Goal: Task Accomplishment & Management: Use online tool/utility

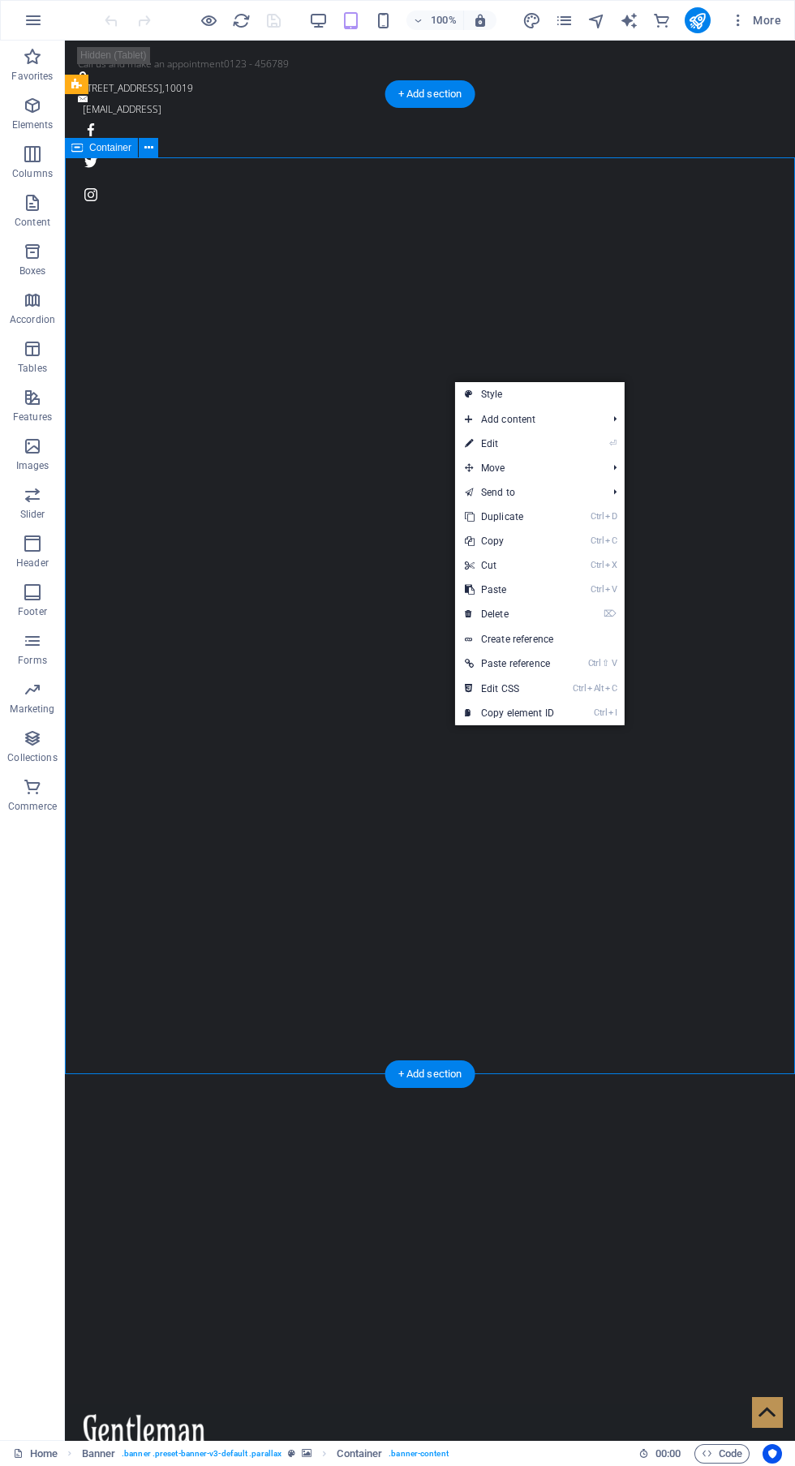
click at [542, 436] on link "⏎ Edit" at bounding box center [509, 444] width 109 height 24
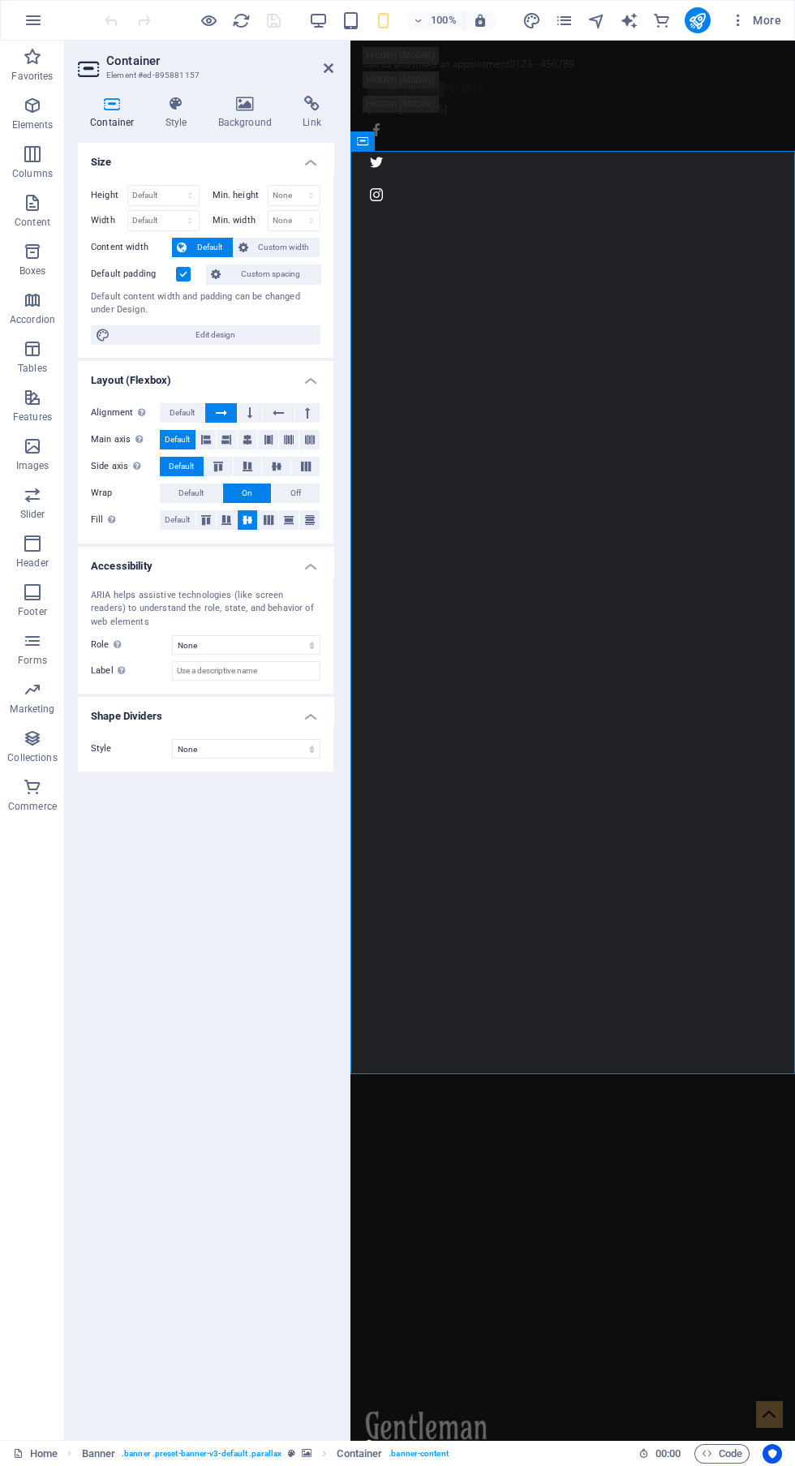
click at [253, 118] on h4 "Background" at bounding box center [248, 113] width 85 height 34
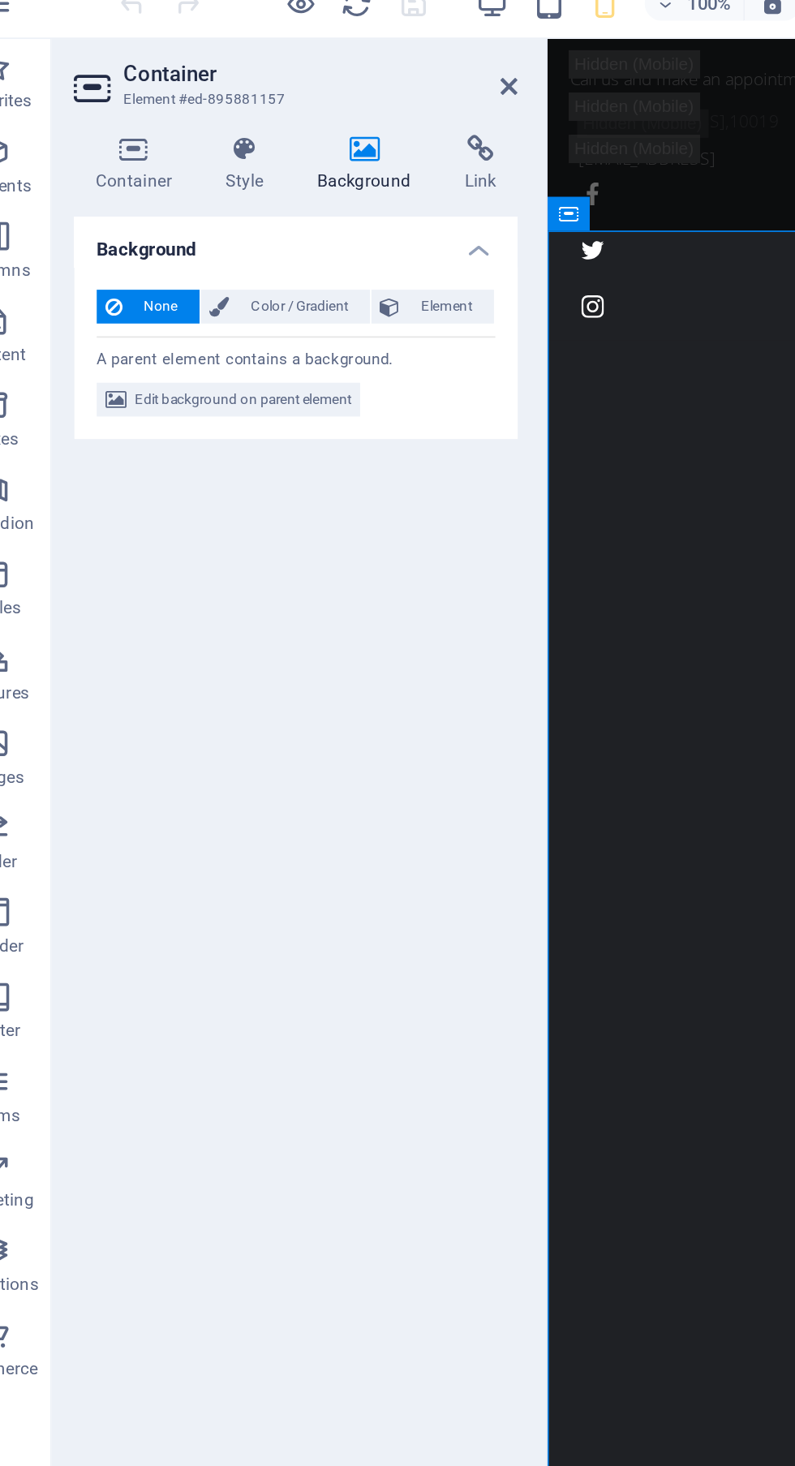
click at [237, 251] on span "Edit background on parent element" at bounding box center [175, 248] width 125 height 19
select select "fade"
select select "s"
select select "ondemand"
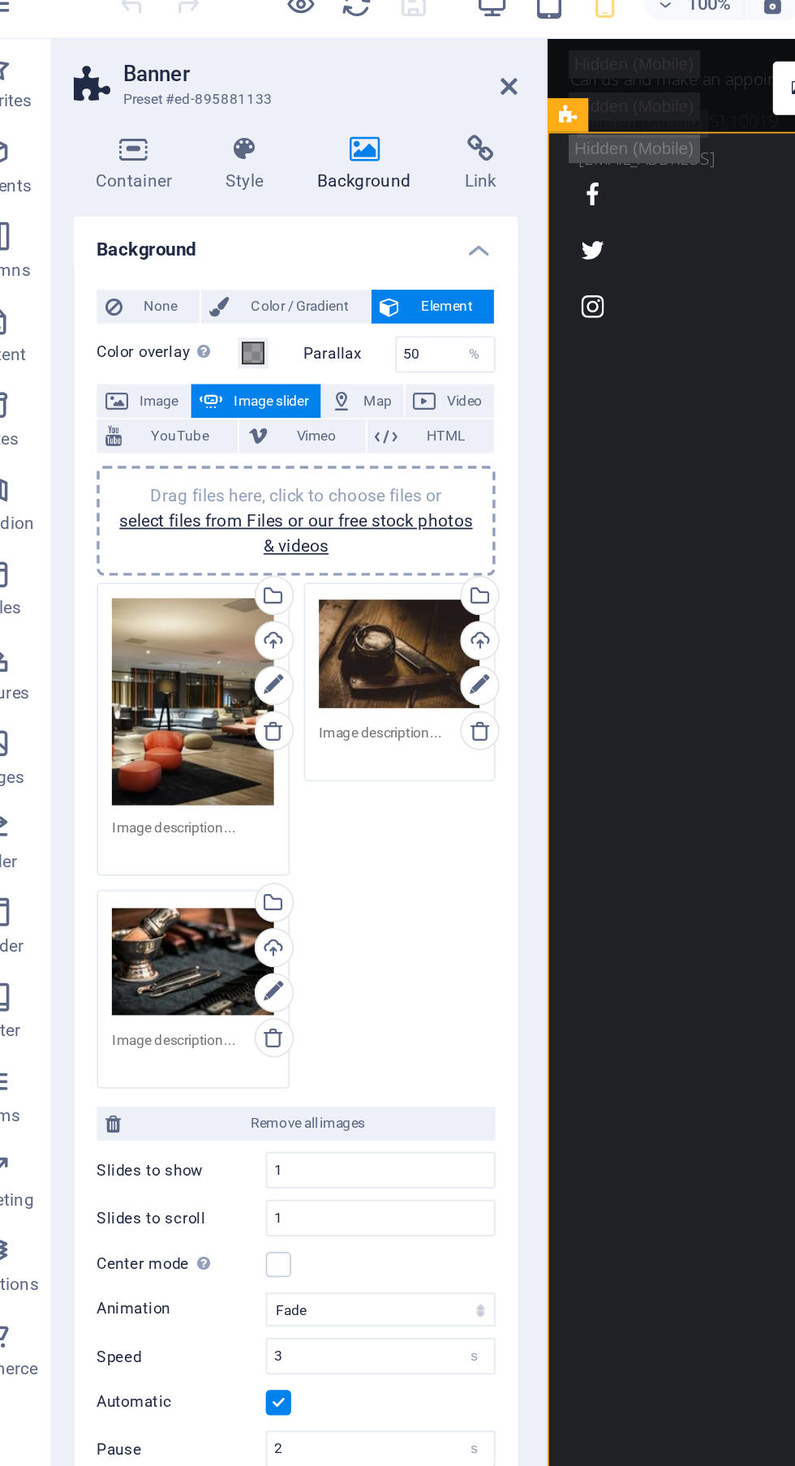
click at [272, 396] on div "Drag files here, click to choose files or select files from Files or our free s…" at bounding box center [265, 395] width 93 height 65
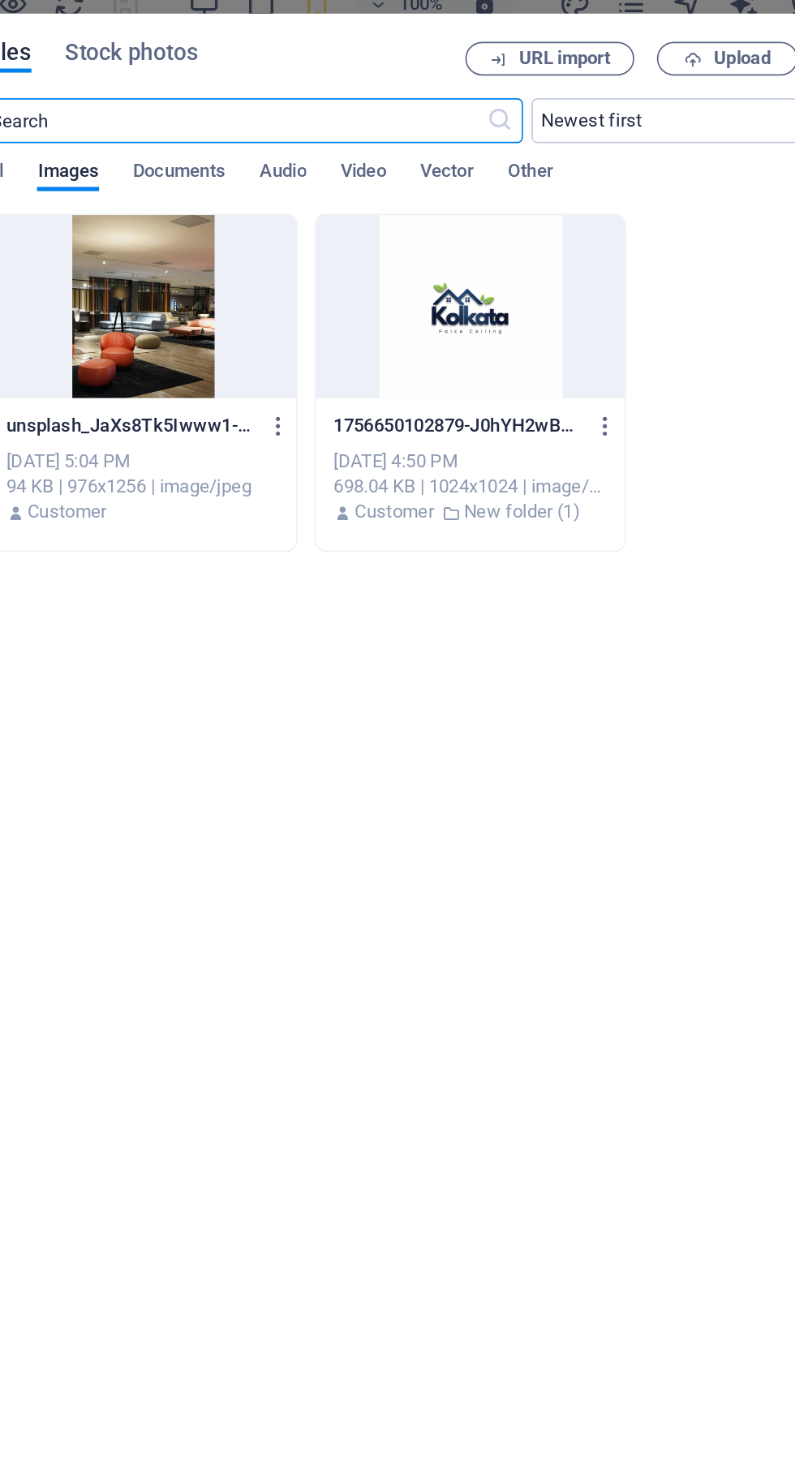
click at [631, 53] on span "Upload" at bounding box center [628, 52] width 33 height 10
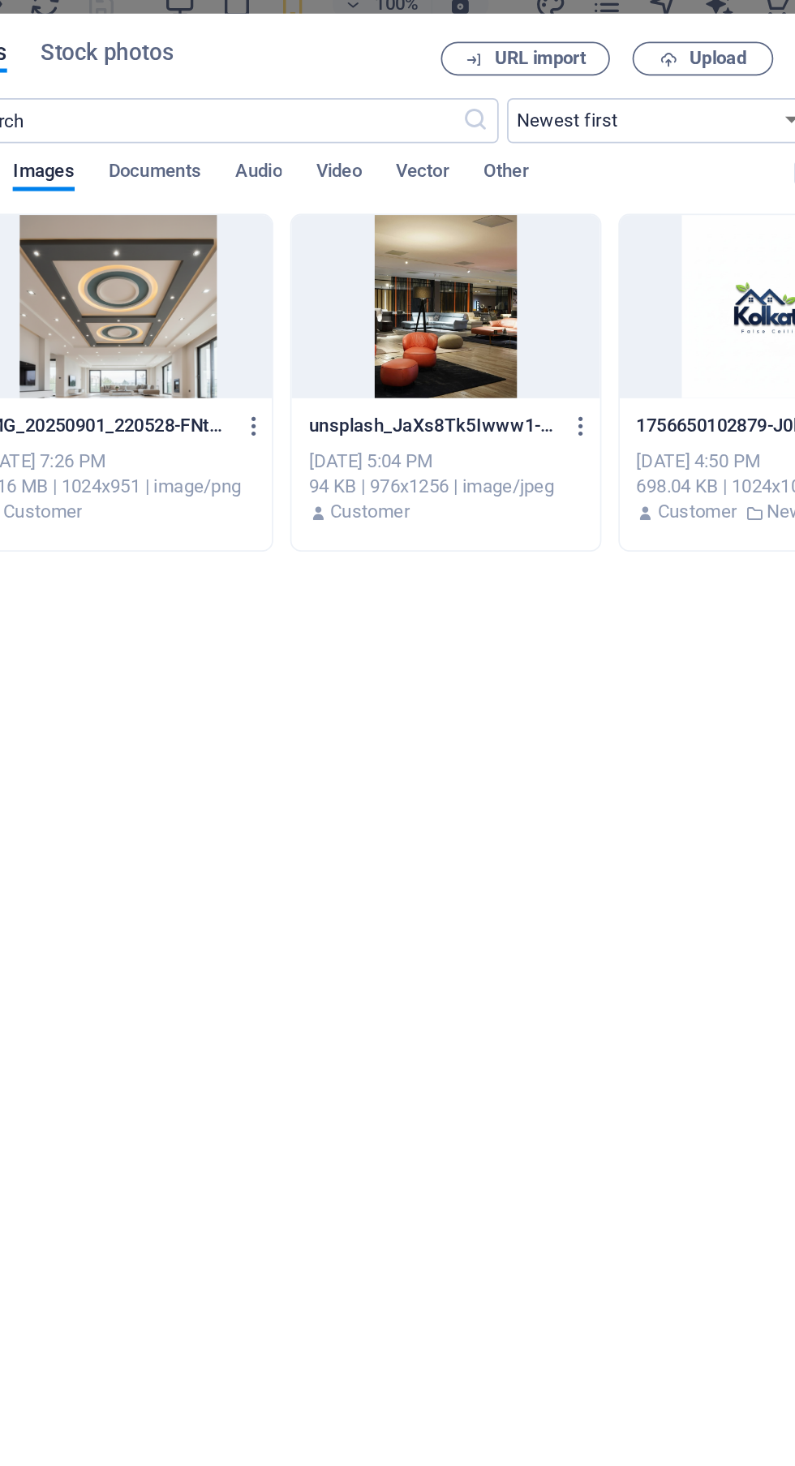
click at [629, 57] on span "Upload" at bounding box center [628, 52] width 33 height 10
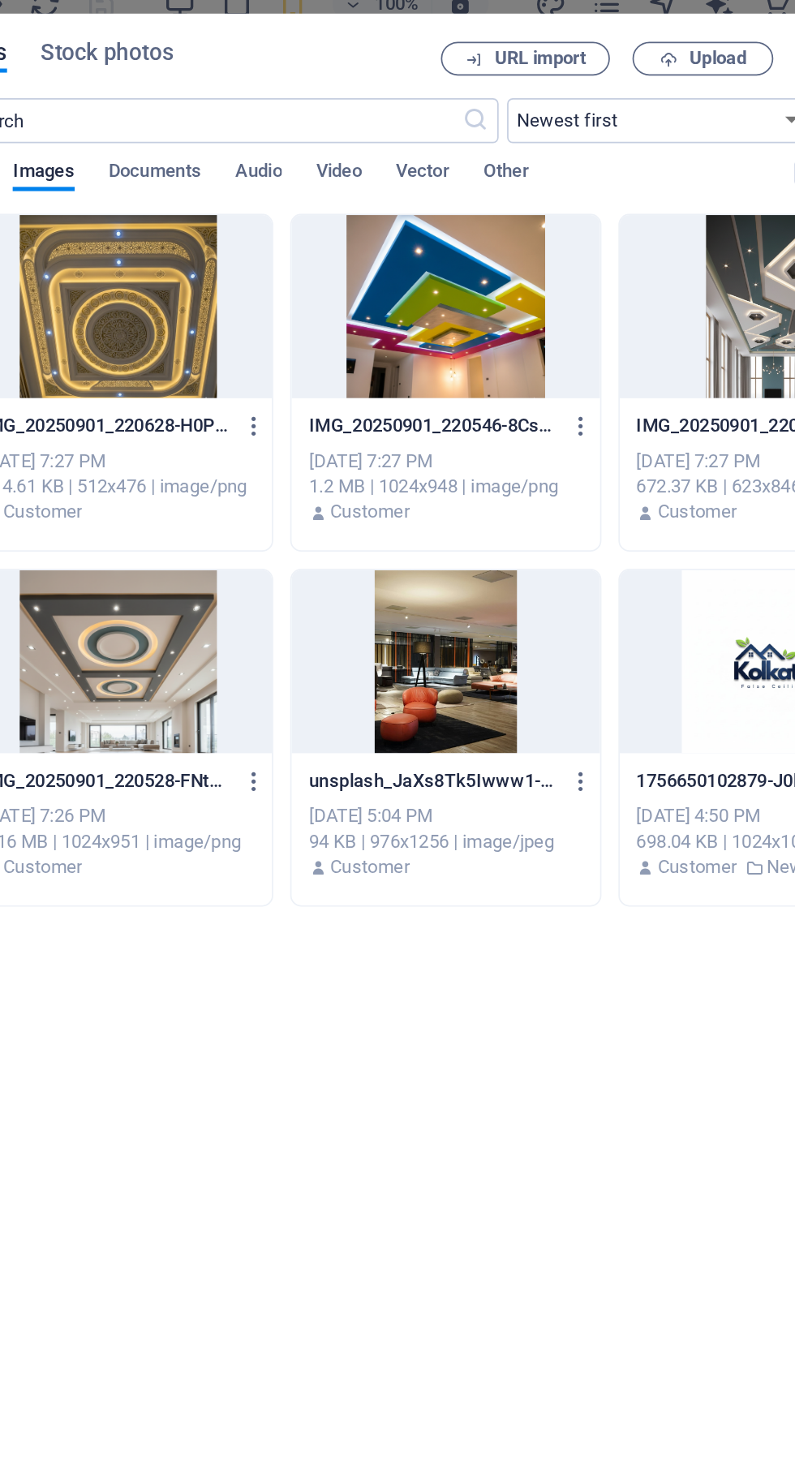
click at [633, 47] on span "Upload" at bounding box center [628, 52] width 33 height 10
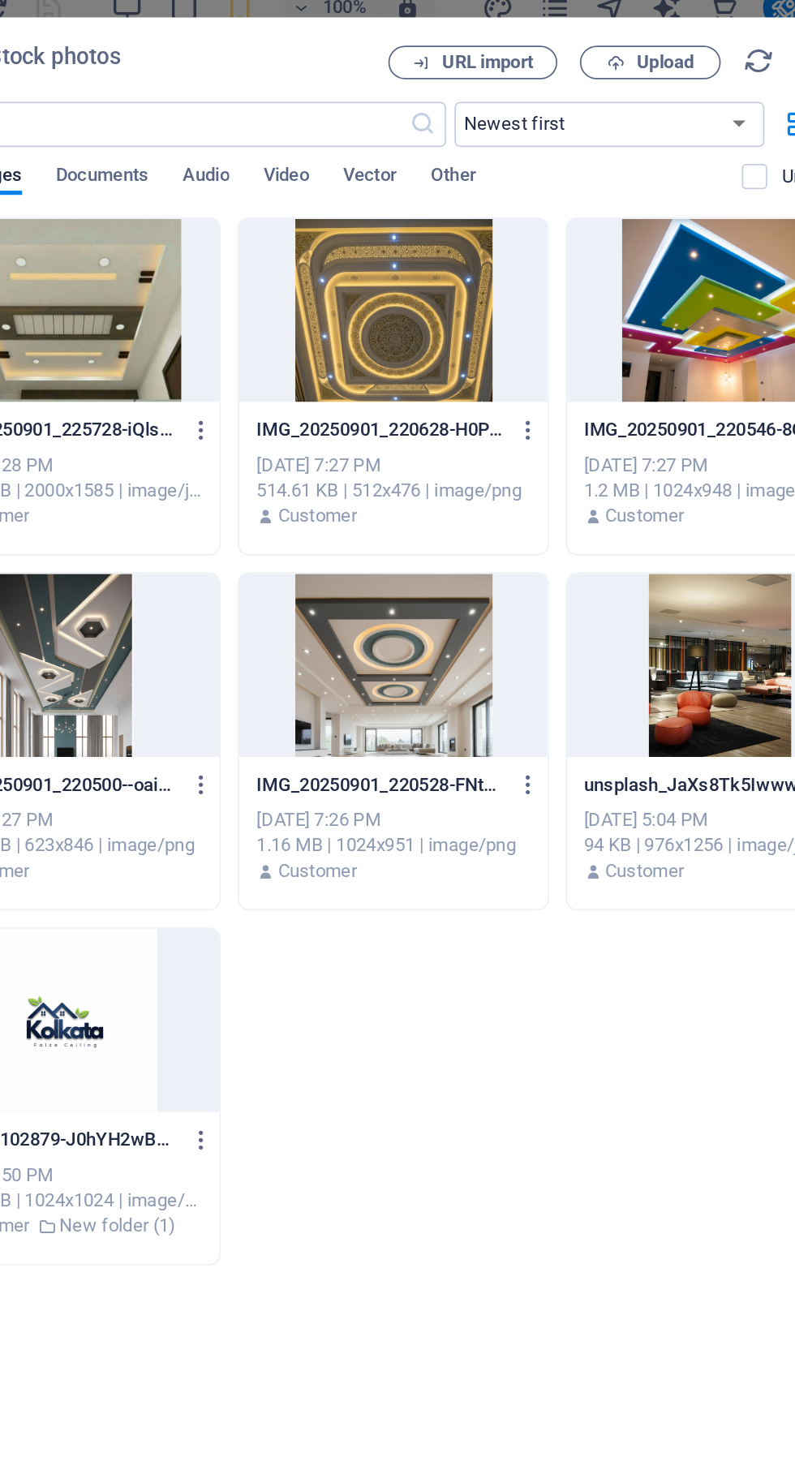
click at [474, 426] on div at bounding box center [471, 399] width 177 height 105
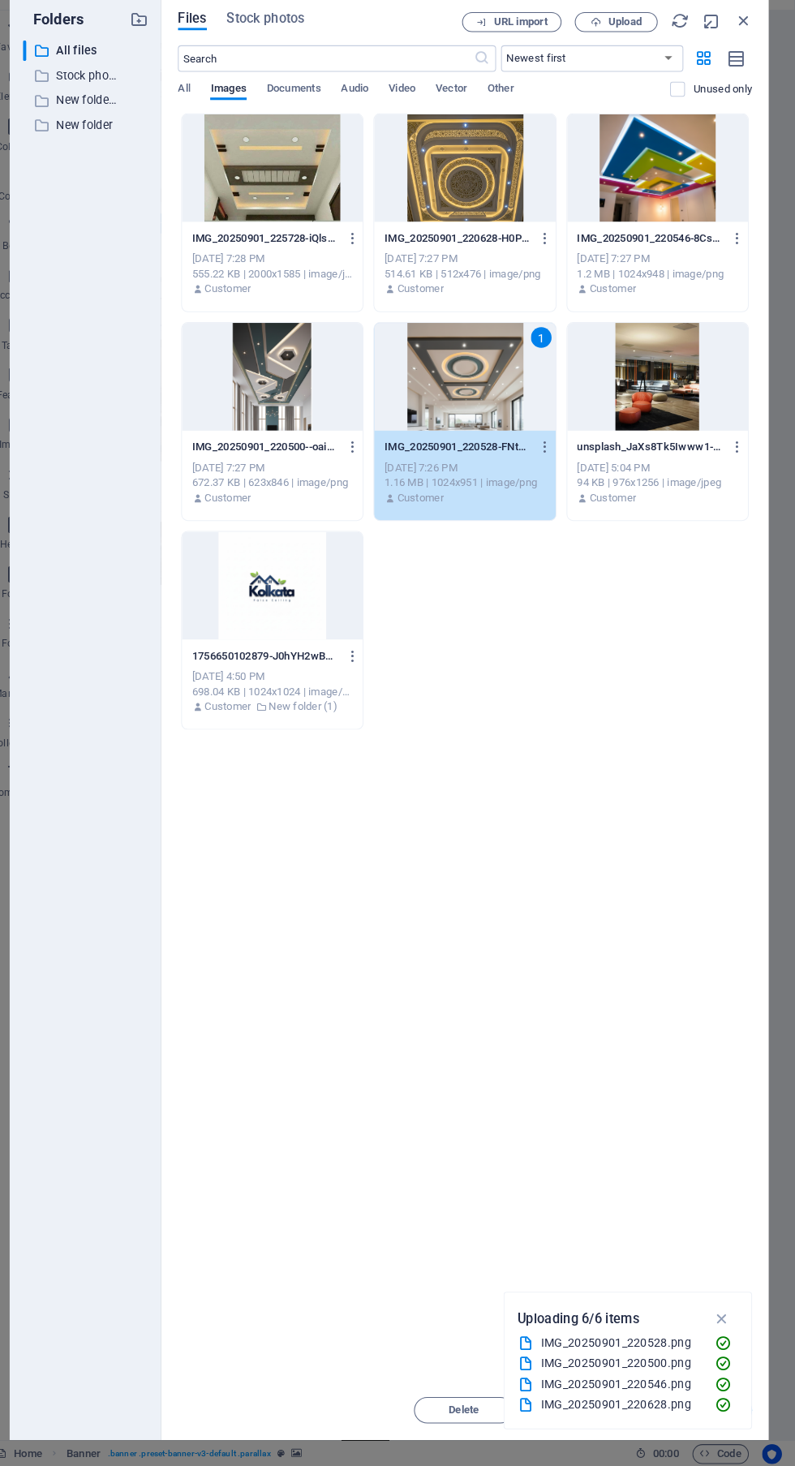
click at [618, 1343] on div "IMG_20250901_220528.png" at bounding box center [624, 1345] width 157 height 19
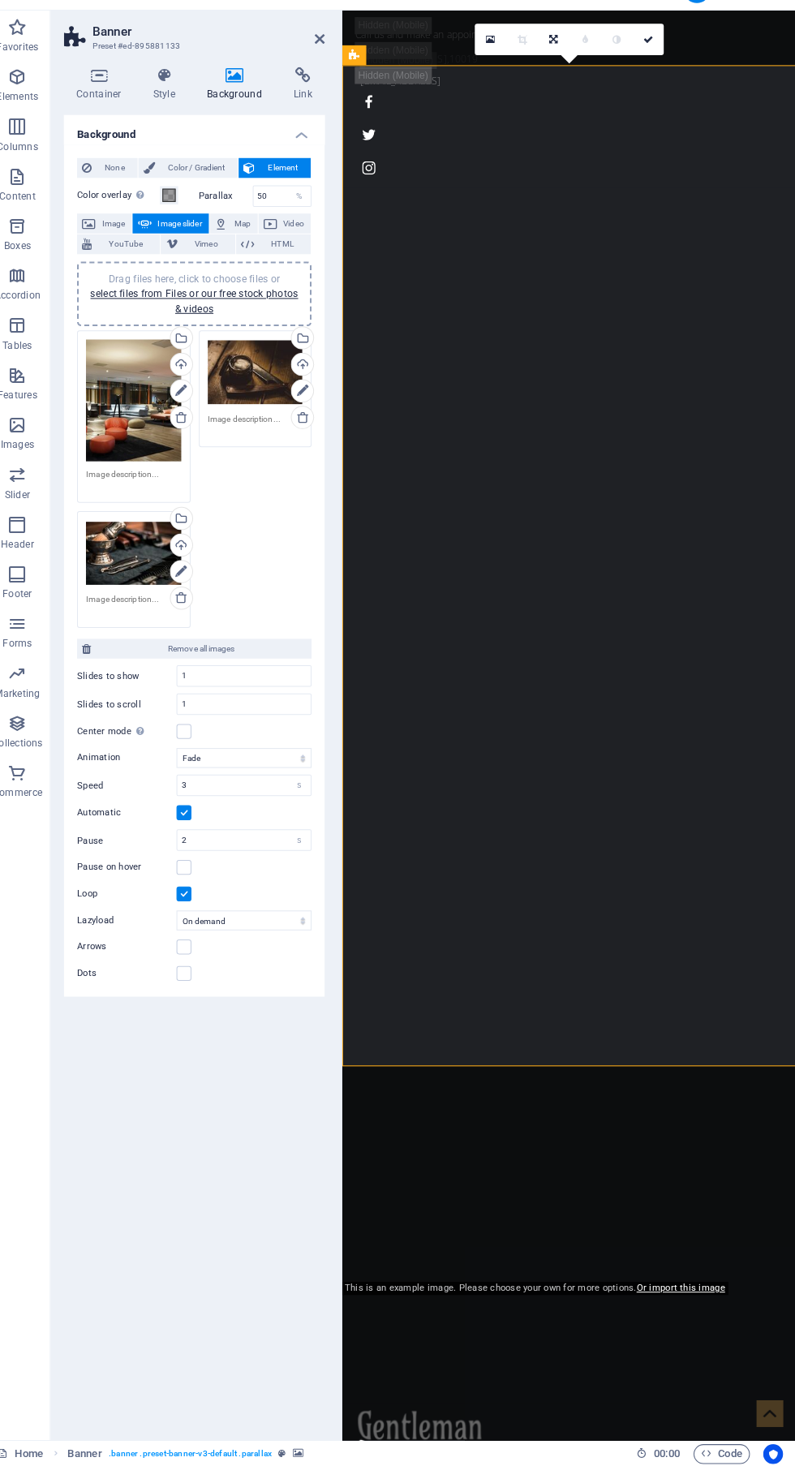
click at [265, 401] on div "Drag files here, click to choose files or select files from Files or our free s…" at bounding box center [265, 395] width 93 height 65
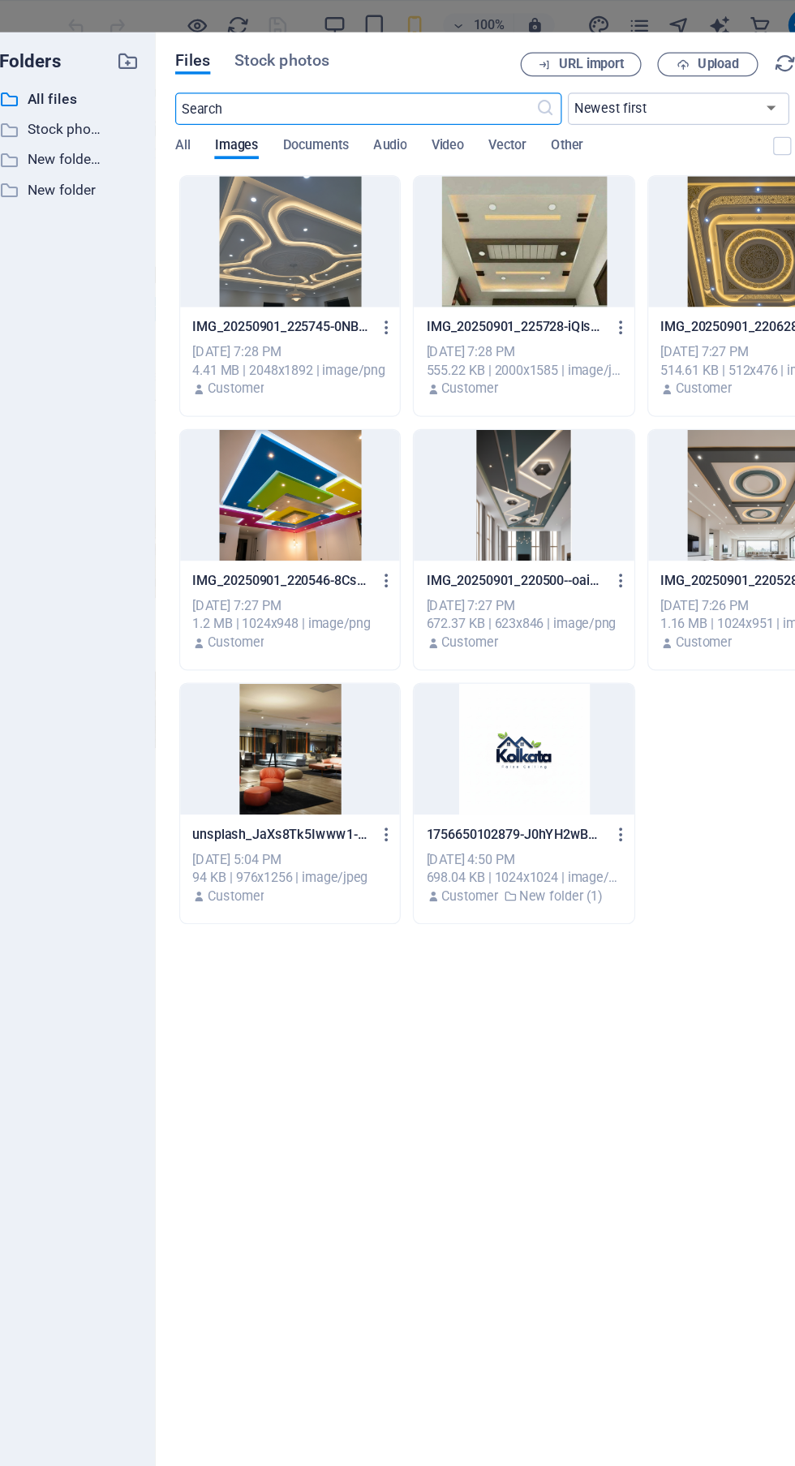
click at [480, 385] on div at bounding box center [471, 399] width 177 height 105
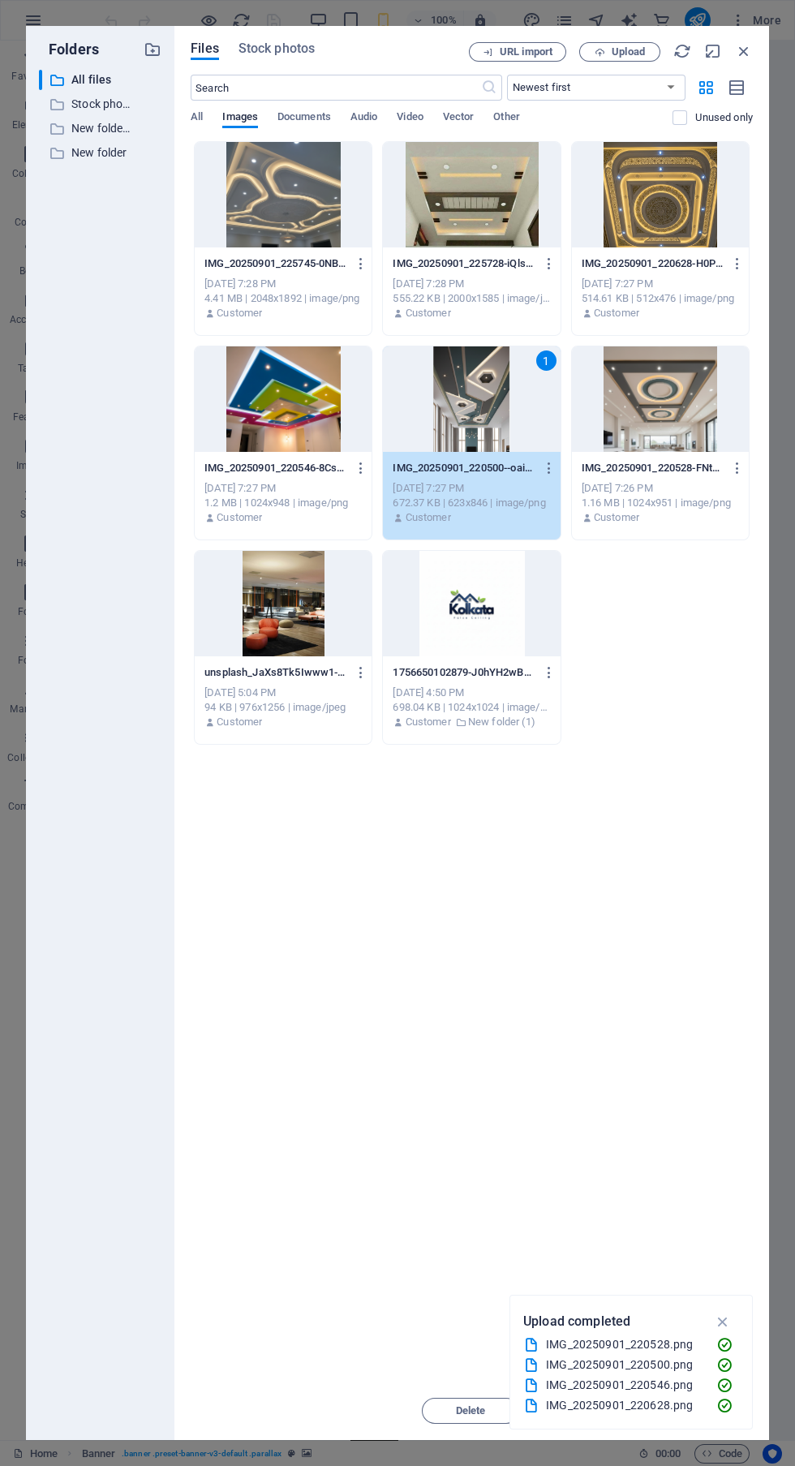
click at [720, 1323] on icon "button" at bounding box center [723, 1322] width 19 height 18
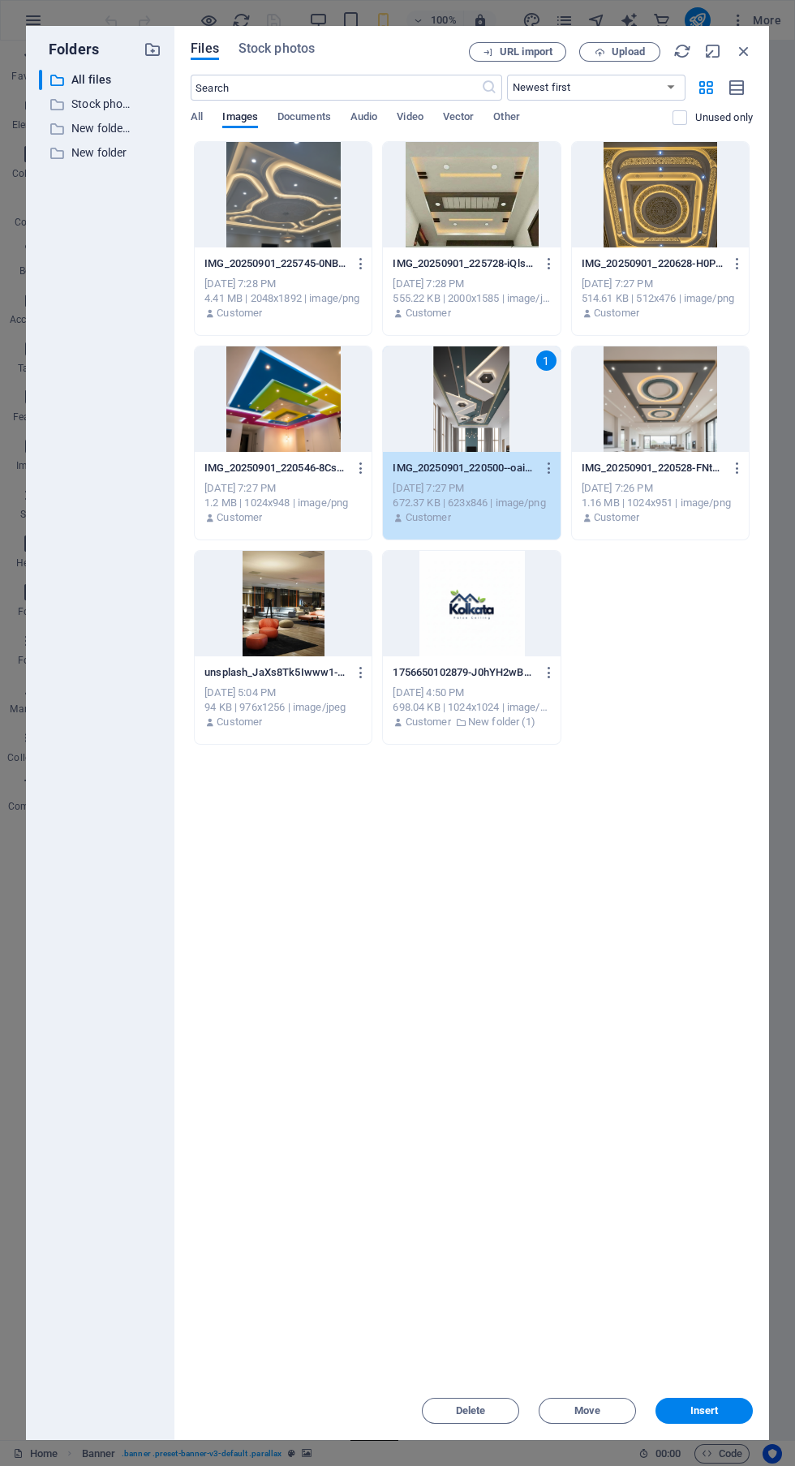
click at [732, 1406] on button "Insert" at bounding box center [704, 1411] width 97 height 26
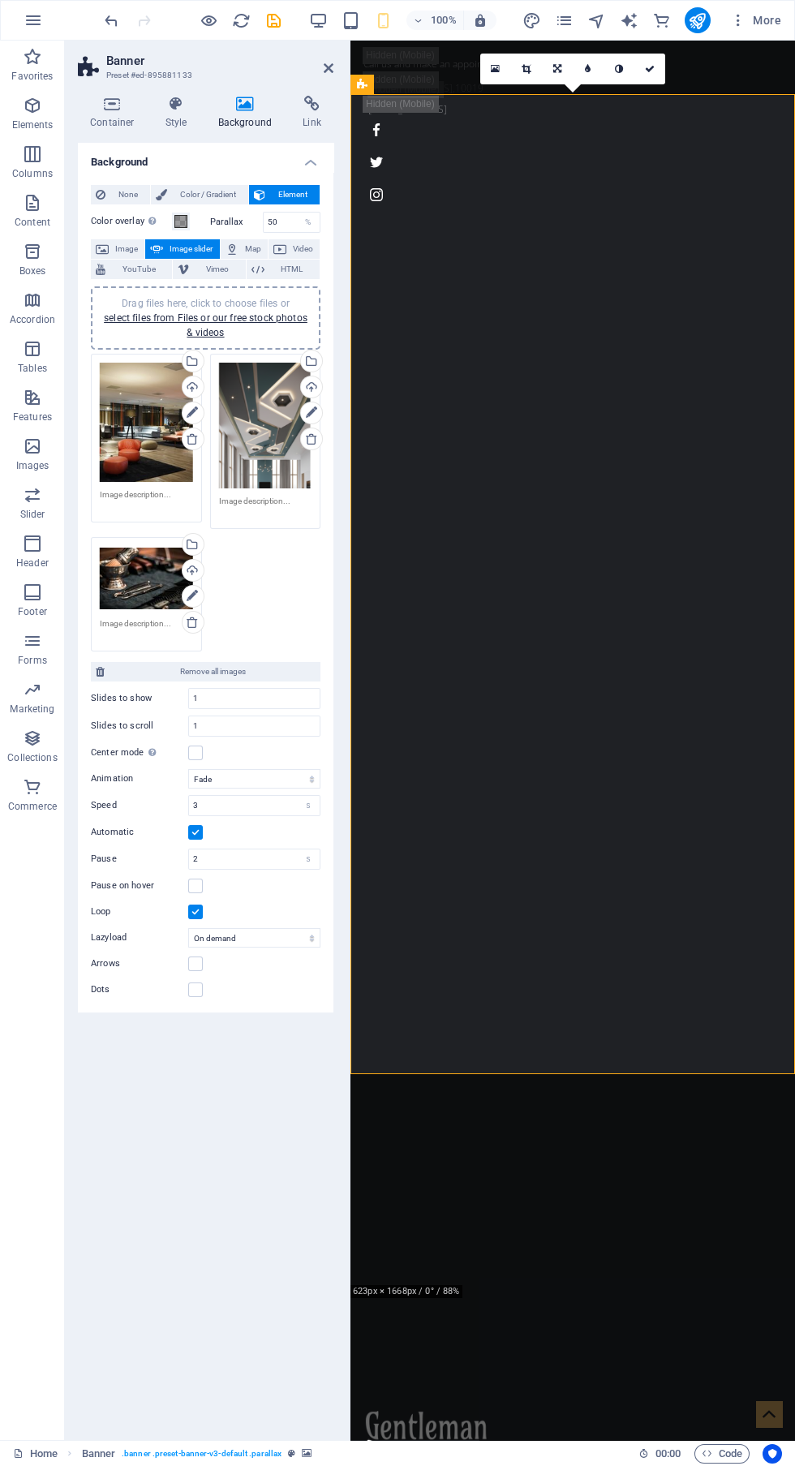
click at [149, 569] on div "Drag files here, click to choose files or select files from Files or our free s…" at bounding box center [146, 578] width 93 height 65
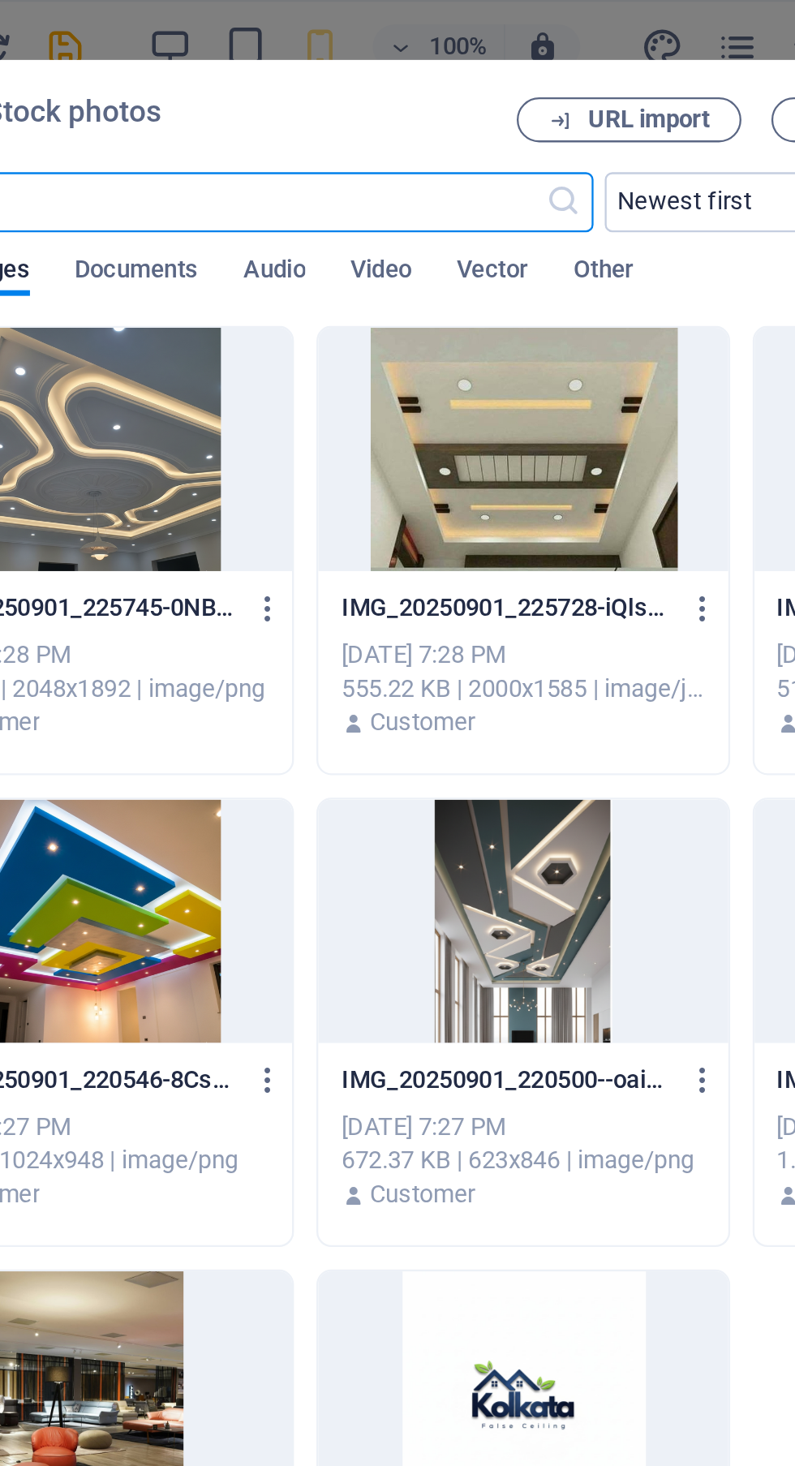
click at [497, 197] on div at bounding box center [471, 194] width 177 height 105
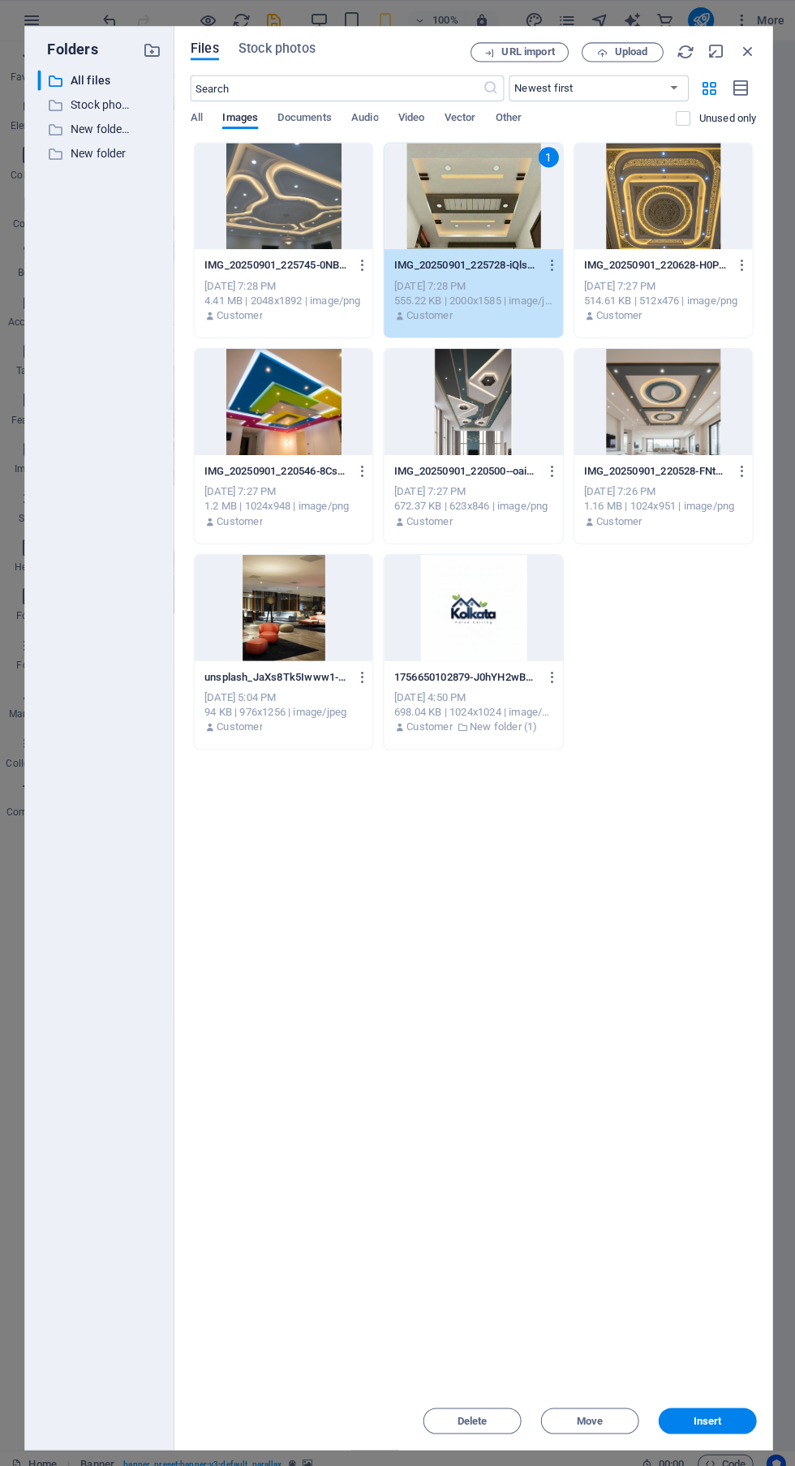
click at [732, 1411] on span "Insert" at bounding box center [704, 1411] width 84 height 10
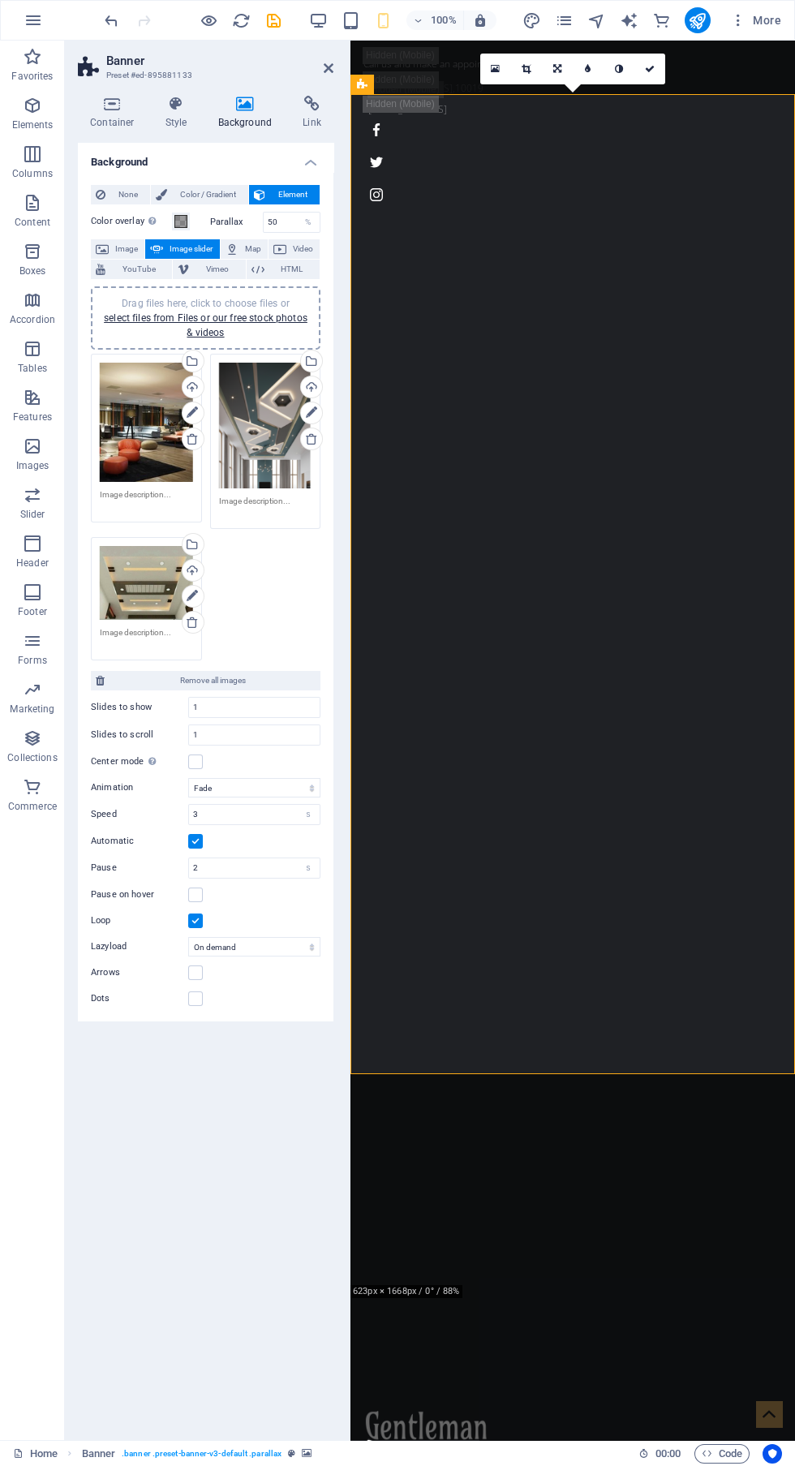
click at [698, 28] on icon "publish" at bounding box center [697, 20] width 19 height 19
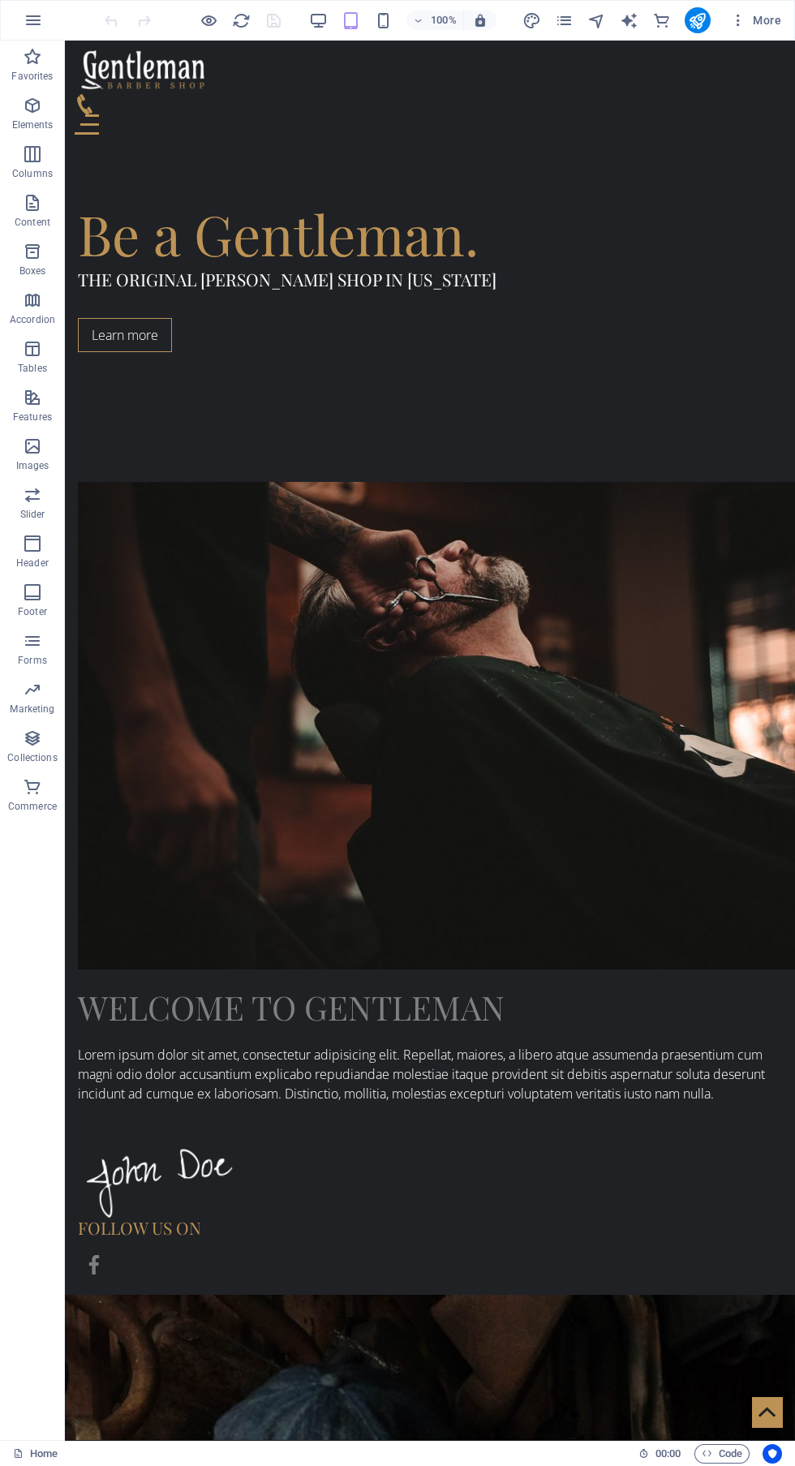
scroll to position [1332, 0]
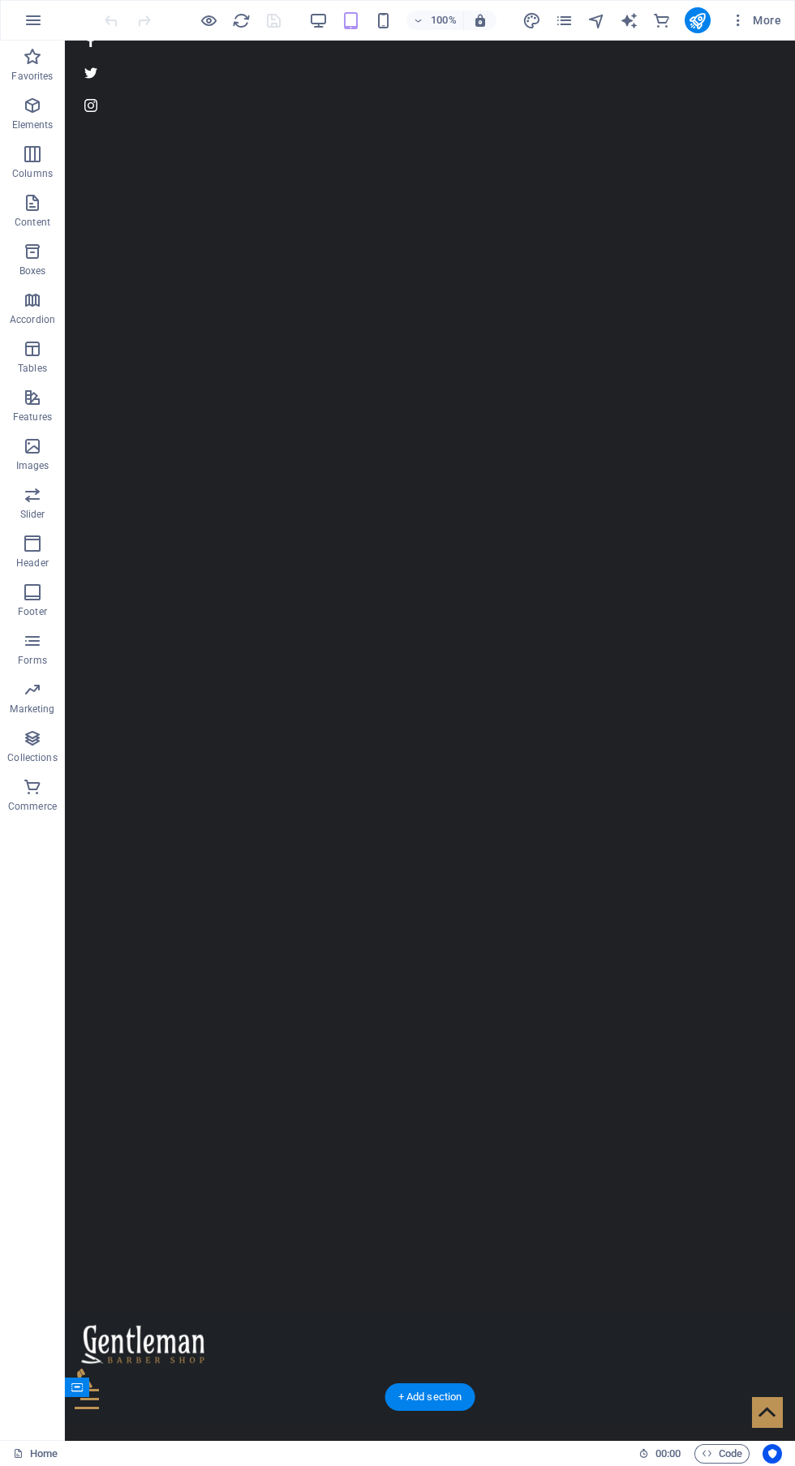
scroll to position [0, 0]
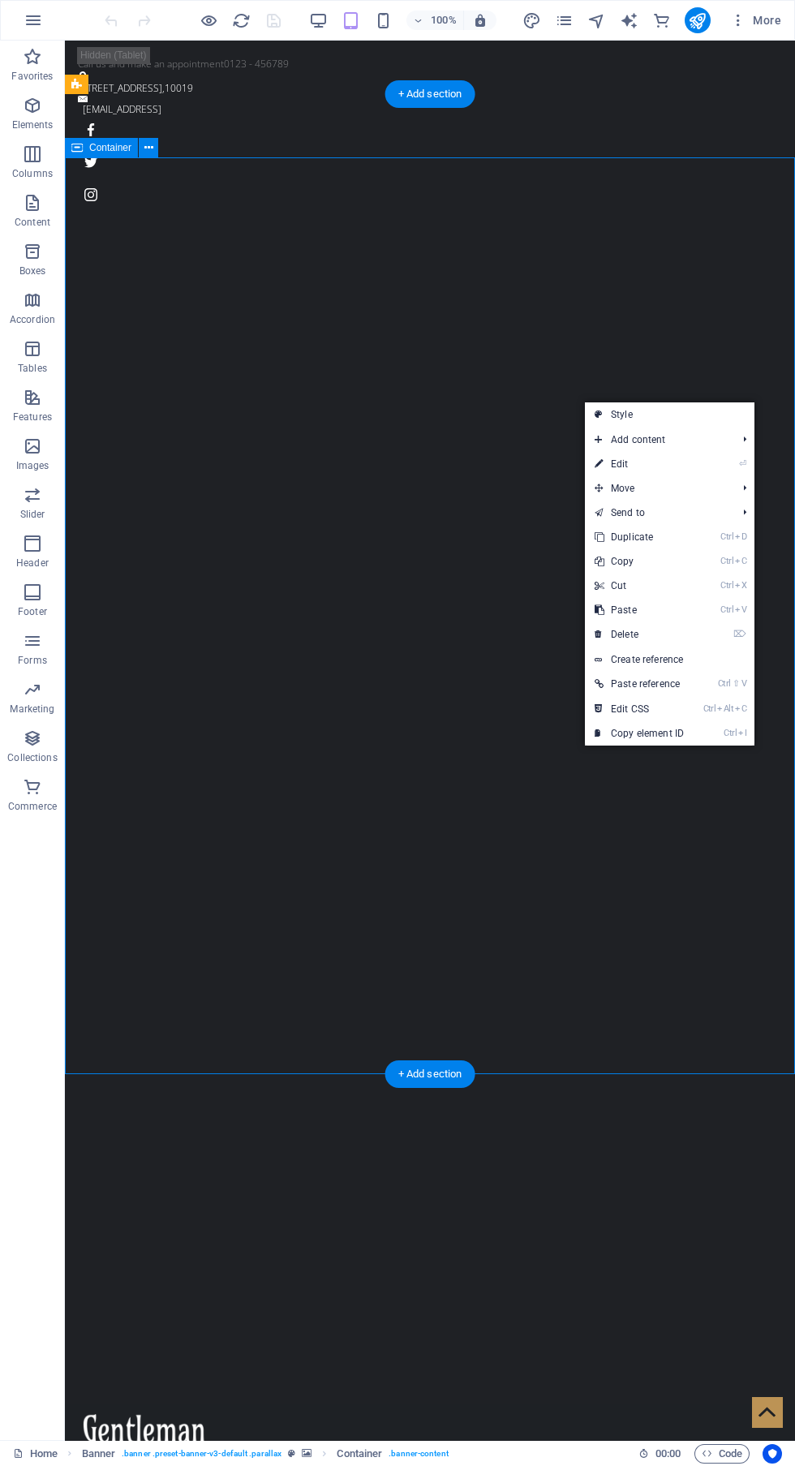
click at [644, 466] on link "⏎ Edit" at bounding box center [639, 464] width 109 height 24
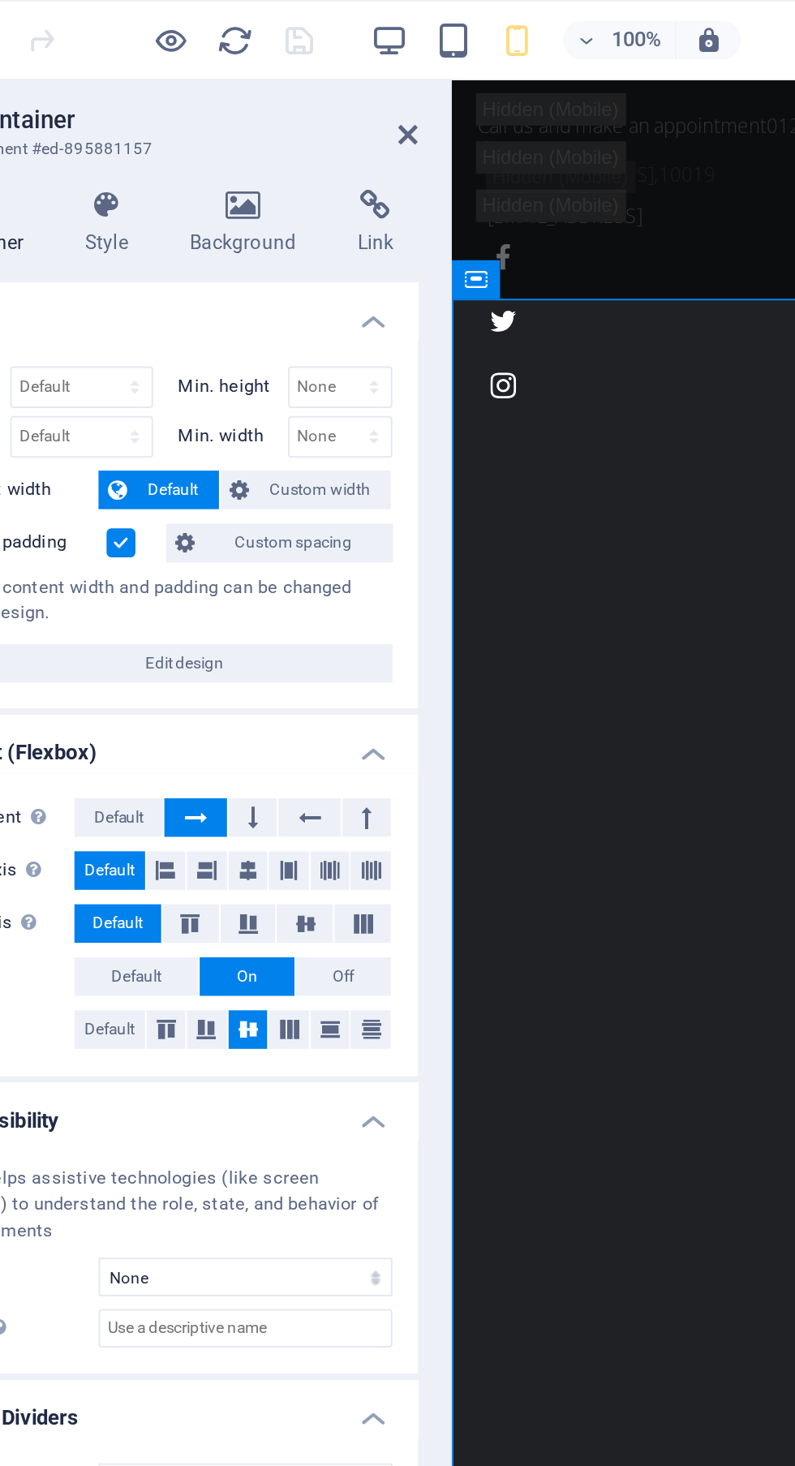
click at [245, 107] on icon at bounding box center [245, 104] width 79 height 16
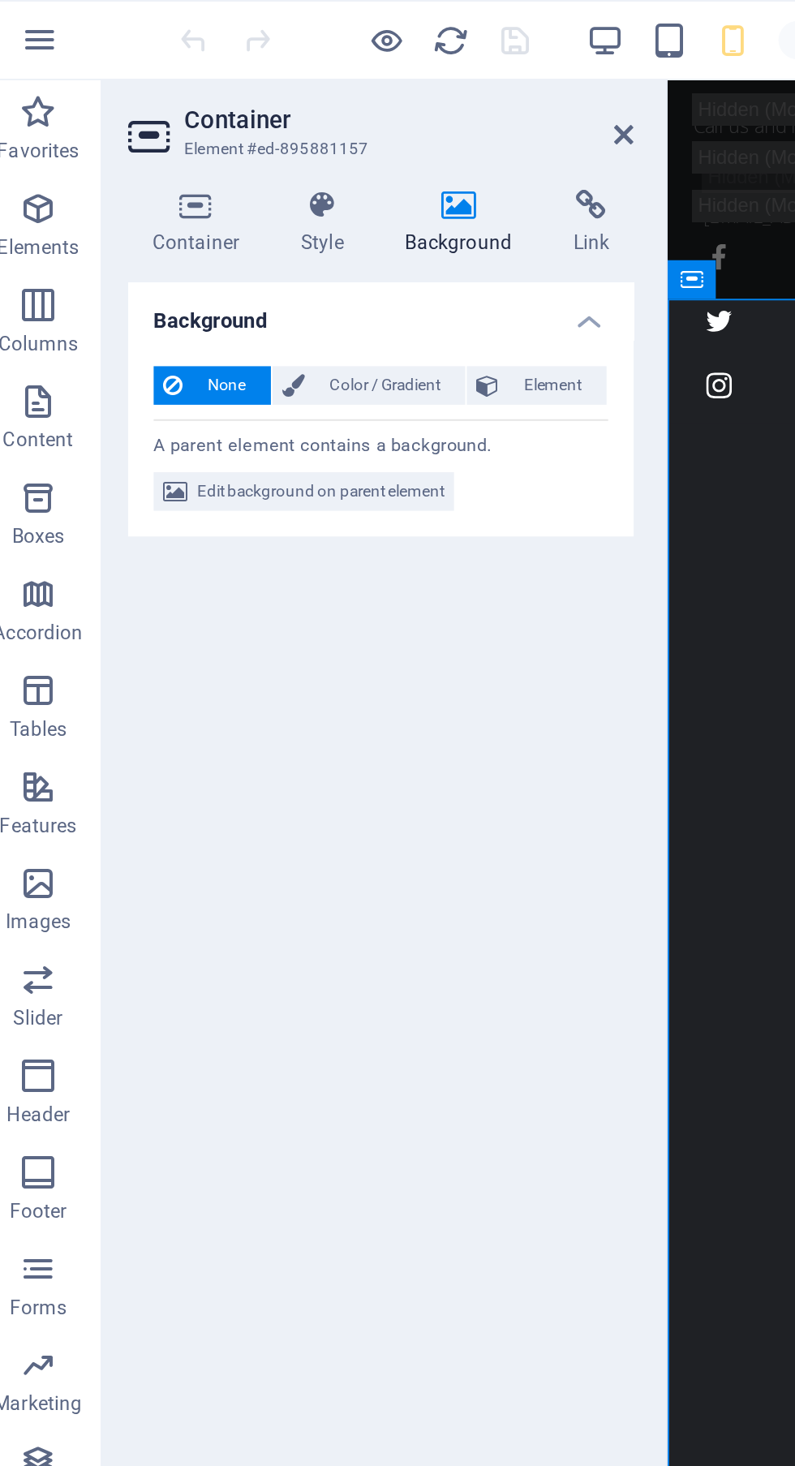
click at [209, 247] on span "Edit background on parent element" at bounding box center [175, 248] width 125 height 19
select select "fade"
select select "s"
select select "ondemand"
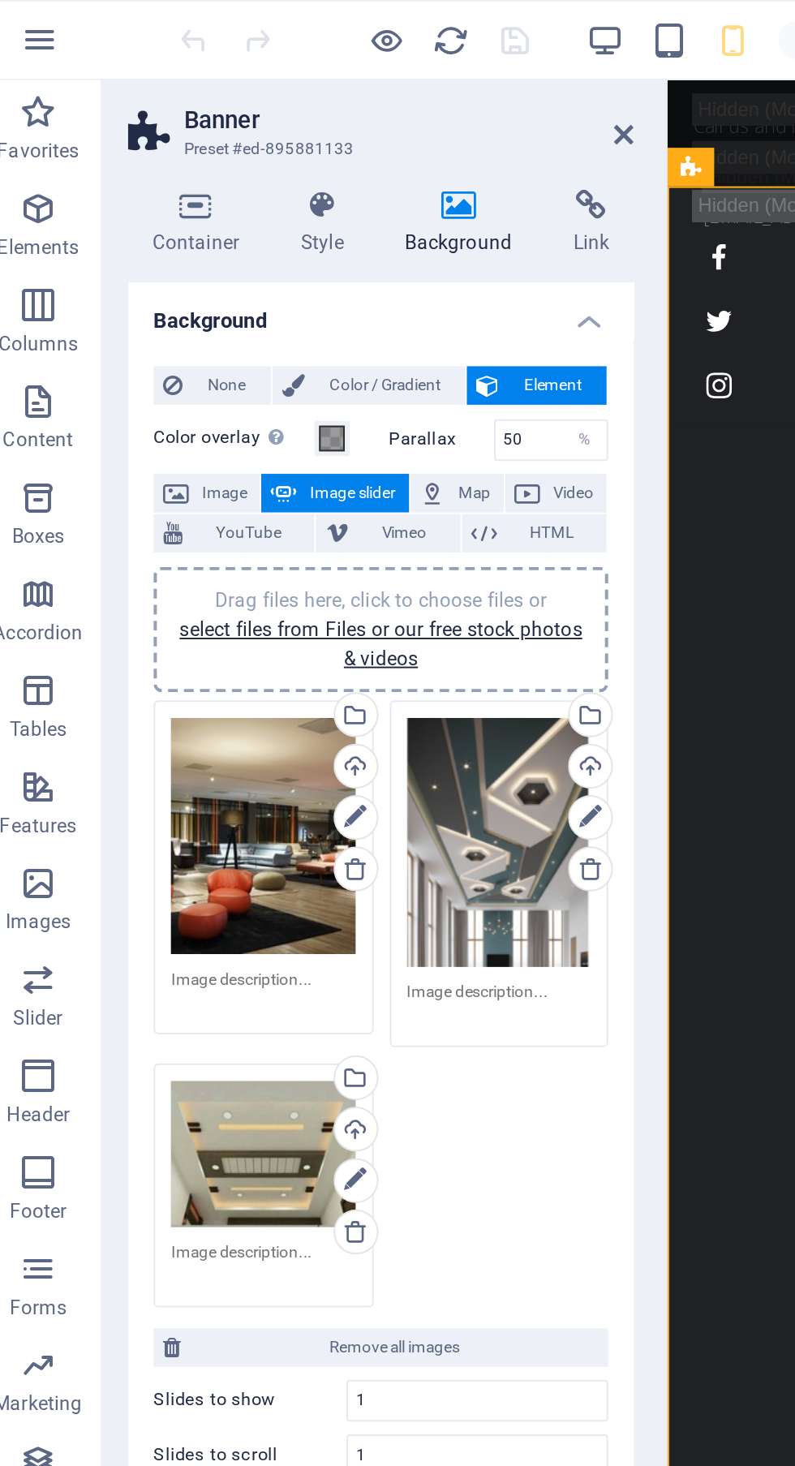
click at [146, 450] on div "Drag files here, click to choose files or select files from Files or our free s…" at bounding box center [146, 422] width 93 height 119
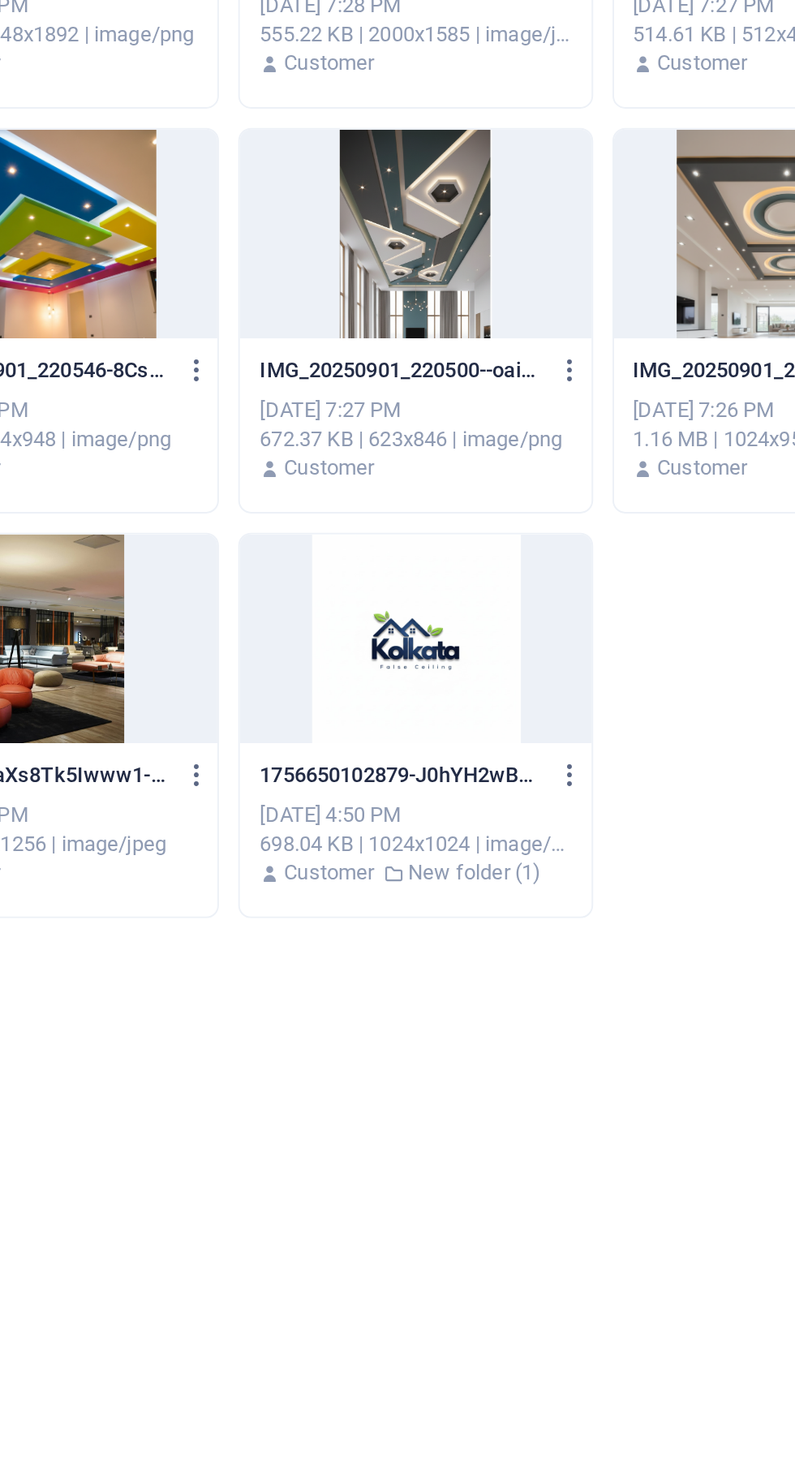
click at [549, 671] on icon "button" at bounding box center [549, 672] width 15 height 15
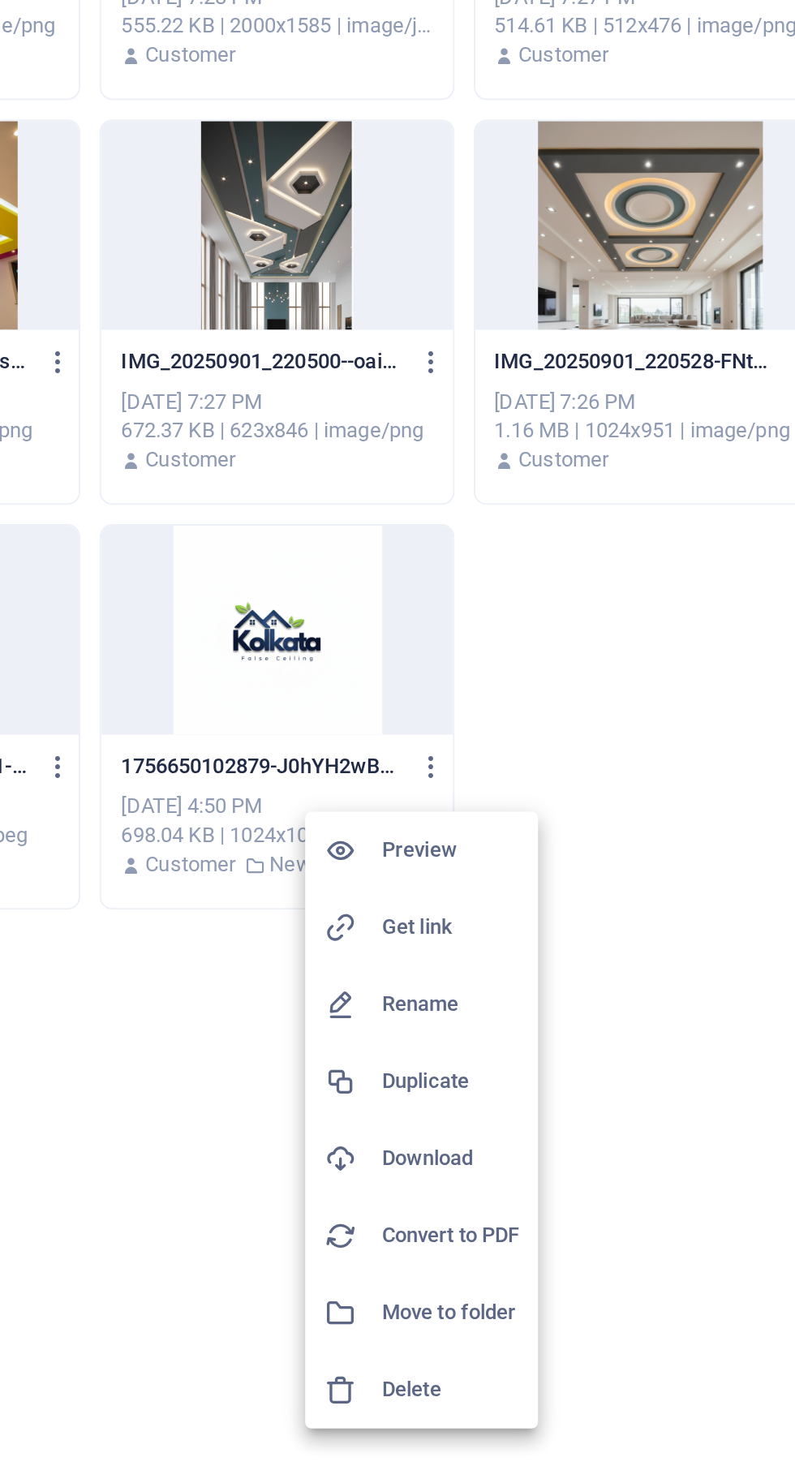
click at [564, 987] on h6 "Delete" at bounding box center [559, 987] width 69 height 19
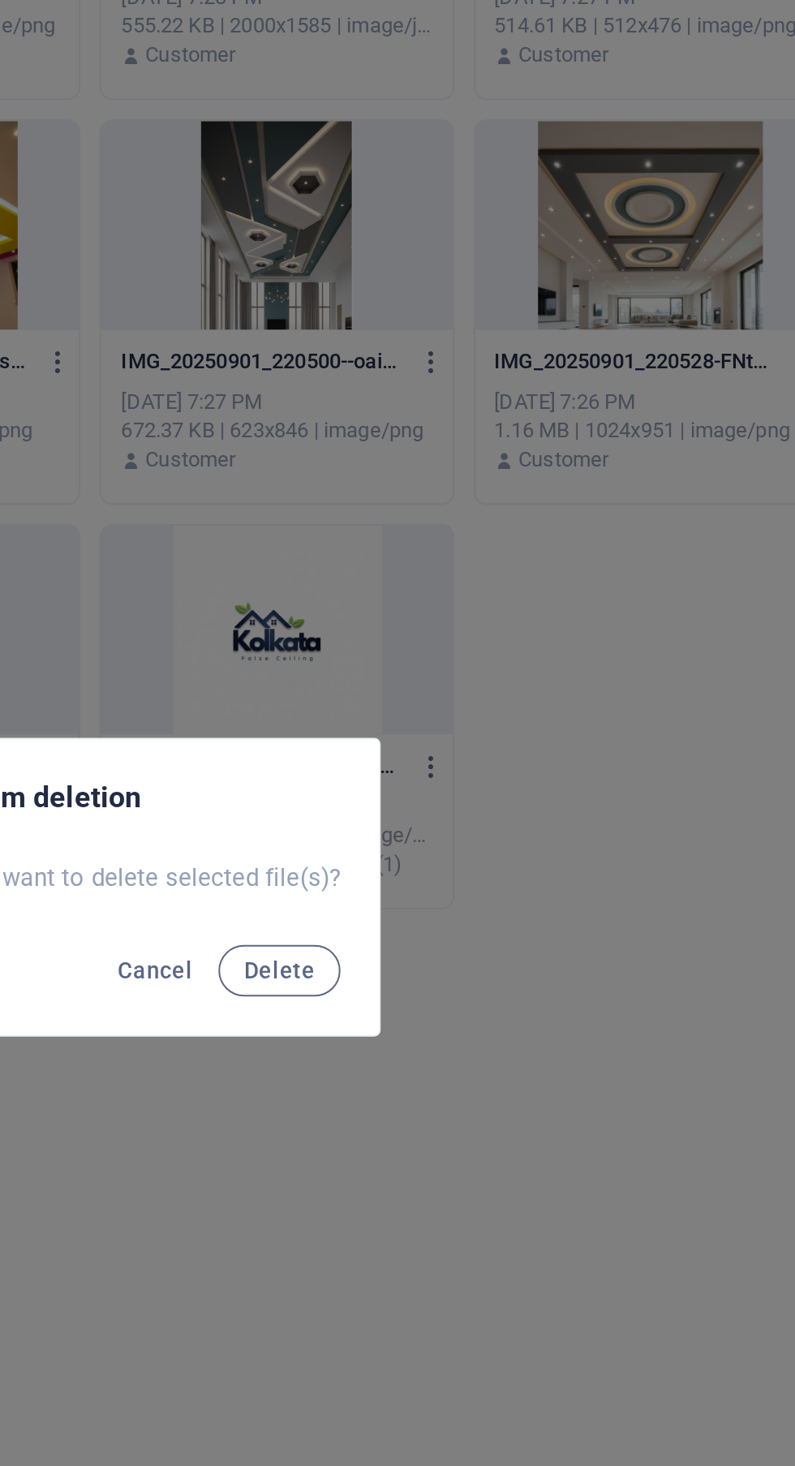
click at [479, 782] on span "Delete" at bounding box center [473, 775] width 36 height 13
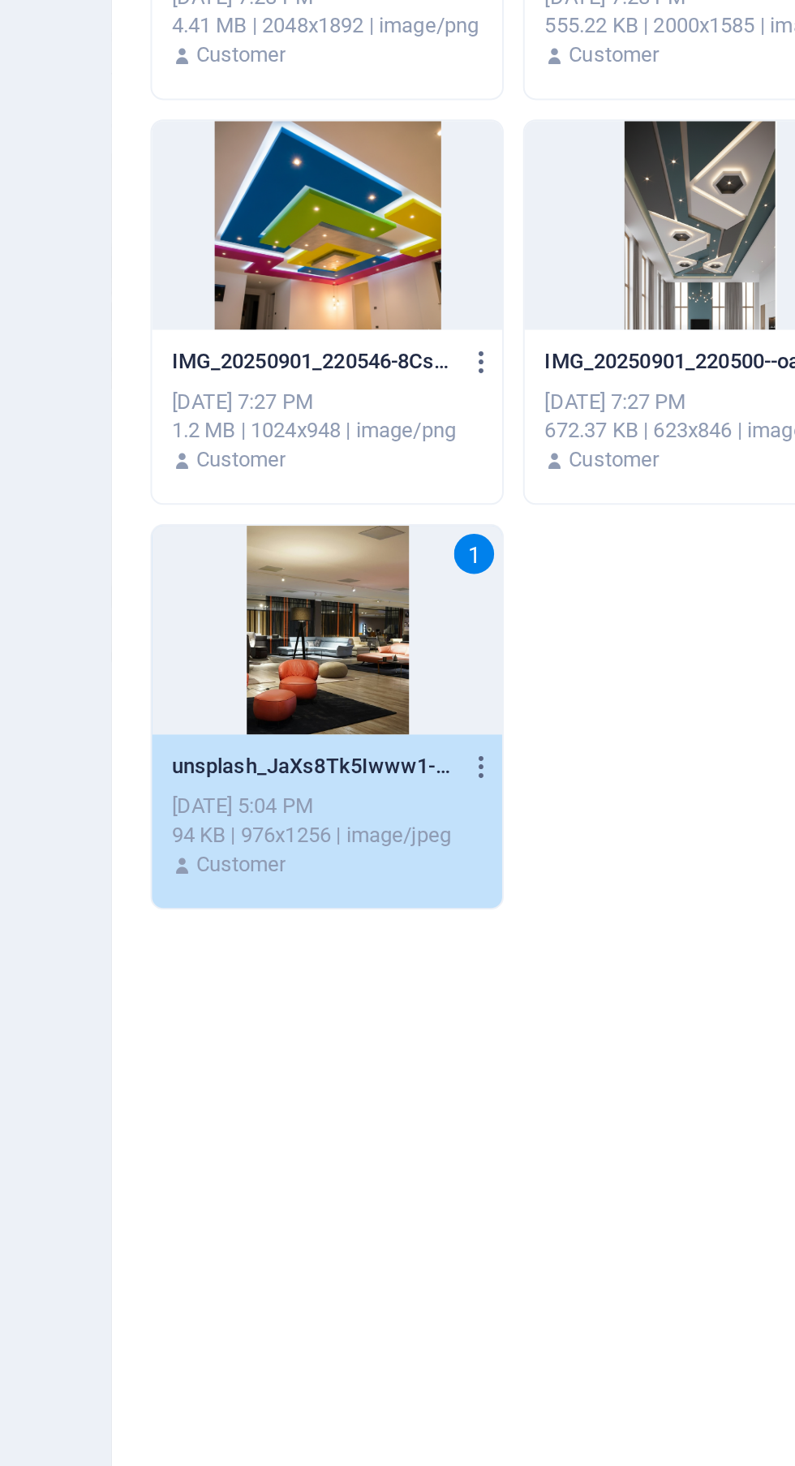
click at [312, 438] on div at bounding box center [283, 399] width 177 height 105
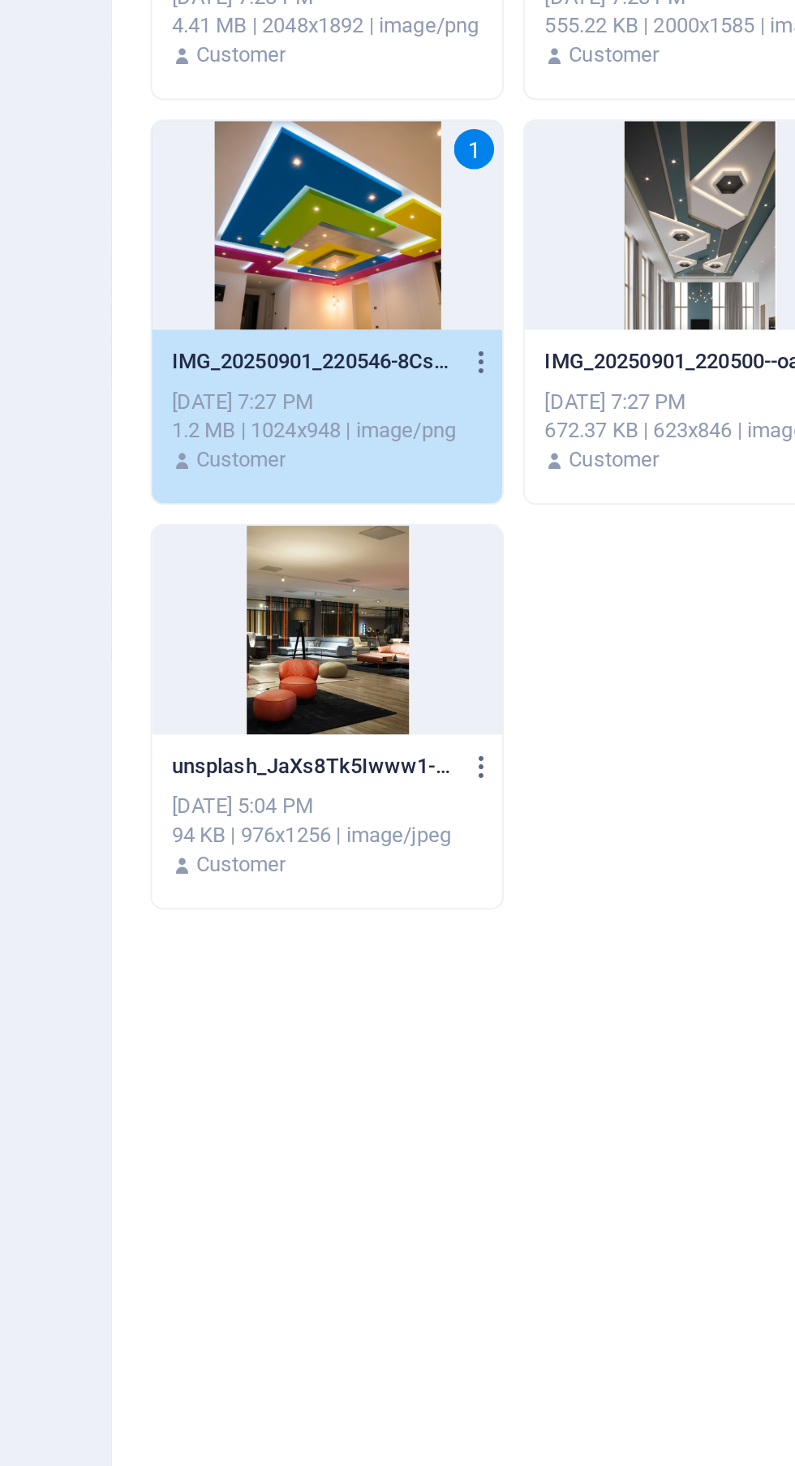
click at [308, 637] on div at bounding box center [283, 603] width 177 height 105
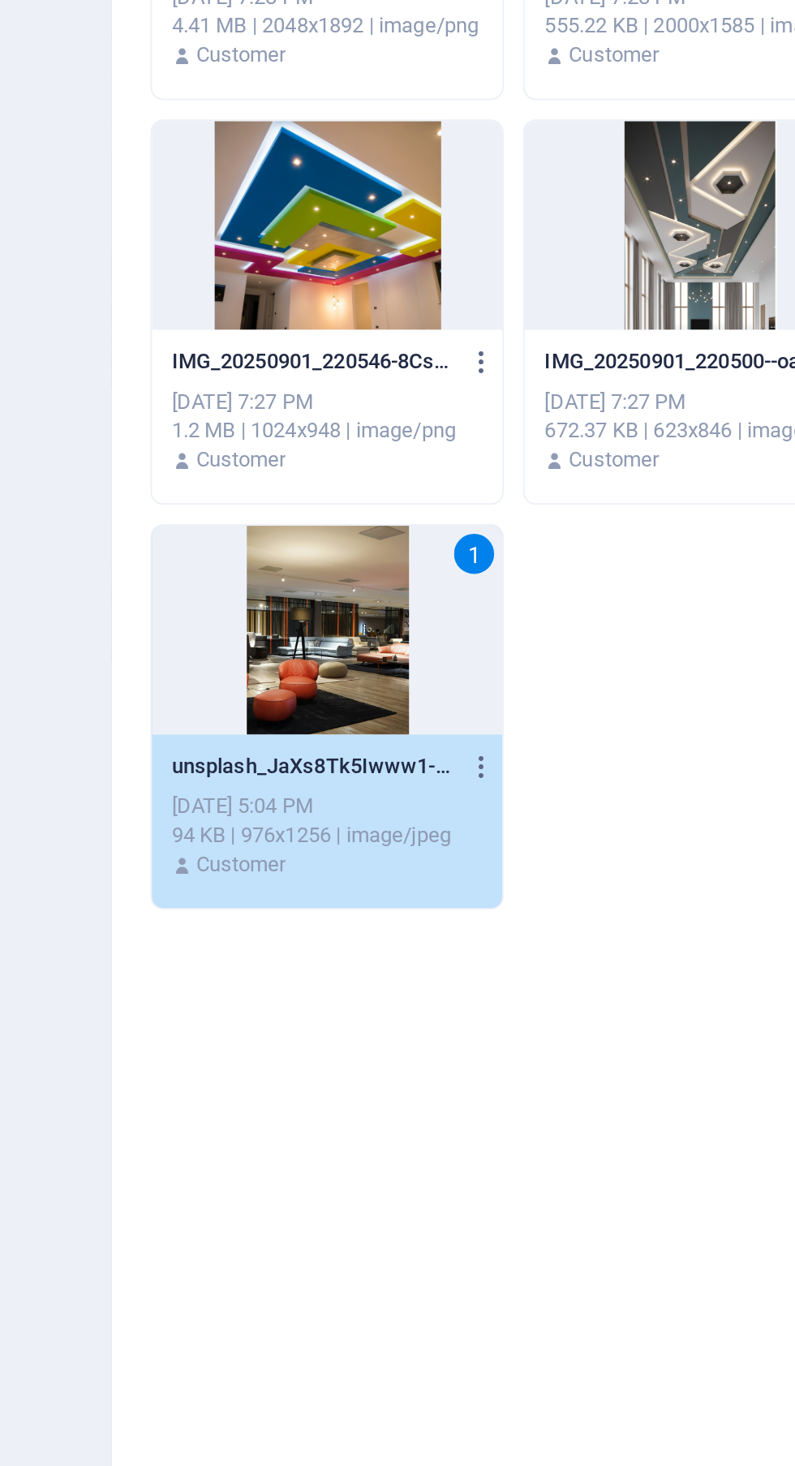
click at [357, 678] on icon "button" at bounding box center [361, 672] width 15 height 15
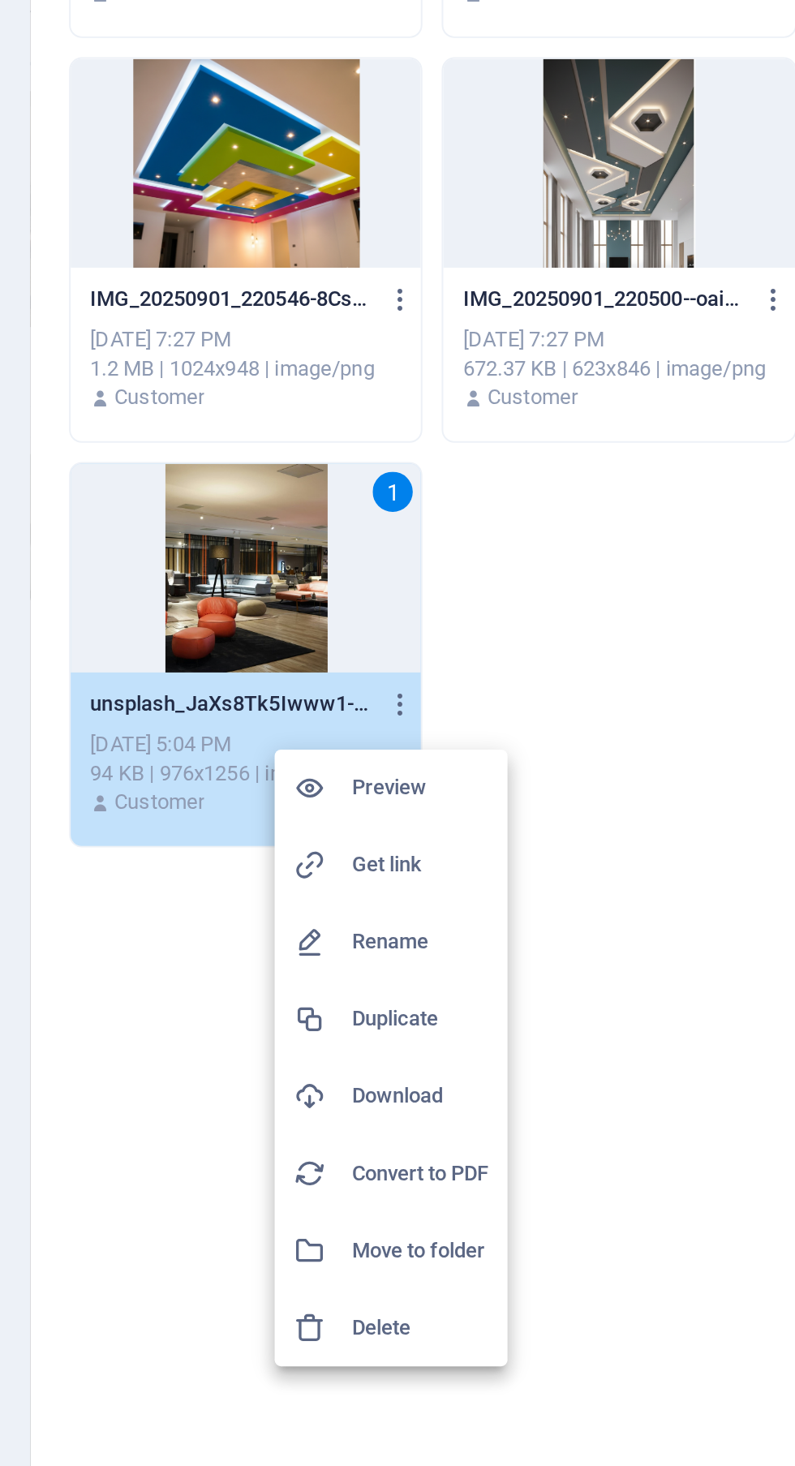
click at [380, 992] on h6 "Delete" at bounding box center [371, 987] width 69 height 19
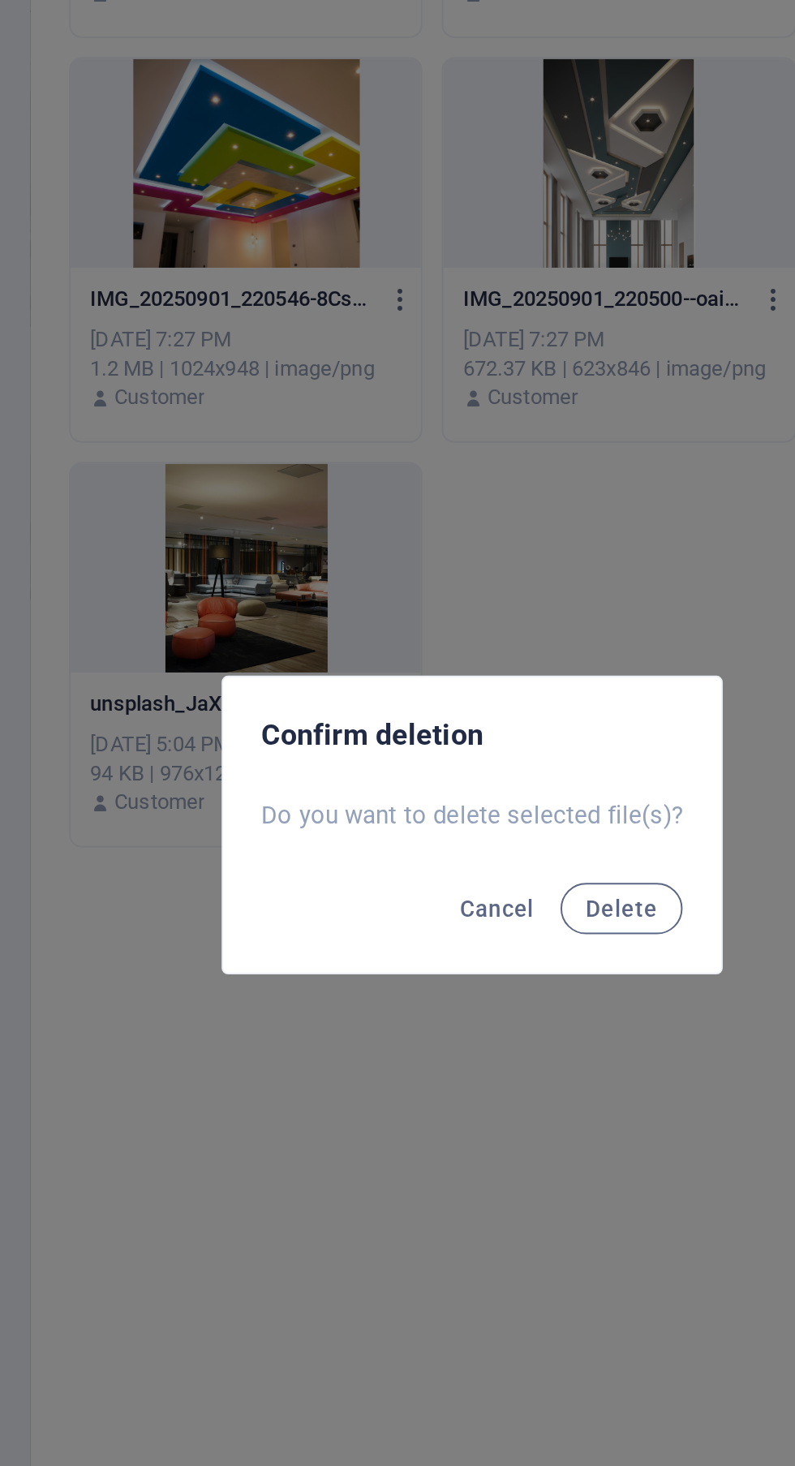
click at [472, 789] on button "Delete" at bounding box center [473, 776] width 62 height 26
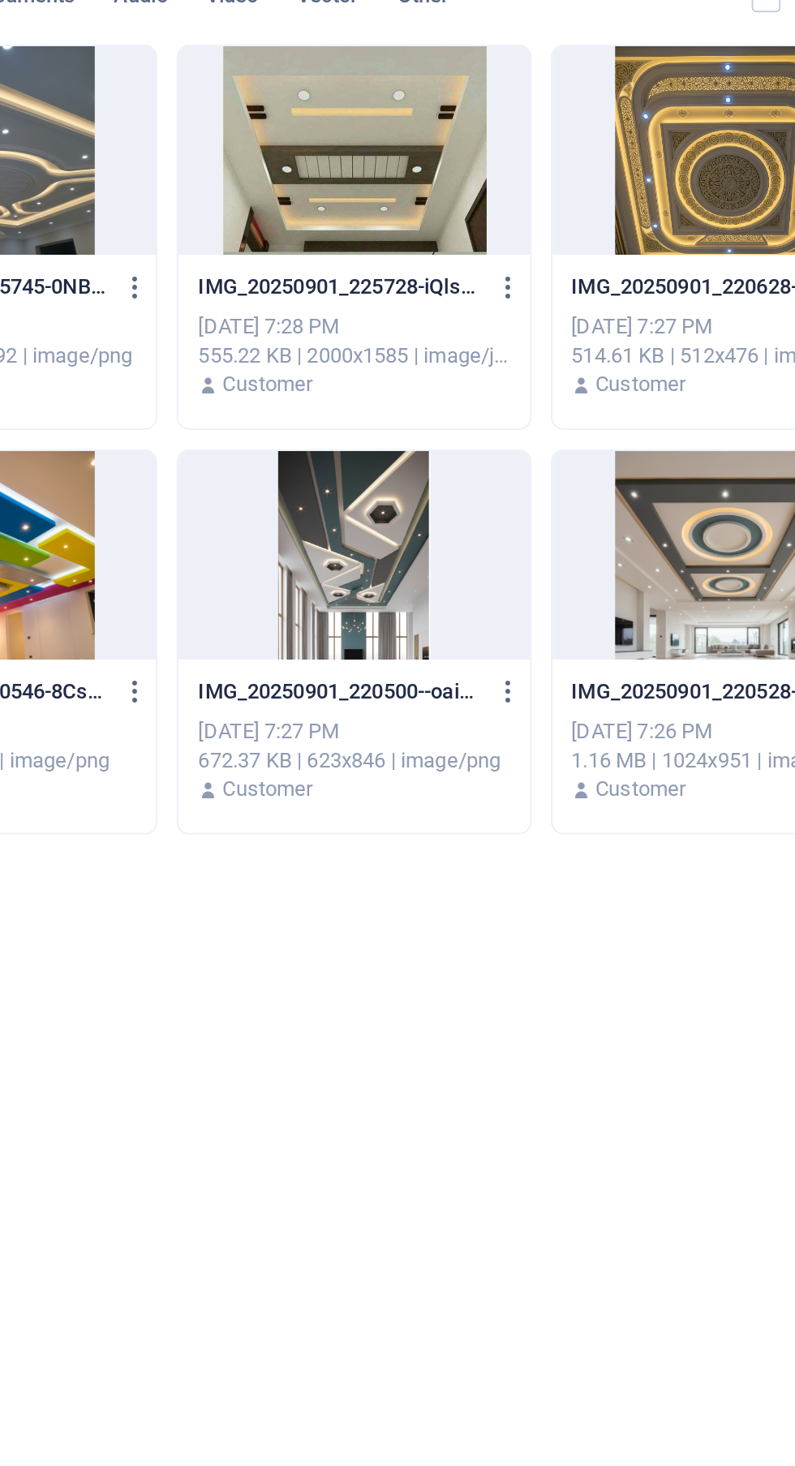
click at [554, 470] on icon "button" at bounding box center [549, 468] width 15 height 15
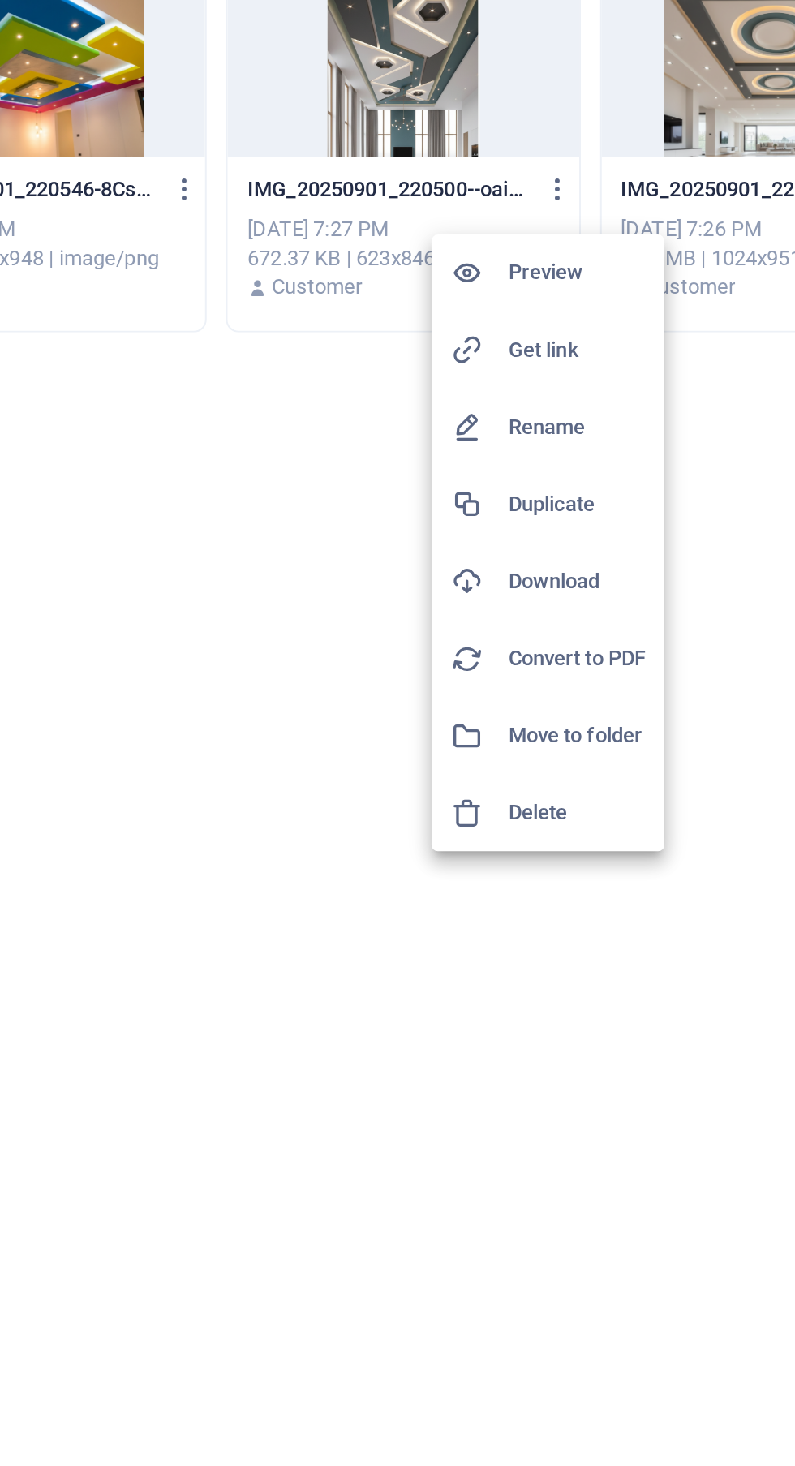
click at [557, 782] on h6 "Delete" at bounding box center [559, 782] width 69 height 19
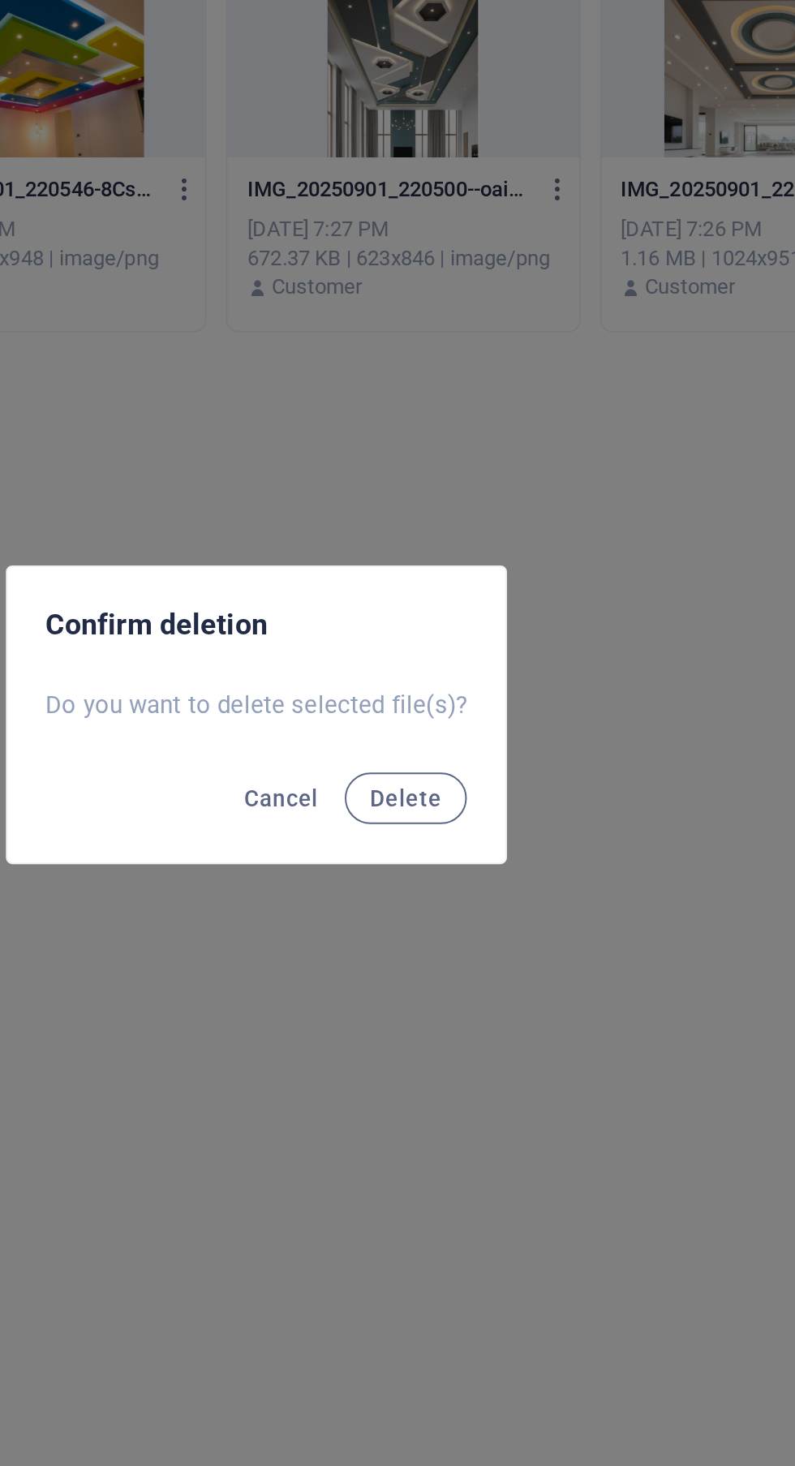
click at [485, 776] on span "Delete" at bounding box center [473, 775] width 36 height 13
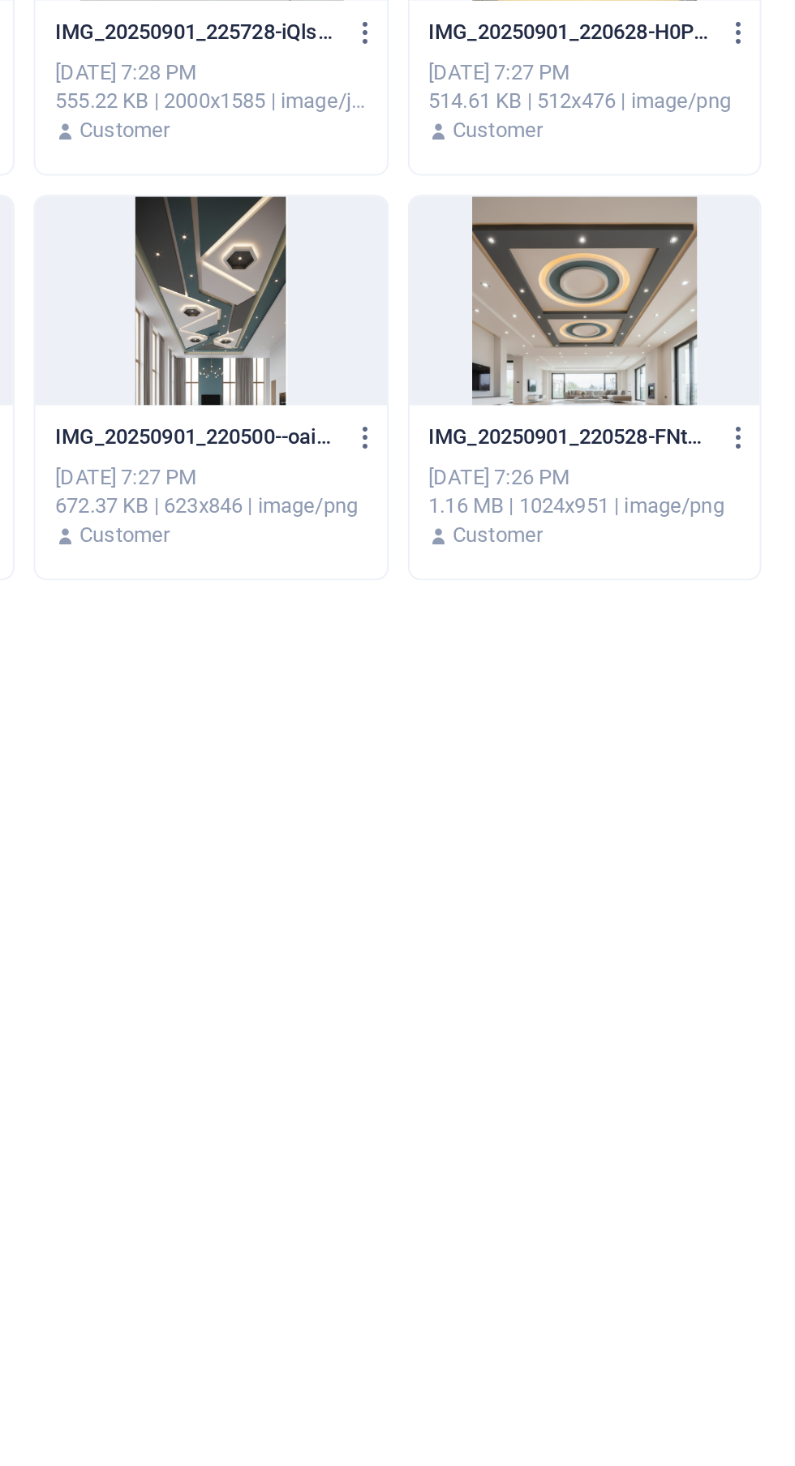
click at [740, 472] on icon "button" at bounding box center [737, 468] width 15 height 15
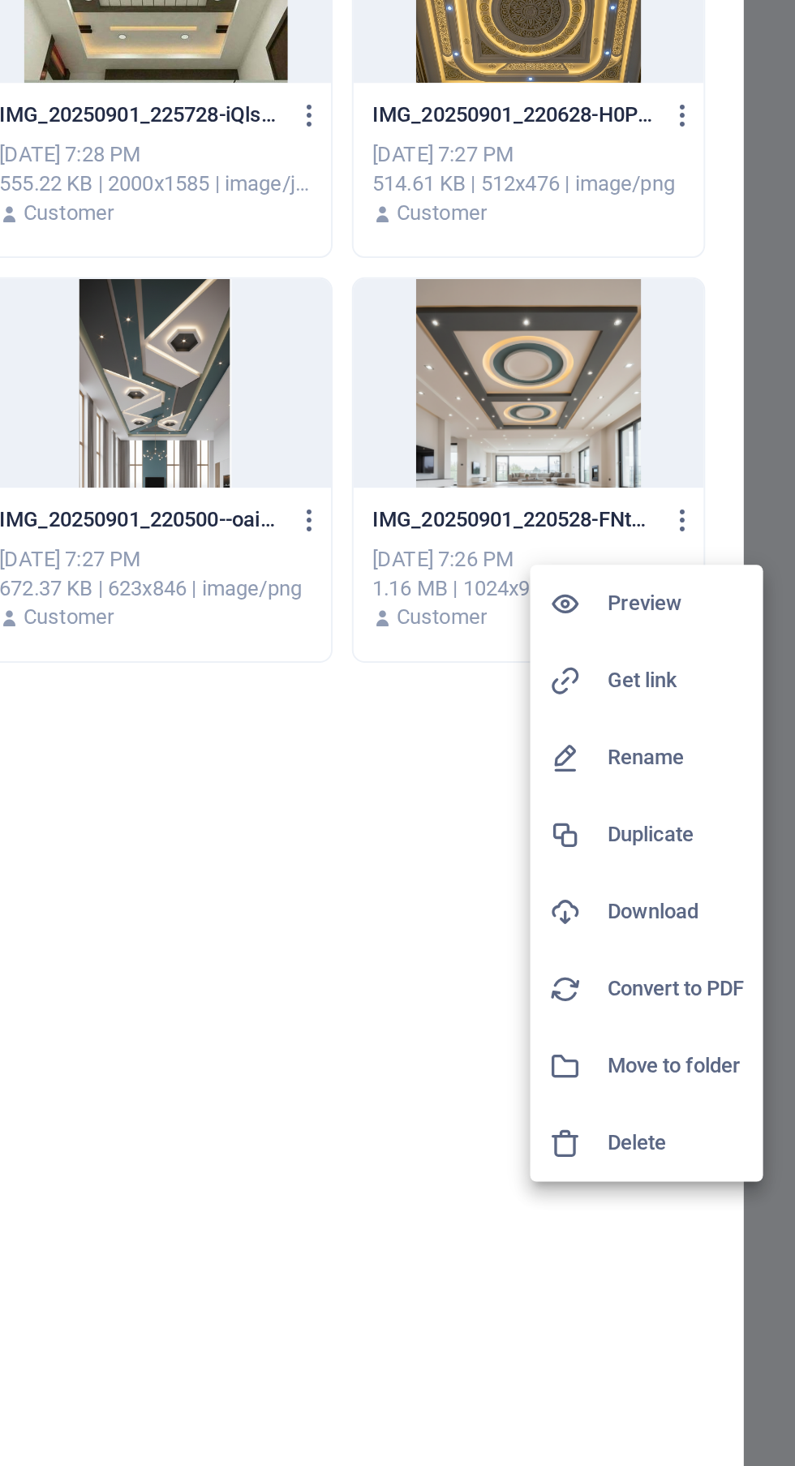
click at [729, 792] on h6 "Delete" at bounding box center [734, 782] width 69 height 19
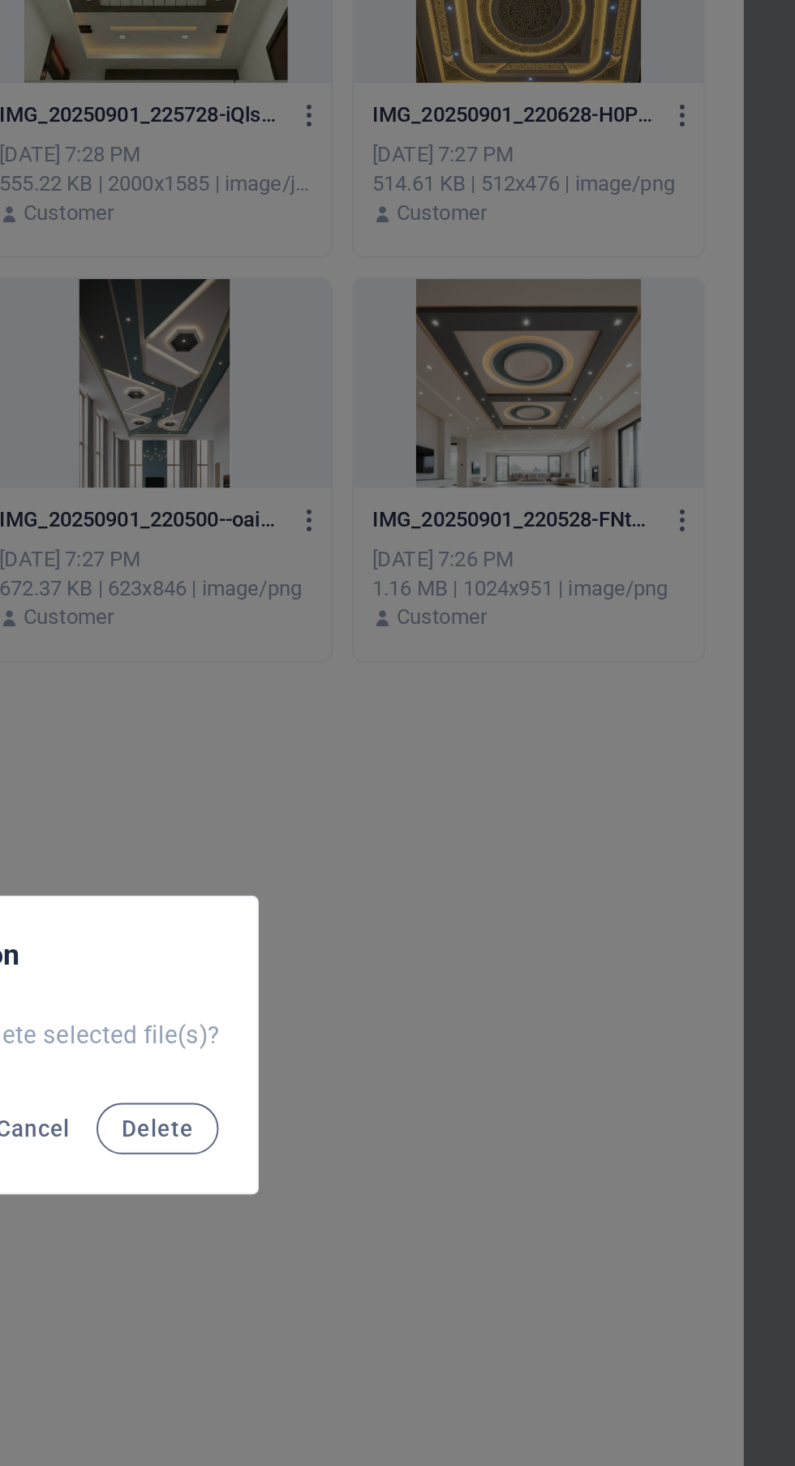
click at [492, 789] on button "Delete" at bounding box center [473, 776] width 62 height 26
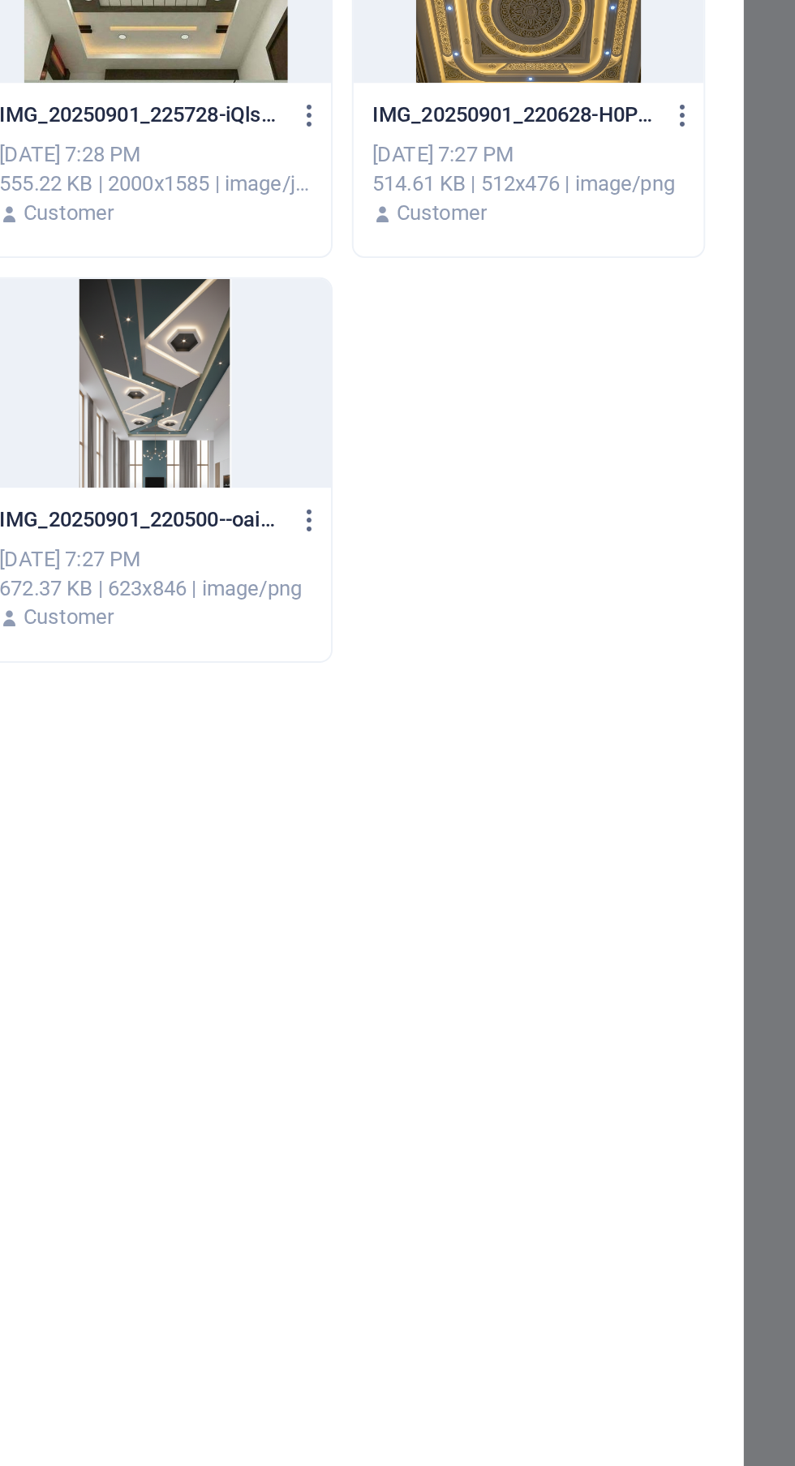
click at [552, 464] on icon "button" at bounding box center [549, 468] width 15 height 15
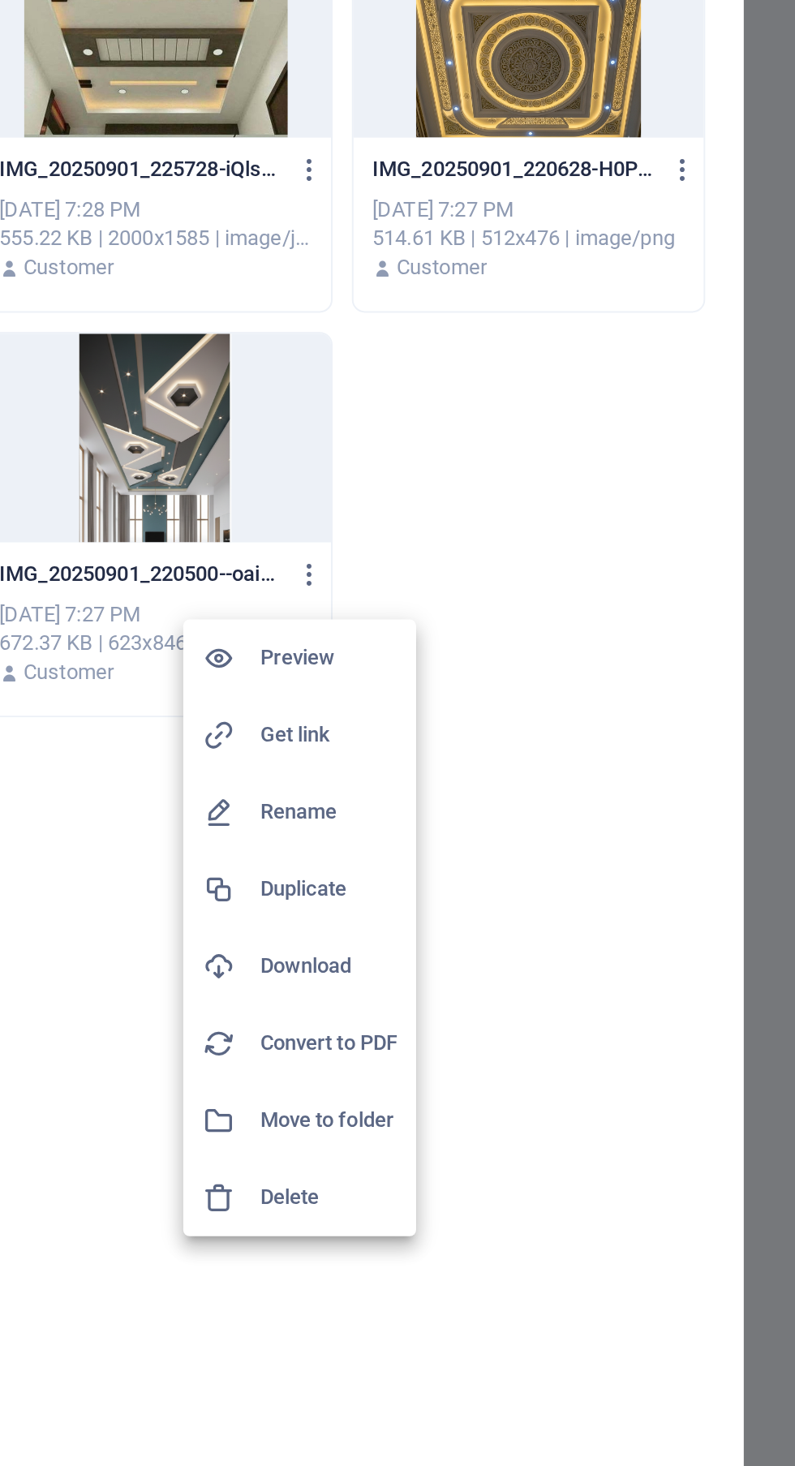
click at [559, 781] on h6 "Delete" at bounding box center [559, 782] width 69 height 19
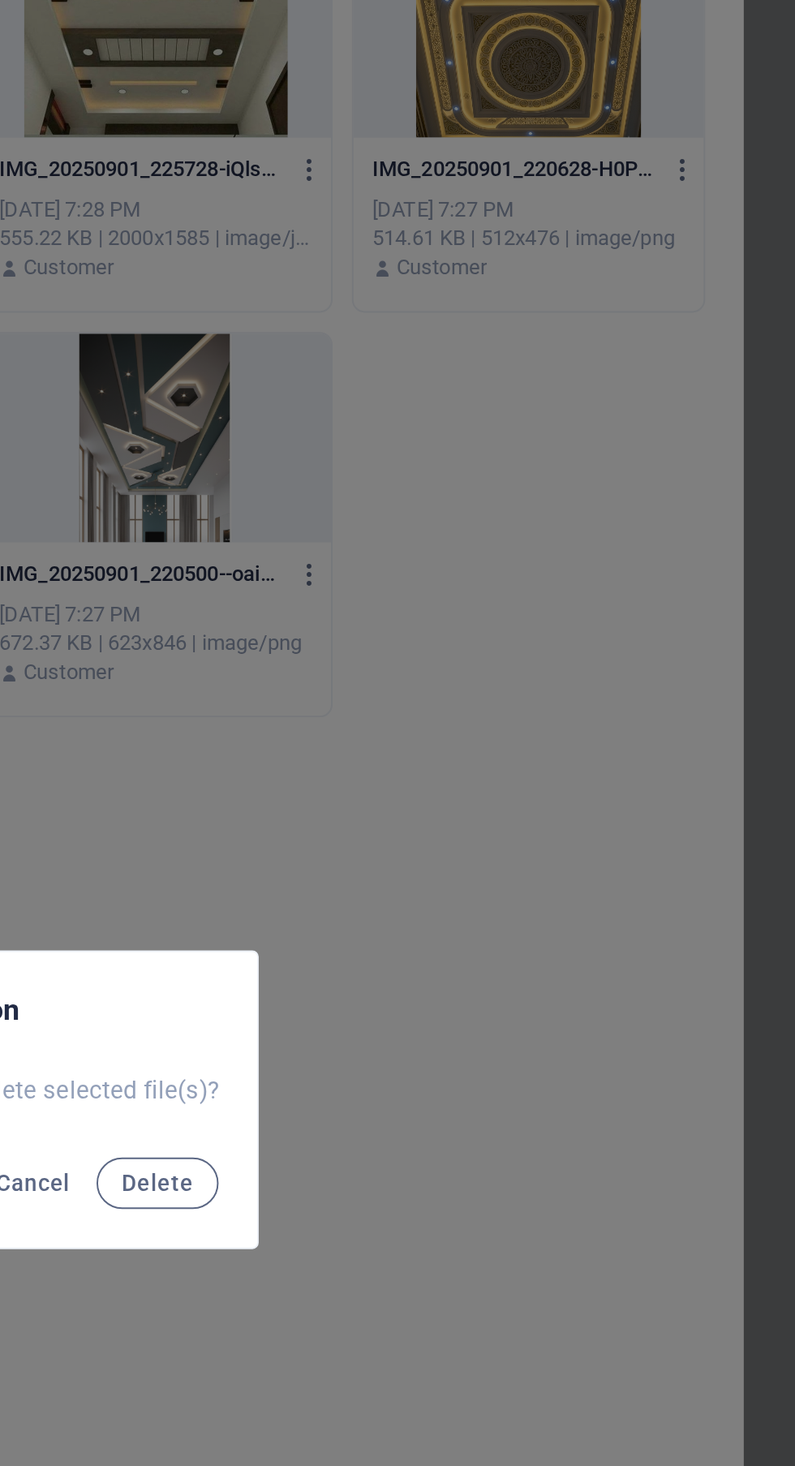
click at [474, 782] on span "Delete" at bounding box center [473, 775] width 36 height 13
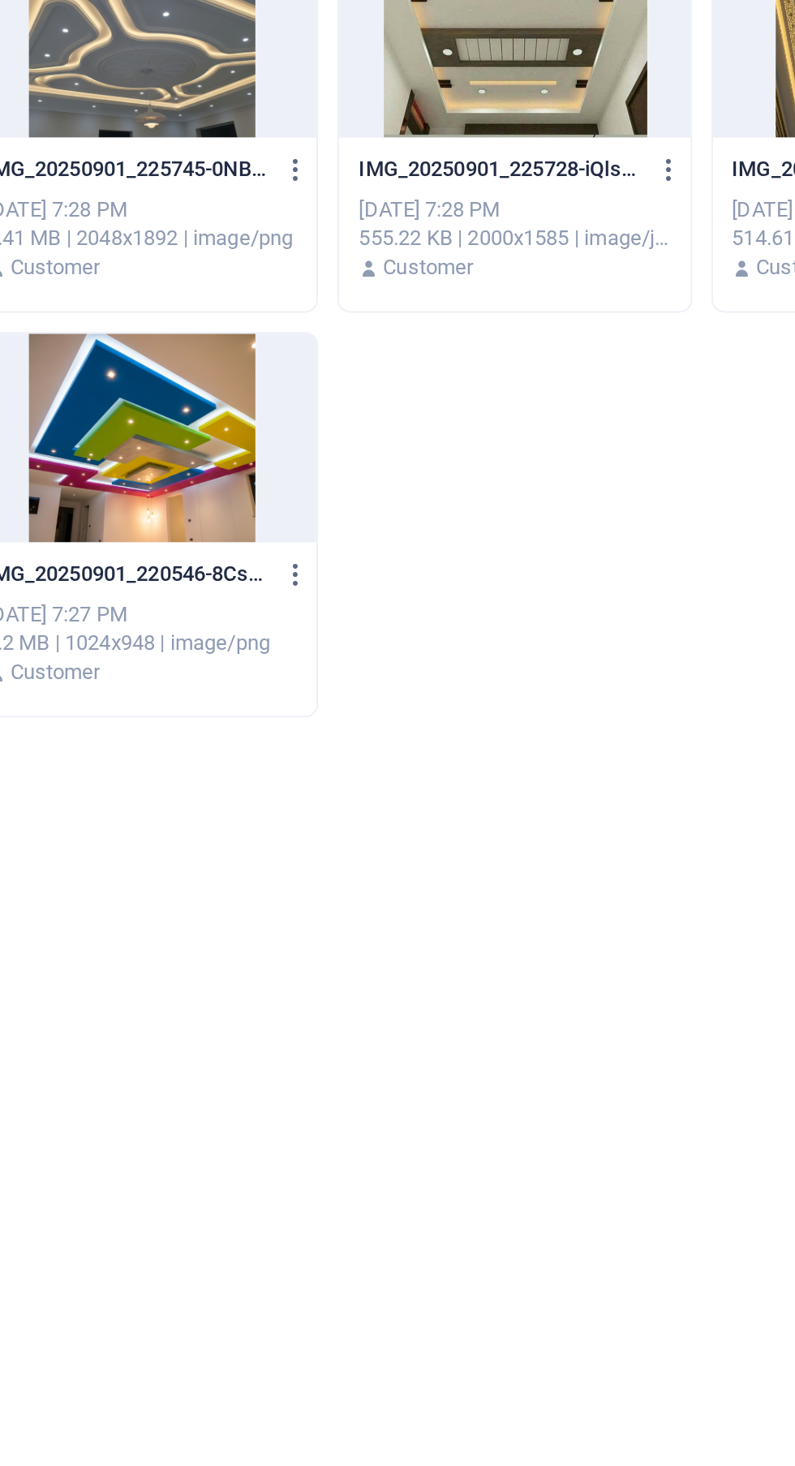
click at [363, 467] on icon "button" at bounding box center [361, 468] width 15 height 15
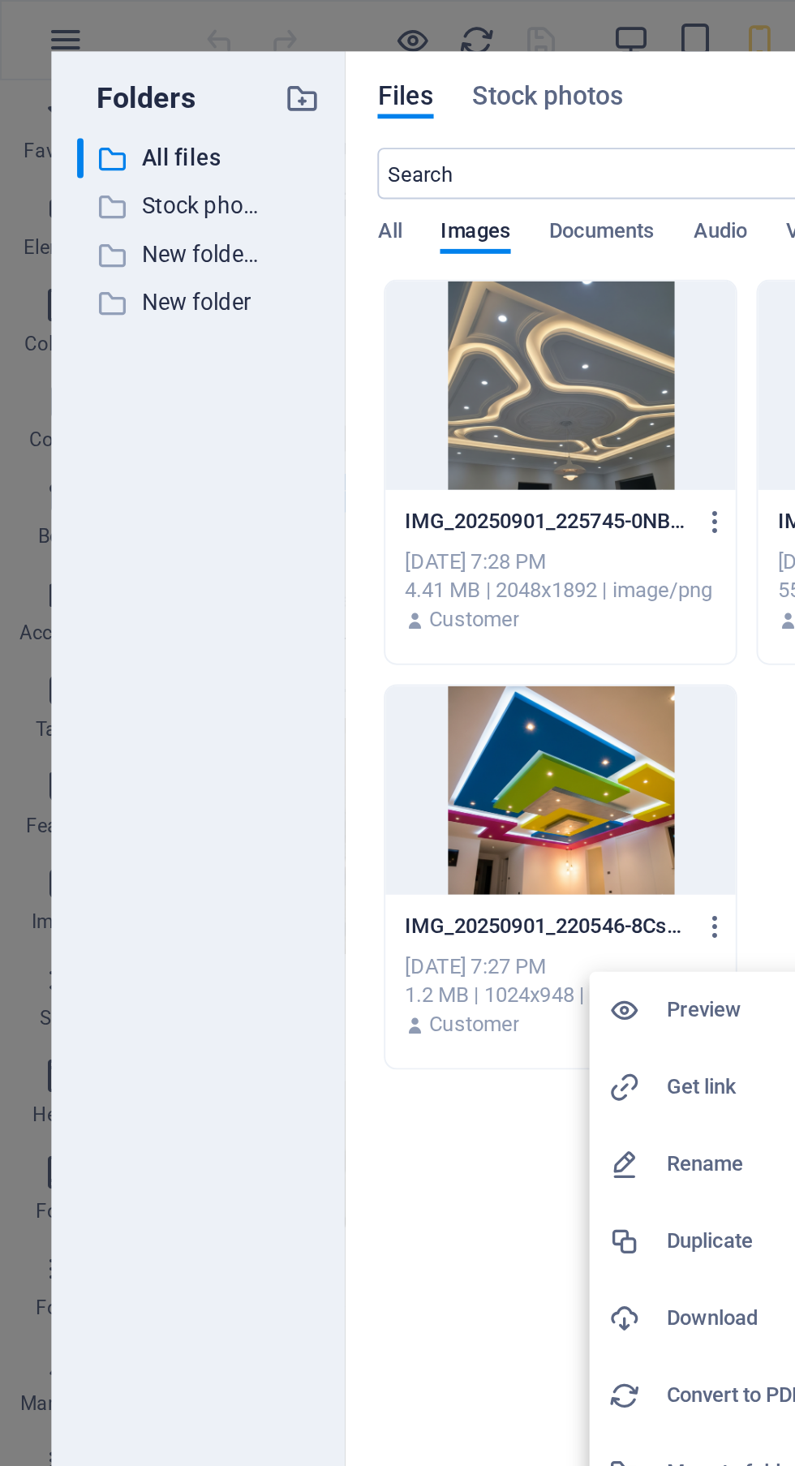
click at [351, 780] on h6 "Delete" at bounding box center [371, 782] width 69 height 19
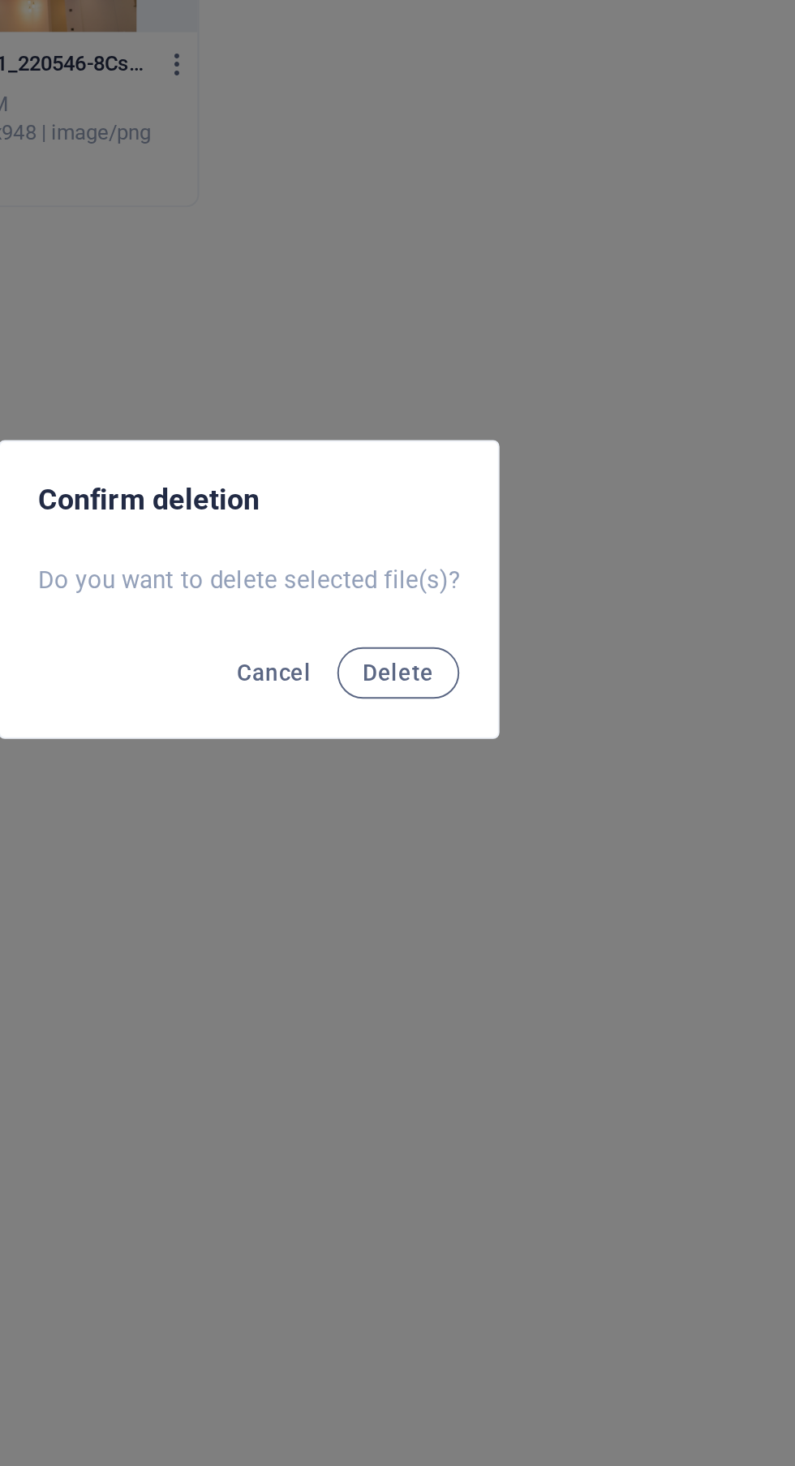
click at [471, 789] on button "Delete" at bounding box center [473, 776] width 62 height 26
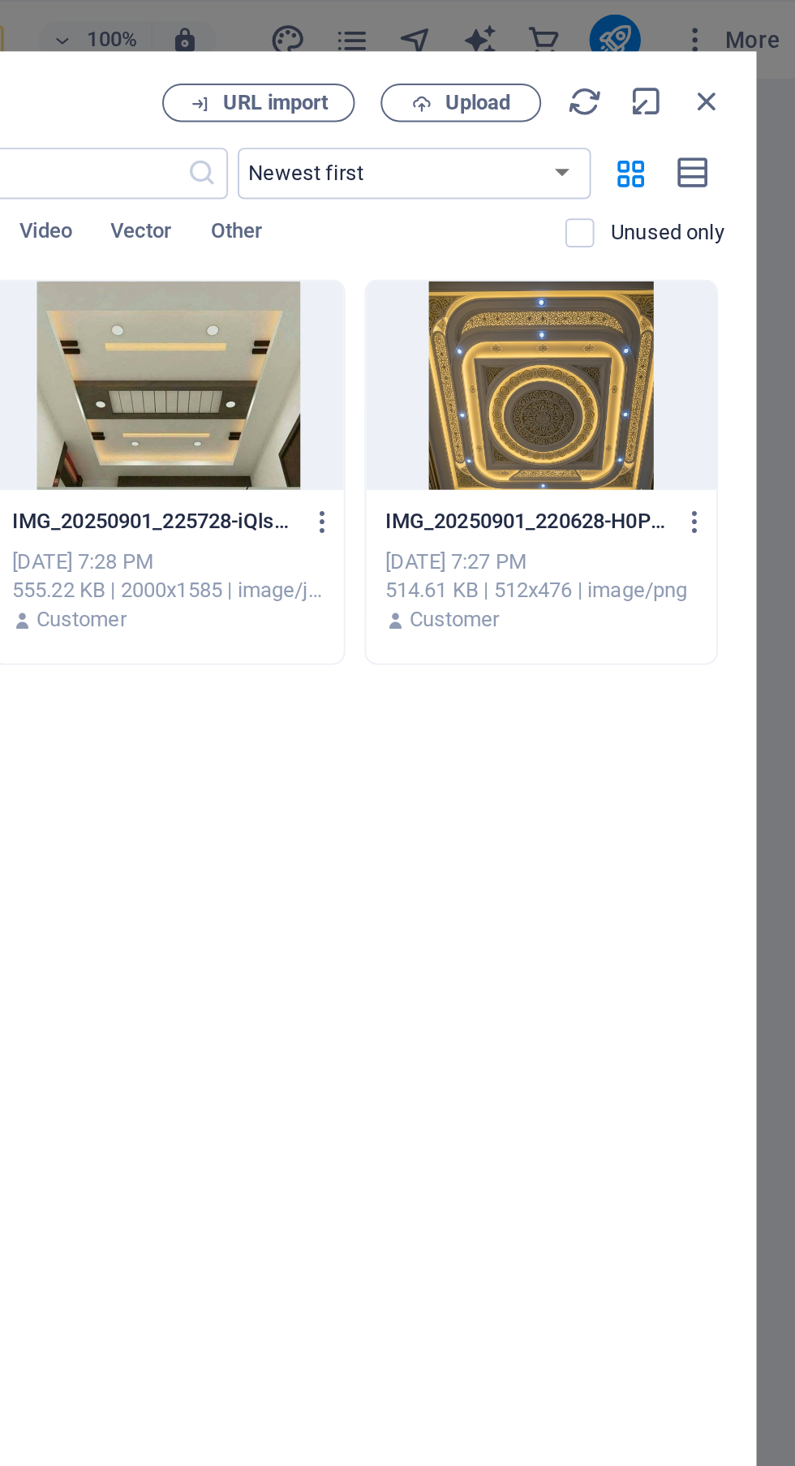
click at [725, 254] on button "button" at bounding box center [735, 264] width 22 height 26
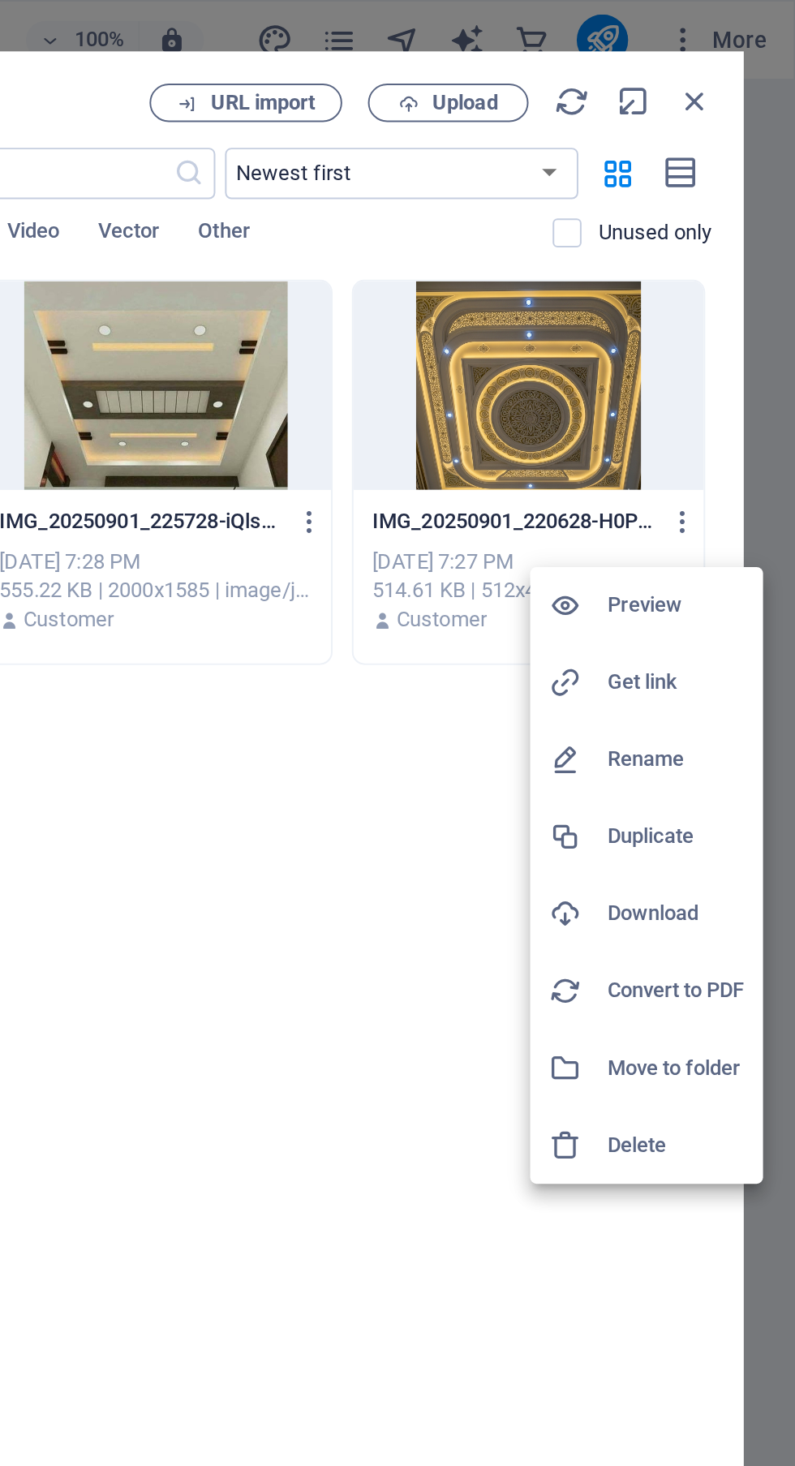
click at [732, 580] on h6 "Delete" at bounding box center [734, 578] width 69 height 19
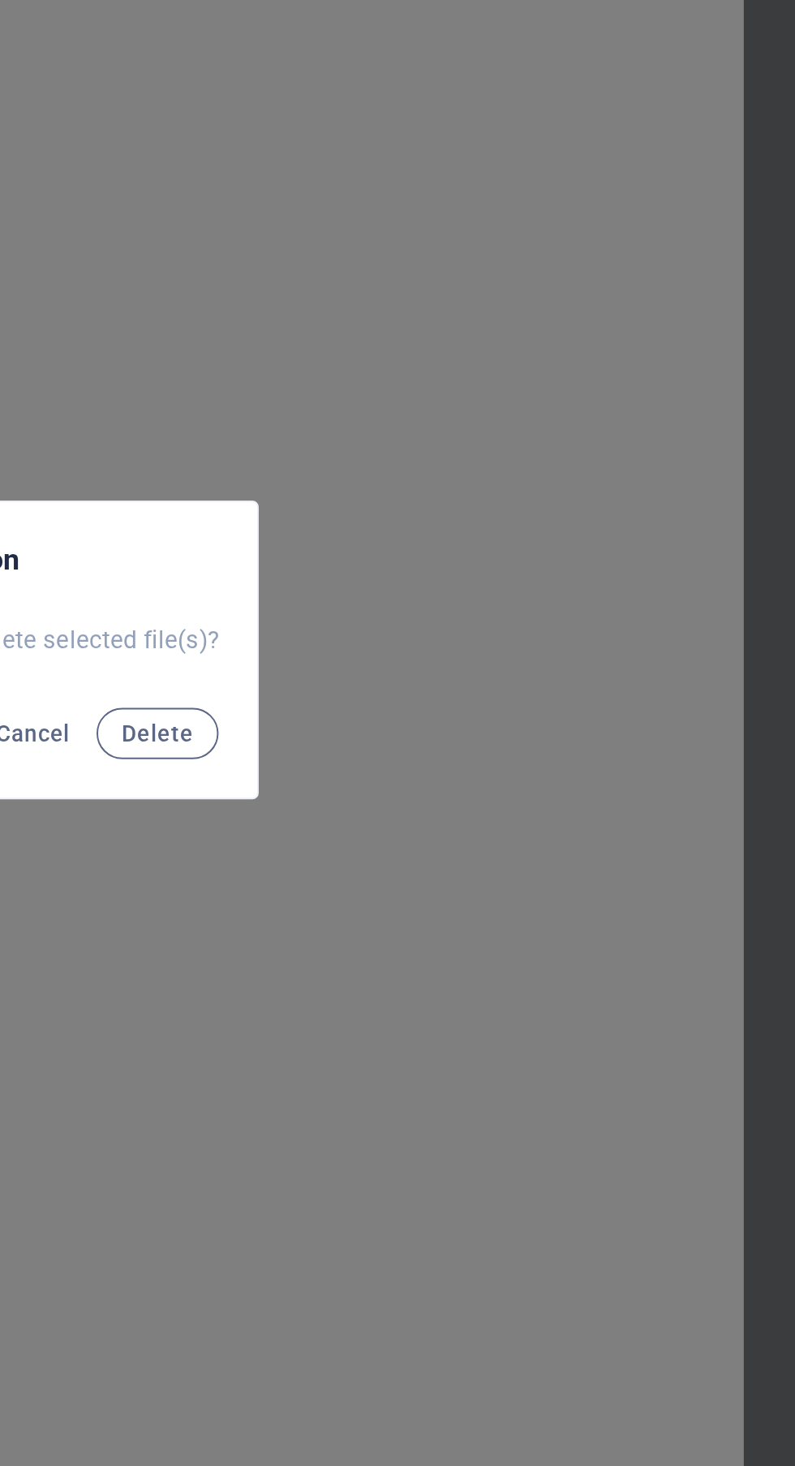
click at [484, 773] on span "Delete" at bounding box center [473, 775] width 36 height 13
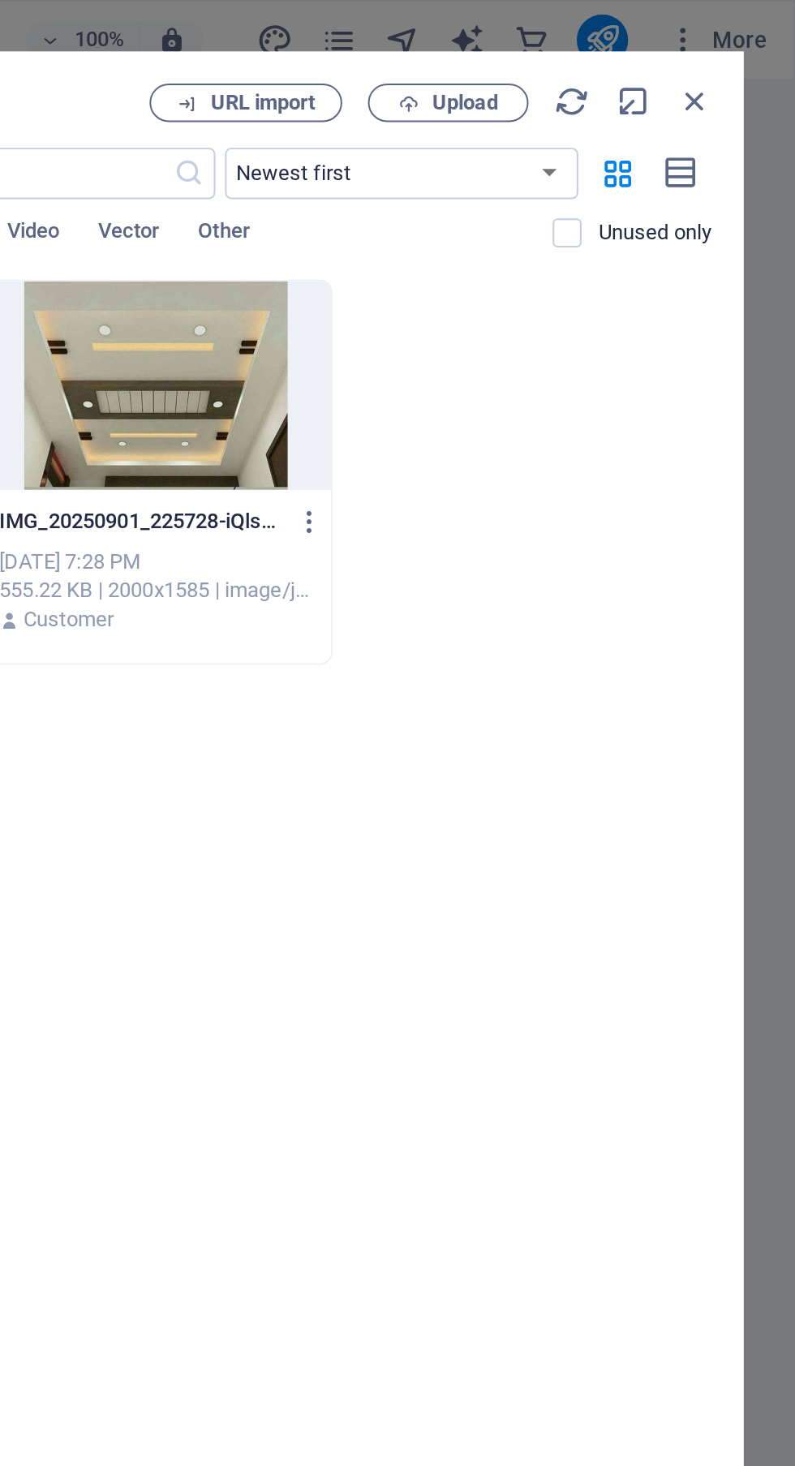
click at [552, 262] on icon "button" at bounding box center [549, 263] width 15 height 15
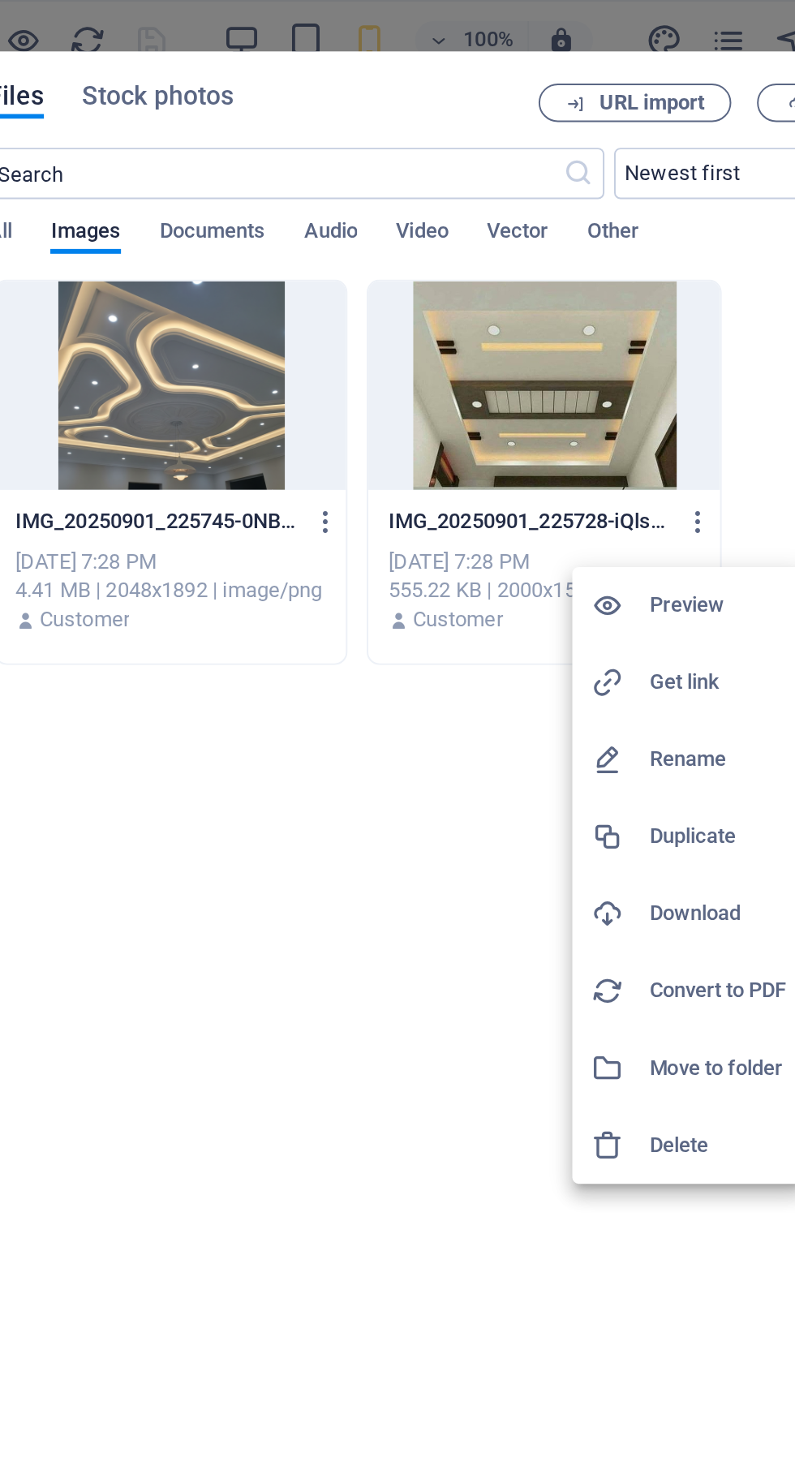
click at [540, 579] on h6 "Delete" at bounding box center [559, 578] width 69 height 19
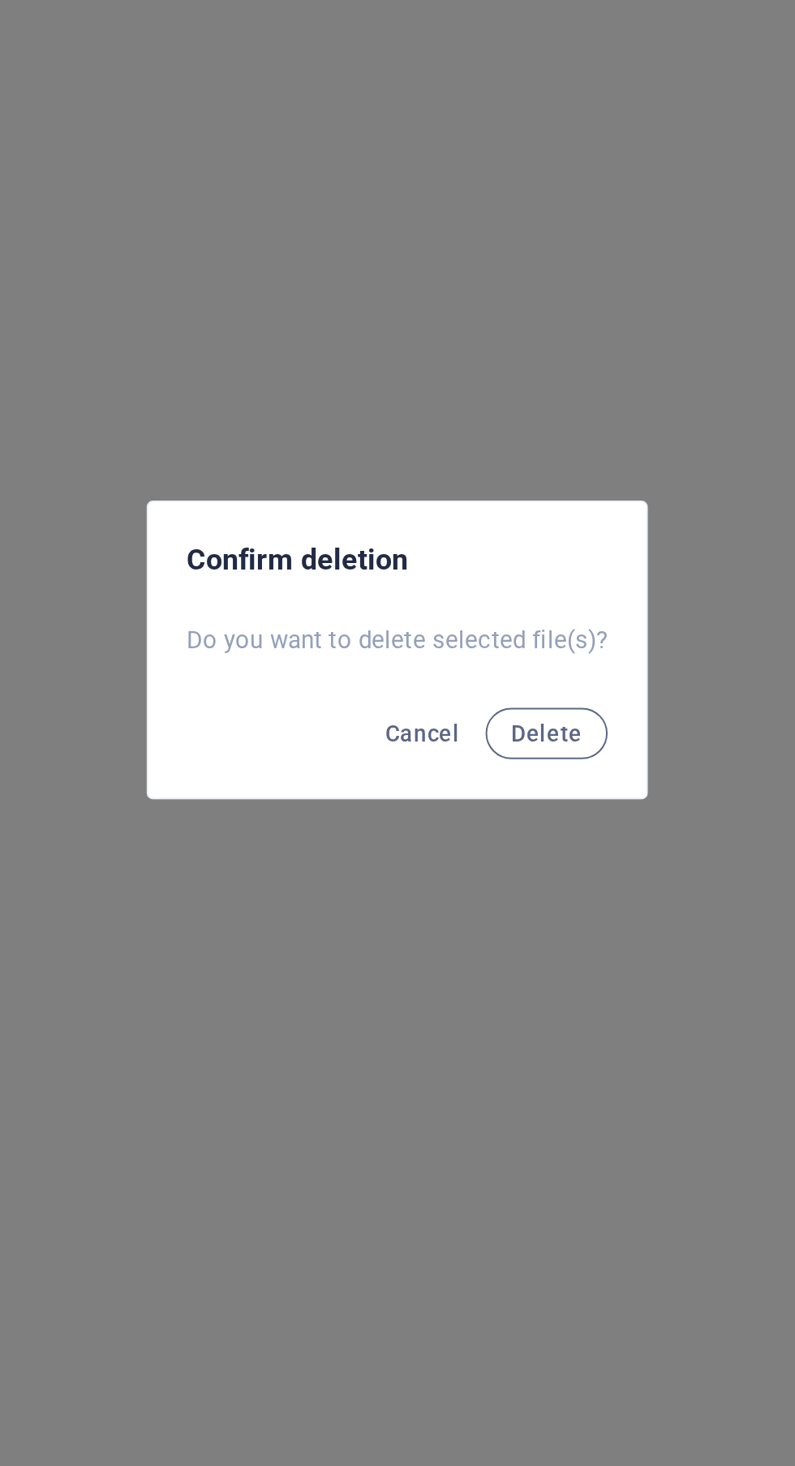
click at [473, 778] on span "Delete" at bounding box center [473, 775] width 36 height 13
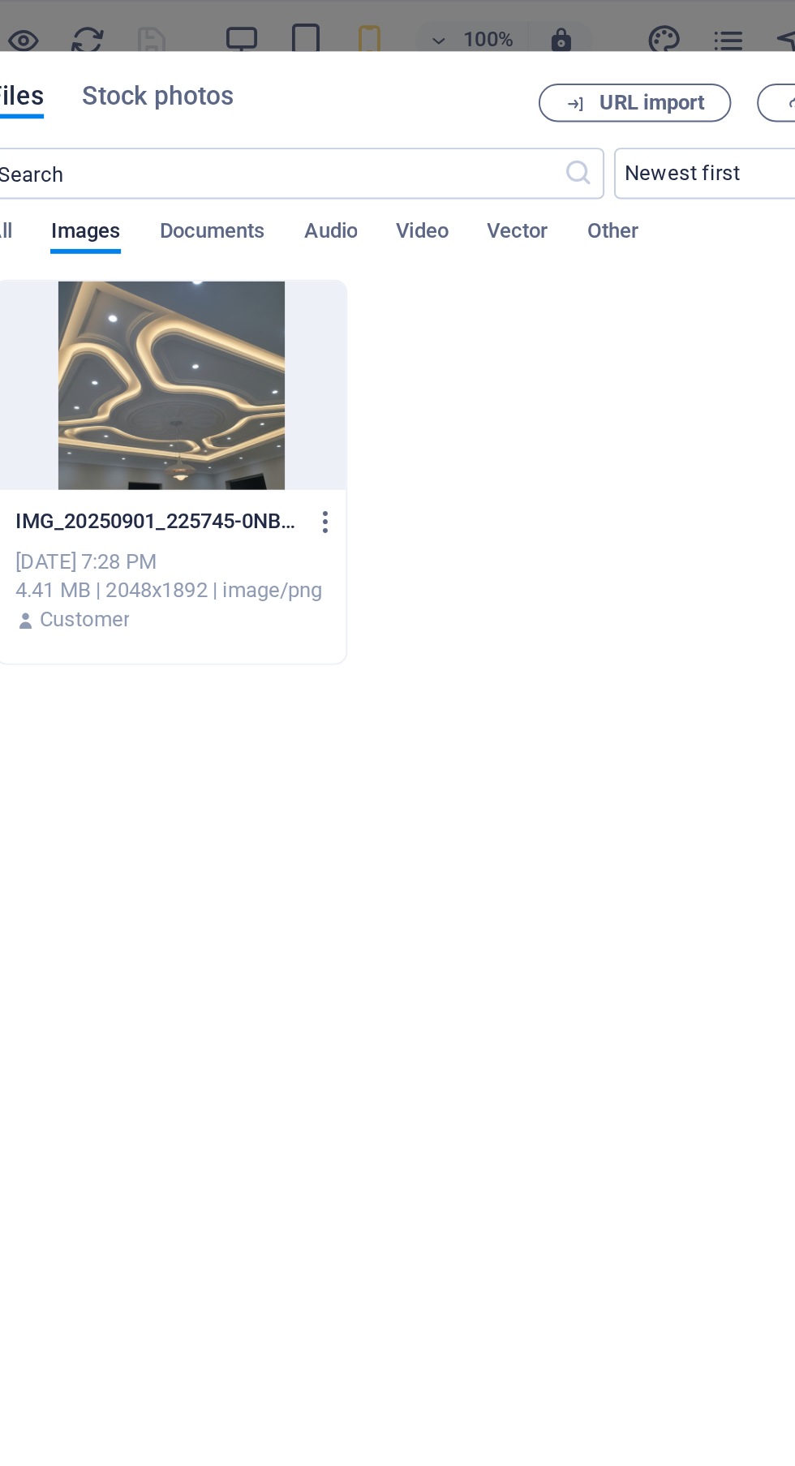
click at [356, 256] on icon "button" at bounding box center [361, 263] width 15 height 15
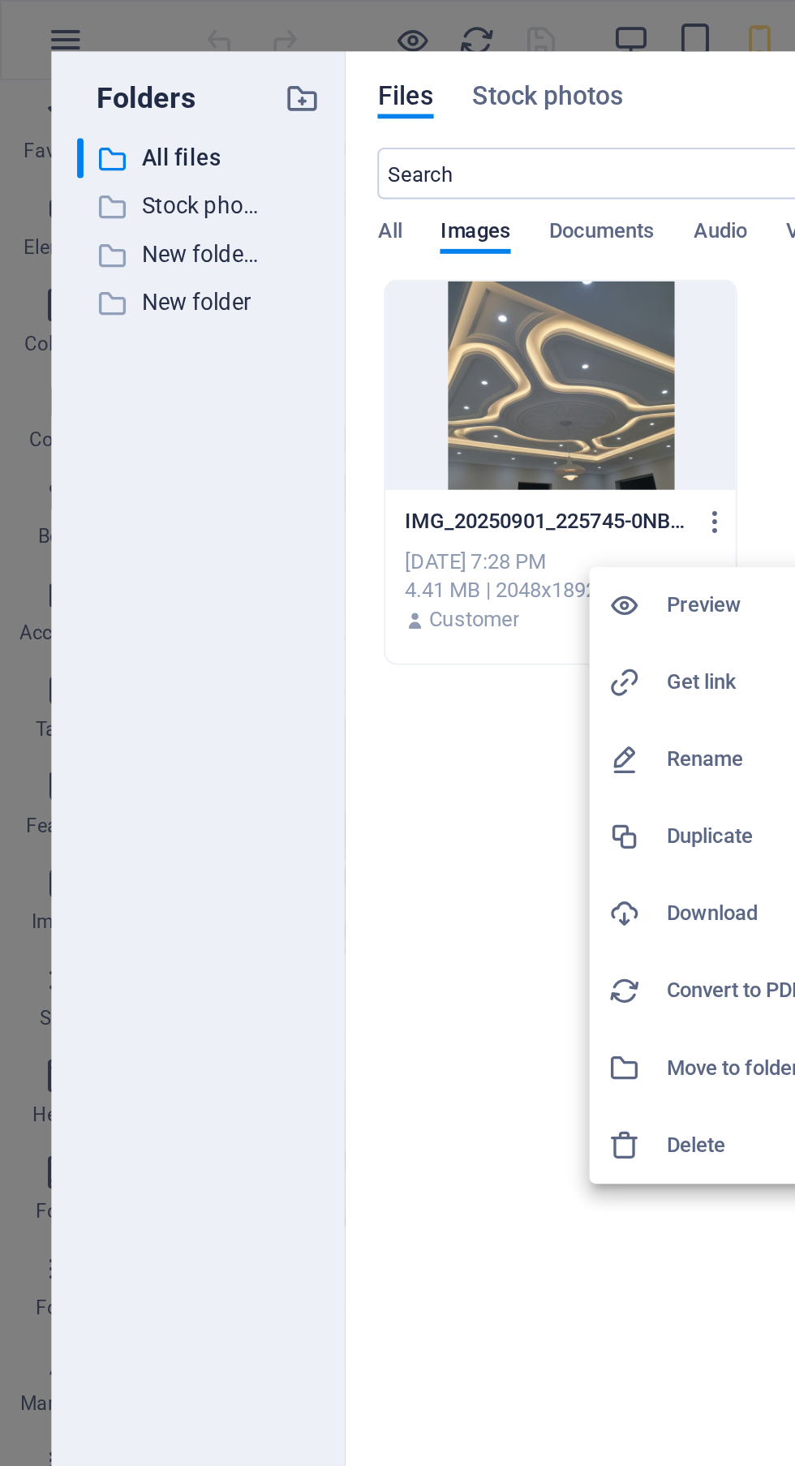
click at [362, 571] on h6 "Delete" at bounding box center [371, 578] width 69 height 19
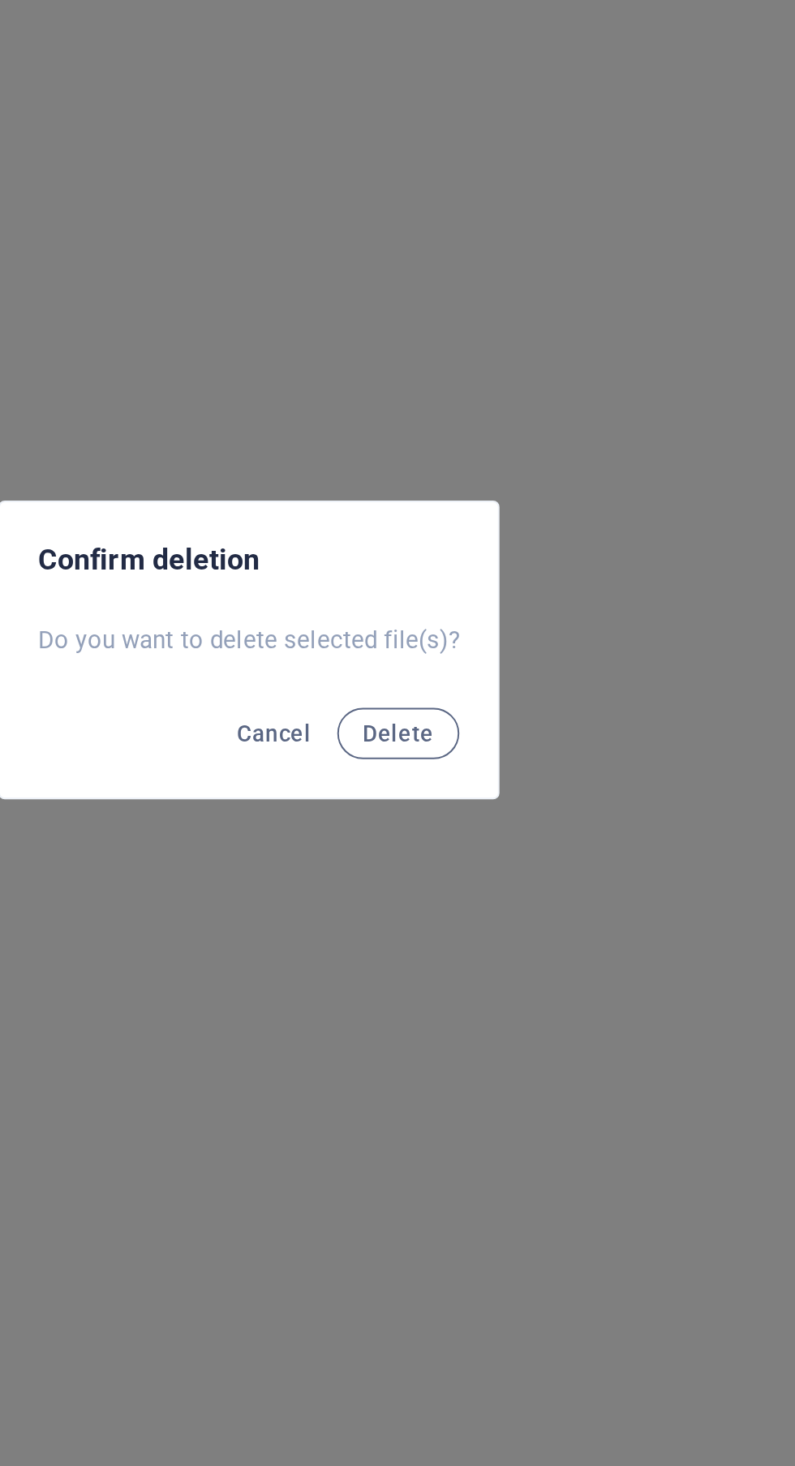
click at [475, 772] on span "Delete" at bounding box center [473, 775] width 36 height 13
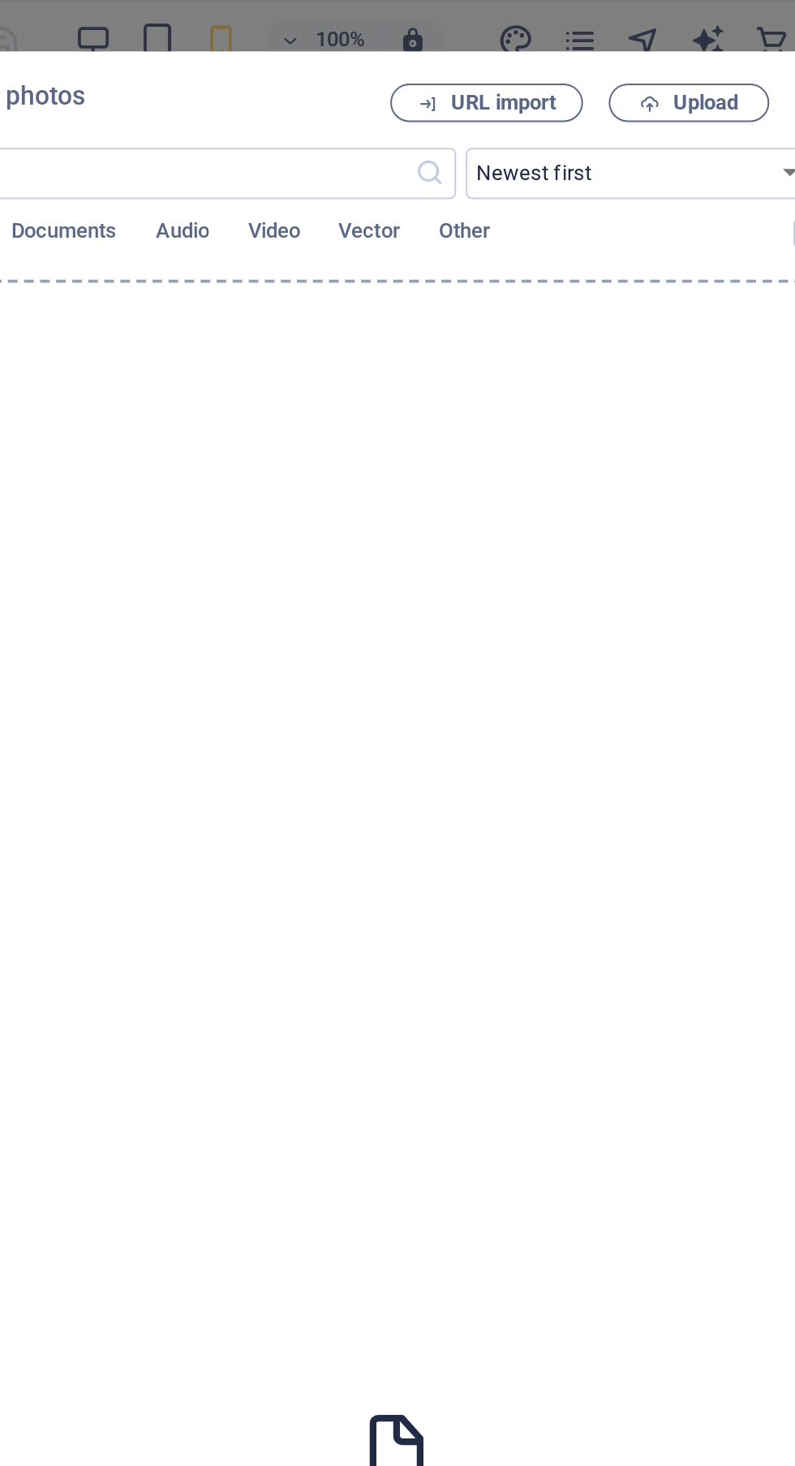
click at [630, 48] on span "Upload" at bounding box center [628, 52] width 33 height 10
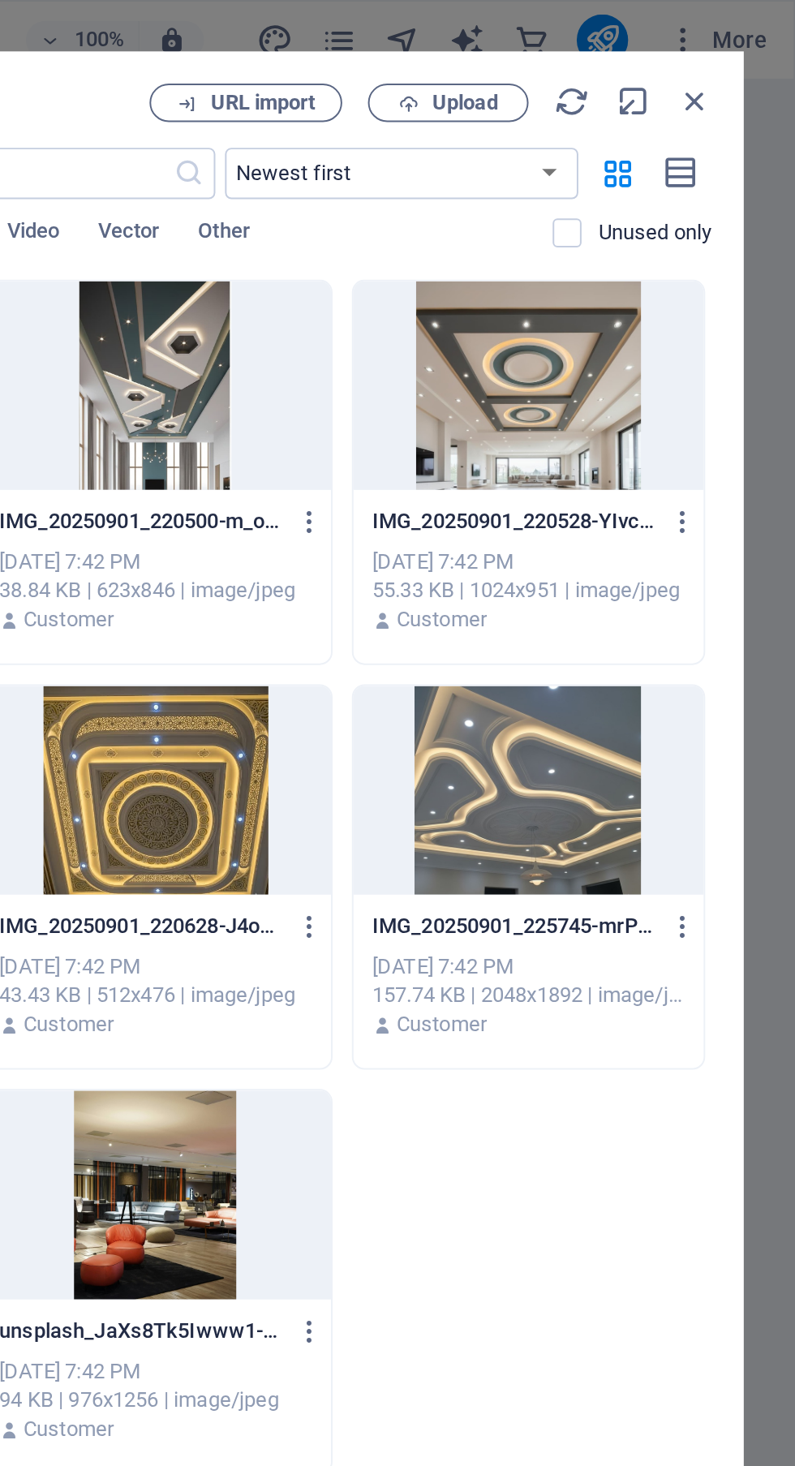
click at [748, 47] on icon "button" at bounding box center [744, 51] width 18 height 18
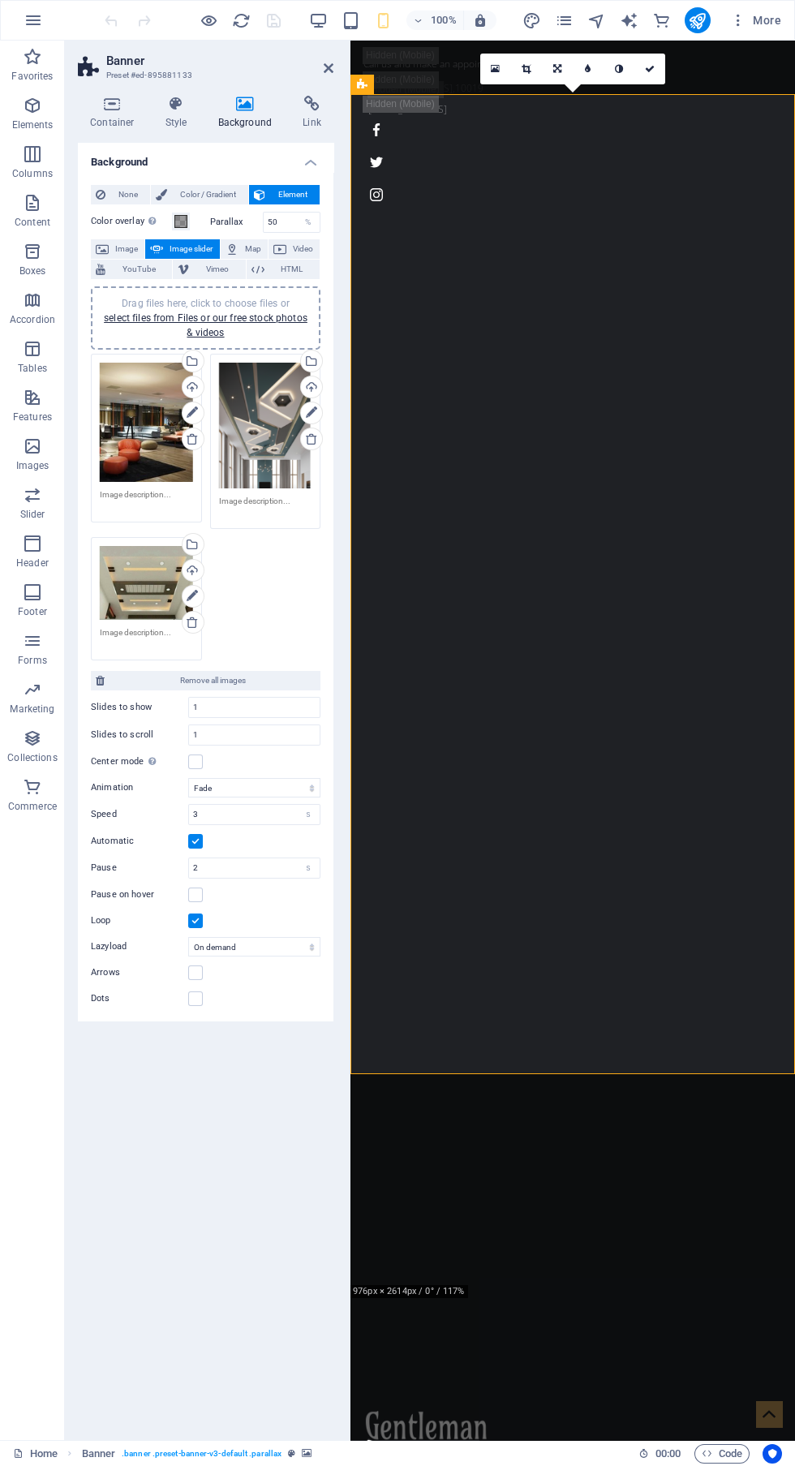
click at [128, 441] on div "Drag files here, click to choose files or select files from Files or our free s…" at bounding box center [146, 422] width 93 height 119
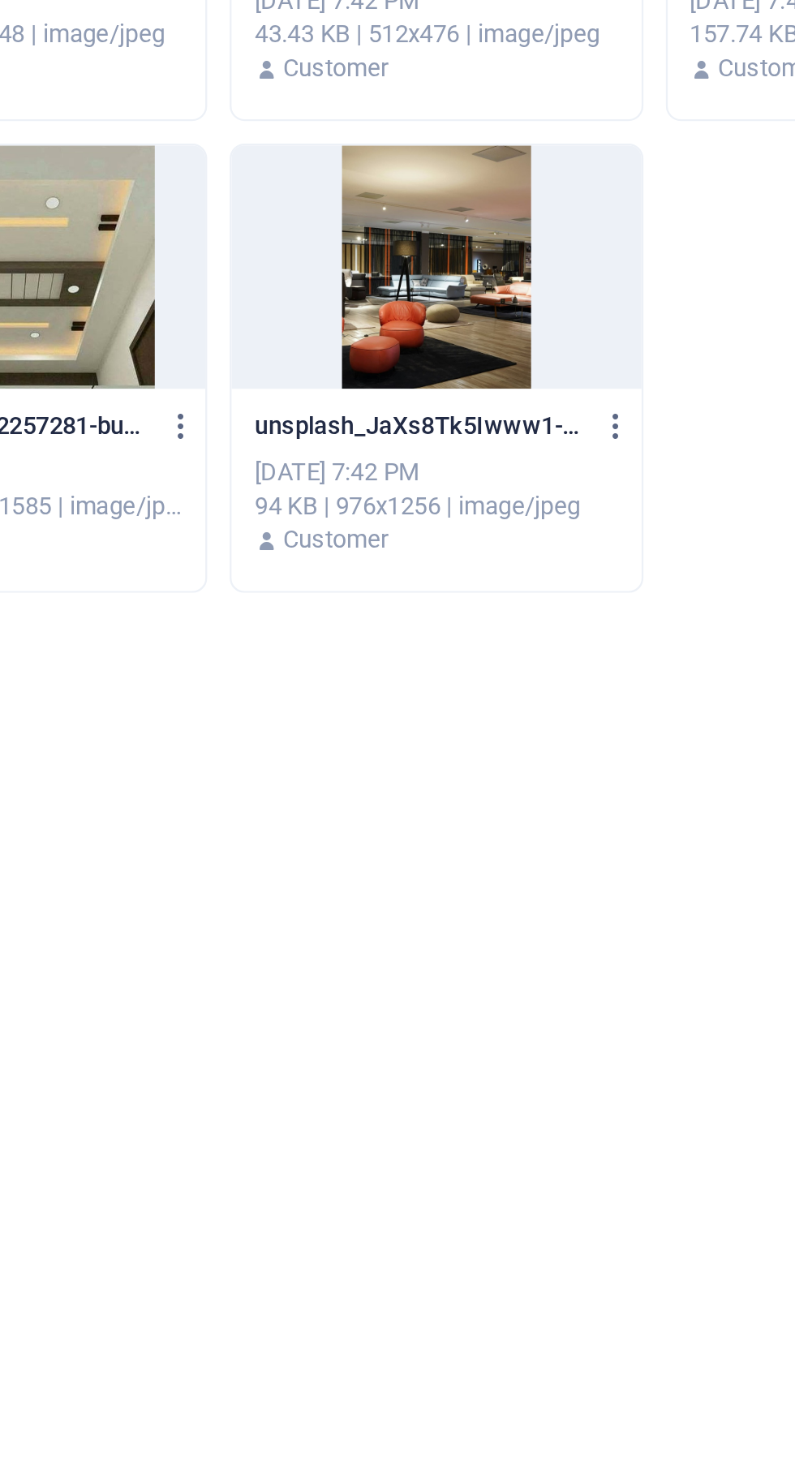
click at [481, 598] on div at bounding box center [471, 603] width 177 height 105
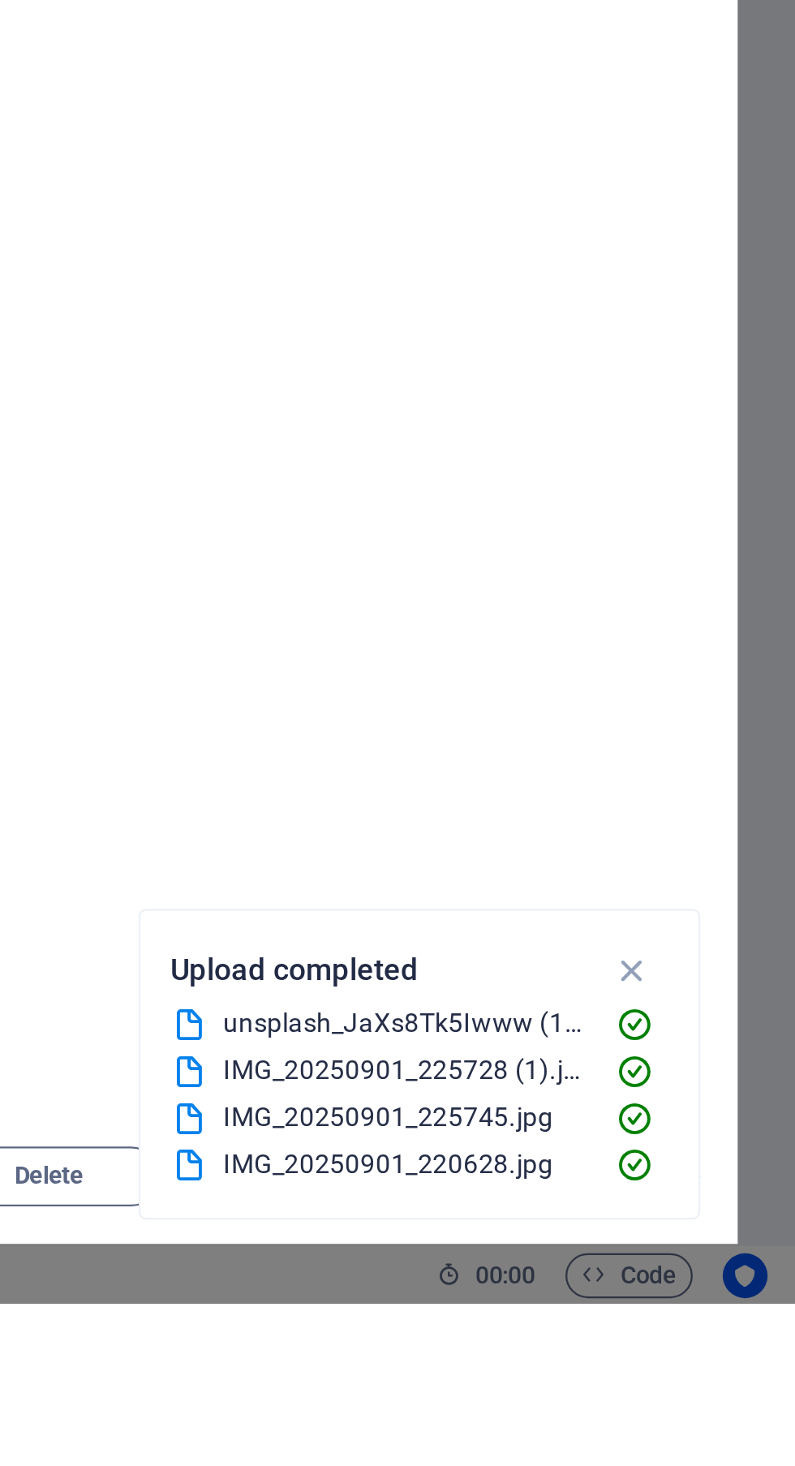
click at [723, 1331] on icon "button" at bounding box center [723, 1322] width 19 height 18
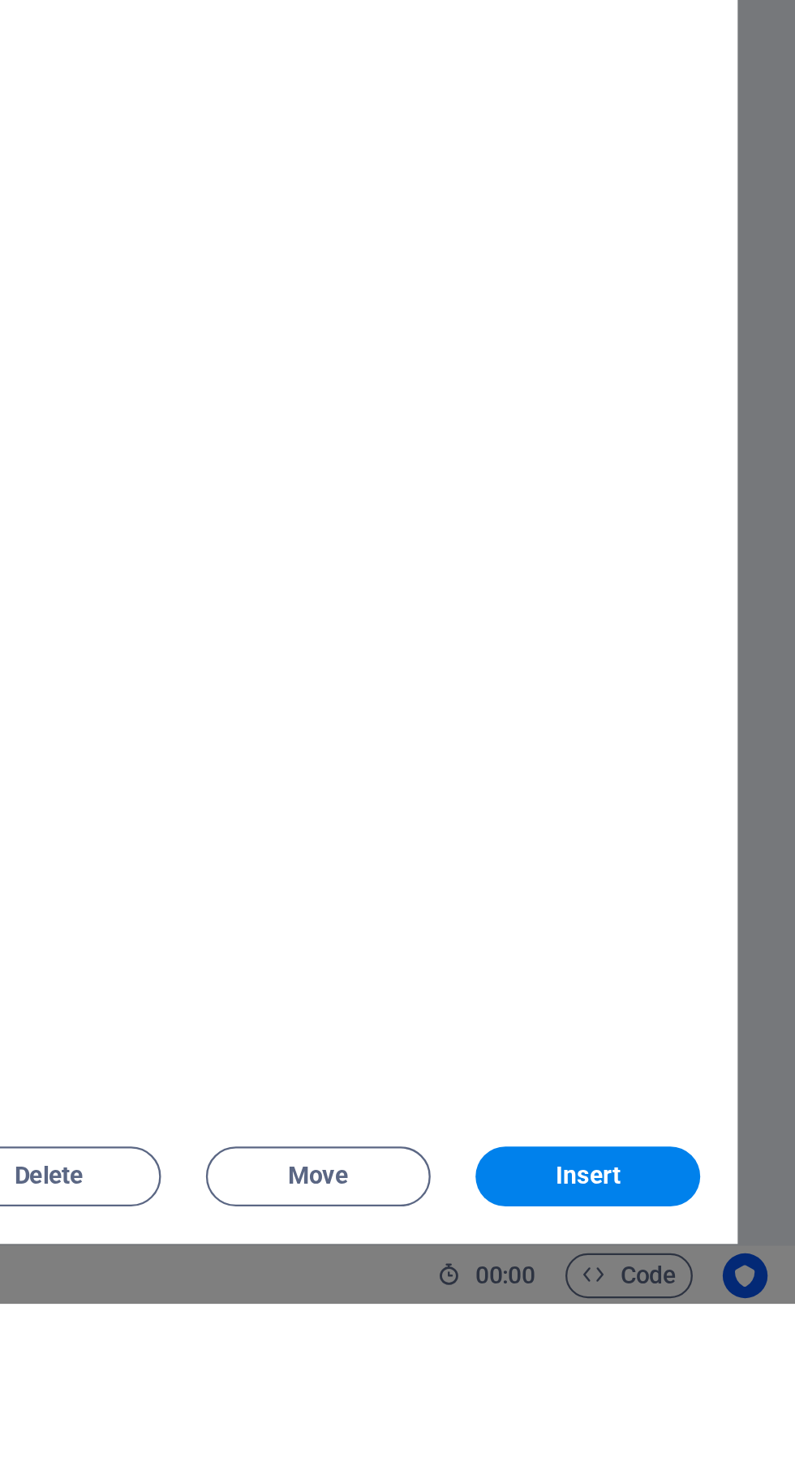
click at [714, 1416] on span "Insert" at bounding box center [705, 1411] width 28 height 10
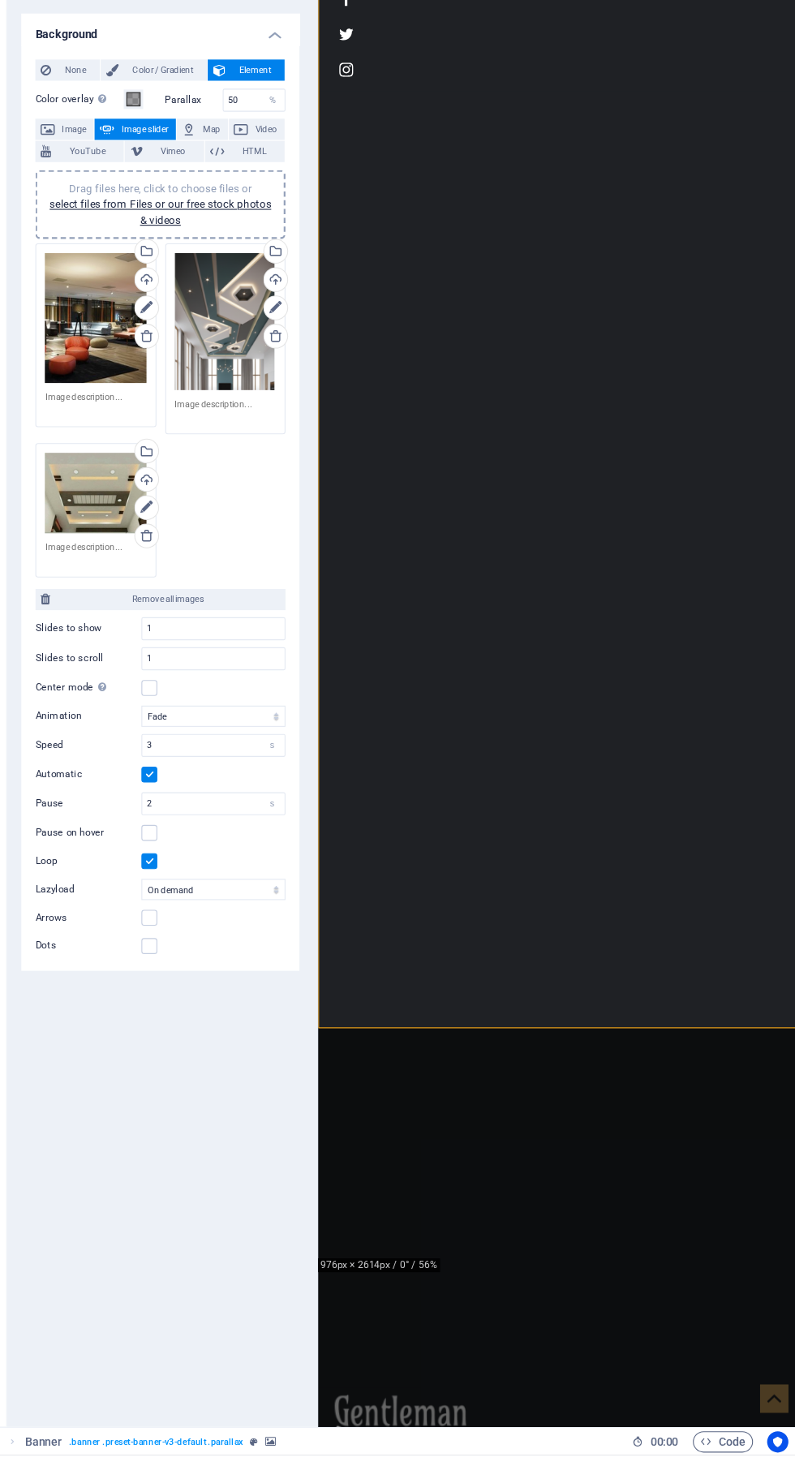
click at [269, 435] on div "Drag files here, click to choose files or select files from Files or our free s…" at bounding box center [265, 426] width 93 height 126
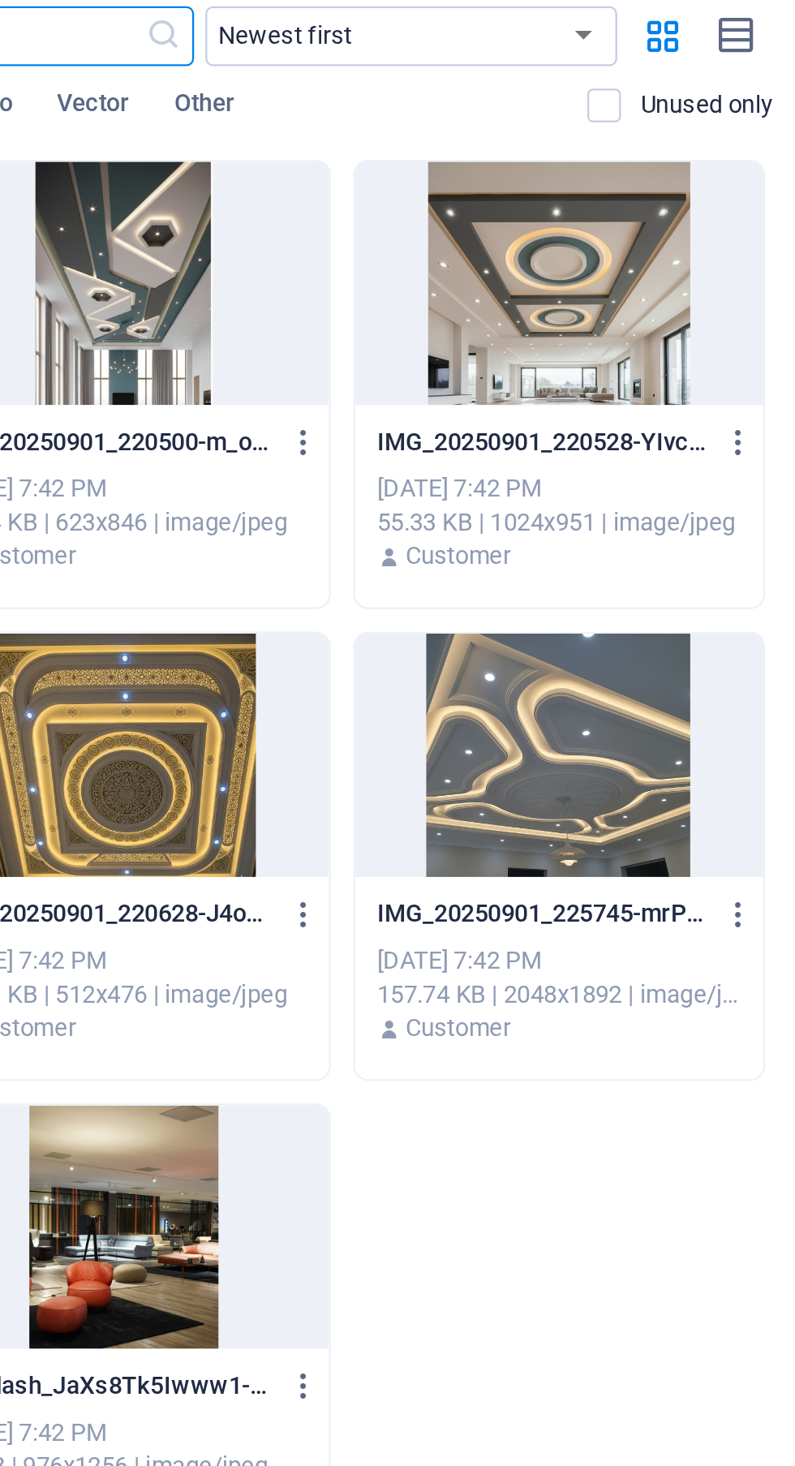
click at [661, 213] on div at bounding box center [660, 194] width 177 height 105
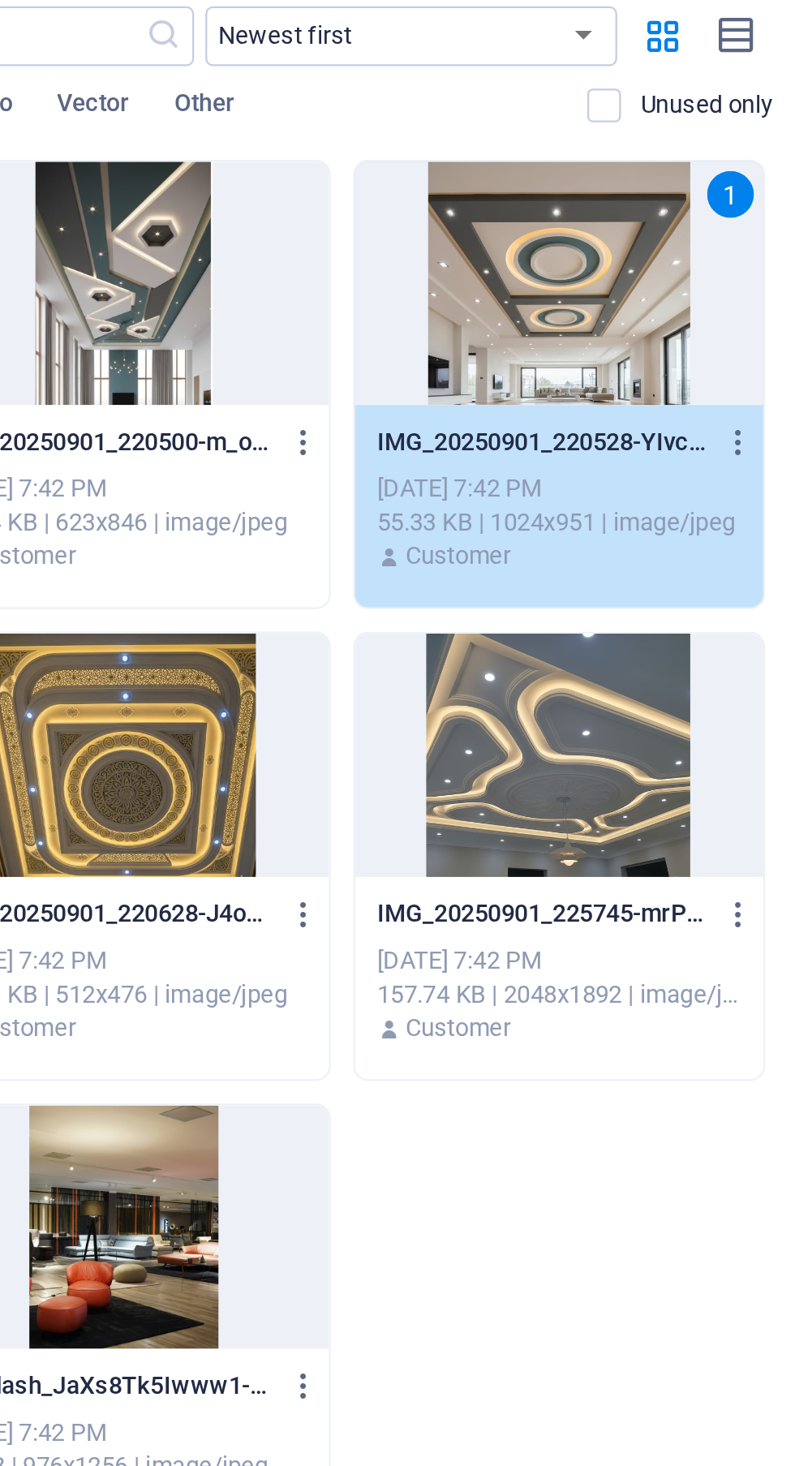
click at [679, 235] on div "1" at bounding box center [660, 194] width 177 height 105
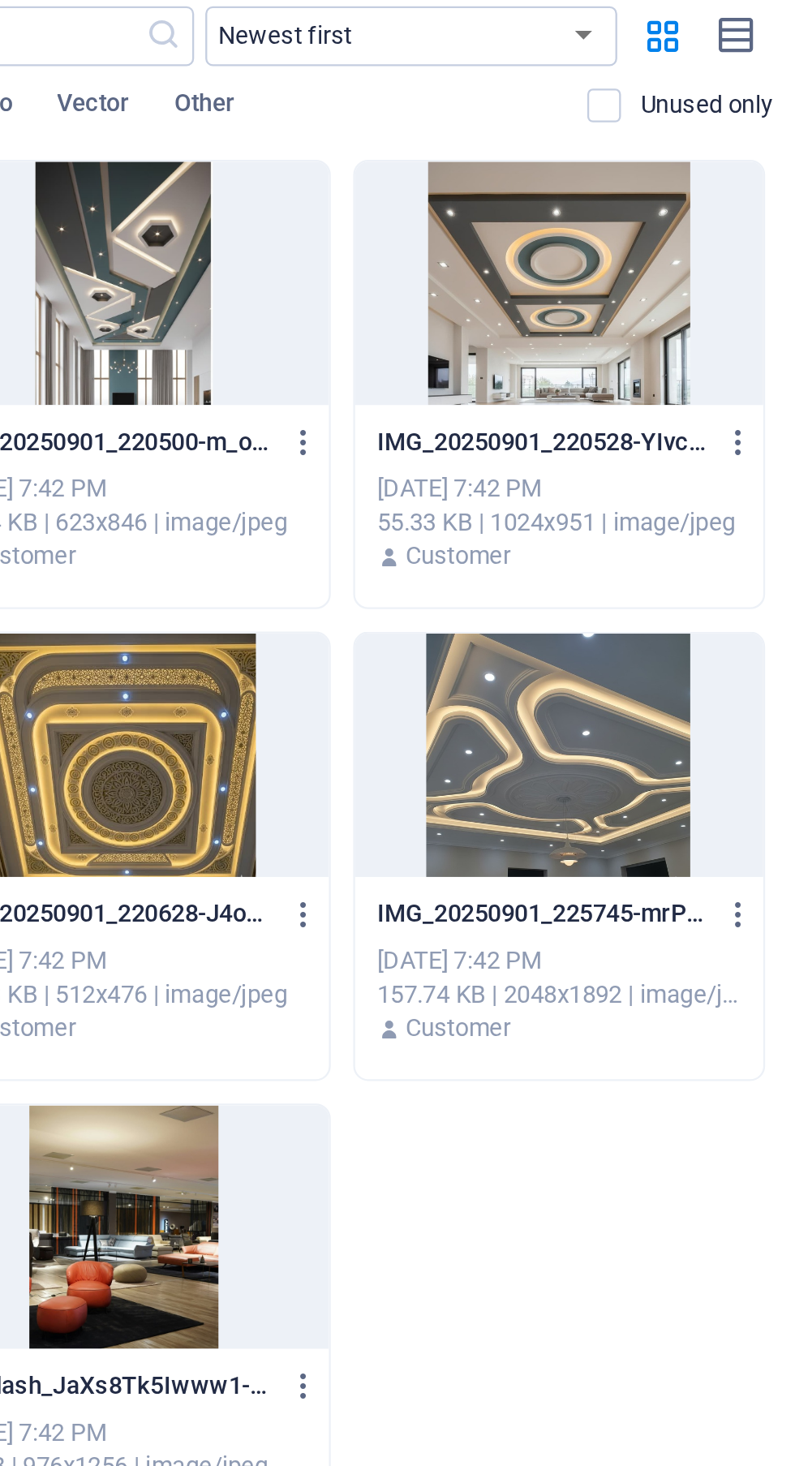
click at [679, 233] on div at bounding box center [660, 194] width 177 height 105
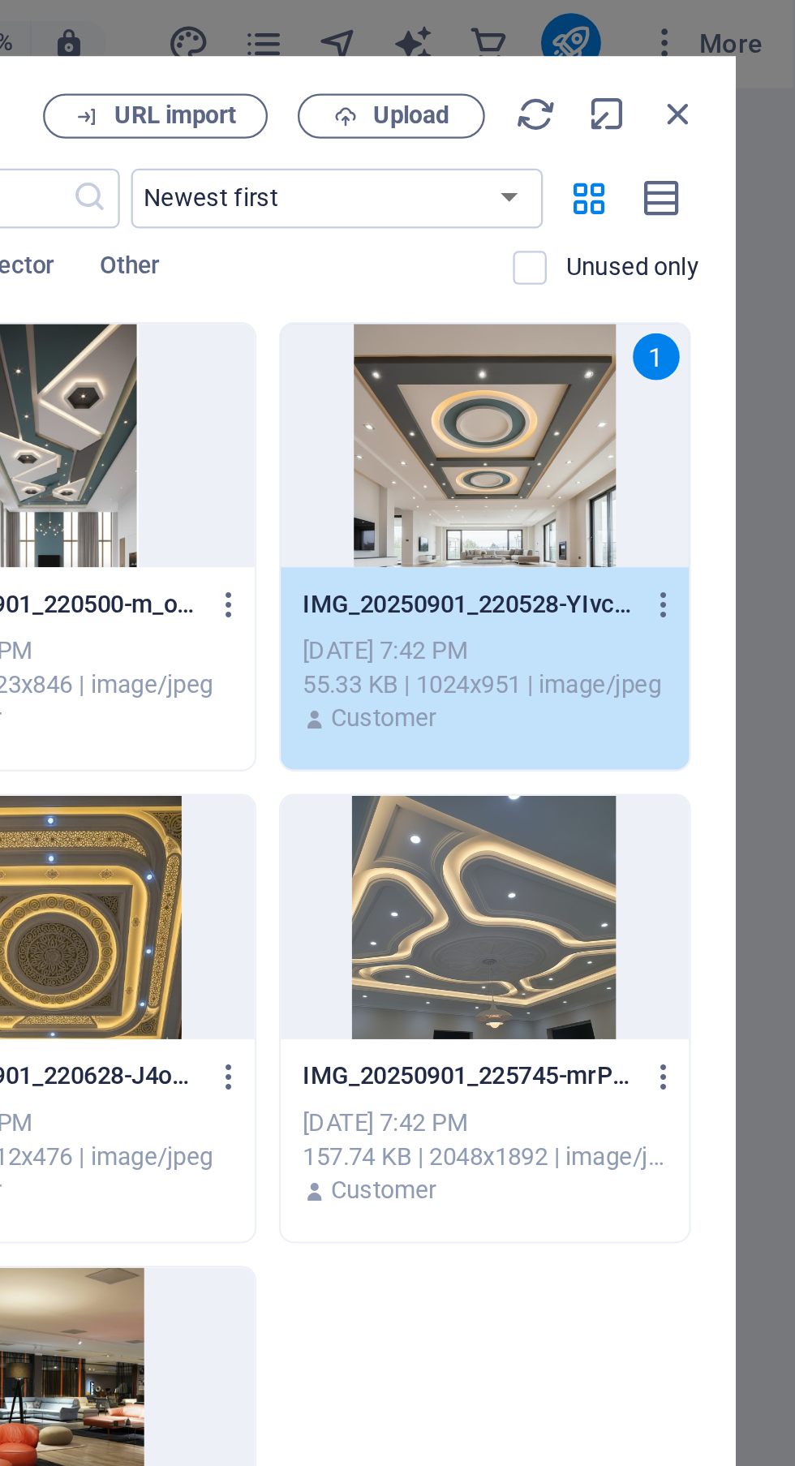
click at [704, 184] on div "1" at bounding box center [660, 194] width 177 height 105
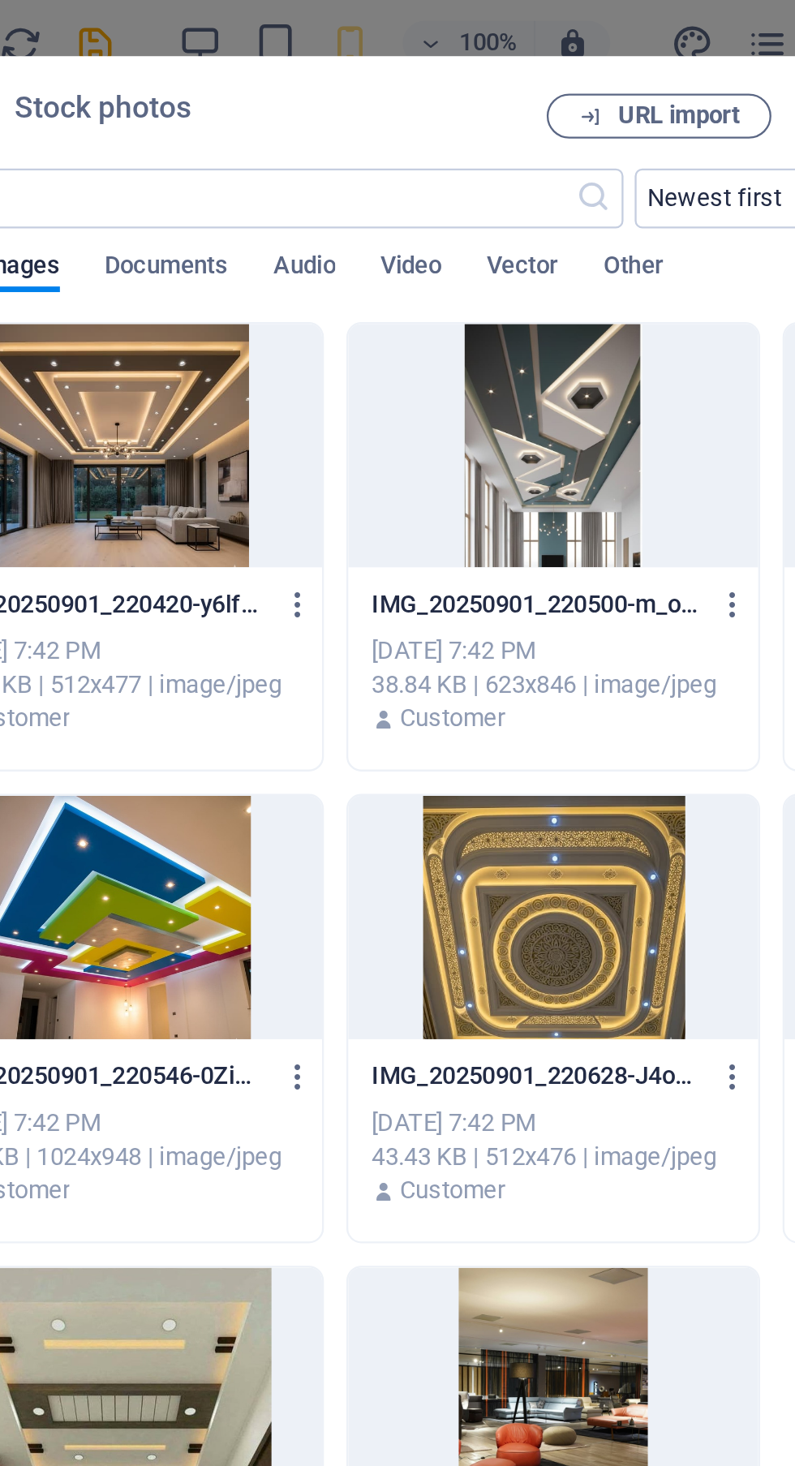
click at [307, 204] on div at bounding box center [283, 194] width 177 height 105
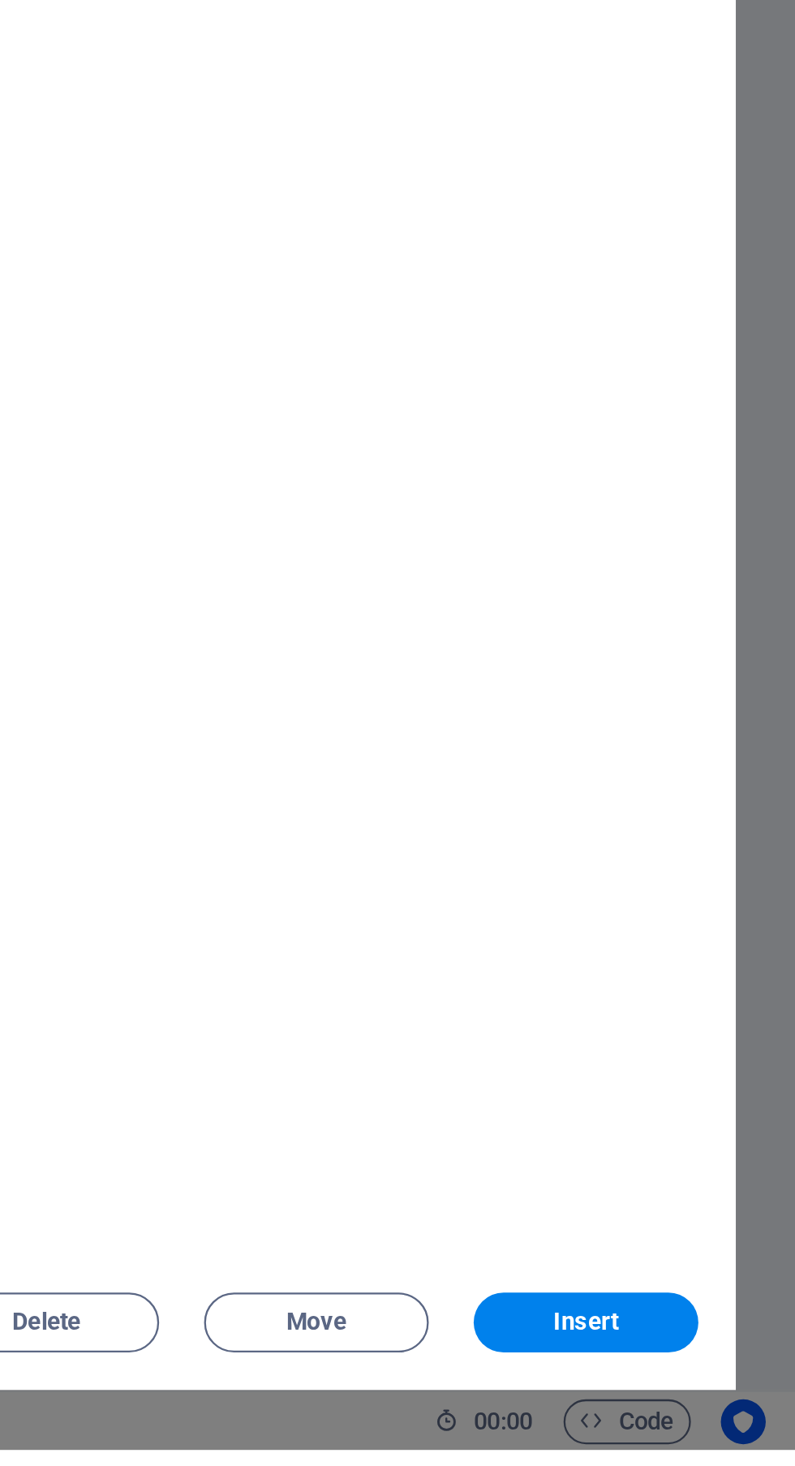
click at [717, 1382] on div "Drop files here to upload them instantly 1 IMG_20250901_220420-y6lfZTFiicgm4LVI…" at bounding box center [472, 761] width 562 height 1241
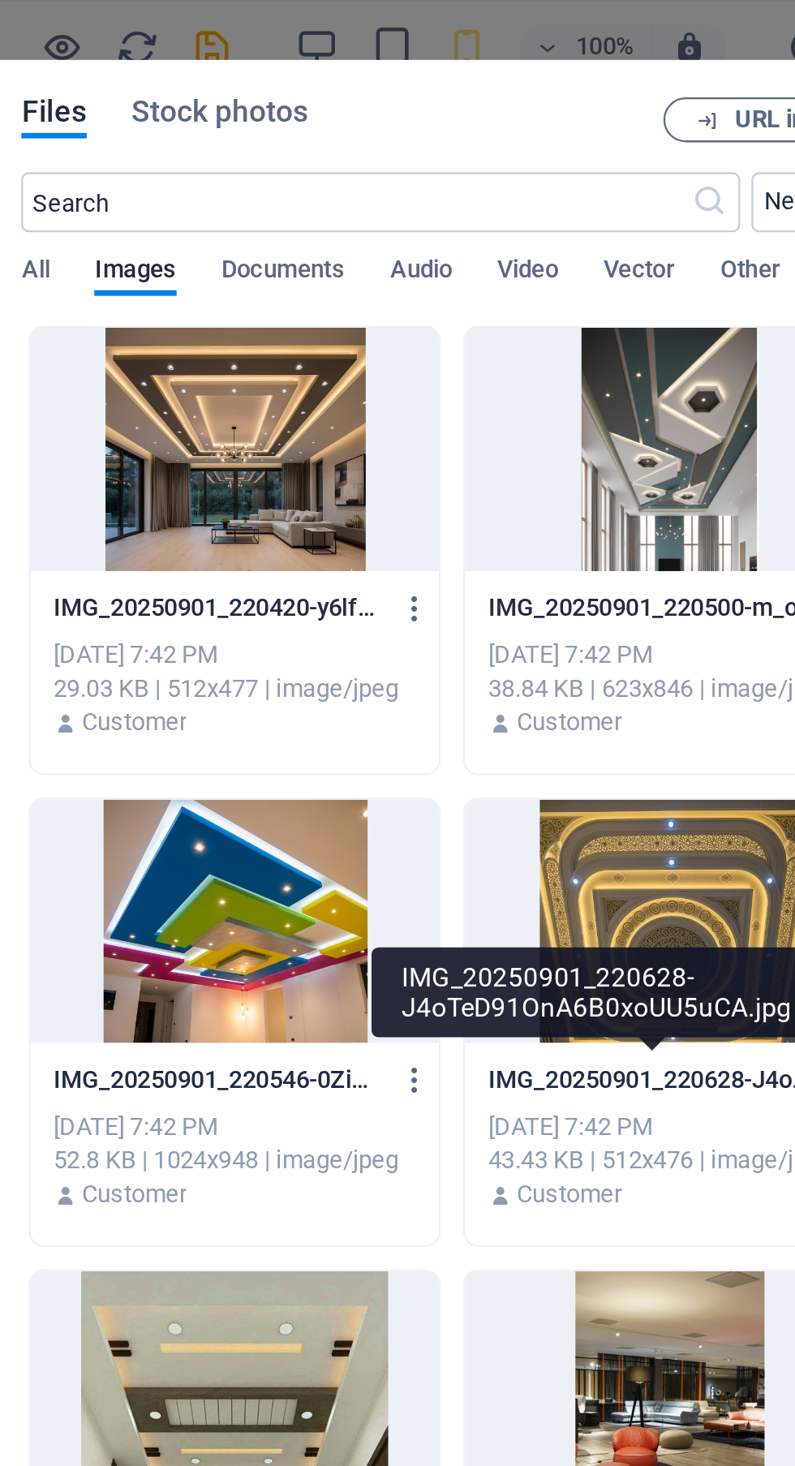
click at [294, 207] on div at bounding box center [283, 194] width 177 height 105
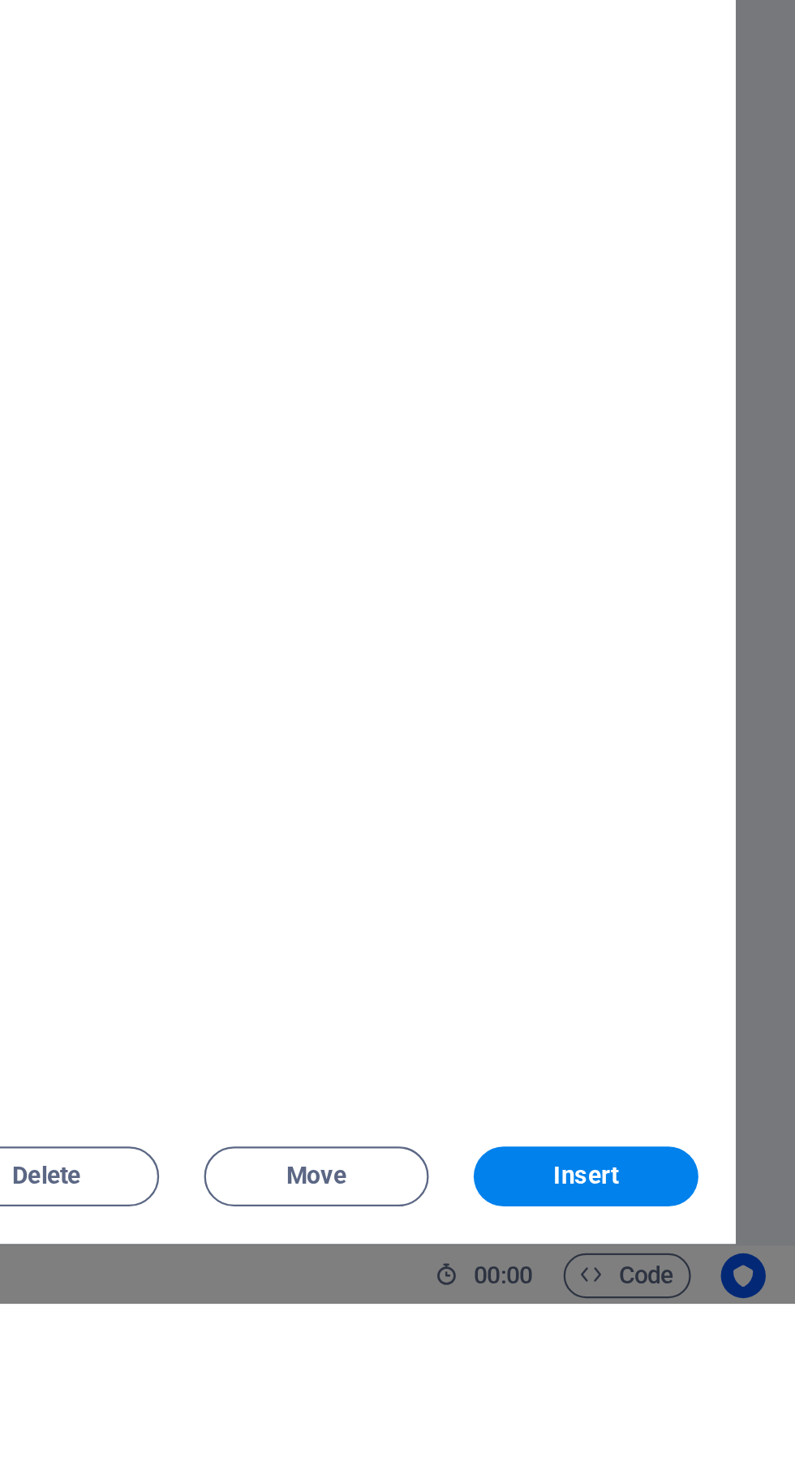
click at [724, 1416] on span "Insert" at bounding box center [704, 1411] width 84 height 10
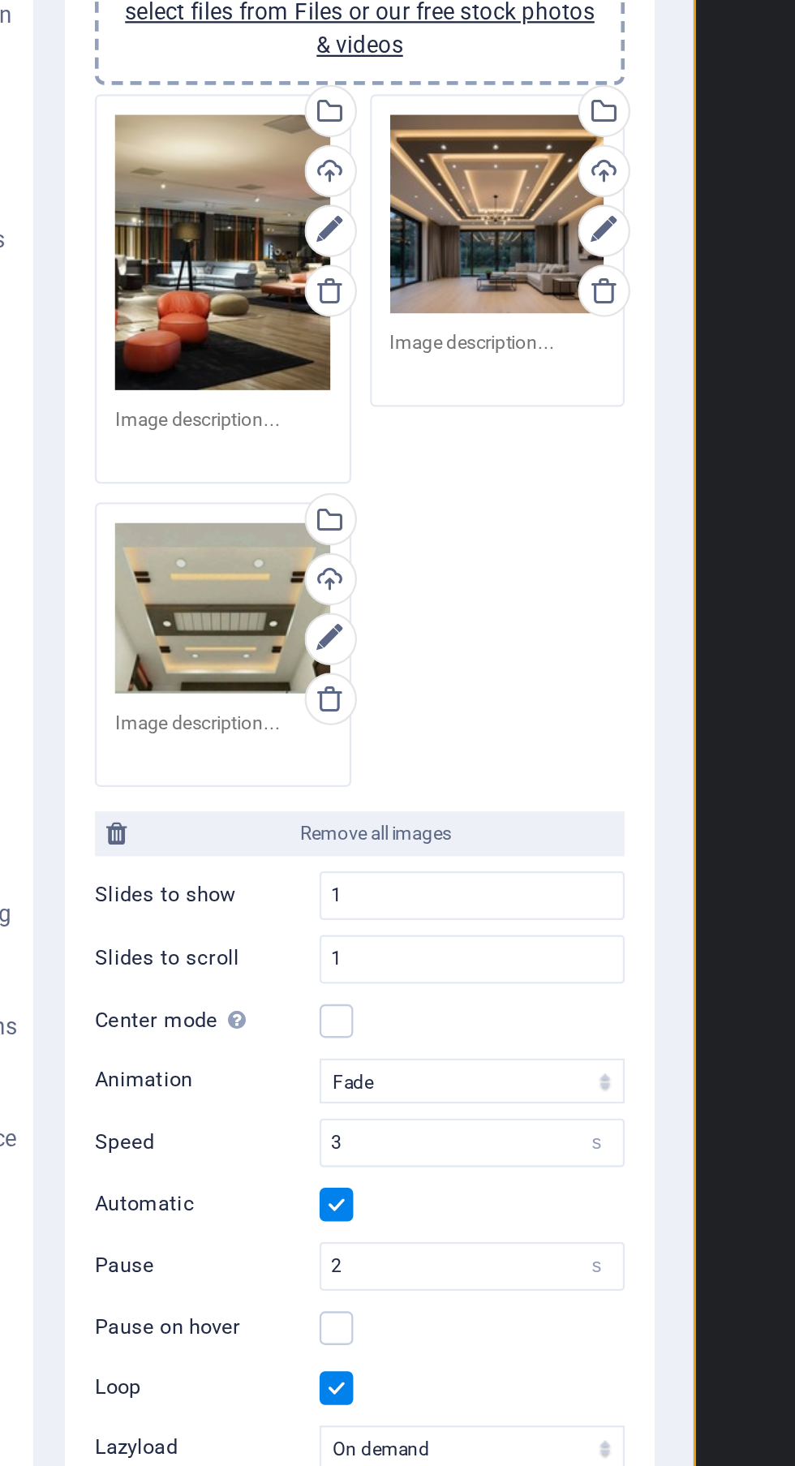
click at [149, 577] on div "Drag files here, click to choose files or select files from Files or our free s…" at bounding box center [146, 577] width 93 height 74
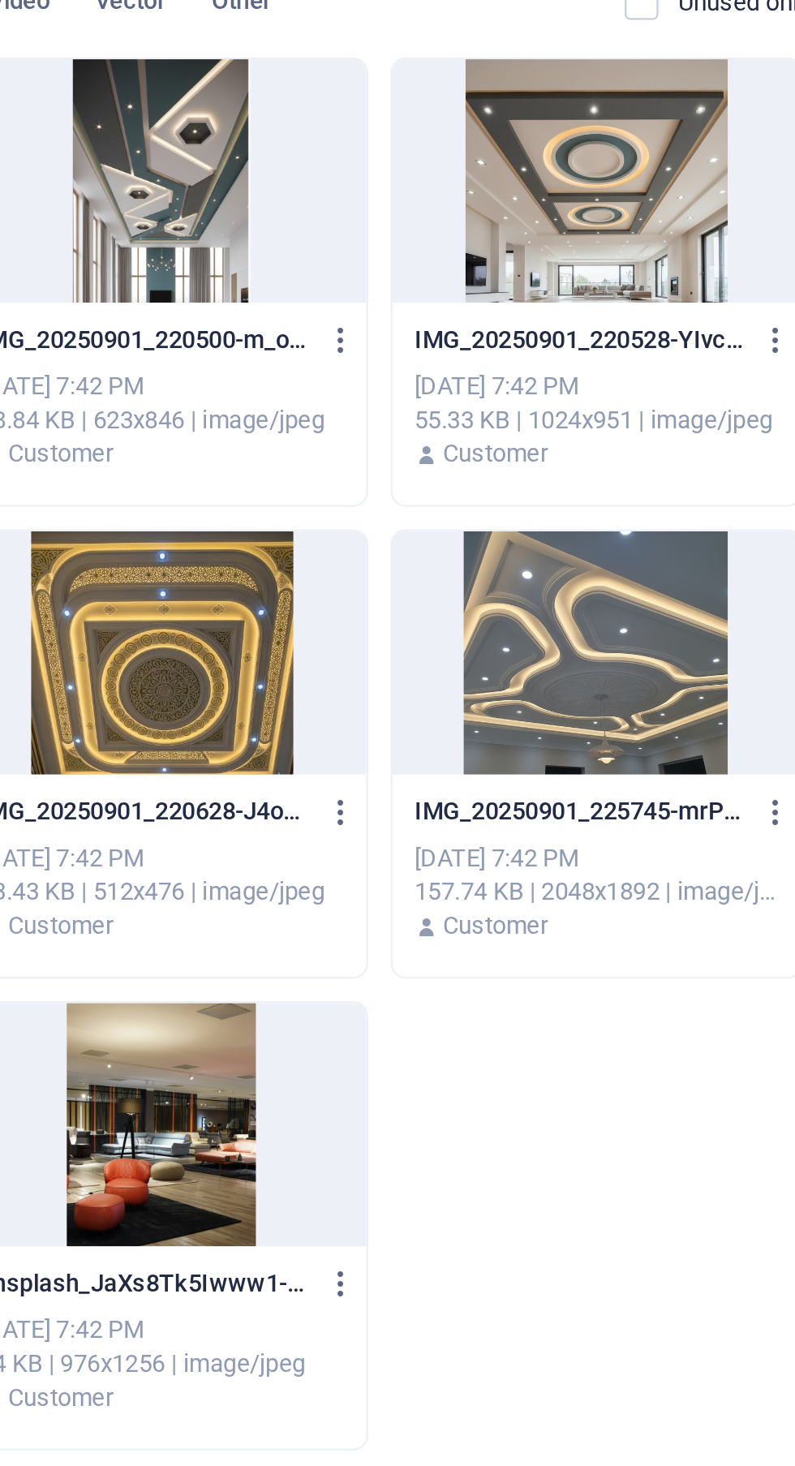
click at [480, 219] on div at bounding box center [471, 194] width 177 height 105
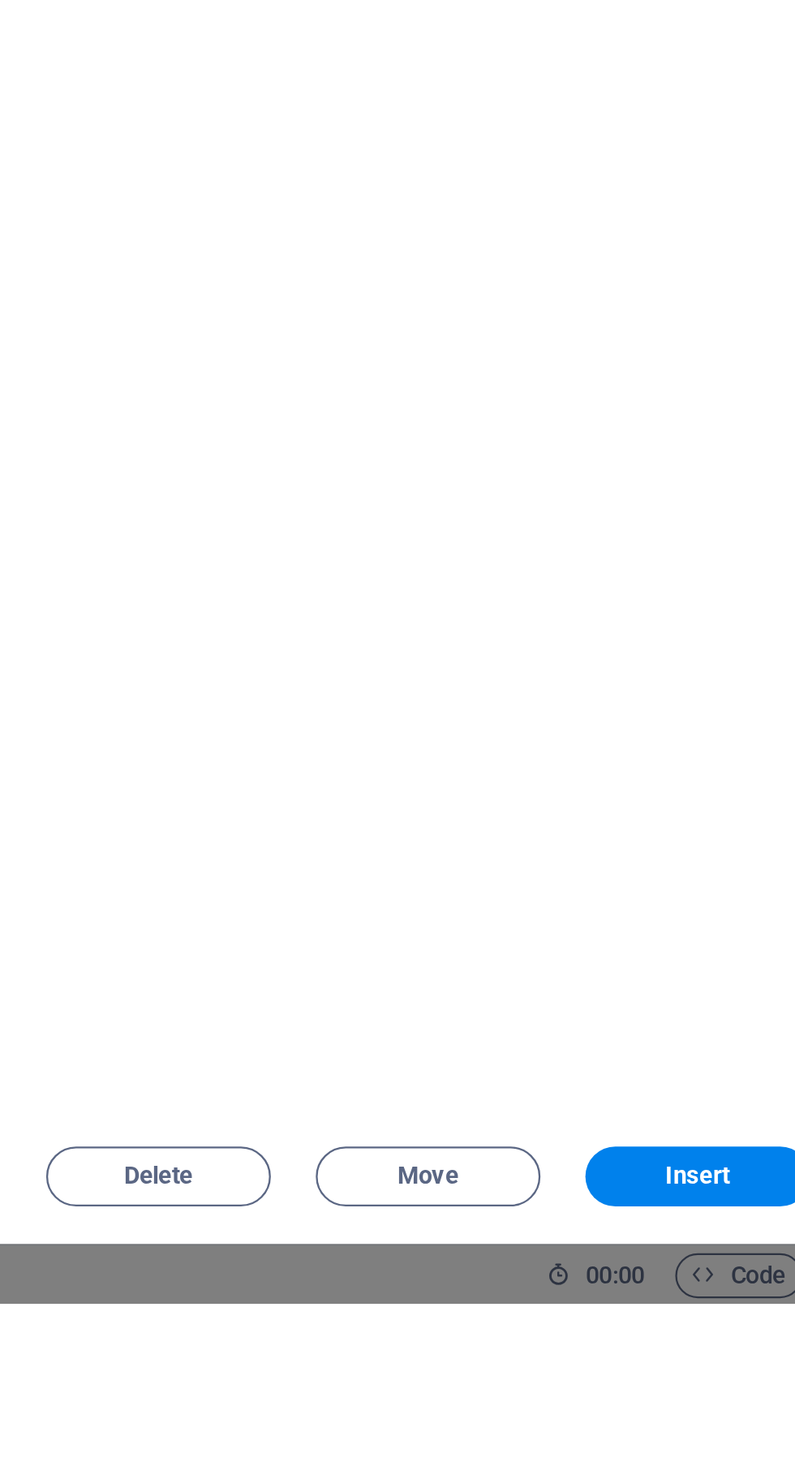
click at [708, 1424] on button "Insert" at bounding box center [704, 1411] width 97 height 26
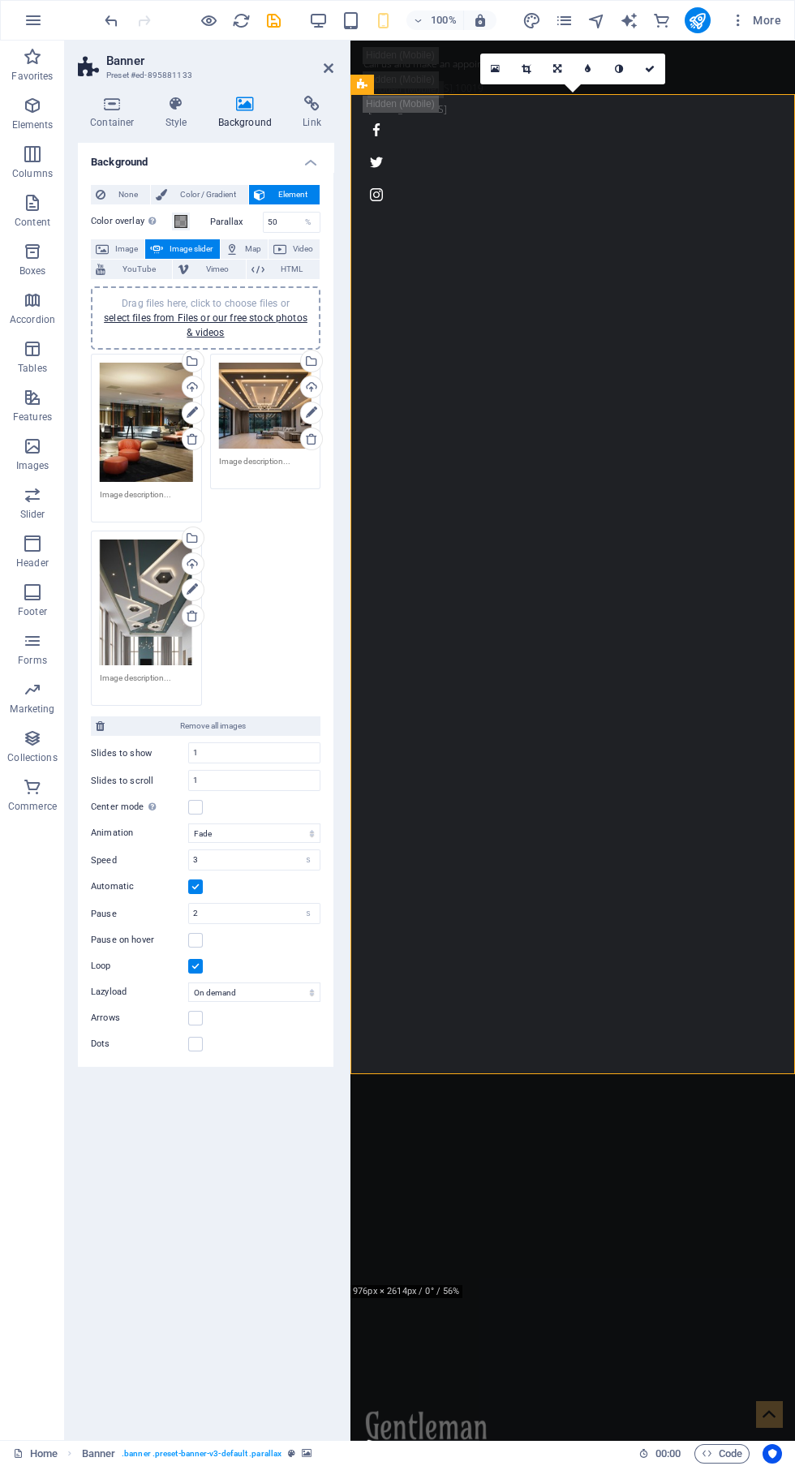
click at [704, 16] on icon "publish" at bounding box center [697, 20] width 19 height 19
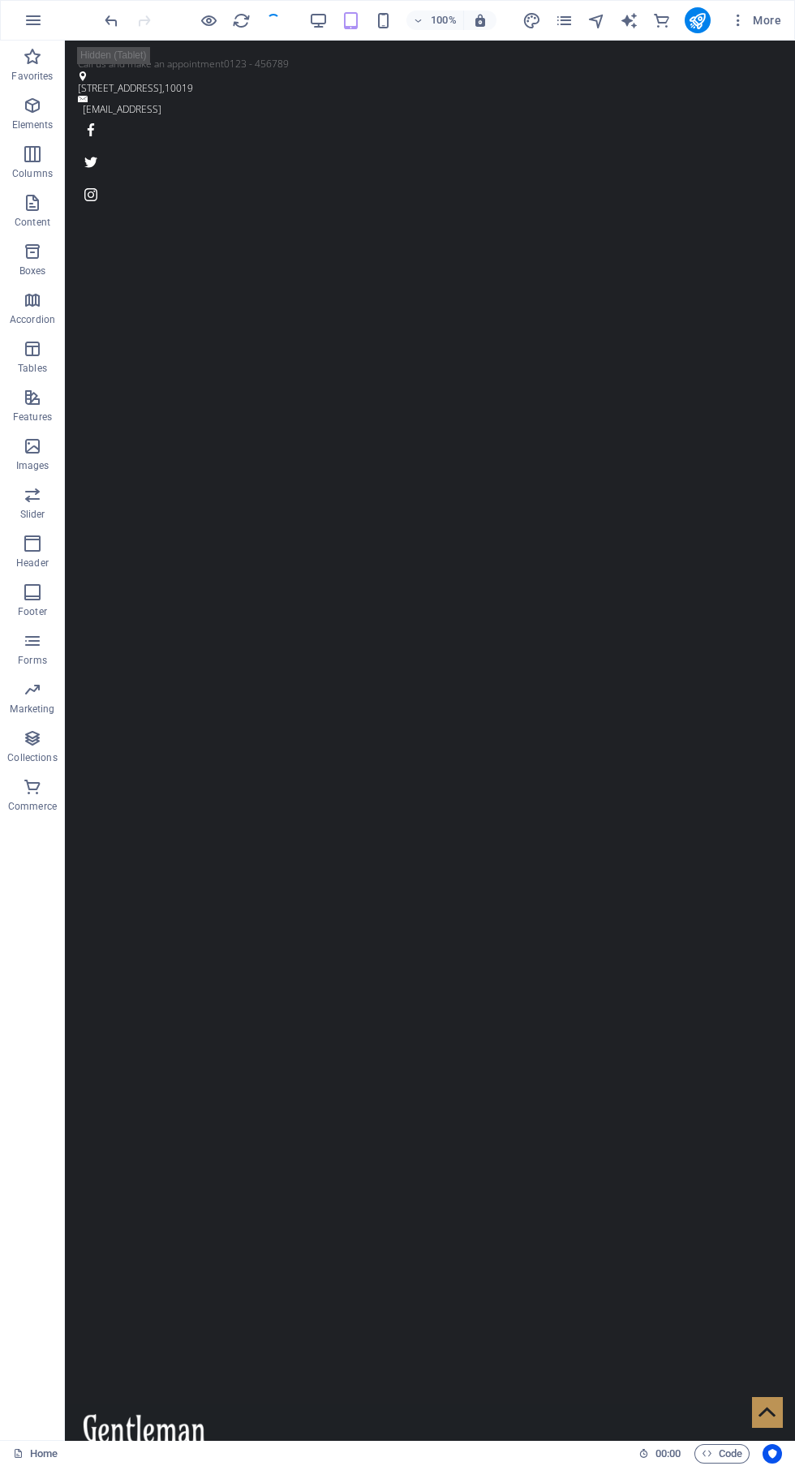
click at [701, 22] on icon "publish" at bounding box center [697, 20] width 19 height 19
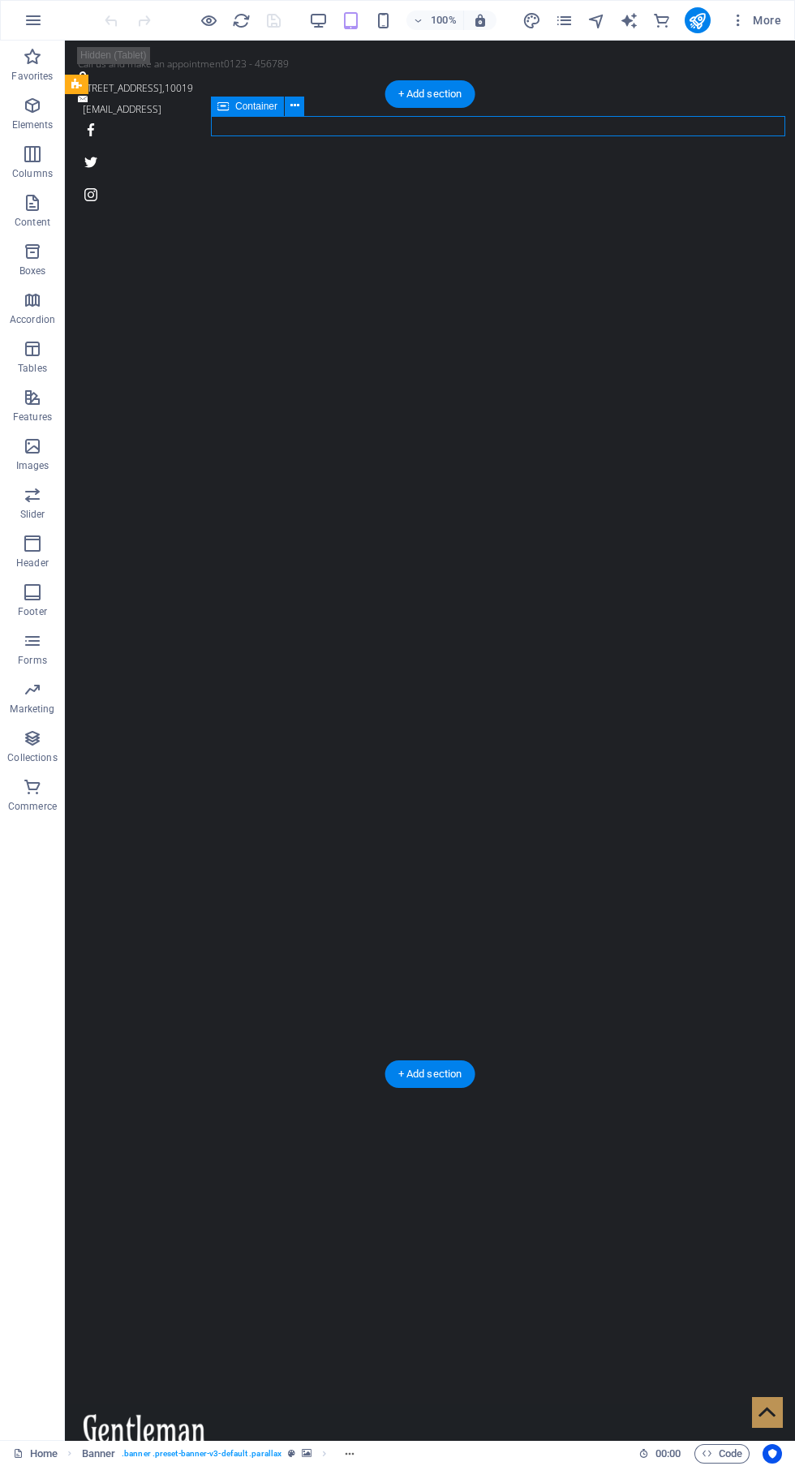
click at [763, 1466] on div at bounding box center [430, 1489] width 711 height 20
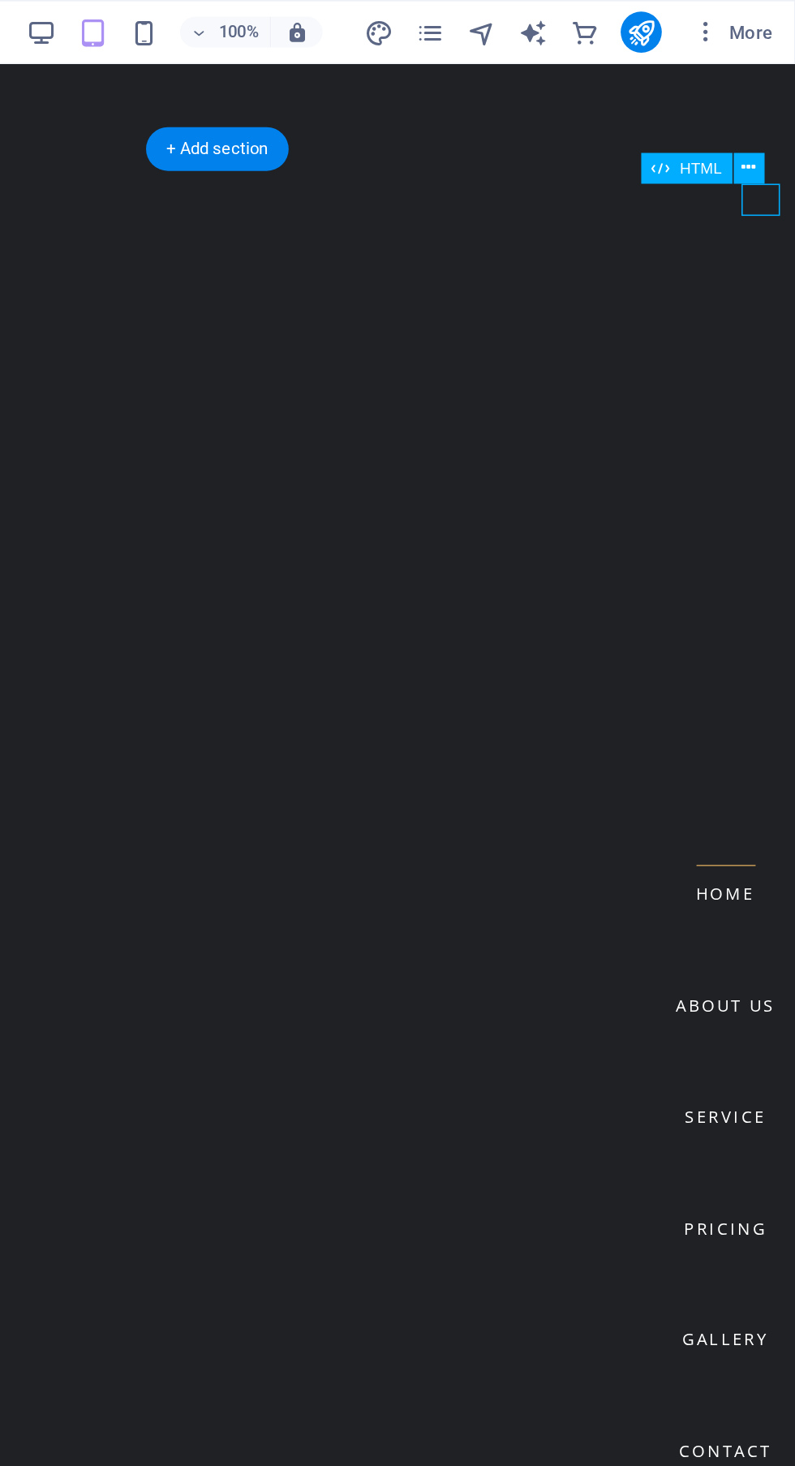
click at [300, 1428] on div "Home About us Service Pricing Gallery Contact" at bounding box center [5, 1480] width 730 height 104
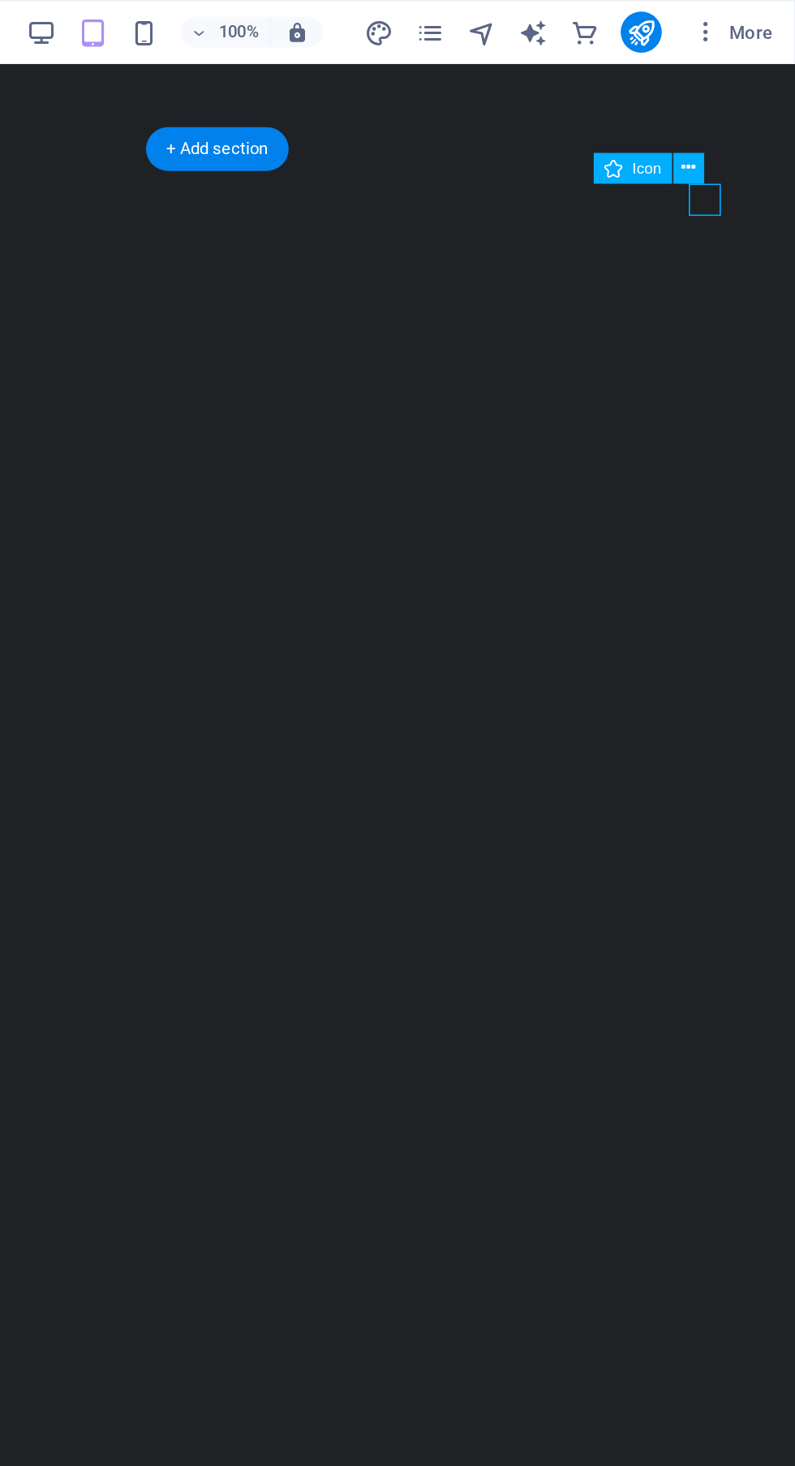
click at [727, 101] on icon at bounding box center [727, 105] width 9 height 17
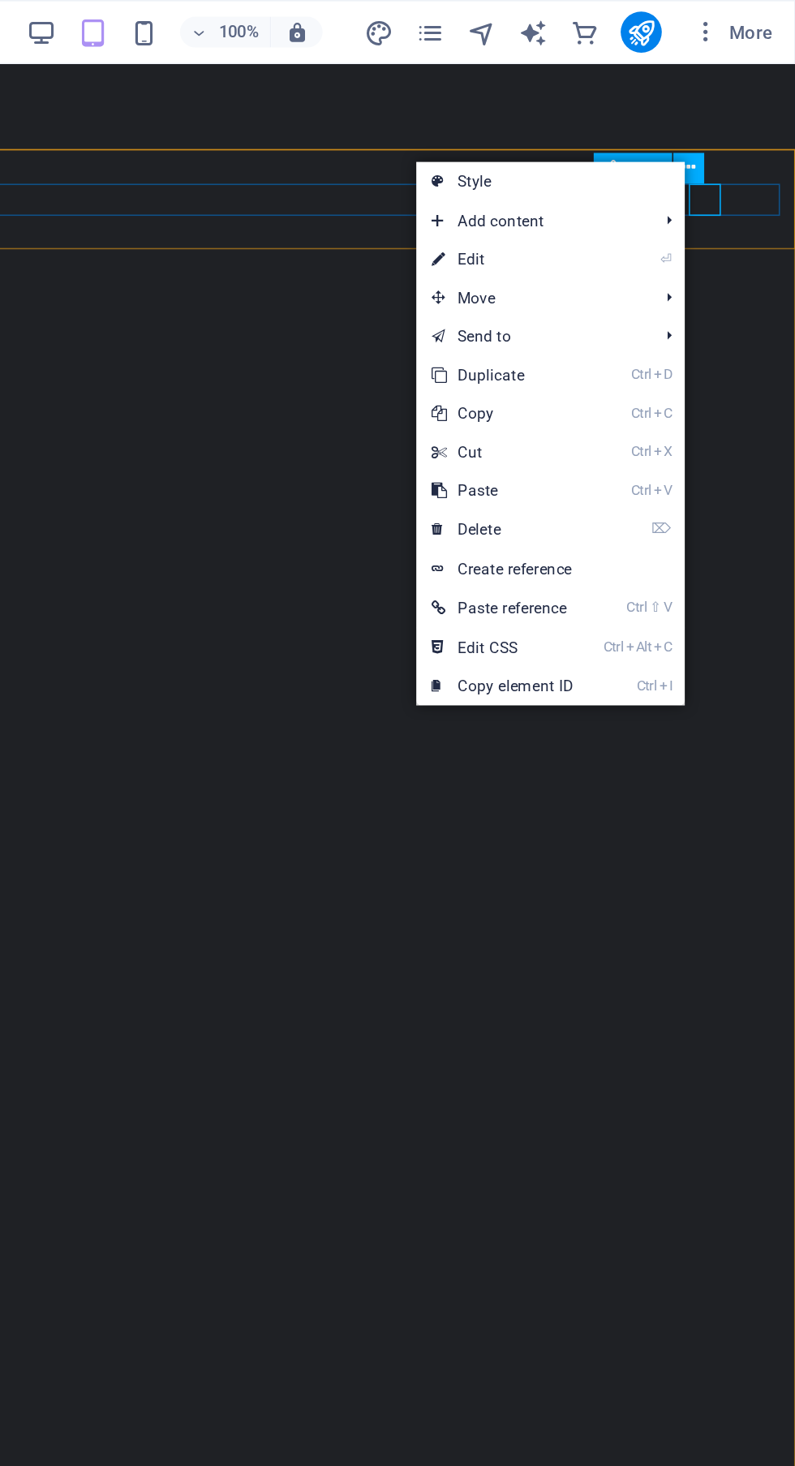
click at [657, 163] on link "⏎ Edit" at bounding box center [610, 164] width 109 height 24
select select "xMidYMid"
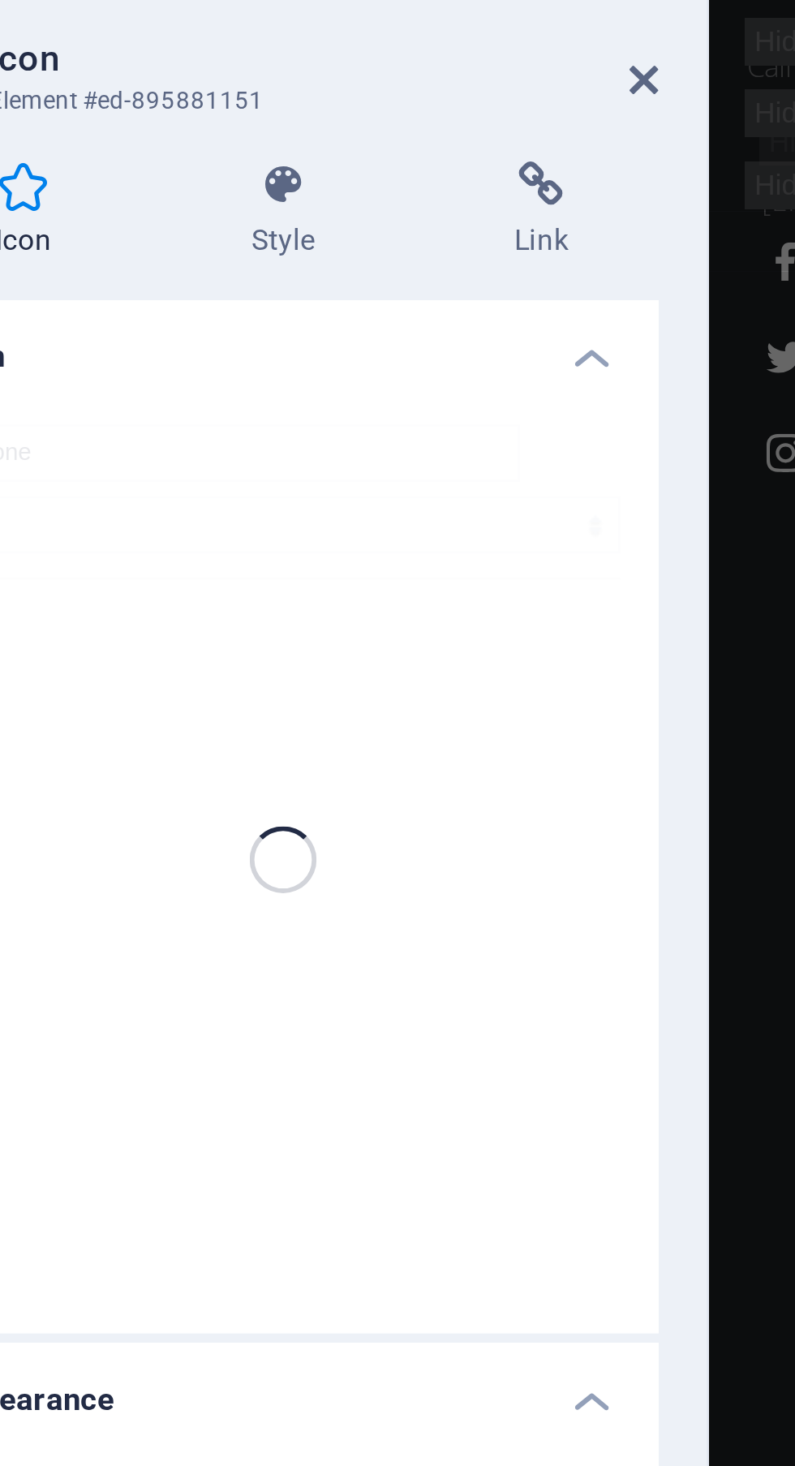
click at [299, 112] on h4 "Link" at bounding box center [294, 113] width 80 height 34
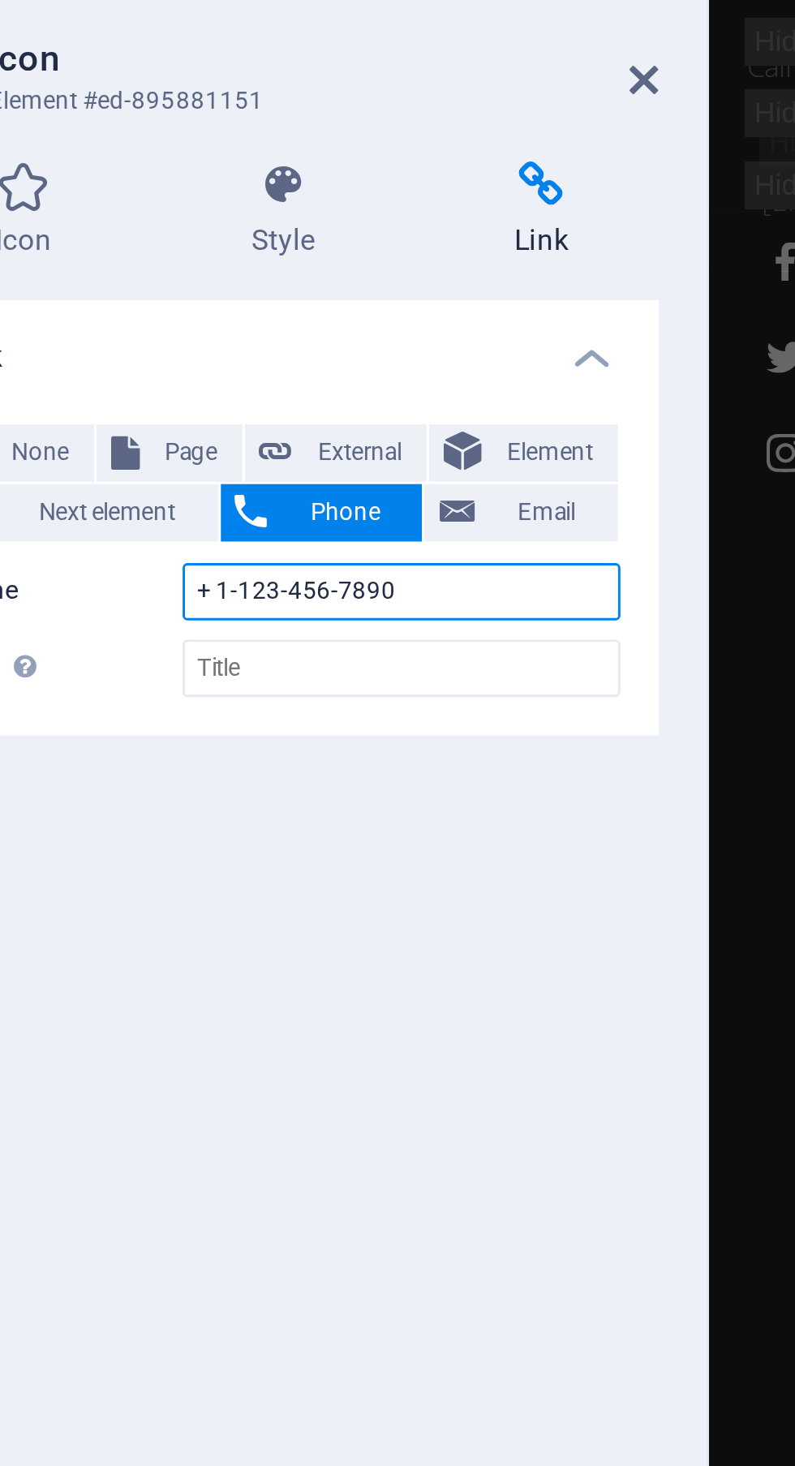
click at [277, 242] on input "+ 1-123-456-7890" at bounding box center [246, 241] width 149 height 19
type input "+"
type input "9679115575"
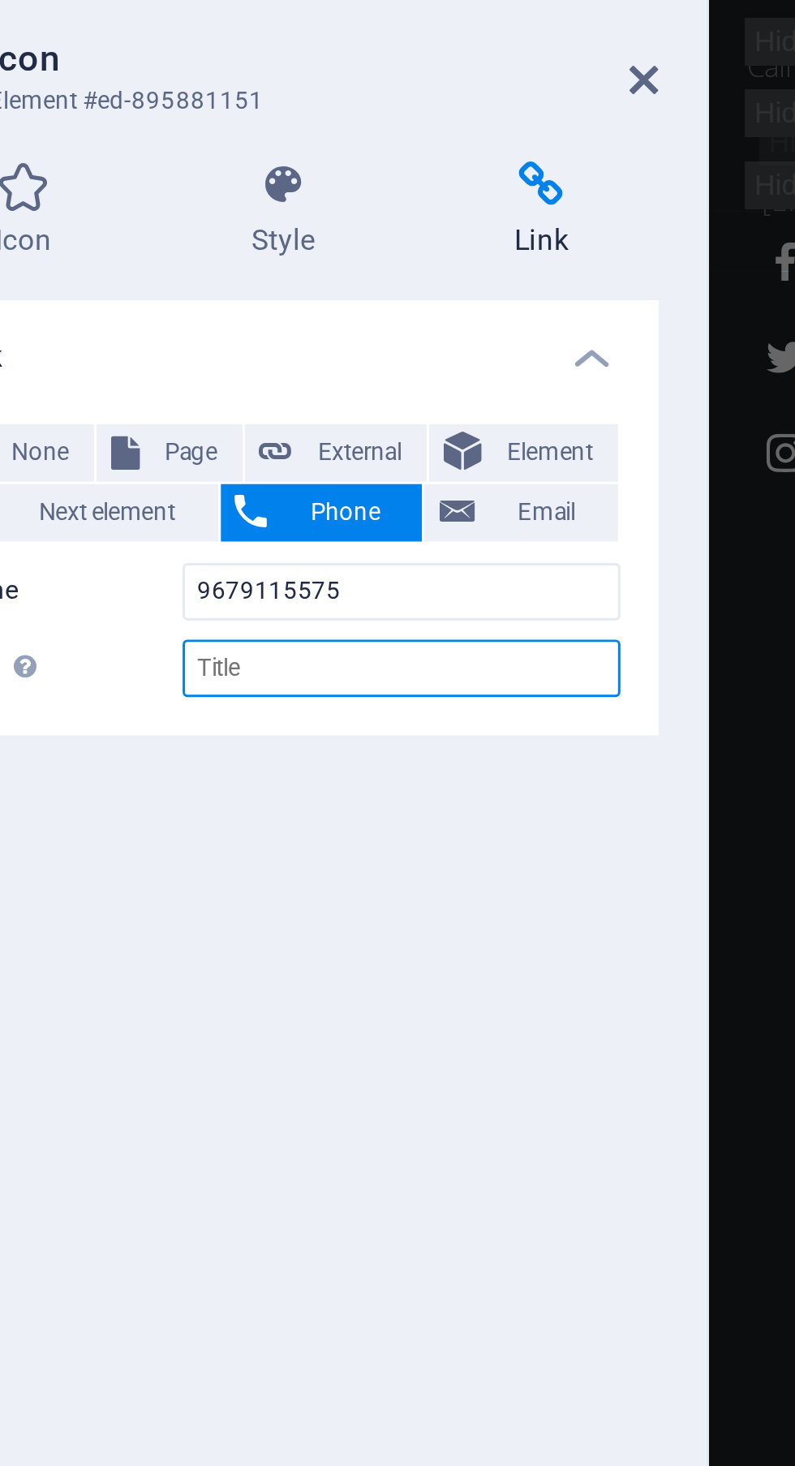
click at [273, 272] on input "Title Additional link description, should not be the same as the link text. The…" at bounding box center [246, 267] width 149 height 19
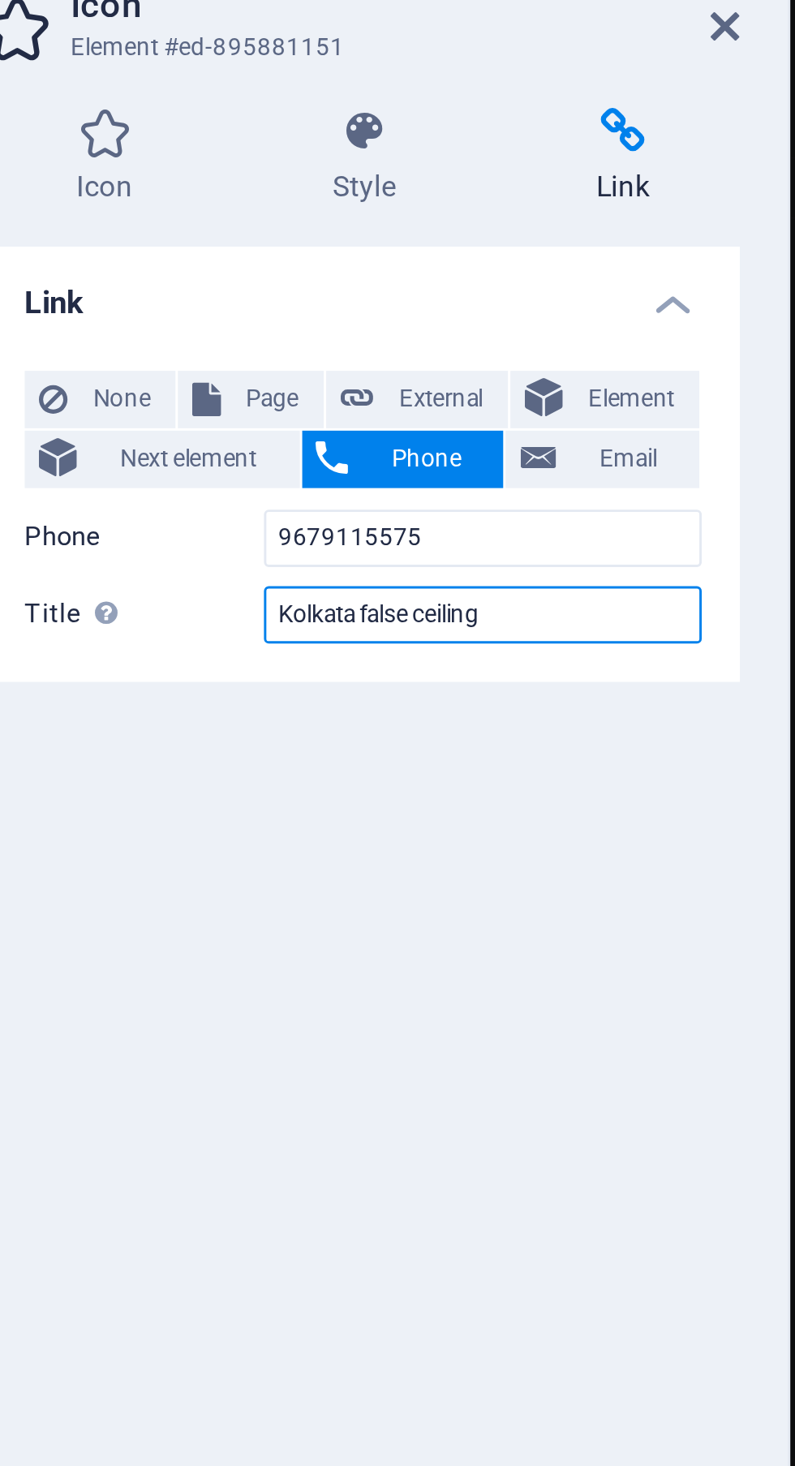
type input "Kolkata false ceiling"
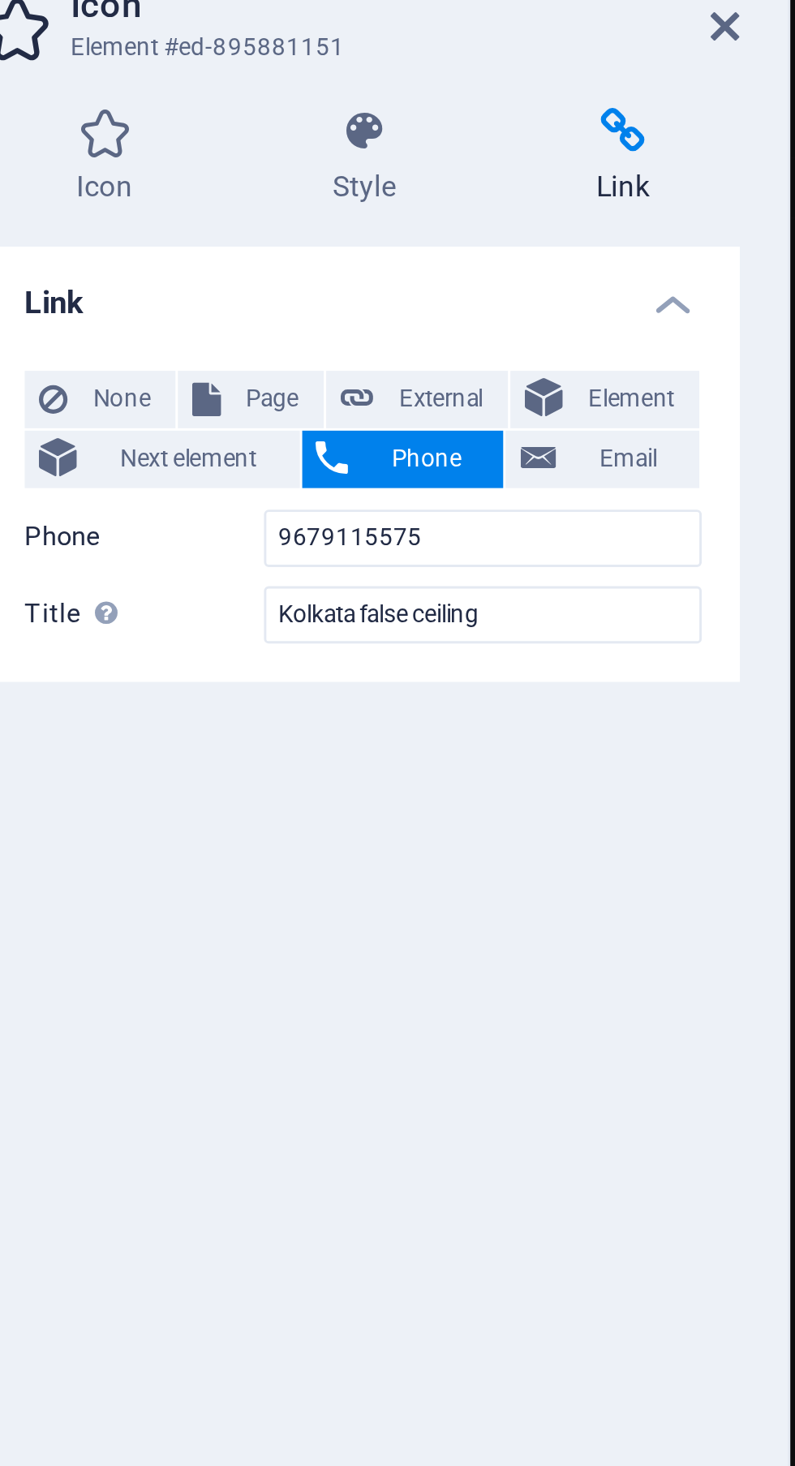
click at [302, 115] on h4 "Link" at bounding box center [294, 113] width 80 height 34
click at [233, 217] on span "Phone" at bounding box center [227, 214] width 43 height 19
click at [208, 118] on h4 "Style" at bounding box center [209, 113] width 89 height 34
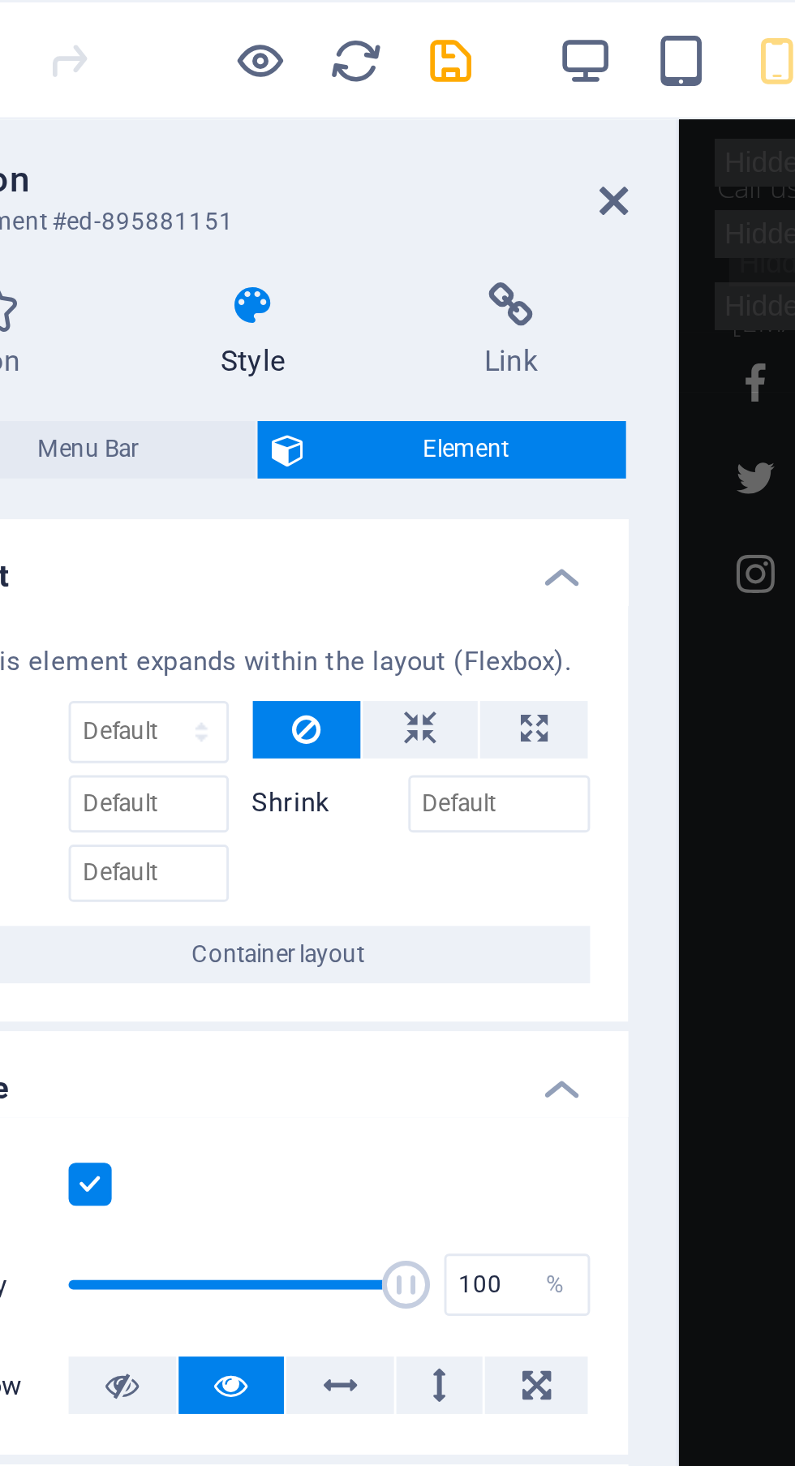
click at [327, 66] on icon at bounding box center [329, 68] width 10 height 13
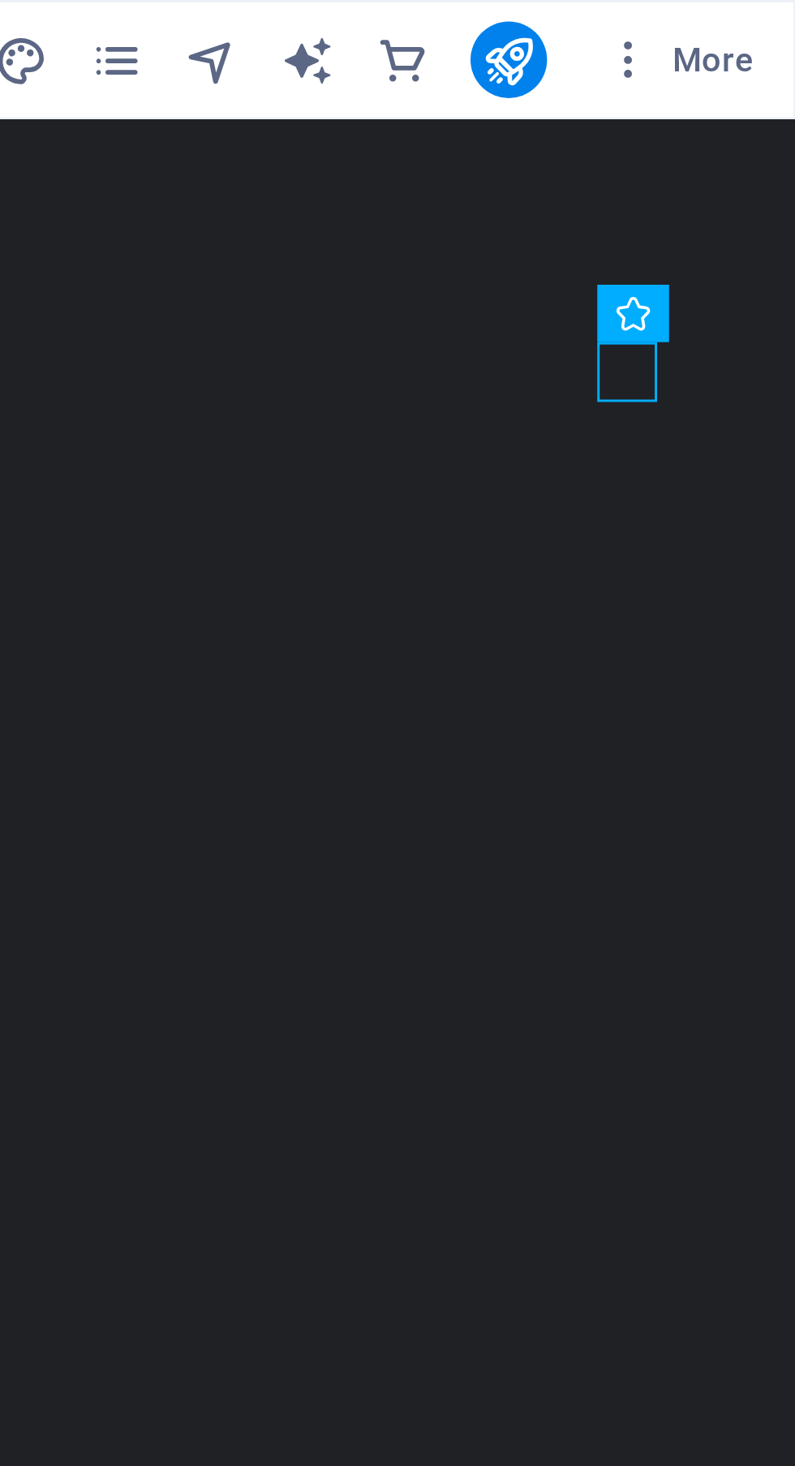
click at [702, 24] on icon "publish" at bounding box center [697, 20] width 19 height 19
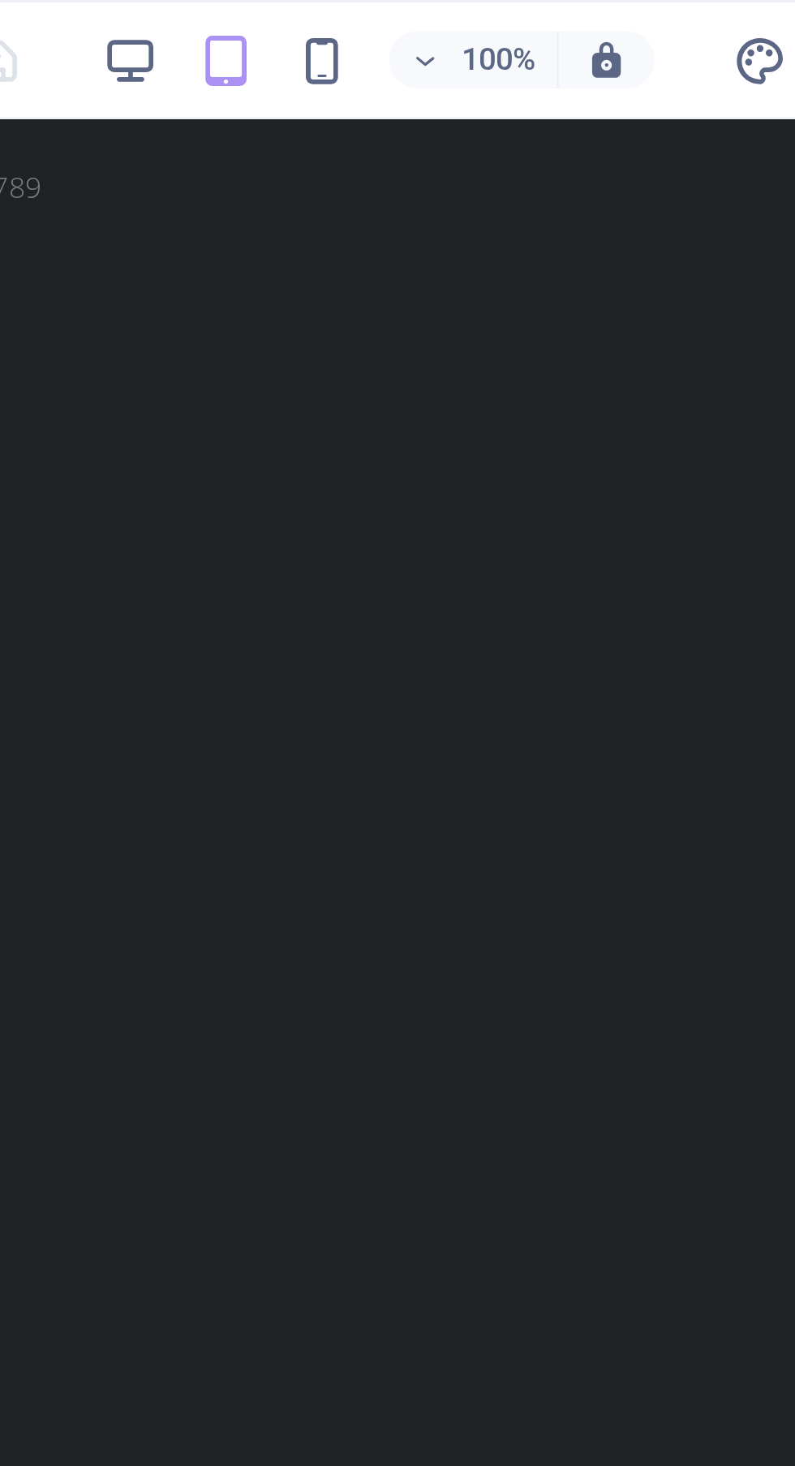
scroll to position [58, 0]
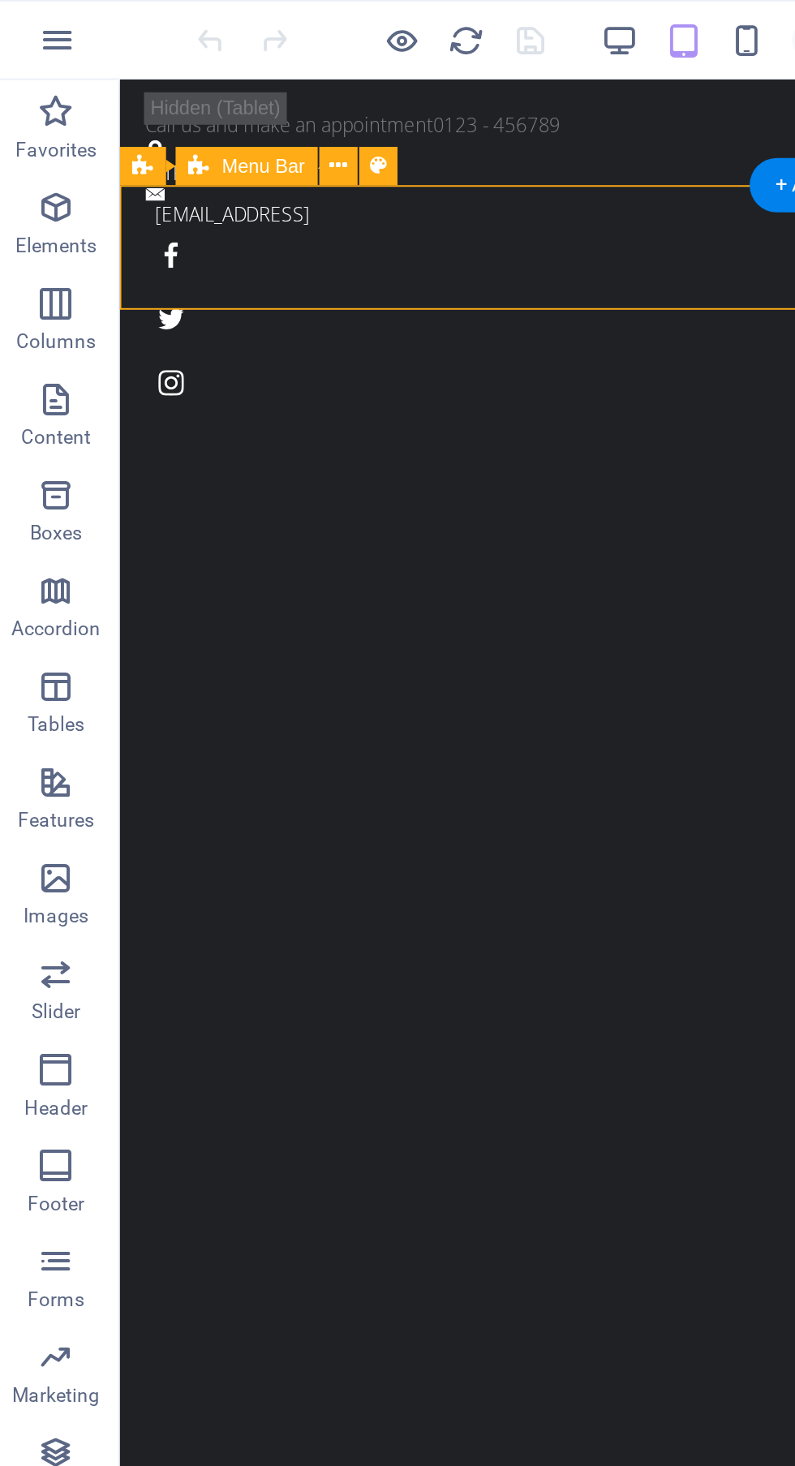
click at [232, 1453] on div at bounding box center [484, 1475] width 711 height 44
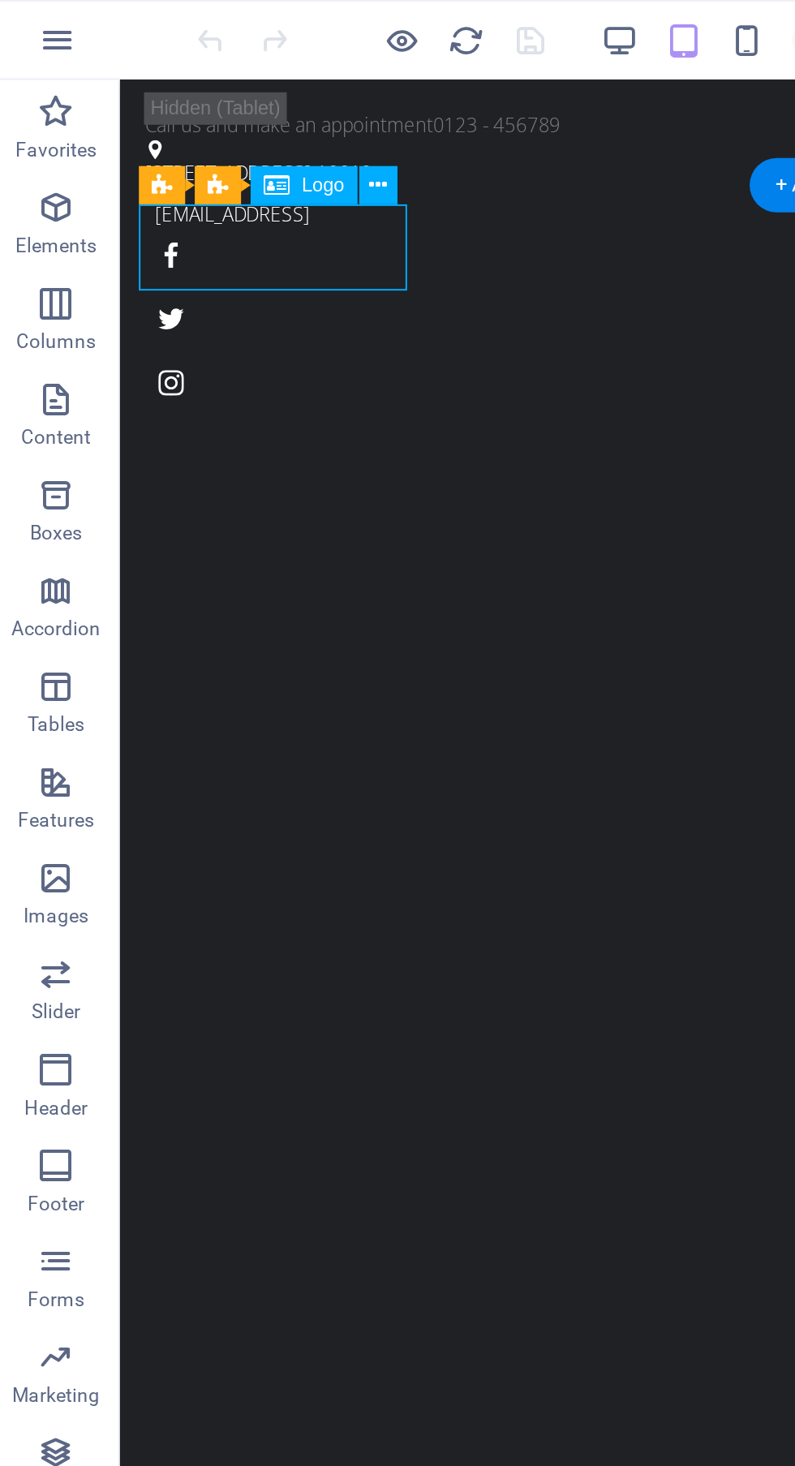
click at [199, 93] on icon at bounding box center [196, 94] width 9 height 17
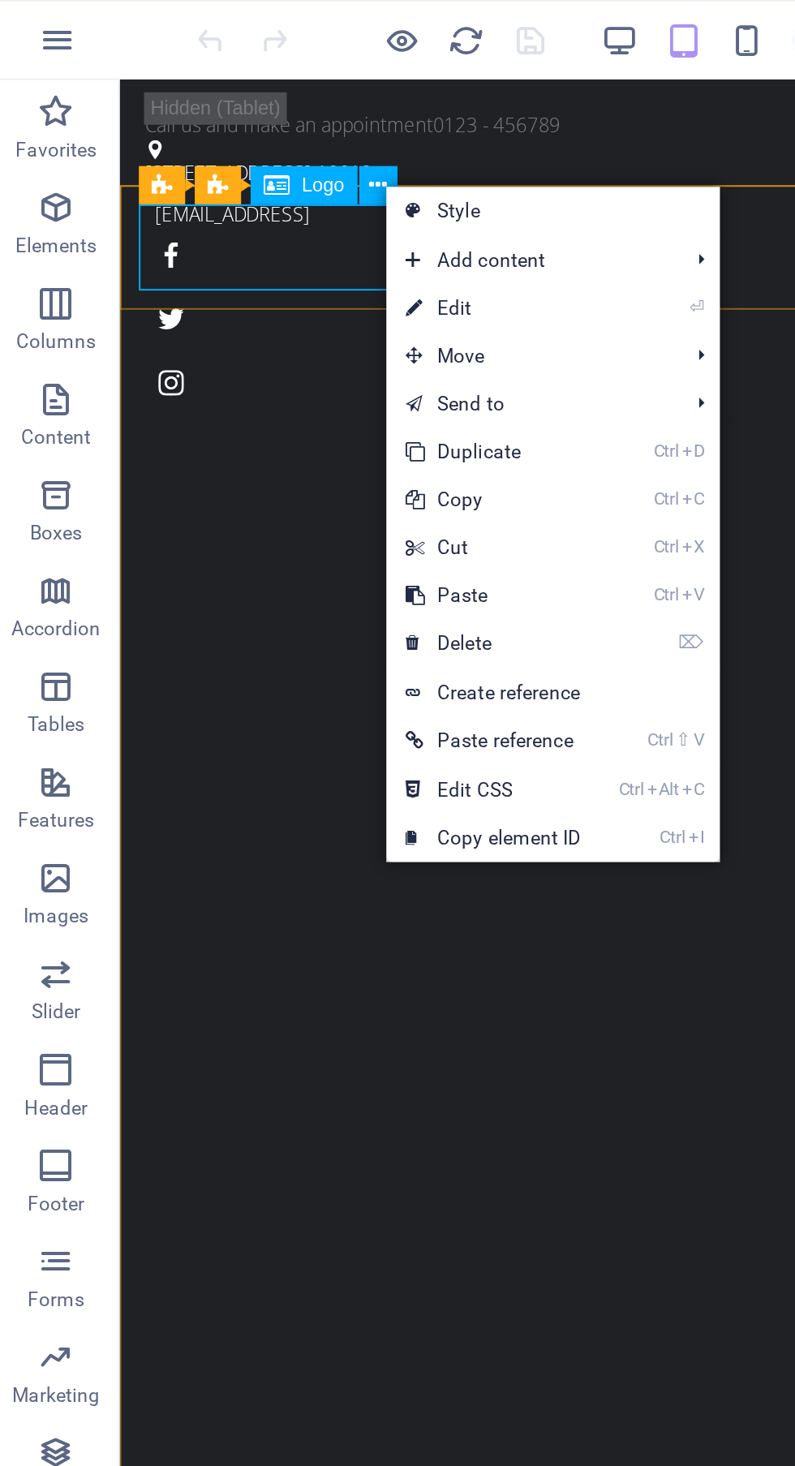
click at [233, 159] on link "⏎ Edit" at bounding box center [254, 156] width 109 height 24
select select "px"
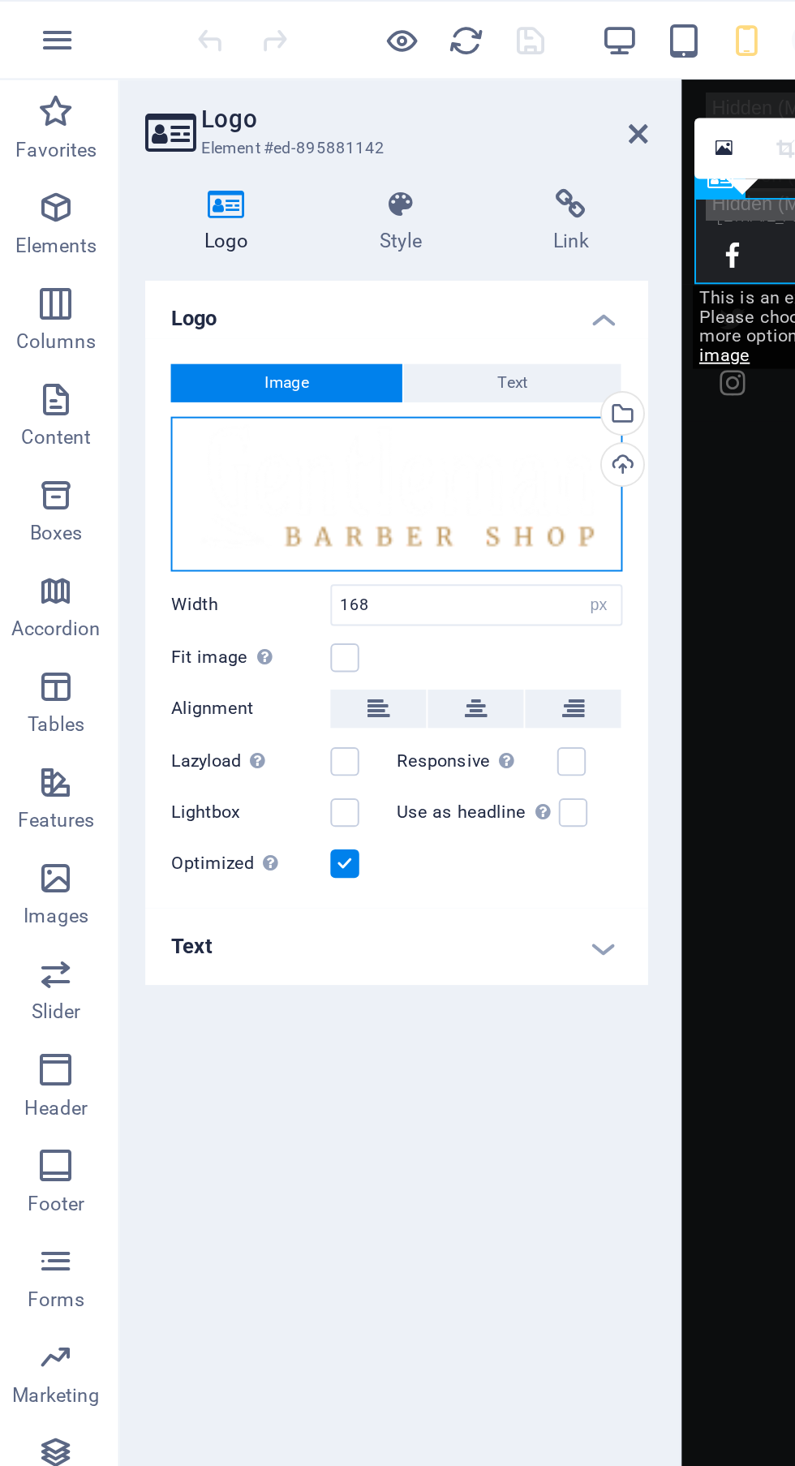
click at [248, 269] on div "Drag files here, click to choose files or select files from Files or our free s…" at bounding box center [206, 251] width 230 height 79
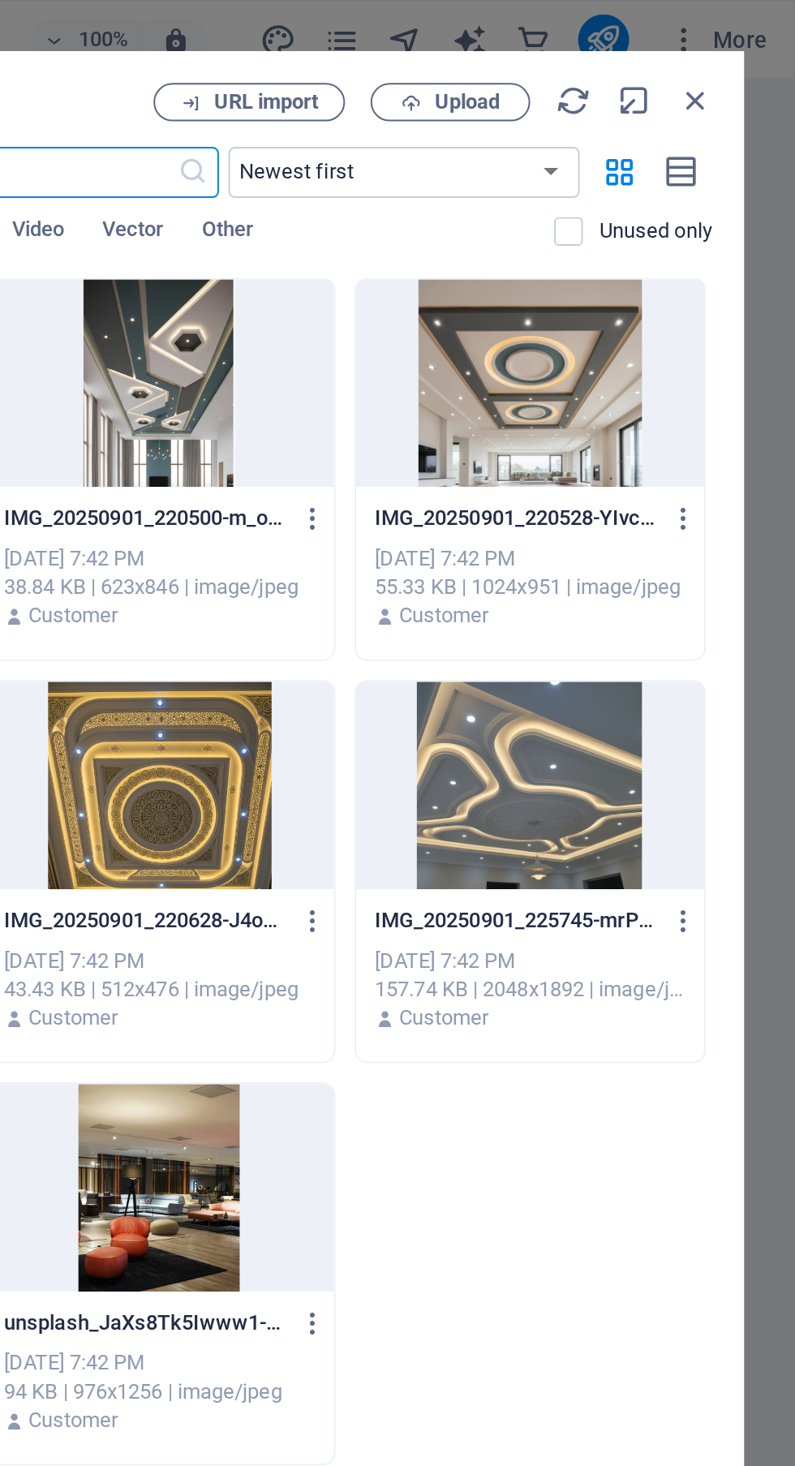
click at [743, 50] on icon "button" at bounding box center [744, 51] width 18 height 18
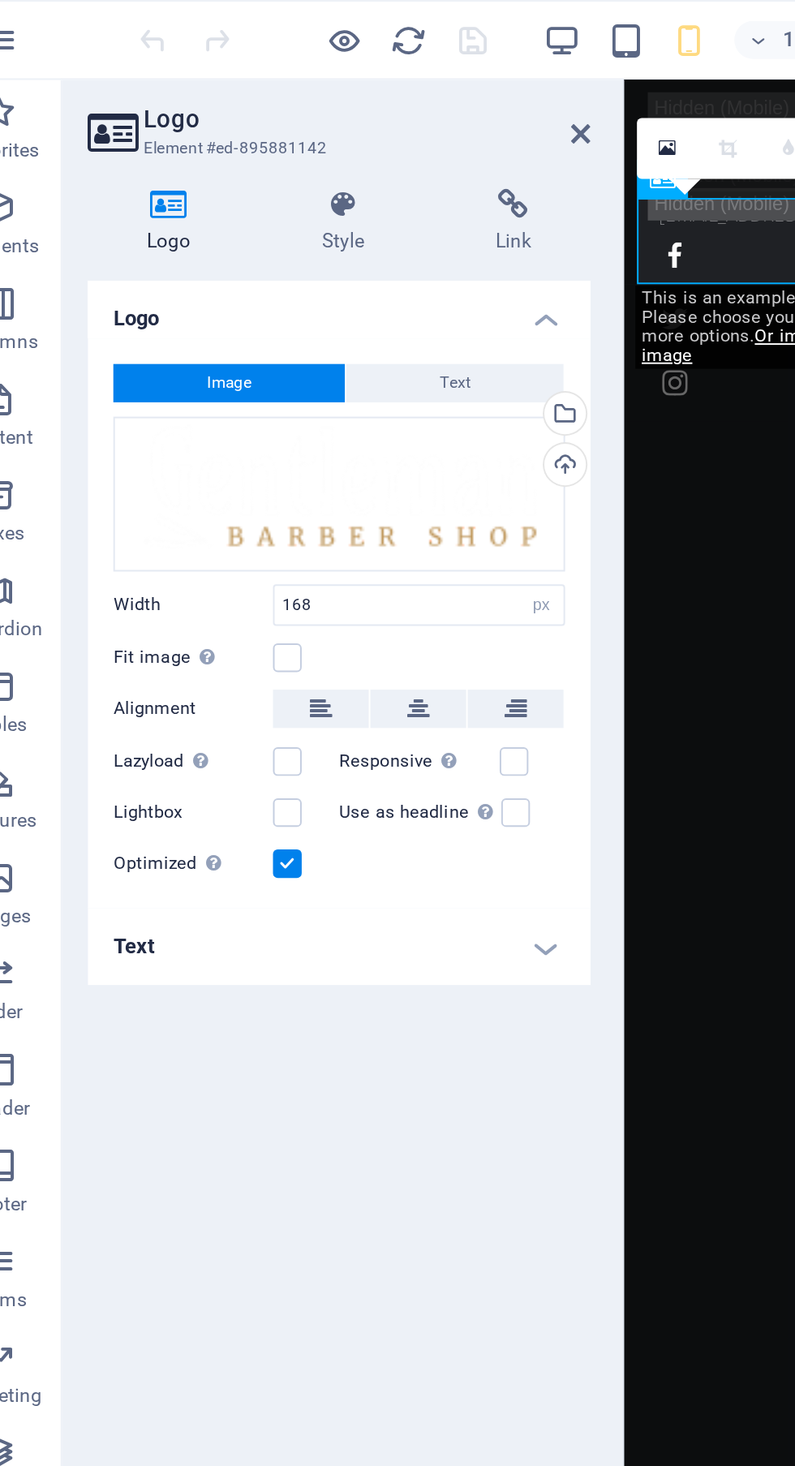
click at [278, 190] on button "Text" at bounding box center [264, 194] width 110 height 19
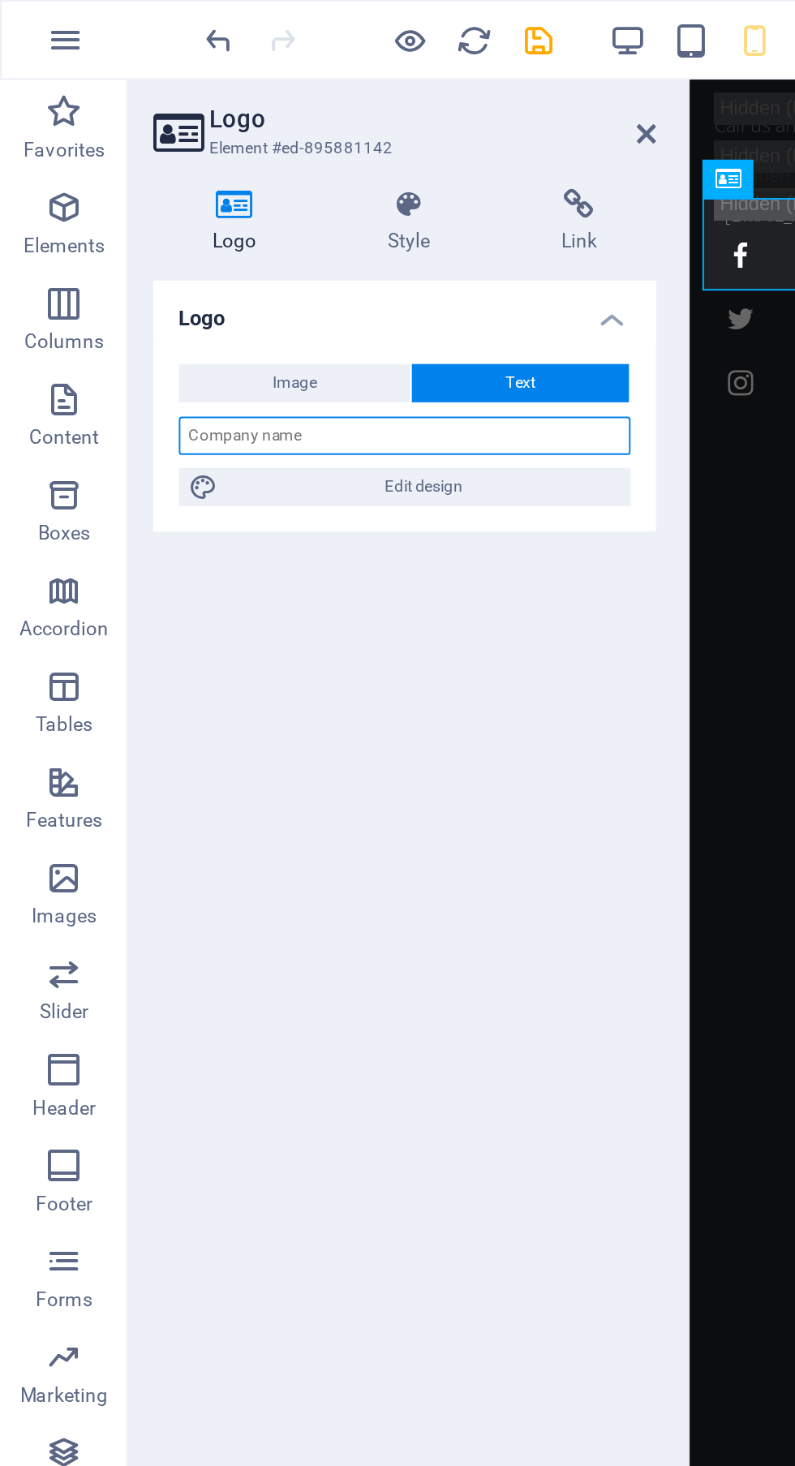
click at [237, 221] on input "text" at bounding box center [206, 221] width 230 height 19
type input "Kolkata False Ceiling"
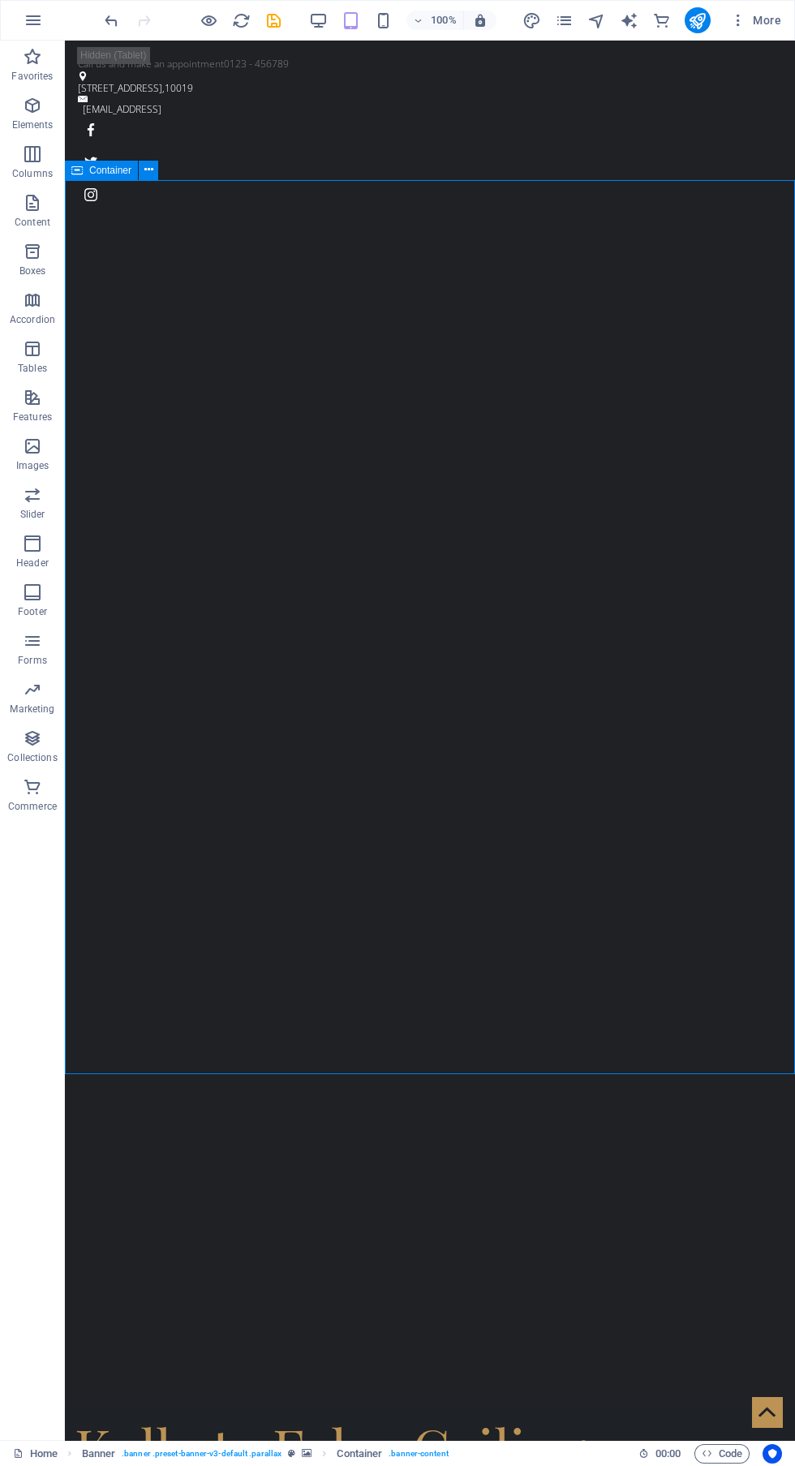
click at [491, 1414] on div "Kolkata False Ceiling" at bounding box center [430, 1447] width 711 height 67
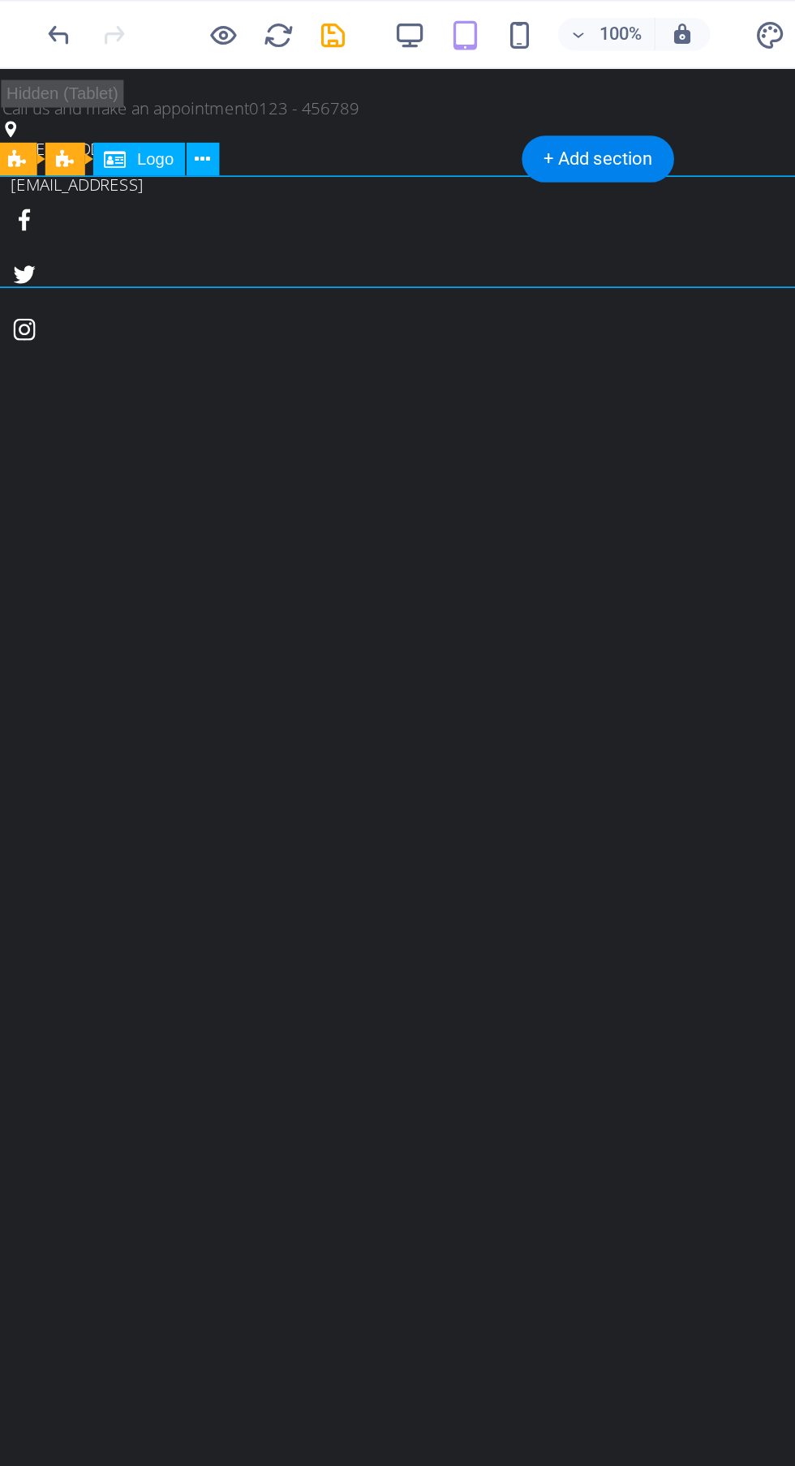
click at [207, 88] on div "Menu Bar Banner Logo" at bounding box center [146, 94] width 142 height 20
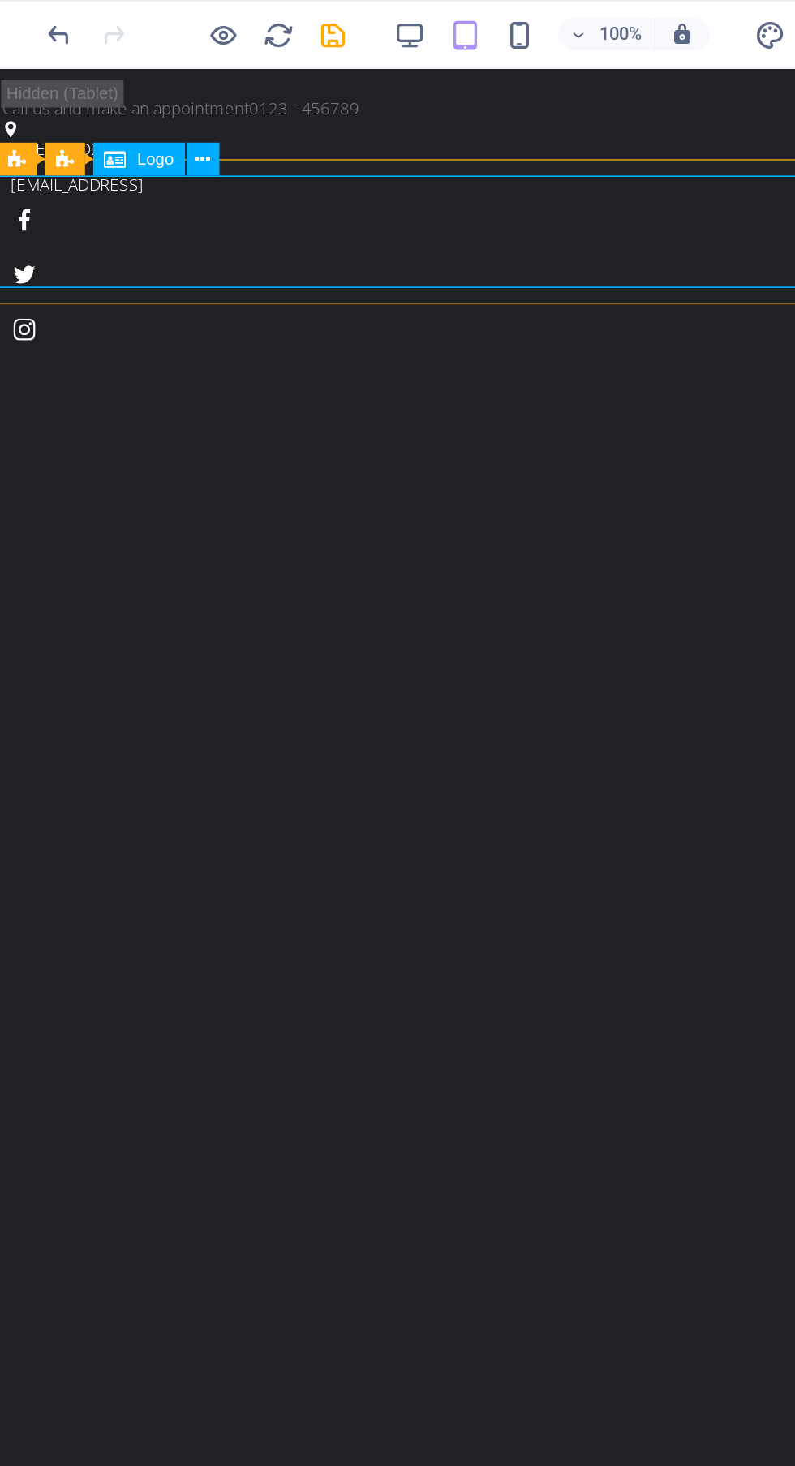
click at [193, 94] on icon at bounding box center [196, 94] width 9 height 17
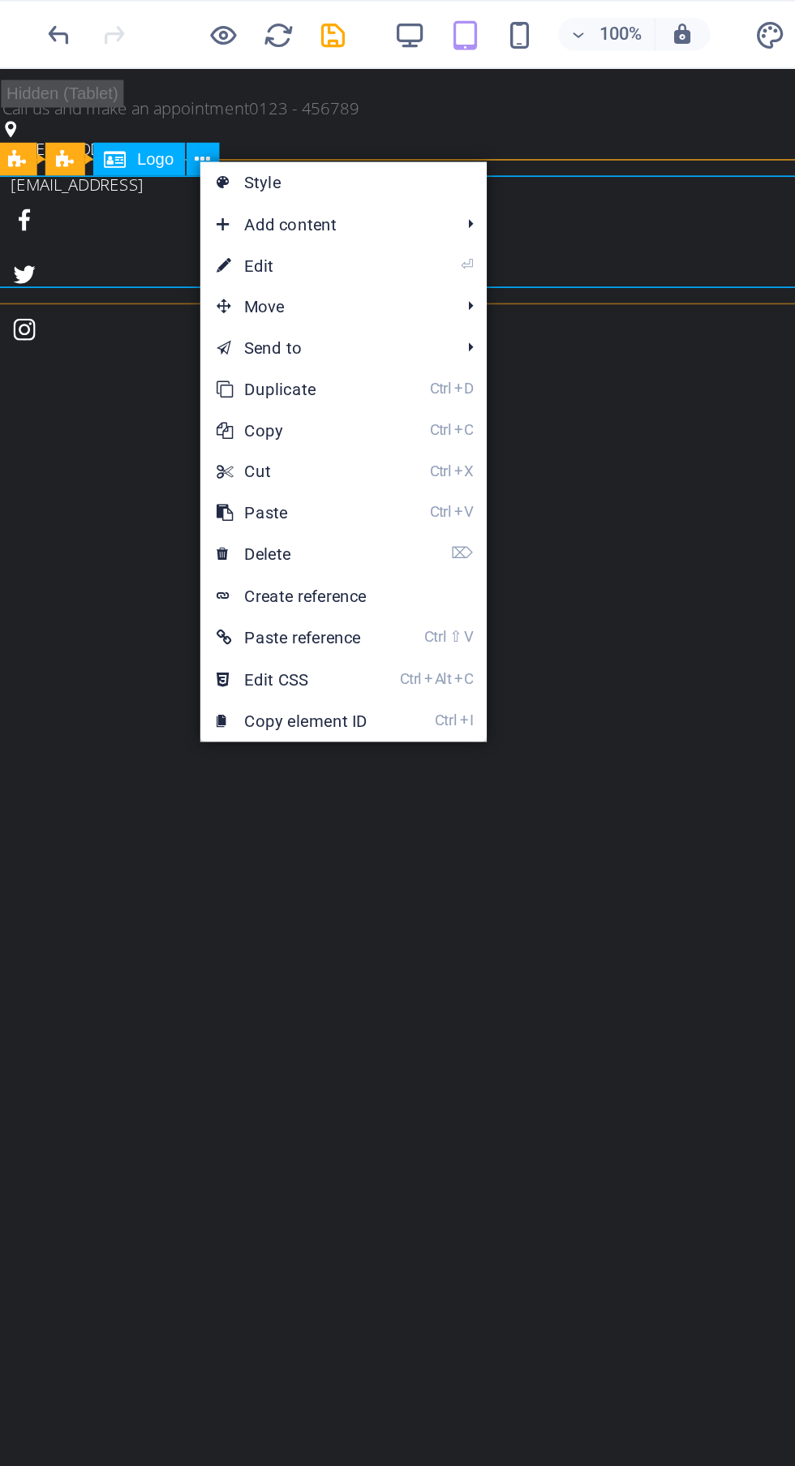
click at [278, 157] on link "⏎ Edit" at bounding box center [249, 157] width 109 height 24
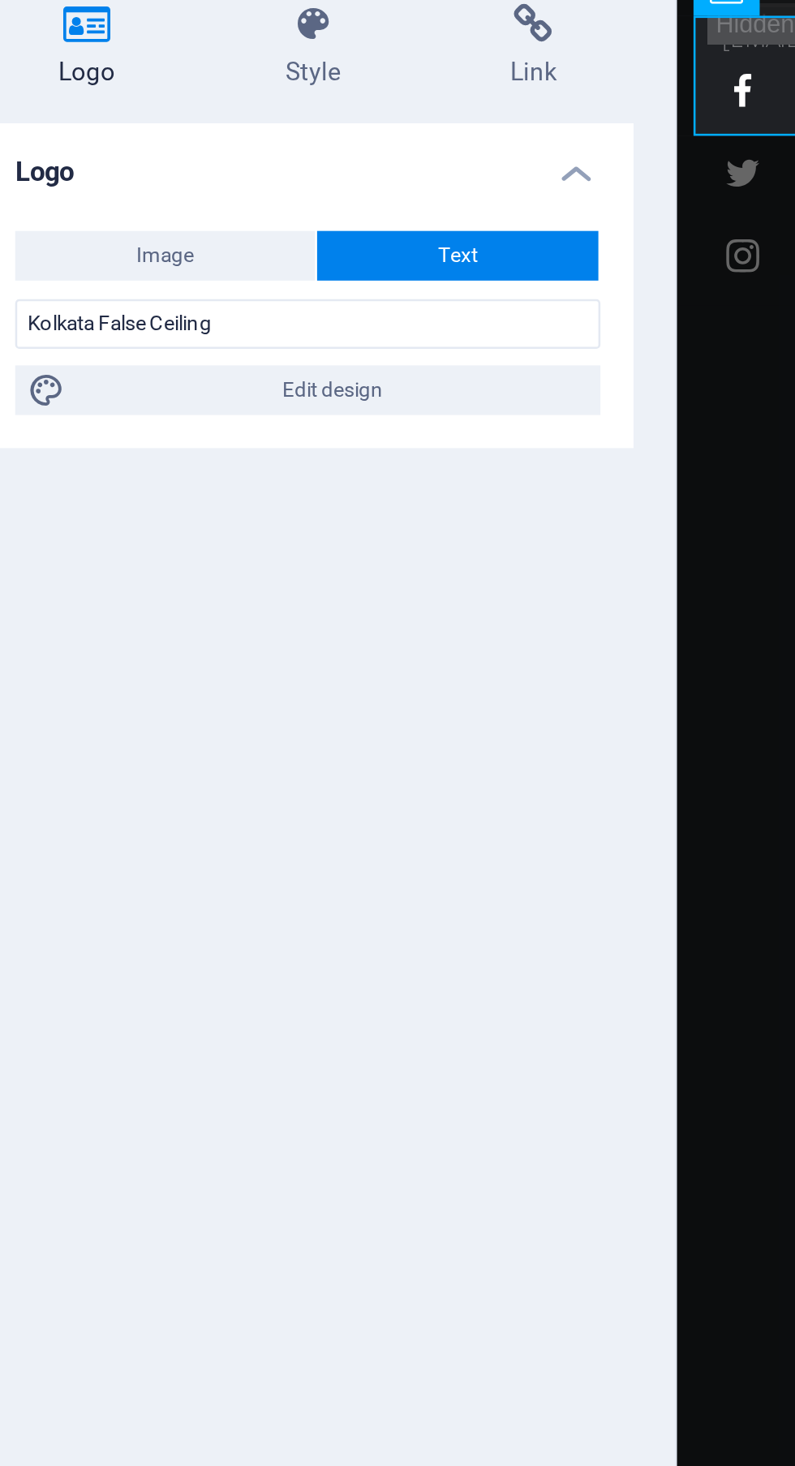
click at [251, 251] on span "Edit design" at bounding box center [215, 247] width 200 height 19
select select "ease-in-out"
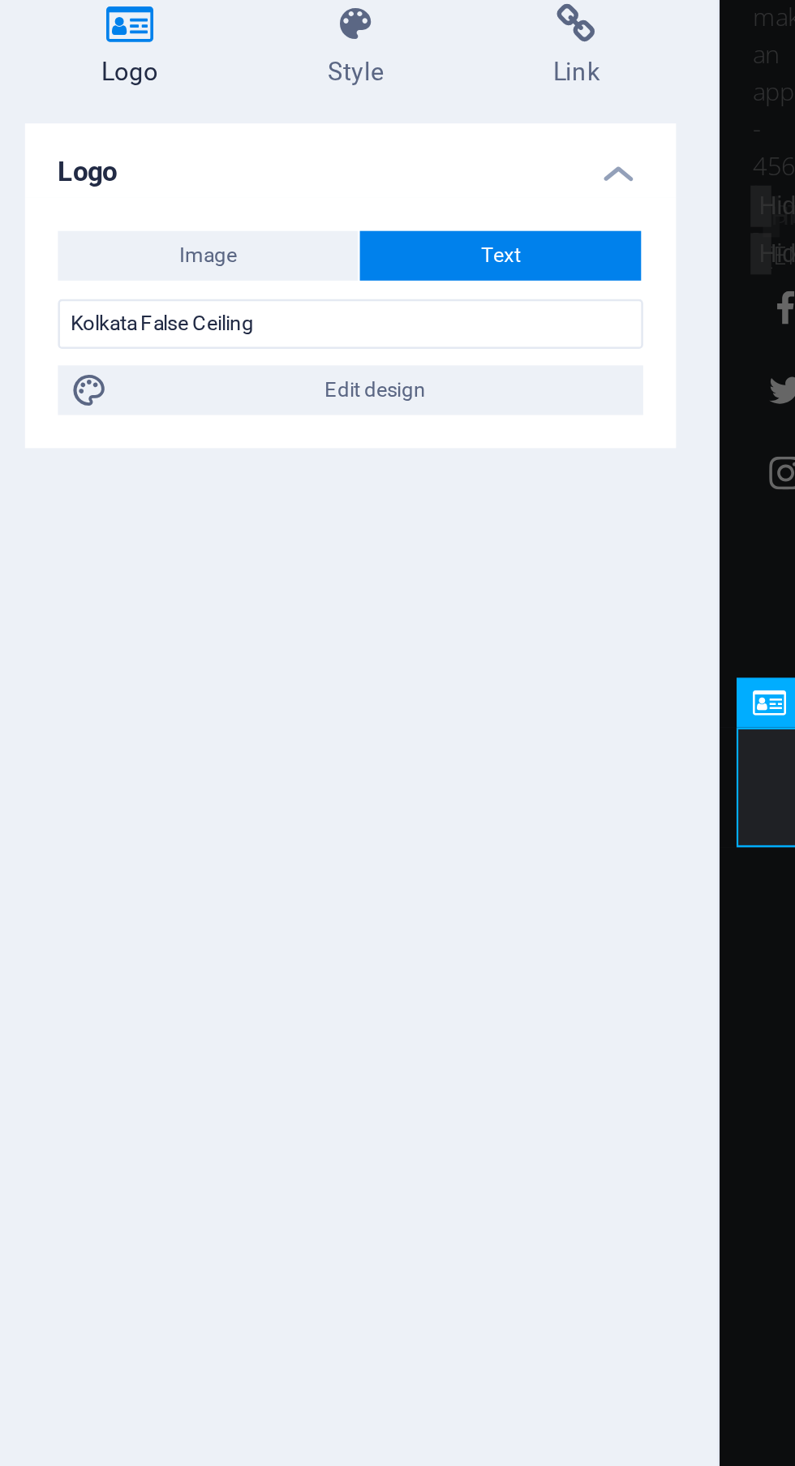
click at [267, 247] on span "Edit design" at bounding box center [215, 247] width 200 height 19
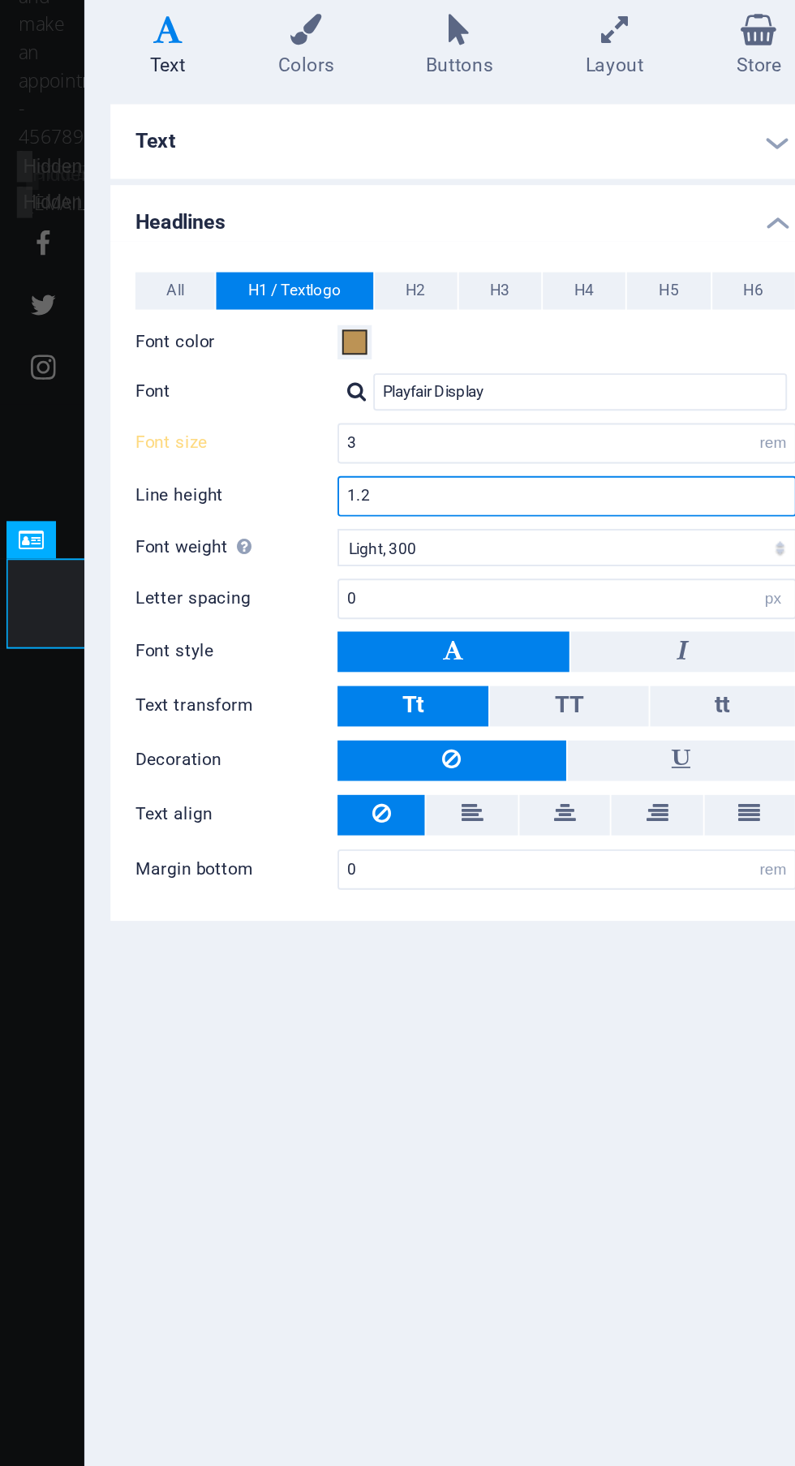
click at [635, 347] on input "1.2" at bounding box center [650, 347] width 238 height 19
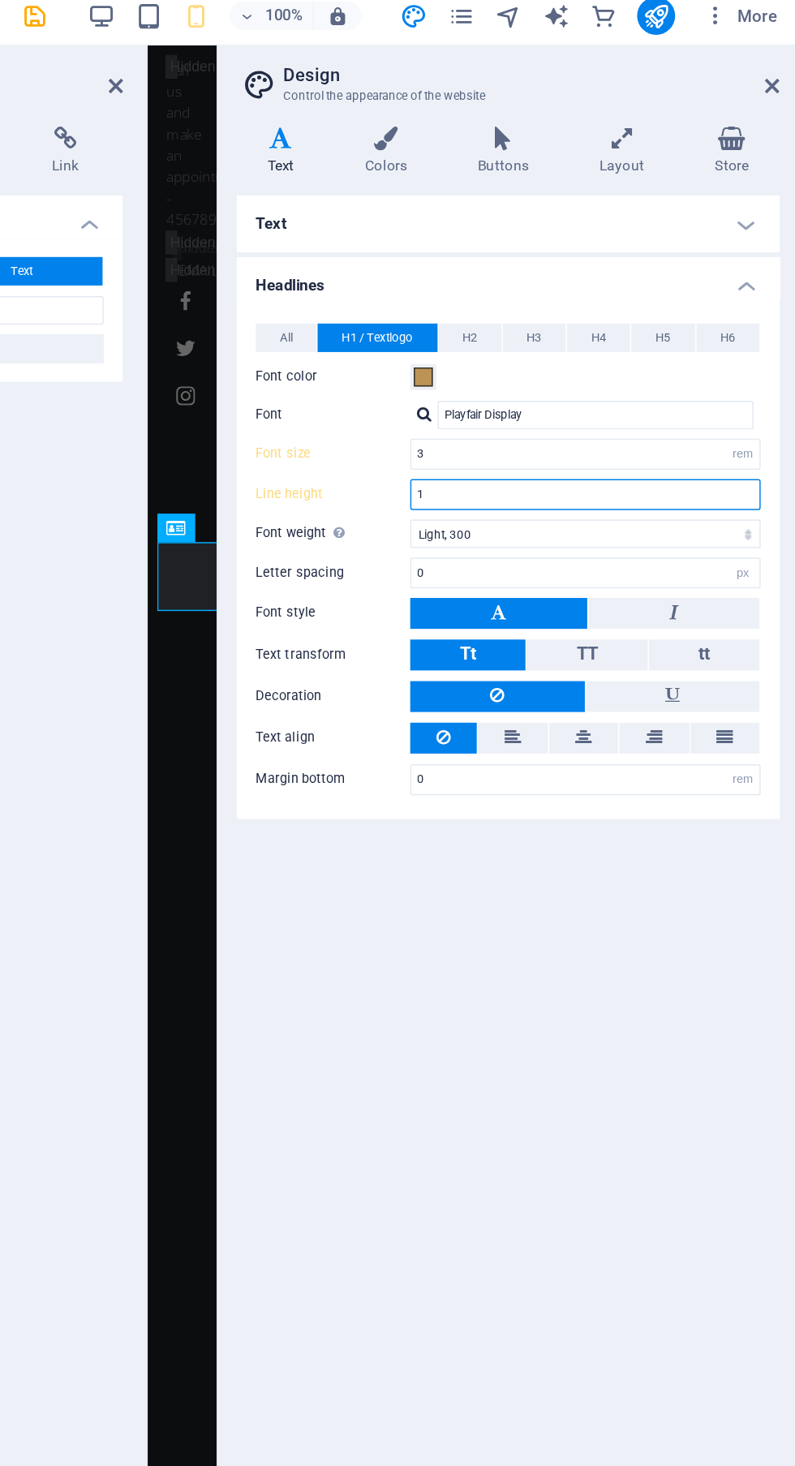
type input "1.2"
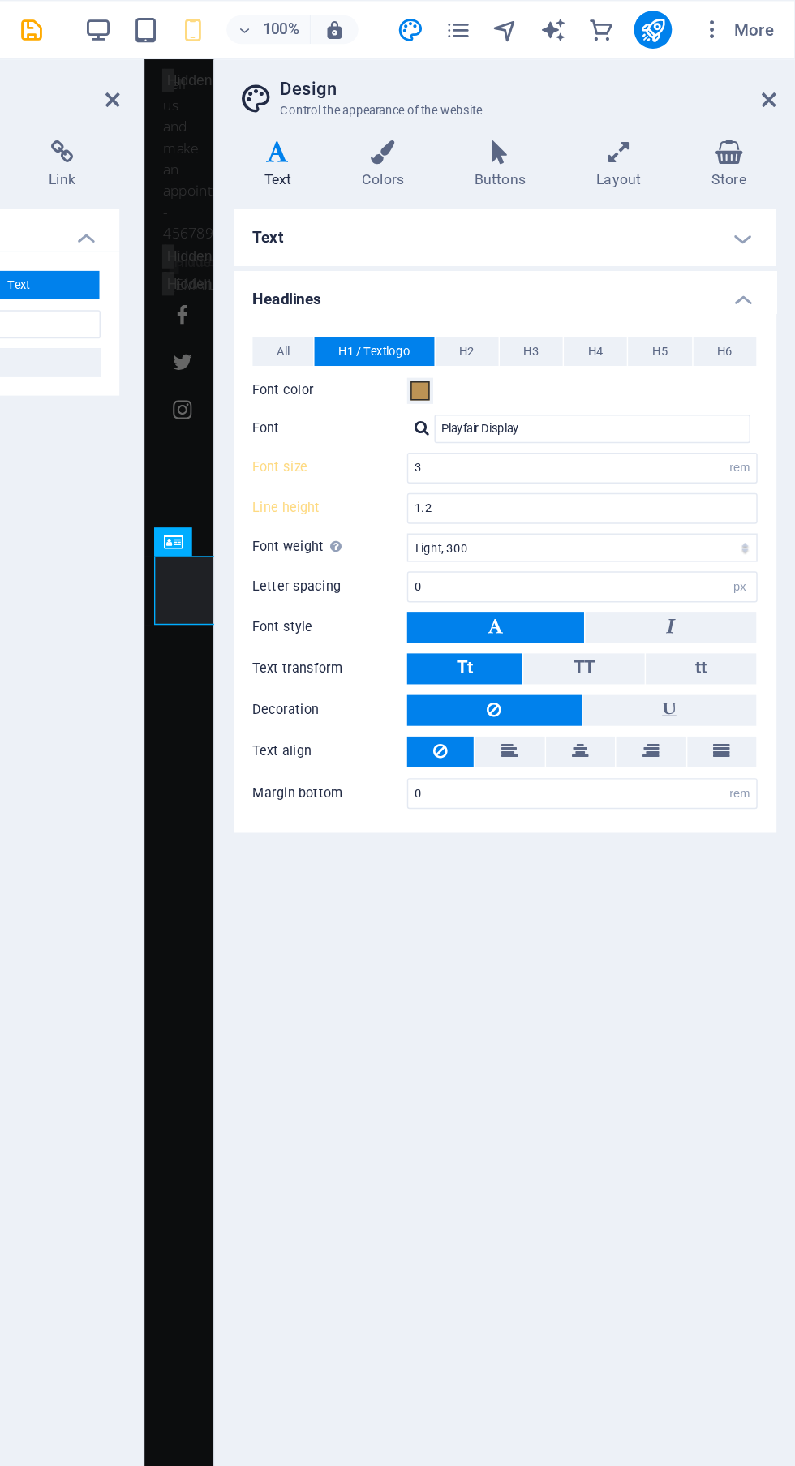
click at [577, 238] on button "H2" at bounding box center [570, 239] width 43 height 19
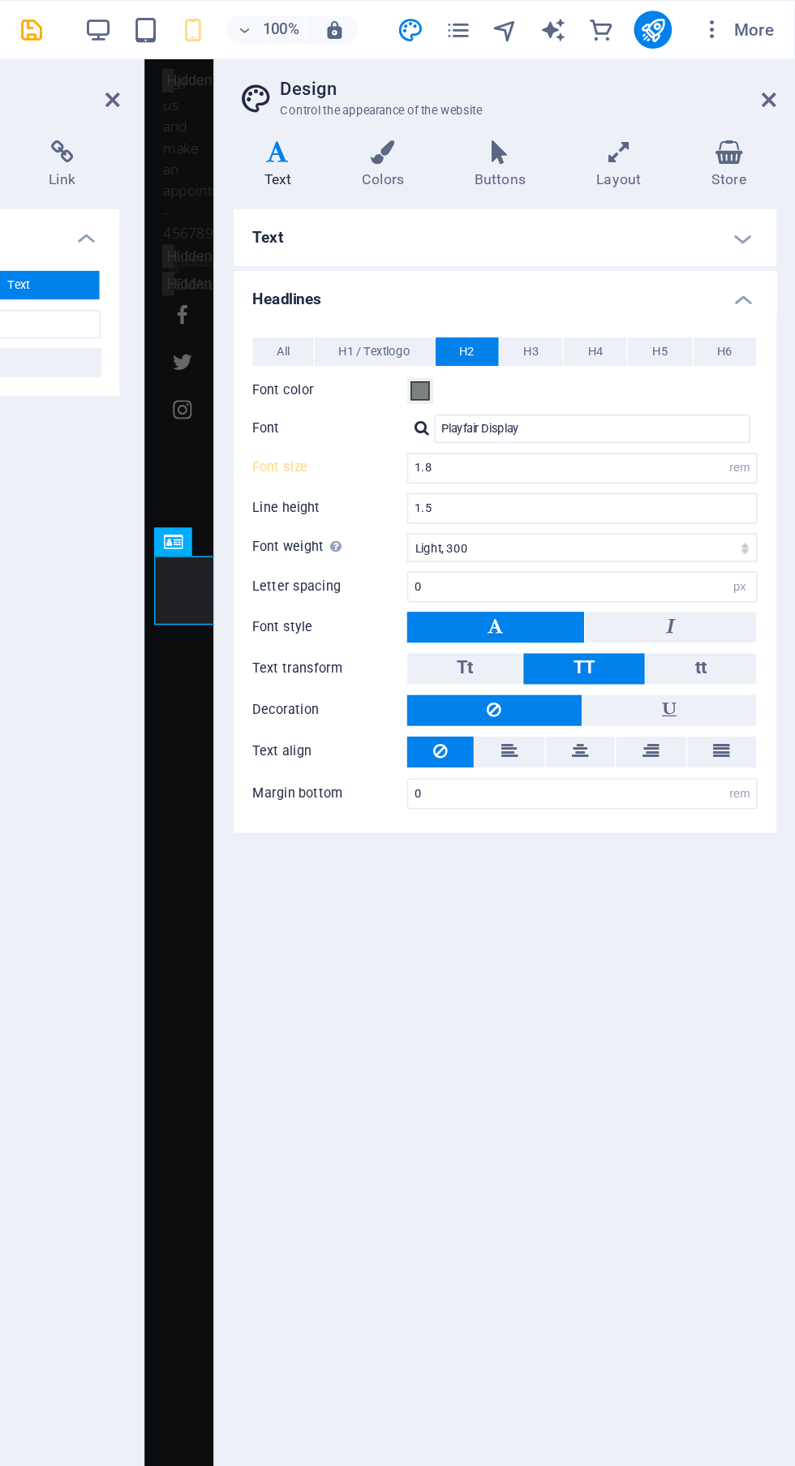
click at [628, 237] on button "H3" at bounding box center [614, 239] width 43 height 19
click at [570, 239] on span "H2" at bounding box center [571, 239] width 11 height 19
click at [527, 248] on span "H1 / Textlogo" at bounding box center [507, 239] width 49 height 19
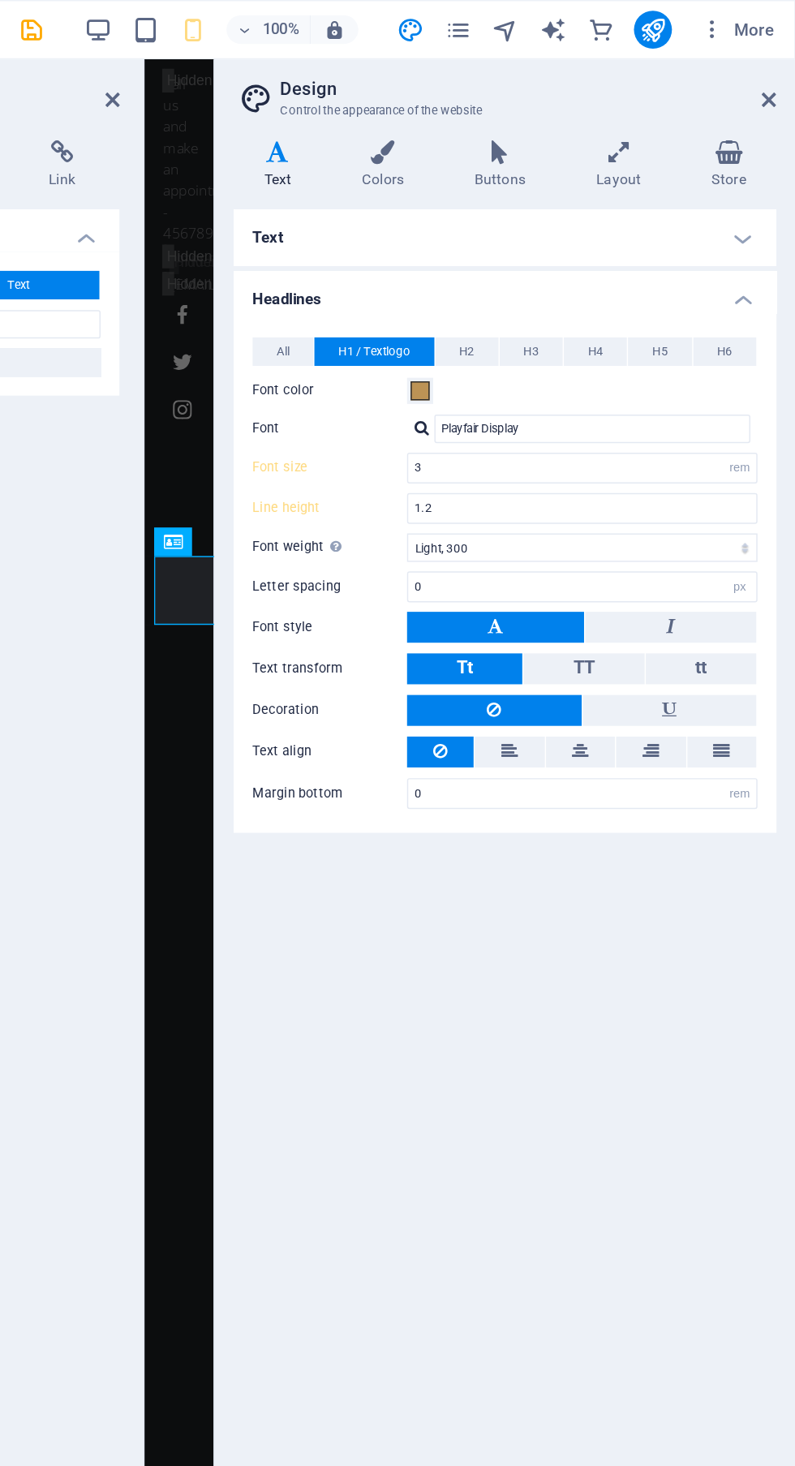
click at [445, 239] on span "All" at bounding box center [445, 239] width 9 height 19
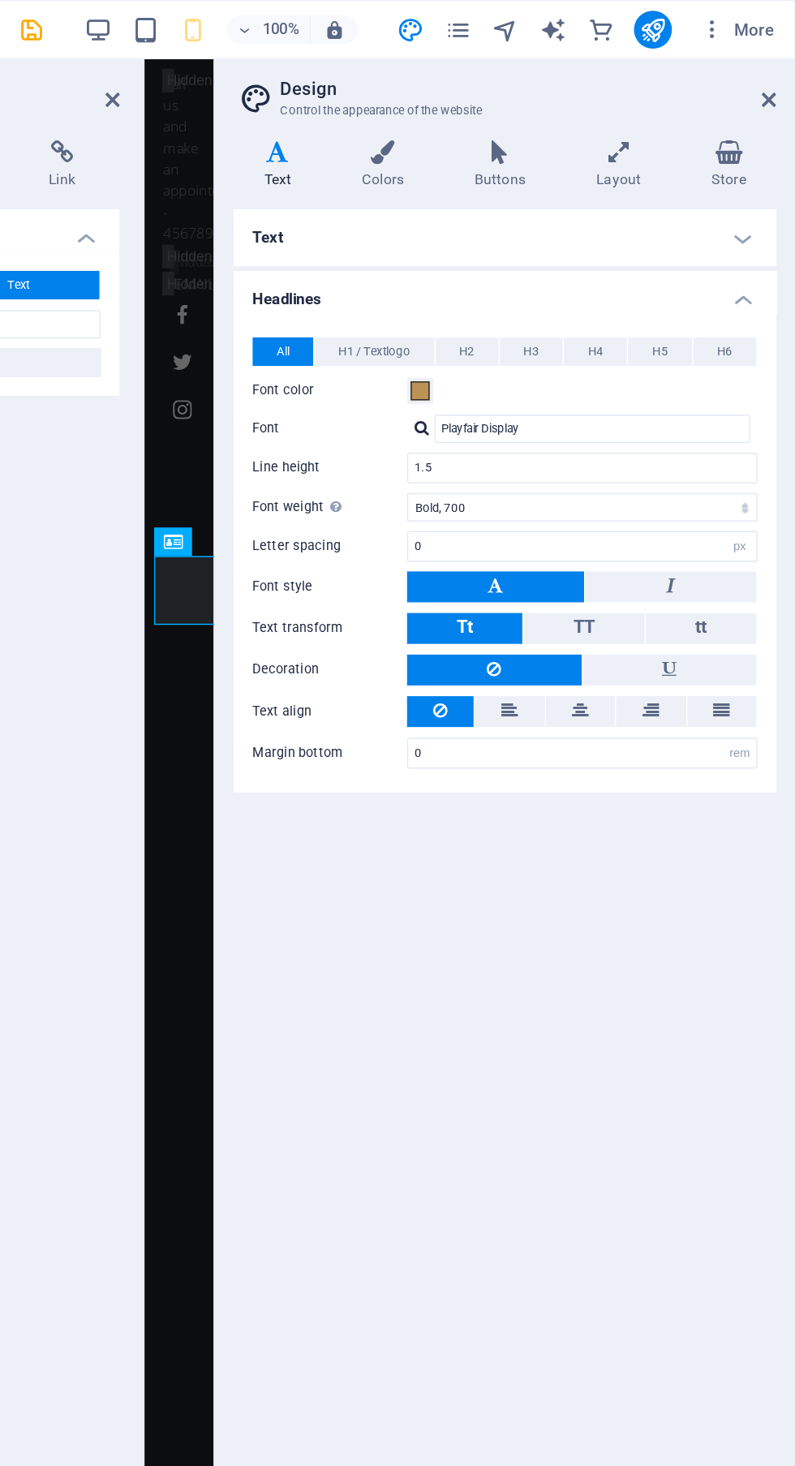
click at [520, 235] on span "H1 / Textlogo" at bounding box center [507, 239] width 49 height 19
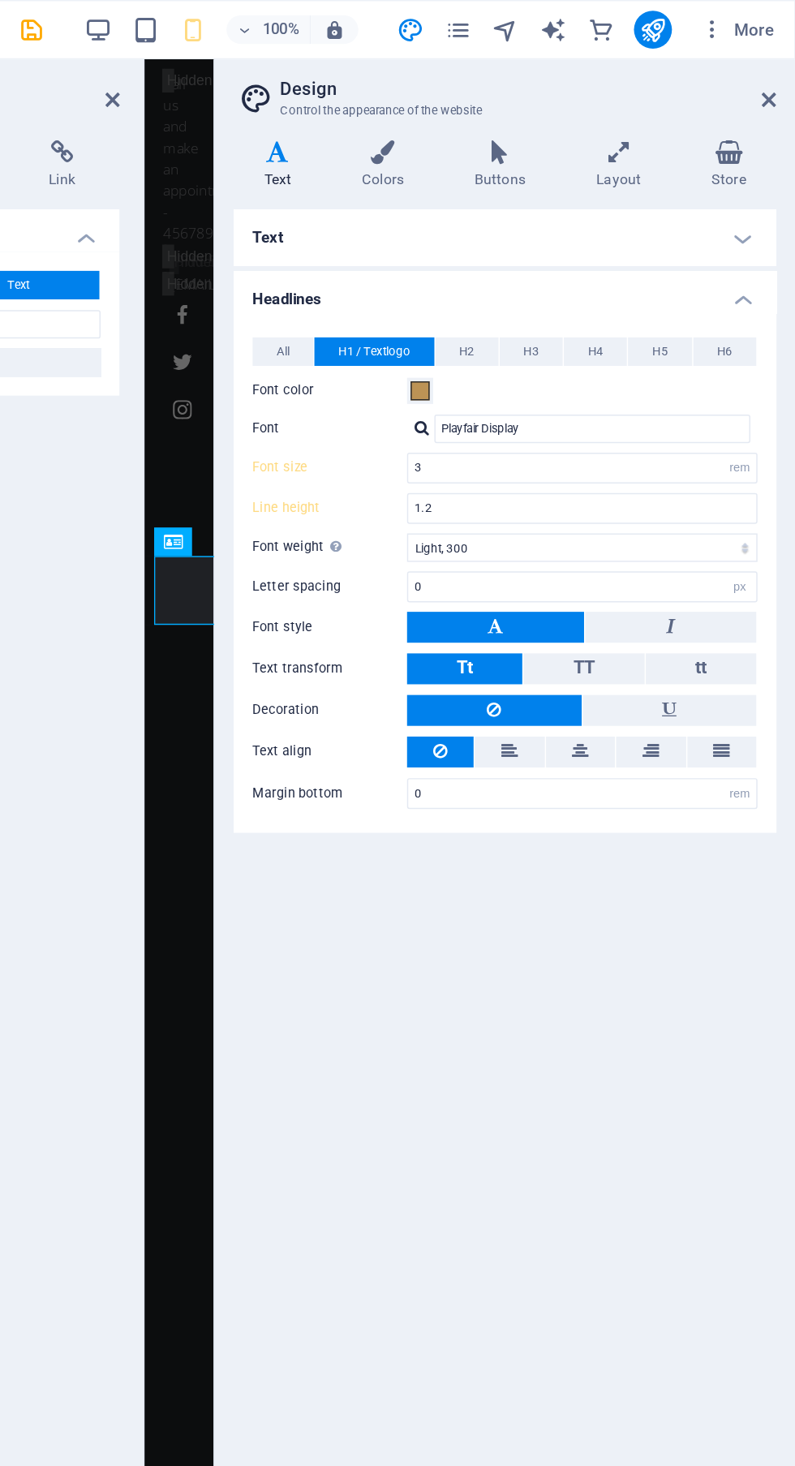
click at [575, 239] on span "H2" at bounding box center [571, 239] width 11 height 19
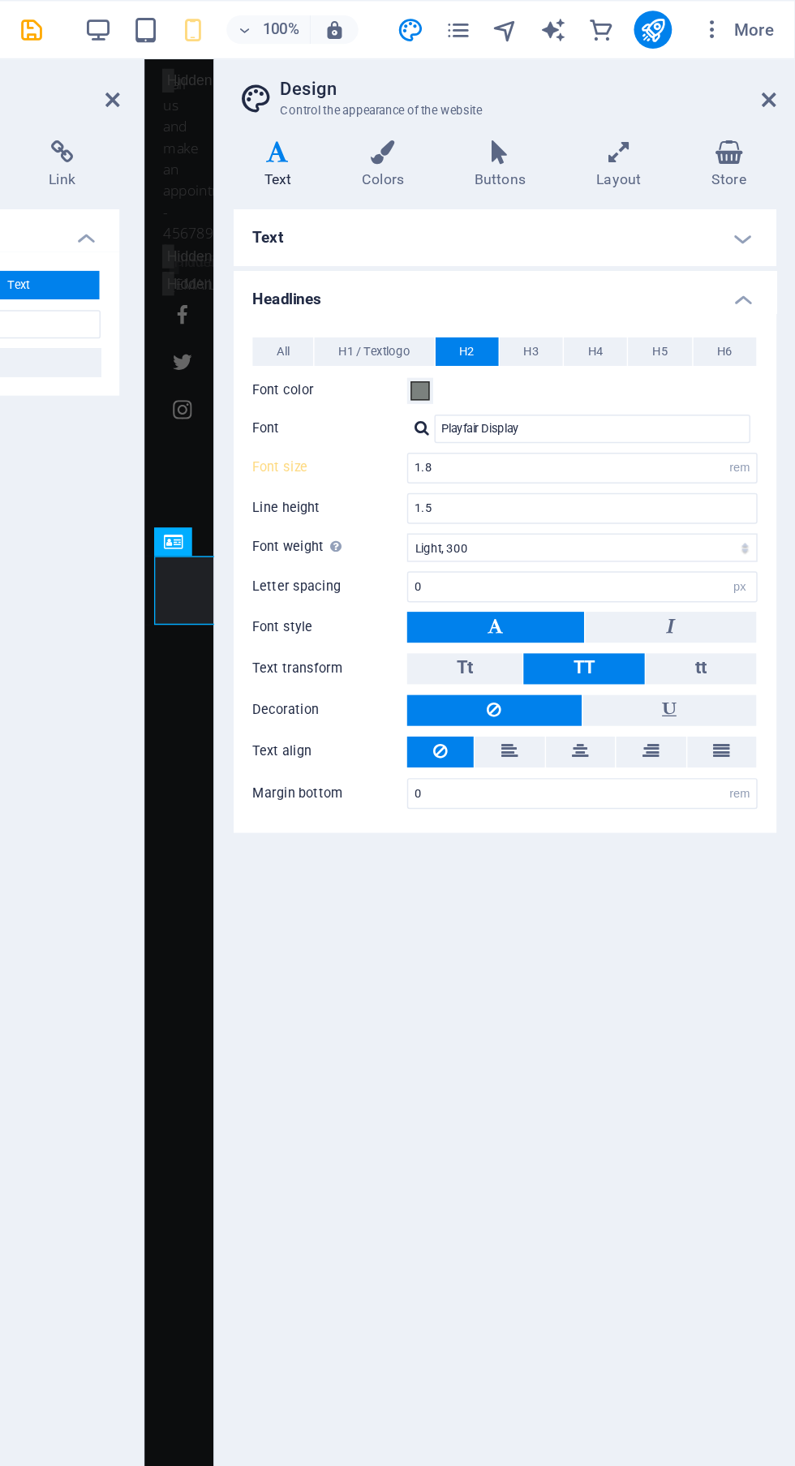
click at [747, 239] on span "H6" at bounding box center [747, 239] width 11 height 19
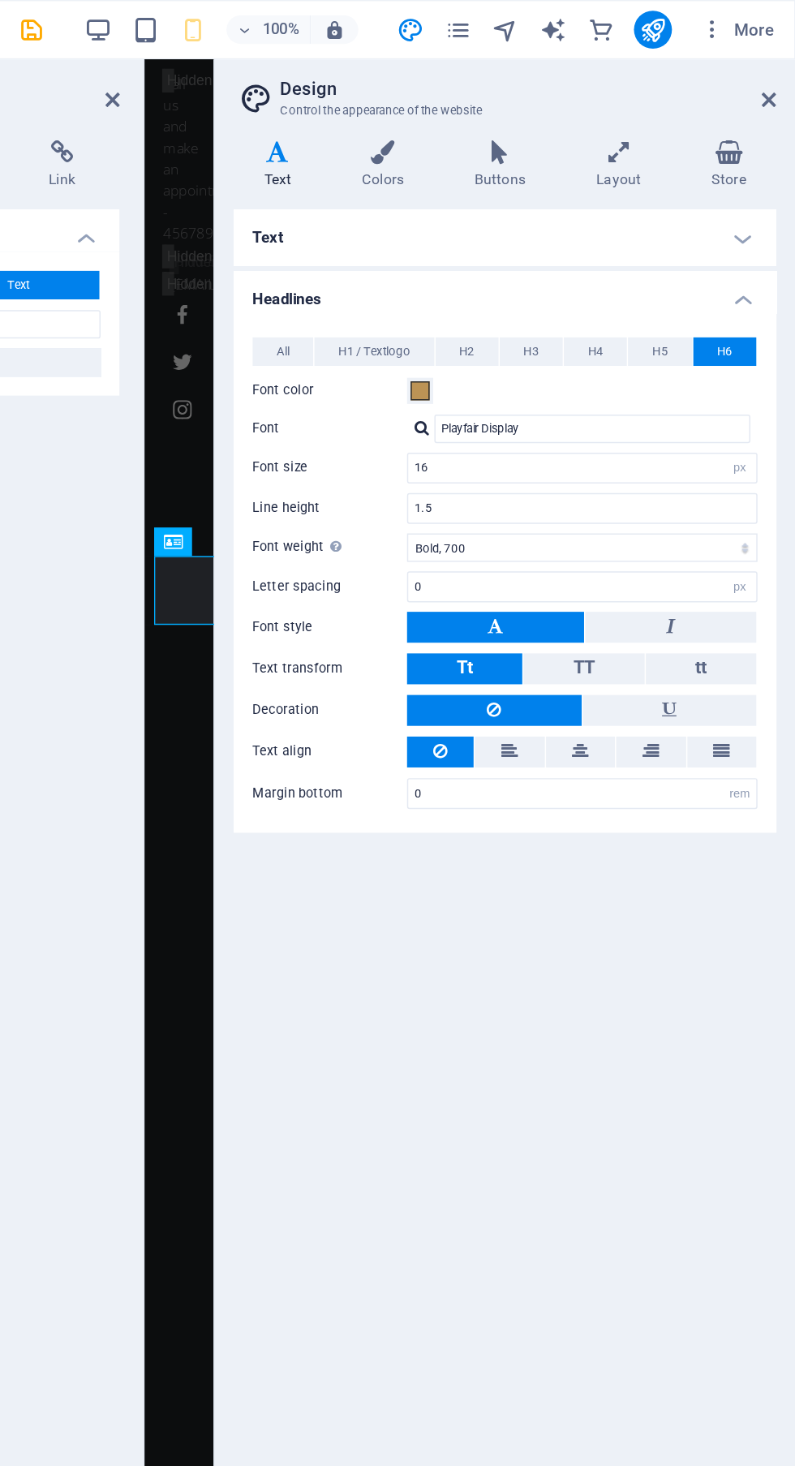
click at [519, 244] on span "H1 / Textlogo" at bounding box center [507, 239] width 49 height 19
click at [777, 68] on icon at bounding box center [778, 68] width 10 height 13
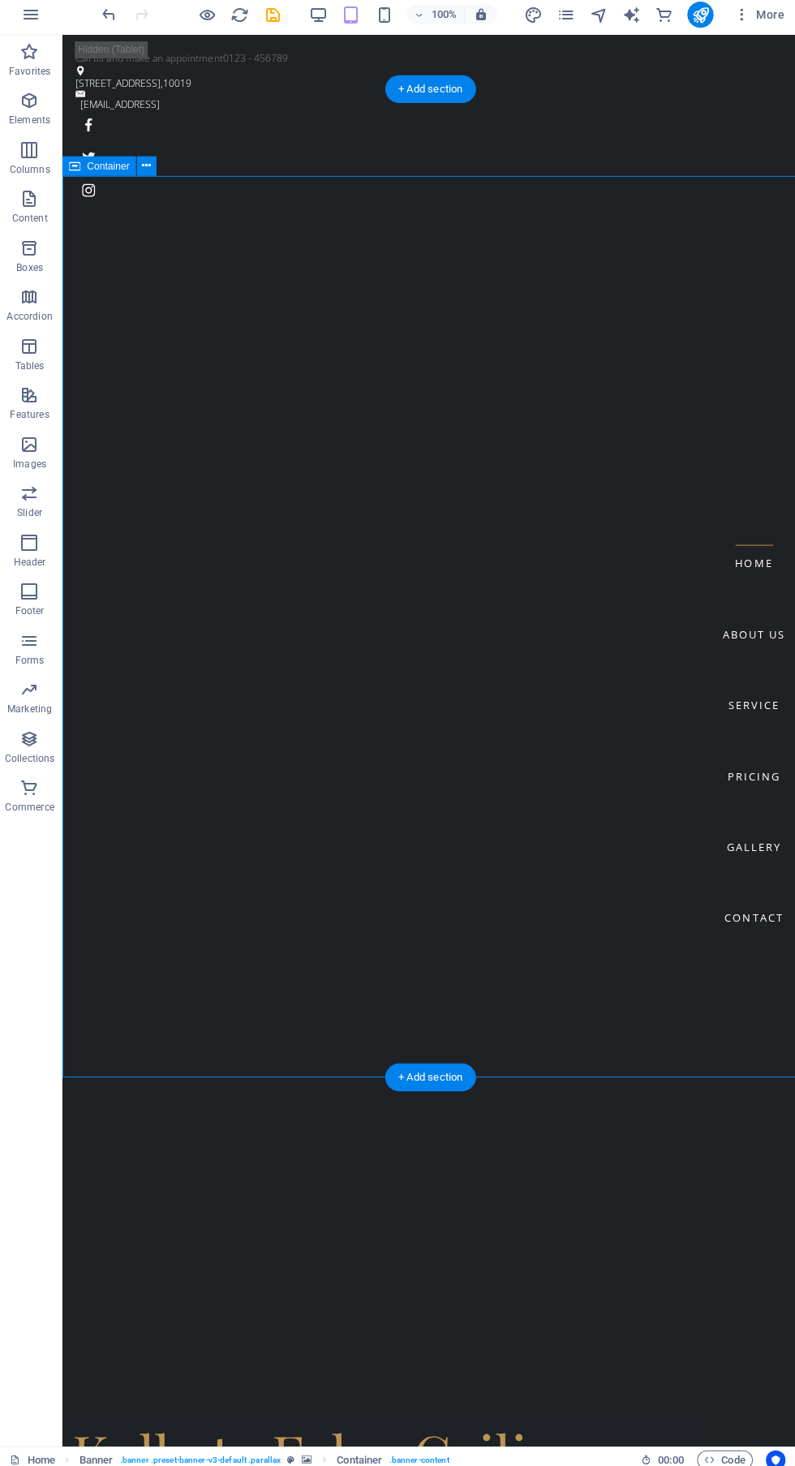
click at [540, 1409] on div "Kolkata False Ceiling" at bounding box center [426, 1442] width 711 height 67
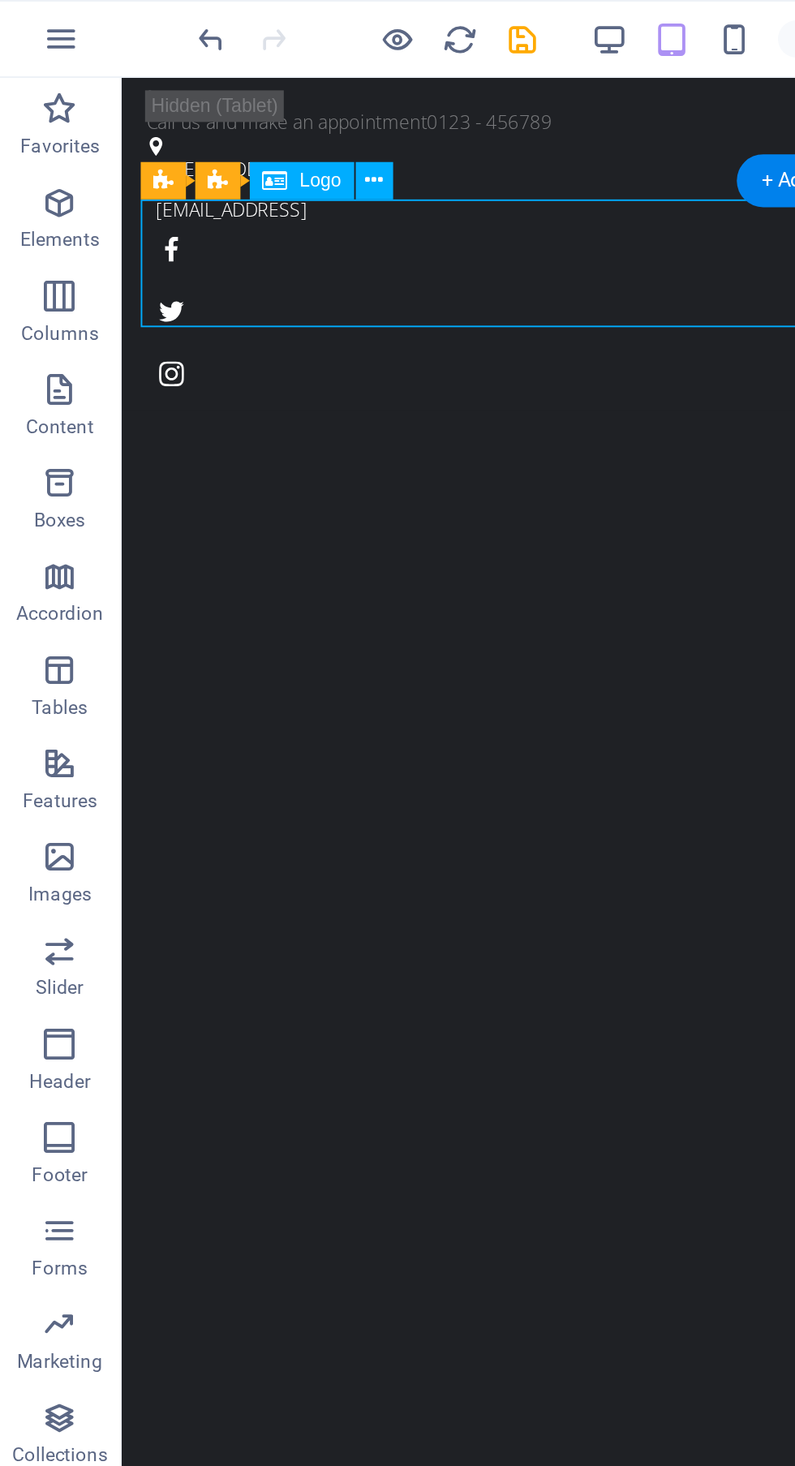
click at [195, 89] on icon at bounding box center [196, 94] width 9 height 17
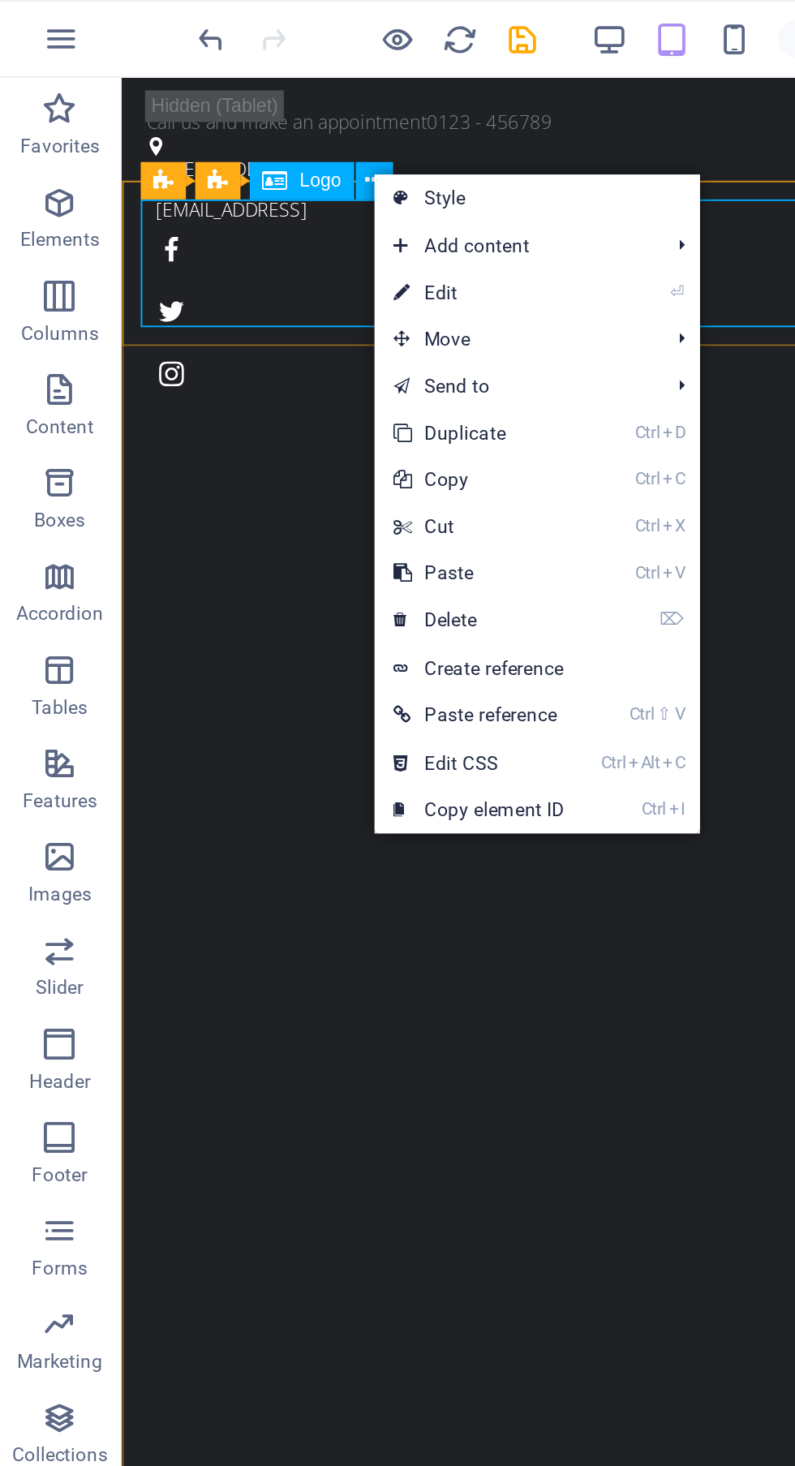
click at [282, 158] on link "⏎ Edit" at bounding box center [250, 152] width 109 height 24
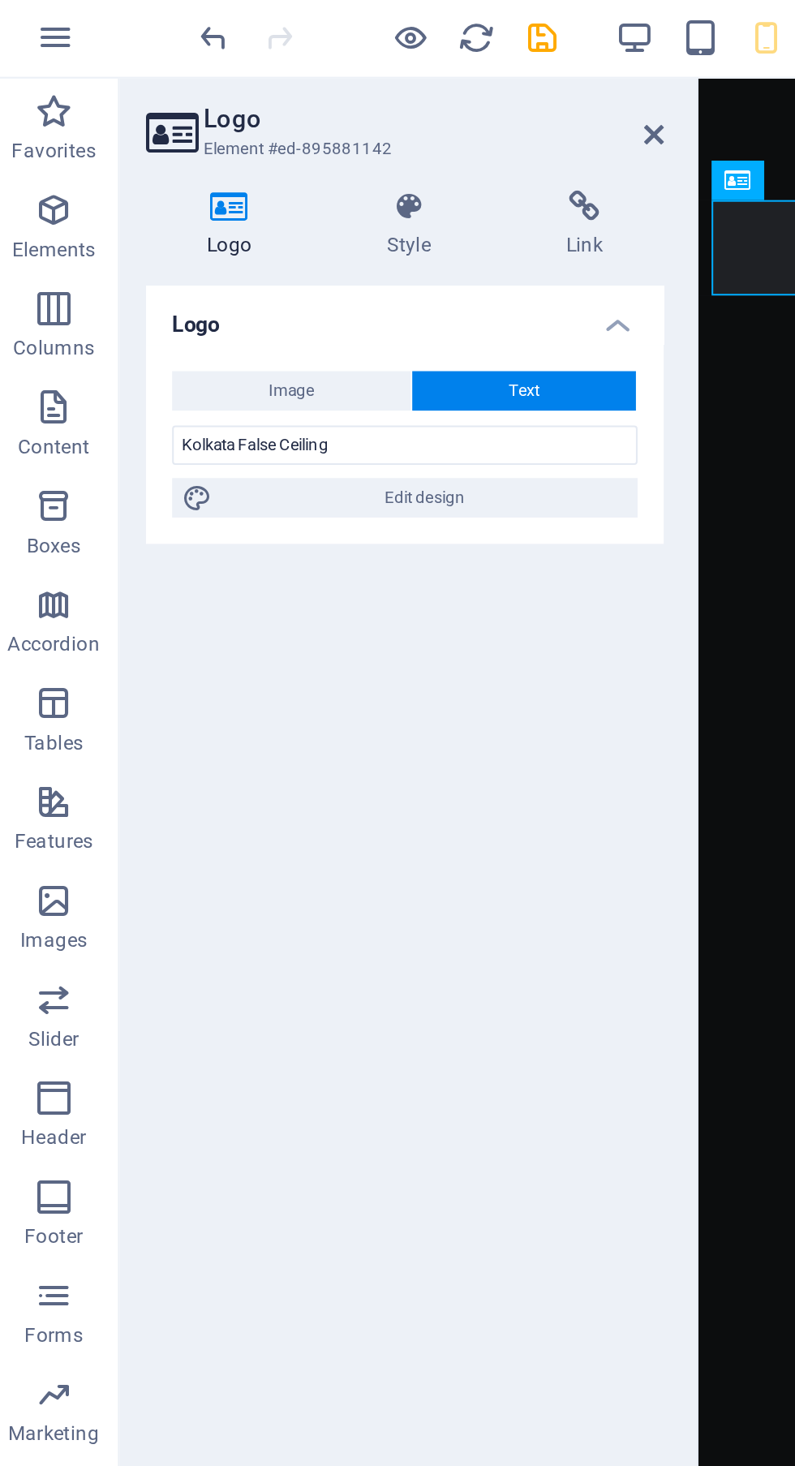
click at [214, 103] on icon at bounding box center [208, 104] width 82 height 16
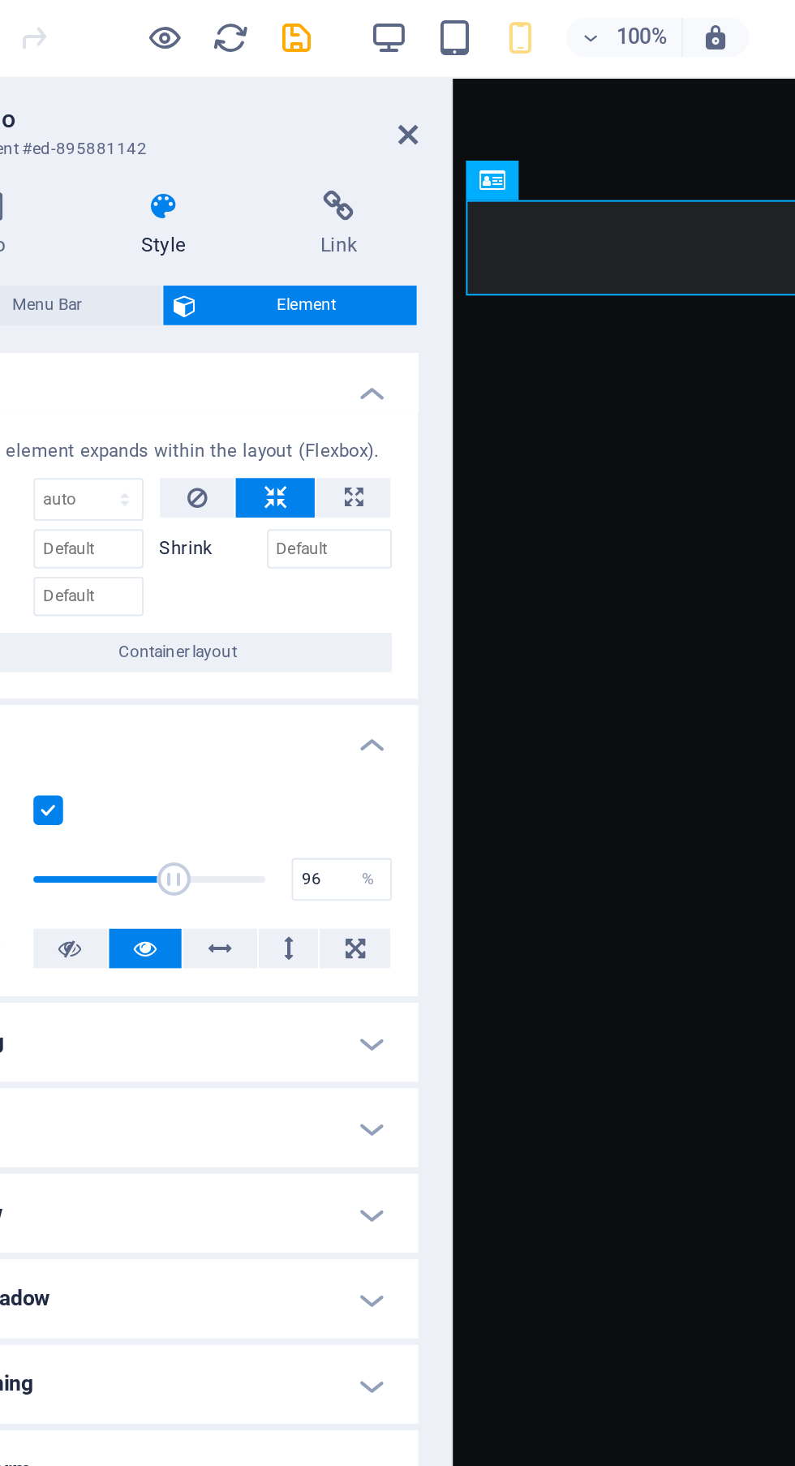
type input "100"
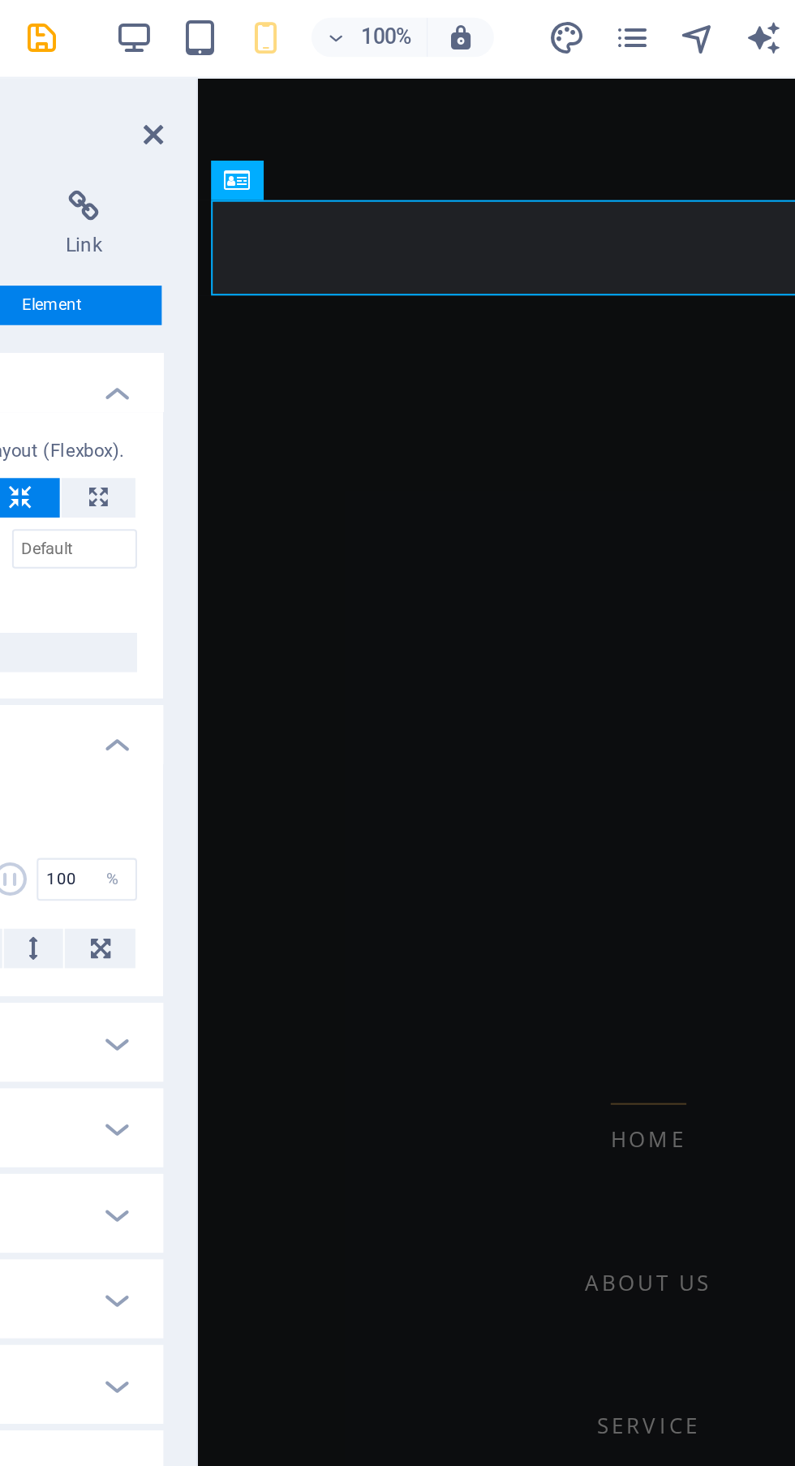
click at [399, 415] on nav "Home About us Service Pricing Gallery Contact" at bounding box center [419, 778] width 445 height 1400
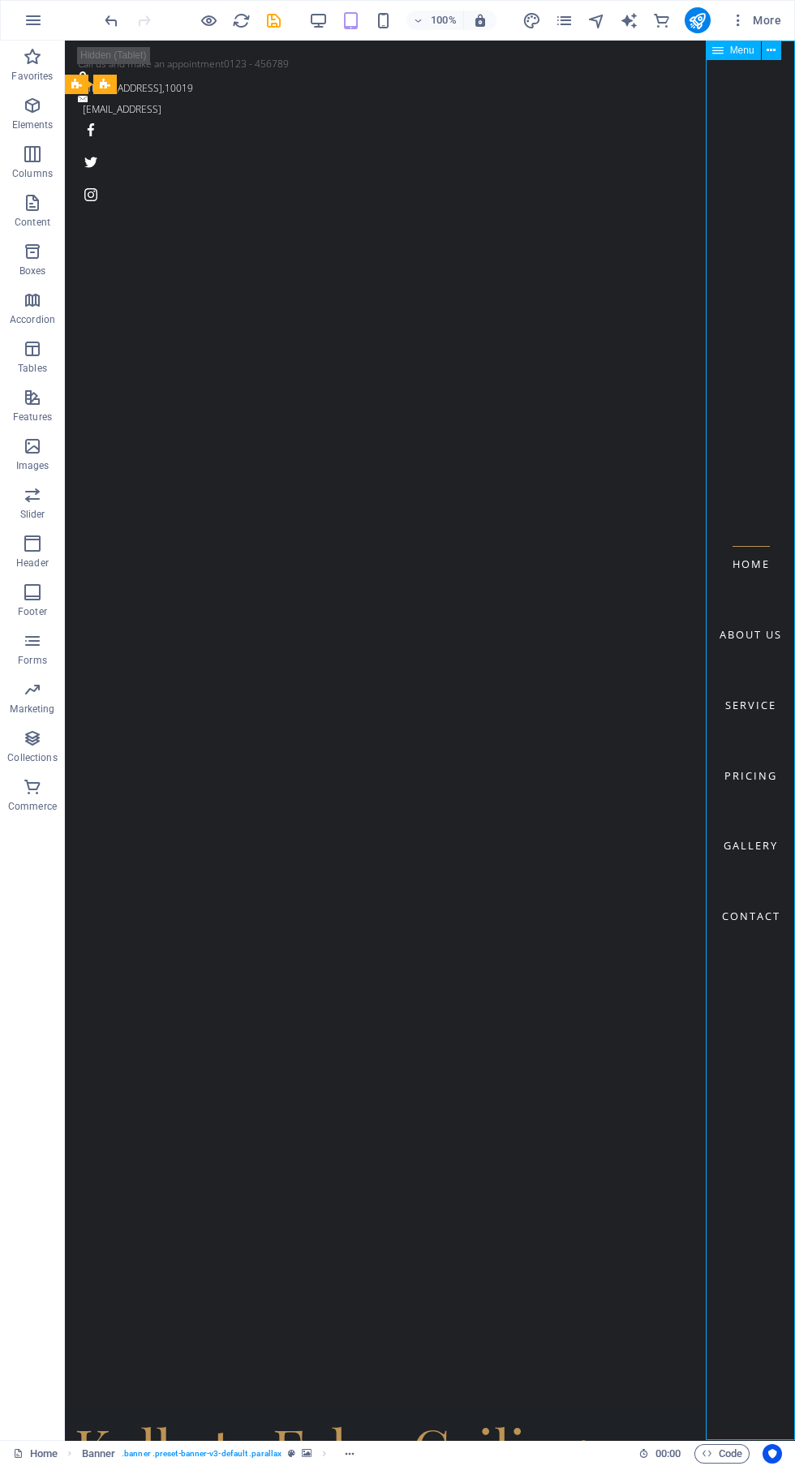
click at [519, 1414] on div "Kolkata False Ceiling" at bounding box center [430, 1447] width 711 height 67
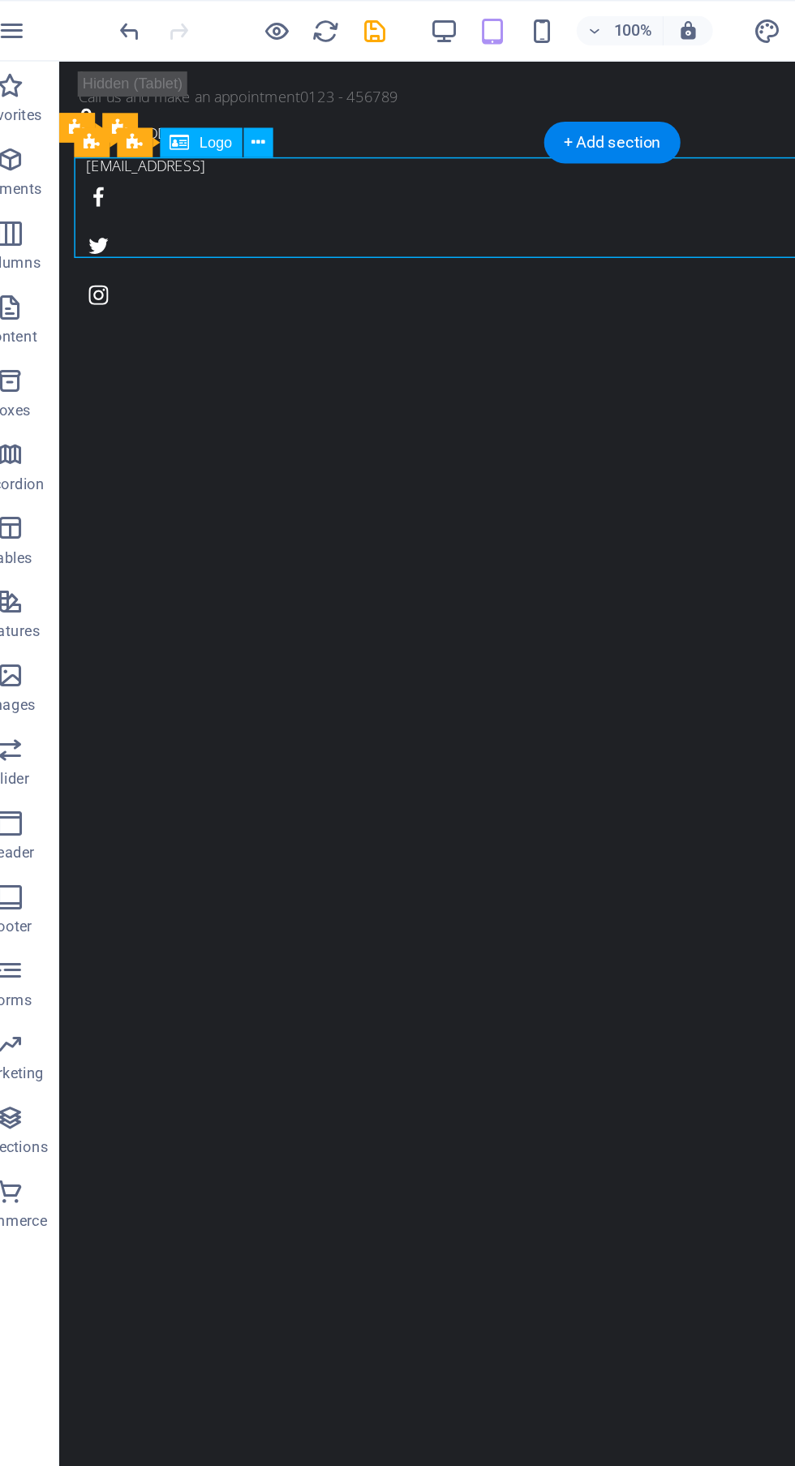
click at [198, 90] on icon at bounding box center [196, 94] width 9 height 17
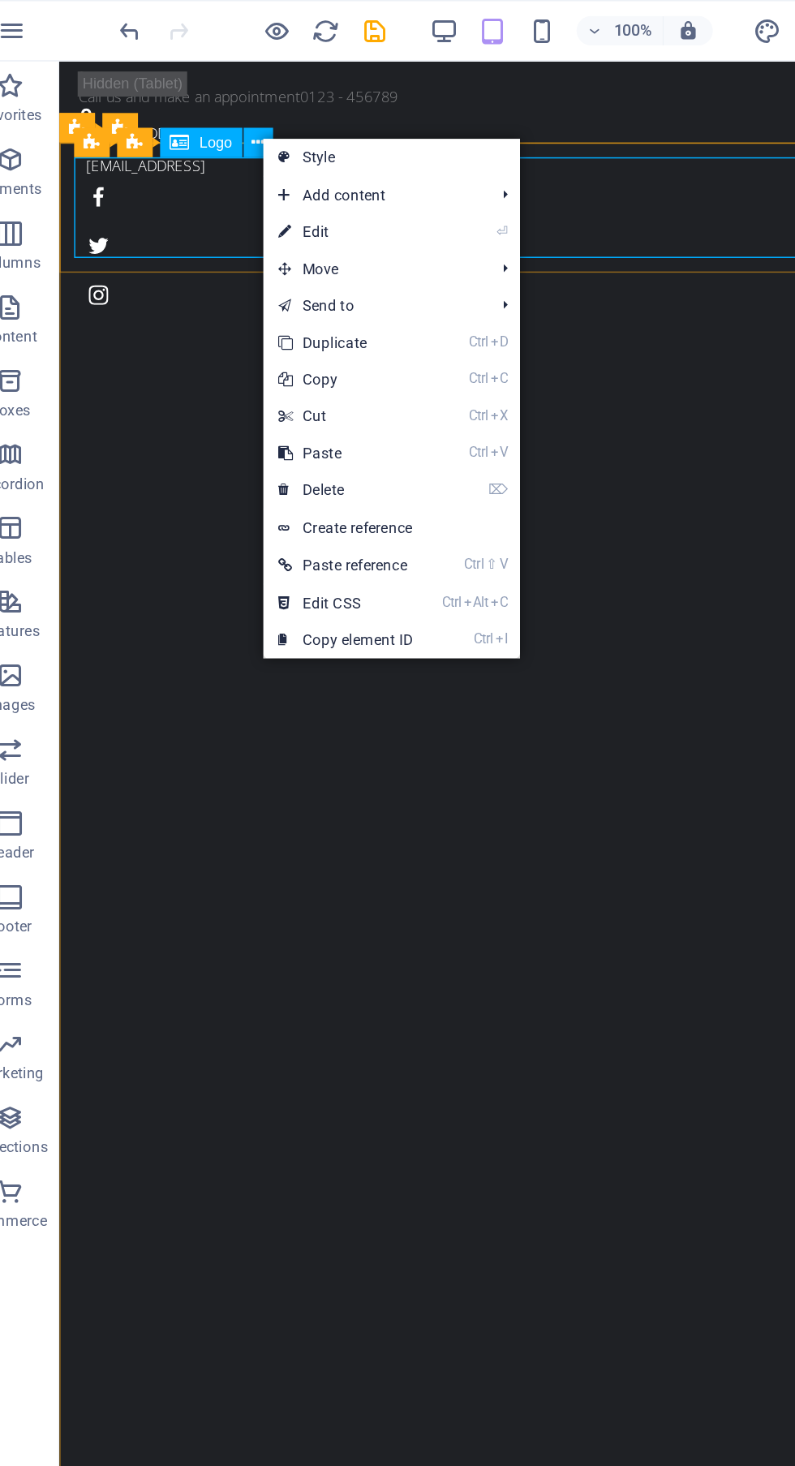
click at [291, 153] on link "⏎ Edit" at bounding box center [254, 153] width 109 height 24
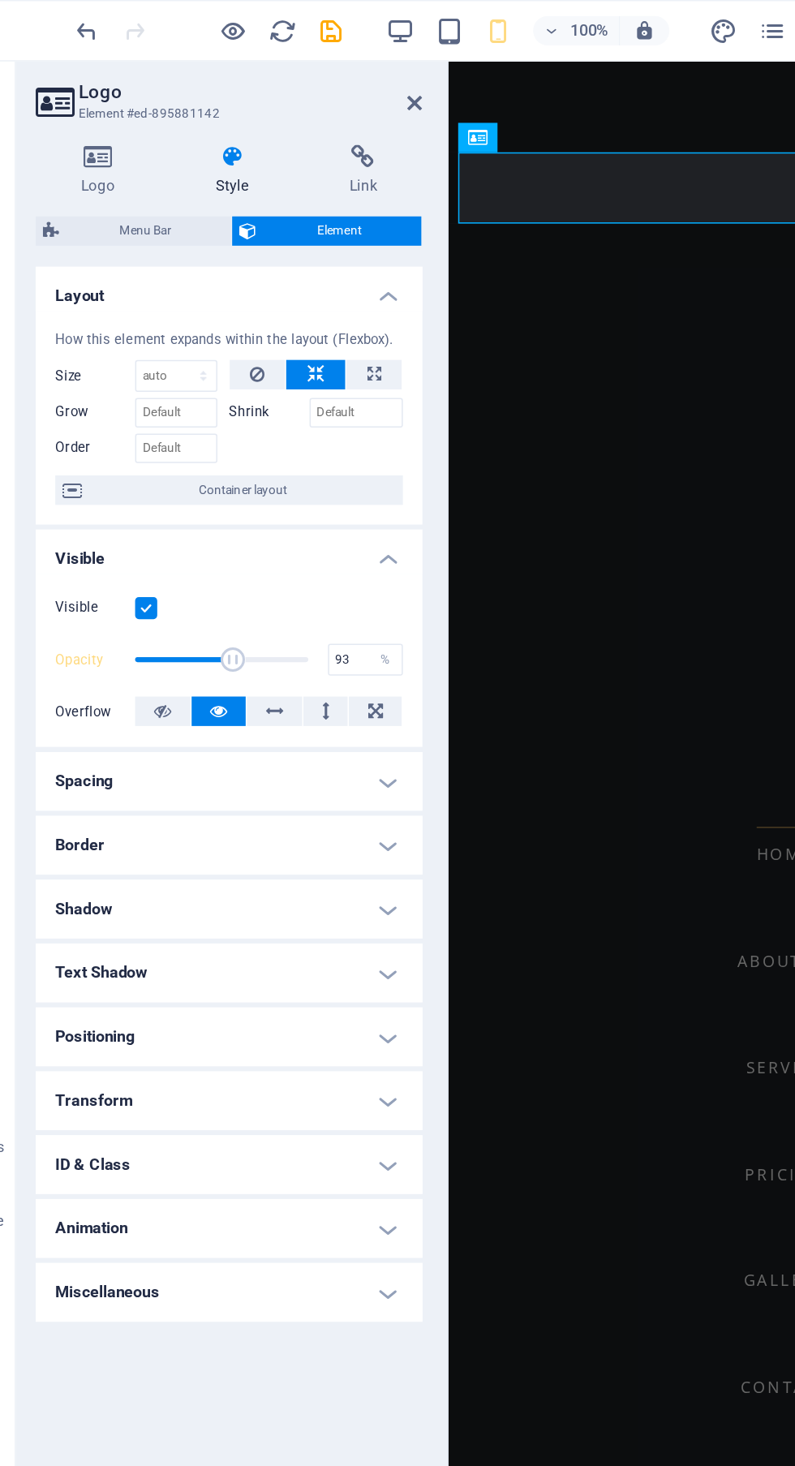
type input "100"
click at [289, 106] on icon at bounding box center [294, 104] width 79 height 16
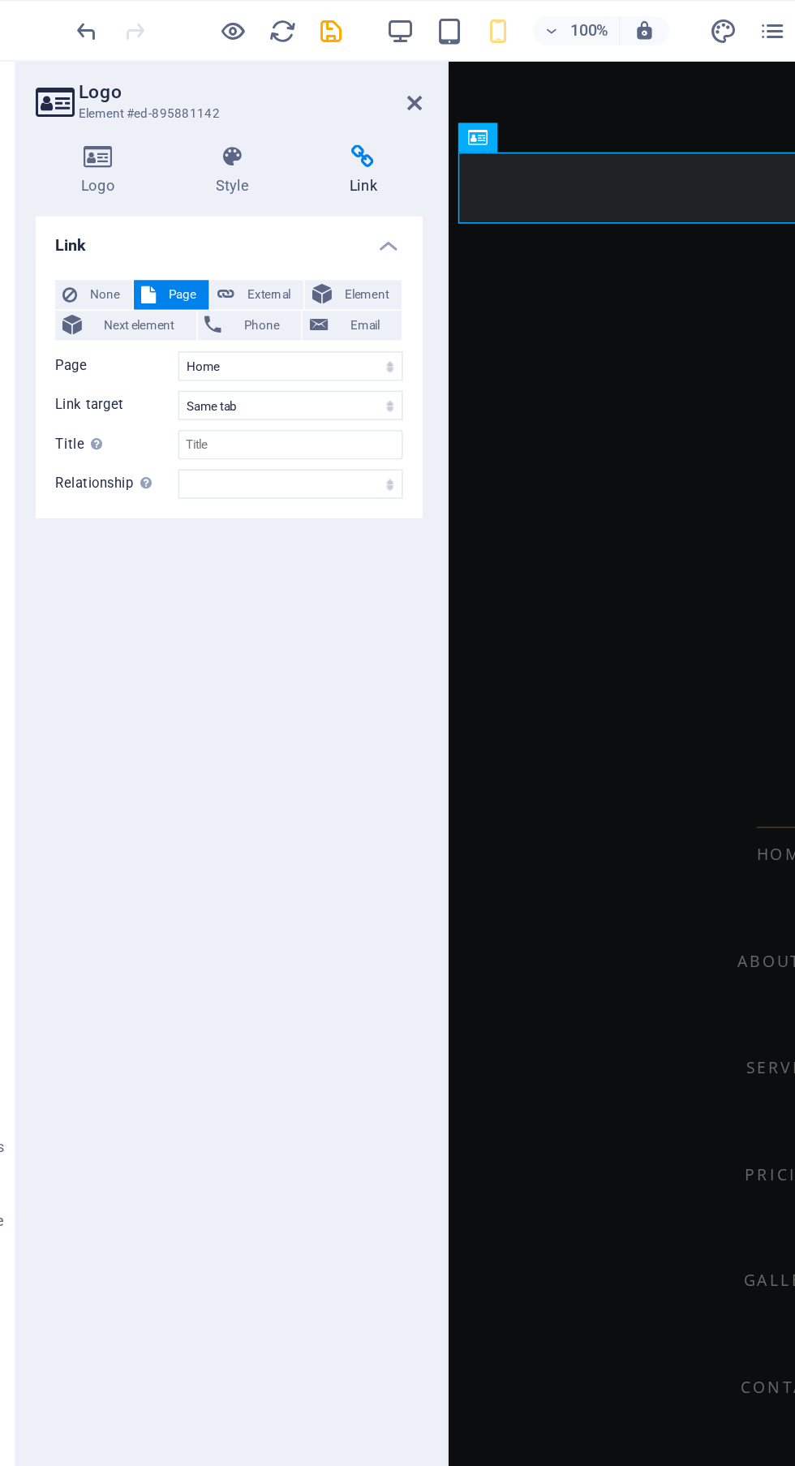
click at [553, 348] on nav "Home About us Service Pricing Gallery Contact" at bounding box center [670, 761] width 445 height 1400
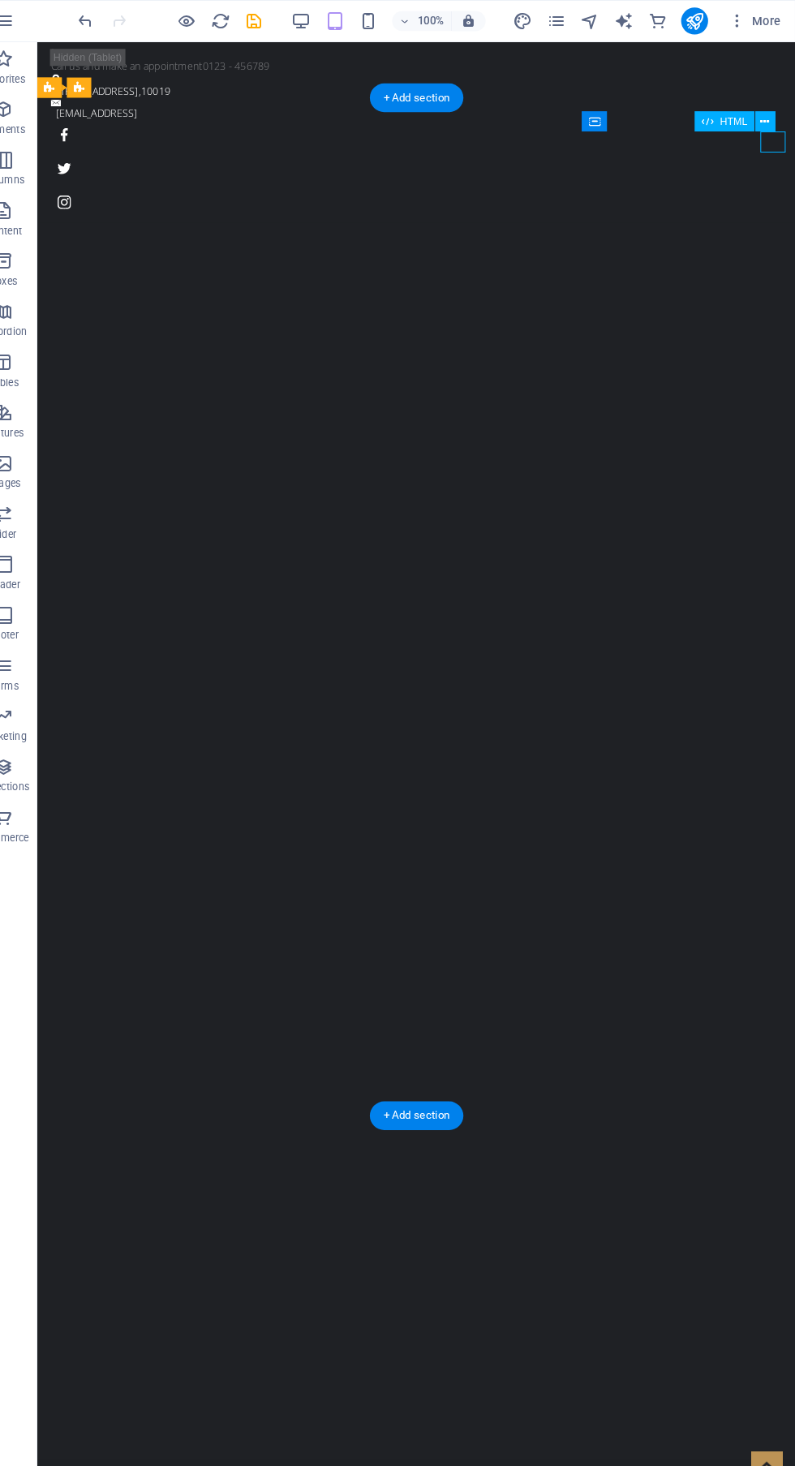
click at [704, 1466] on figure at bounding box center [396, 1492] width 698 height 20
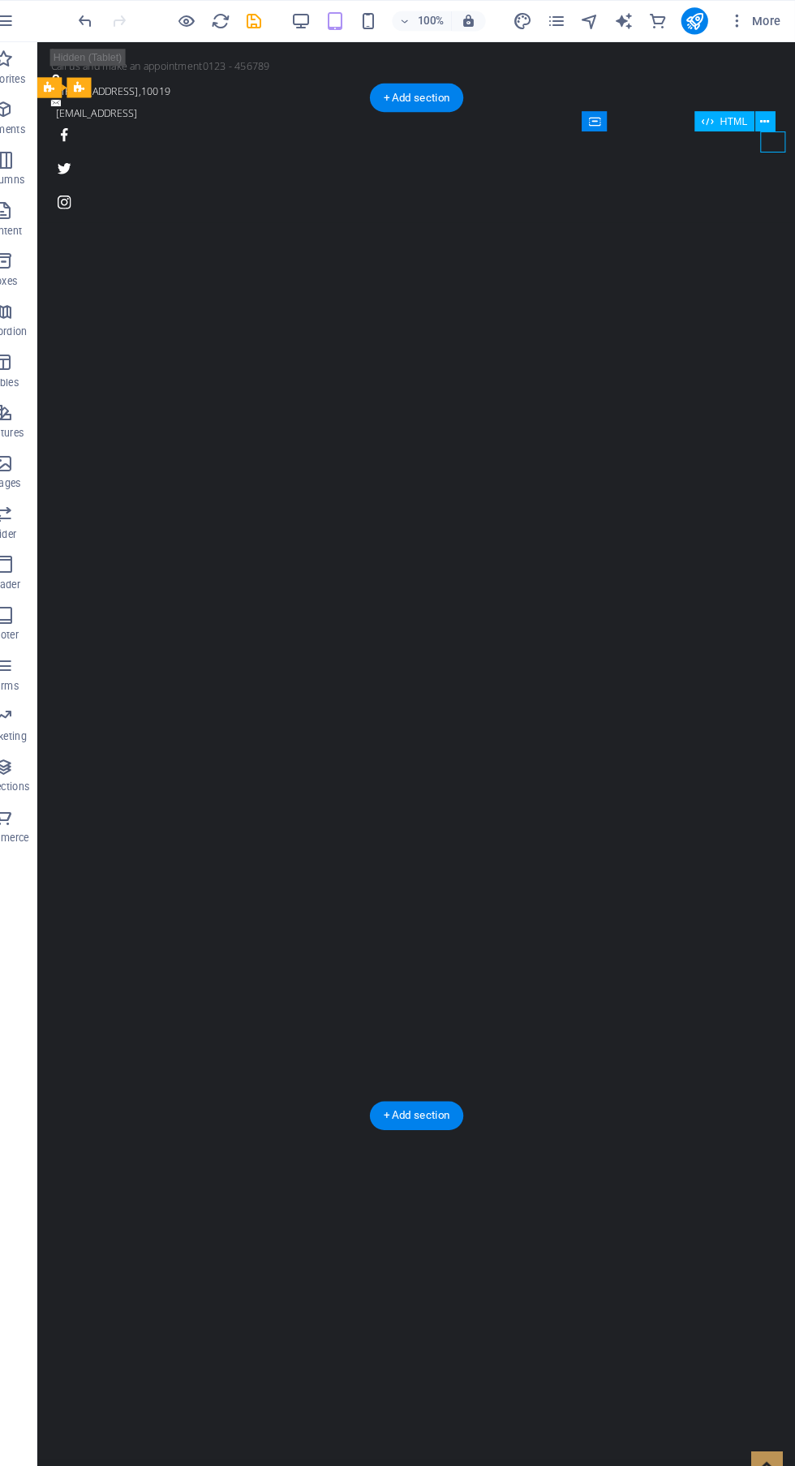
click at [703, 1406] on div "Kolkata False Ceiling Home About us Service Pricing Gallery Contact" at bounding box center [402, 1469] width 730 height 127
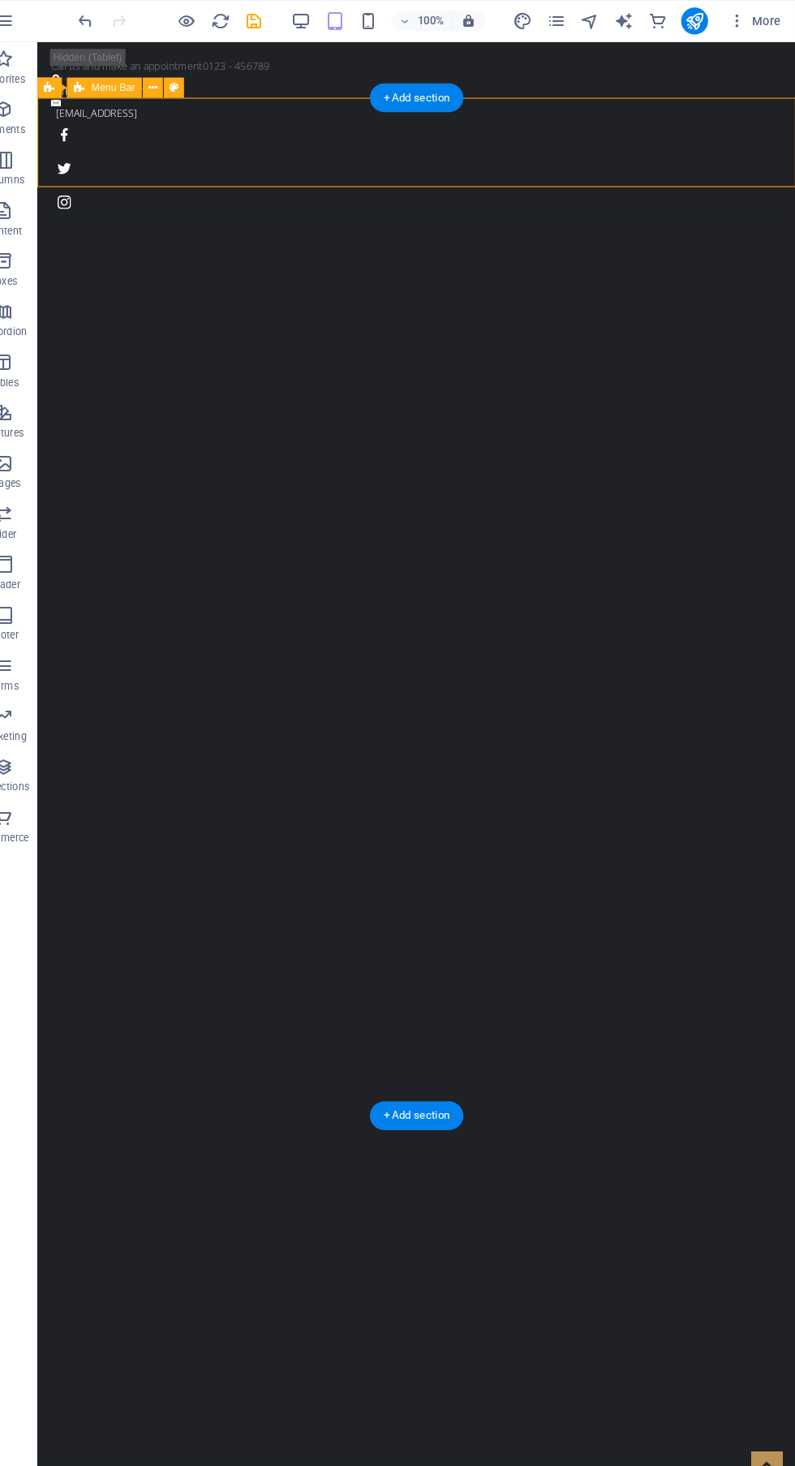
click at [694, 1406] on div "Kolkata False Ceiling Home About us Service Pricing Gallery Contact" at bounding box center [402, 1469] width 730 height 127
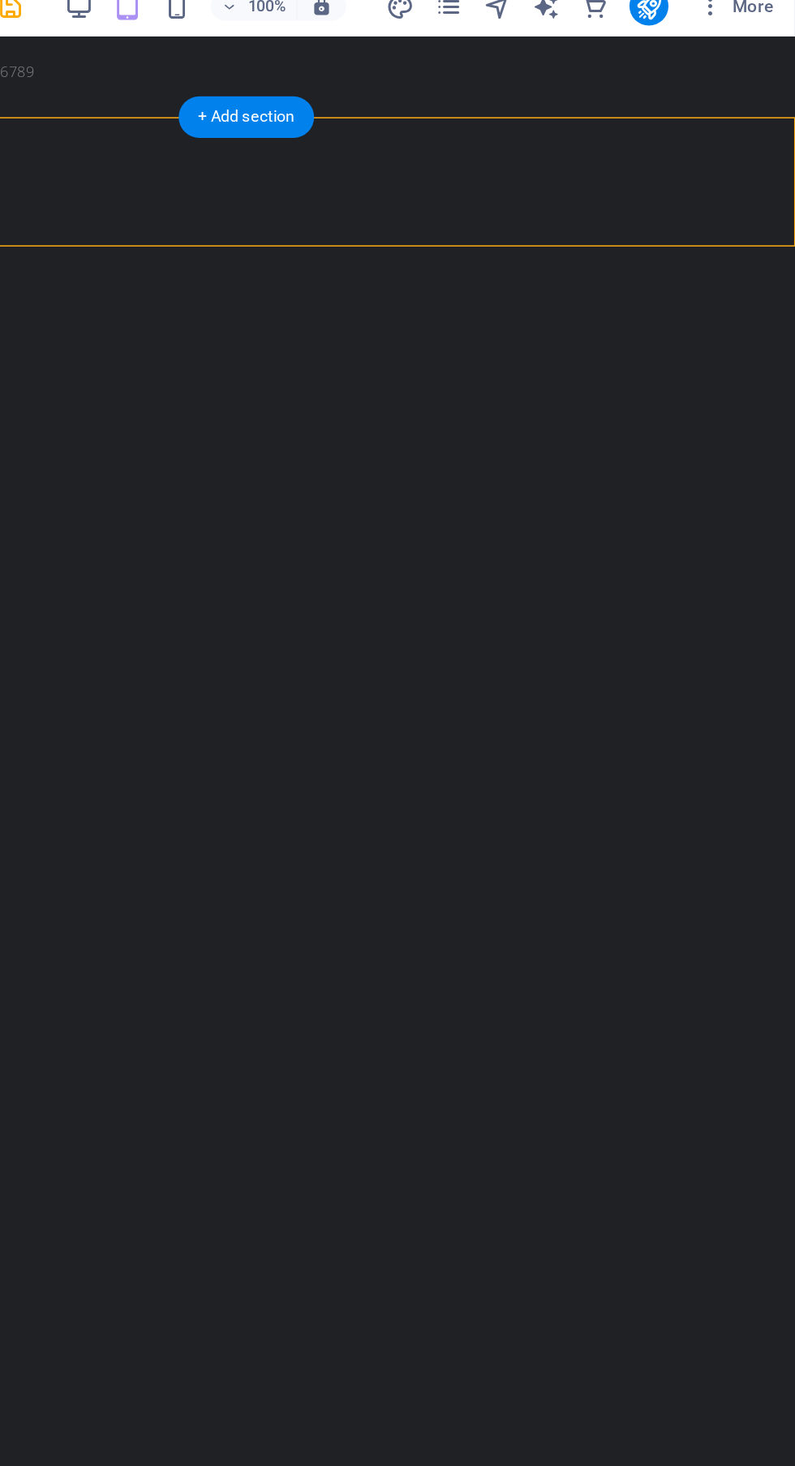
click at [374, 1466] on figure at bounding box center [56, 1487] width 698 height 20
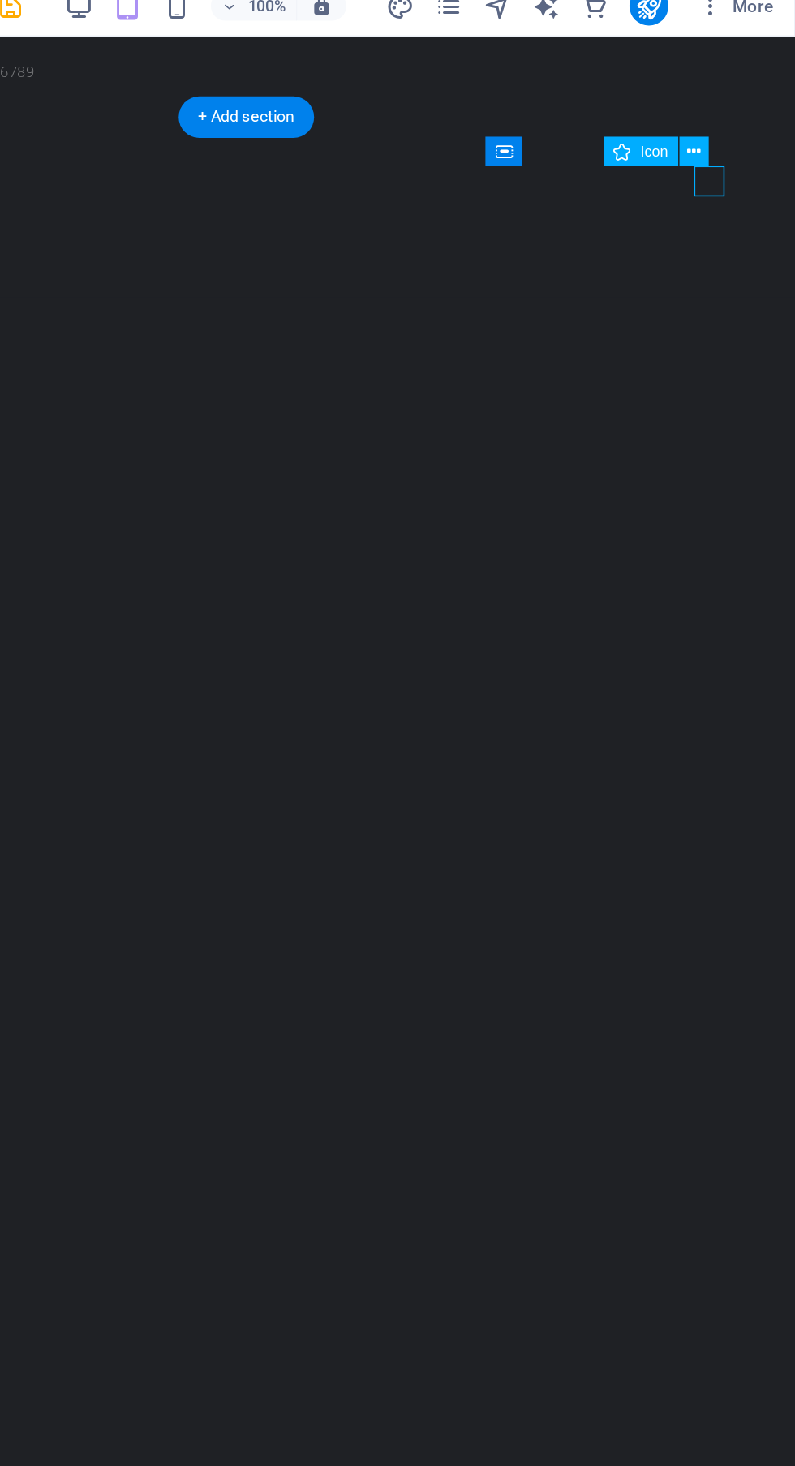
click at [724, 115] on icon at bounding box center [727, 117] width 9 height 17
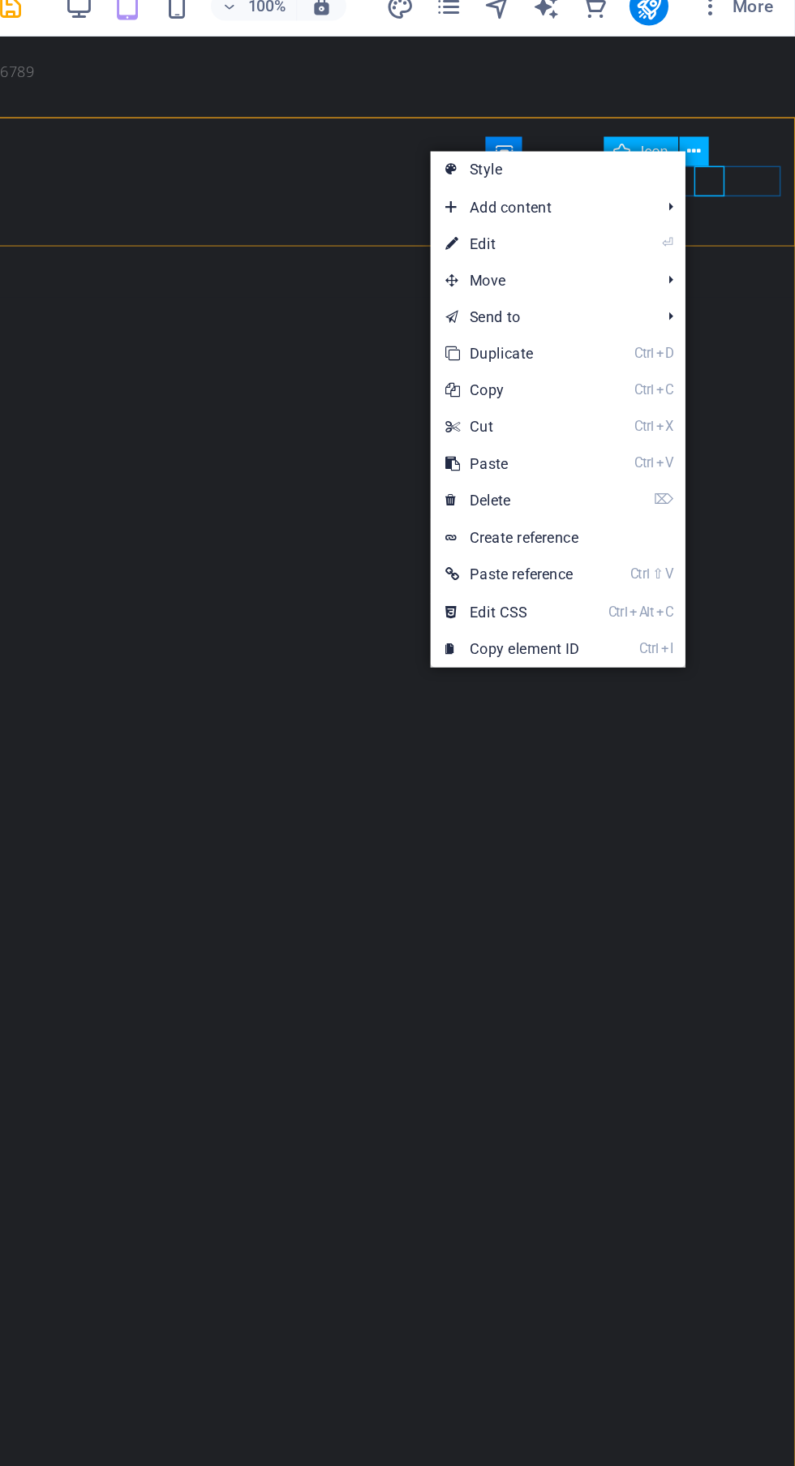
click at [656, 184] on link "⏎ Edit" at bounding box center [607, 178] width 109 height 24
select select "xMidYMid"
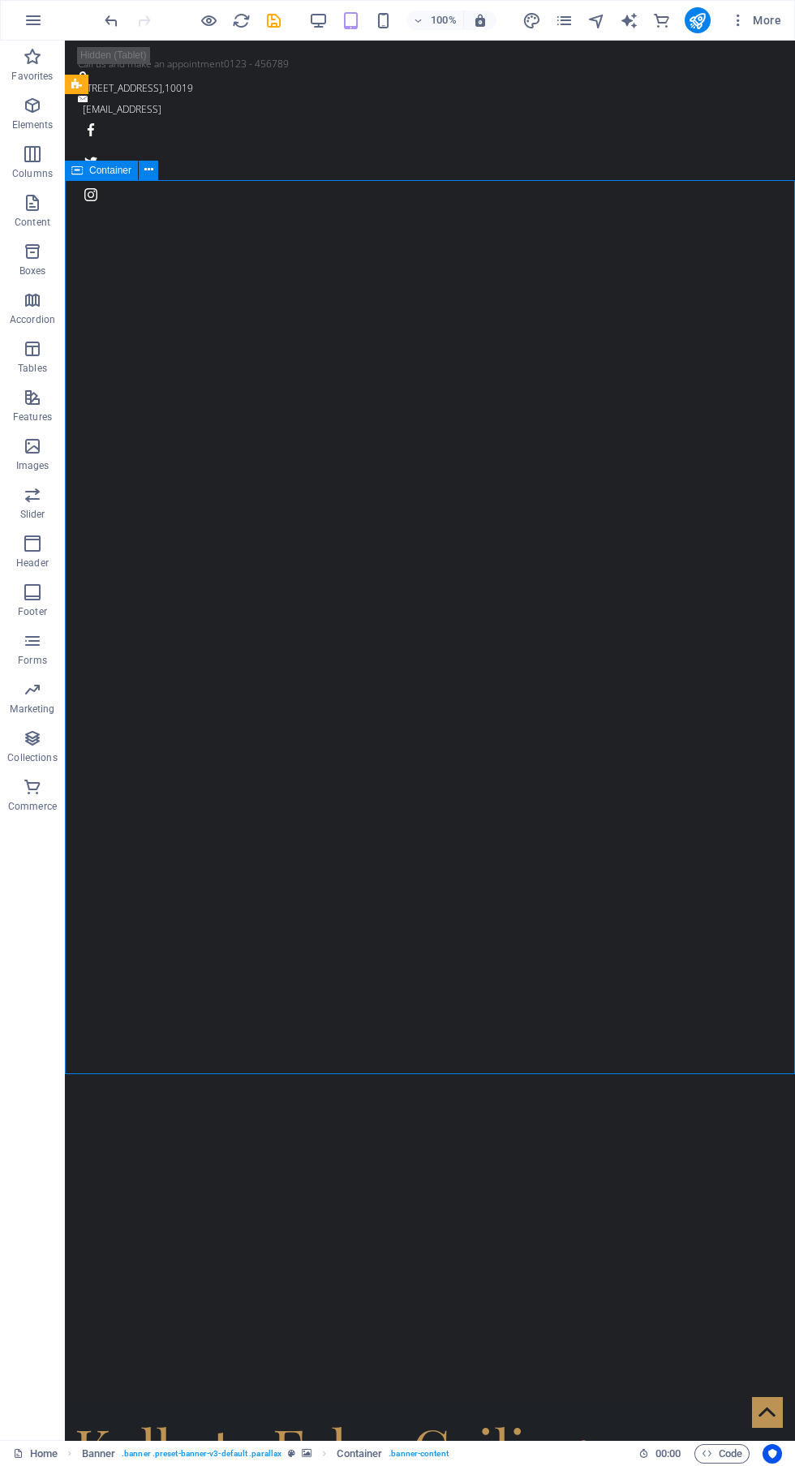
click at [730, 1466] on figure at bounding box center [424, 1491] width 698 height 20
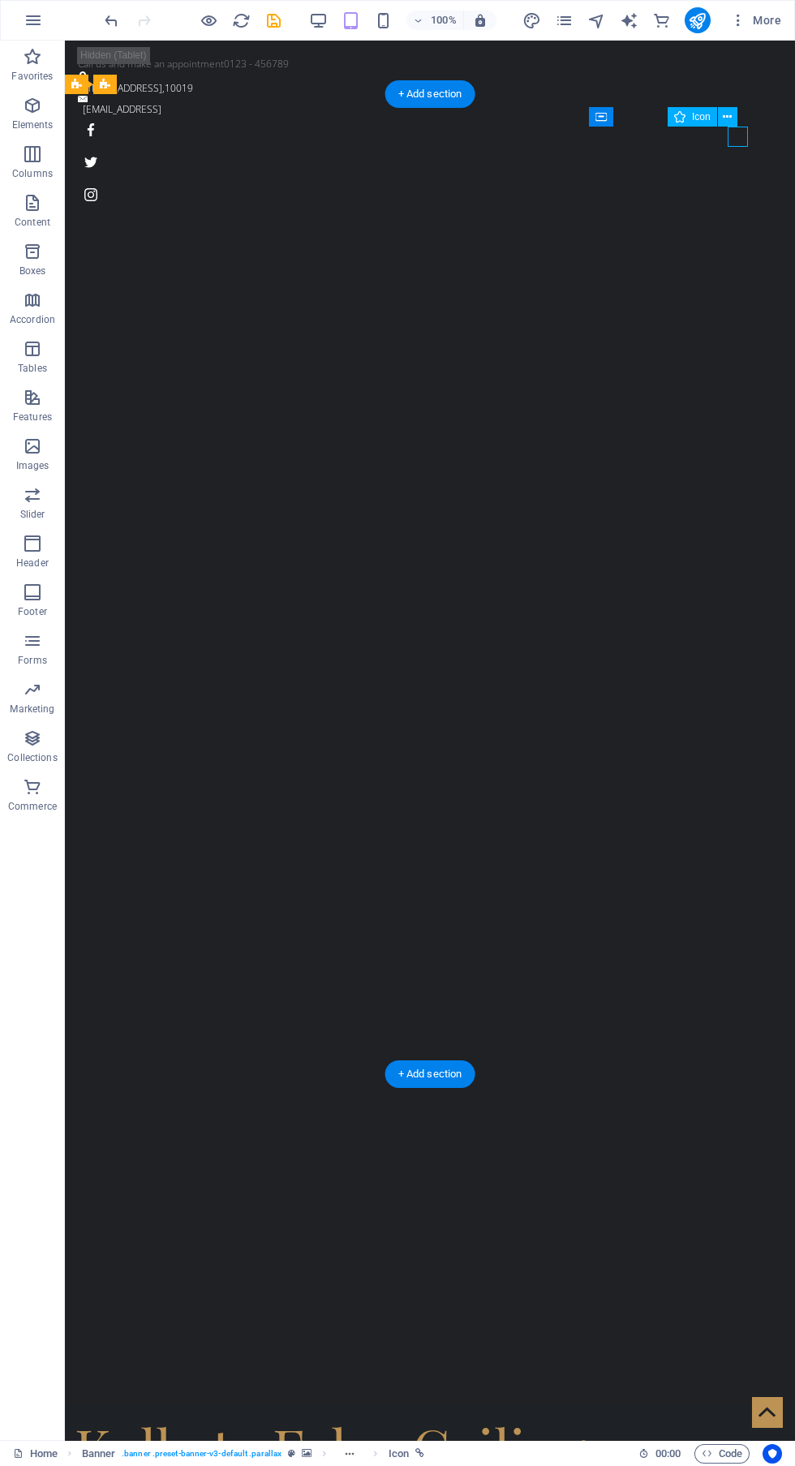
click at [725, 109] on icon at bounding box center [727, 117] width 9 height 17
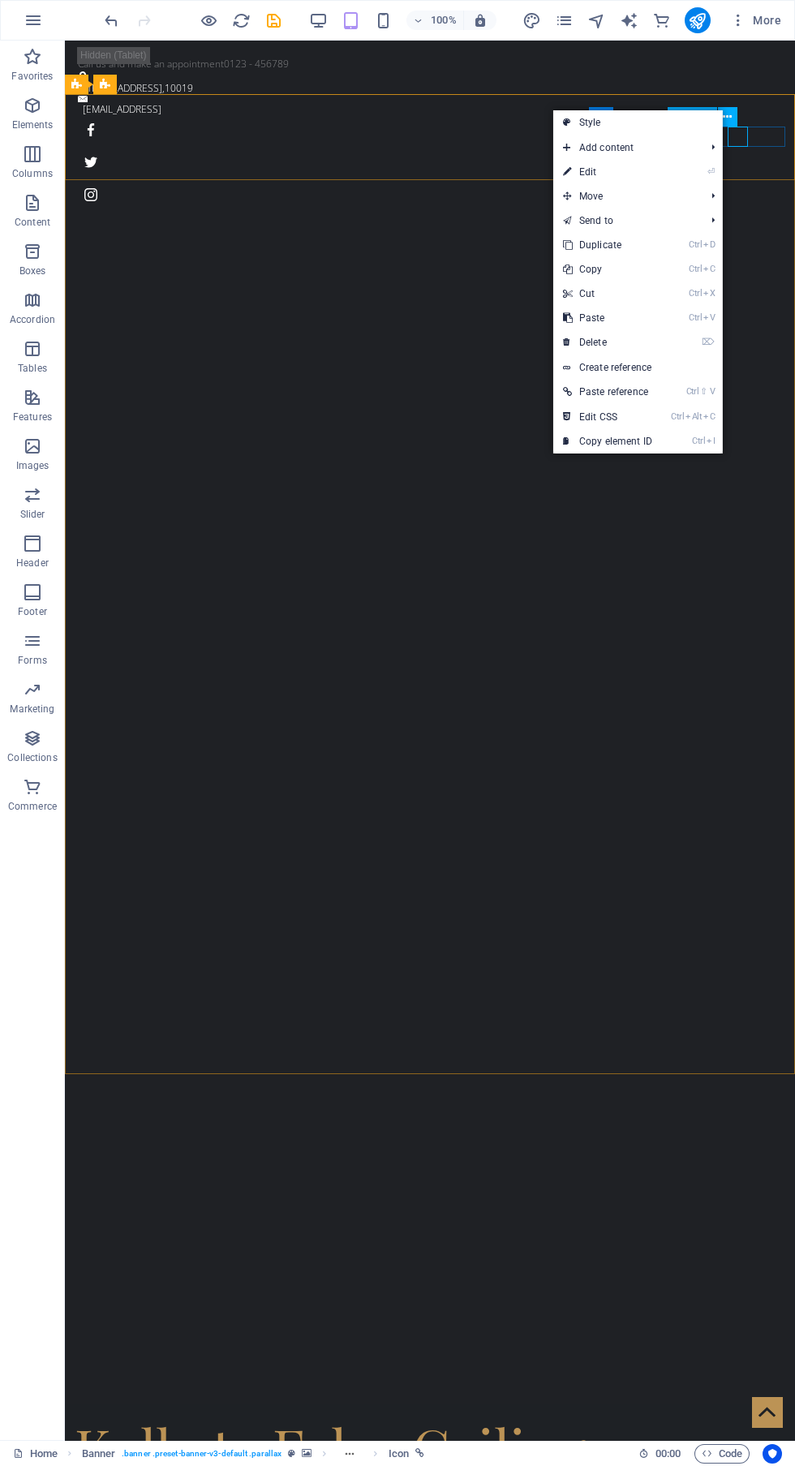
click at [667, 151] on span "Add content" at bounding box center [625, 148] width 145 height 24
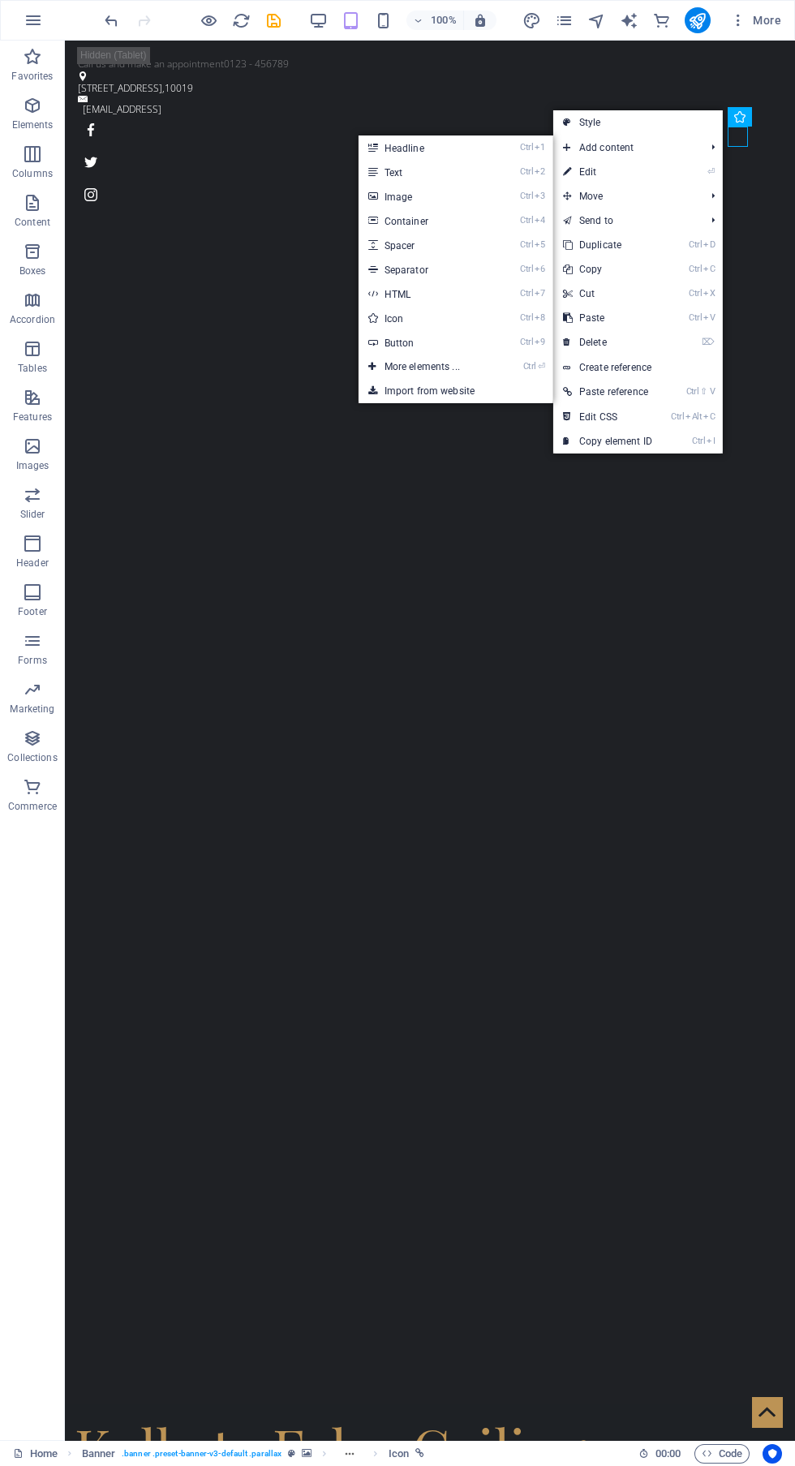
click at [652, 170] on link "⏎ Edit" at bounding box center [607, 172] width 109 height 24
select select "xMidYMid"
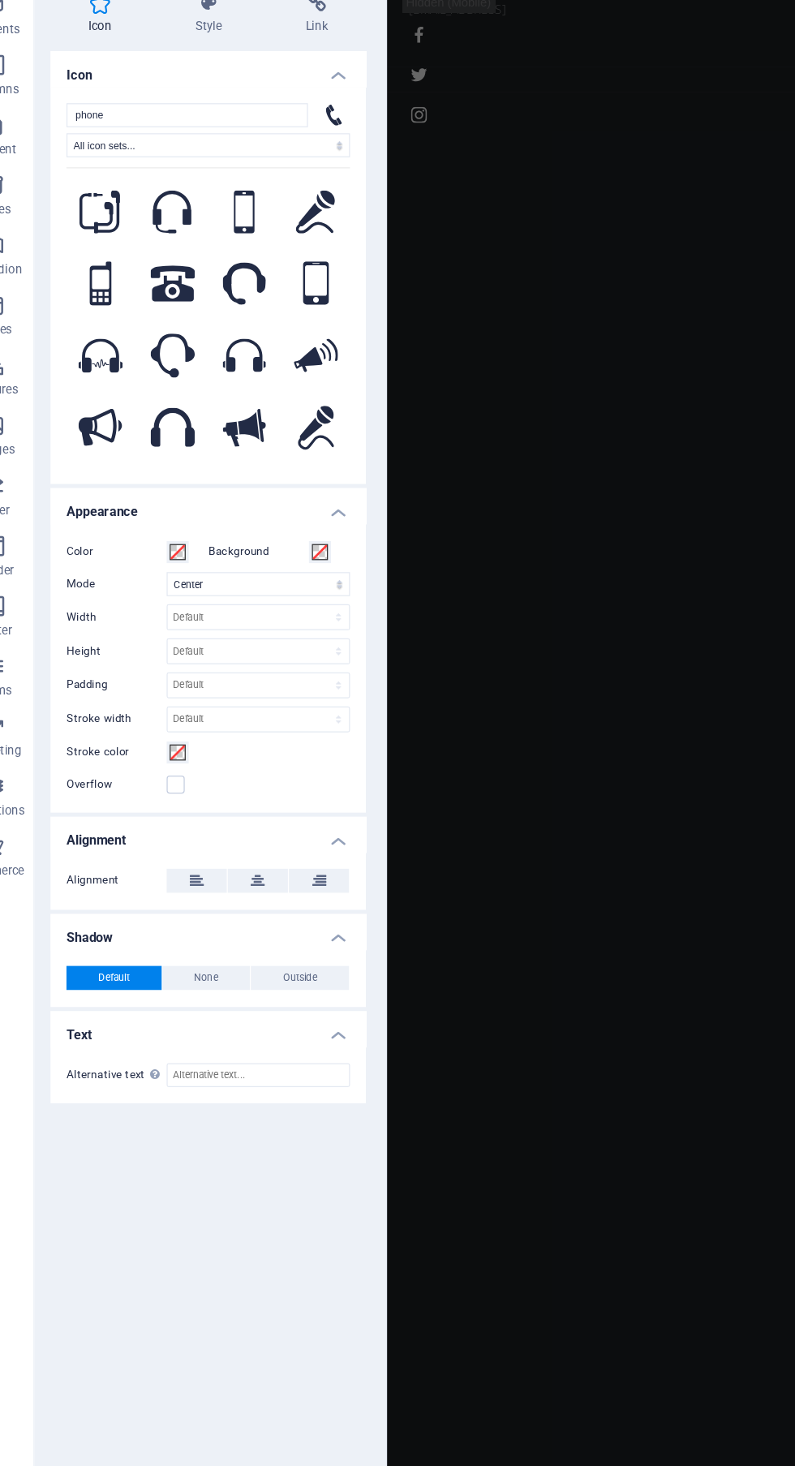
scroll to position [2, 0]
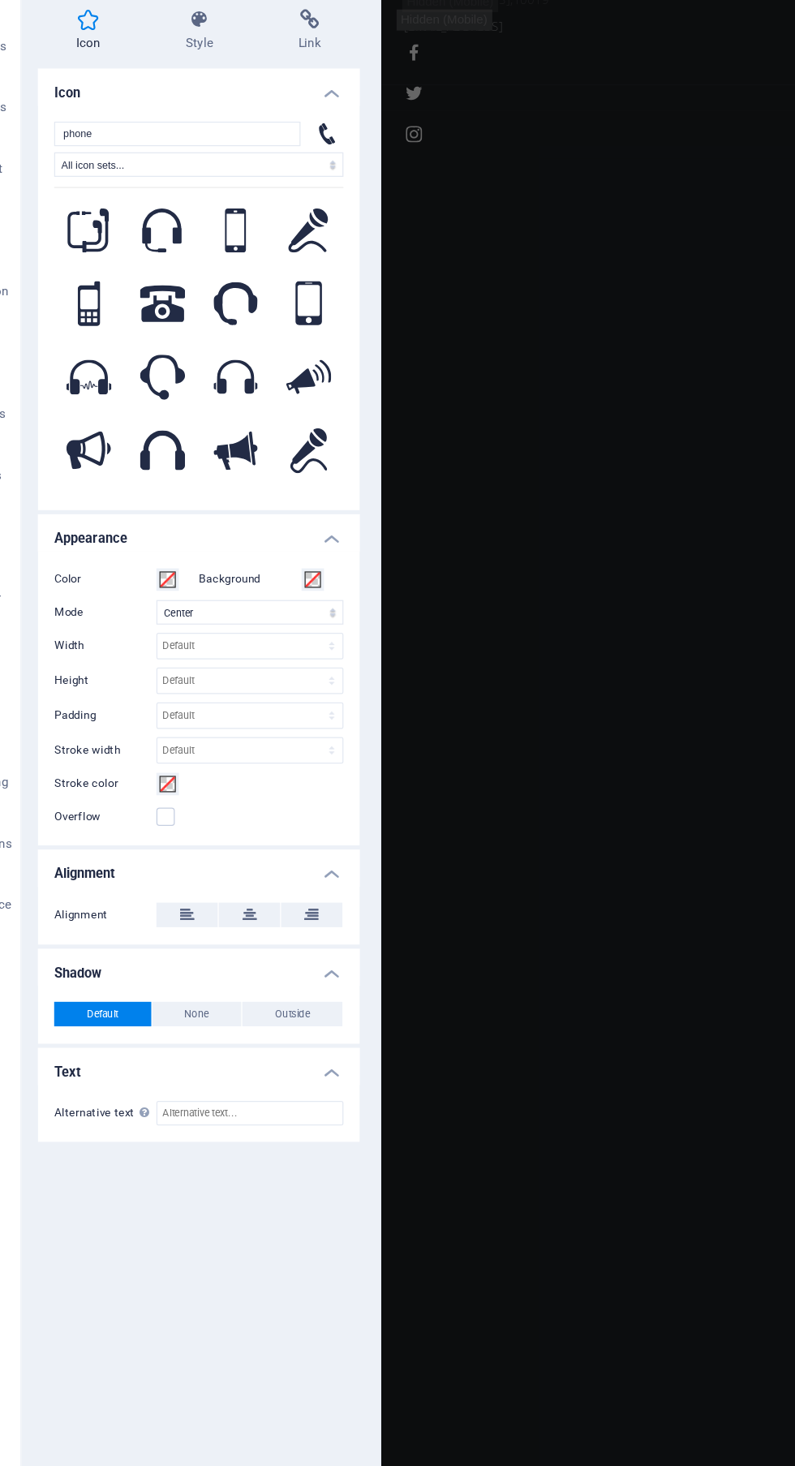
click at [234, 273] on icon at bounding box center [234, 272] width 17 height 36
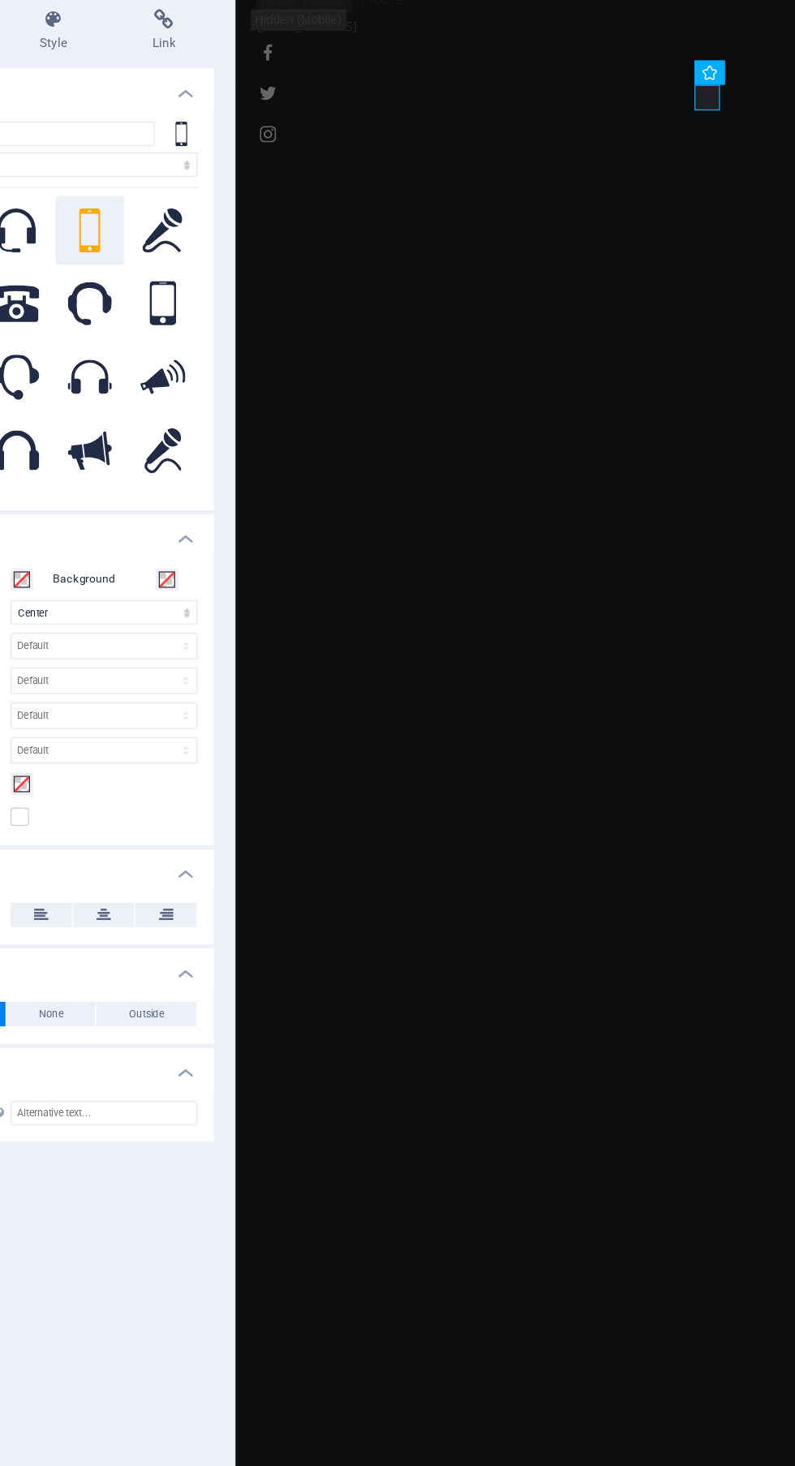
scroll to position [0, 0]
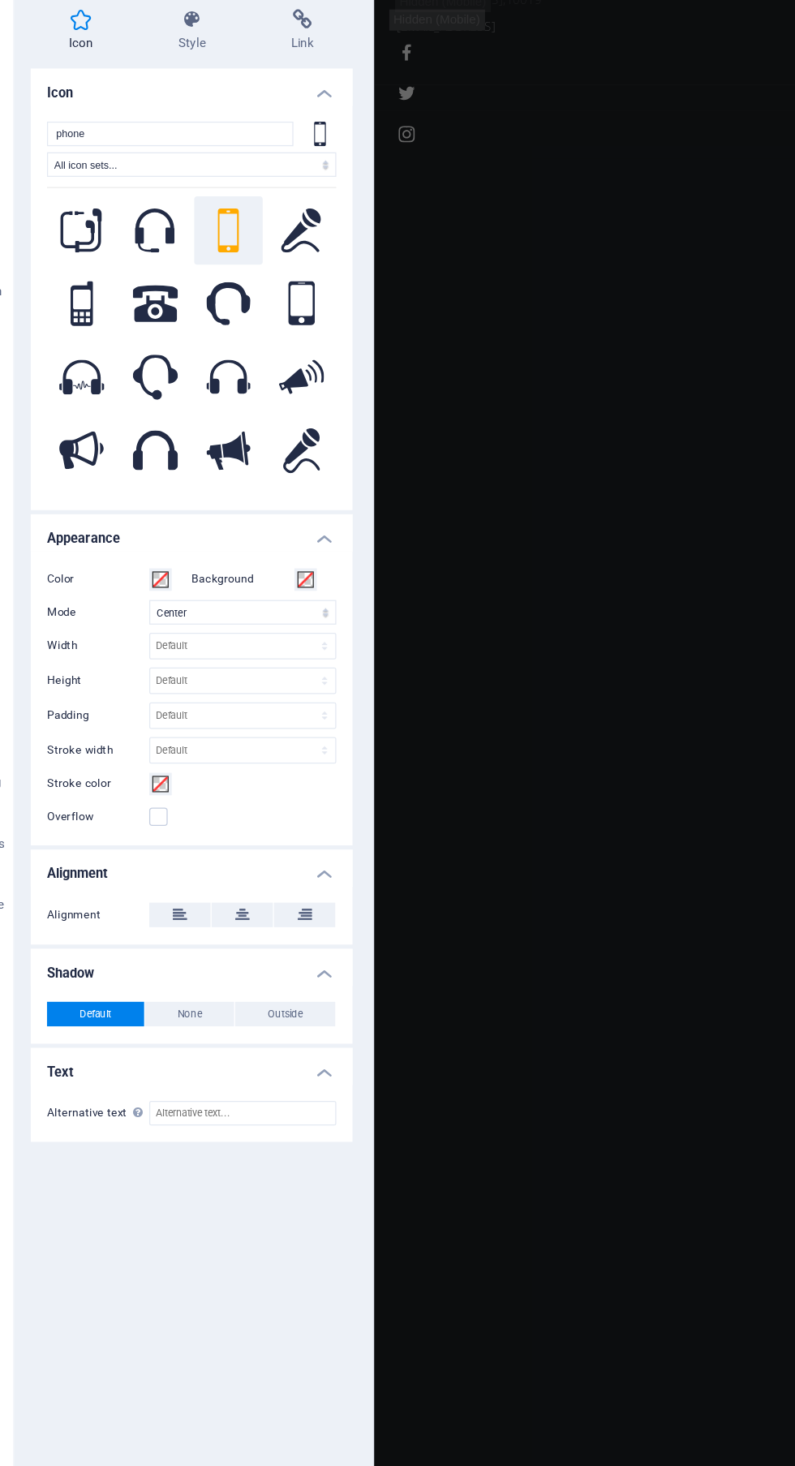
click at [187, 352] on button at bounding box center [176, 329] width 55 height 55
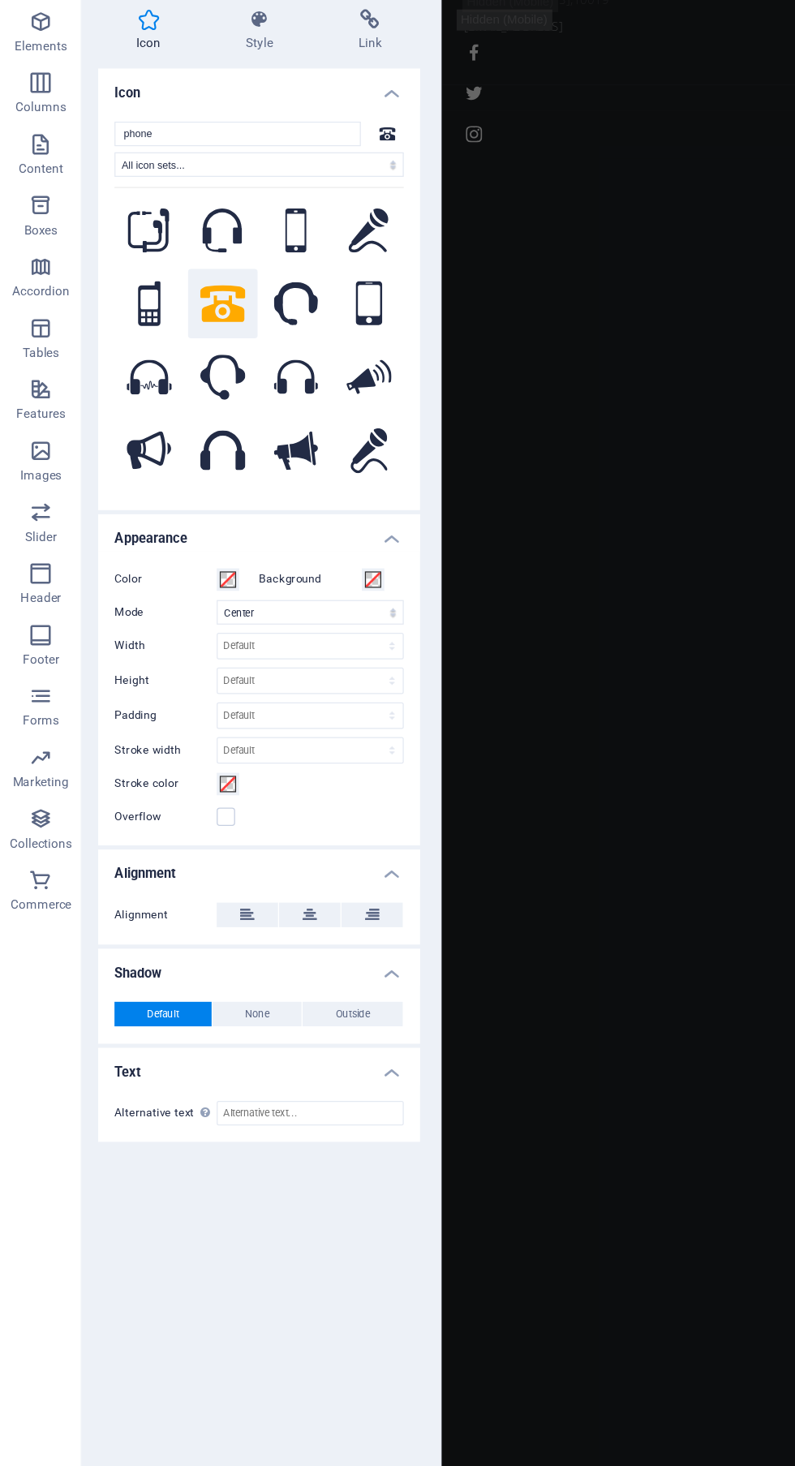
click at [165, 343] on button at bounding box center [176, 329] width 55 height 55
click at [315, 189] on div at bounding box center [308, 194] width 26 height 19
click at [308, 214] on select "All icon sets... IcoFont Ionicons FontAwesome Brands FontAwesome Duotone FontAw…" at bounding box center [206, 218] width 230 height 19
click at [91, 209] on select "All icon sets... IcoFont Ionicons FontAwesome Brands FontAwesome Duotone FontAw…" at bounding box center [206, 218] width 230 height 19
click at [195, 107] on icon at bounding box center [206, 104] width 83 height 16
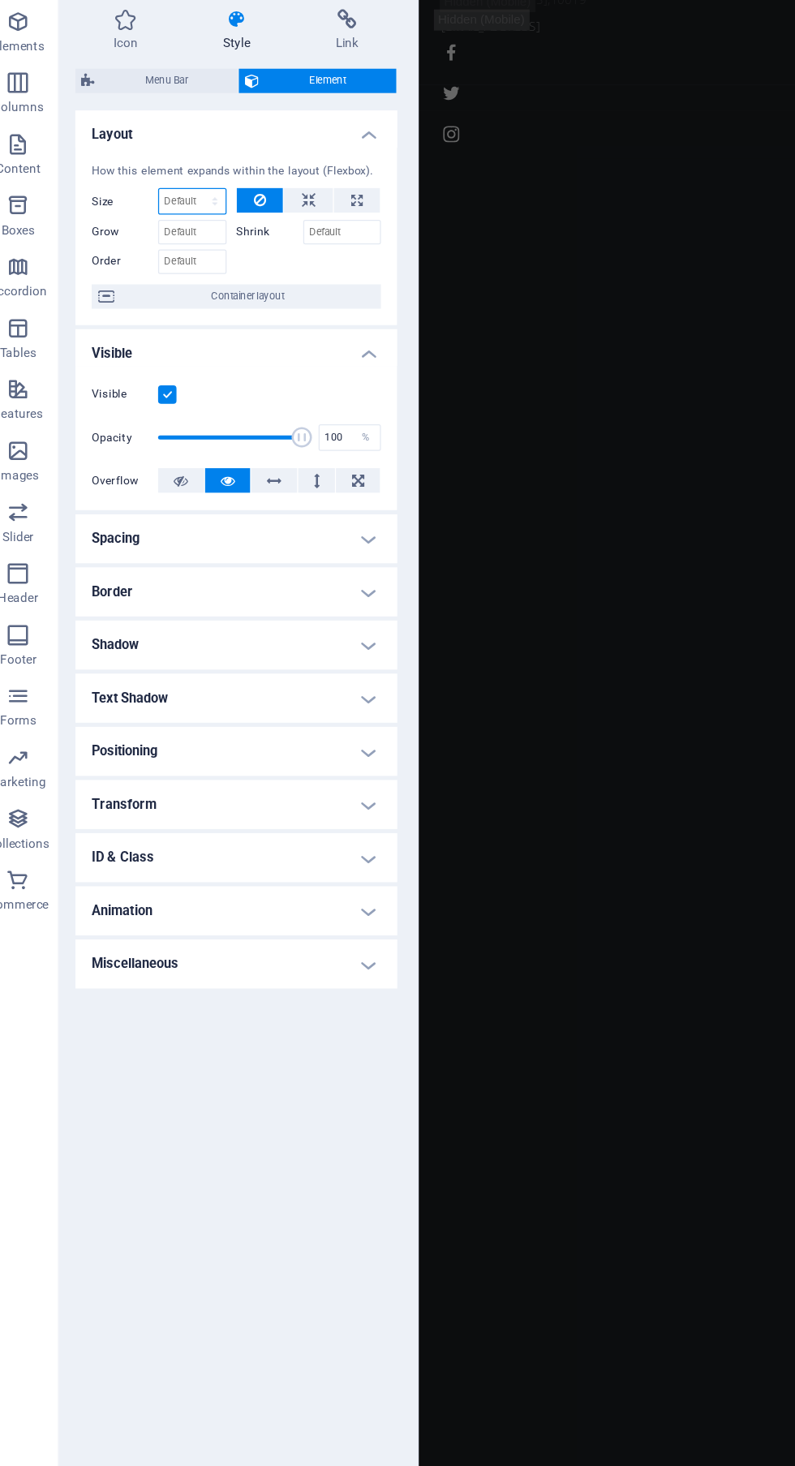
click at [149, 243] on select "Default auto px % 1/1 1/2 1/3 1/4 1/5 1/6 1/7 1/8 1/9 1/10" at bounding box center [170, 248] width 53 height 19
select select "1/2"
click at [174, 239] on select "Default auto px % 1/1 1/2 1/3 1/4 1/5 1/6 1/7 1/8 1/9 1/10" at bounding box center [170, 248] width 53 height 19
type input "50"
select select "%"
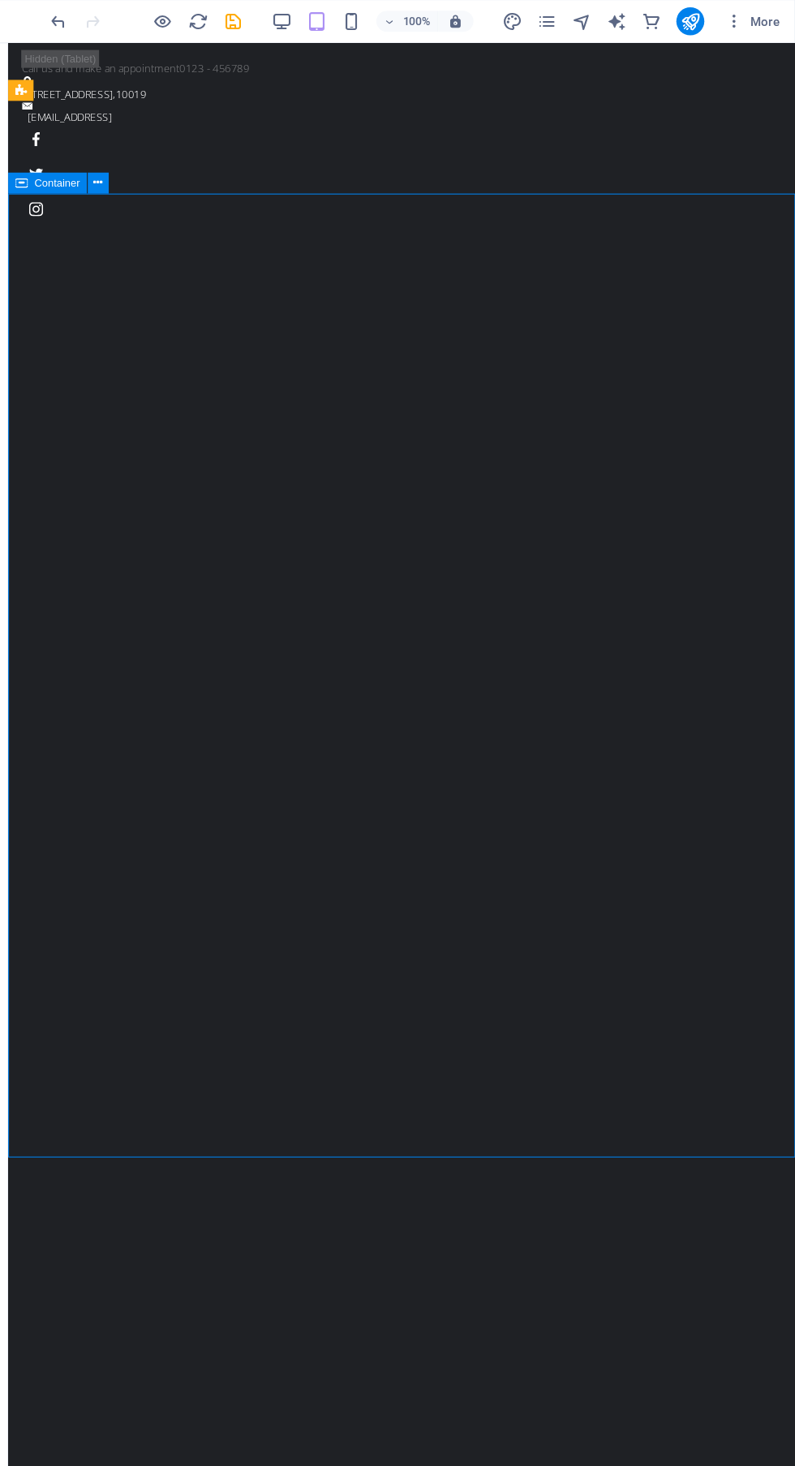
click at [110, 16] on icon "undo" at bounding box center [111, 20] width 19 height 19
click at [93, 10] on div "100% More" at bounding box center [398, 20] width 794 height 39
click at [118, 27] on icon "undo" at bounding box center [111, 20] width 19 height 19
click at [111, 23] on icon "undo" at bounding box center [111, 20] width 19 height 19
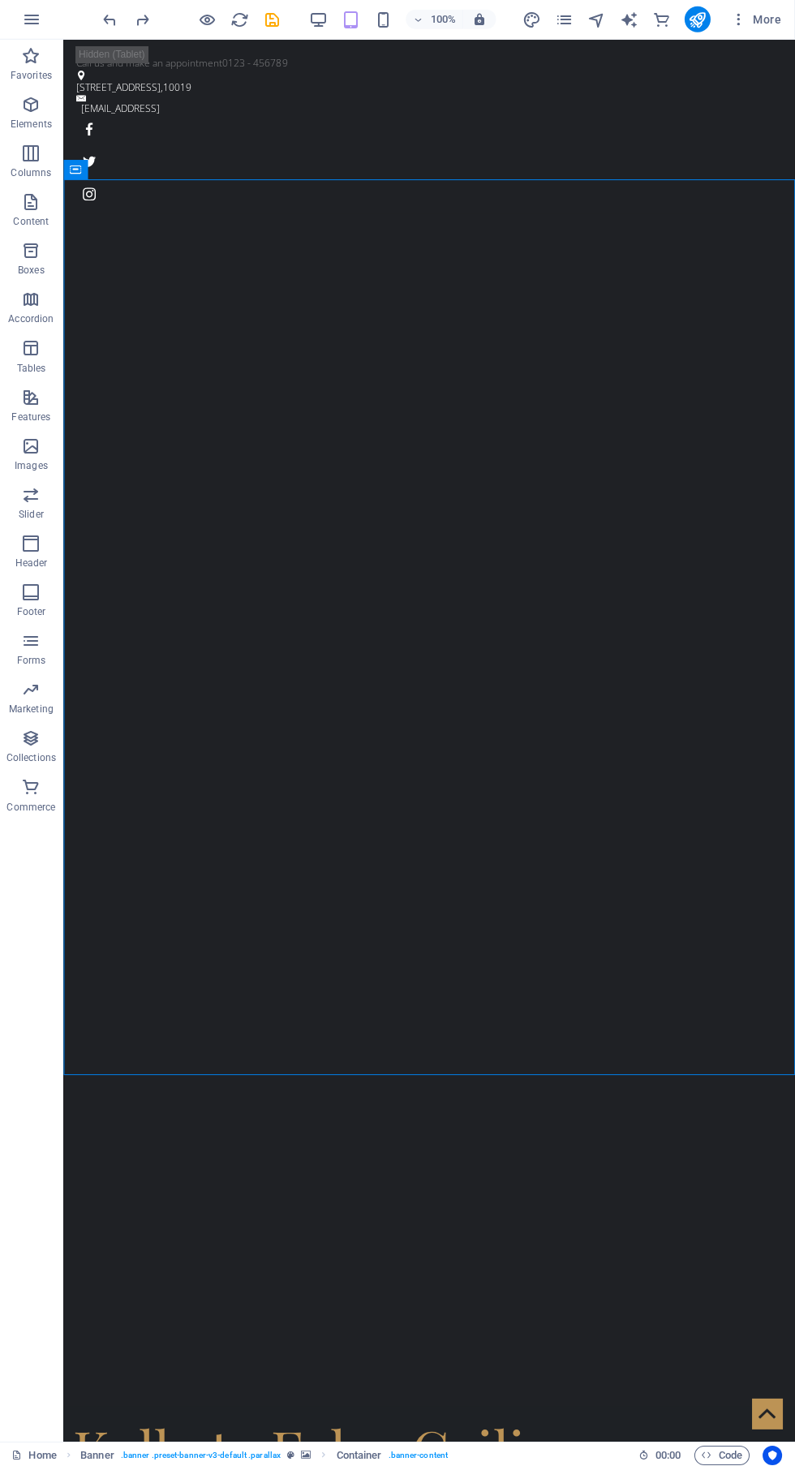
click at [248, 1413] on div "Kolkata False Ceiling" at bounding box center [428, 1446] width 711 height 67
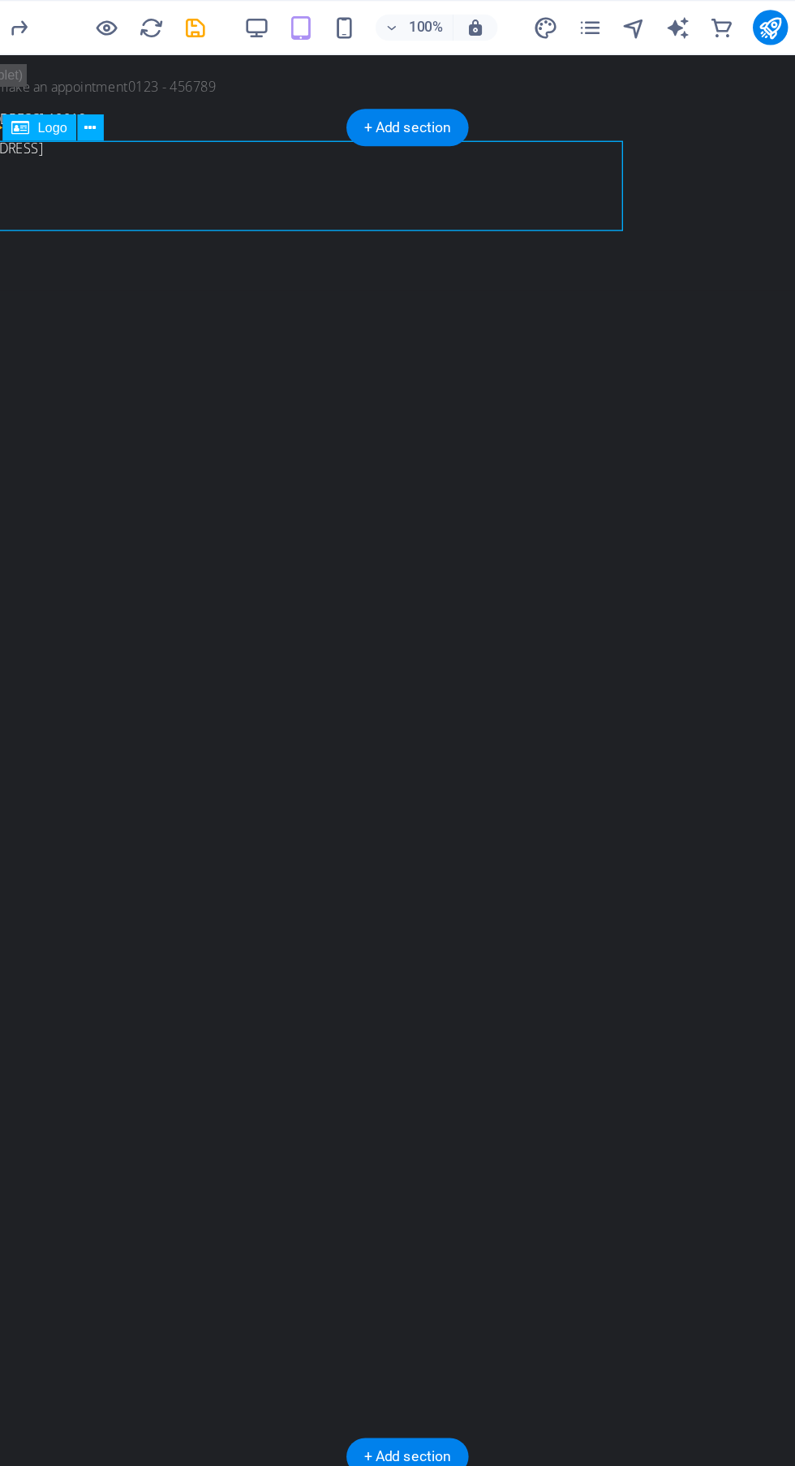
click at [213, 101] on div "Menu Bar Banner Logo" at bounding box center [146, 94] width 142 height 20
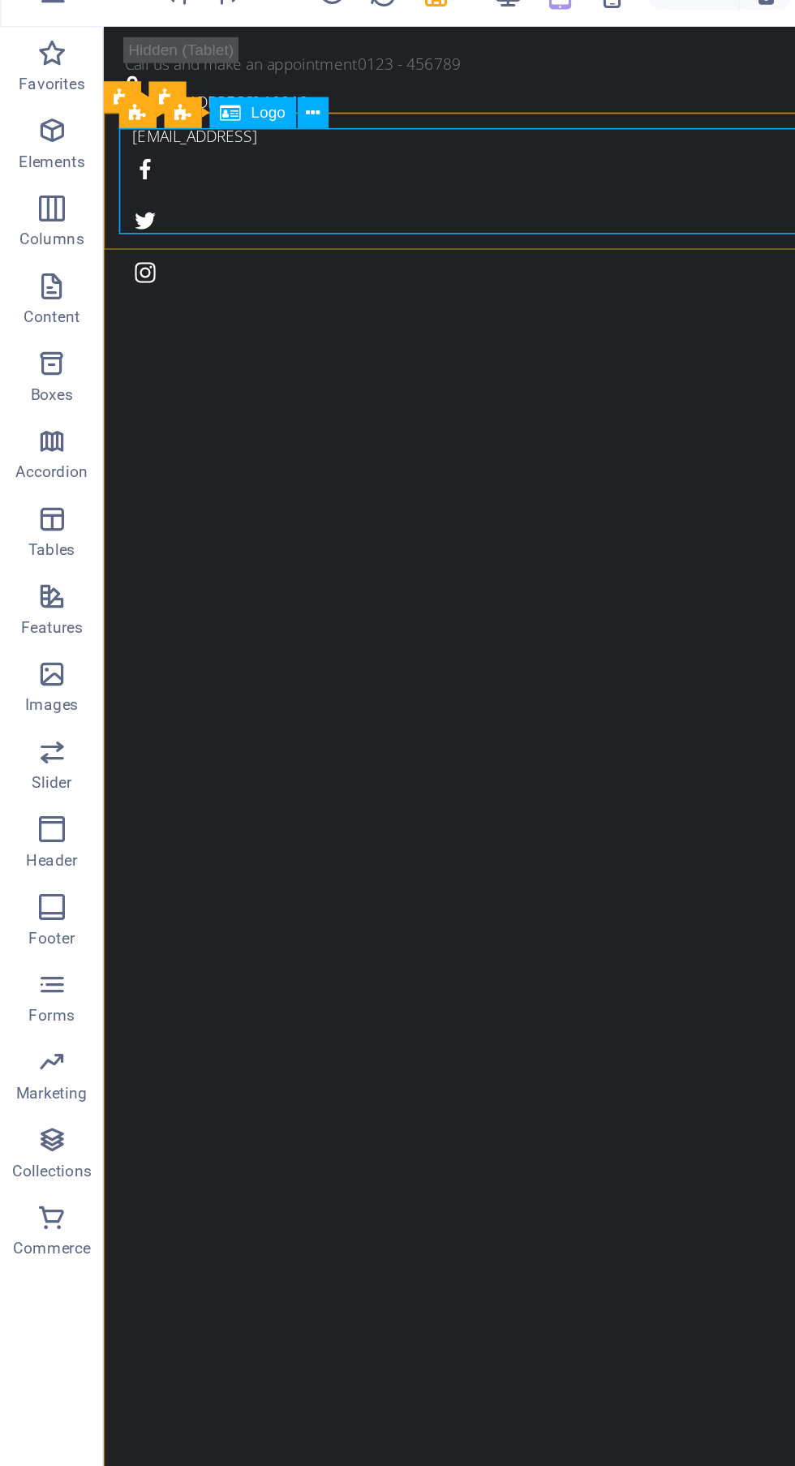
click at [190, 104] on div "Menu Bar Banner Logo" at bounding box center [146, 94] width 142 height 20
click at [197, 93] on icon at bounding box center [196, 94] width 9 height 17
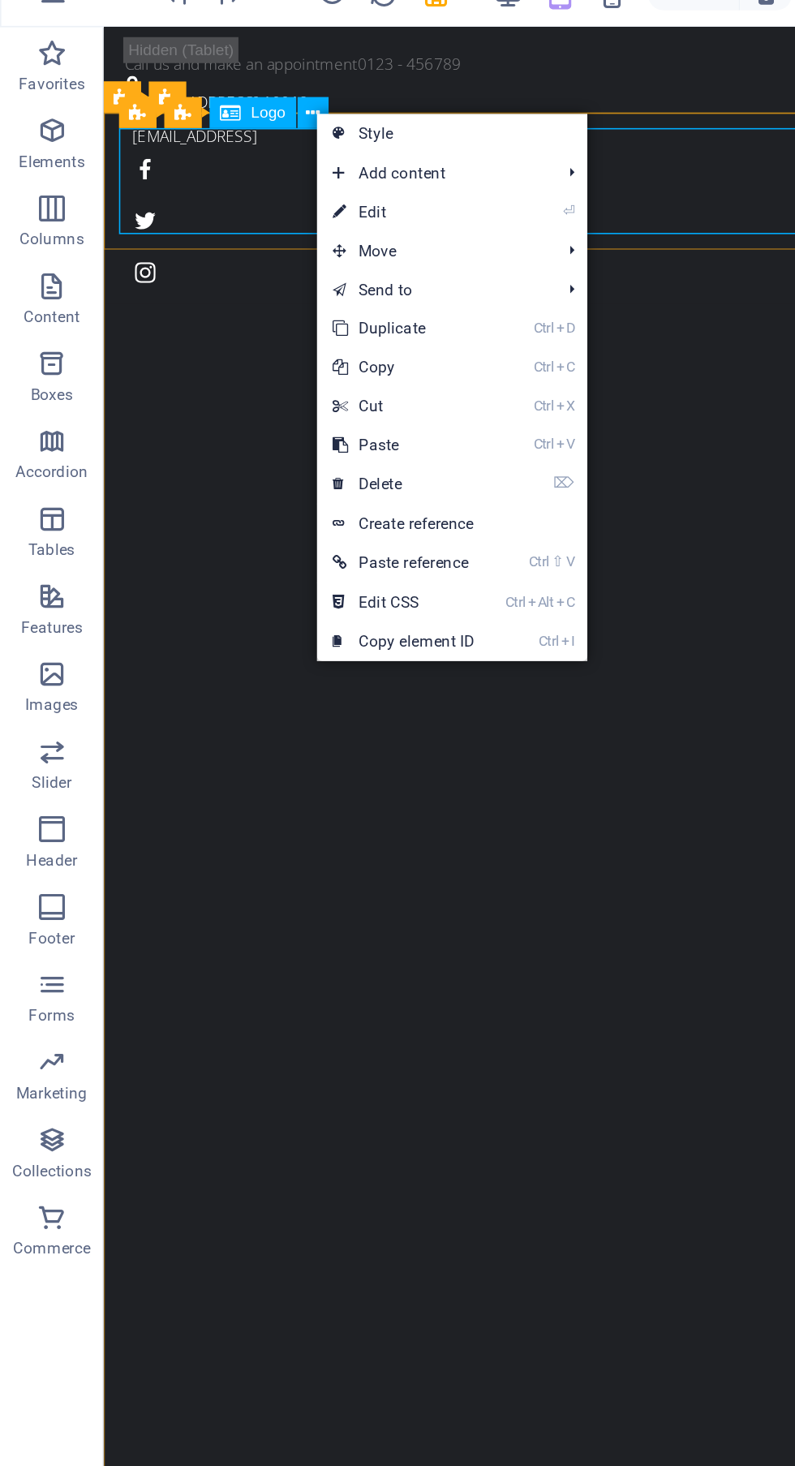
click at [305, 155] on link "⏎ Edit" at bounding box center [253, 156] width 109 height 24
select select
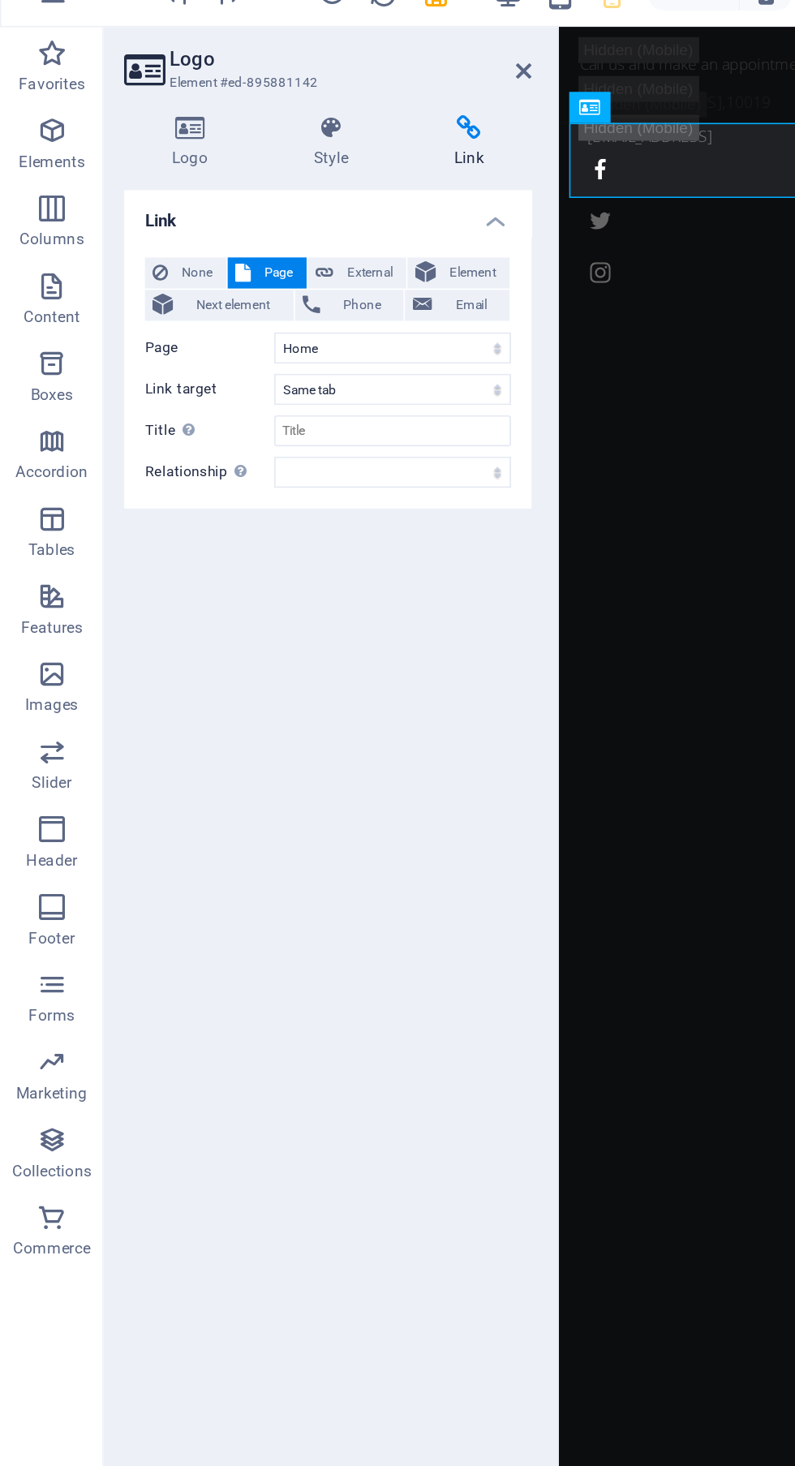
click at [118, 105] on icon at bounding box center [119, 104] width 83 height 16
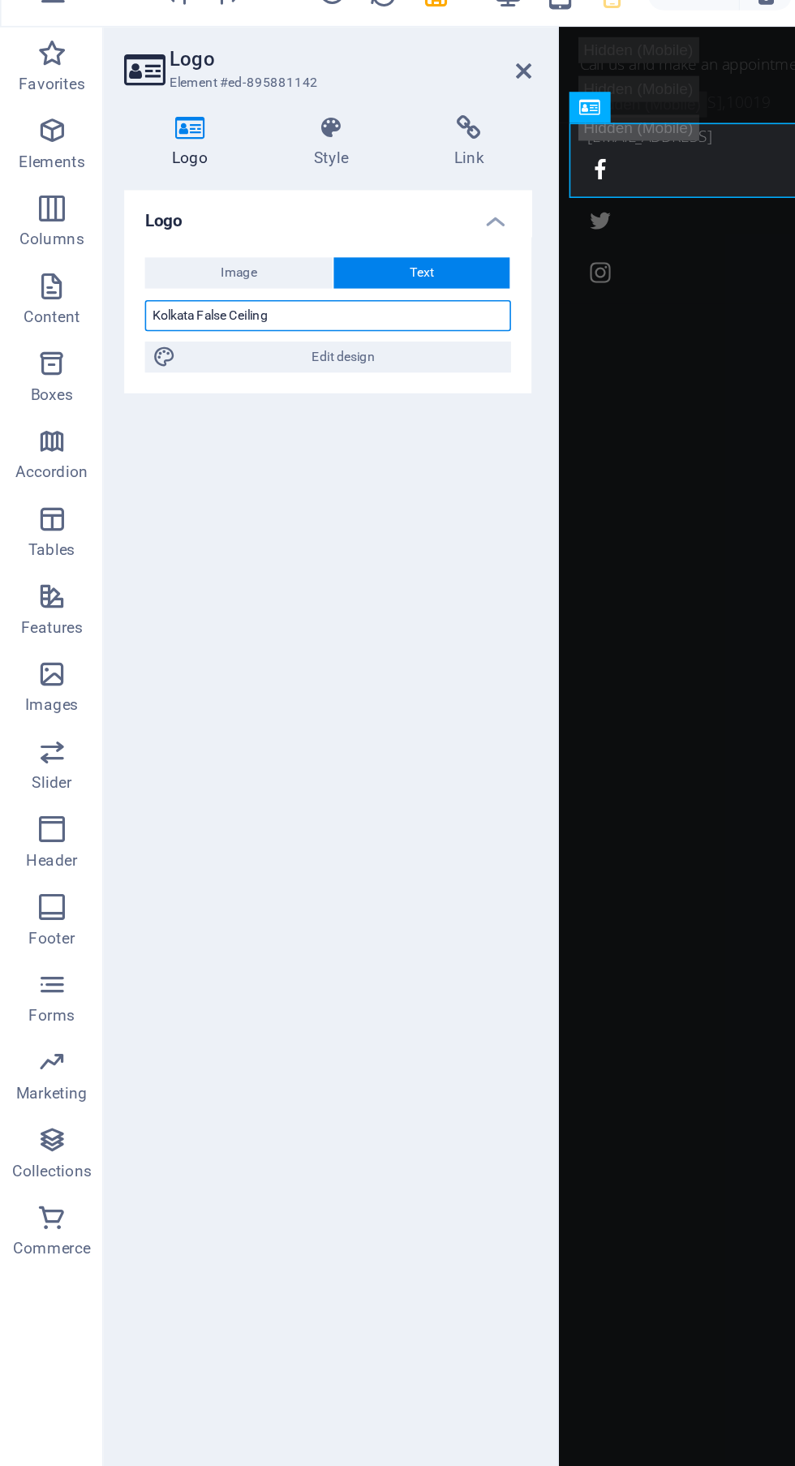
click at [159, 222] on input "Kolkata False Ceiling" at bounding box center [206, 221] width 230 height 19
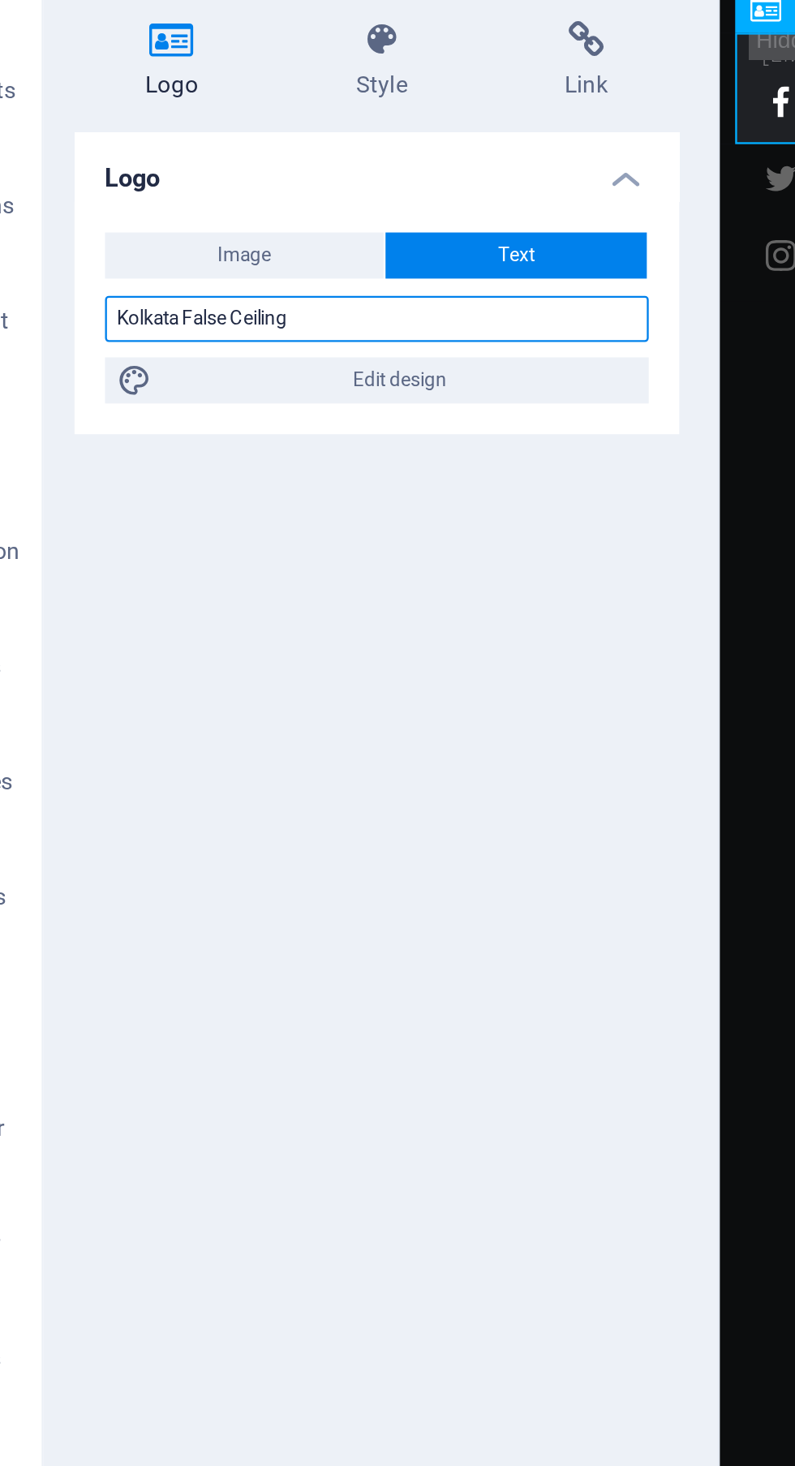
click at [253, 213] on input "Kolkata False Ceiling" at bounding box center [206, 221] width 230 height 19
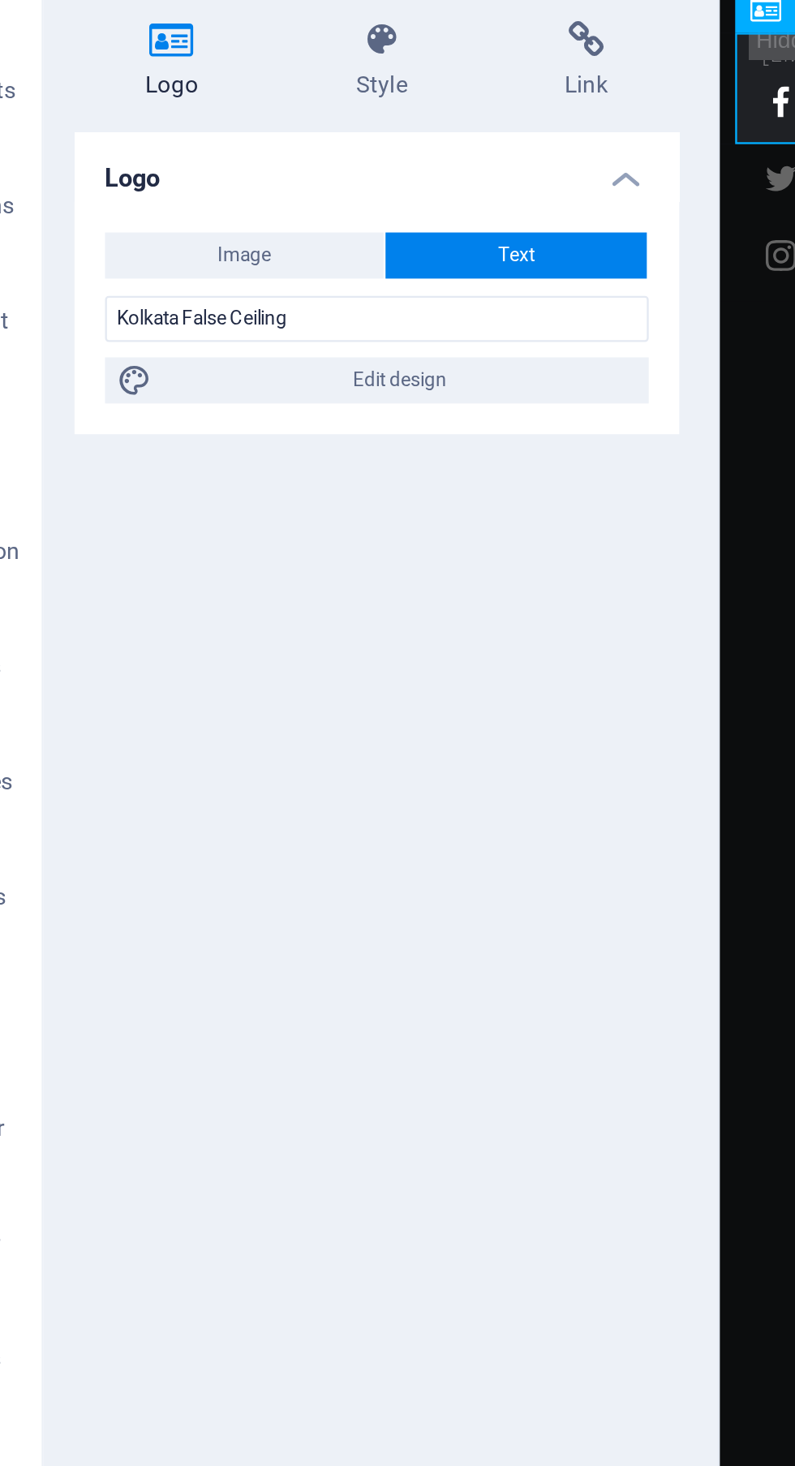
click at [262, 248] on span "Edit design" at bounding box center [215, 247] width 200 height 19
select select "rem"
select select "300"
select select "px"
select select "rem"
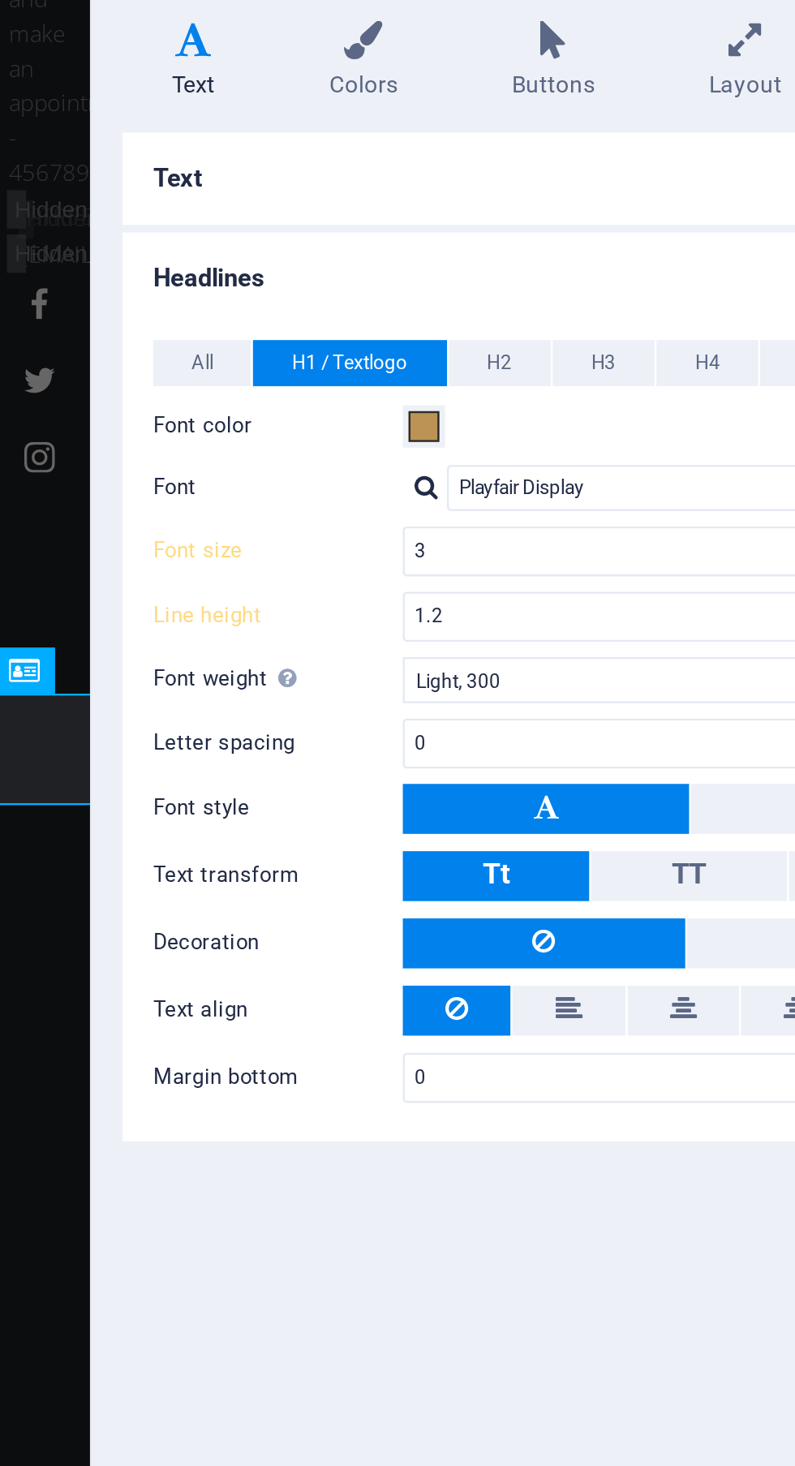
click at [578, 239] on button "H2" at bounding box center [570, 239] width 43 height 19
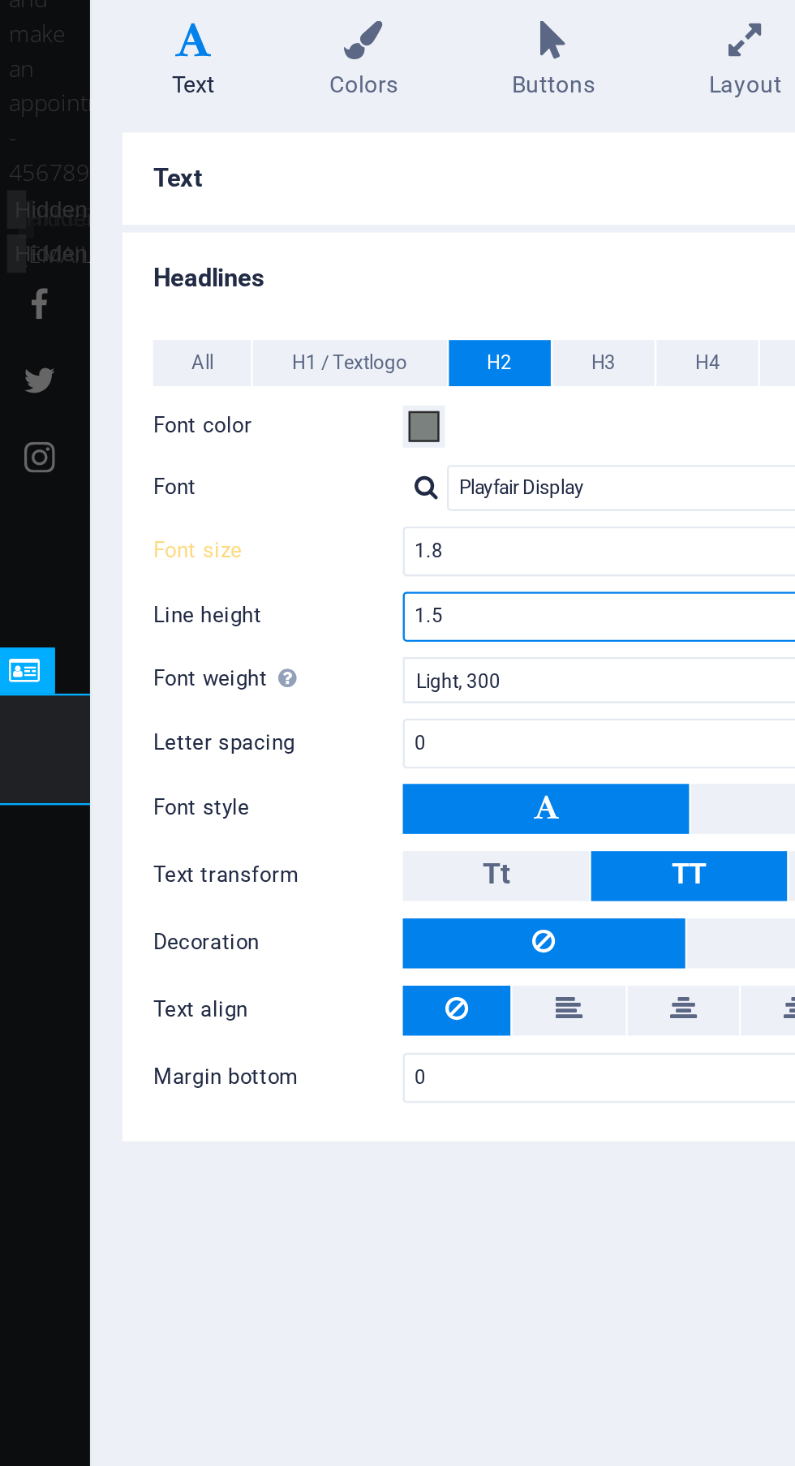
click at [660, 341] on input "1.5" at bounding box center [650, 347] width 238 height 19
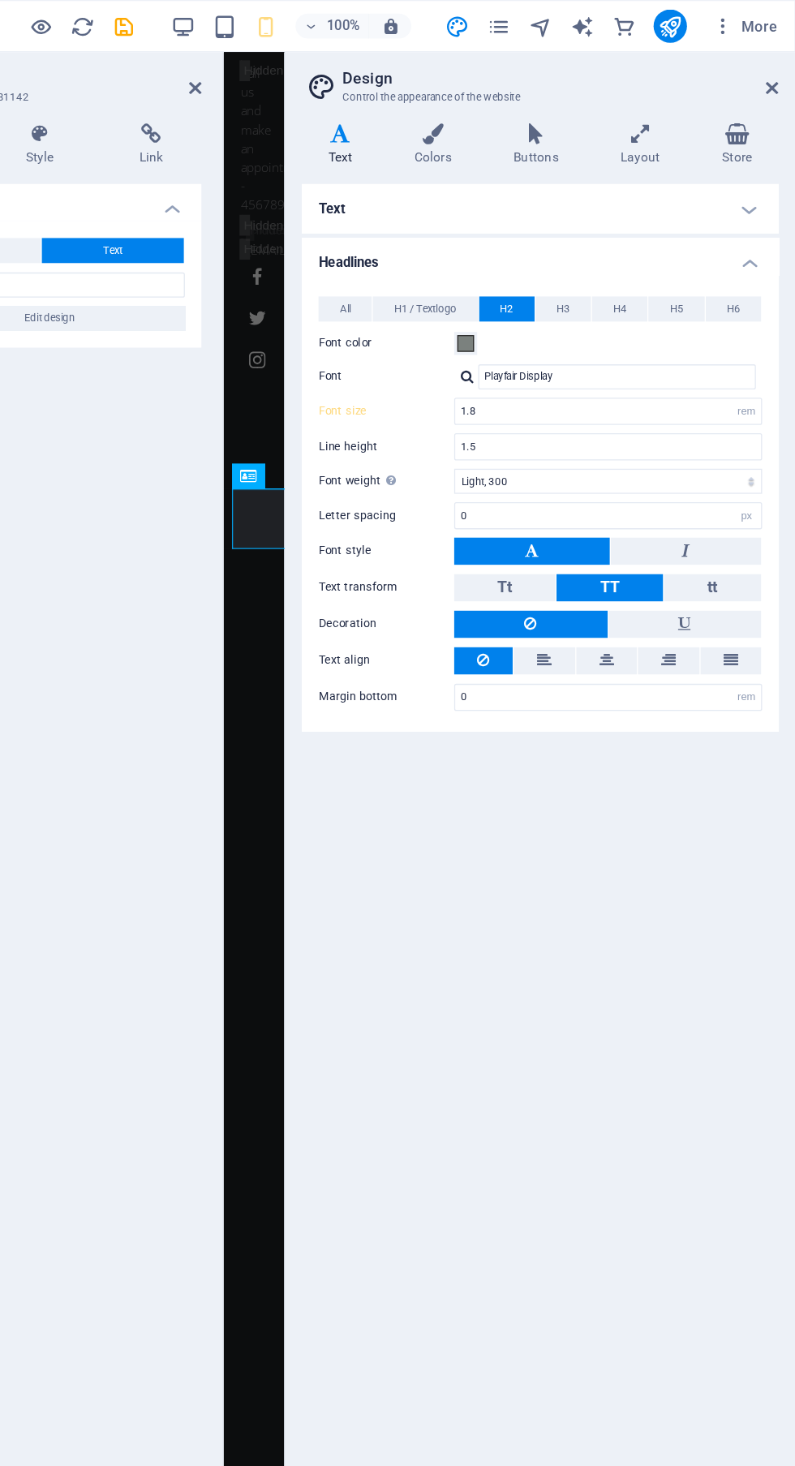
click at [777, 68] on icon at bounding box center [778, 68] width 10 height 13
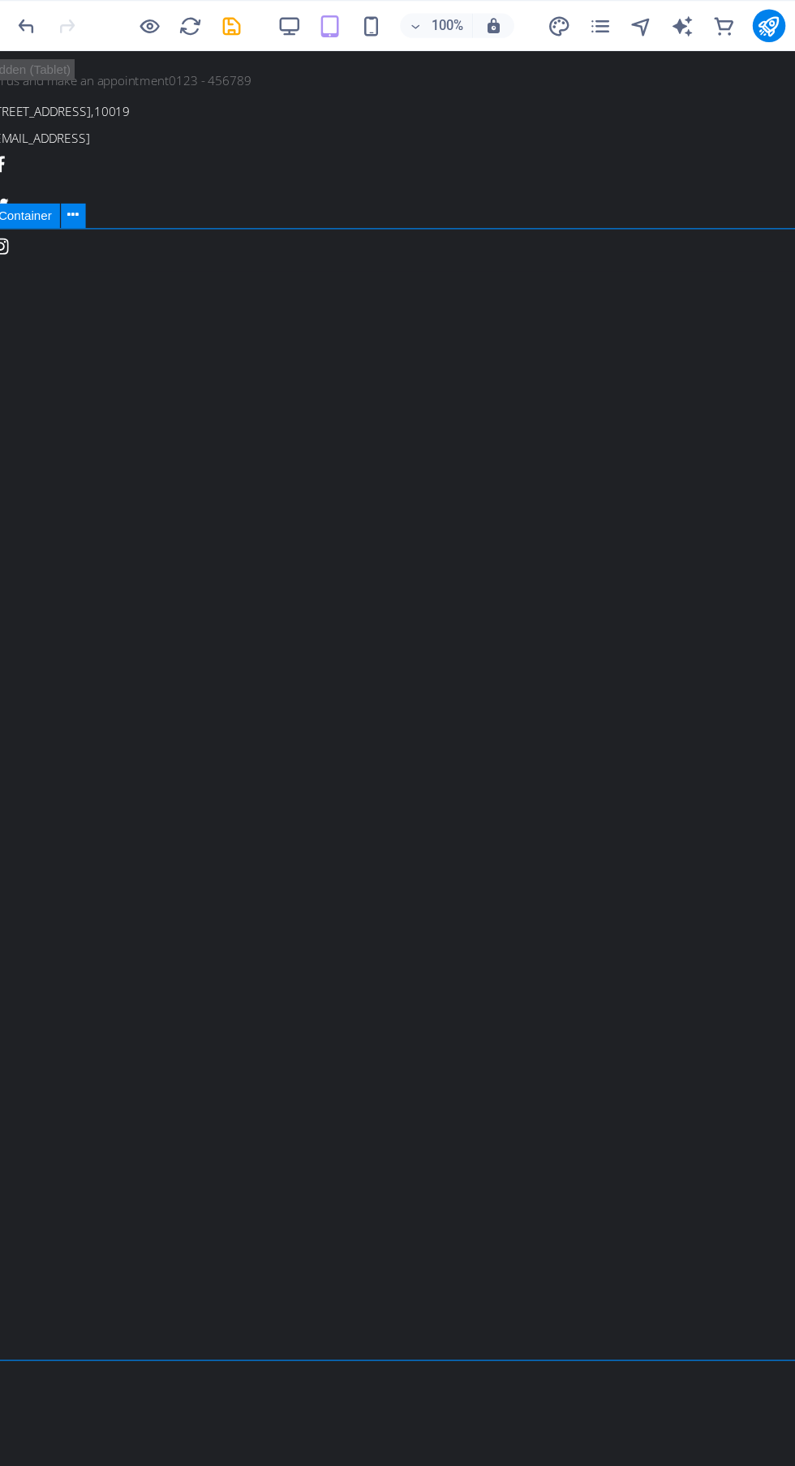
click at [384, 1425] on div "Kolkata False Ceiling" at bounding box center [332, 1458] width 711 height 67
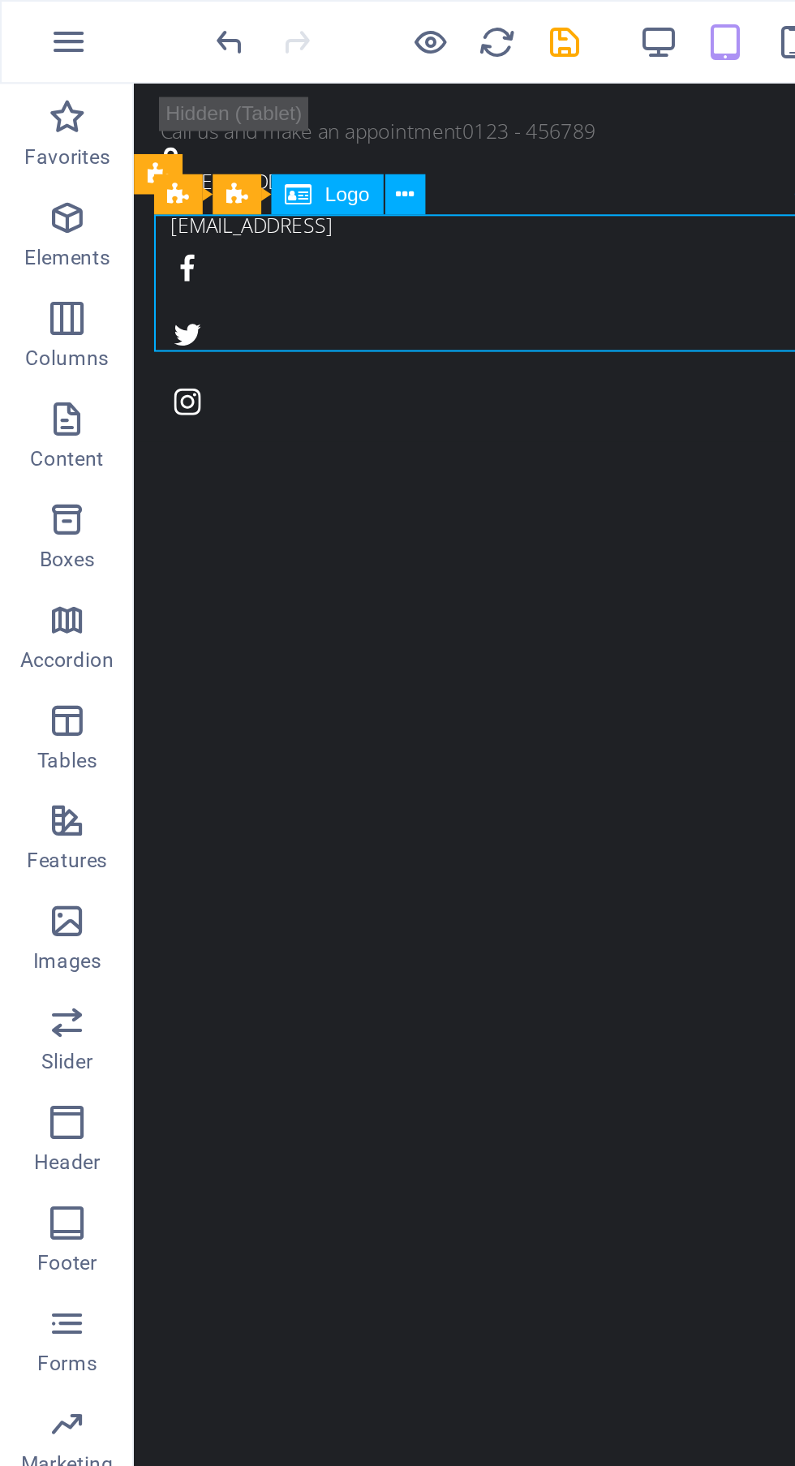
click at [306, 1457] on div "Kolkata False Ceiling" at bounding box center [499, 1490] width 711 height 67
click at [201, 95] on button at bounding box center [196, 93] width 19 height 19
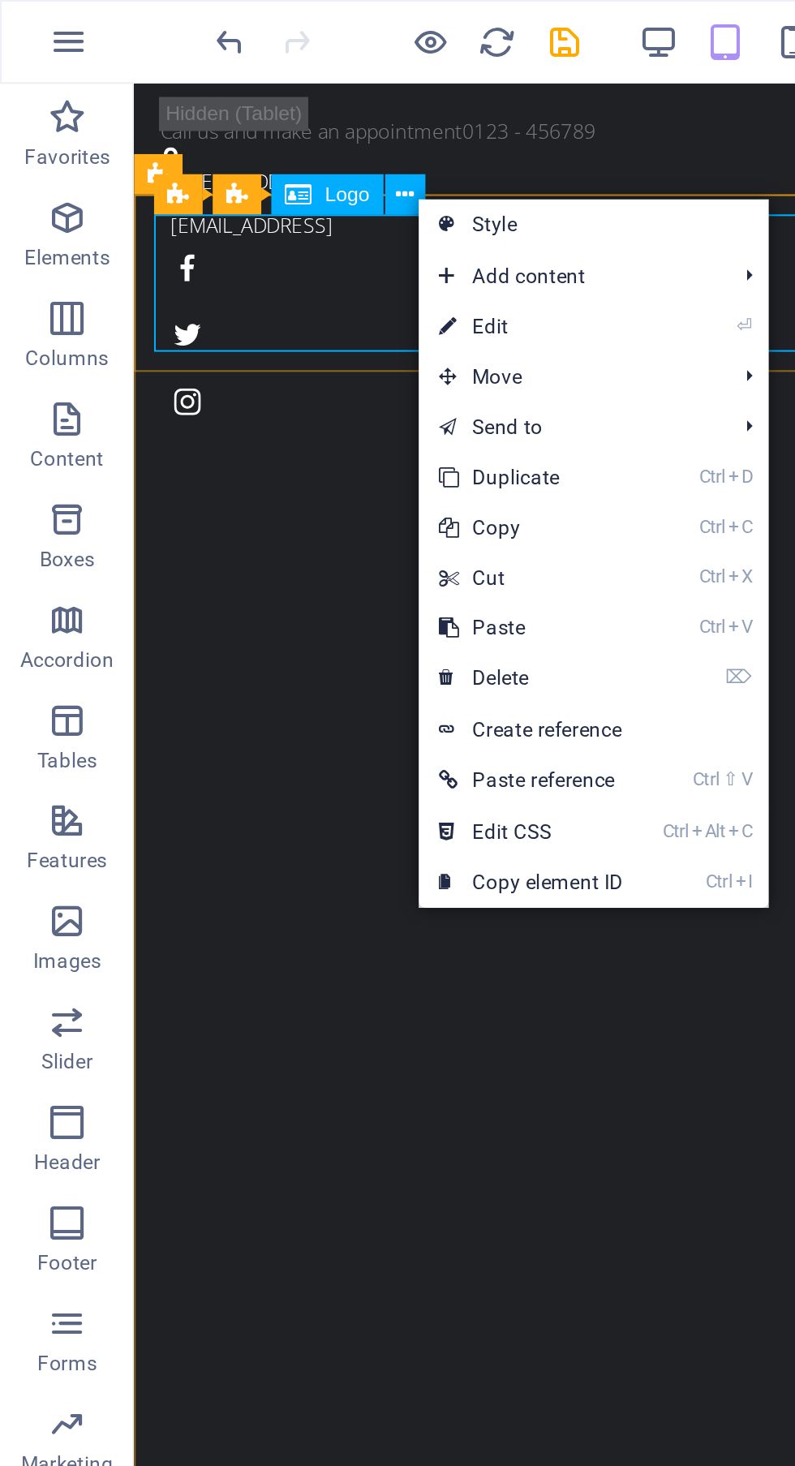
click at [255, 158] on link "⏎ Edit" at bounding box center [257, 158] width 109 height 24
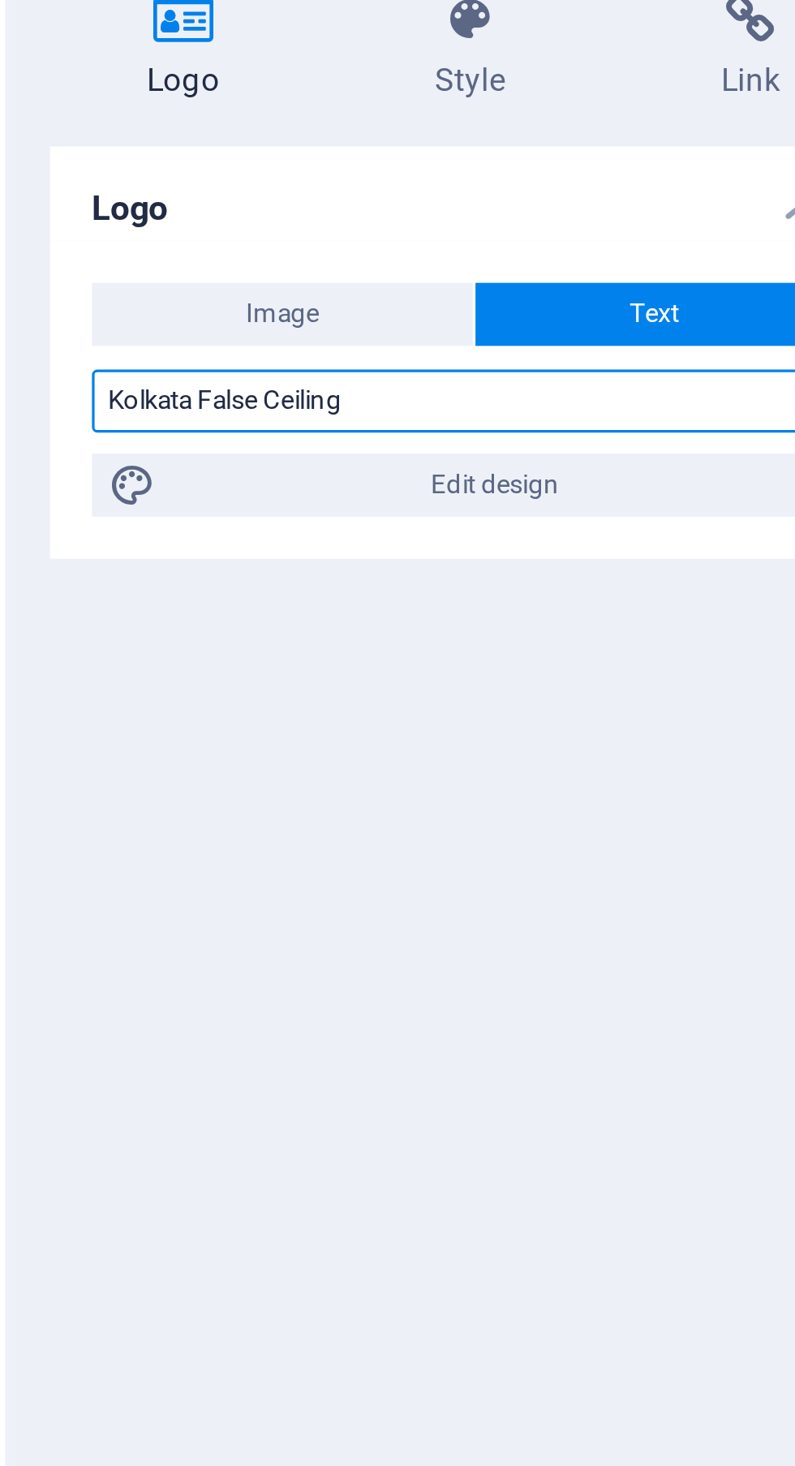
click at [208, 217] on input "Kolkata False Ceiling" at bounding box center [206, 221] width 230 height 19
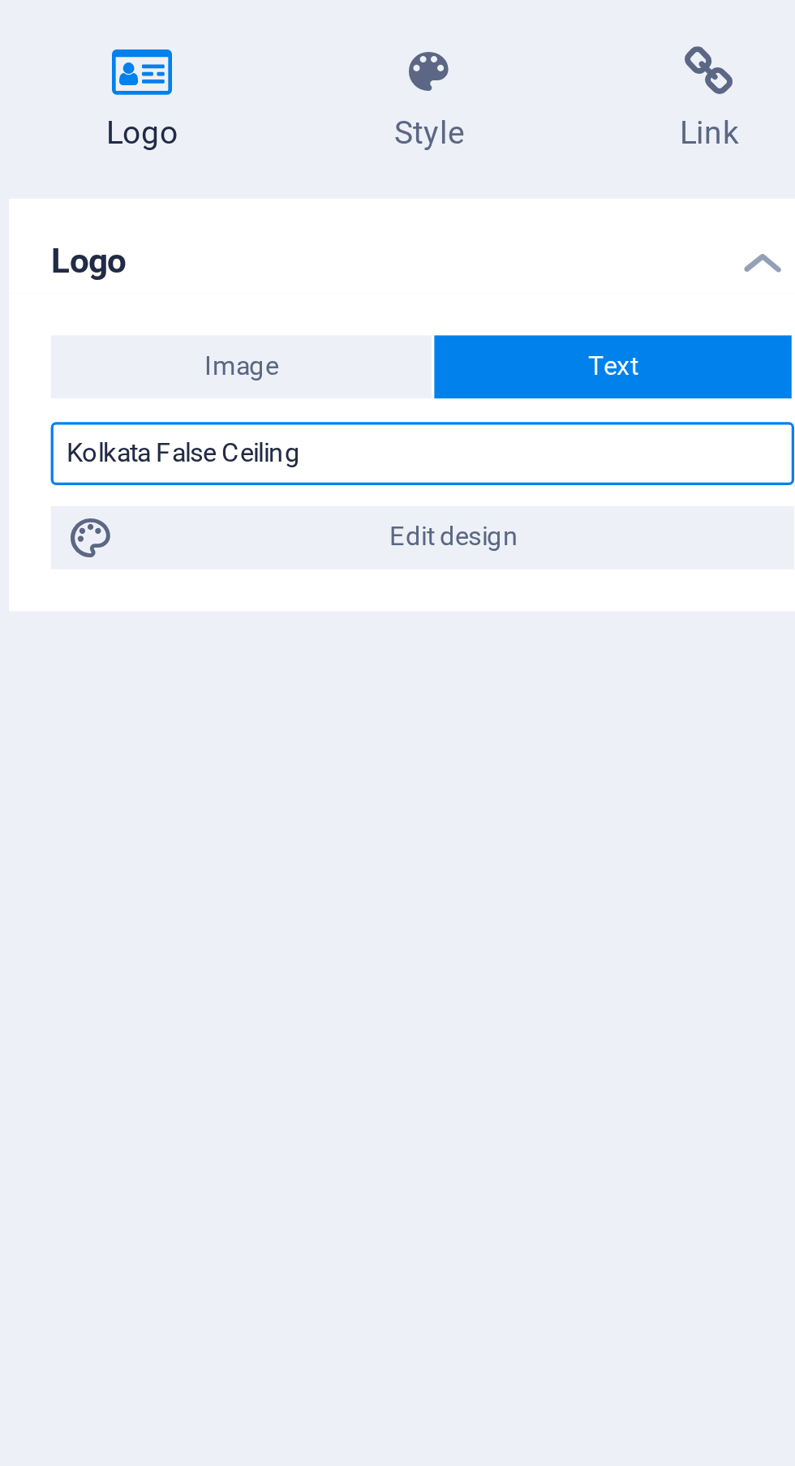
type input "Kolkata False Ceiling"
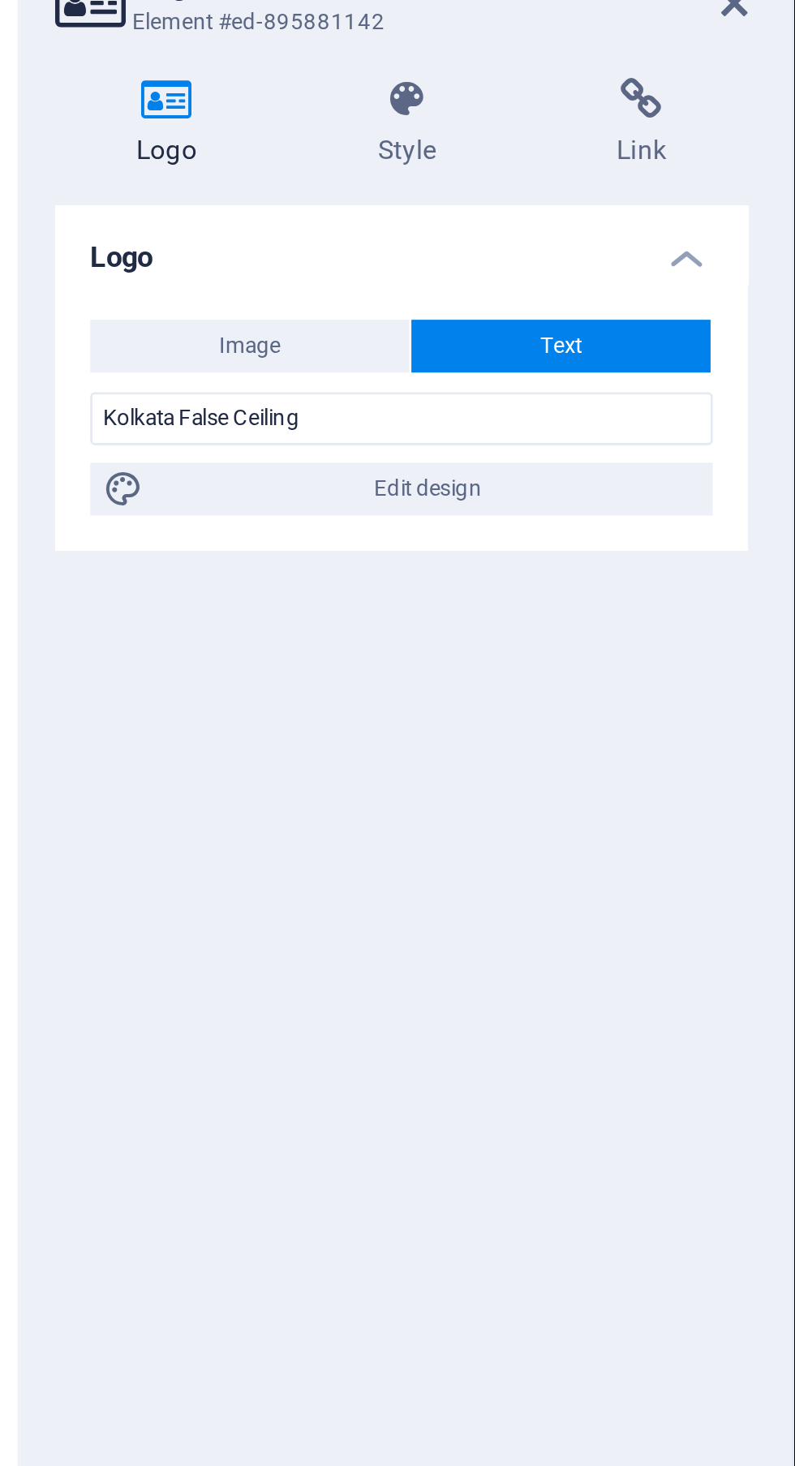
click at [216, 108] on icon at bounding box center [208, 104] width 82 height 16
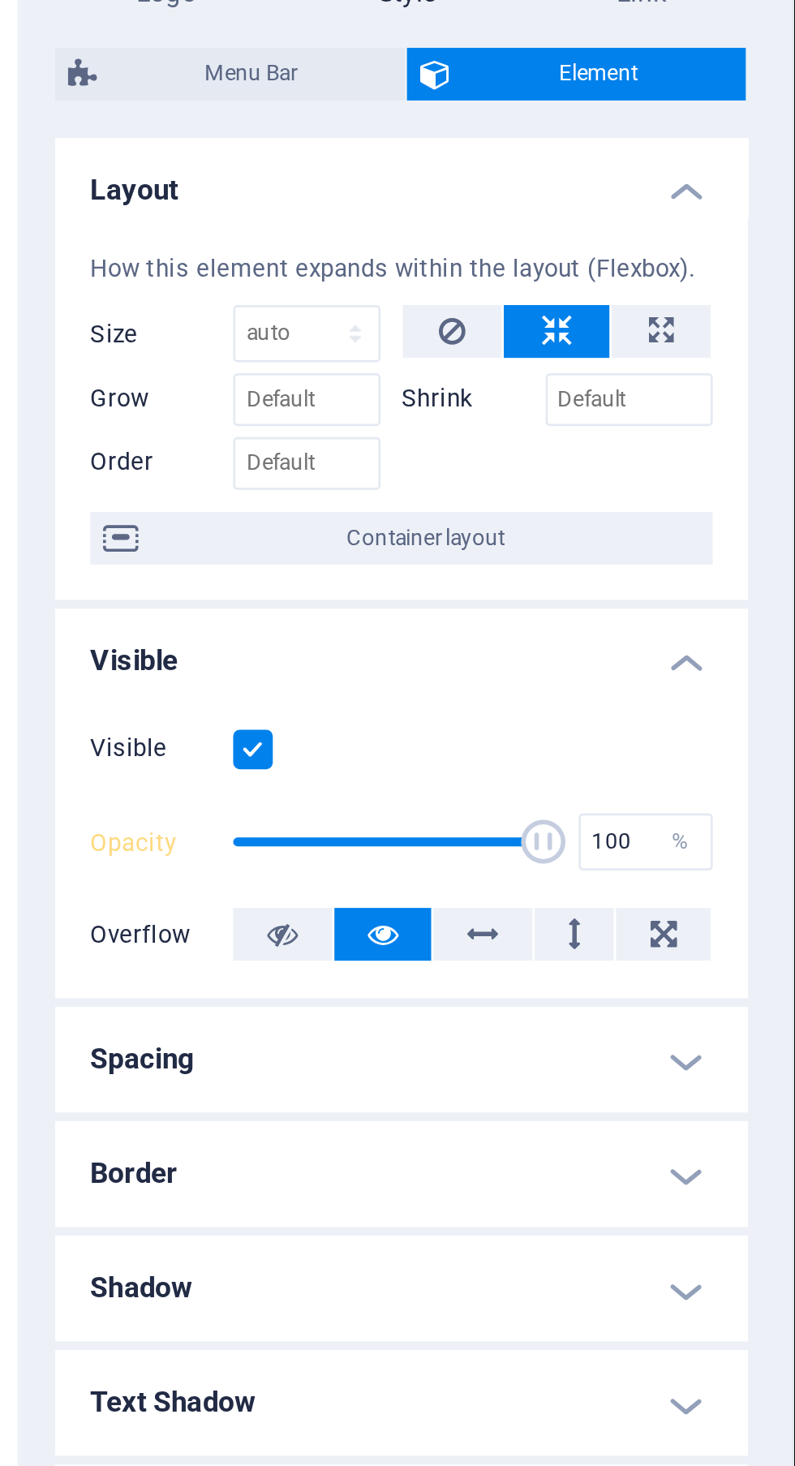
click at [239, 471] on icon at bounding box center [235, 469] width 11 height 19
click at [209, 473] on button at bounding box center [199, 469] width 37 height 19
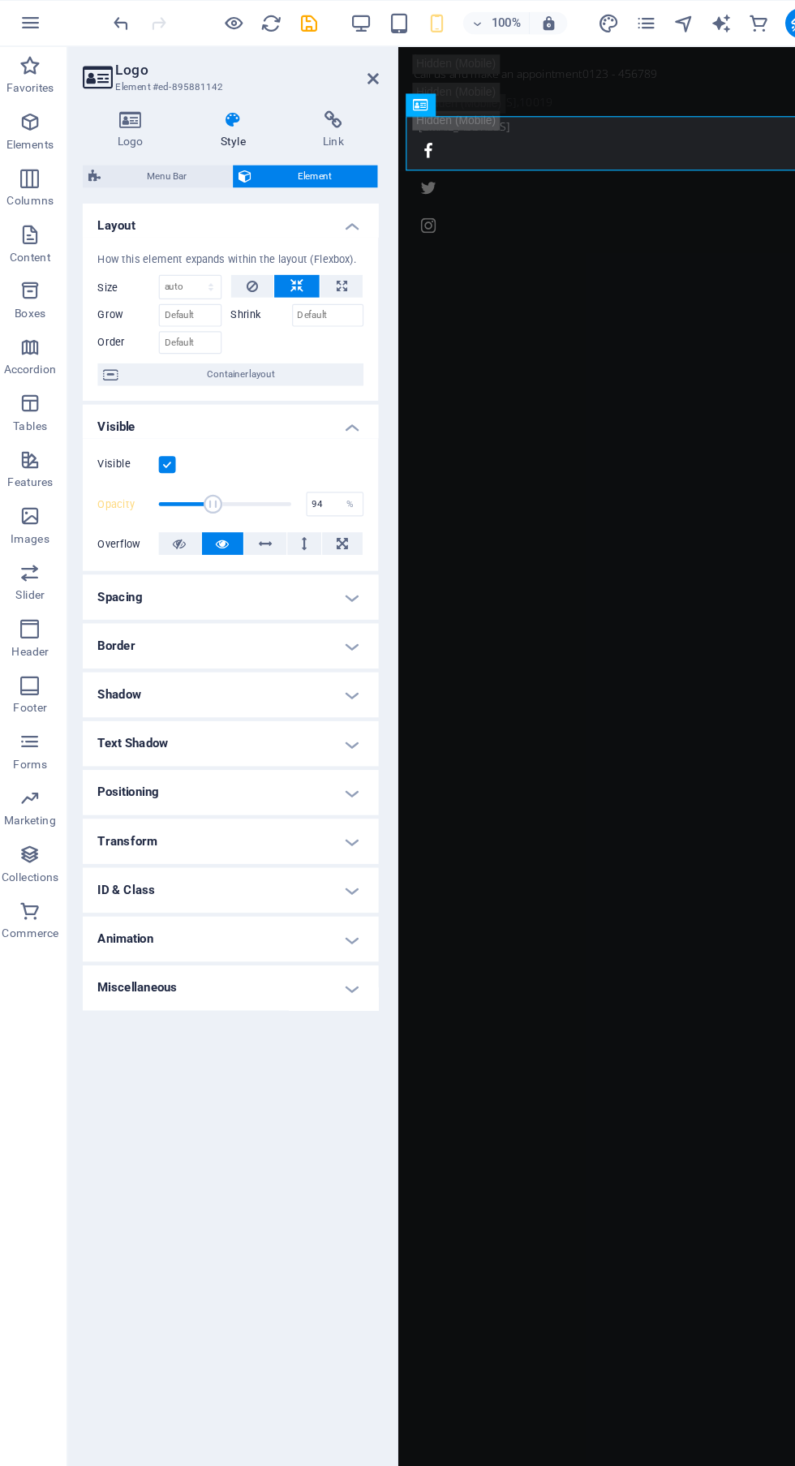
type input "100"
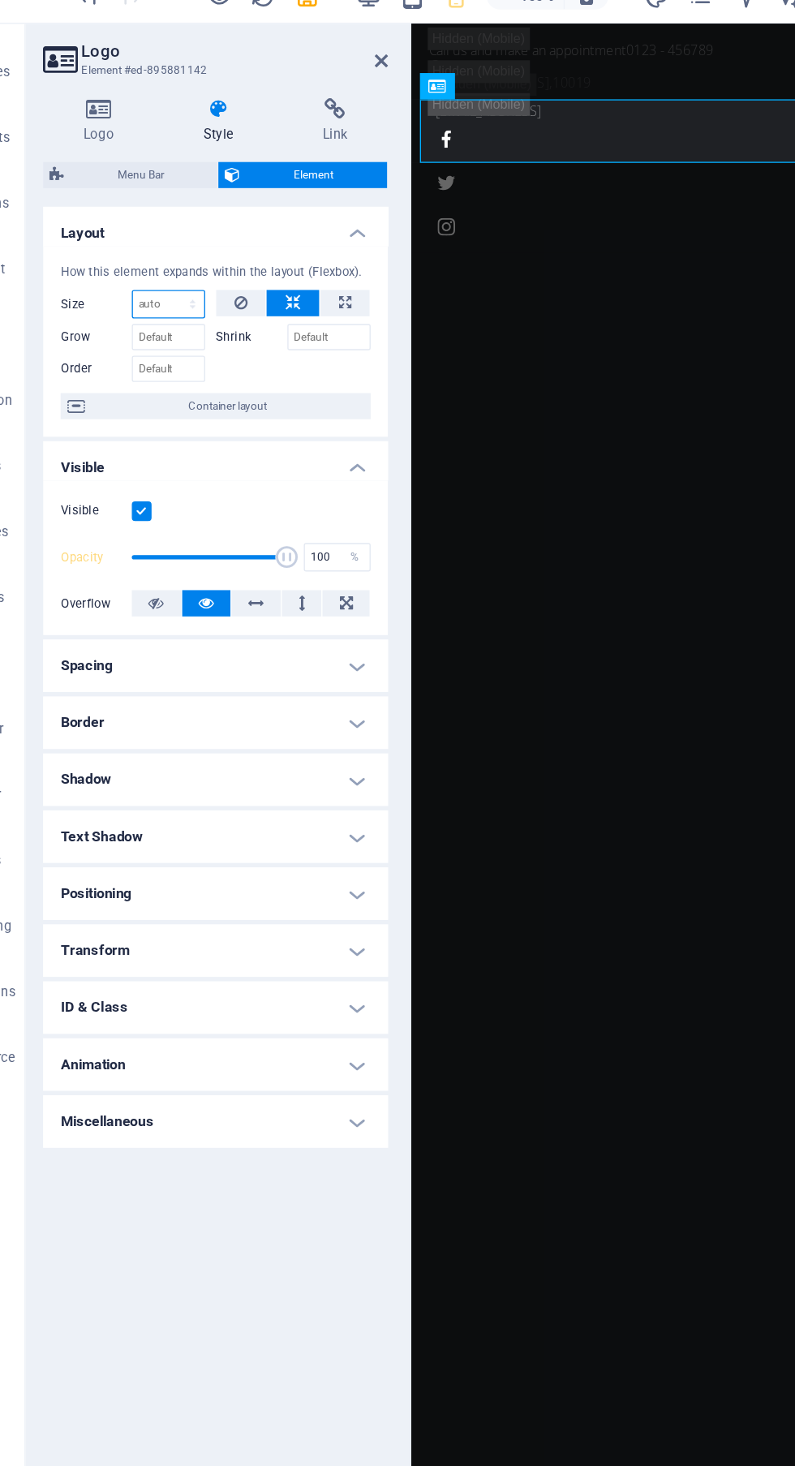
click at [172, 248] on select "Default auto px % 1/1 1/2 1/3 1/4 1/5 1/6 1/7 1/8 1/9 1/10" at bounding box center [170, 248] width 53 height 19
select select "1/2"
click at [174, 239] on select "Default auto px % 1/1 1/2 1/3 1/4 1/5 1/6 1/7 1/8 1/9 1/10" at bounding box center [170, 248] width 53 height 19
type input "50"
select select "%"
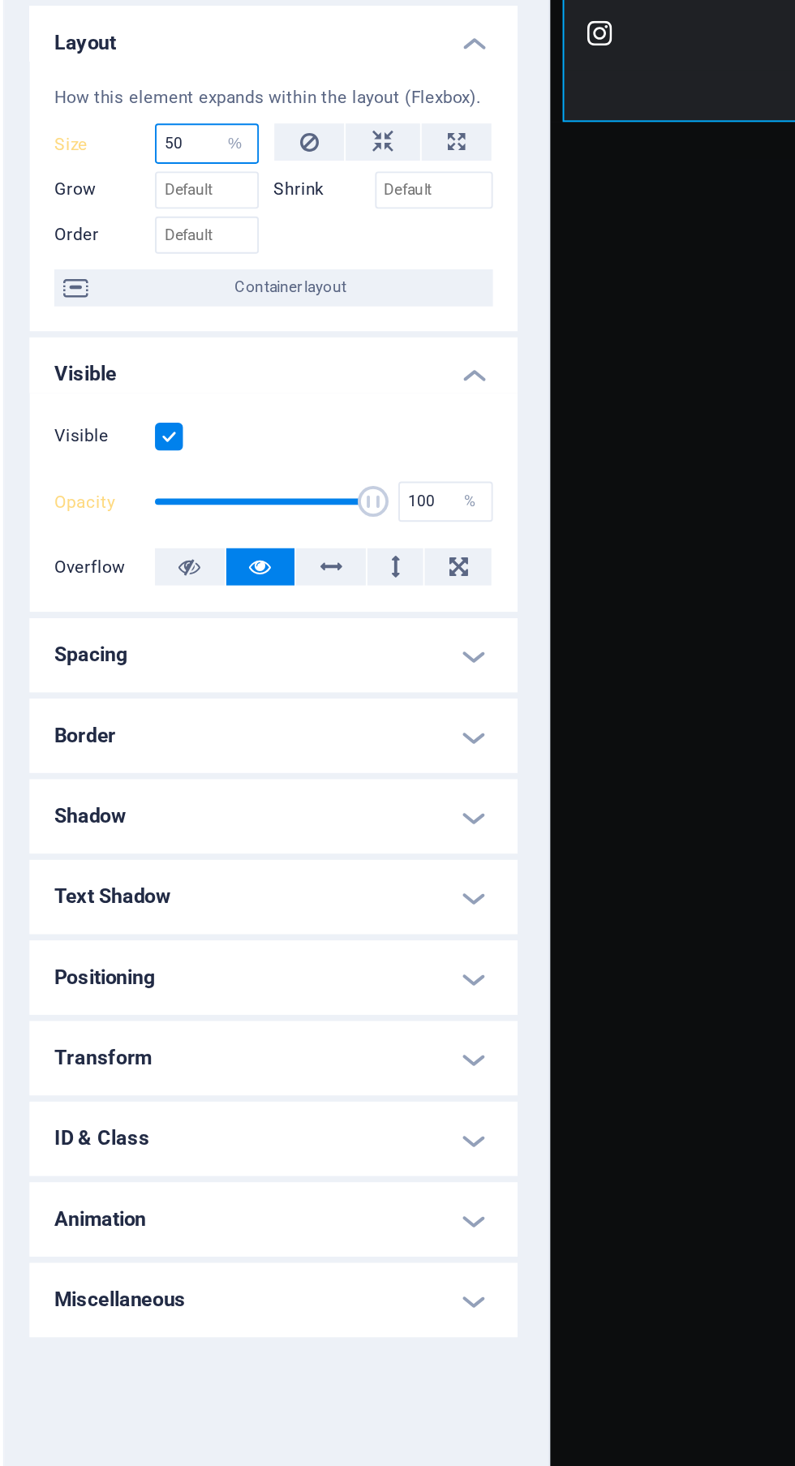
click at [166, 243] on input "50" at bounding box center [170, 248] width 53 height 19
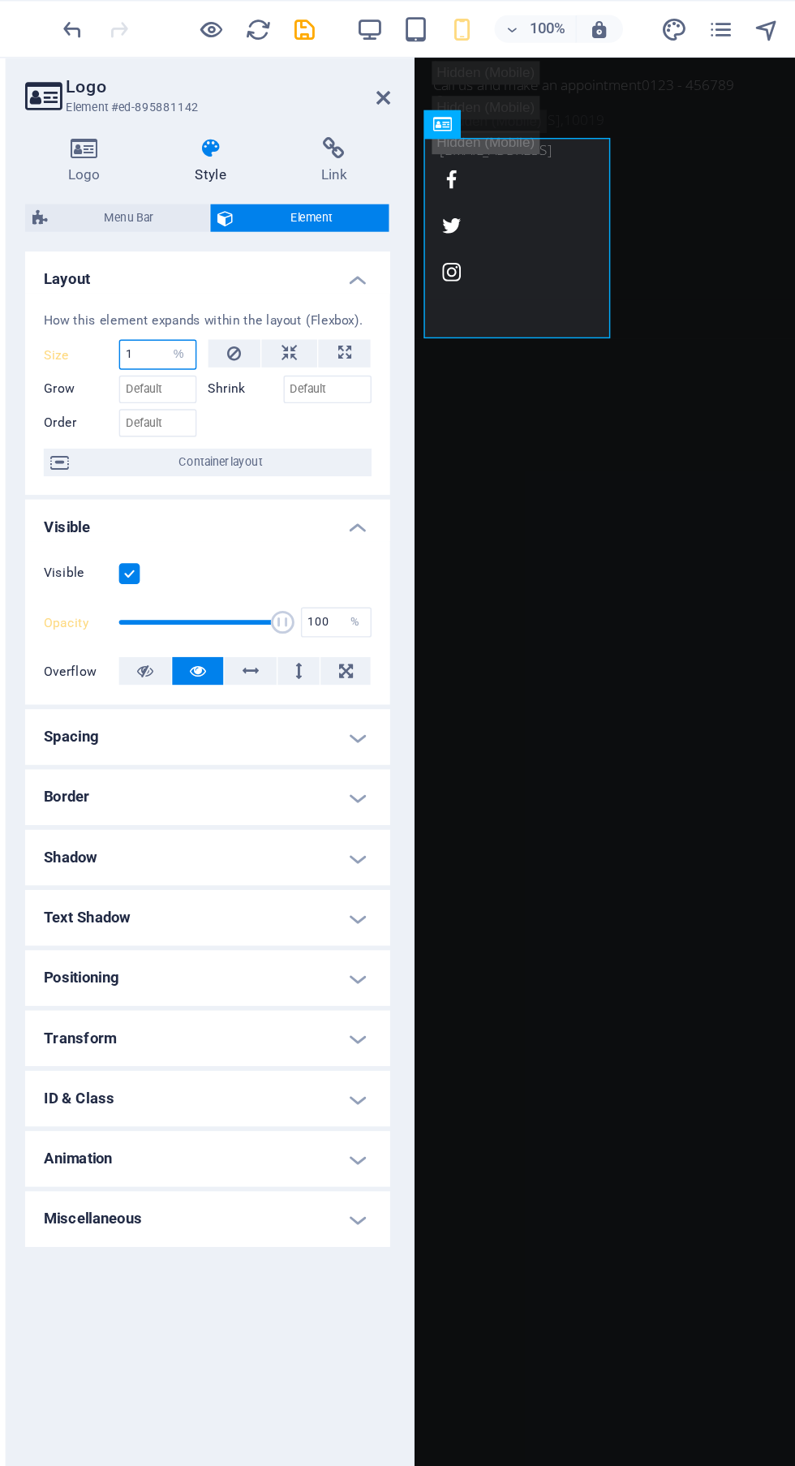
type input "1"
click at [185, 248] on select "Default auto px % 1/1 1/2 1/3 1/4 1/5 1/6 1/7 1/8 1/9 1/10" at bounding box center [185, 248] width 23 height 19
select select "1/1"
click at [174, 239] on select "Default auto px % 1/1 1/2 1/3 1/4 1/5 1/6 1/7 1/8 1/9 1/10" at bounding box center [185, 248] width 23 height 19
type input "100"
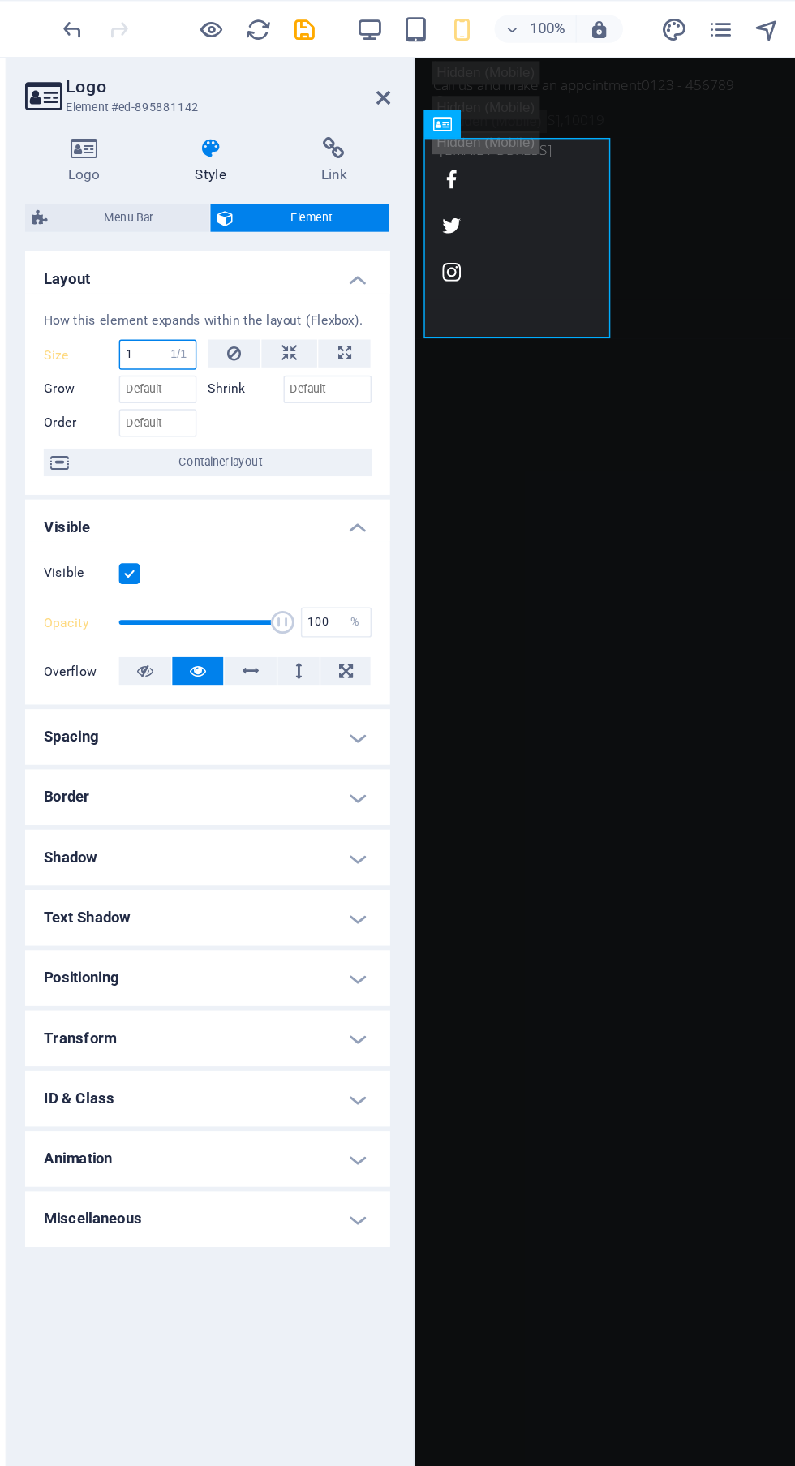
select select "%"
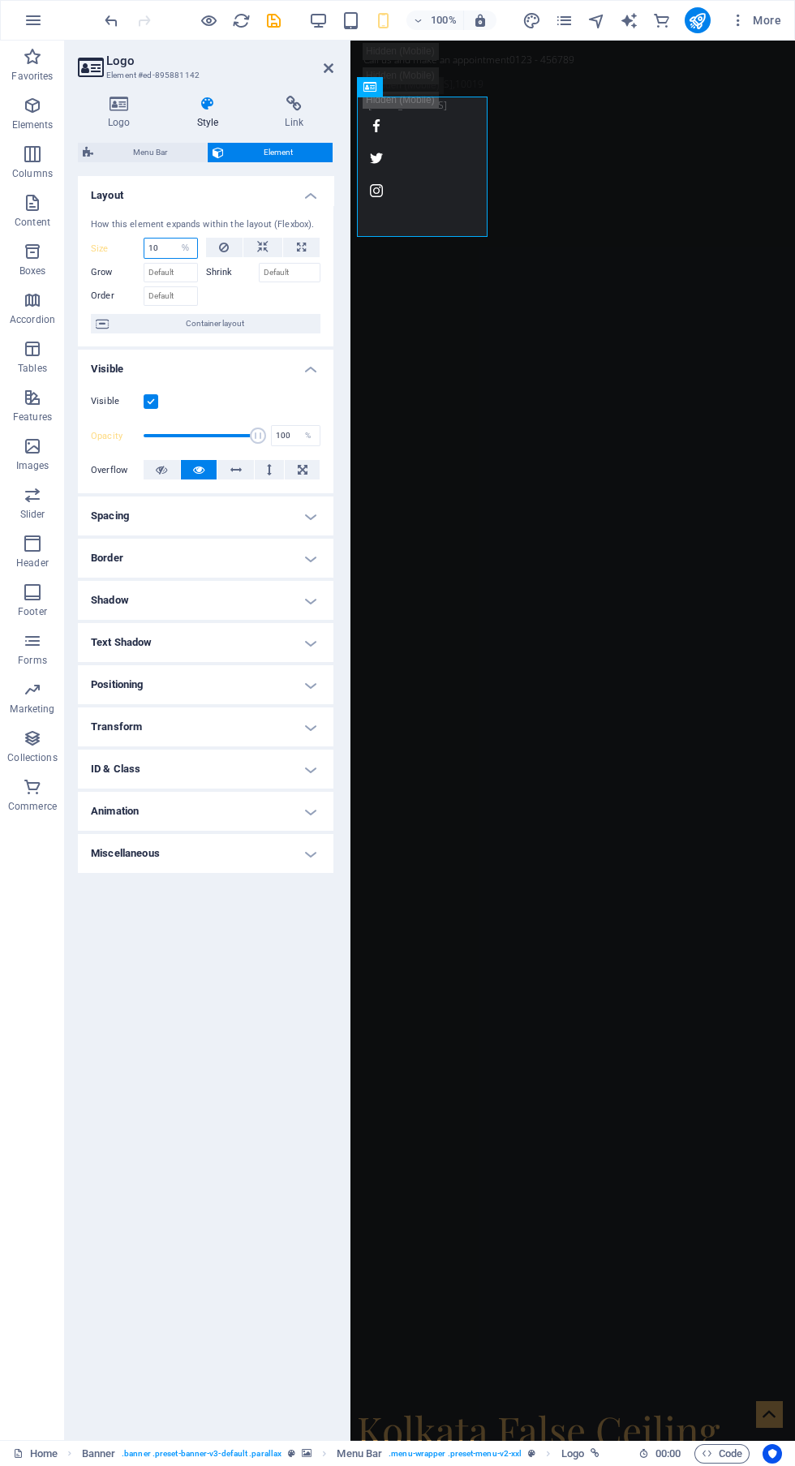
type input "100"
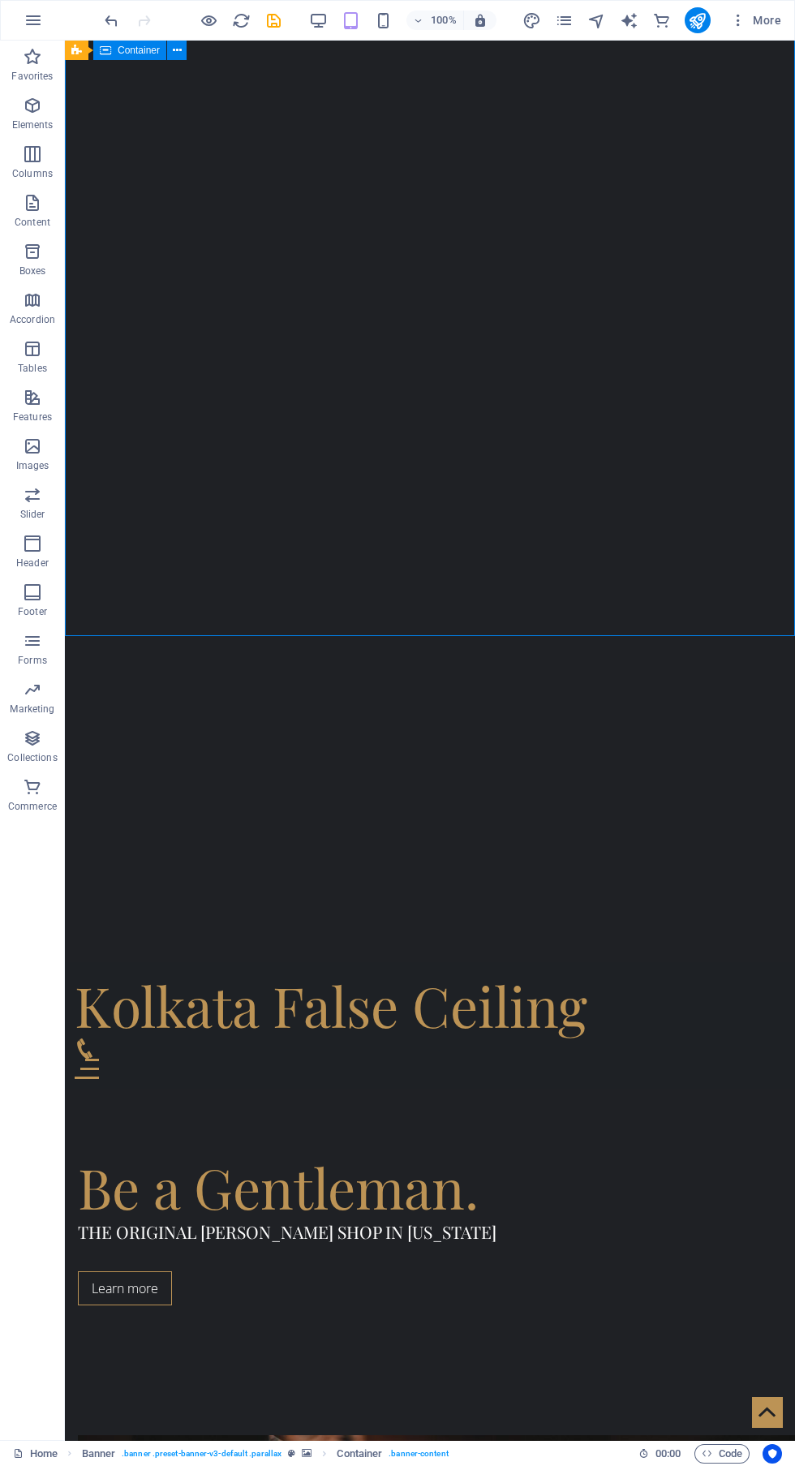
scroll to position [442, 0]
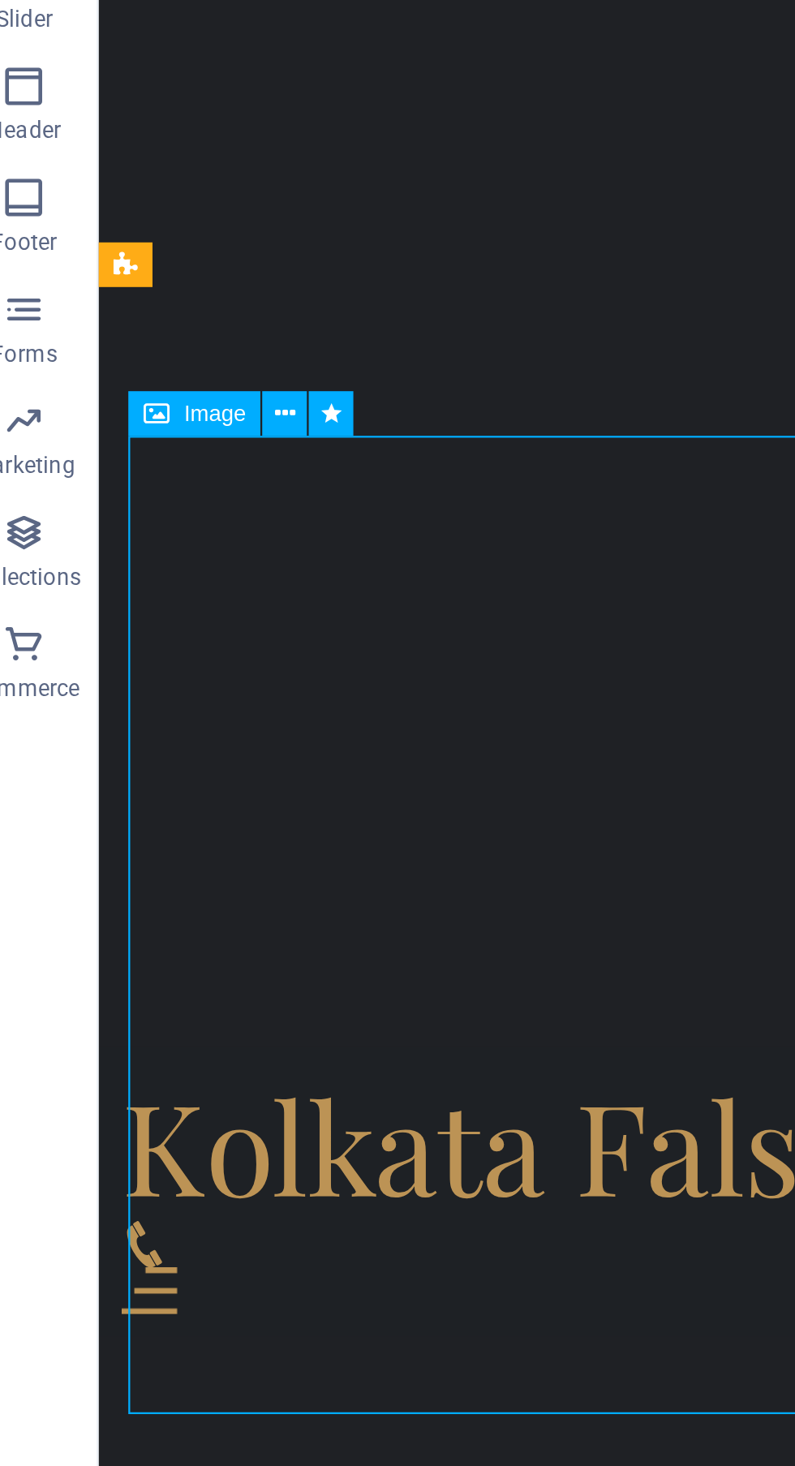
click at [114, 684] on span "Image" at bounding box center [115, 687] width 27 height 10
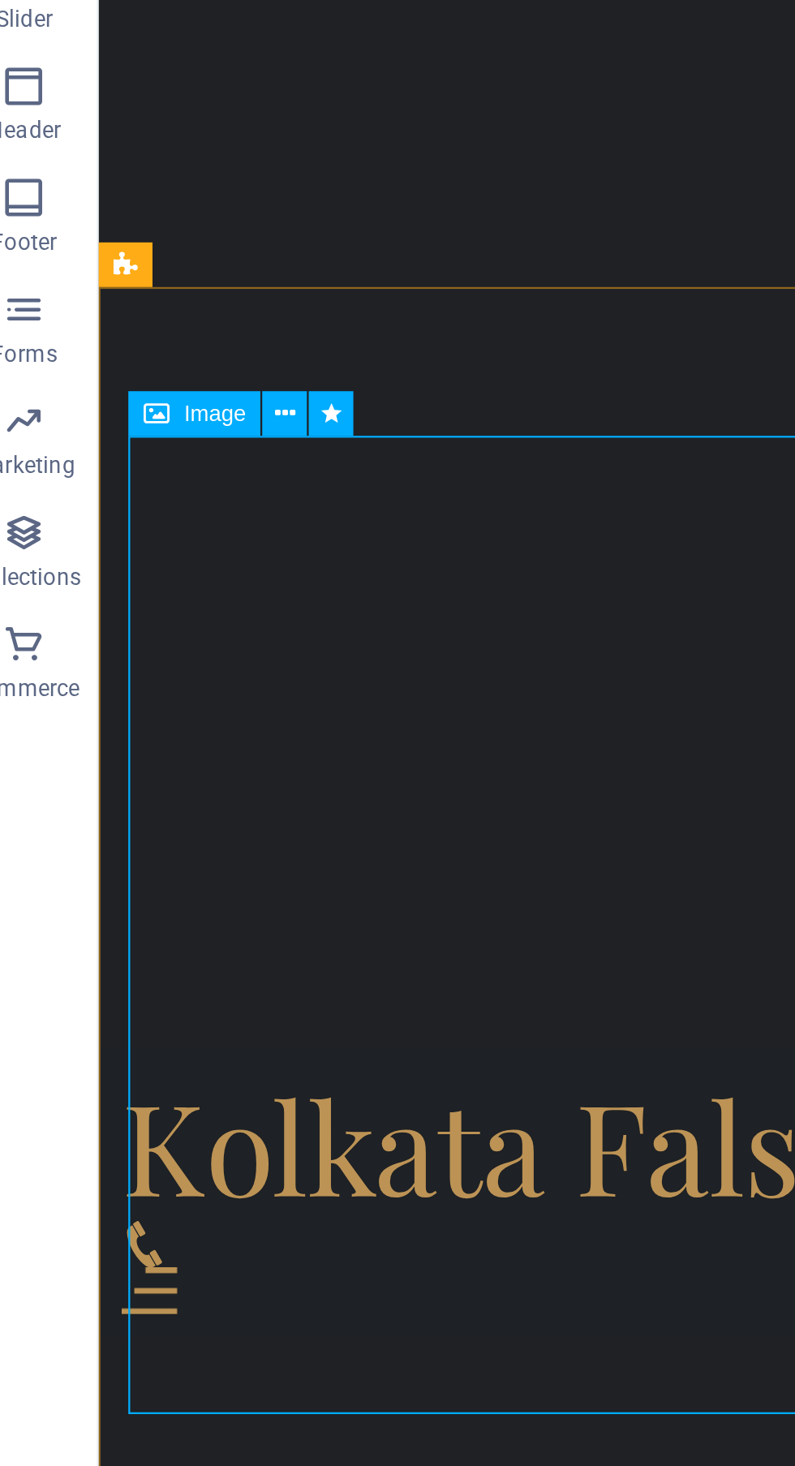
click at [106, 687] on span "Image" at bounding box center [115, 687] width 27 height 10
click at [145, 689] on icon at bounding box center [146, 686] width 9 height 17
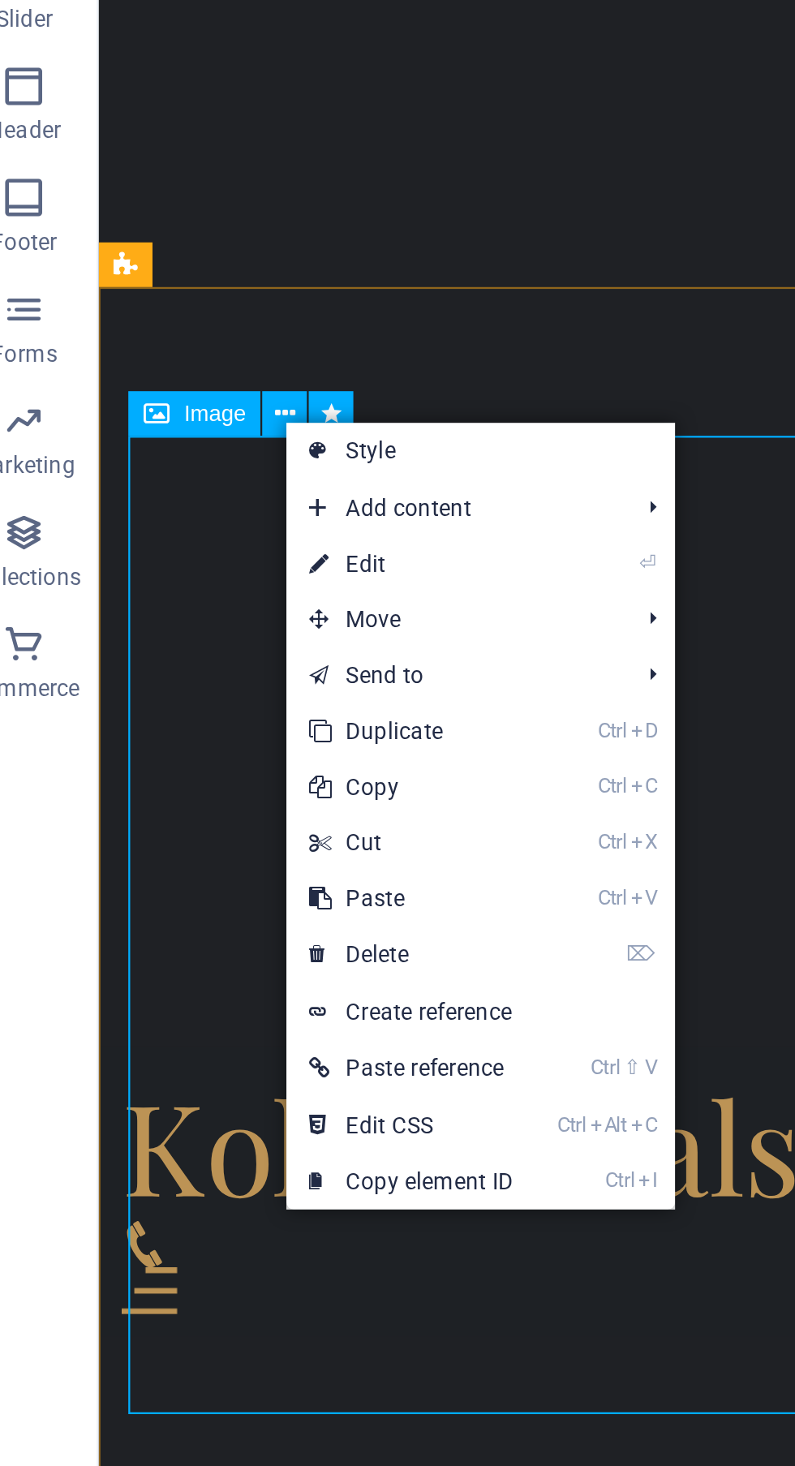
click at [217, 756] on link "⏎ Edit" at bounding box center [201, 752] width 109 height 24
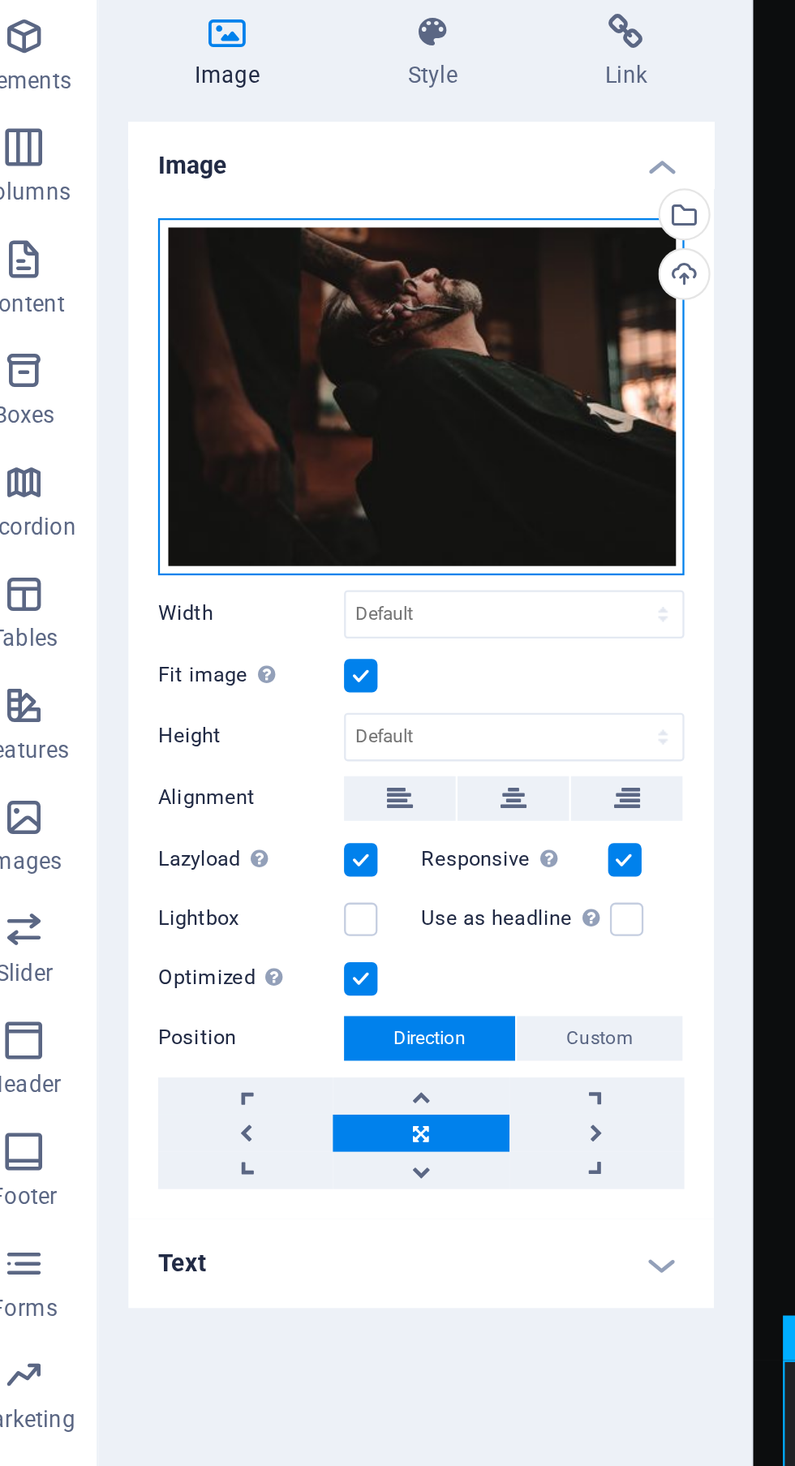
click at [256, 260] on div "Drag files here, click to choose files or select files from Files or our free s…" at bounding box center [206, 263] width 230 height 156
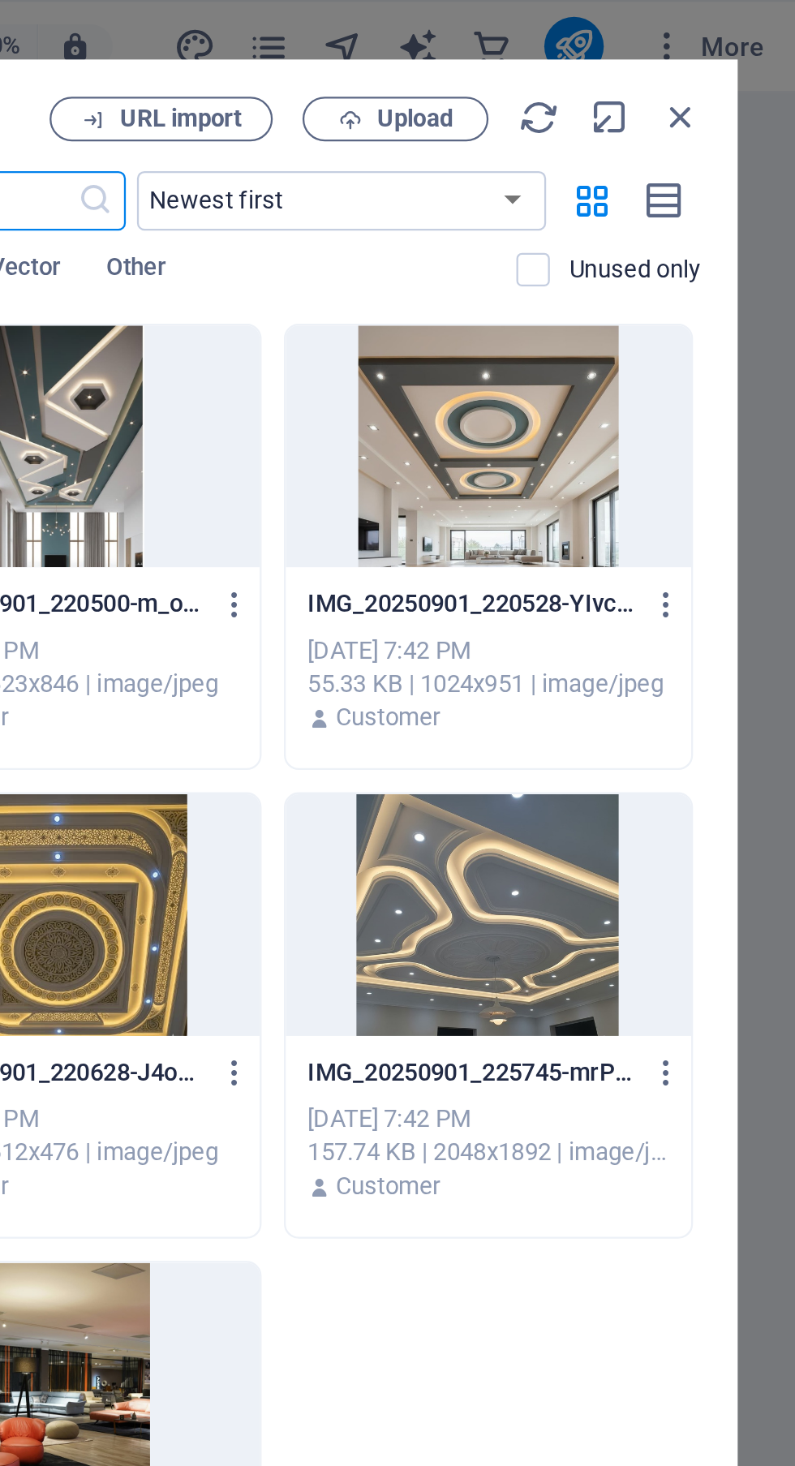
scroll to position [0, 0]
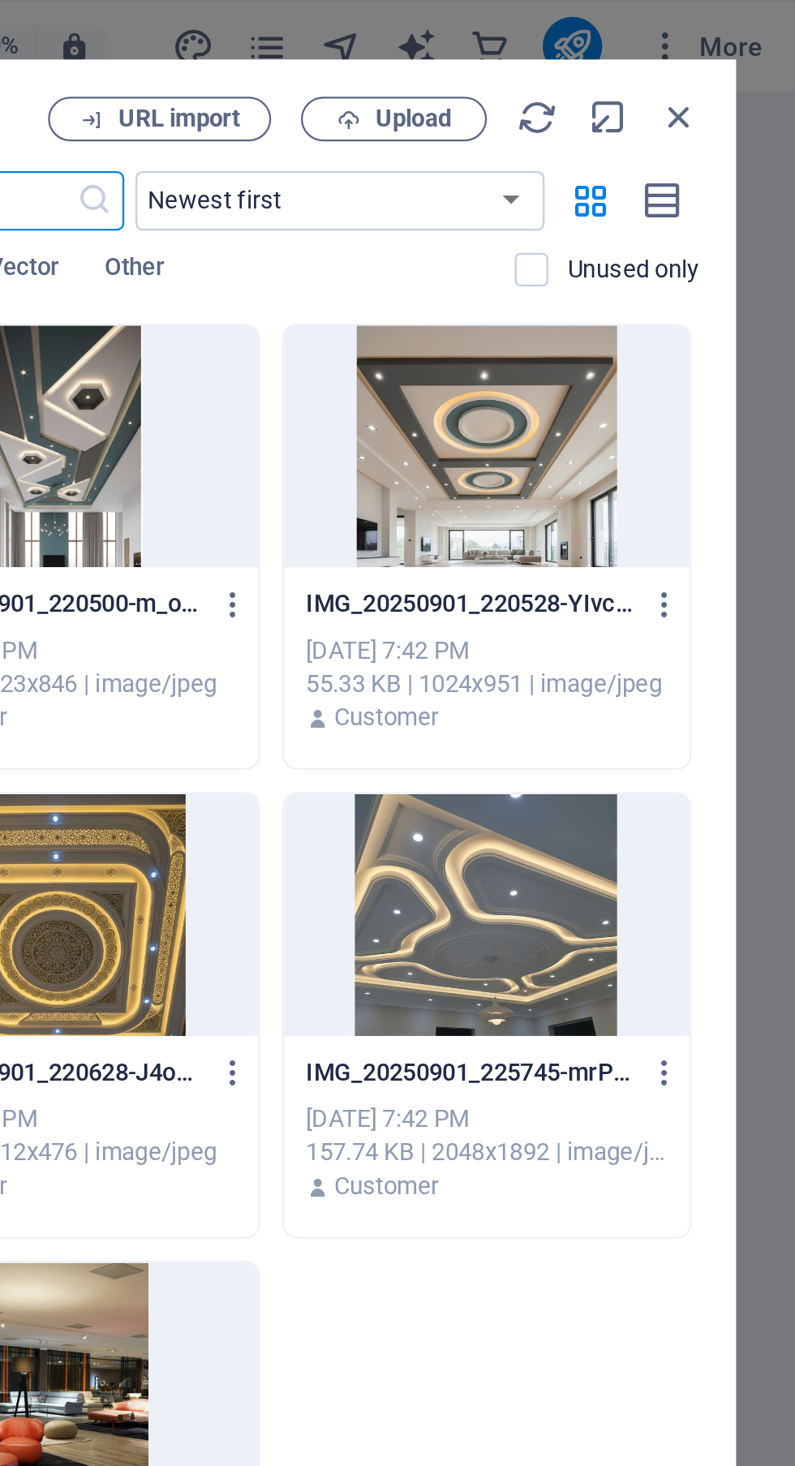
click at [743, 50] on icon "button" at bounding box center [744, 51] width 18 height 18
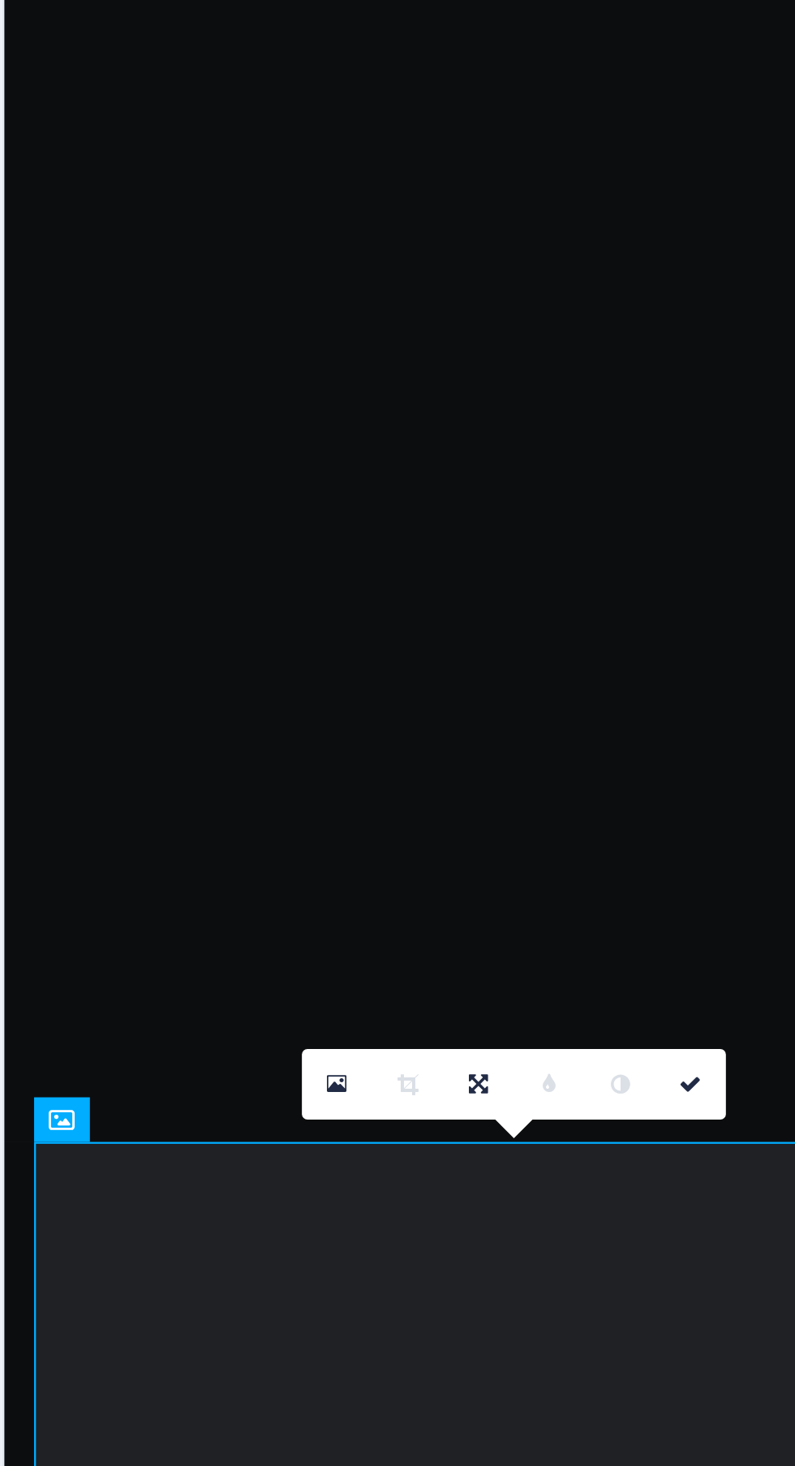
click at [271, 708] on div "Be a Gentleman. The original [PERSON_NAME] Shop in [US_STATE] Learn more" at bounding box center [226, 824] width 445 height 232
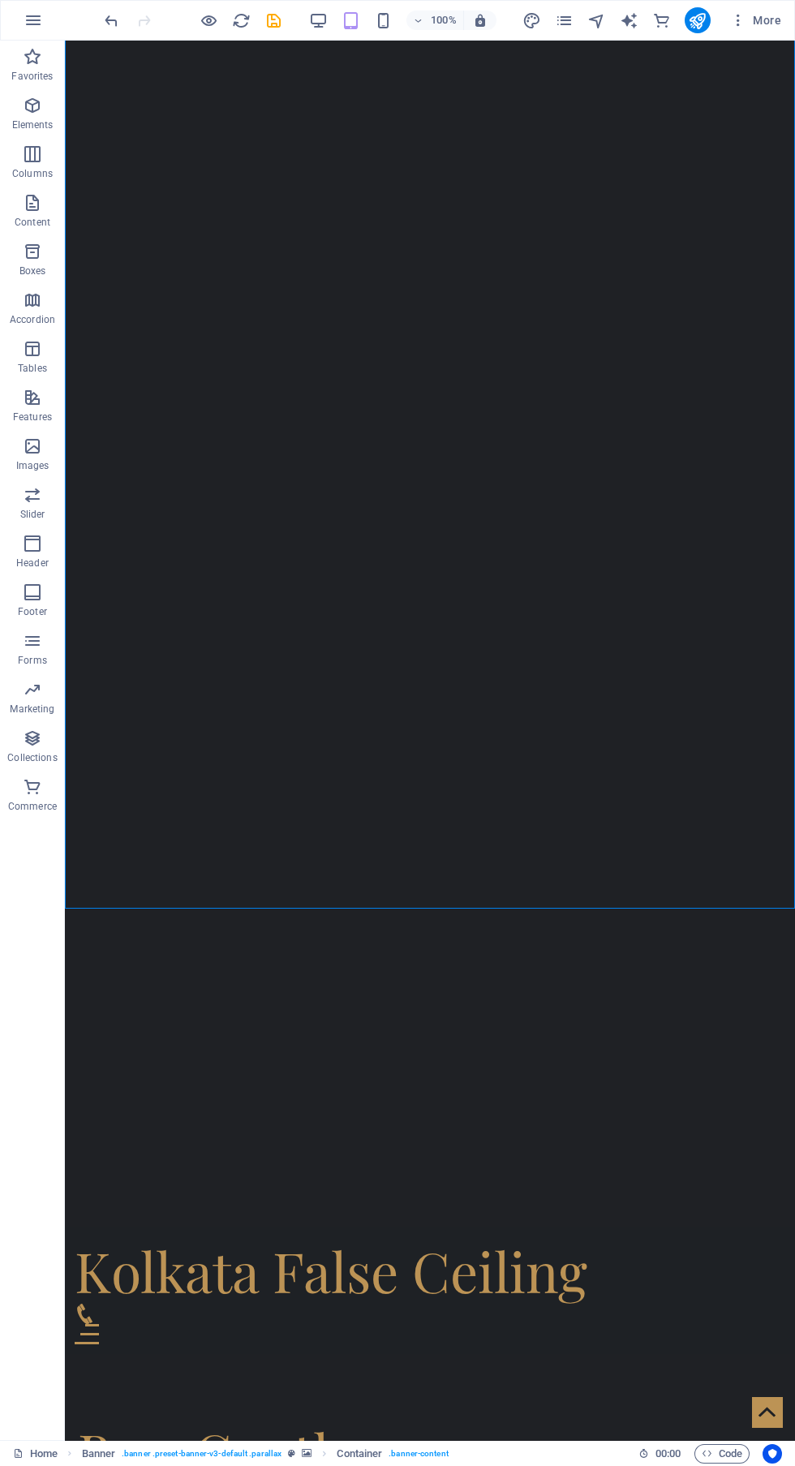
scroll to position [183, 0]
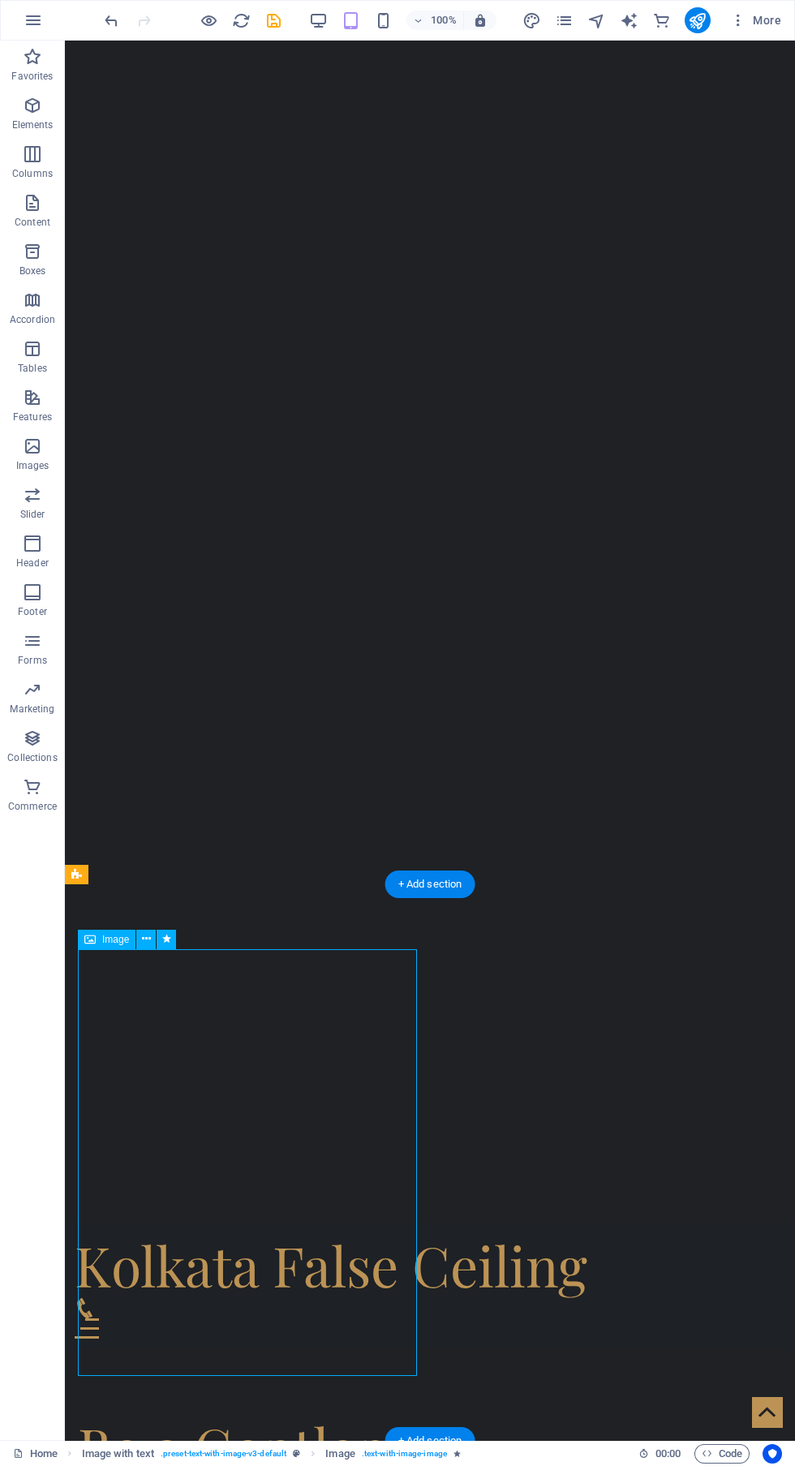
scroll to position [190, 0]
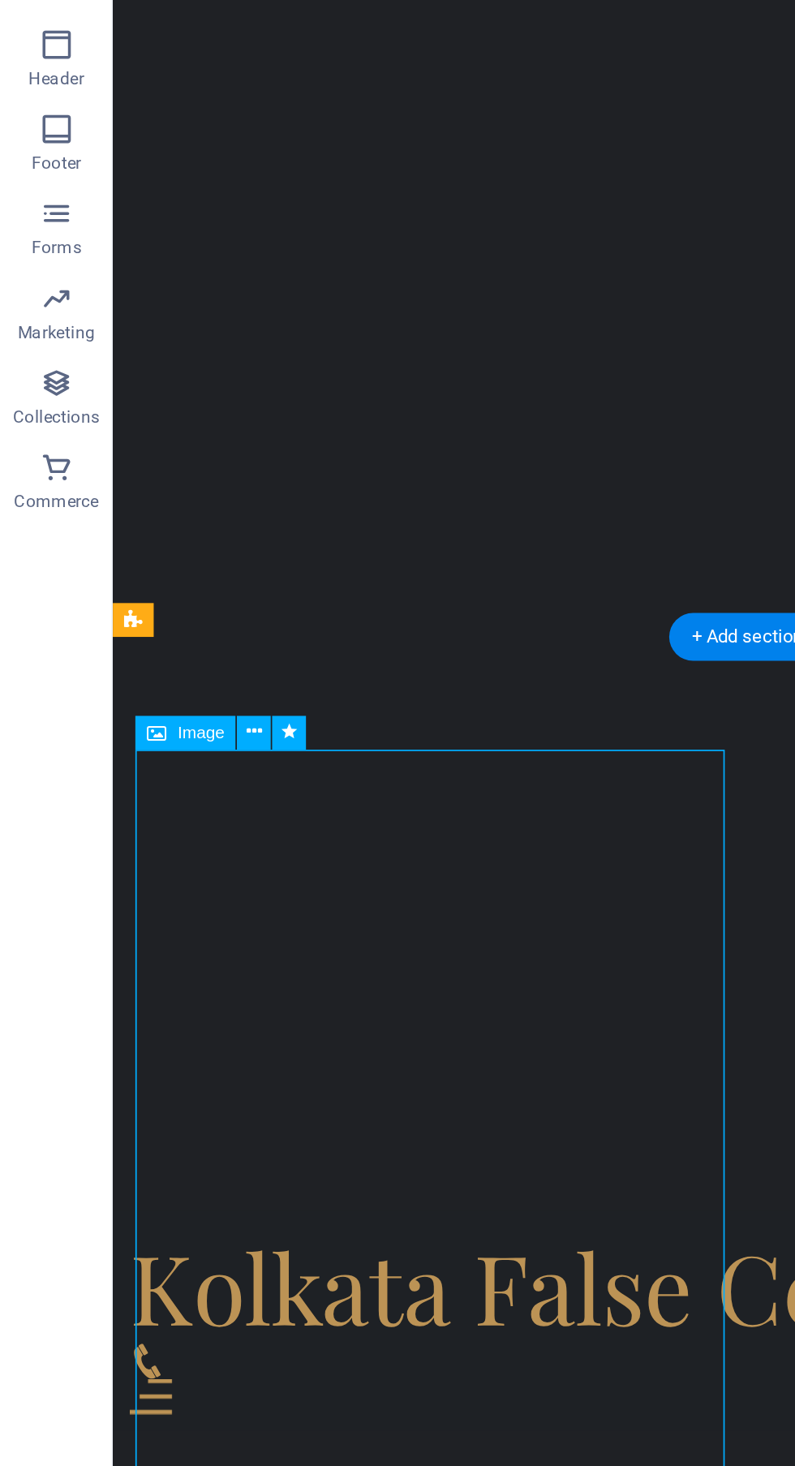
click at [147, 944] on icon at bounding box center [146, 939] width 9 height 17
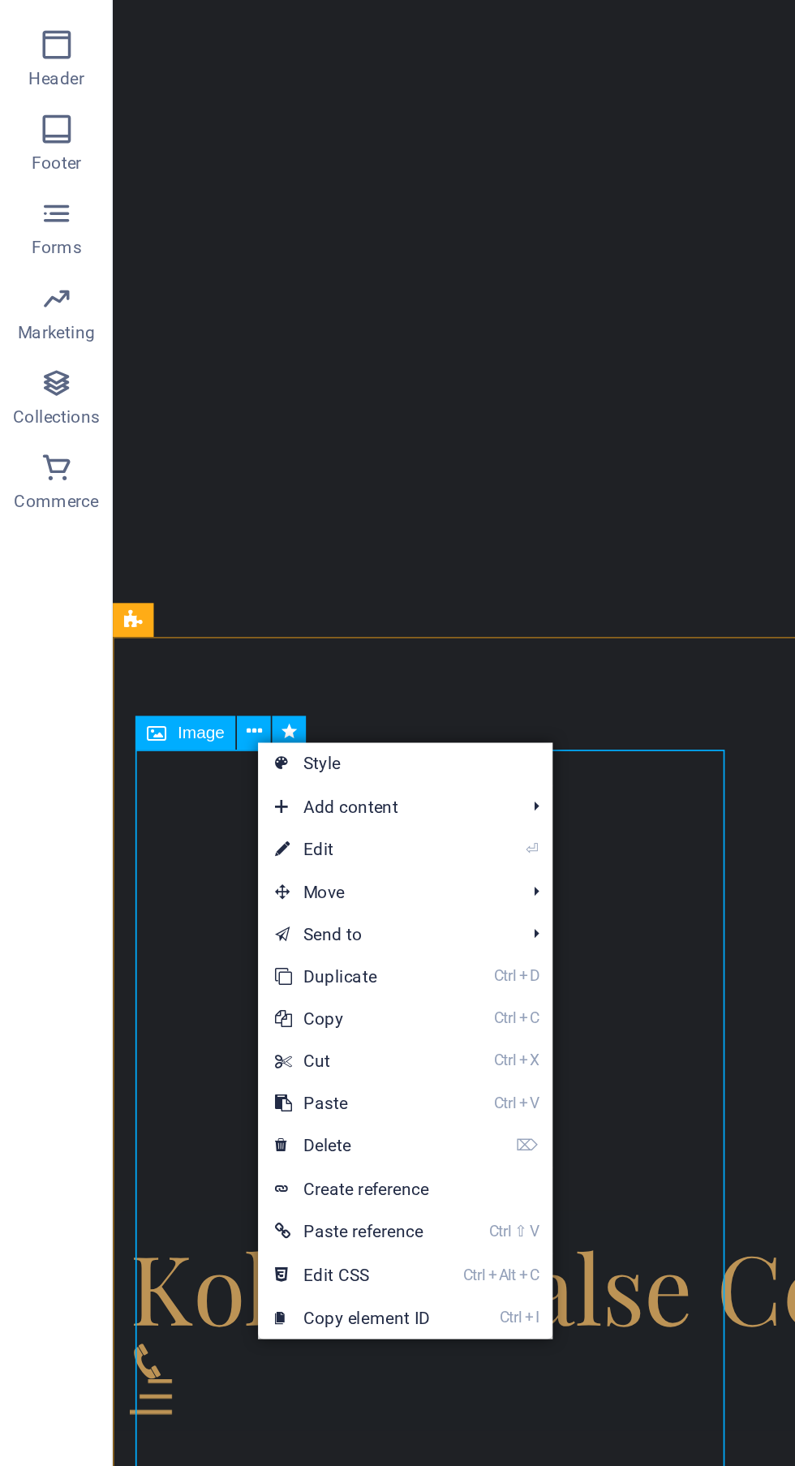
click at [230, 1008] on link "⏎ Edit" at bounding box center [203, 1007] width 109 height 24
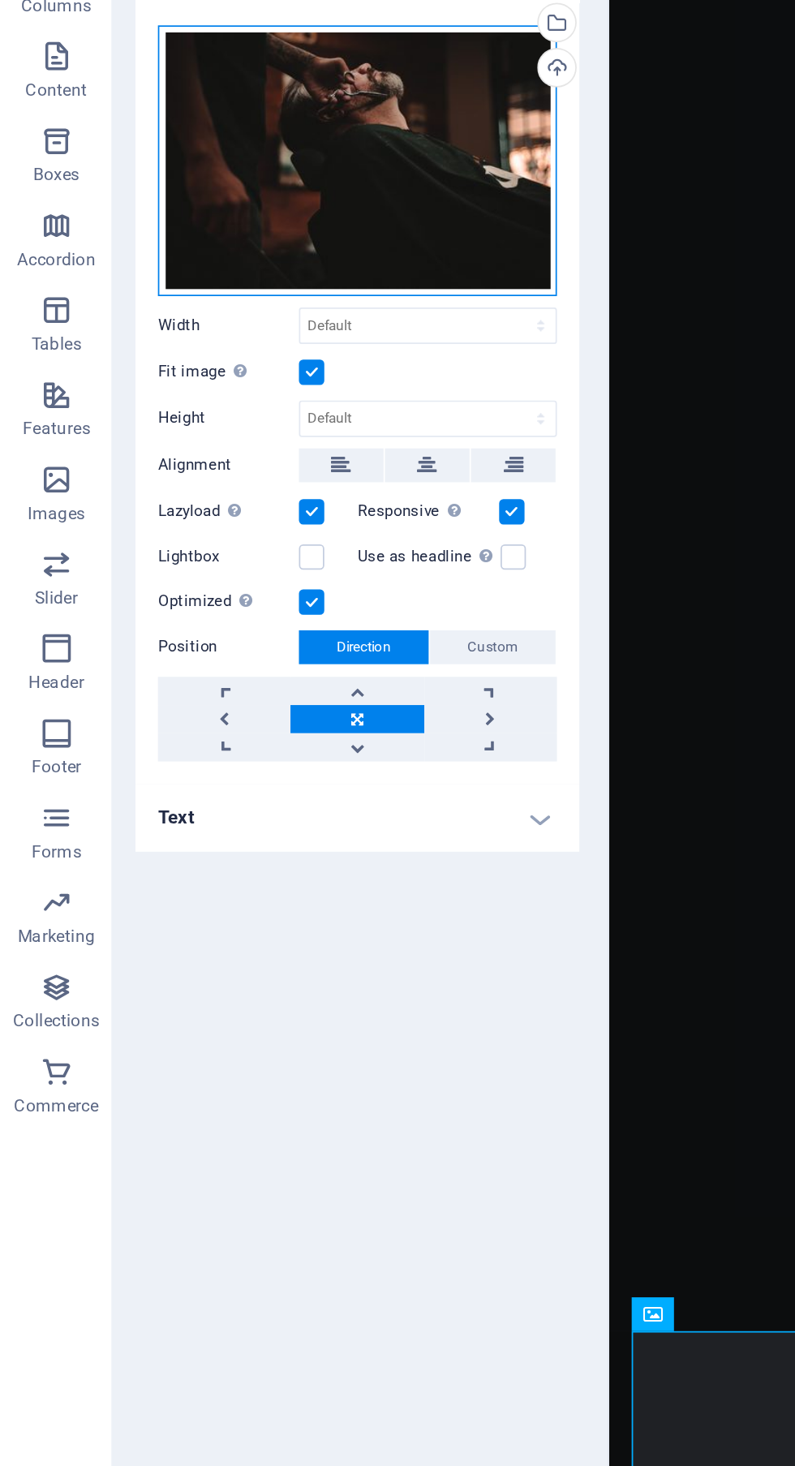
click at [264, 259] on div "Drag files here, click to choose files or select files from Files or our free s…" at bounding box center [206, 263] width 230 height 156
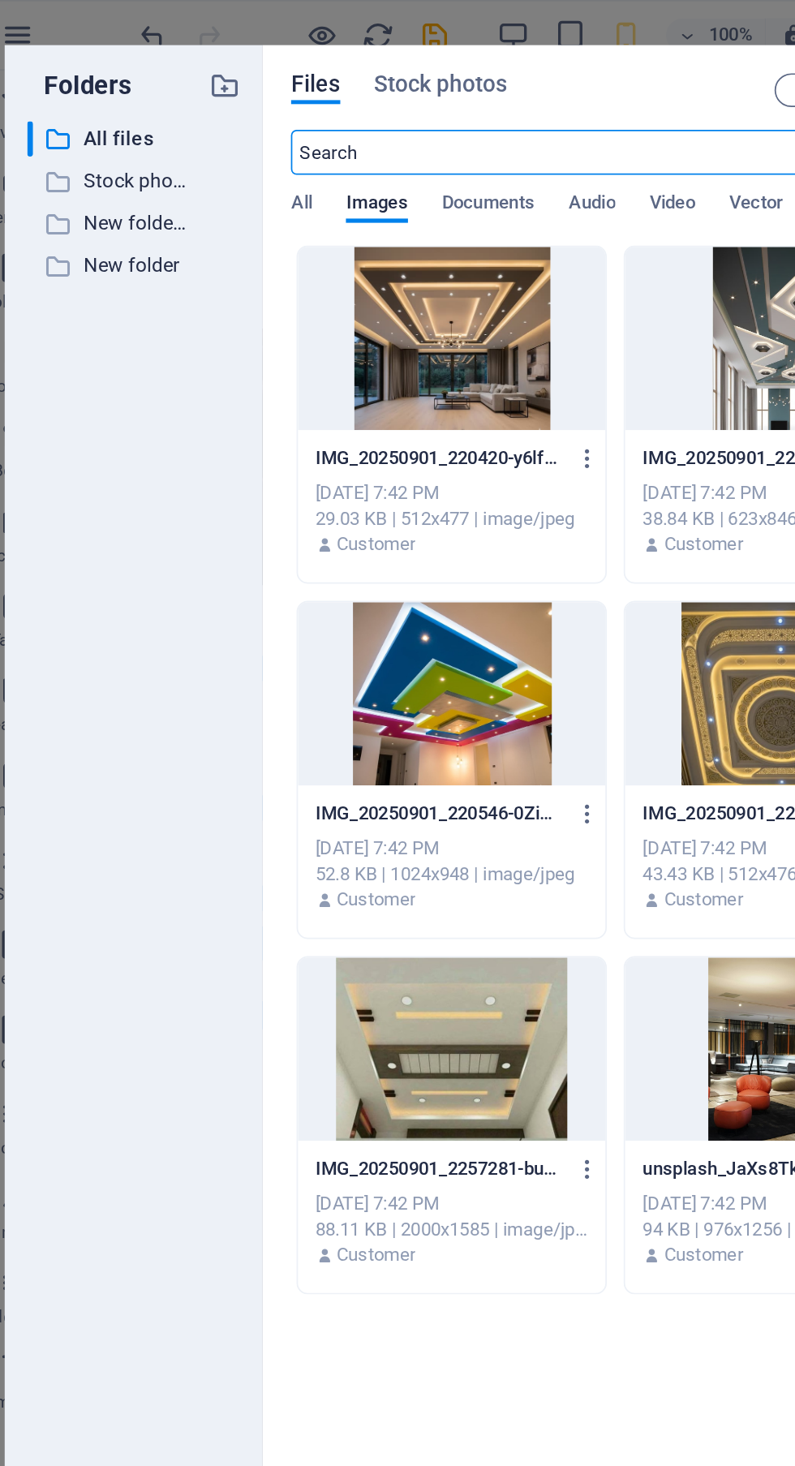
scroll to position [469, 0]
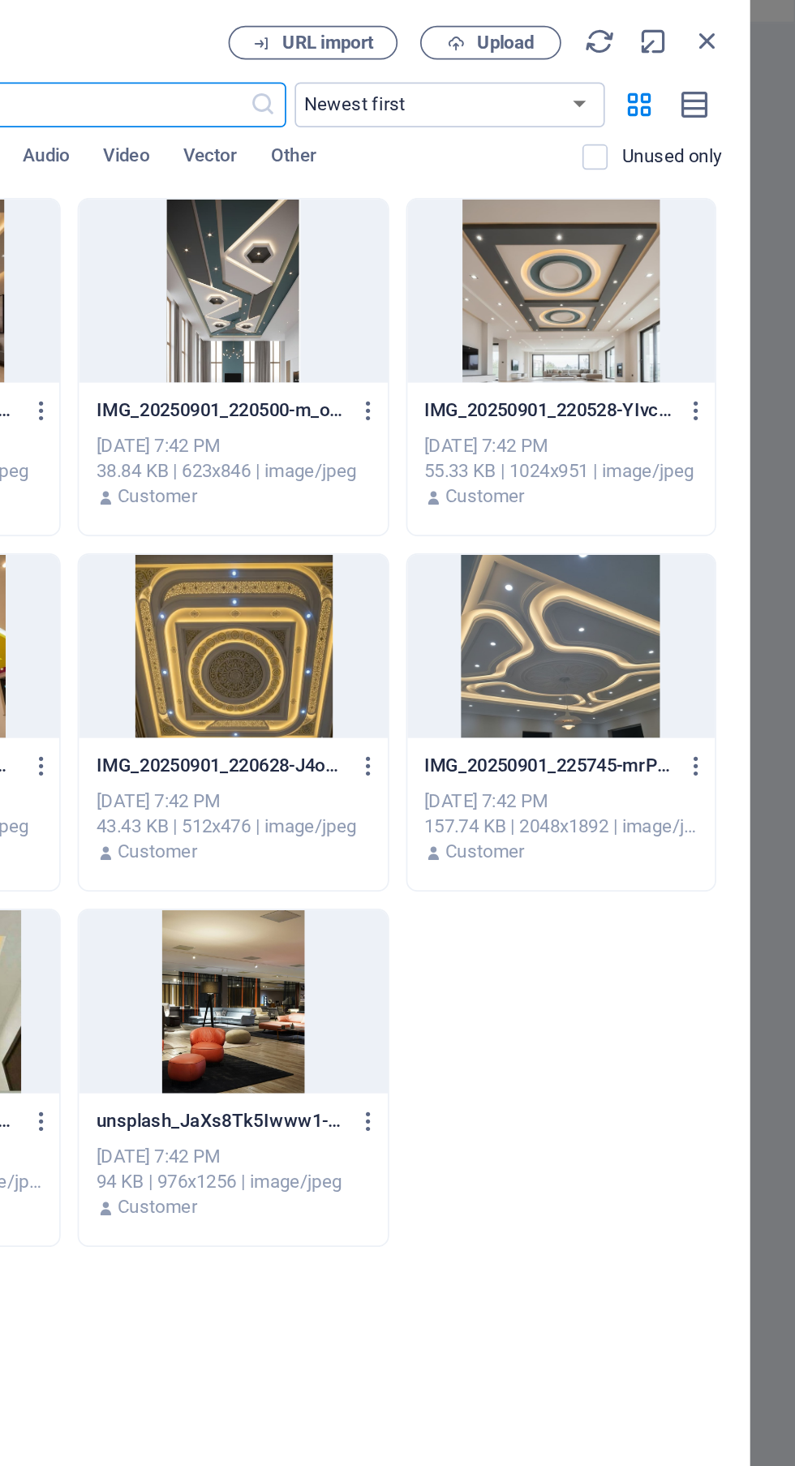
click at [626, 54] on span "Upload" at bounding box center [628, 52] width 33 height 10
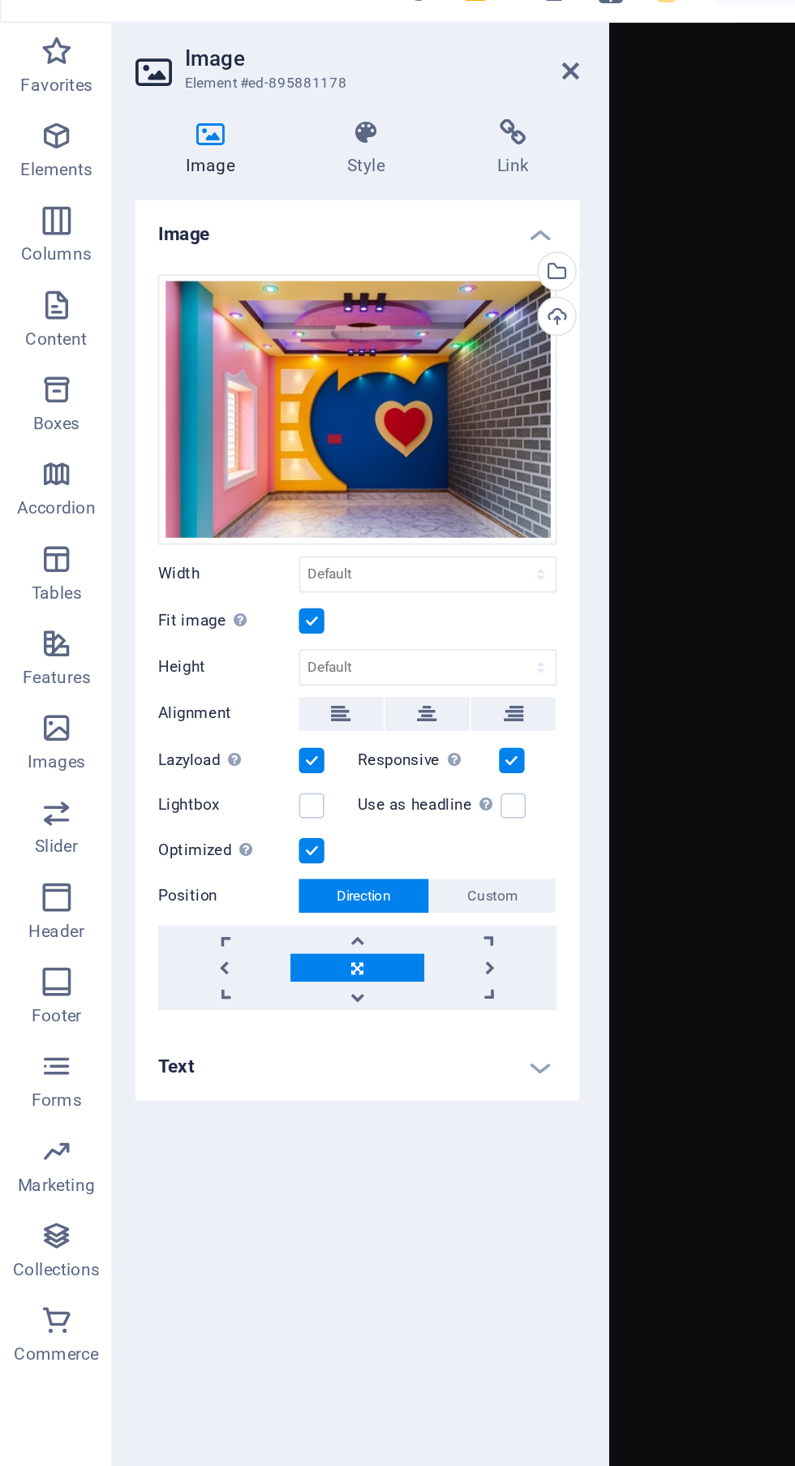
scroll to position [190, 0]
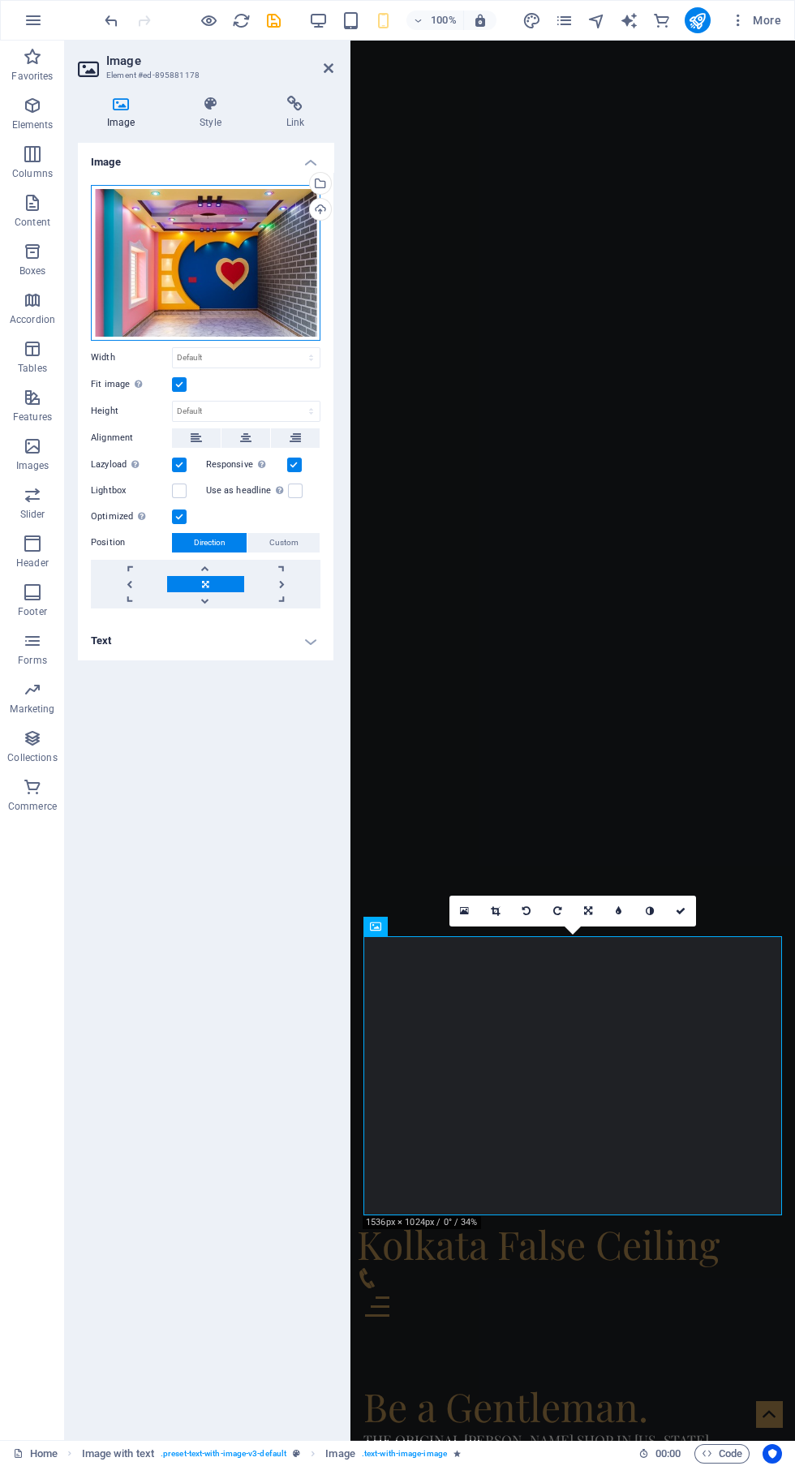
click at [200, 271] on div "Drag files here, click to choose files or select files from Files or our free s…" at bounding box center [206, 263] width 230 height 156
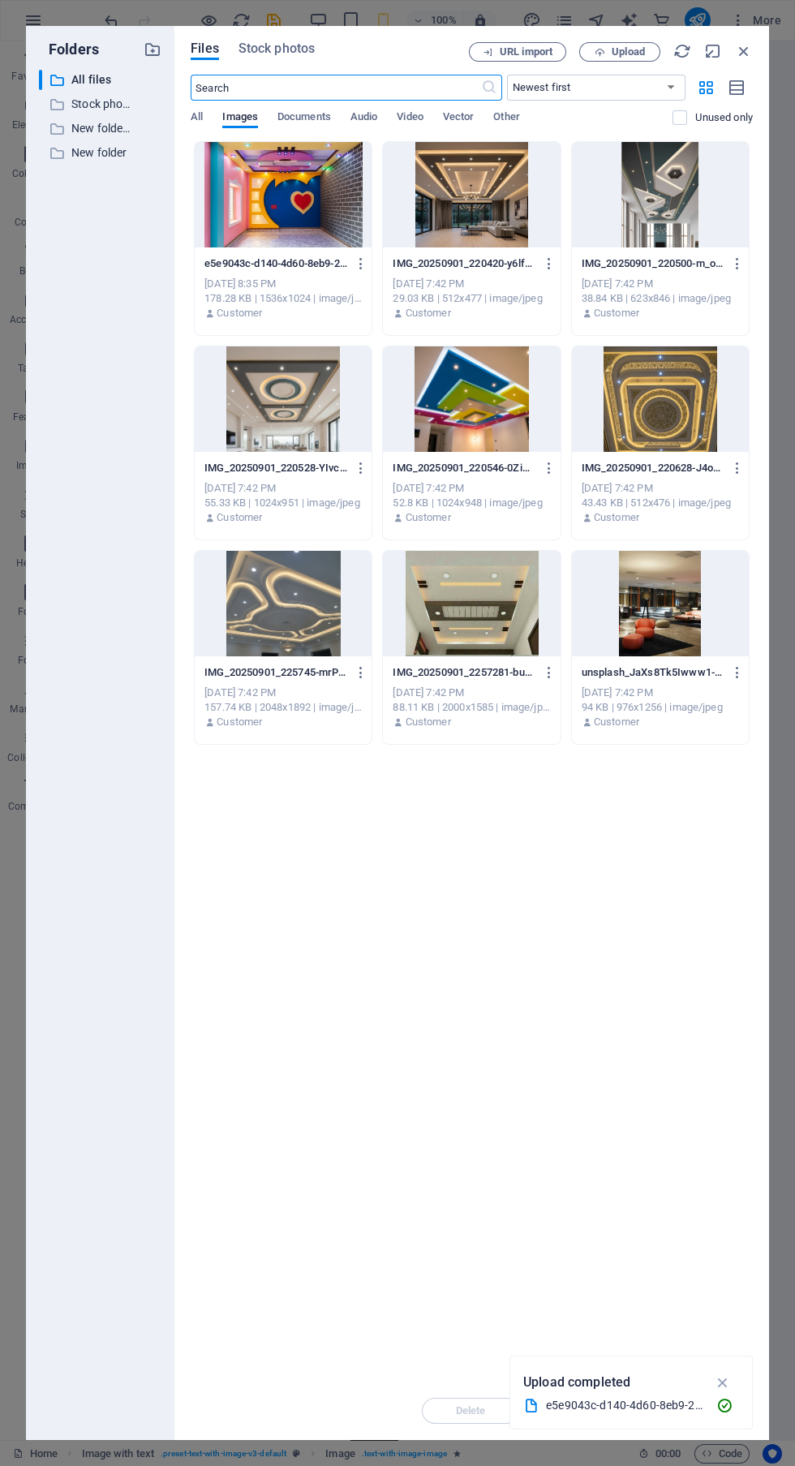
scroll to position [469, 0]
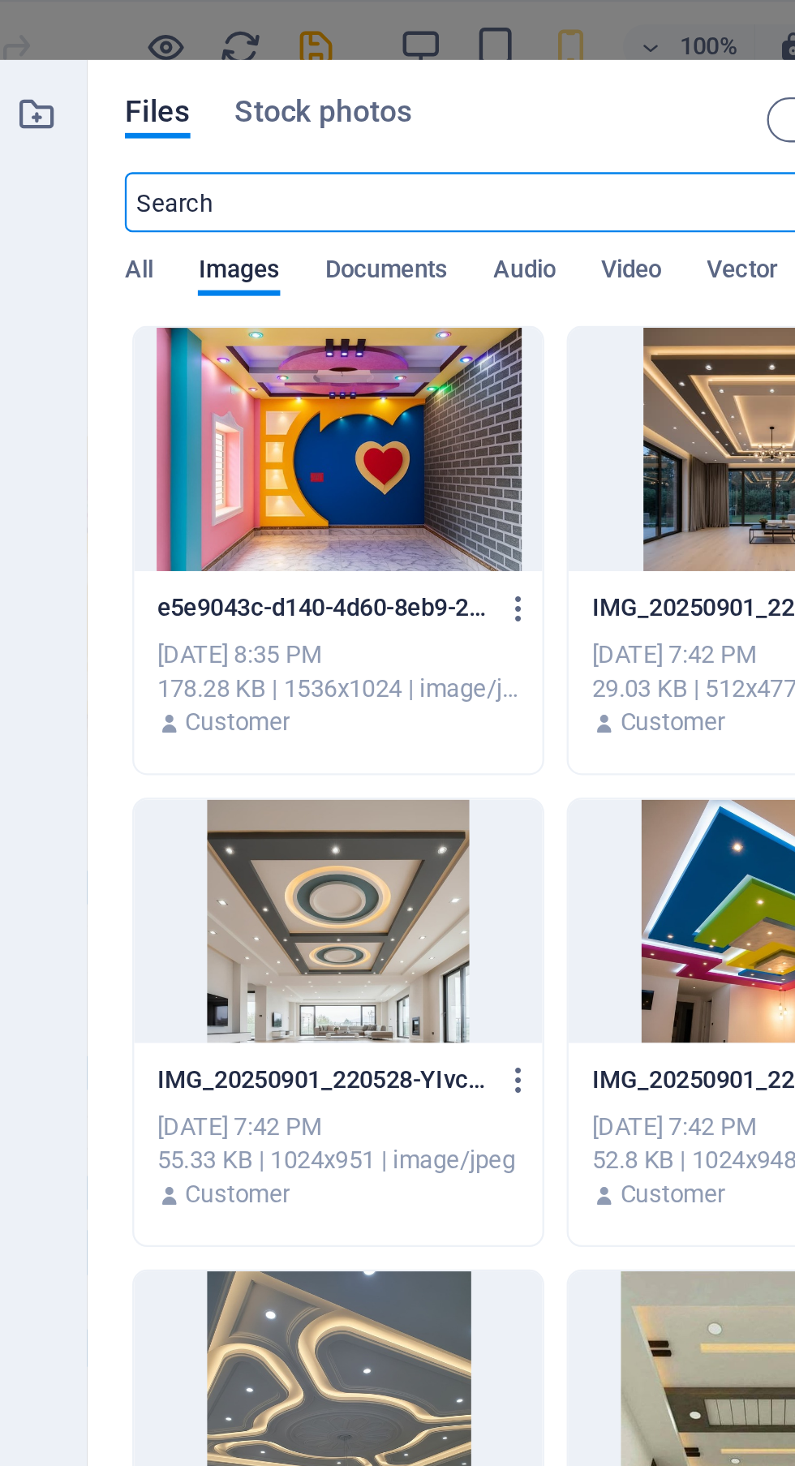
click at [292, 202] on div at bounding box center [283, 194] width 177 height 105
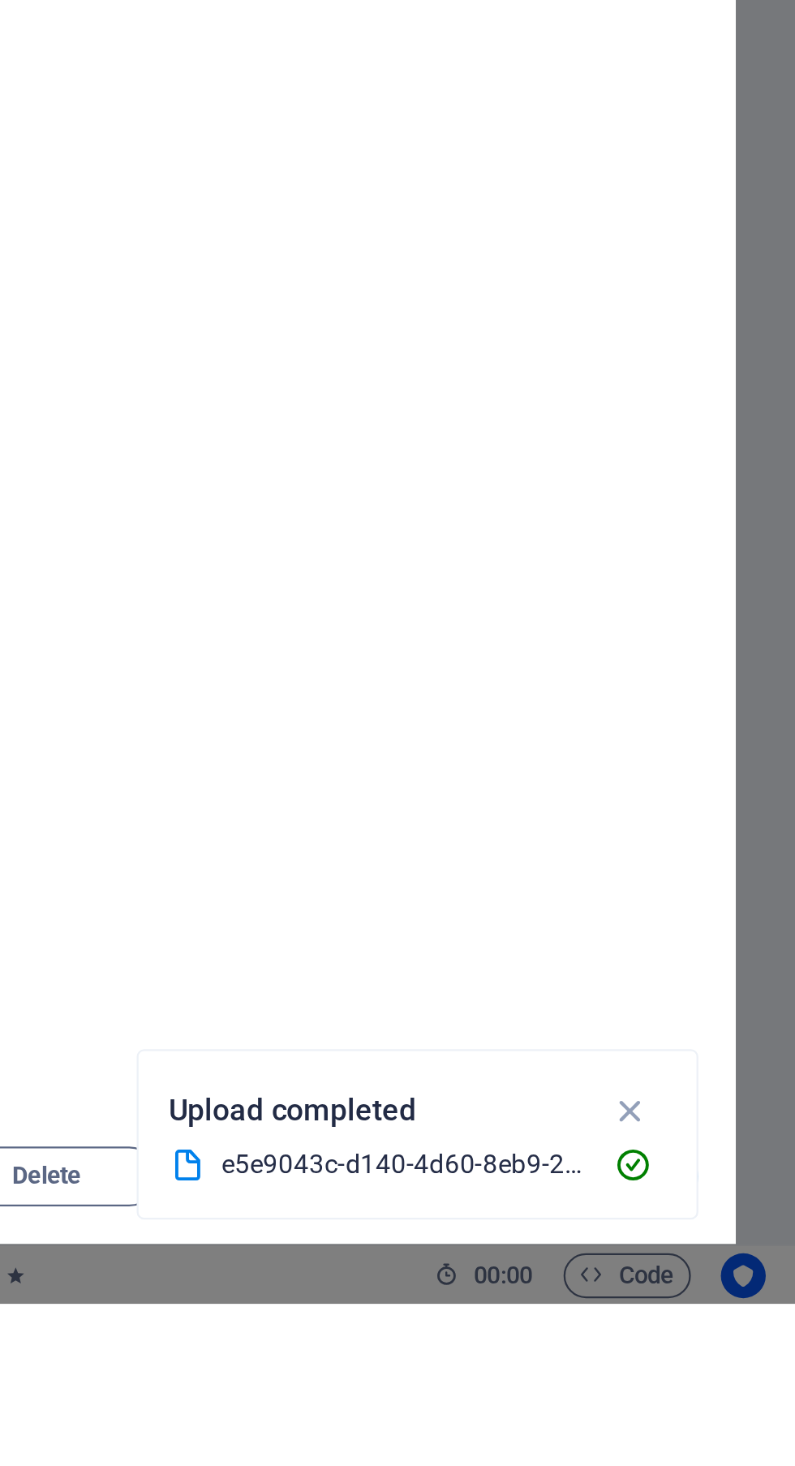
click at [722, 1392] on icon "button" at bounding box center [723, 1383] width 19 height 18
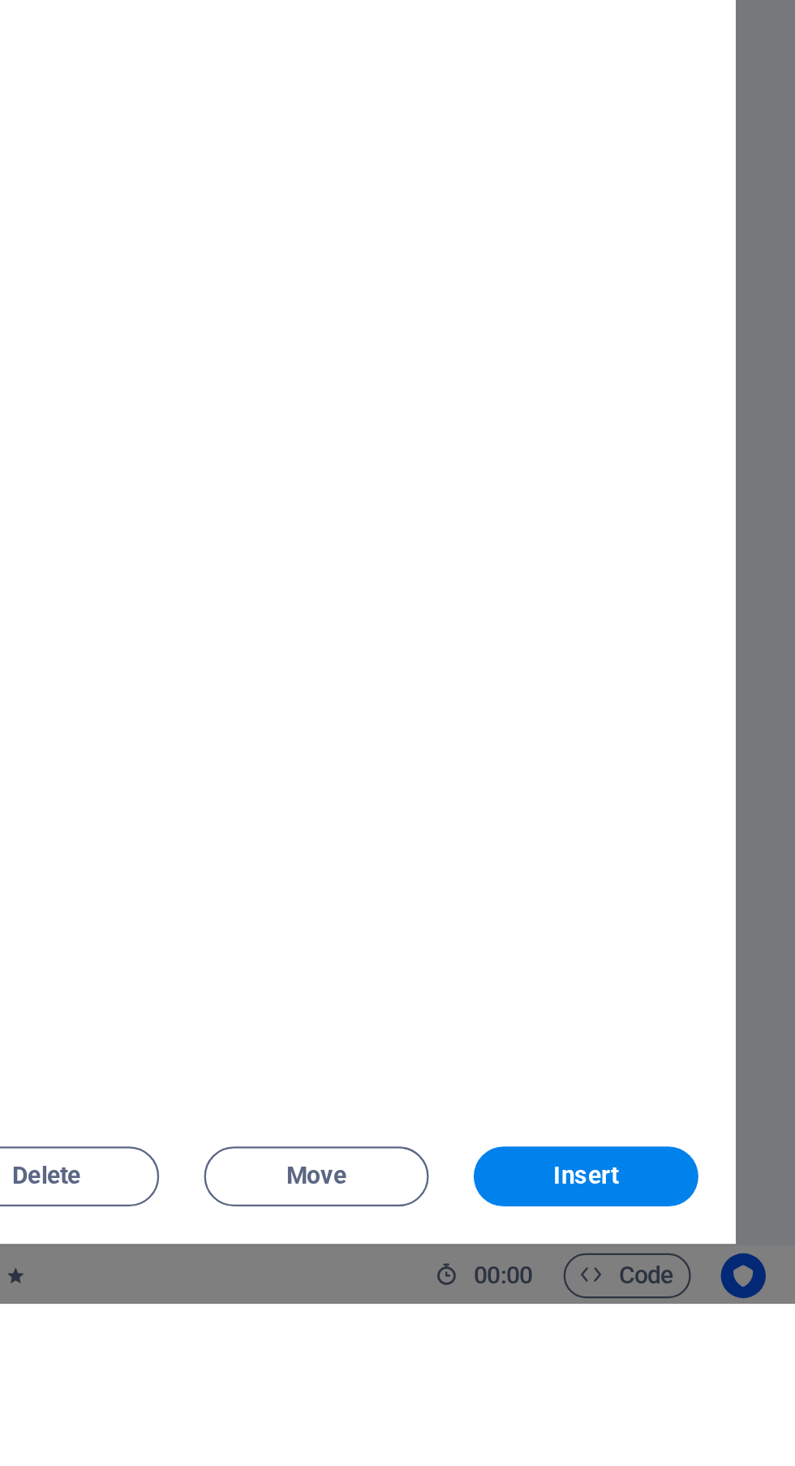
click at [708, 1416] on span "Insert" at bounding box center [705, 1411] width 28 height 10
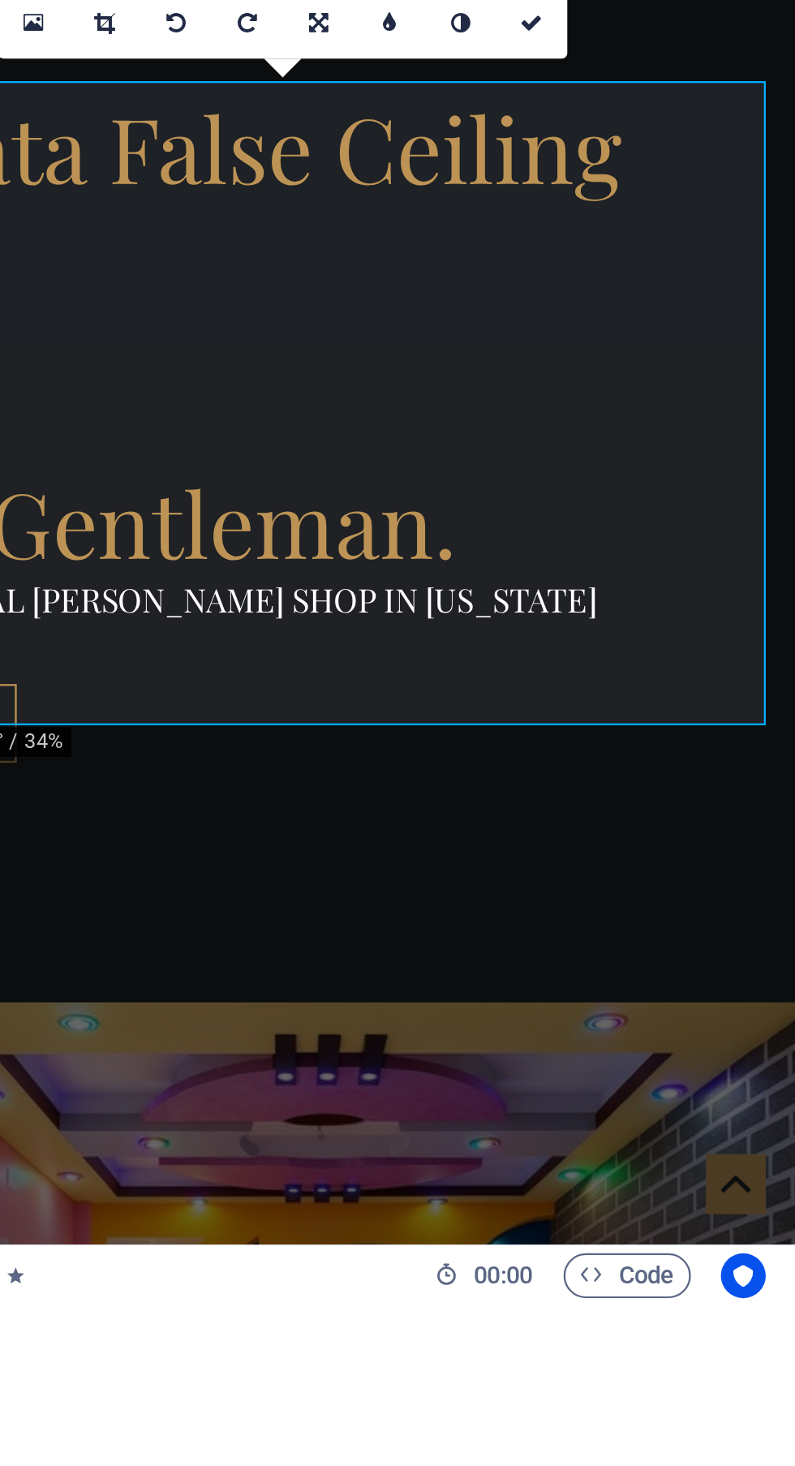
scroll to position [190, 0]
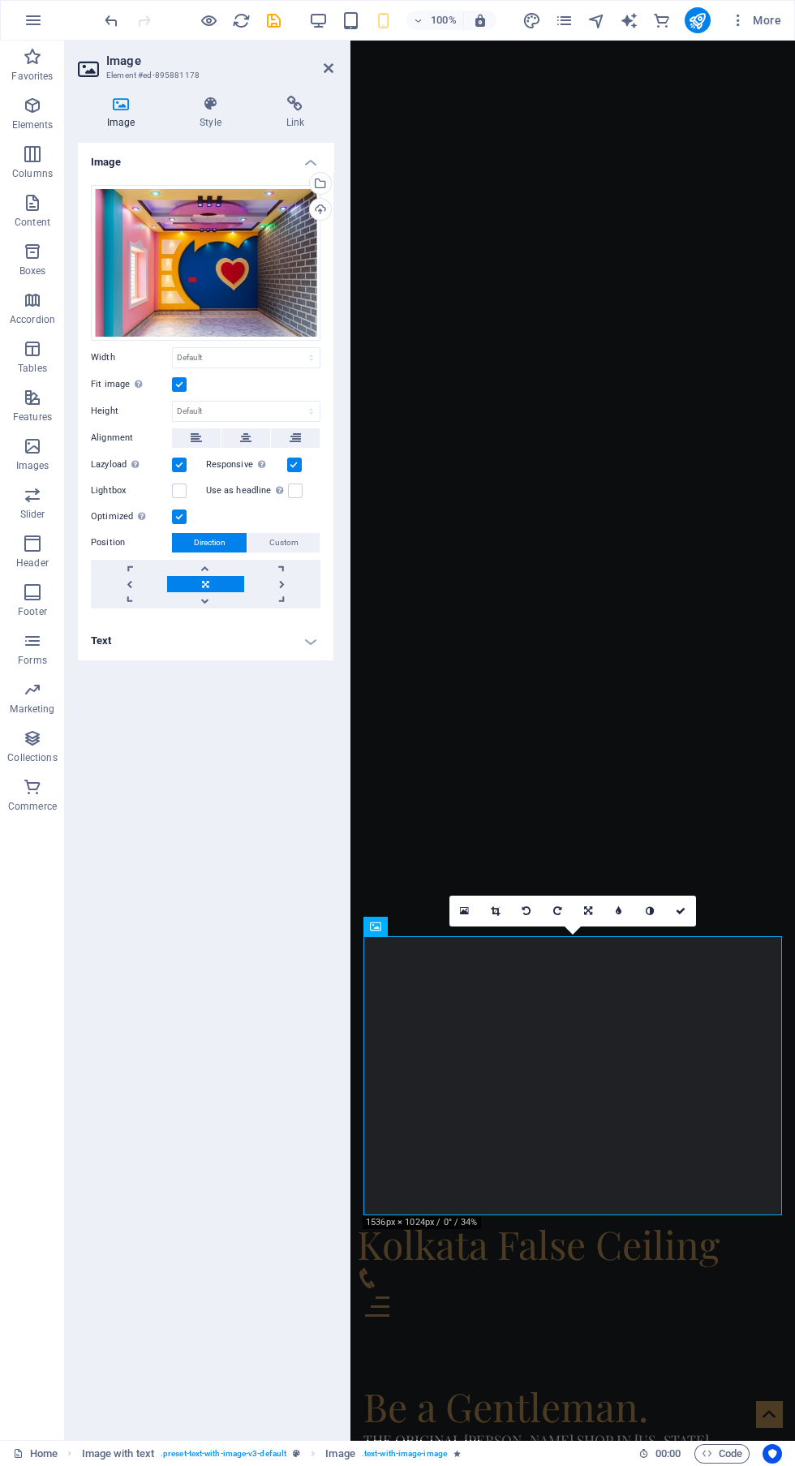
click at [488, 1332] on div "Be a Gentleman. The original [PERSON_NAME] Shop in [US_STATE] Learn more" at bounding box center [573, 1448] width 445 height 232
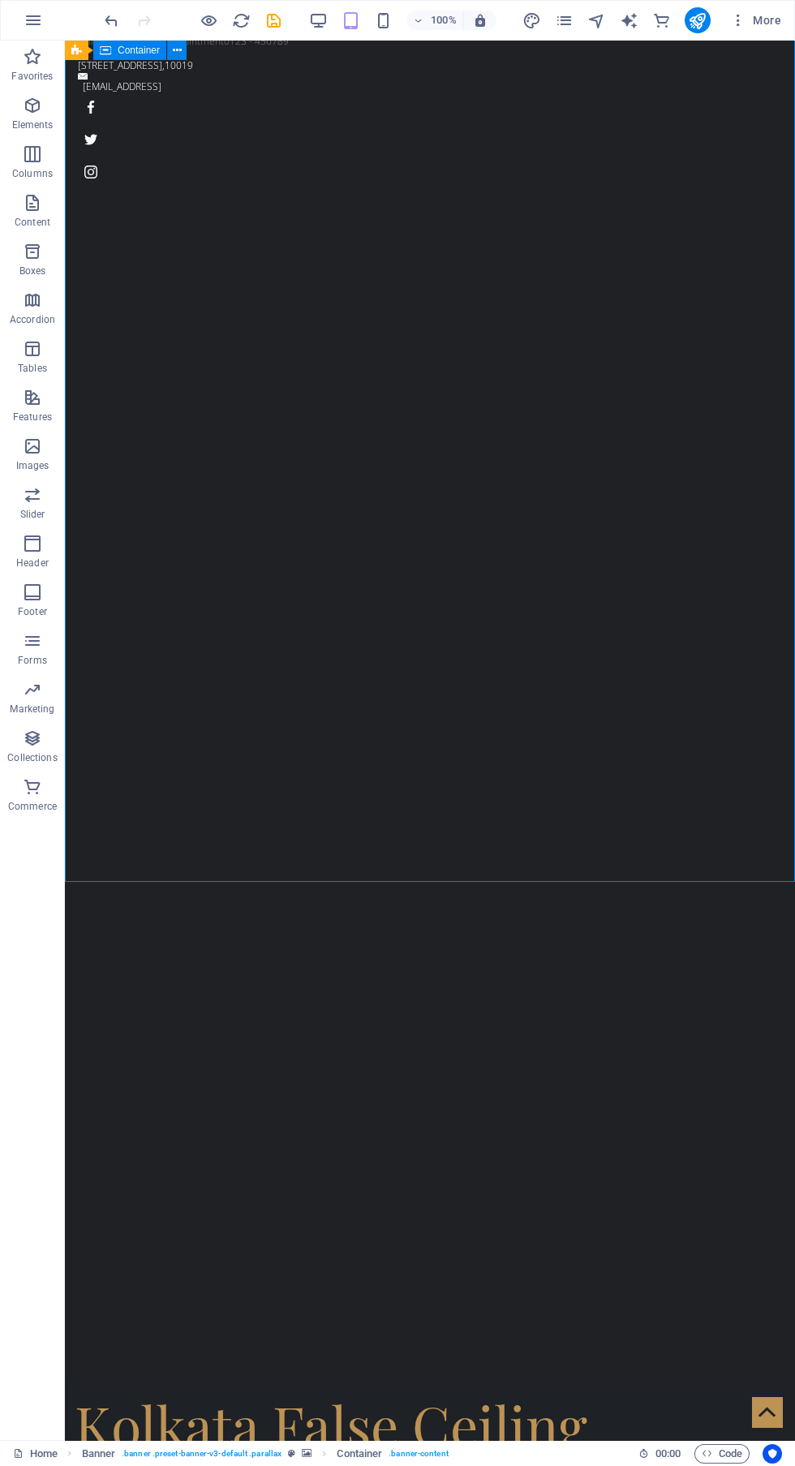
scroll to position [0, 0]
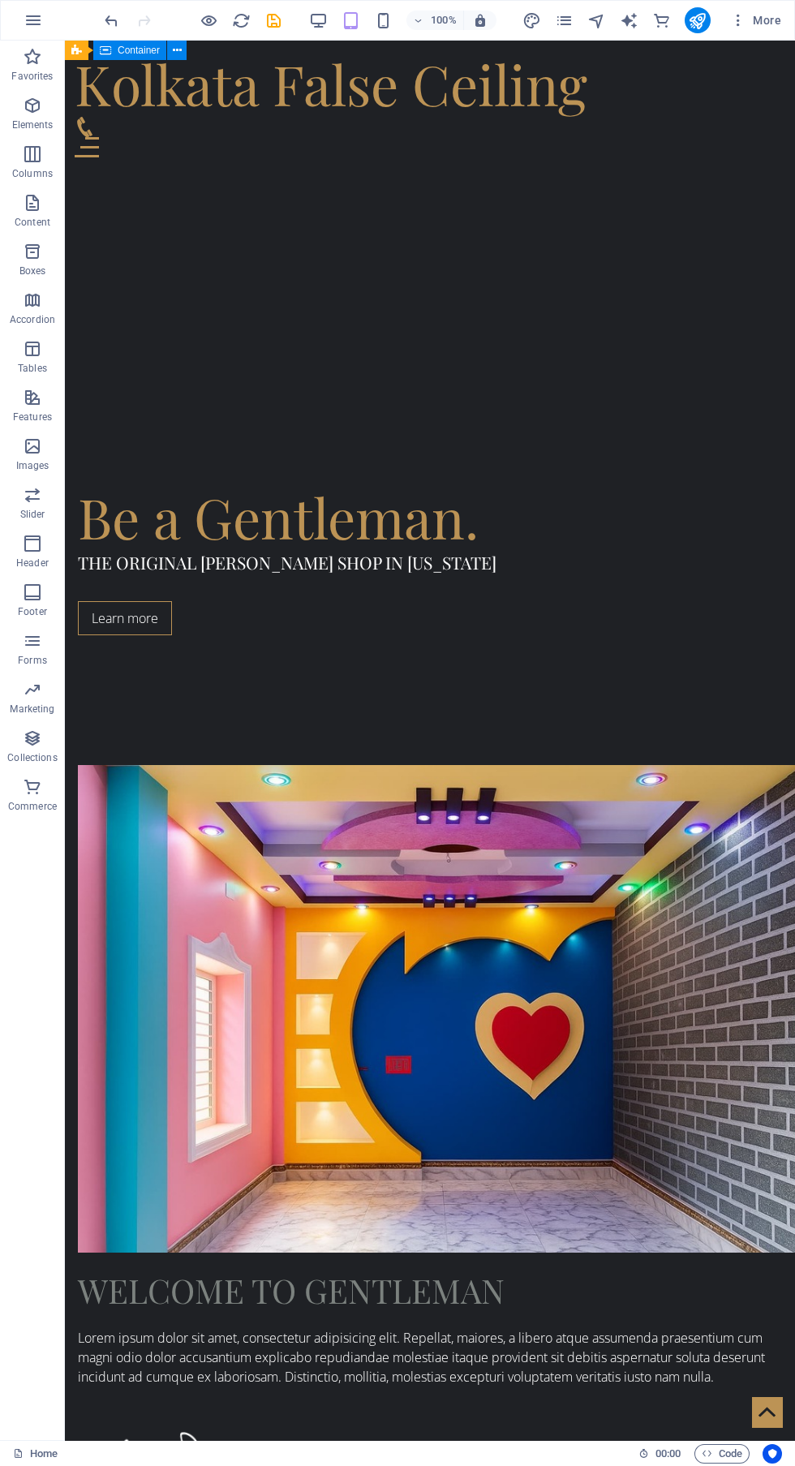
scroll to position [1071, 0]
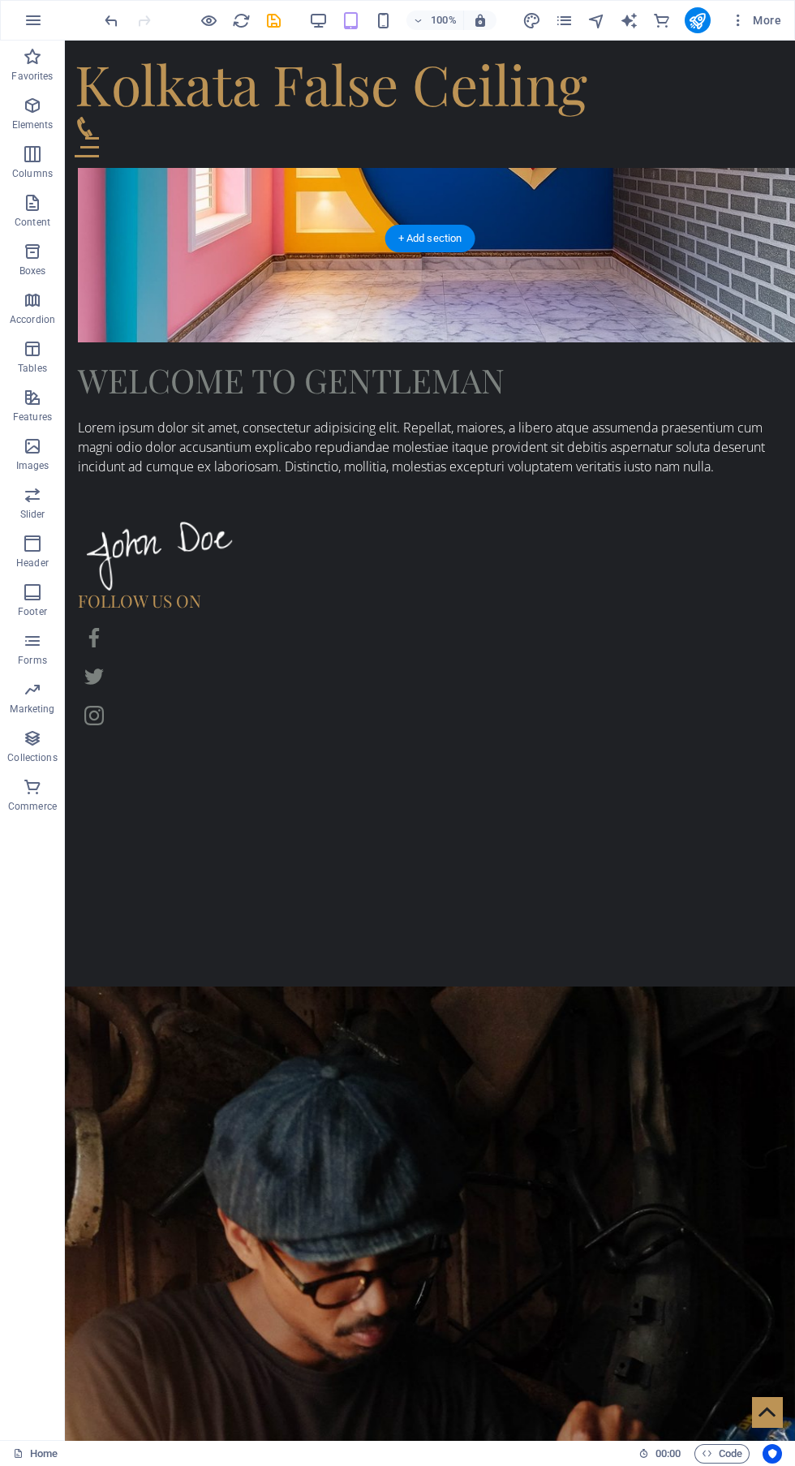
scroll to position [1990, 0]
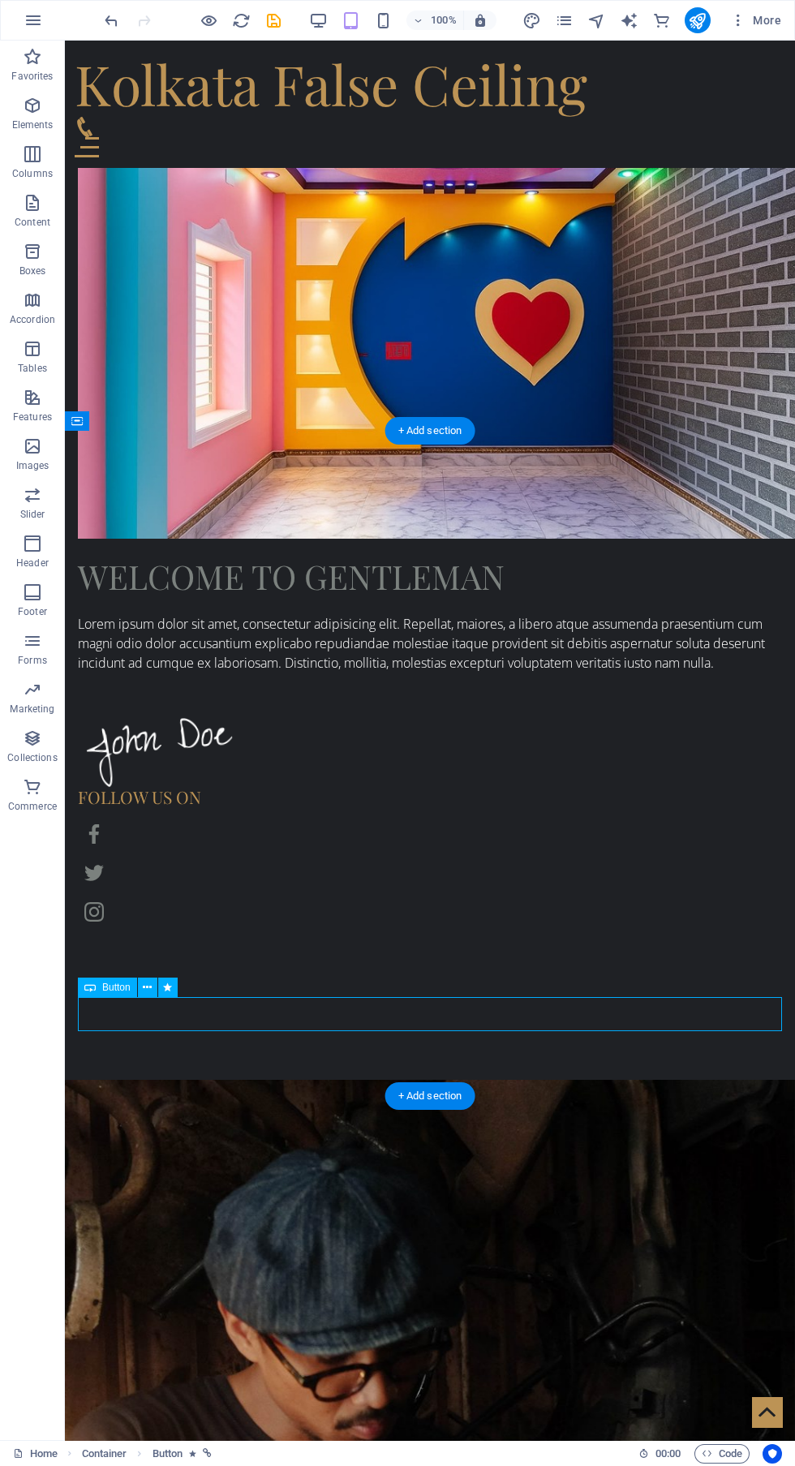
scroll to position [1763, 0]
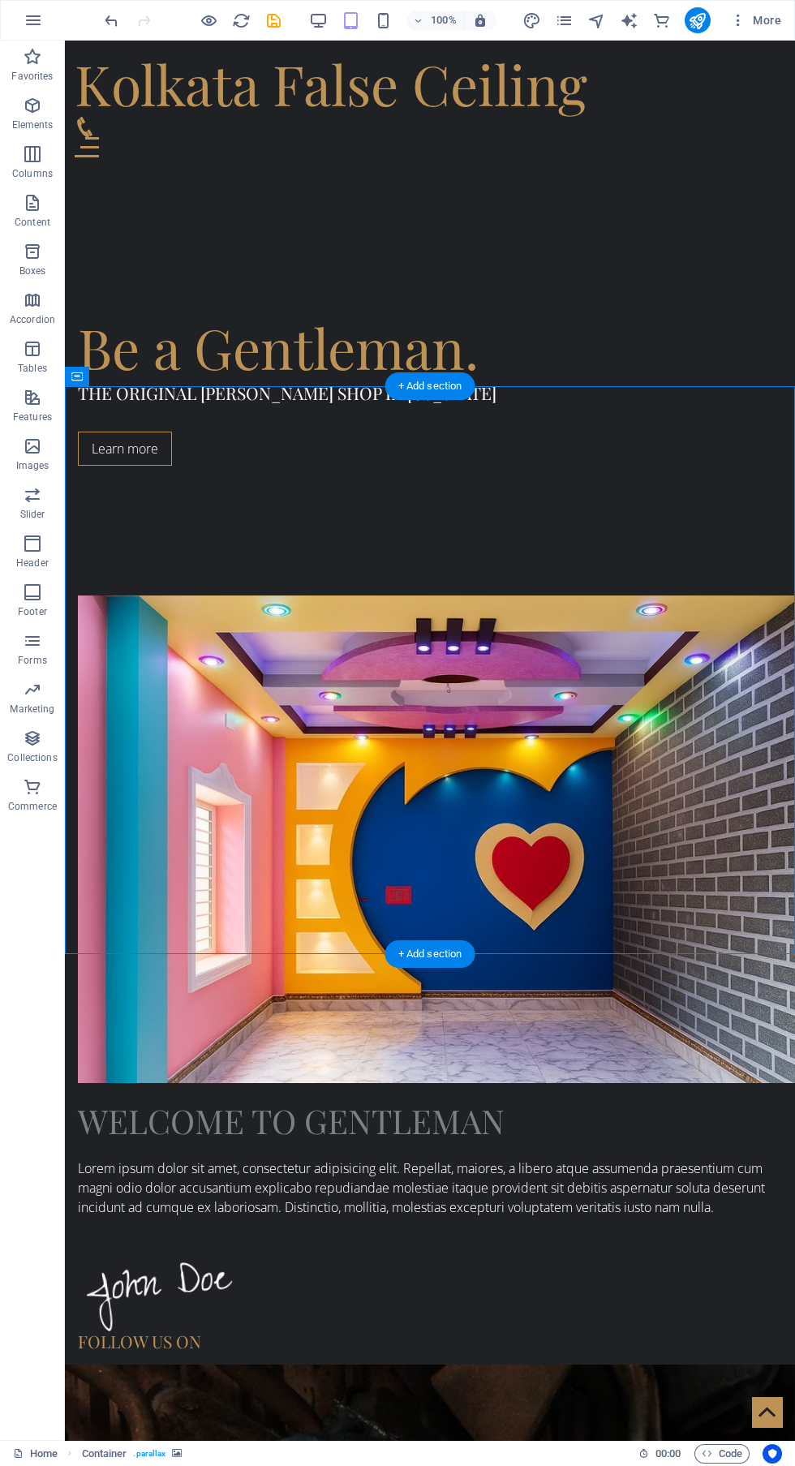
scroll to position [1241, 0]
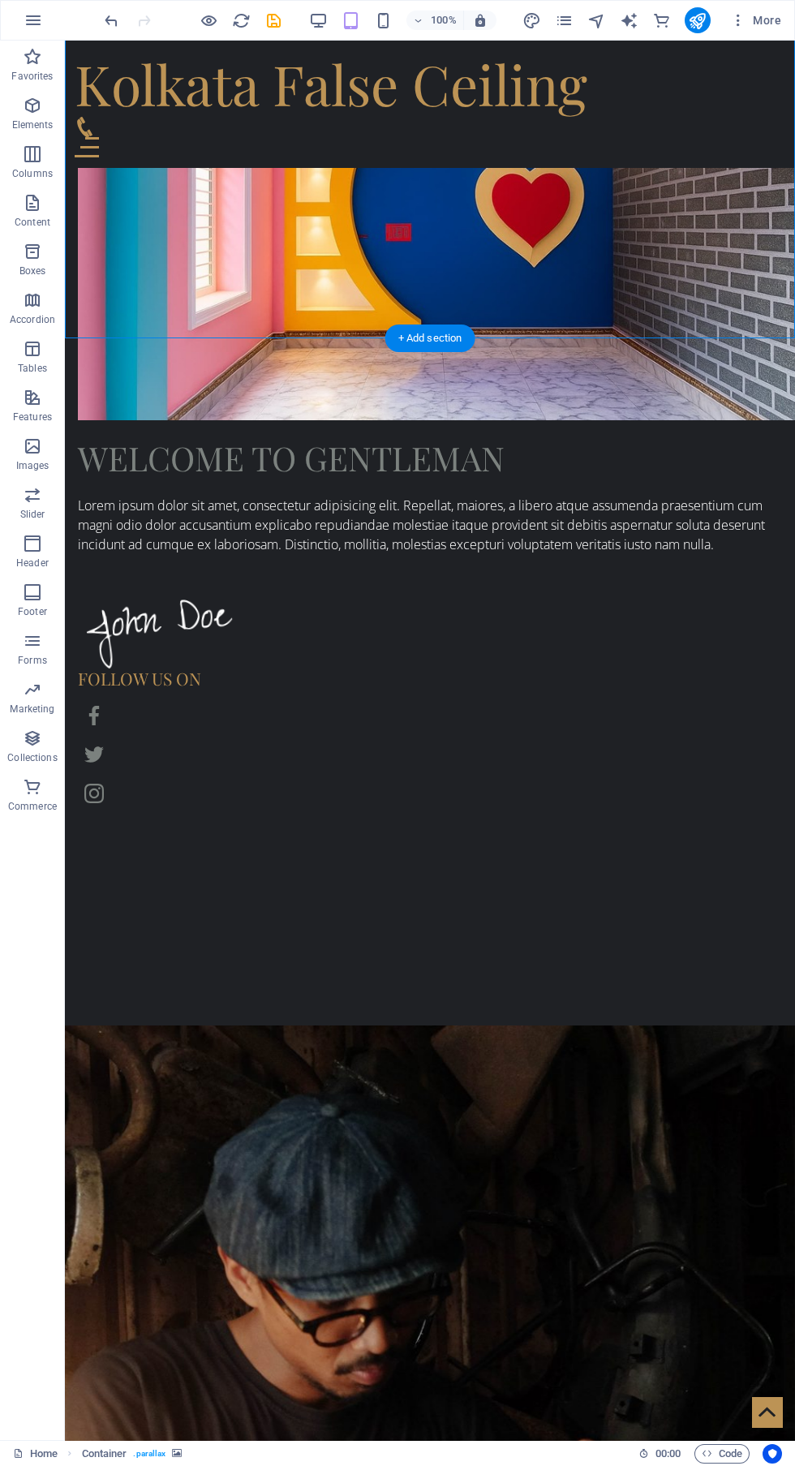
scroll to position [1934, 0]
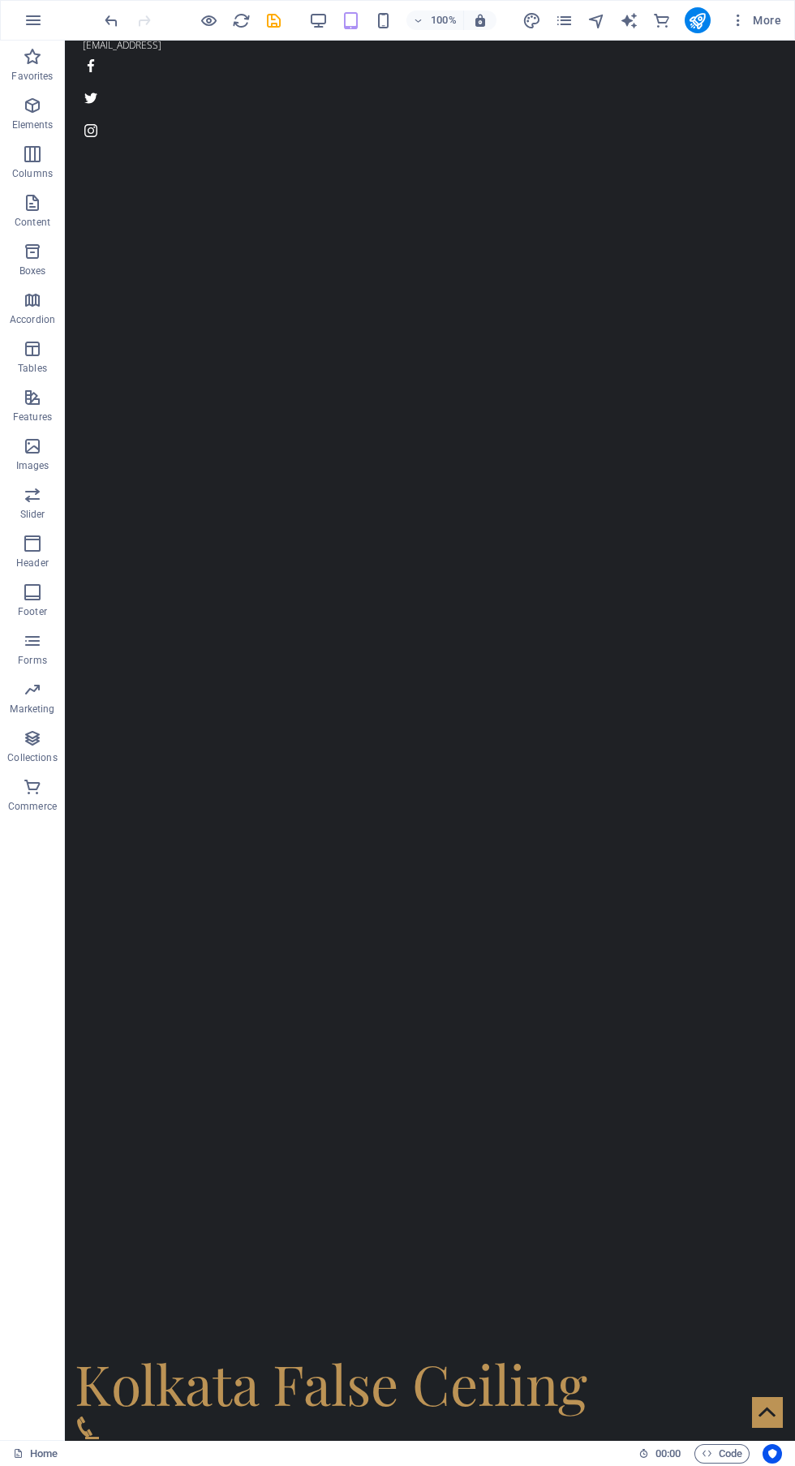
scroll to position [0, 0]
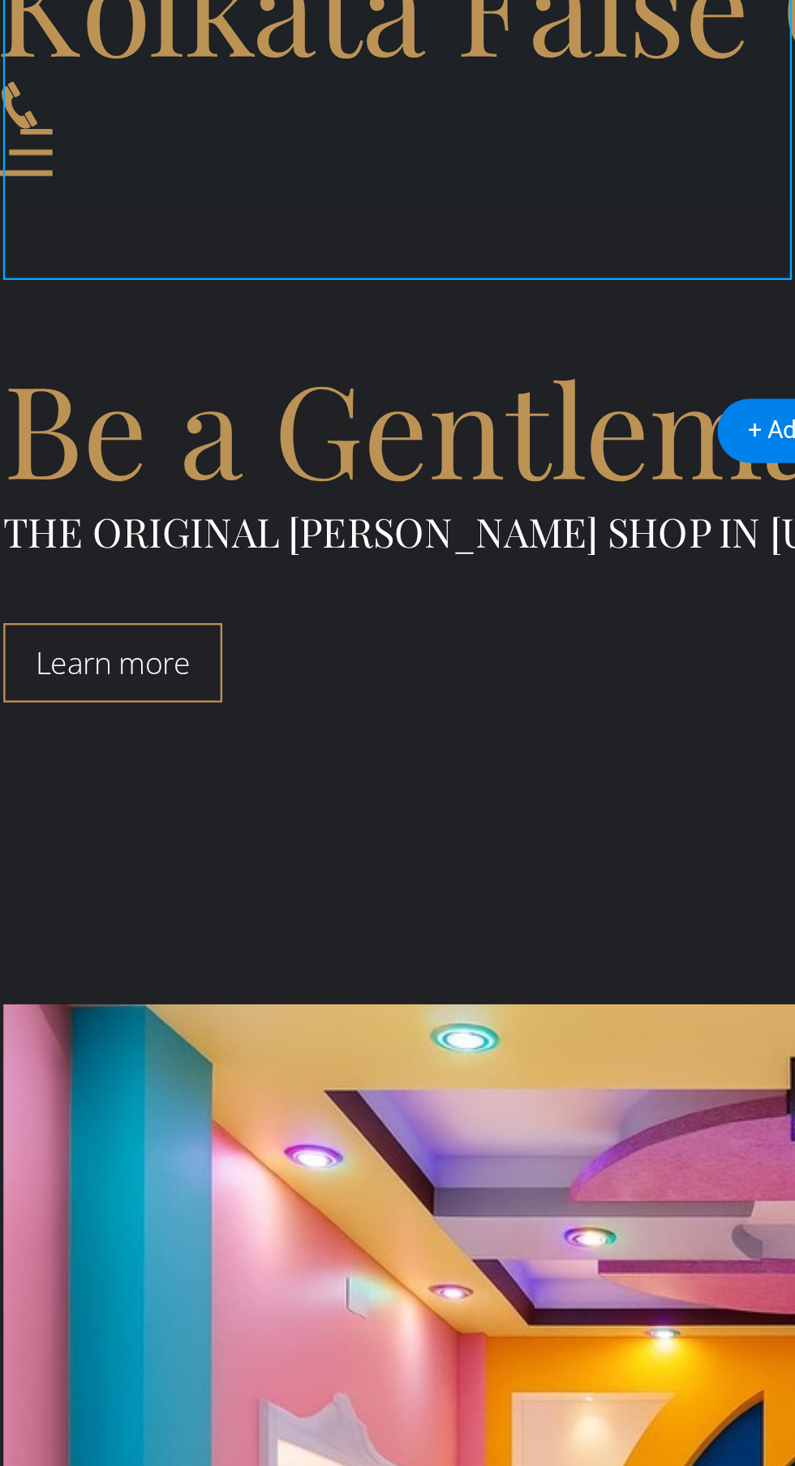
scroll to position [997, 0]
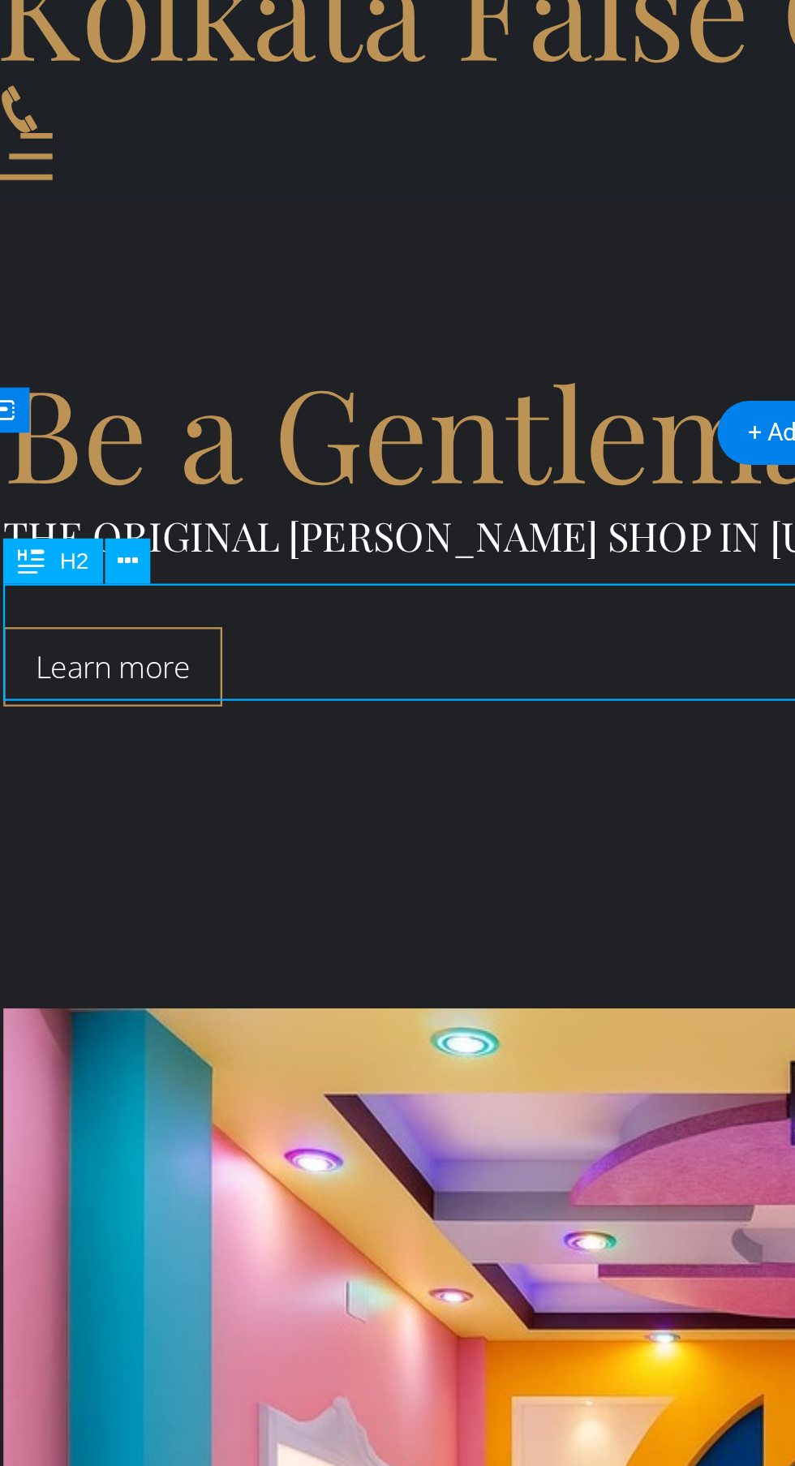
click at [238, 541] on figure at bounding box center [338, 1033] width 730 height 984
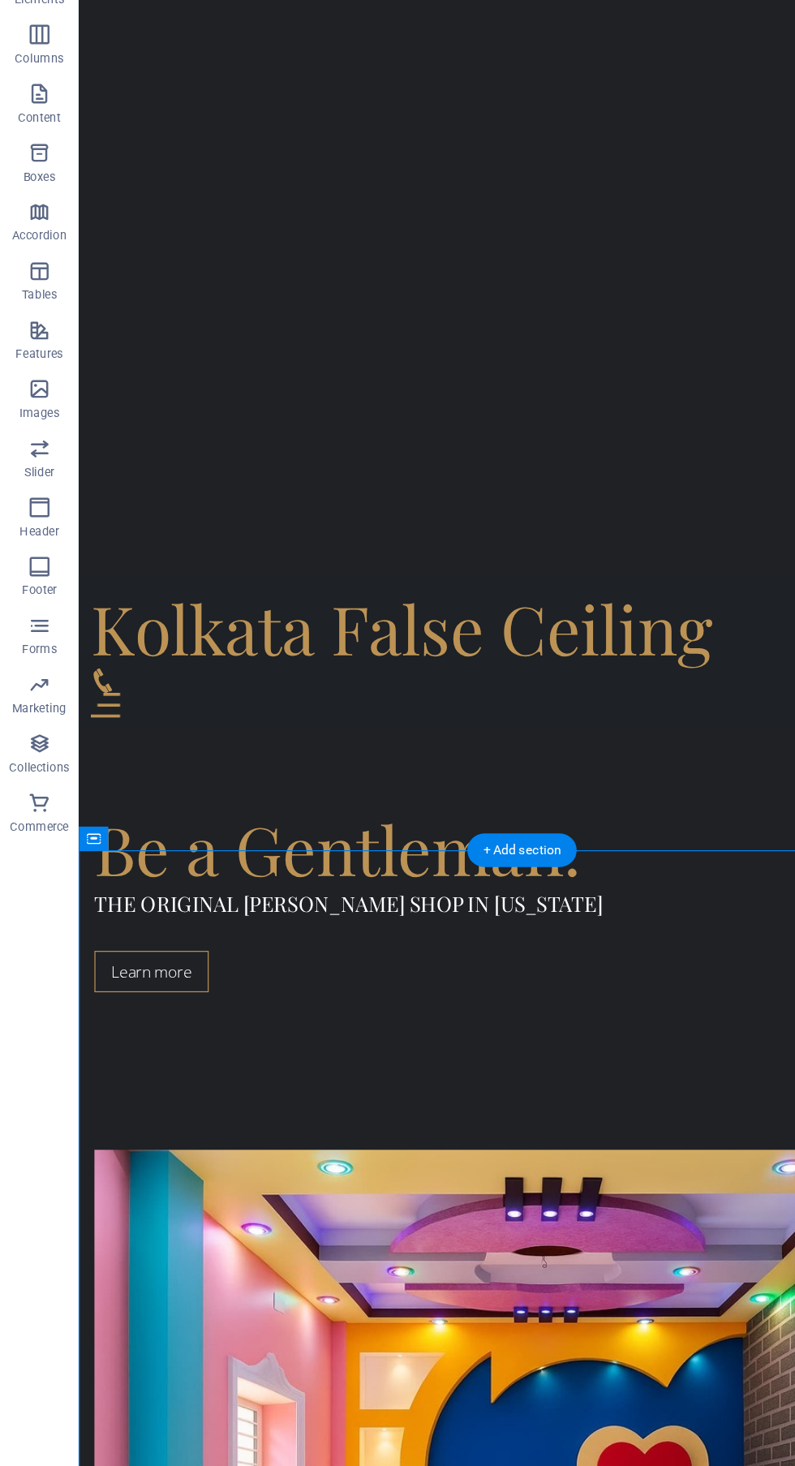
scroll to position [808, 0]
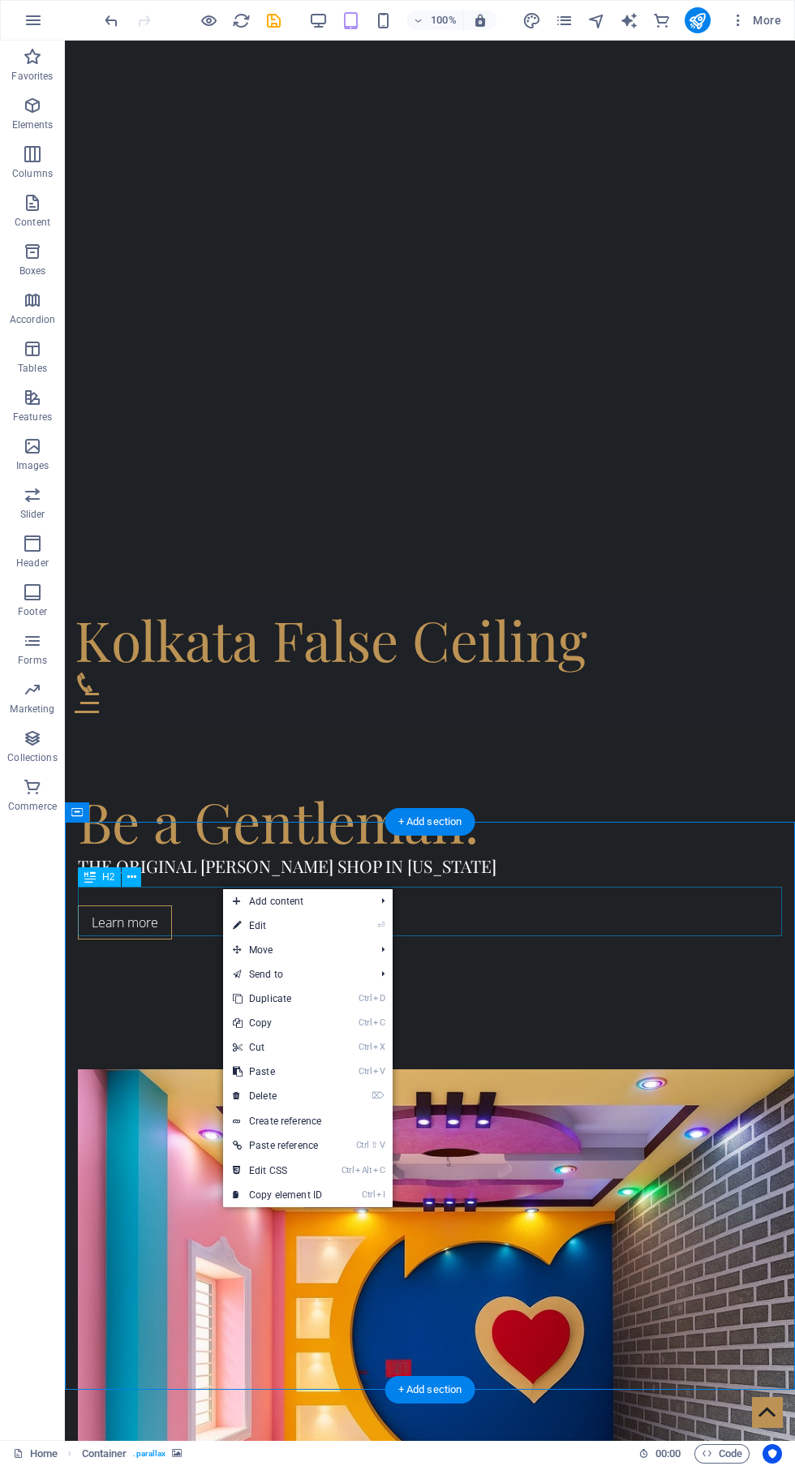
click at [235, 914] on icon at bounding box center [237, 926] width 8 height 24
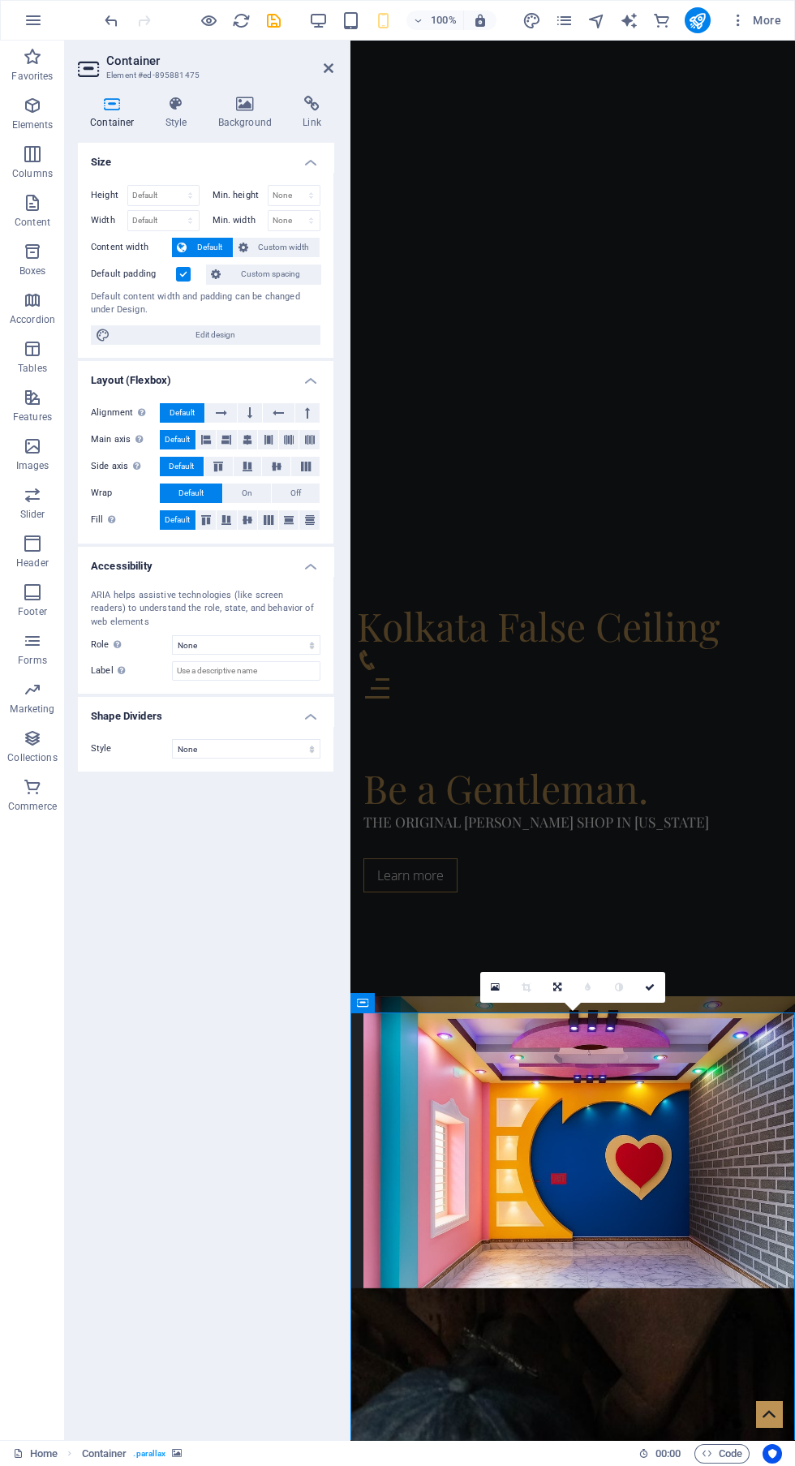
click at [266, 114] on h4 "Background" at bounding box center [248, 113] width 85 height 34
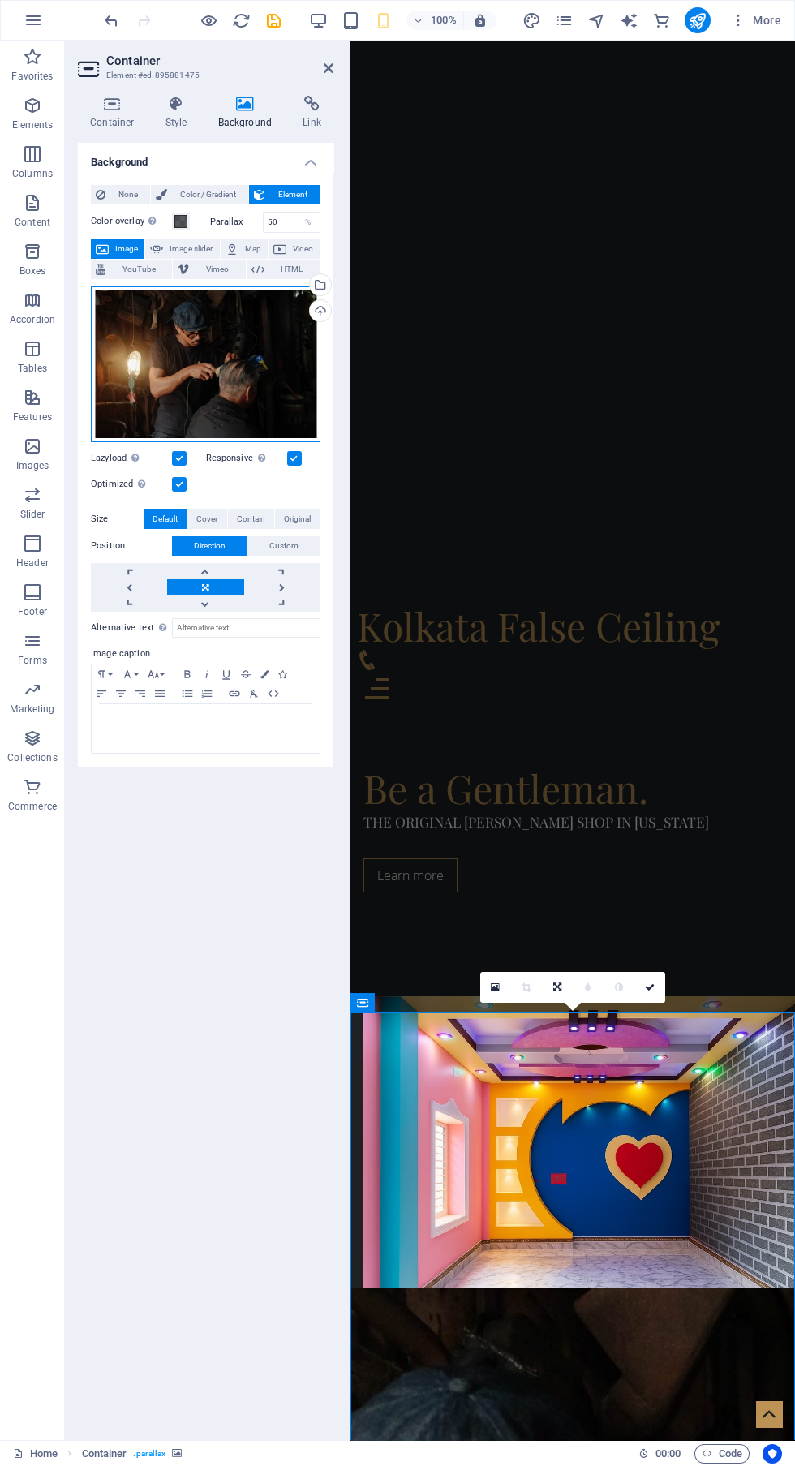
click at [175, 372] on div "Drag files here, click to choose files or select files from Files or our free s…" at bounding box center [206, 364] width 230 height 156
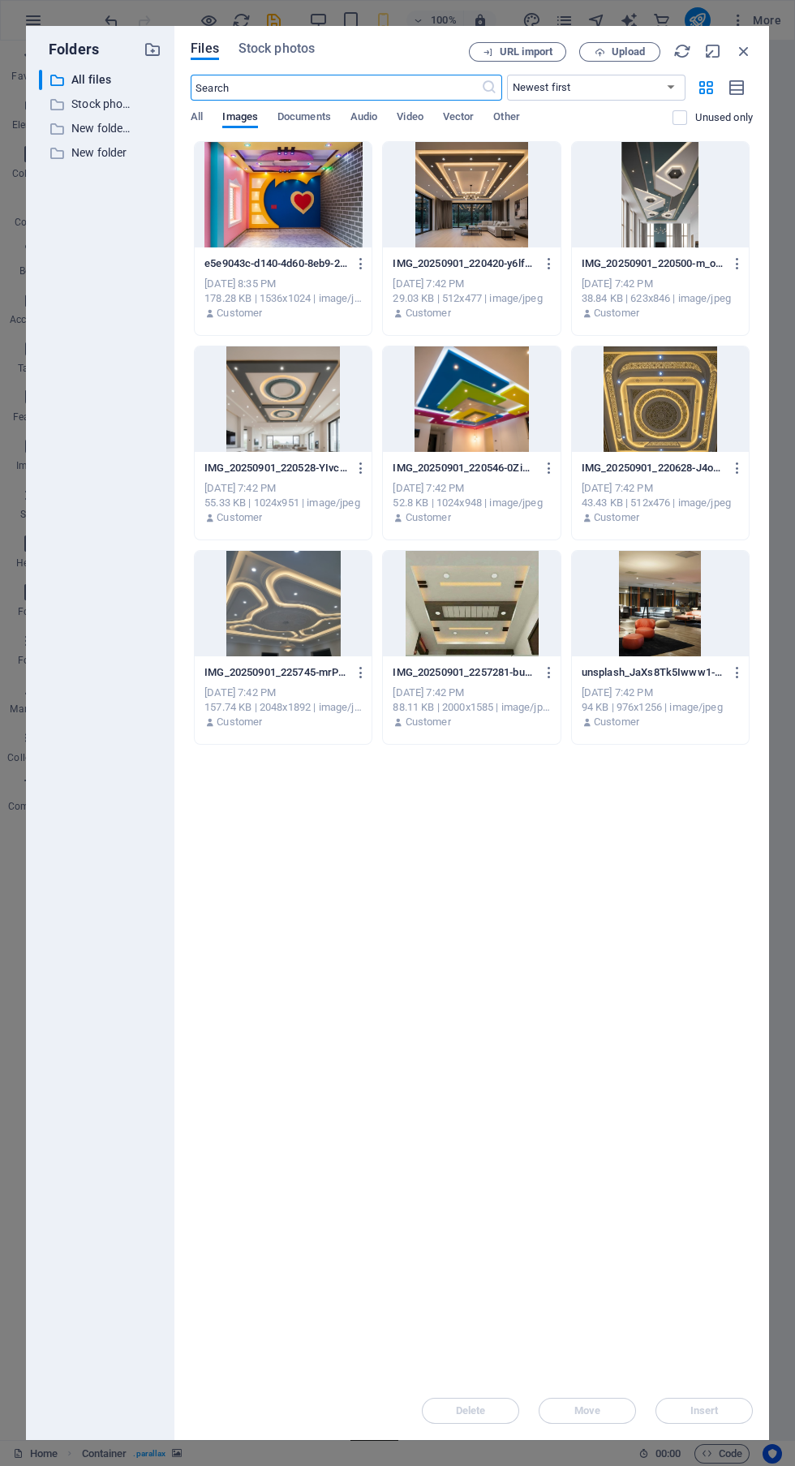
scroll to position [2741, 0]
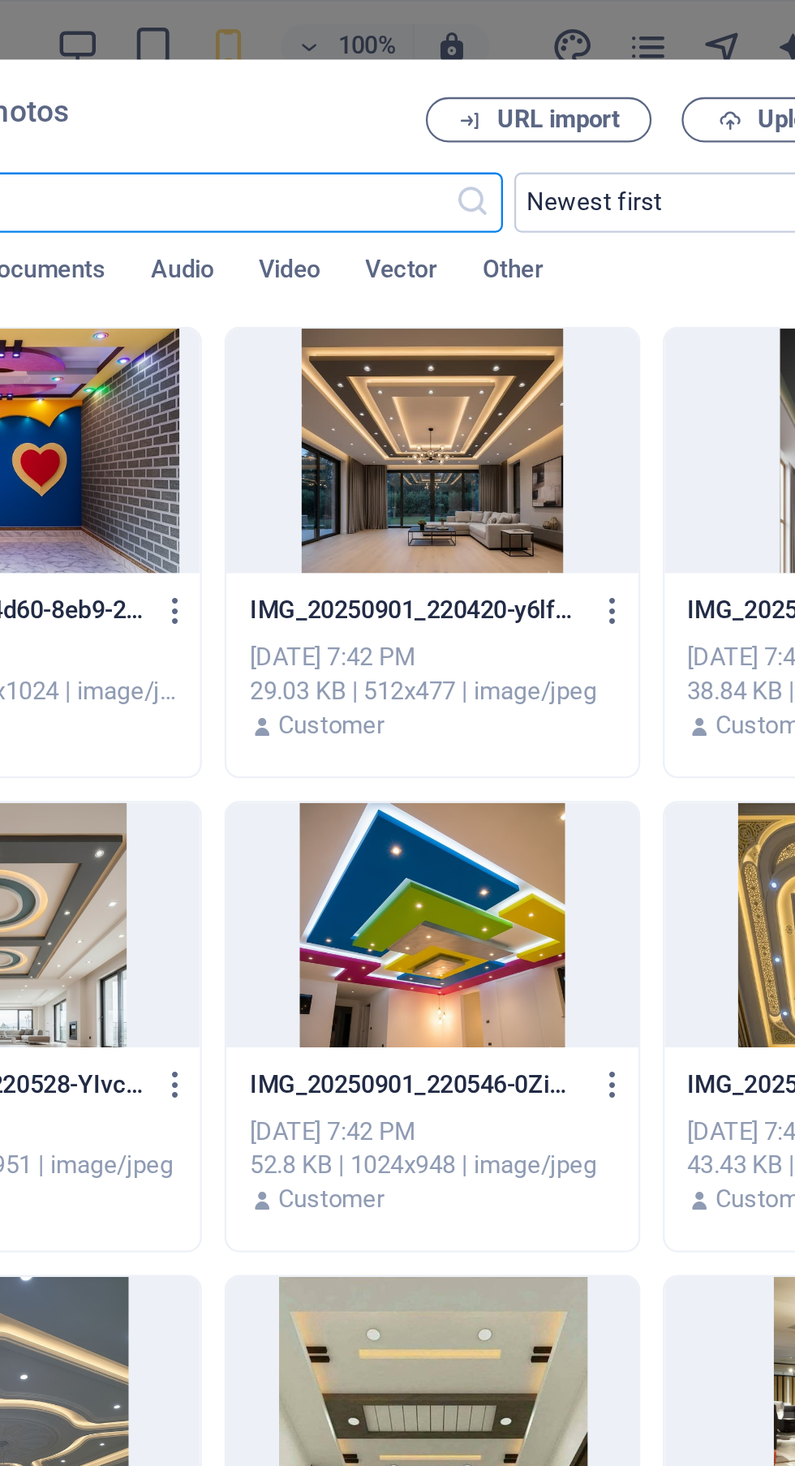
click at [454, 110] on span "Vector" at bounding box center [459, 118] width 32 height 23
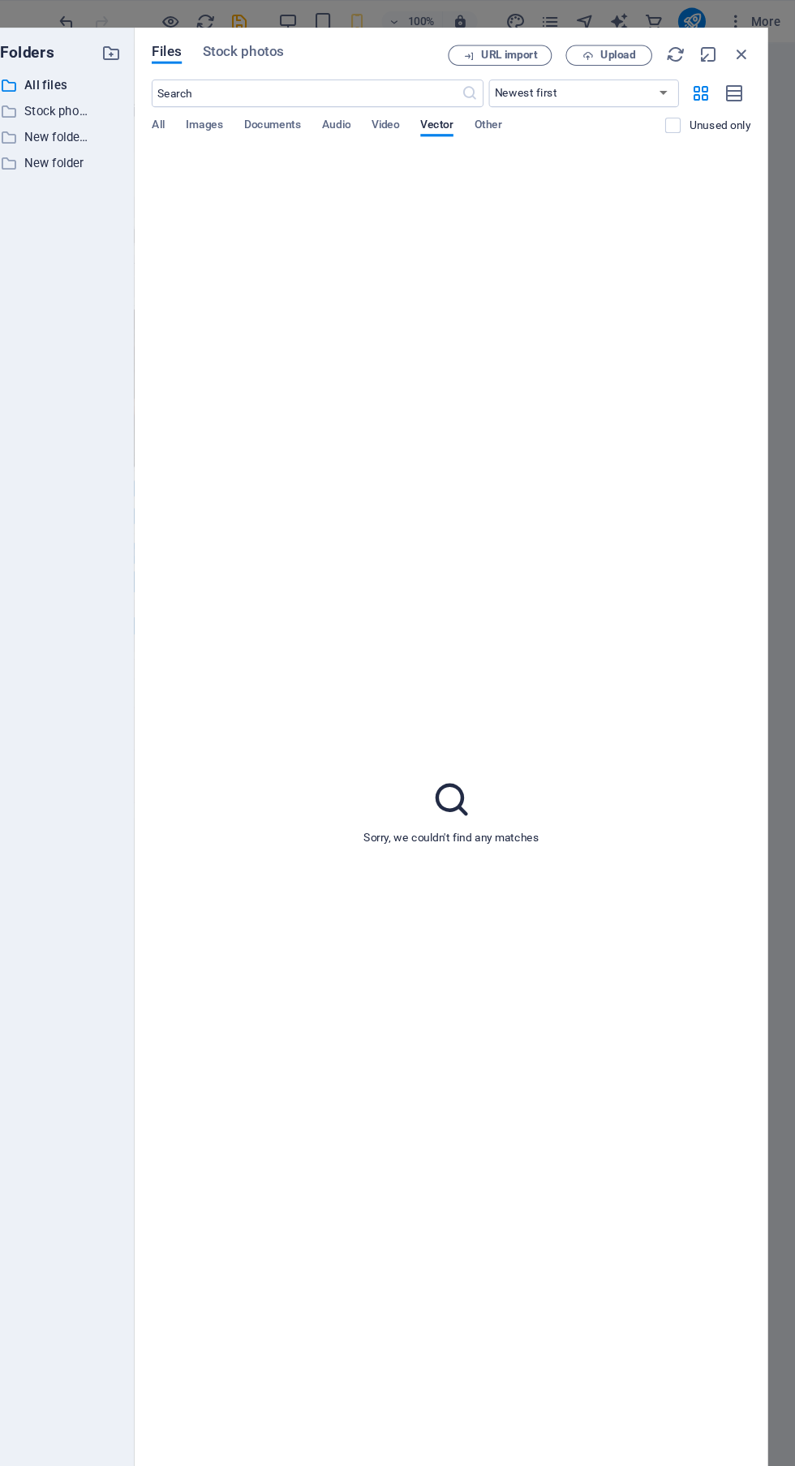
scroll to position [0, 0]
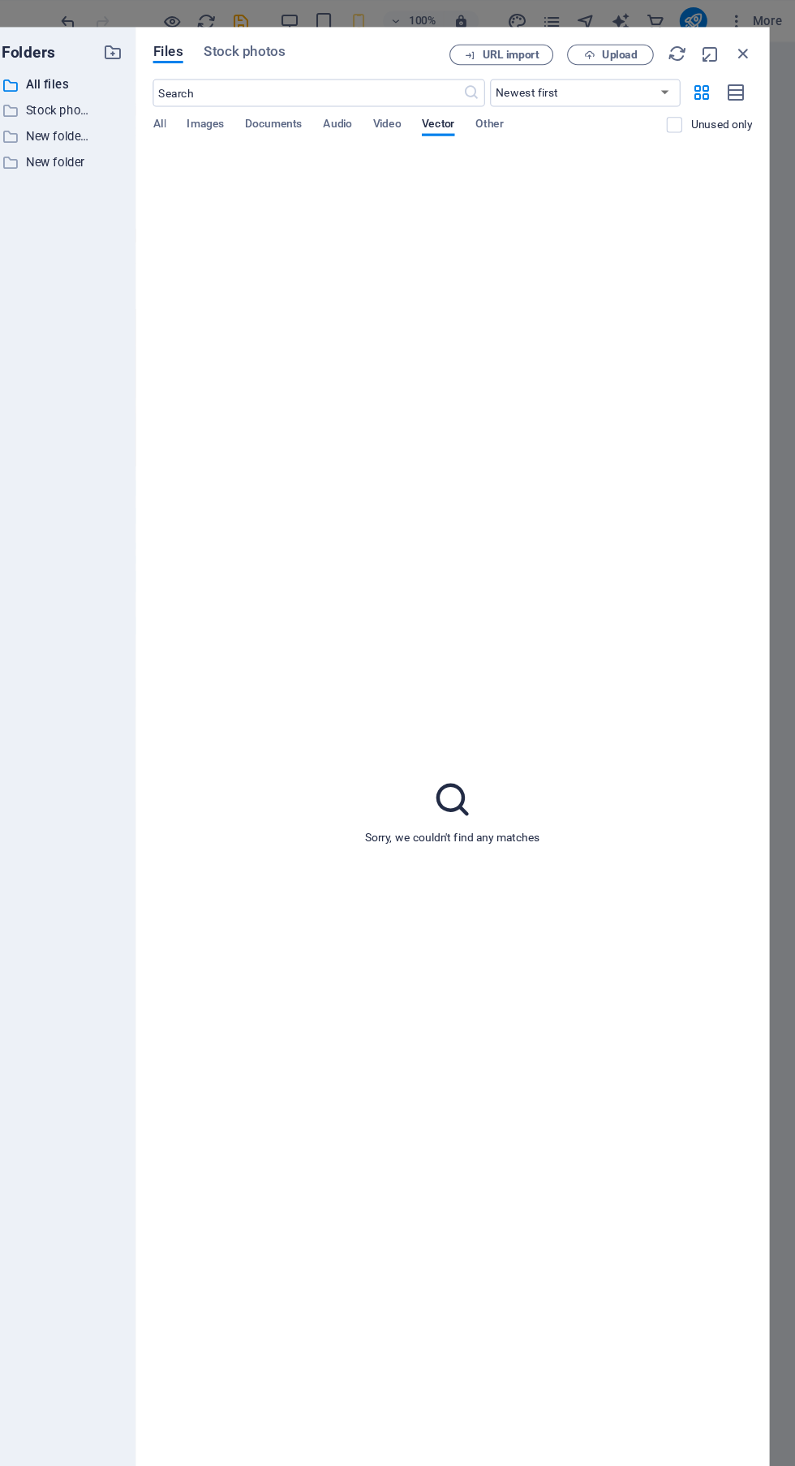
click at [417, 118] on span "Video" at bounding box center [410, 118] width 26 height 23
click at [514, 116] on span "Other" at bounding box center [506, 118] width 26 height 23
click at [250, 117] on span "Images" at bounding box center [240, 118] width 36 height 23
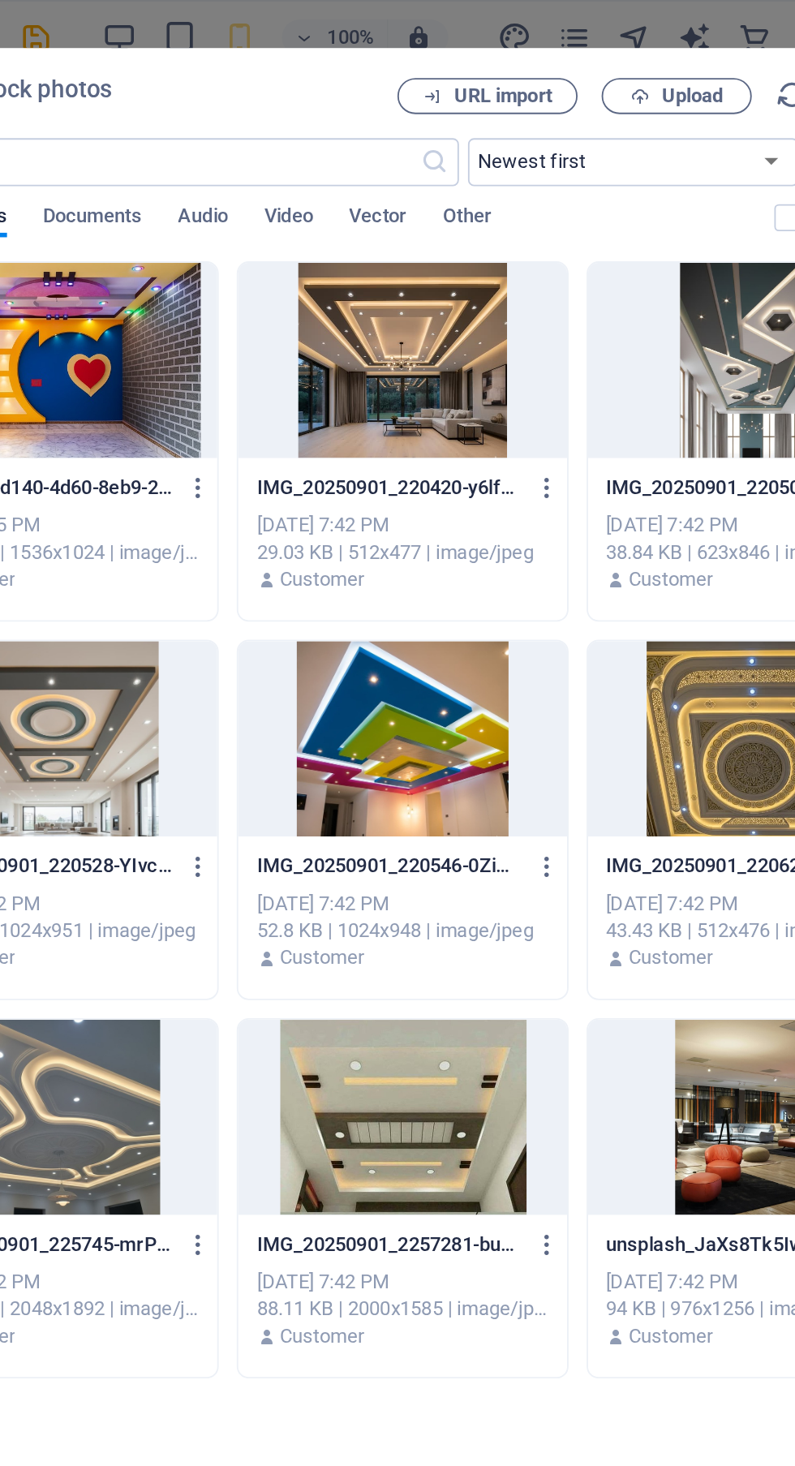
click at [632, 53] on span "Upload" at bounding box center [628, 52] width 33 height 10
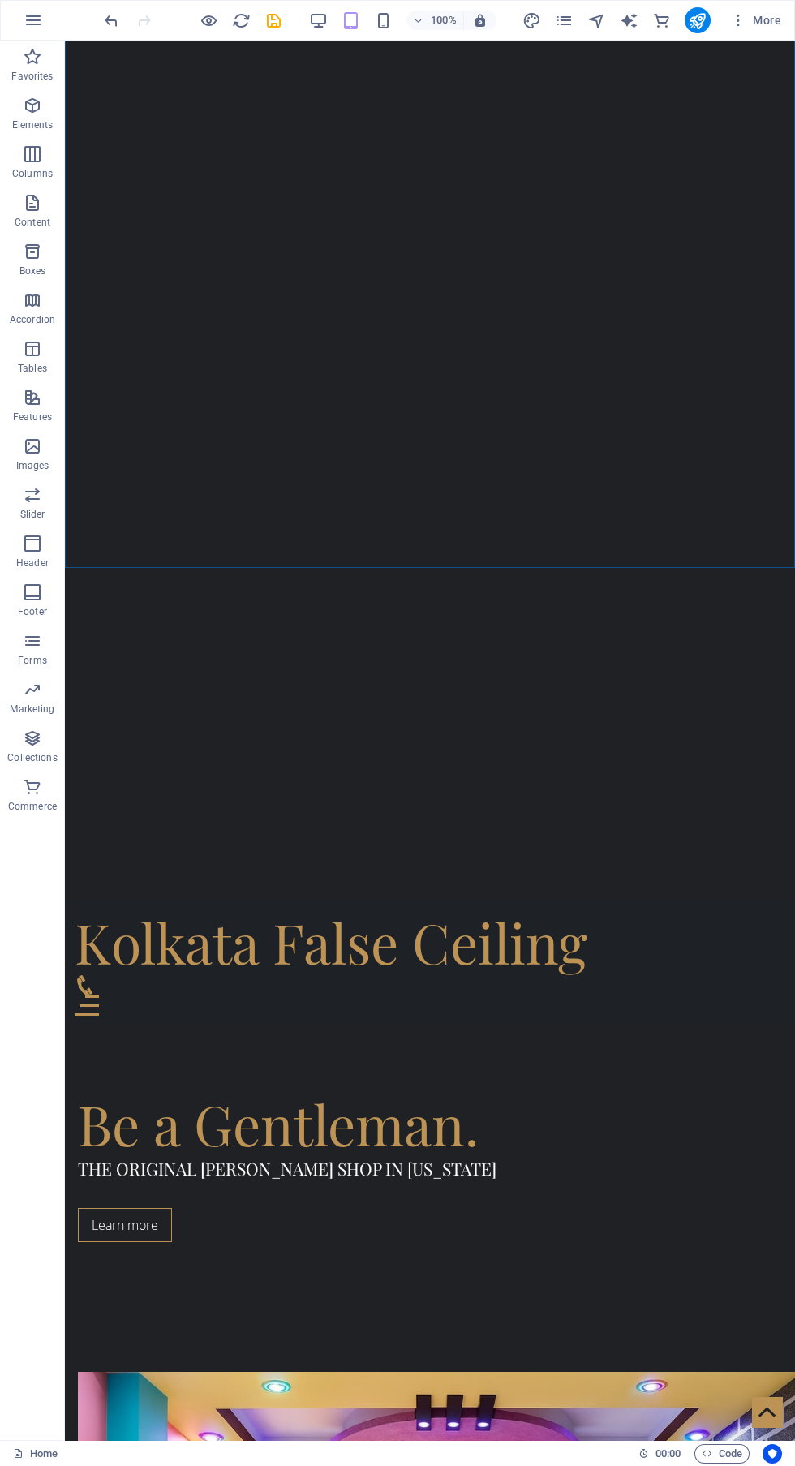
scroll to position [510, 0]
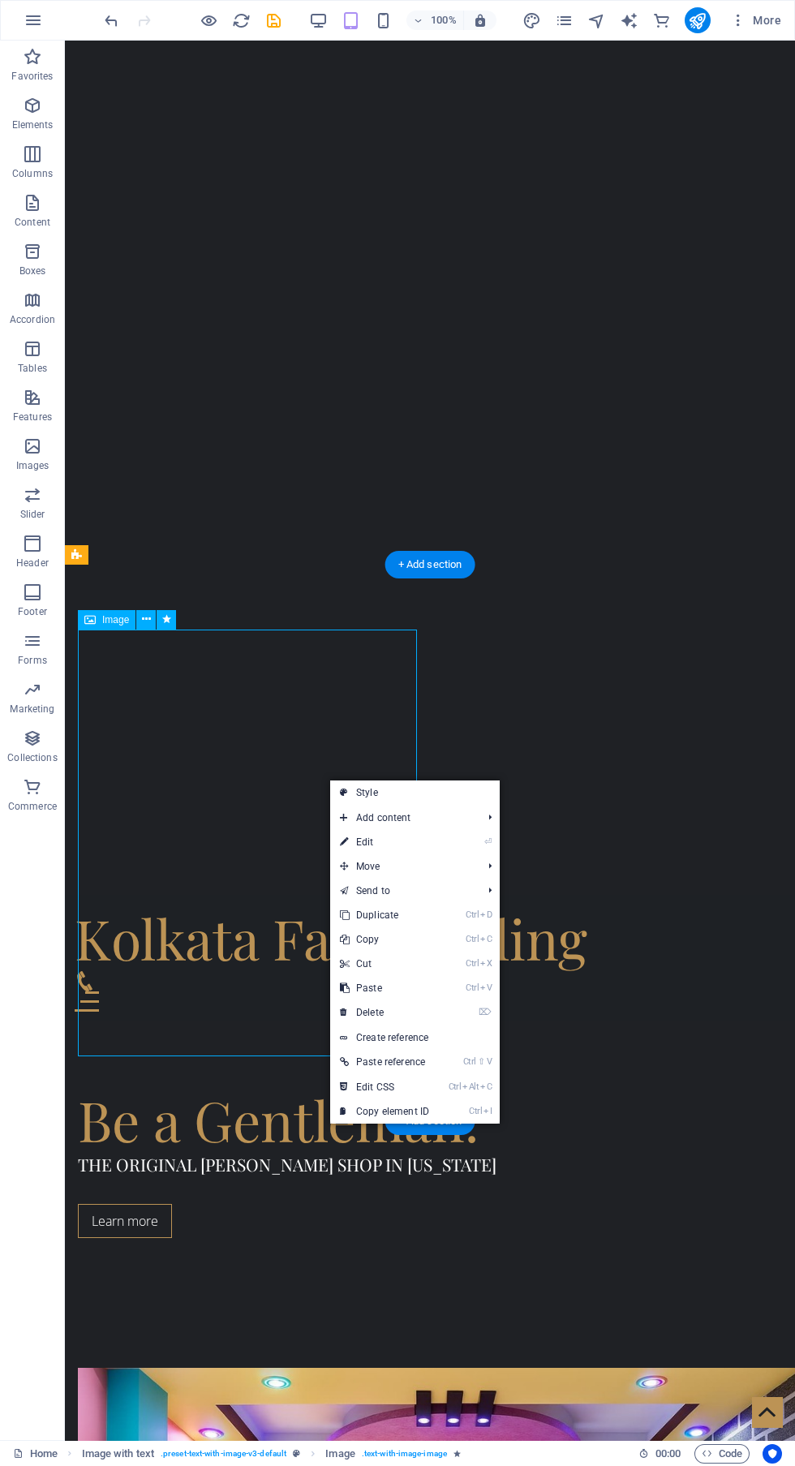
click at [419, 848] on link "⏎ Edit" at bounding box center [384, 842] width 109 height 24
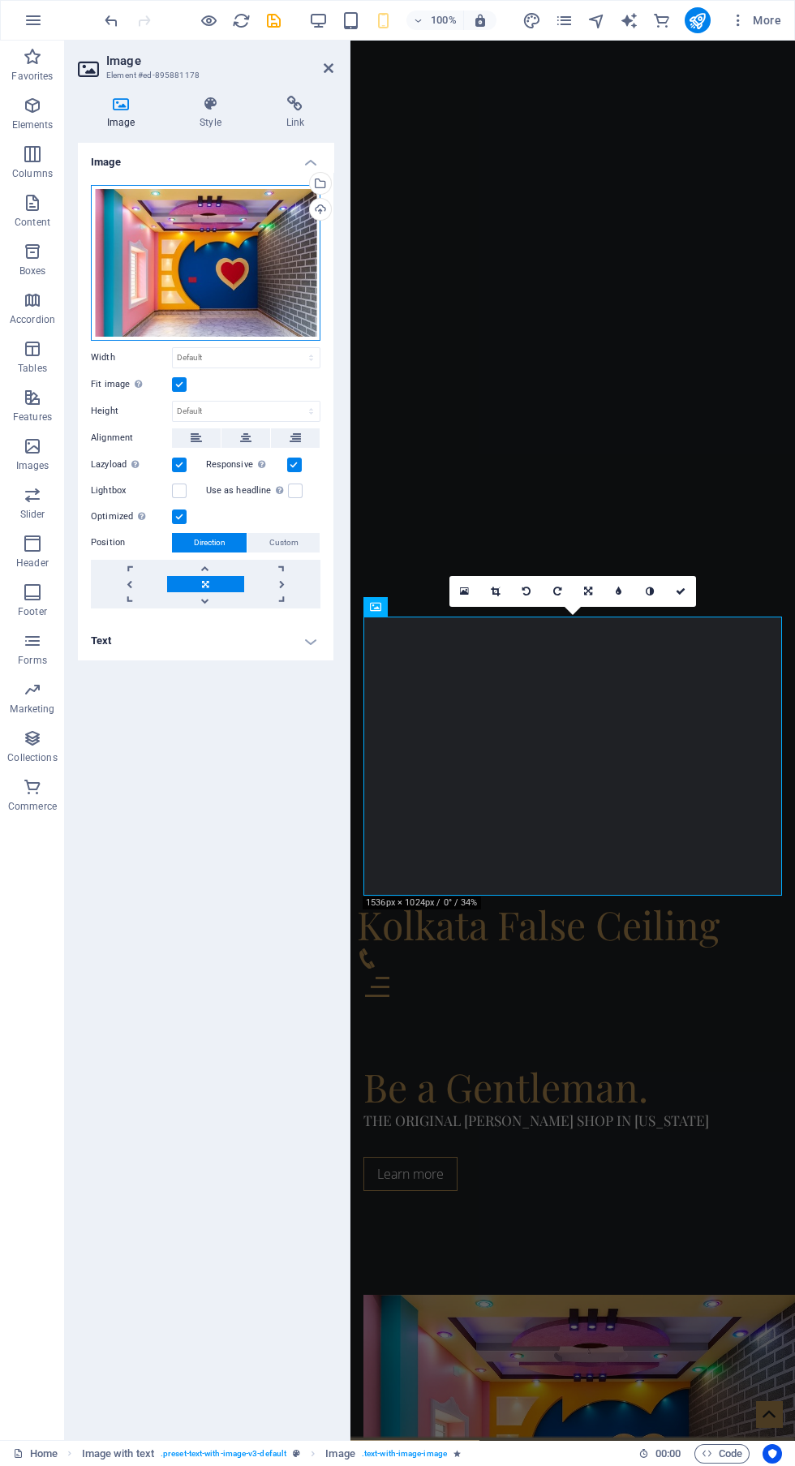
click at [224, 288] on div "Drag files here, click to choose files or select files from Files or our free s…" at bounding box center [206, 263] width 230 height 156
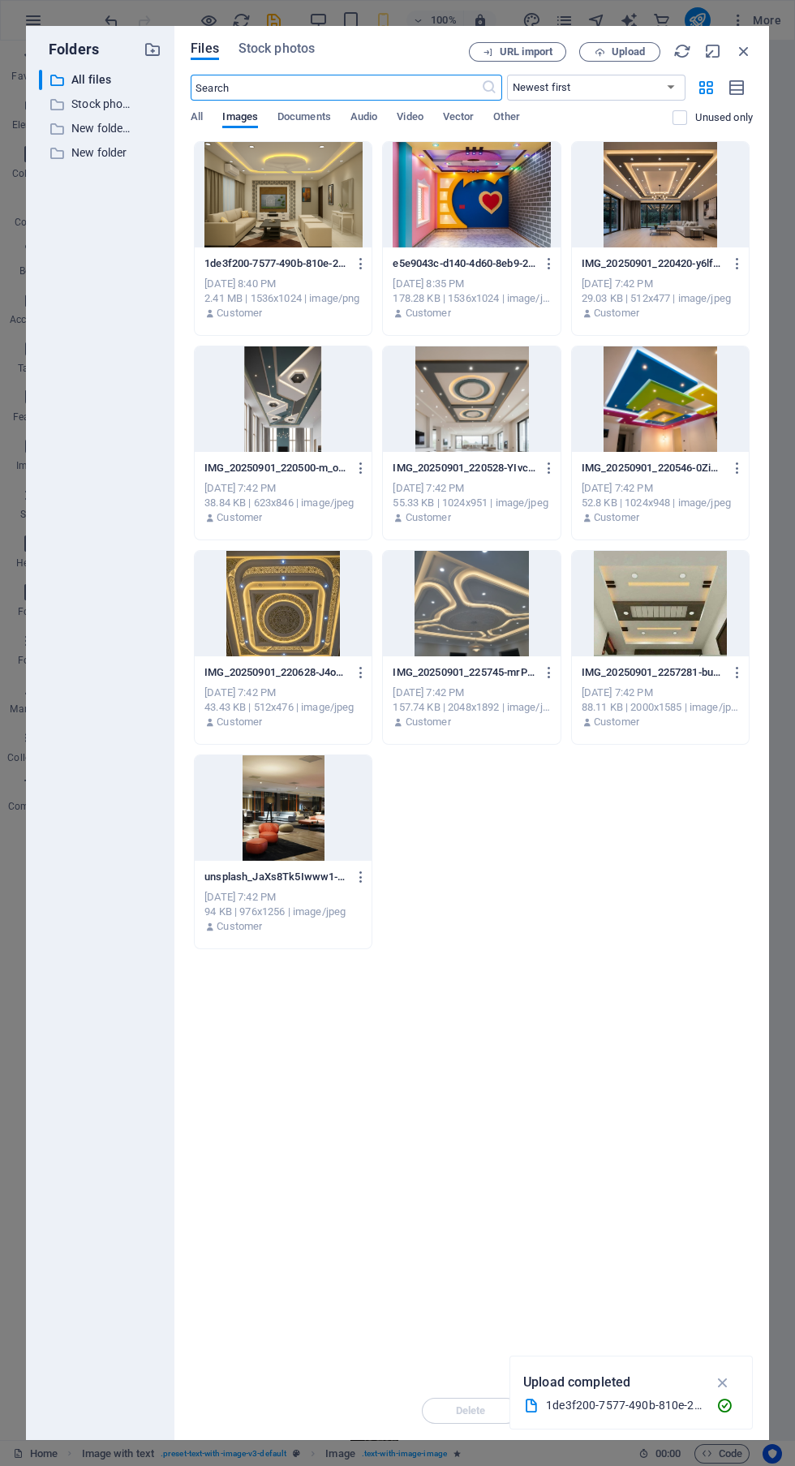
scroll to position [789, 0]
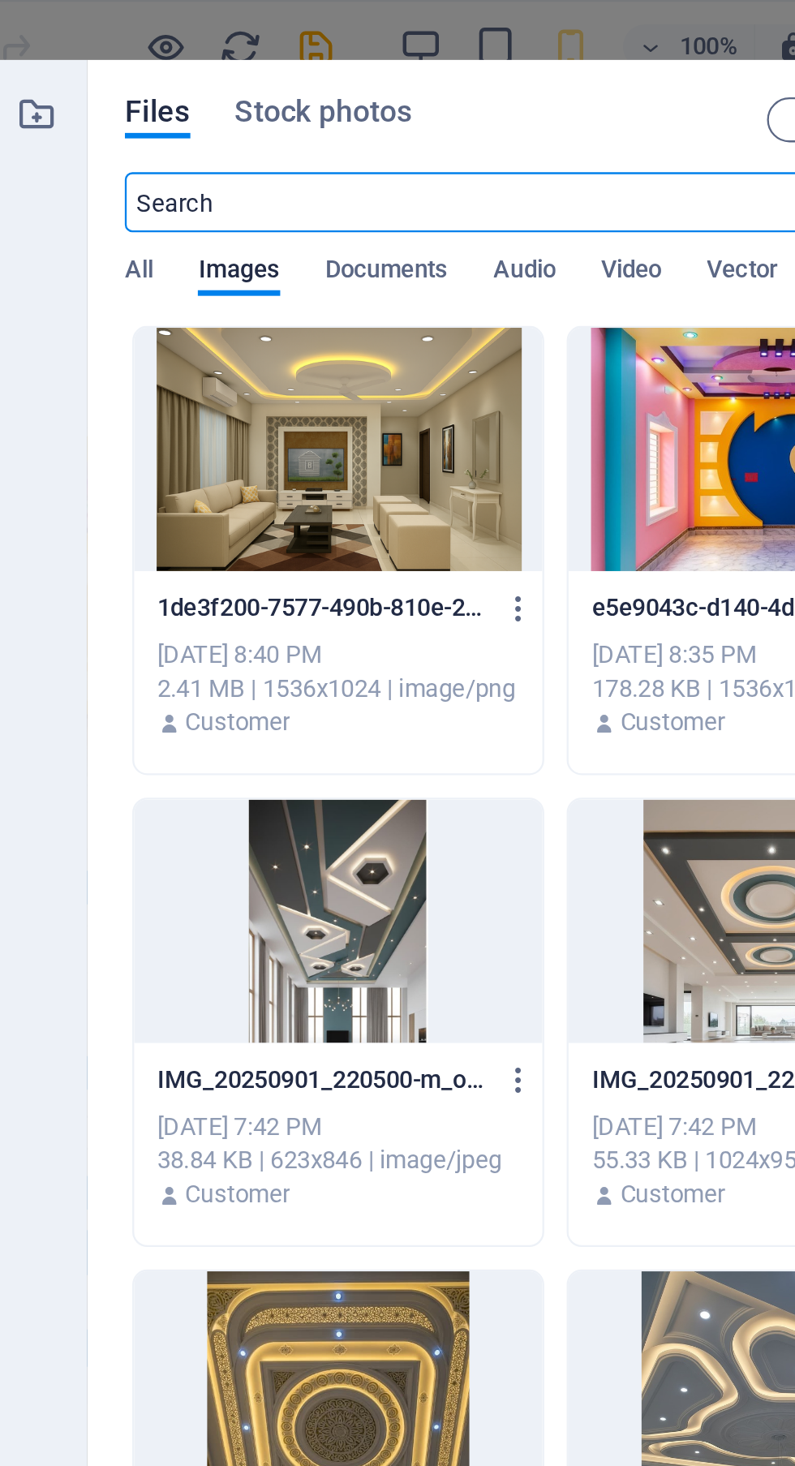
click at [311, 208] on div at bounding box center [283, 194] width 177 height 105
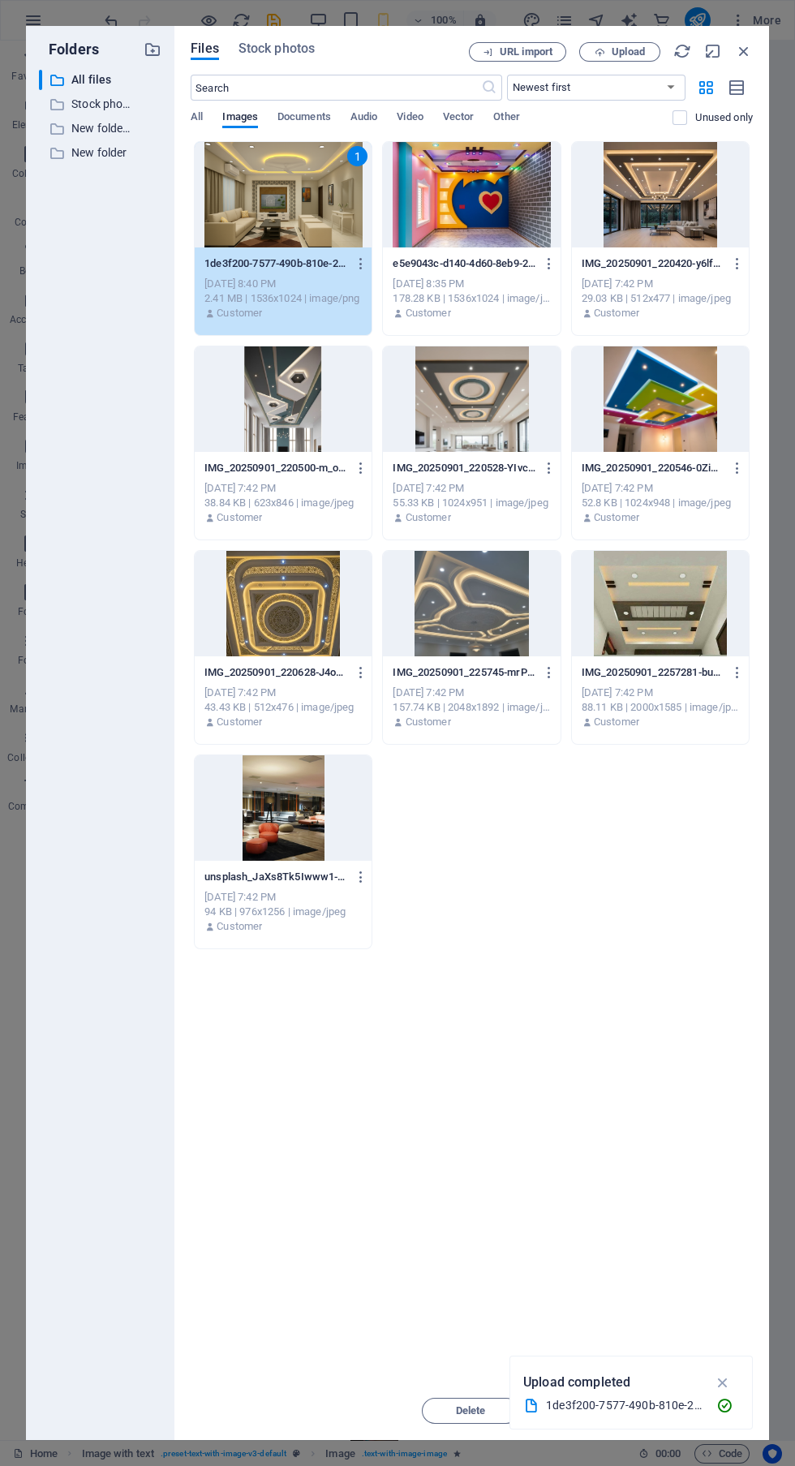
click at [725, 1383] on icon "button" at bounding box center [723, 1383] width 19 height 18
click at [741, 1404] on button "Insert" at bounding box center [704, 1411] width 97 height 26
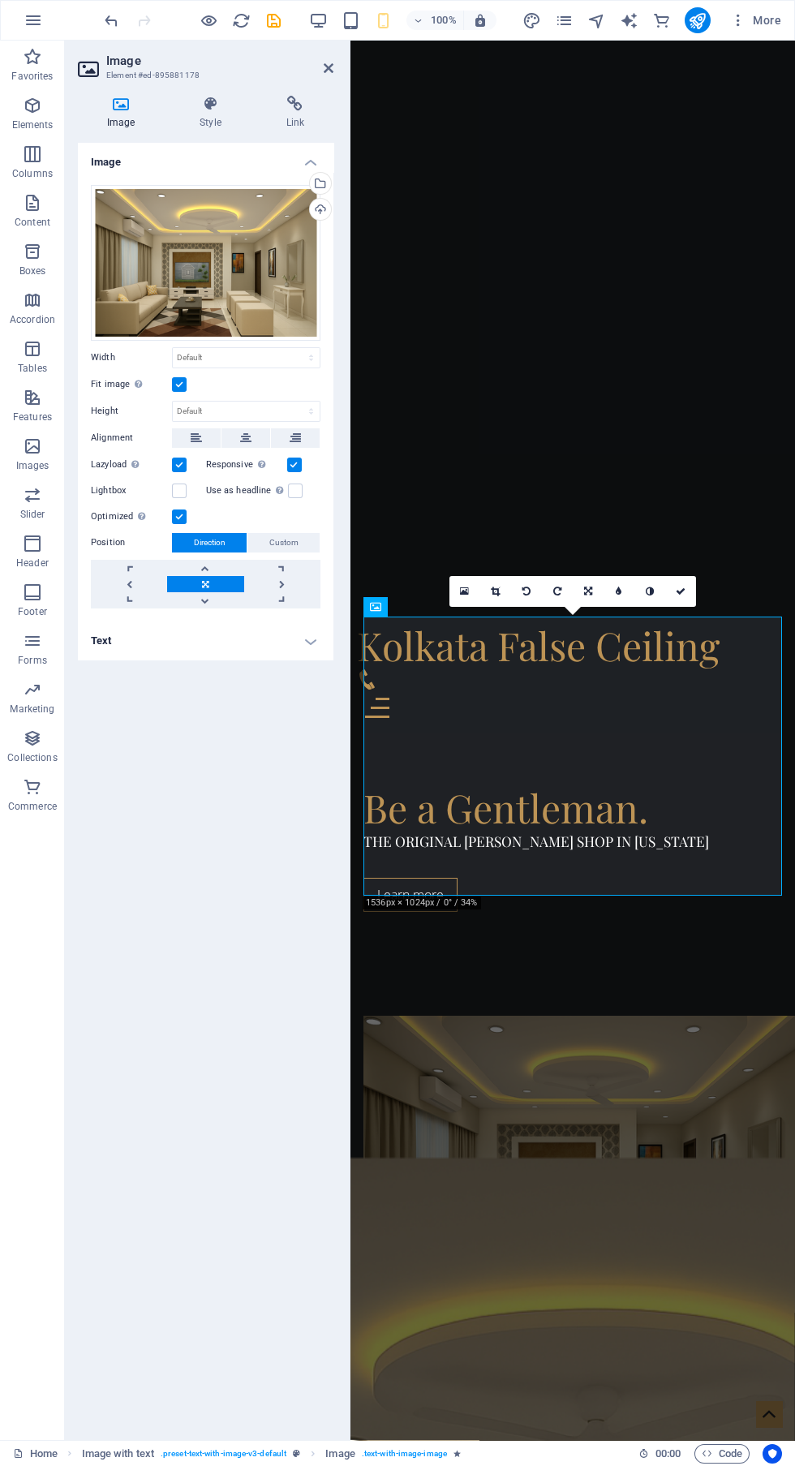
scroll to position [510, 0]
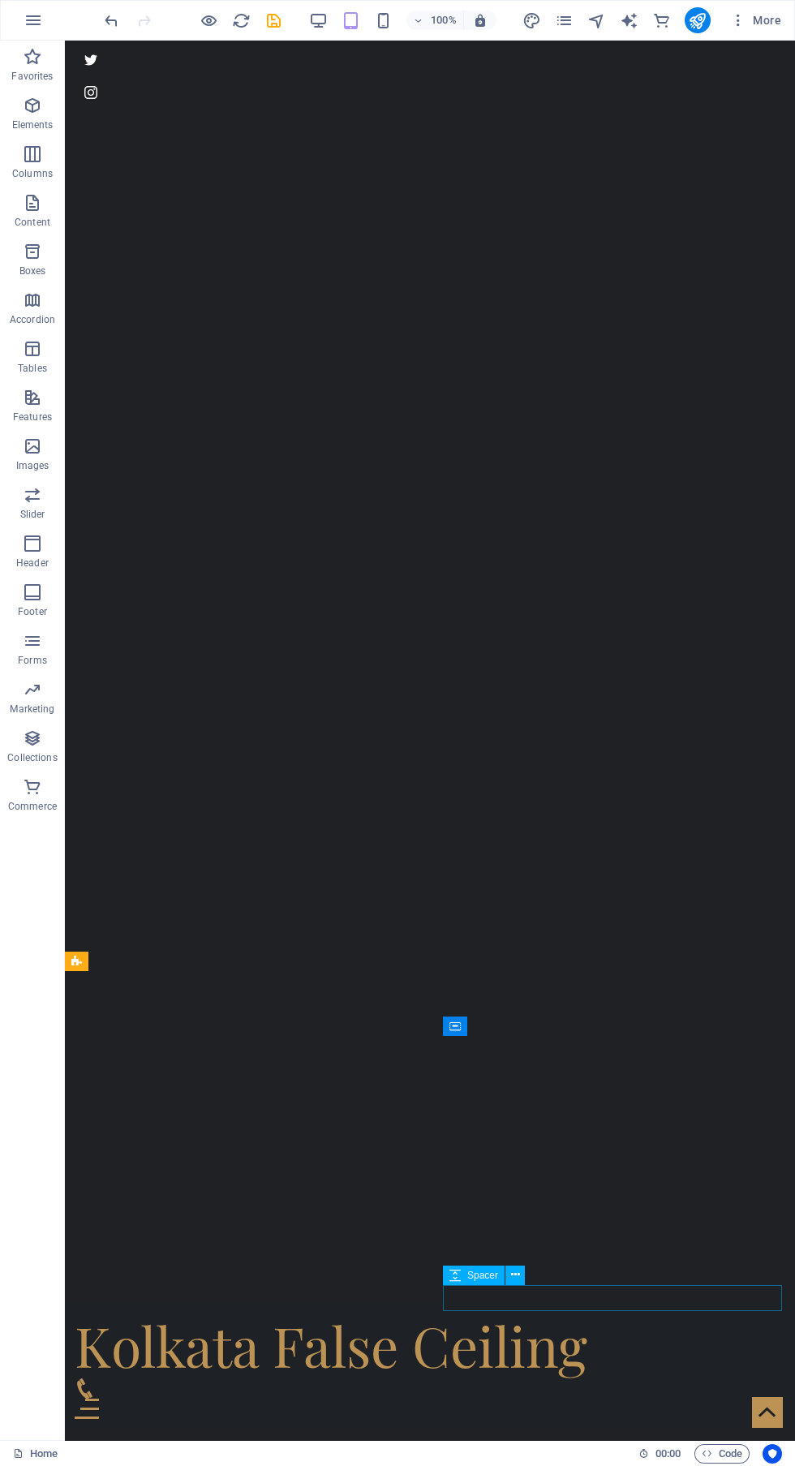
scroll to position [0, 0]
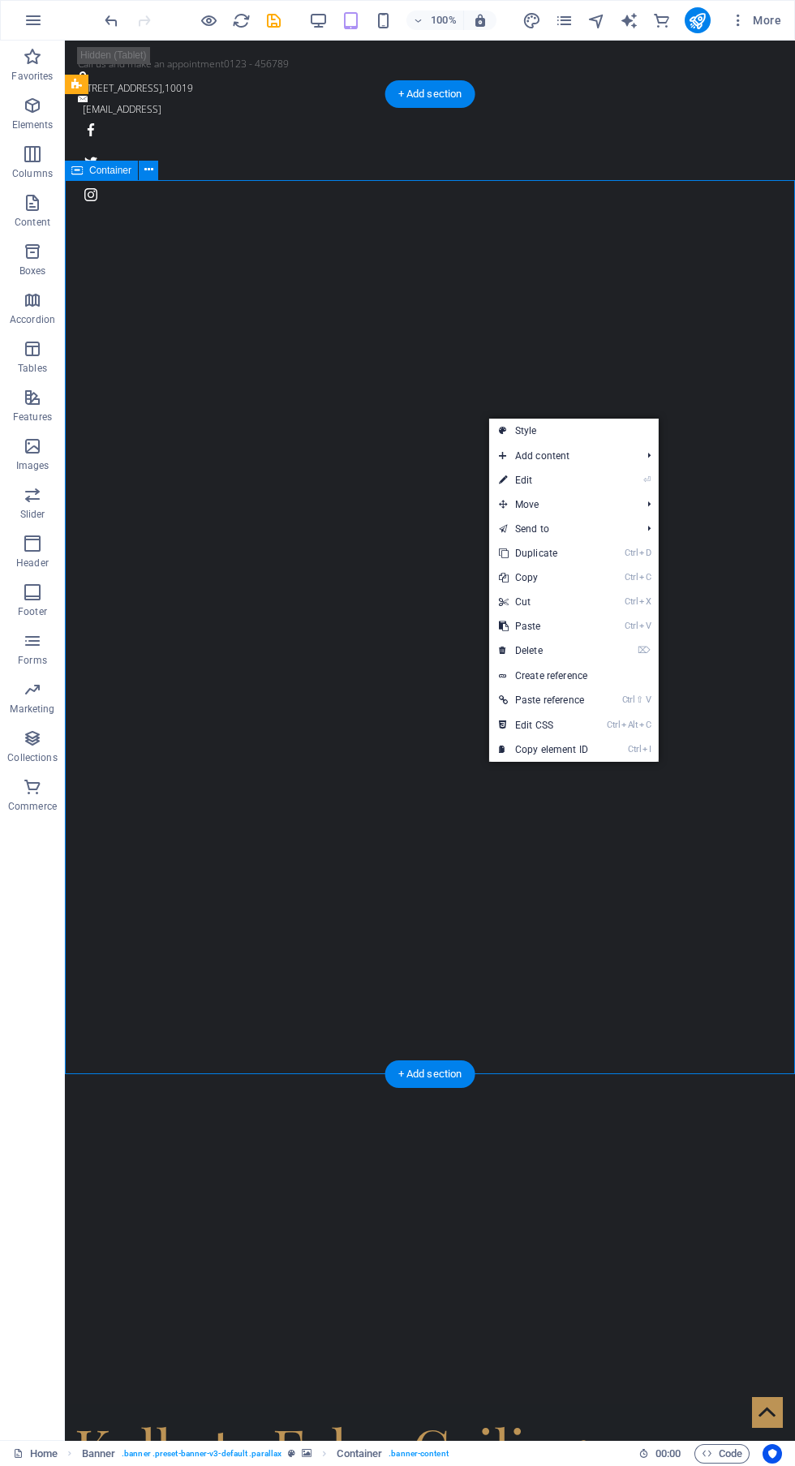
click at [592, 476] on link "⏎ Edit" at bounding box center [543, 480] width 109 height 24
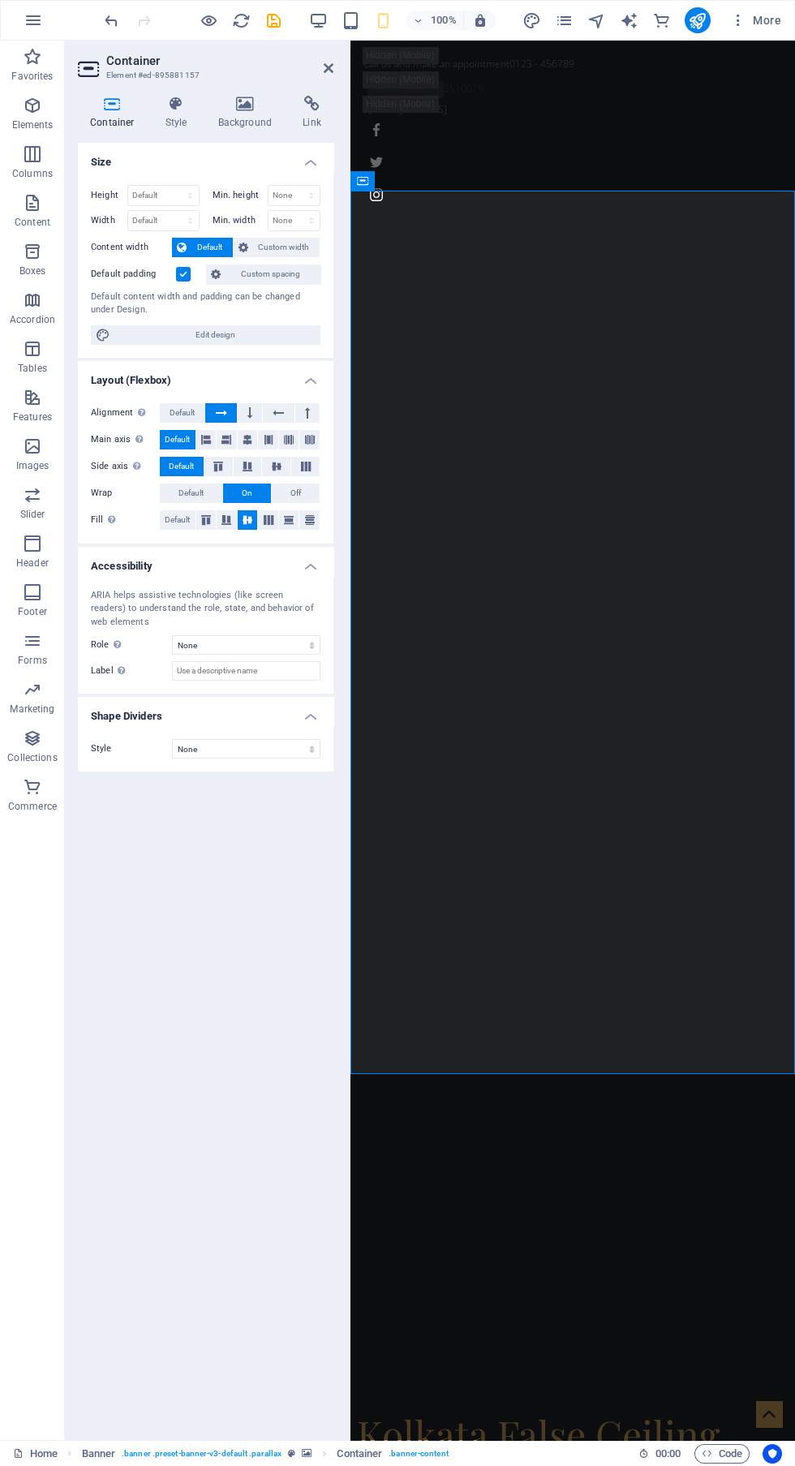
click at [259, 115] on h4 "Background" at bounding box center [248, 113] width 85 height 34
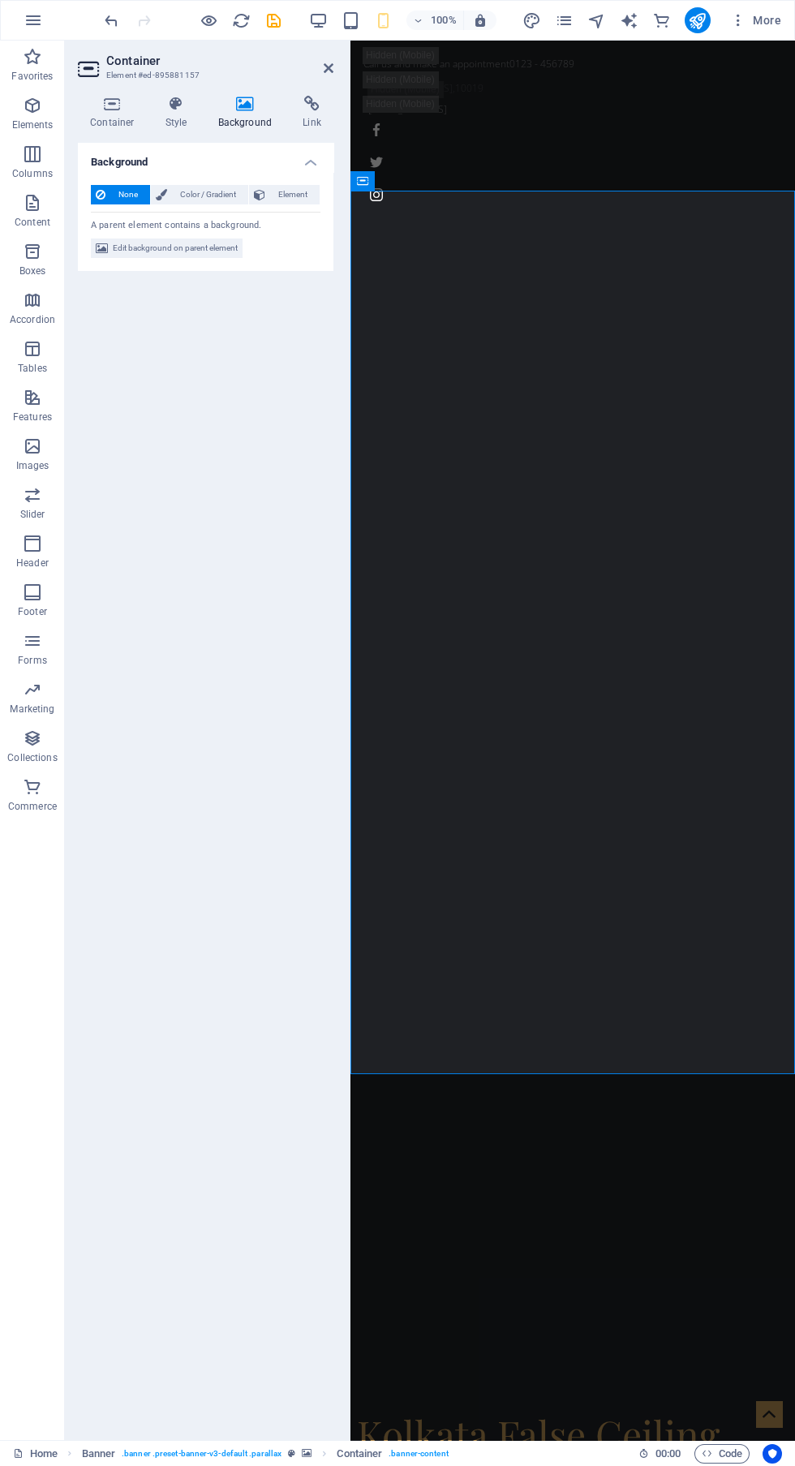
click at [221, 254] on span "Edit background on parent element" at bounding box center [175, 248] width 125 height 19
select select "fade"
select select "s"
select select "ondemand"
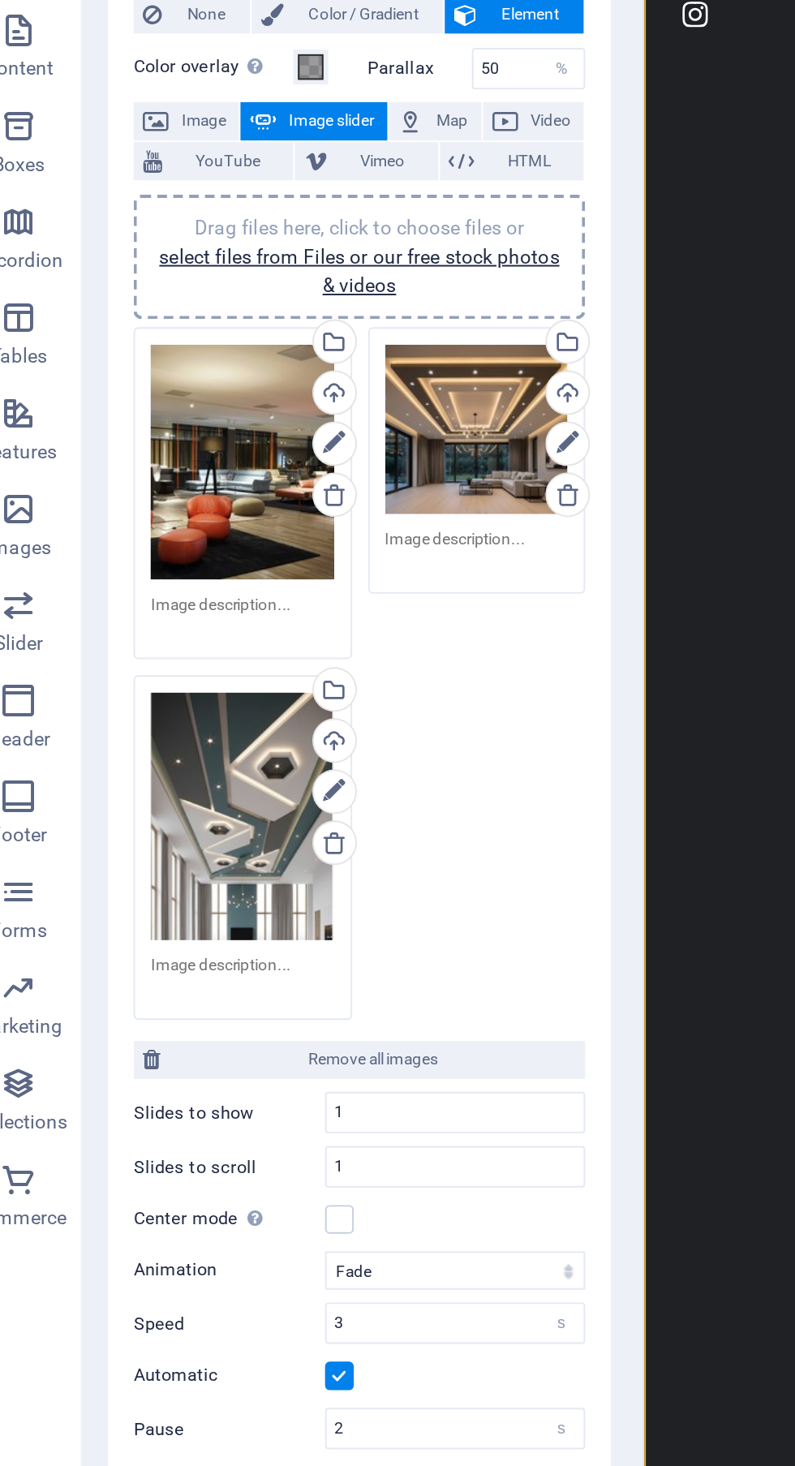
click at [239, 321] on link "select files from Files or our free stock photos & videos" at bounding box center [206, 325] width 204 height 26
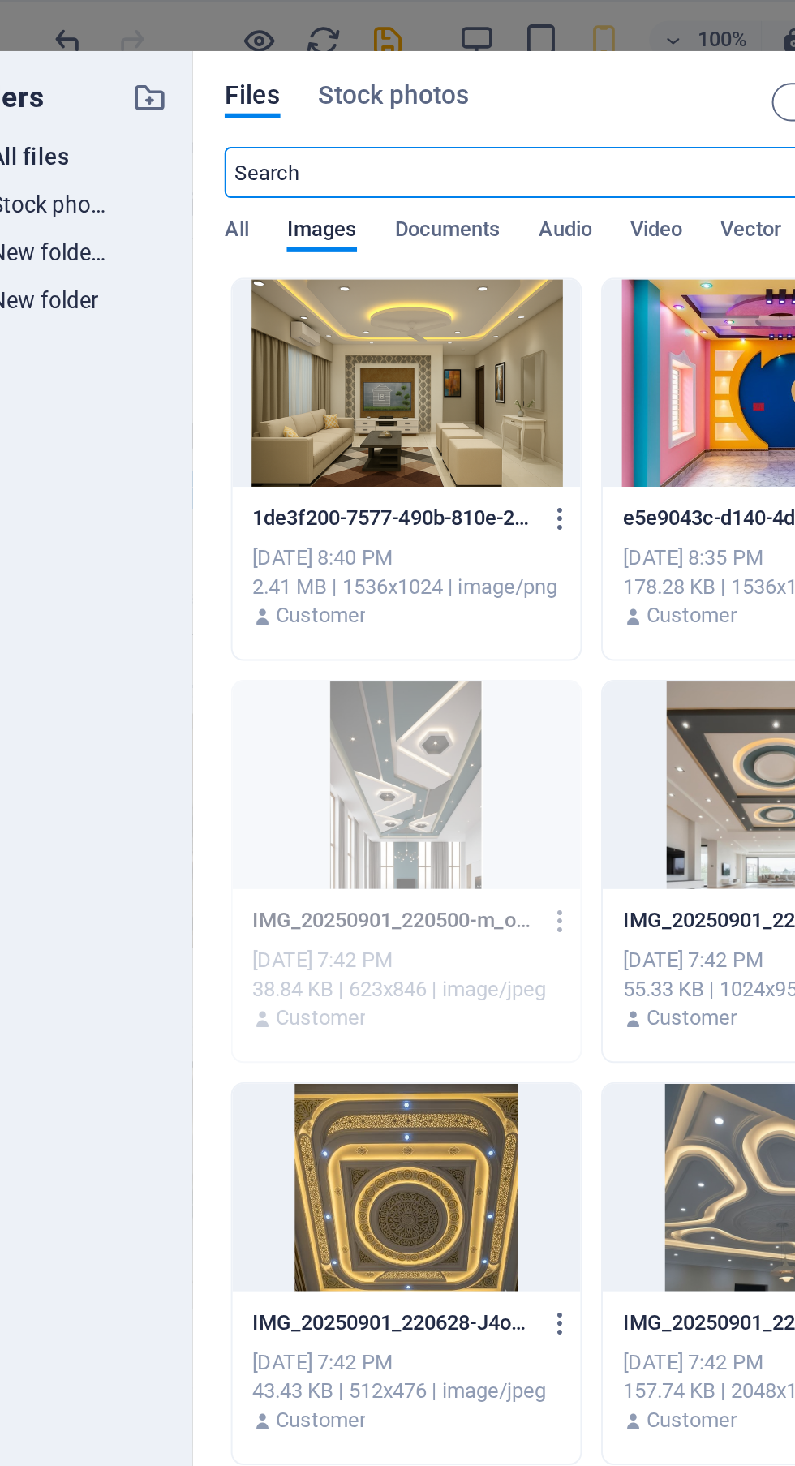
click at [452, 207] on div at bounding box center [471, 194] width 177 height 105
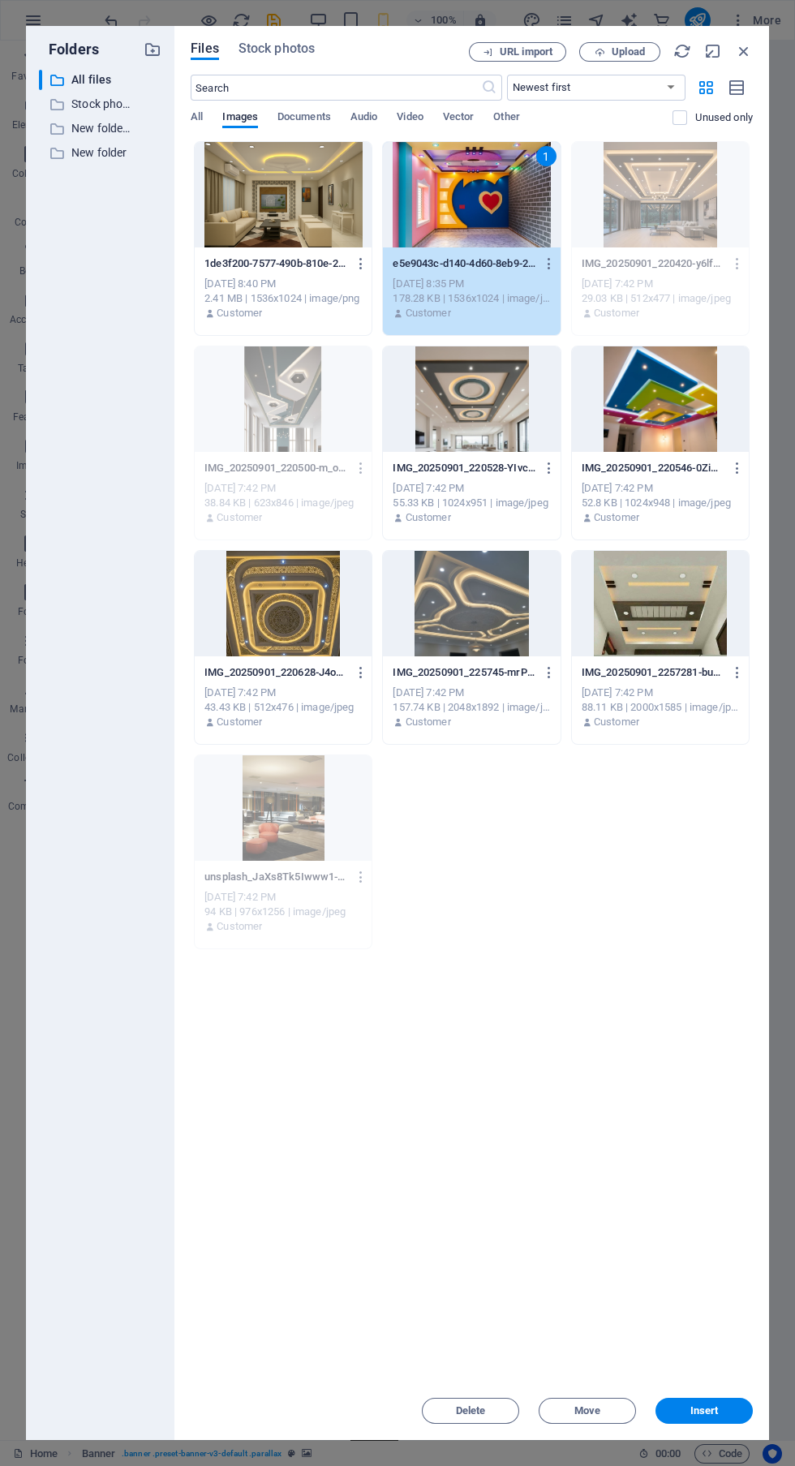
click at [718, 1417] on button "Insert" at bounding box center [704, 1411] width 97 height 26
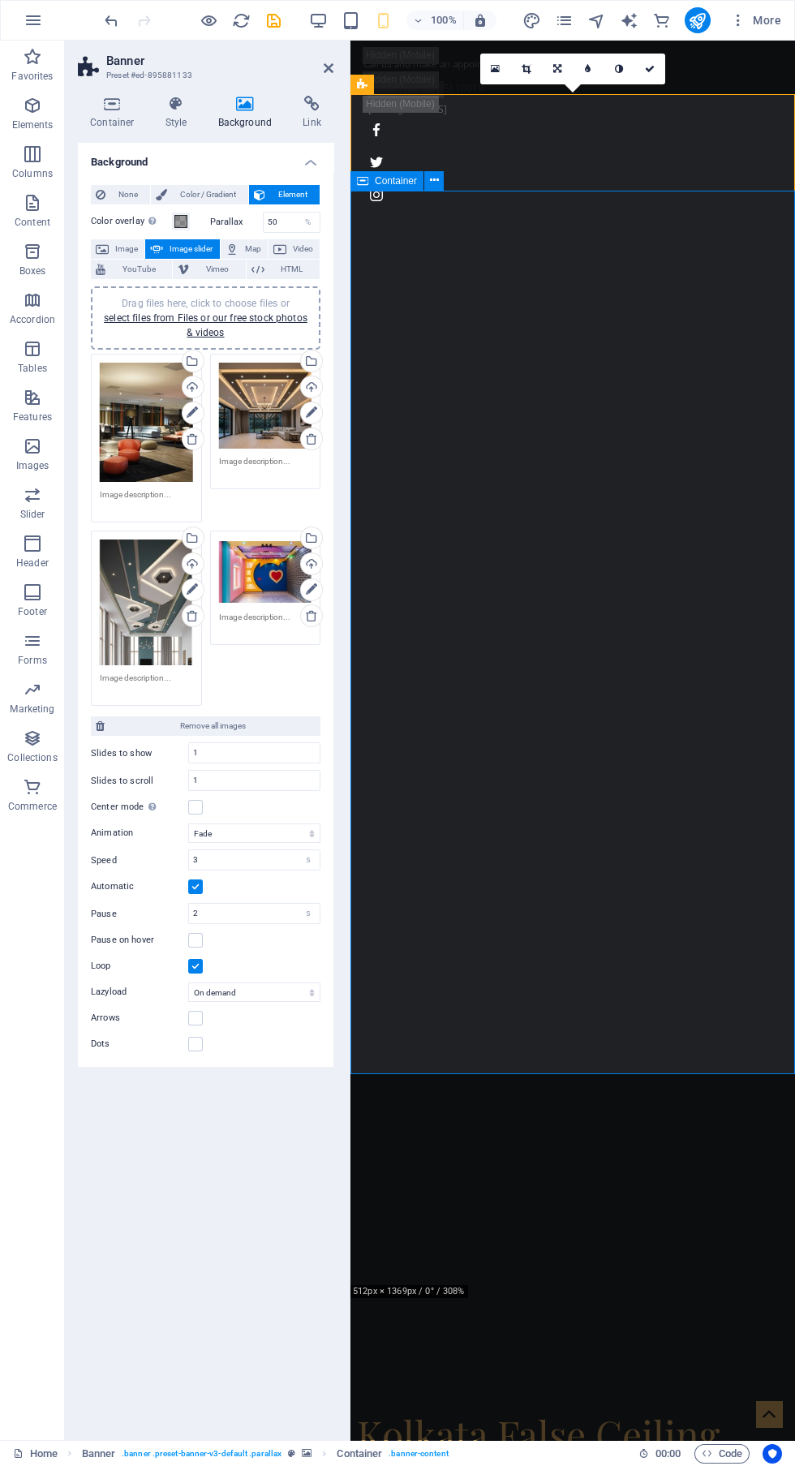
click at [348, 62] on div at bounding box center [348, 741] width 3 height 1400
click at [328, 68] on icon at bounding box center [329, 68] width 10 height 13
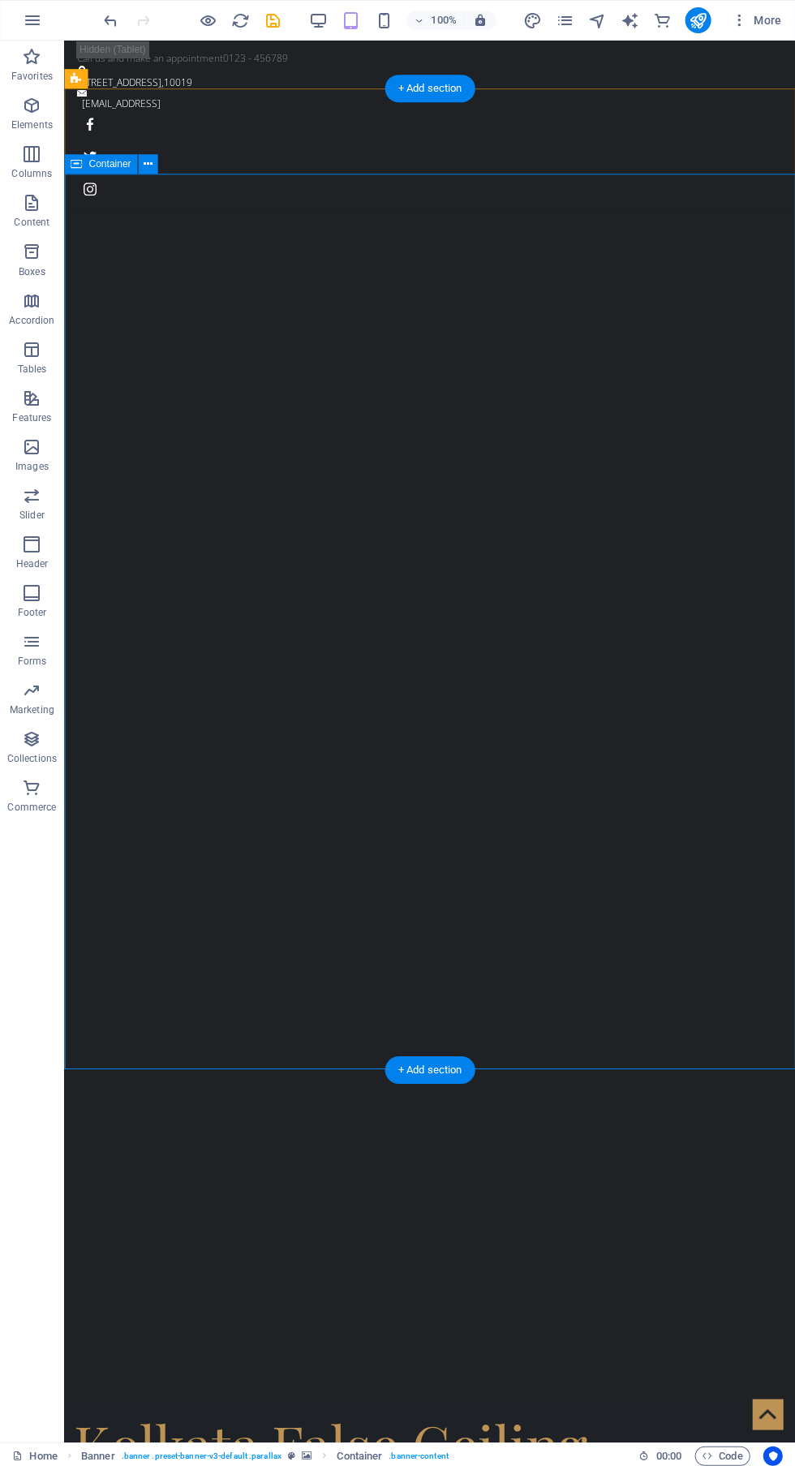
click at [313, 14] on icon "button" at bounding box center [318, 20] width 19 height 19
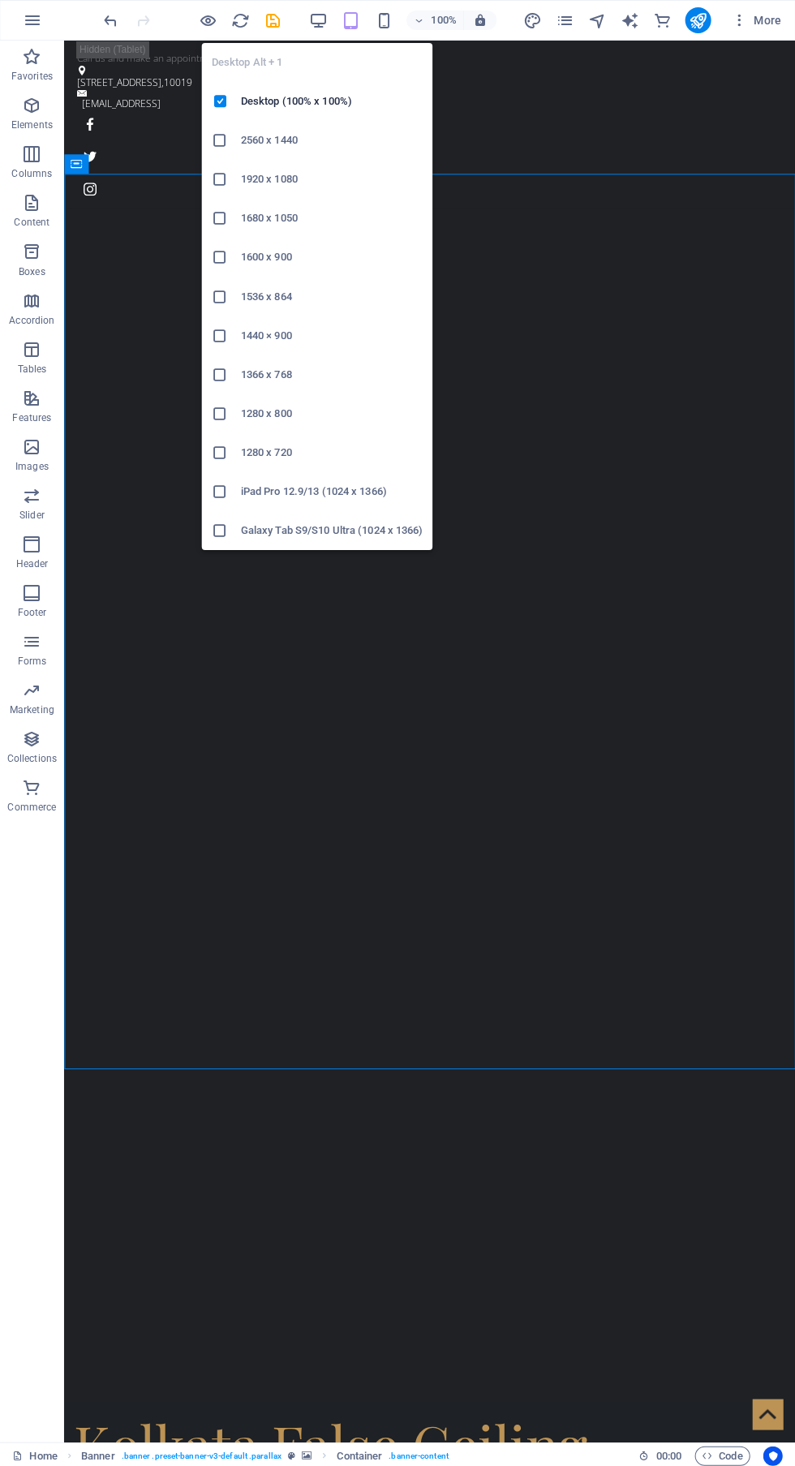
click at [334, 19] on div "100%" at bounding box center [402, 20] width 187 height 26
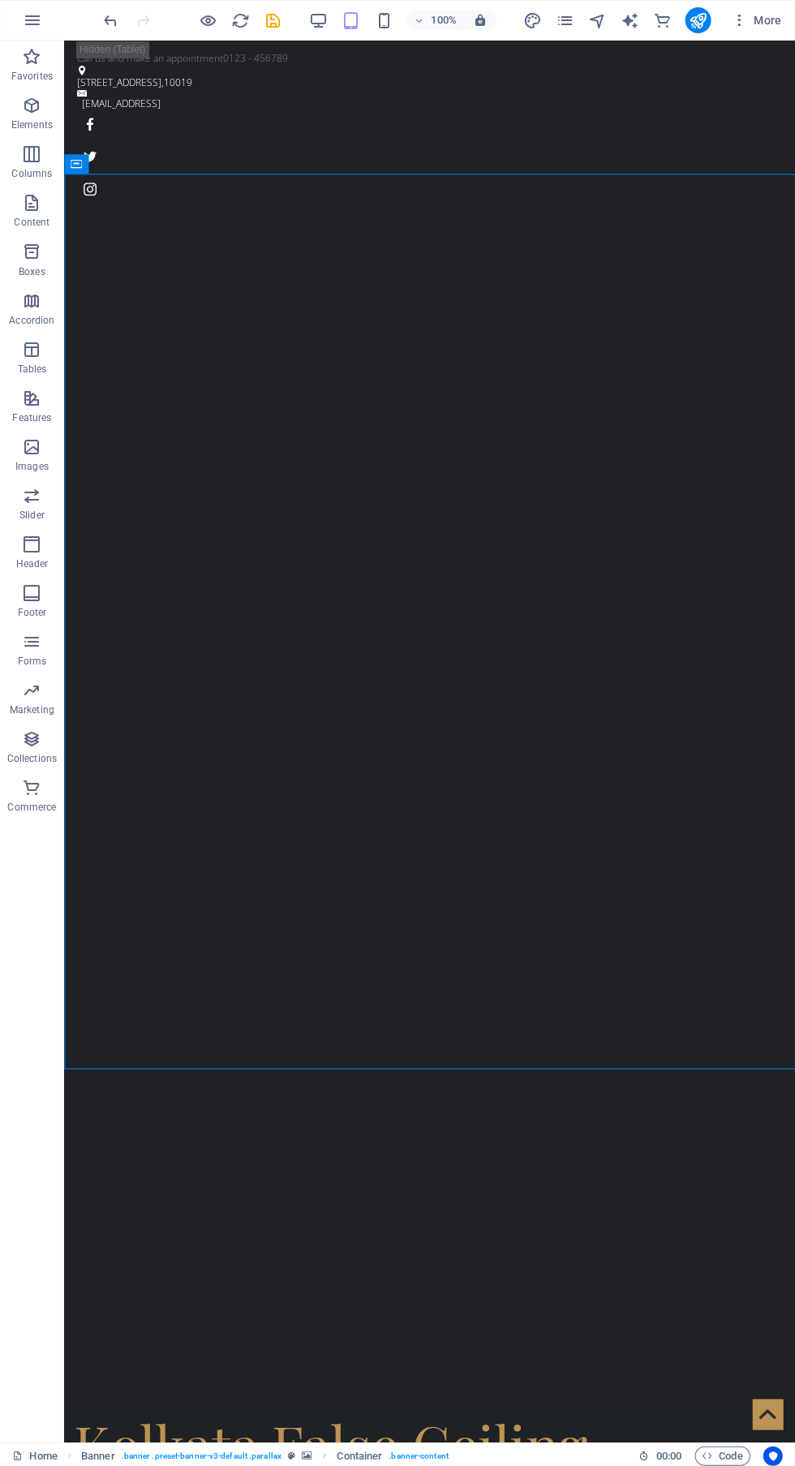
click at [334, 15] on div "100%" at bounding box center [402, 20] width 187 height 26
click at [319, 21] on icon "button" at bounding box center [318, 20] width 19 height 19
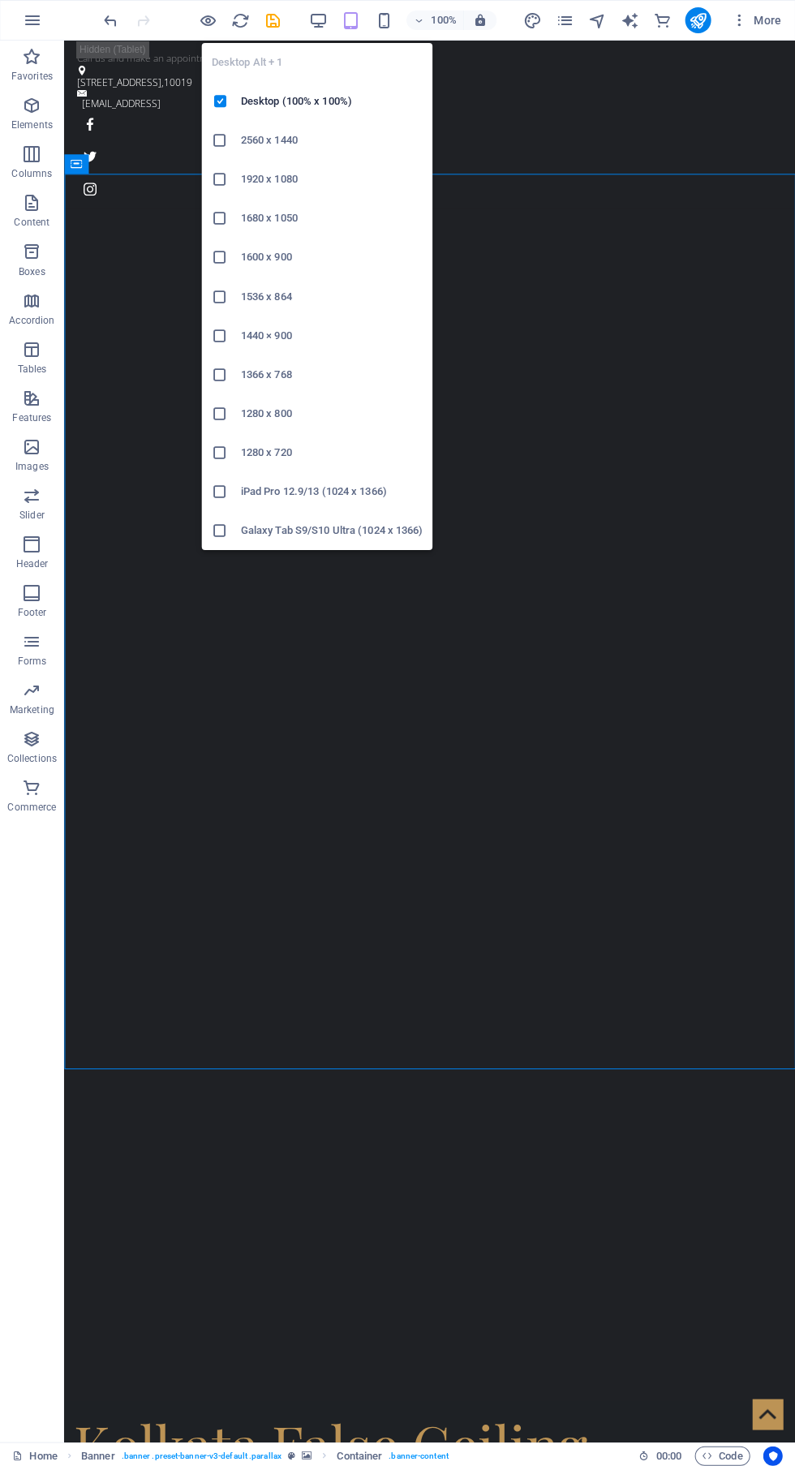
click at [339, 102] on h6 "Desktop (100% x 100%)" at bounding box center [332, 101] width 182 height 19
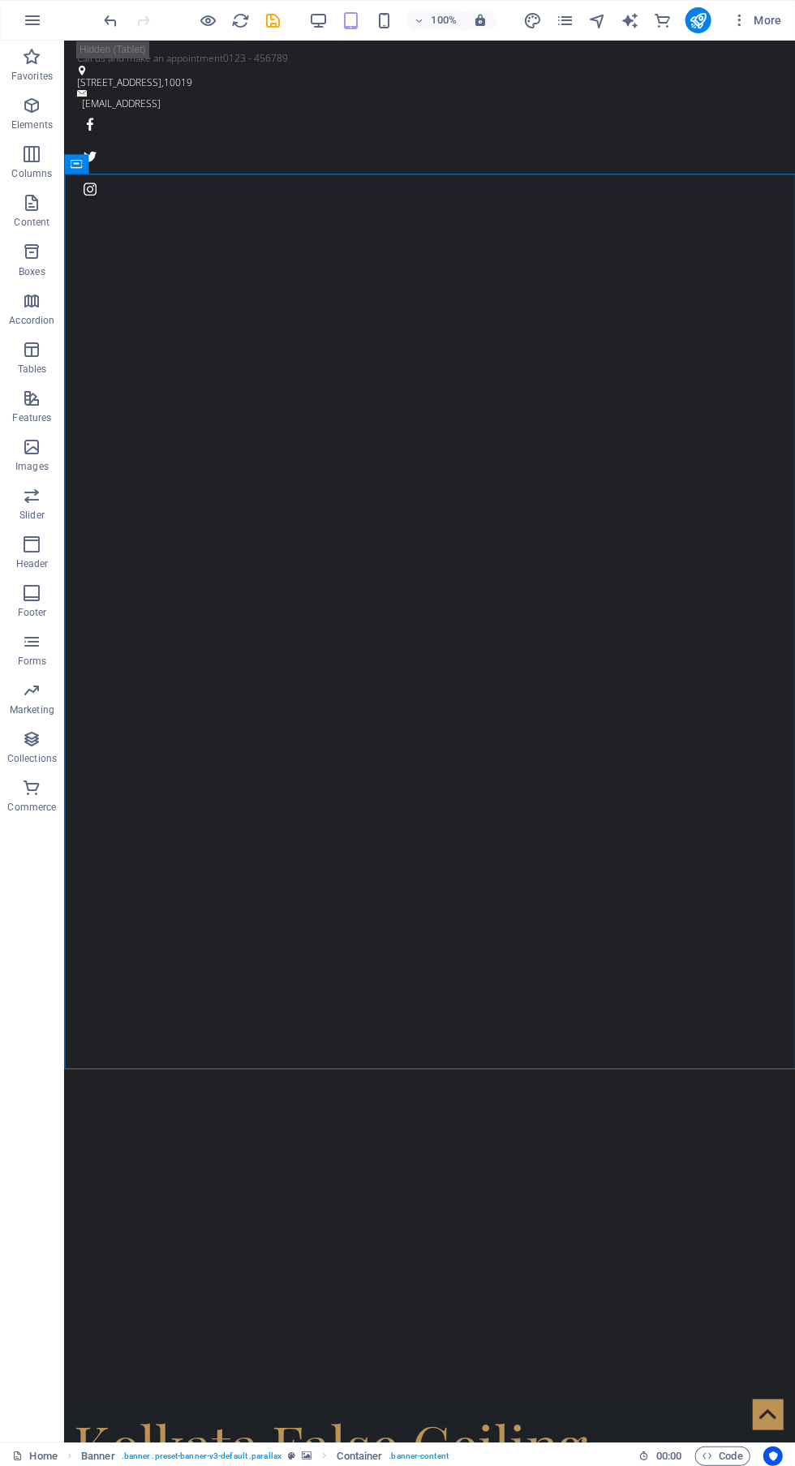
click at [322, 28] on icon "button" at bounding box center [318, 20] width 19 height 19
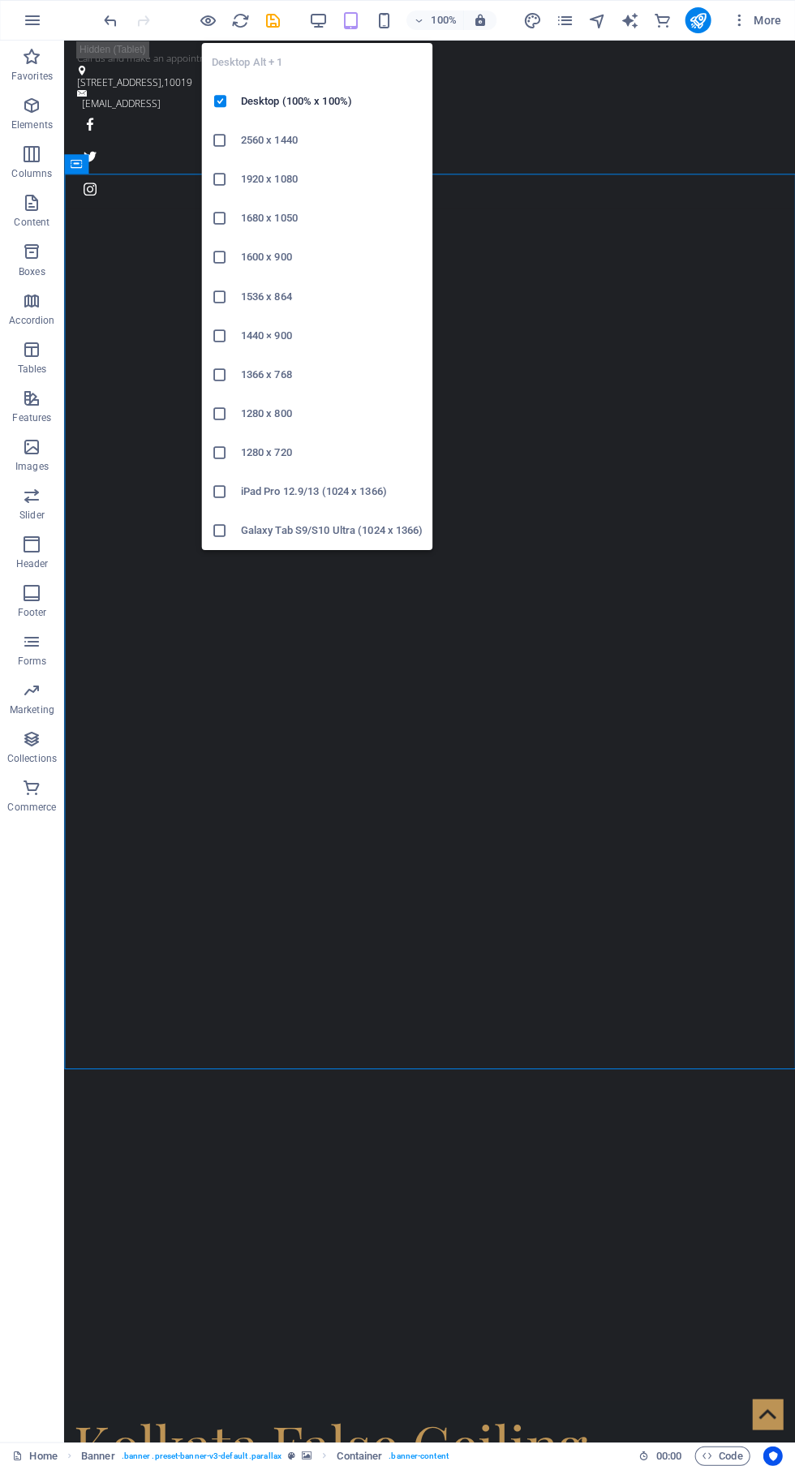
click at [332, 107] on h6 "Desktop (100% x 100%)" at bounding box center [332, 101] width 182 height 19
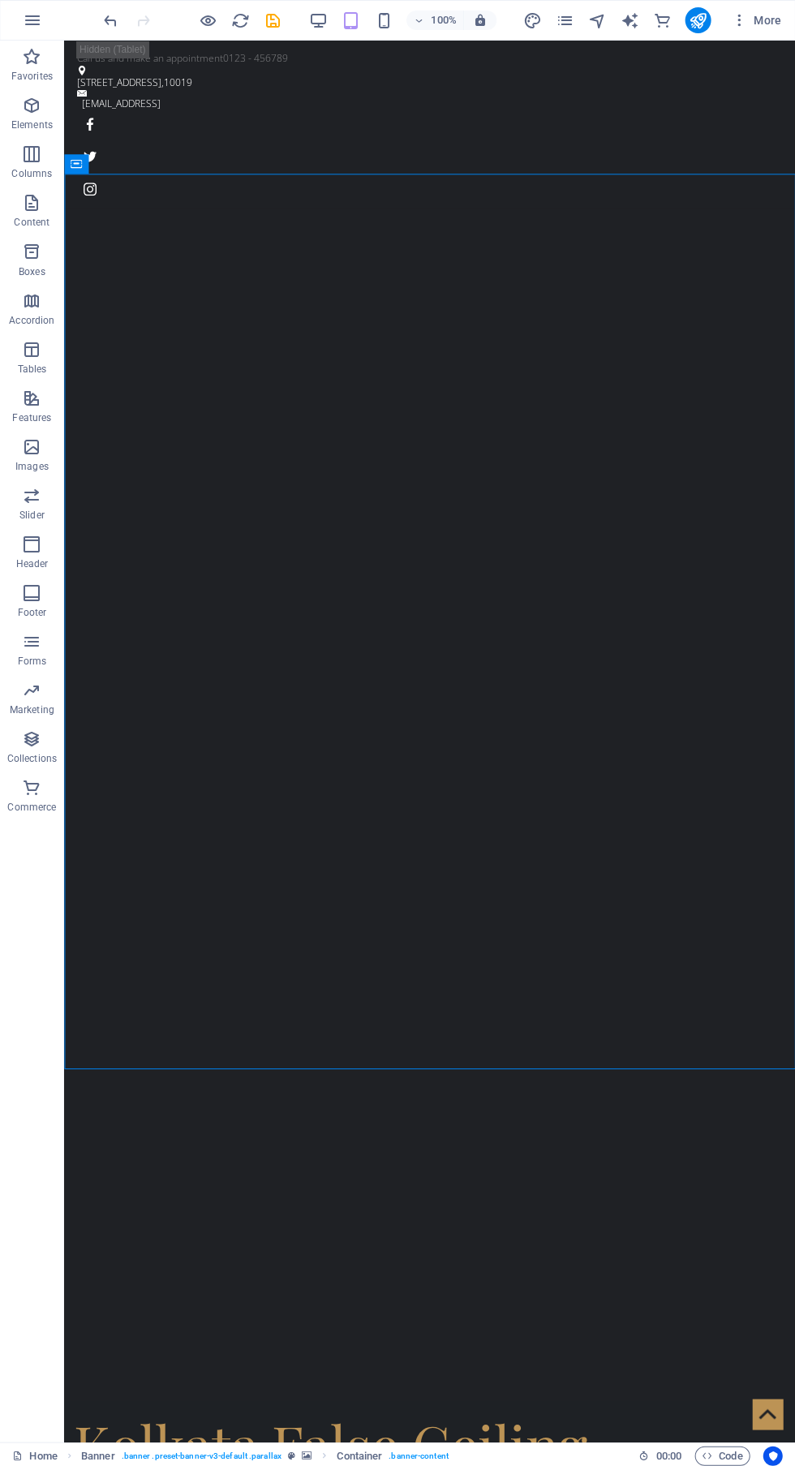
click at [377, 24] on icon "button" at bounding box center [383, 20] width 19 height 19
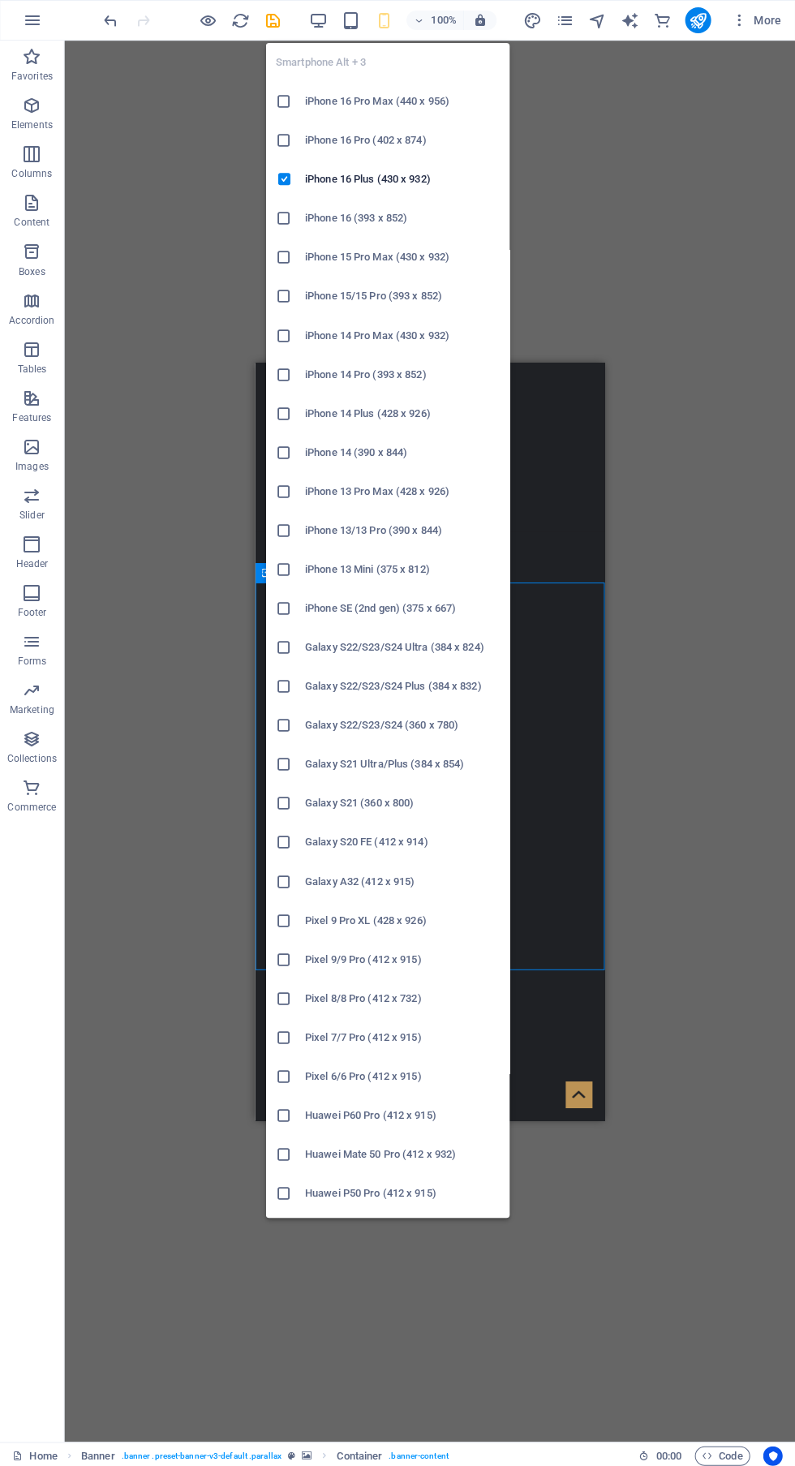
click at [319, 20] on icon "button" at bounding box center [318, 20] width 19 height 19
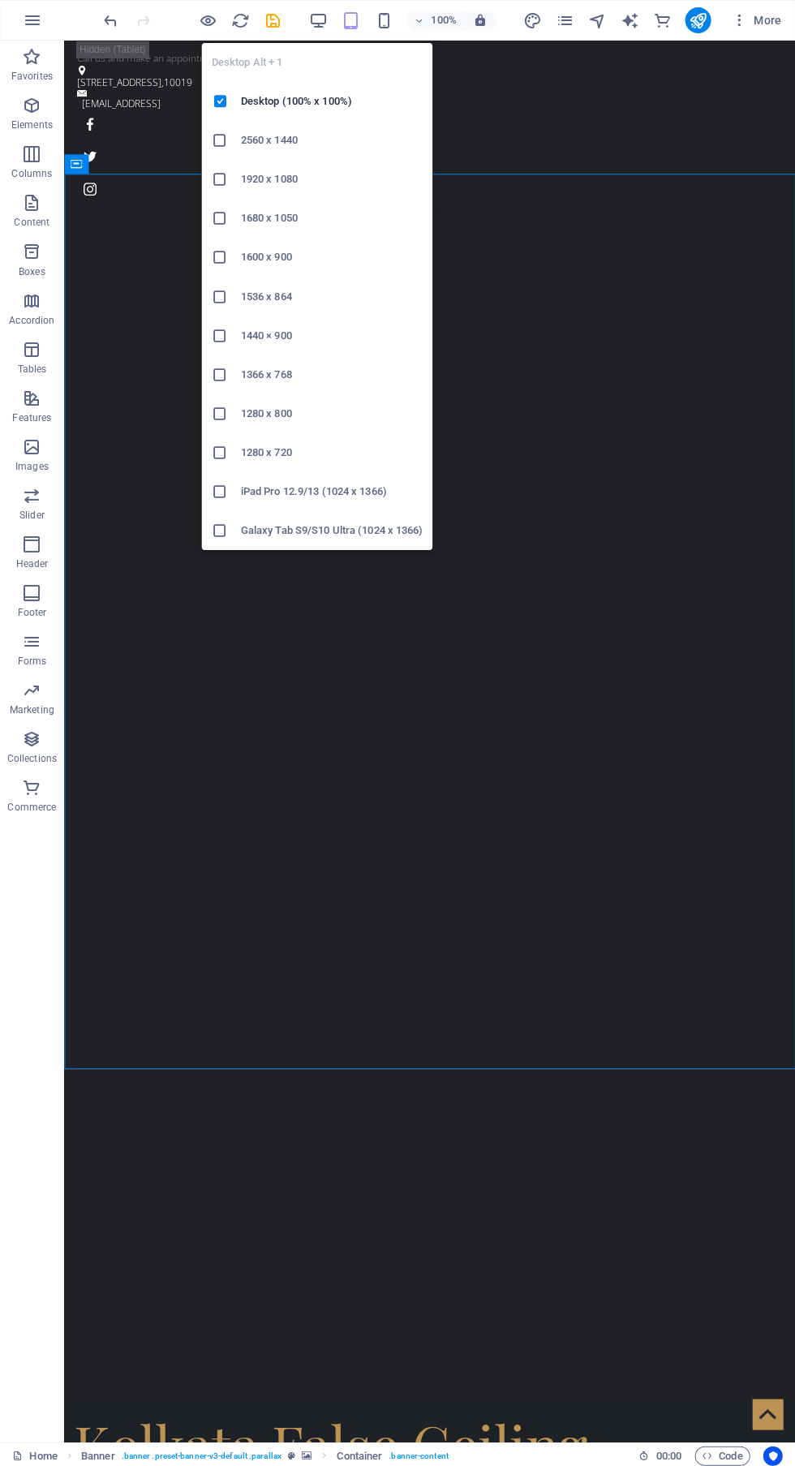
click at [318, 20] on icon "button" at bounding box center [318, 20] width 19 height 19
click at [287, 48] on ul "Desktop Alt + 1 Desktop (100% x 100%) 2560 x 1440 1920 x 1080 1680 x 1050 1600 …" at bounding box center [317, 296] width 230 height 506
click at [280, 48] on ul "Desktop Alt + 1 Desktop (100% x 100%) 2560 x 1440 1920 x 1080 1680 x 1050 1600 …" at bounding box center [317, 296] width 230 height 506
click at [319, 20] on icon "button" at bounding box center [318, 20] width 19 height 19
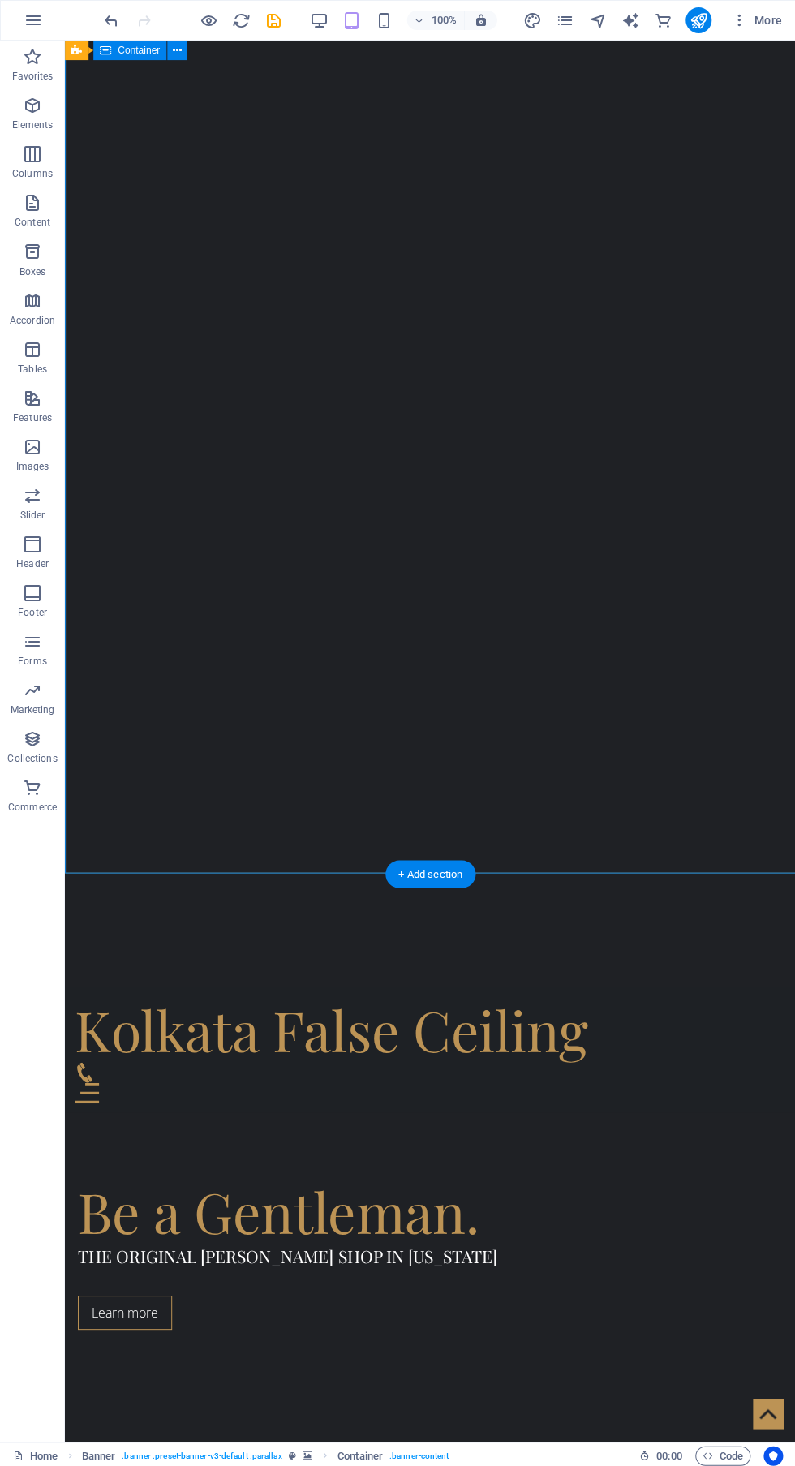
scroll to position [0, 0]
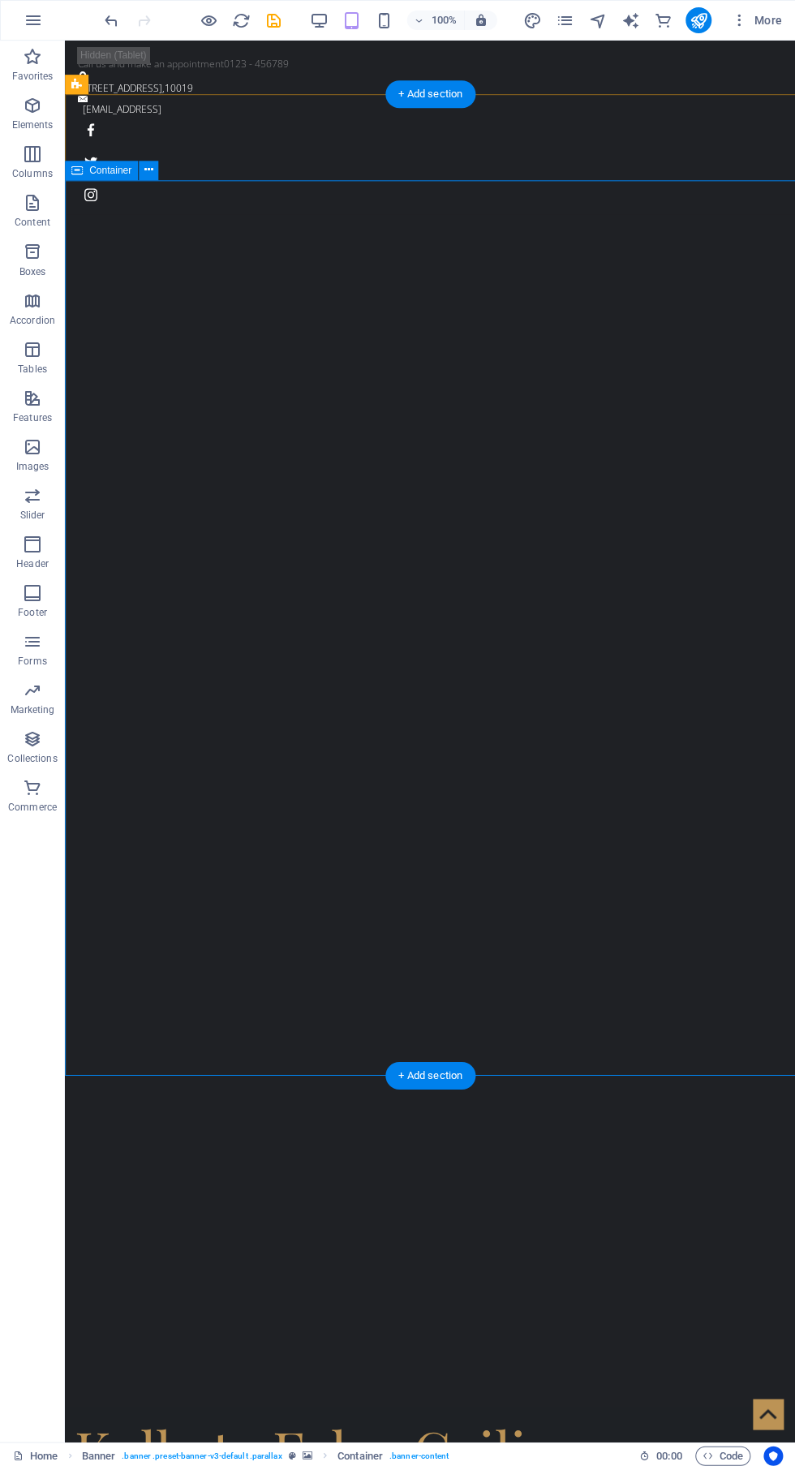
click at [117, 13] on icon "undo" at bounding box center [111, 20] width 19 height 19
click at [107, 24] on icon "undo" at bounding box center [111, 20] width 19 height 19
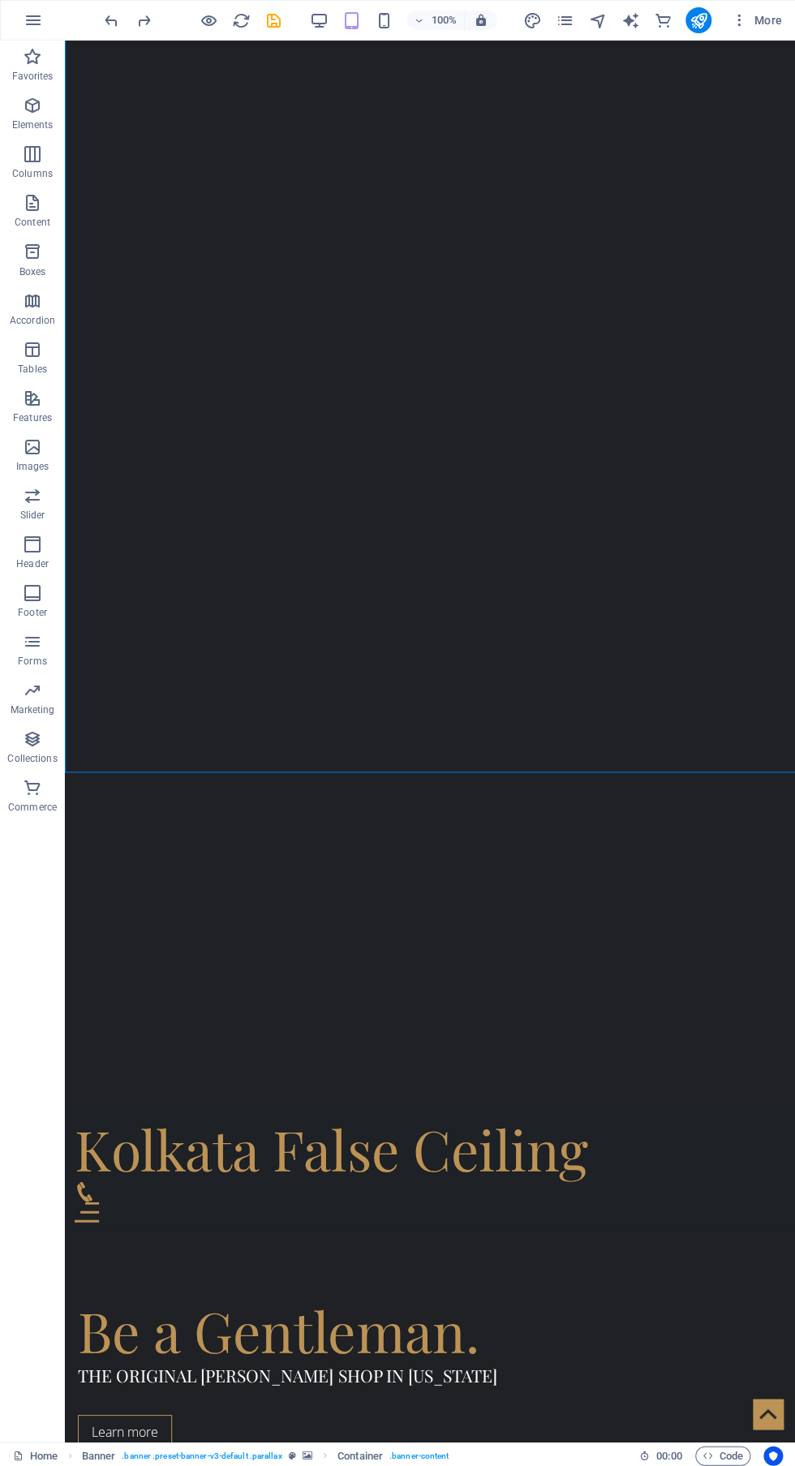
scroll to position [304, 0]
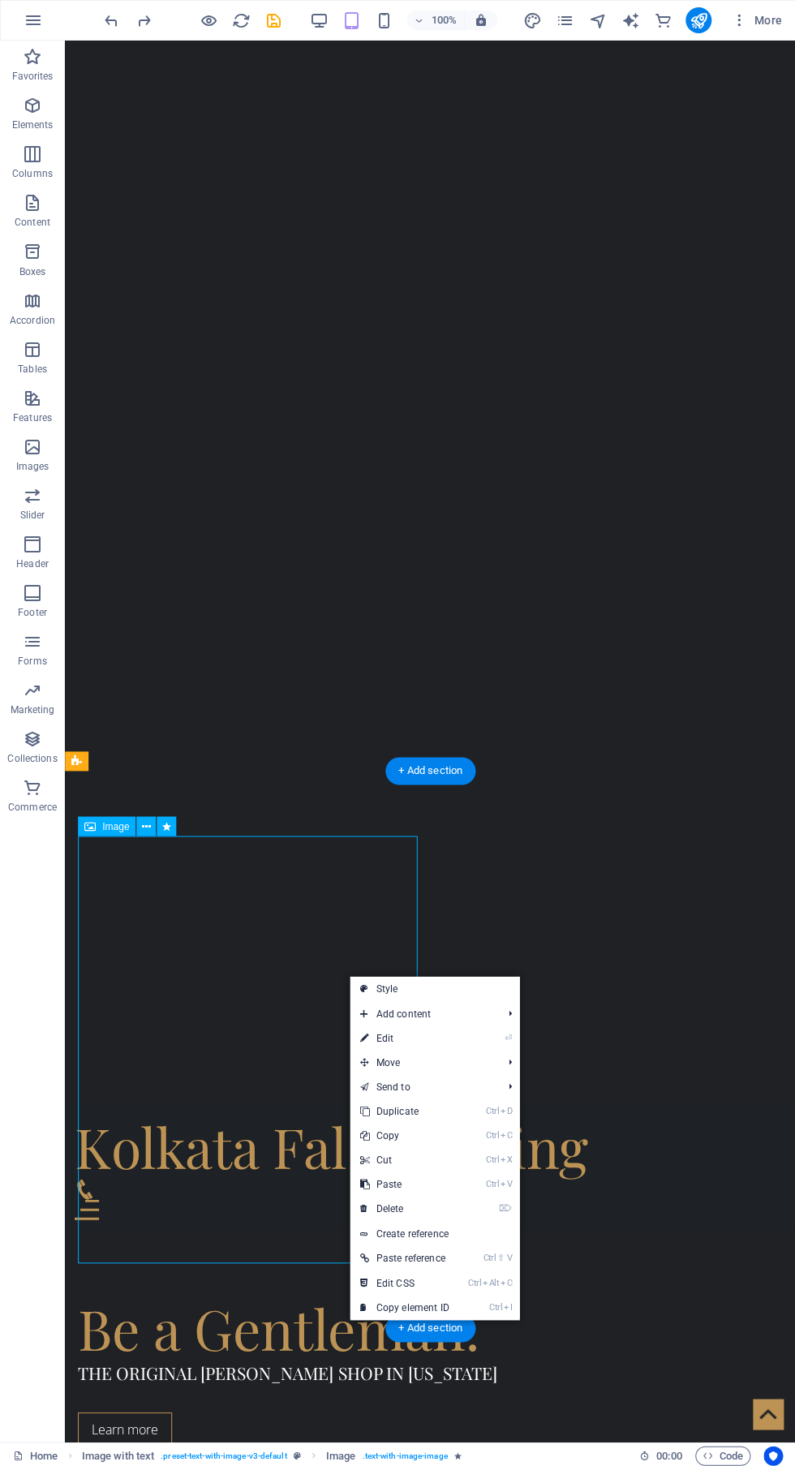
click at [651, 1228] on div "Be a Gentleman. The original [PERSON_NAME] Shop in [US_STATE] Learn more" at bounding box center [430, 1369] width 730 height 282
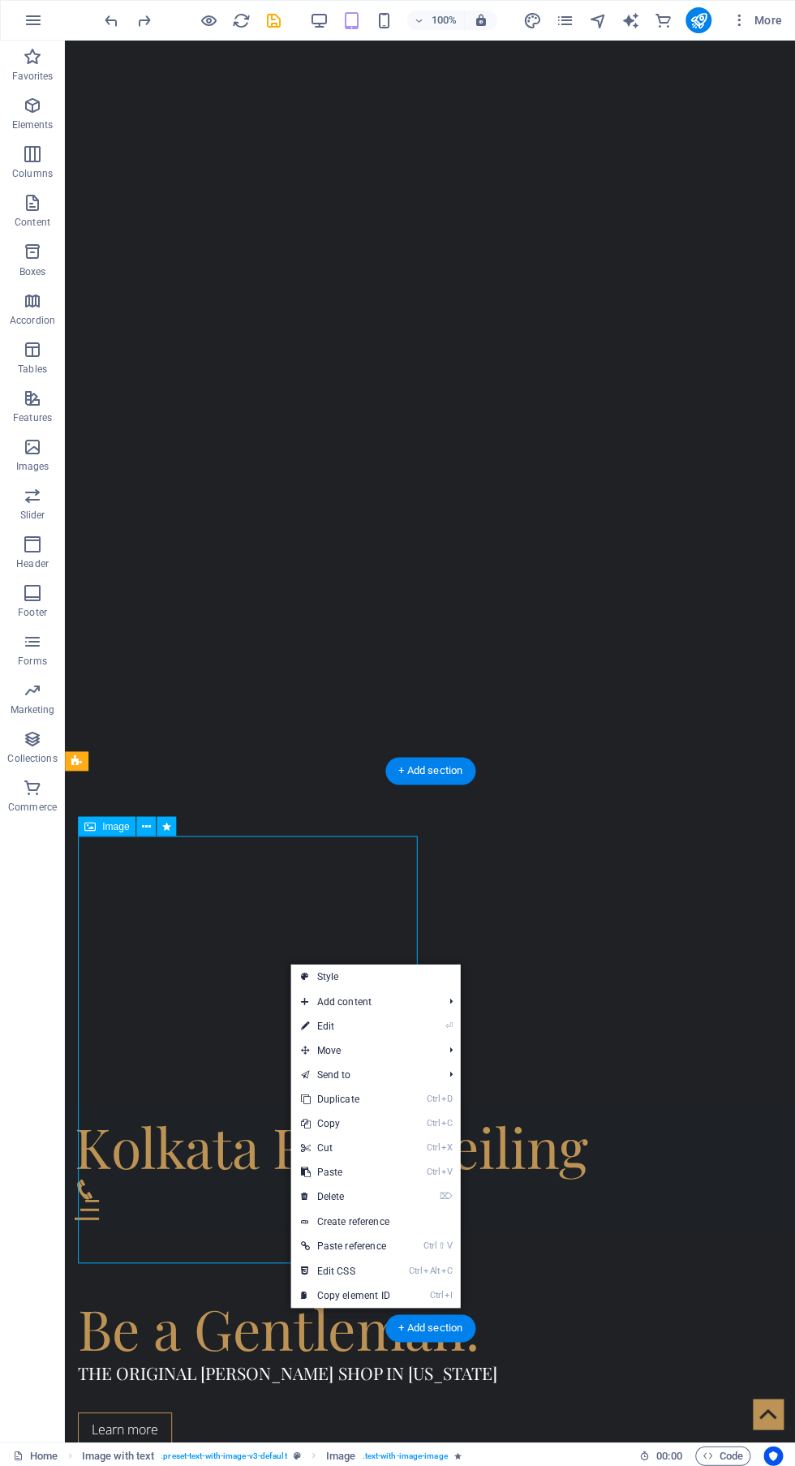
click at [365, 1027] on link "⏎ Edit" at bounding box center [345, 1025] width 109 height 24
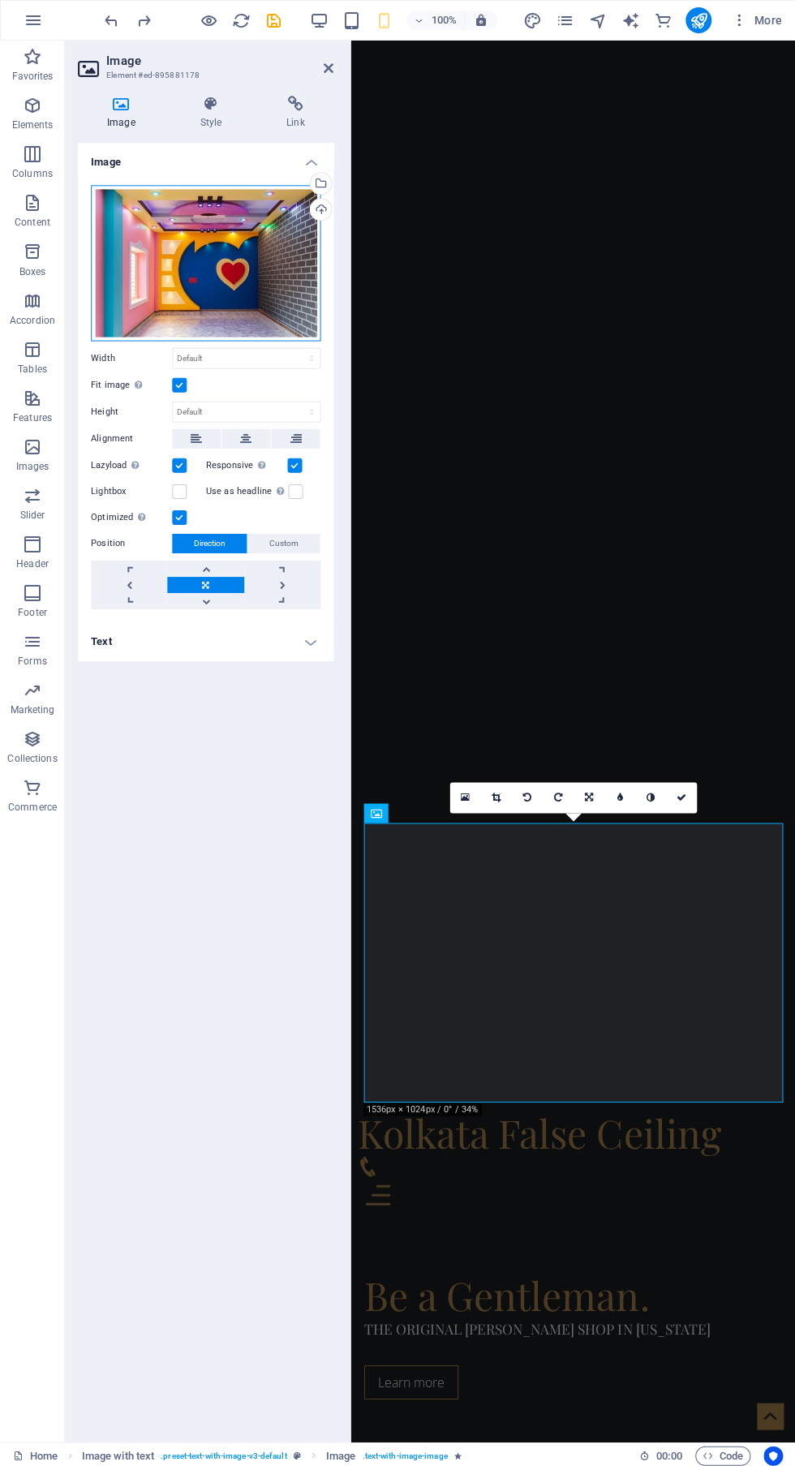
click at [237, 312] on div "Drag files here, click to choose files or select files from Files or our free s…" at bounding box center [206, 263] width 230 height 156
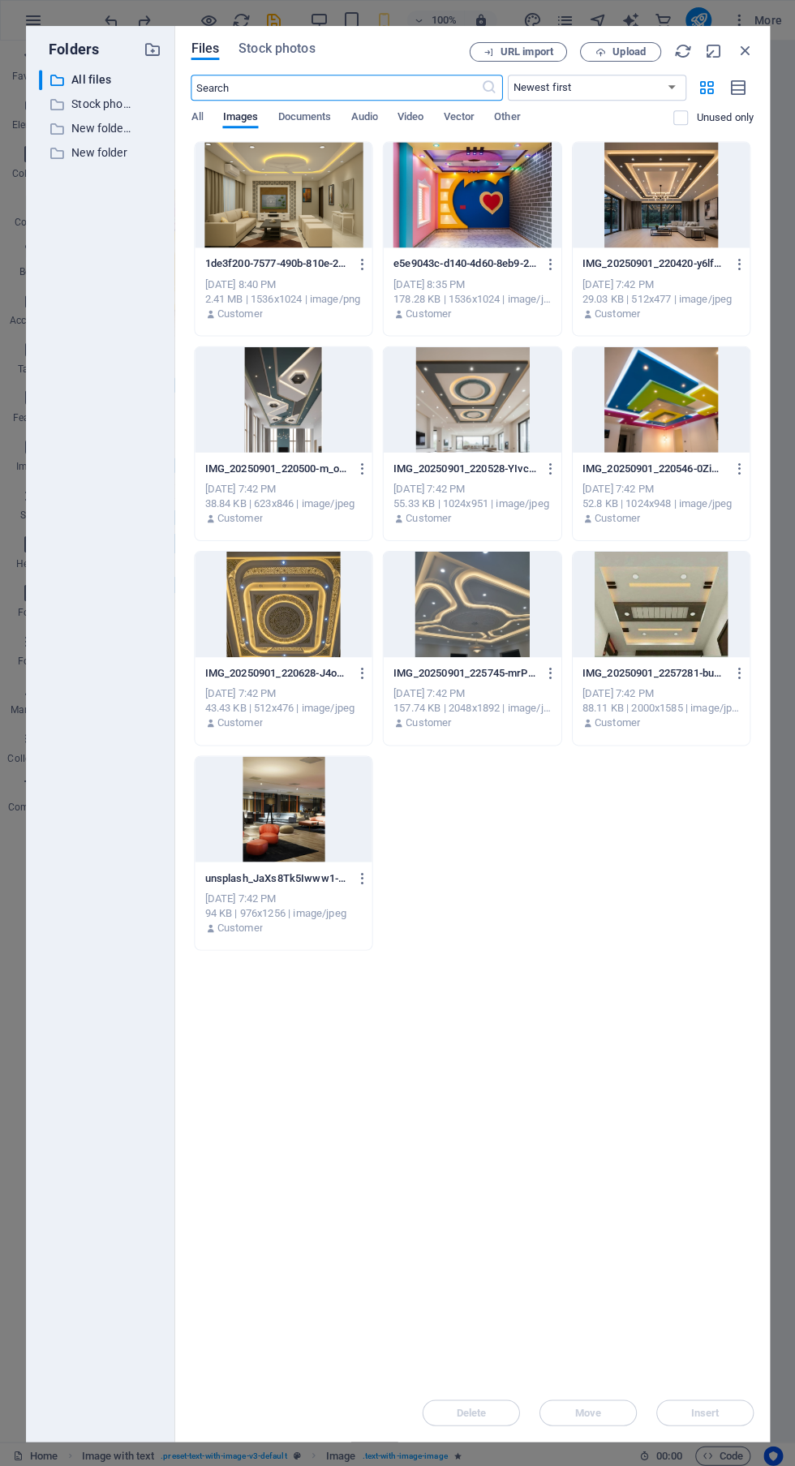
scroll to position [583, 0]
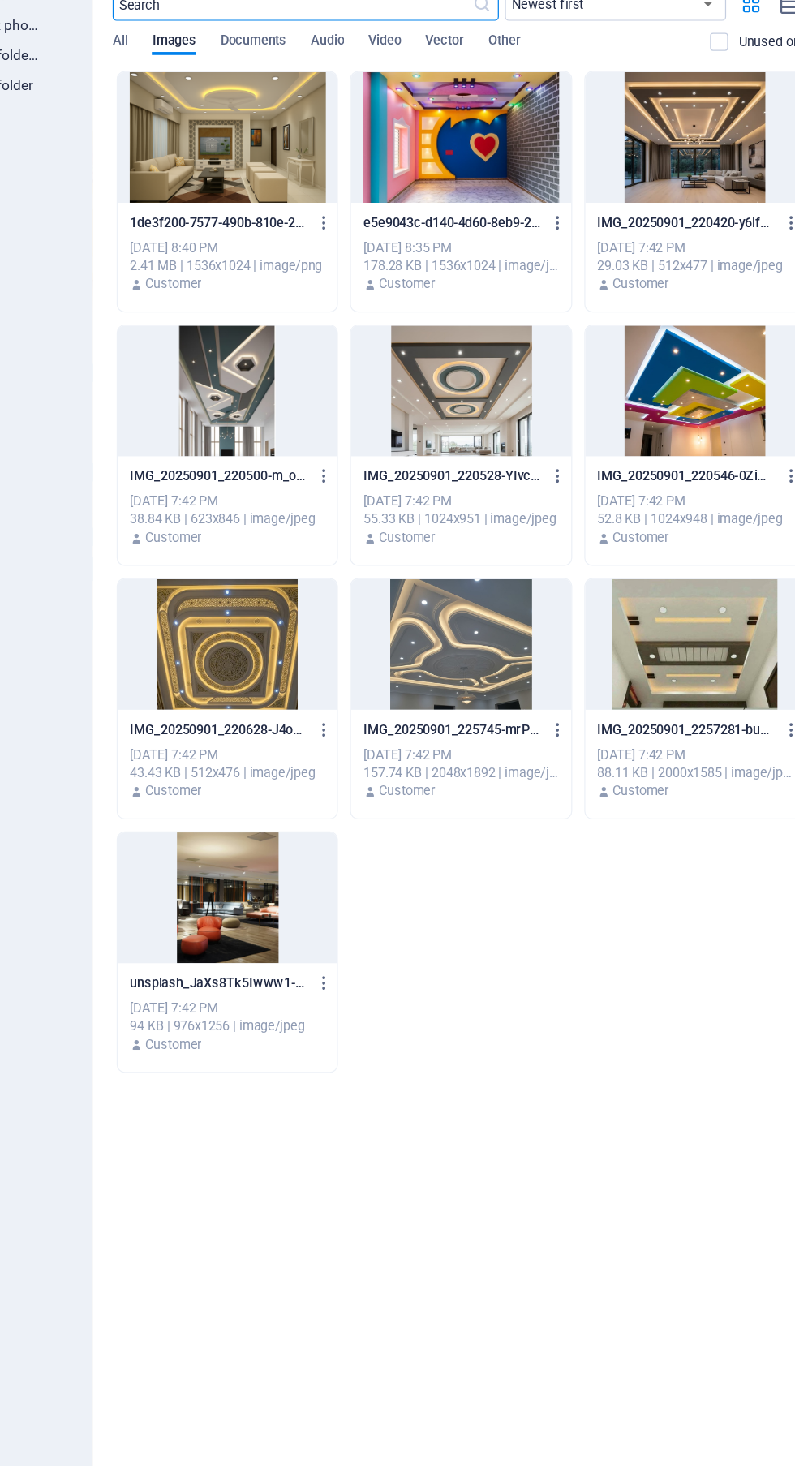
click at [549, 264] on icon "button" at bounding box center [549, 263] width 15 height 15
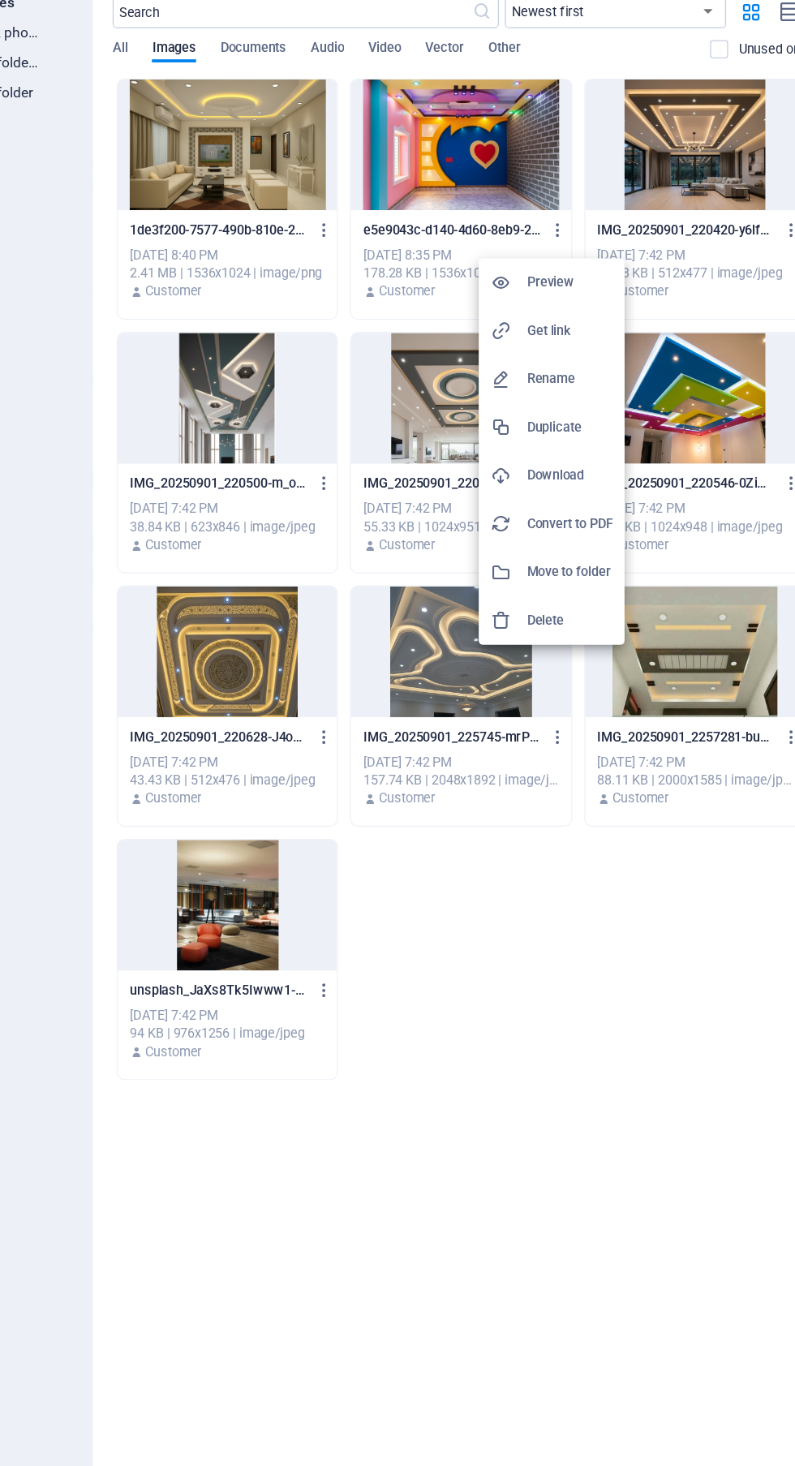
click at [566, 579] on h6 "Delete" at bounding box center [559, 578] width 69 height 19
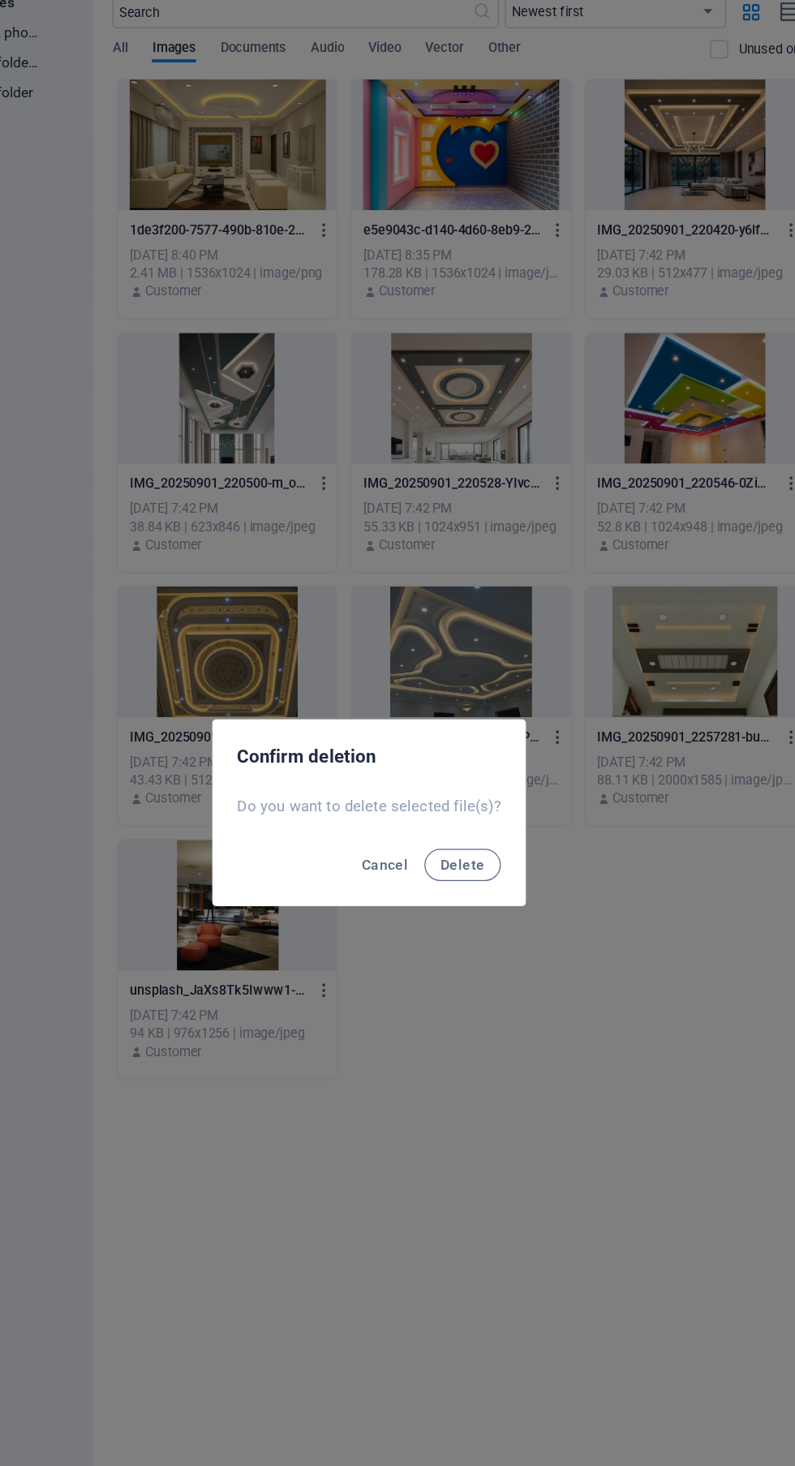
click at [473, 777] on span "Delete" at bounding box center [473, 775] width 36 height 13
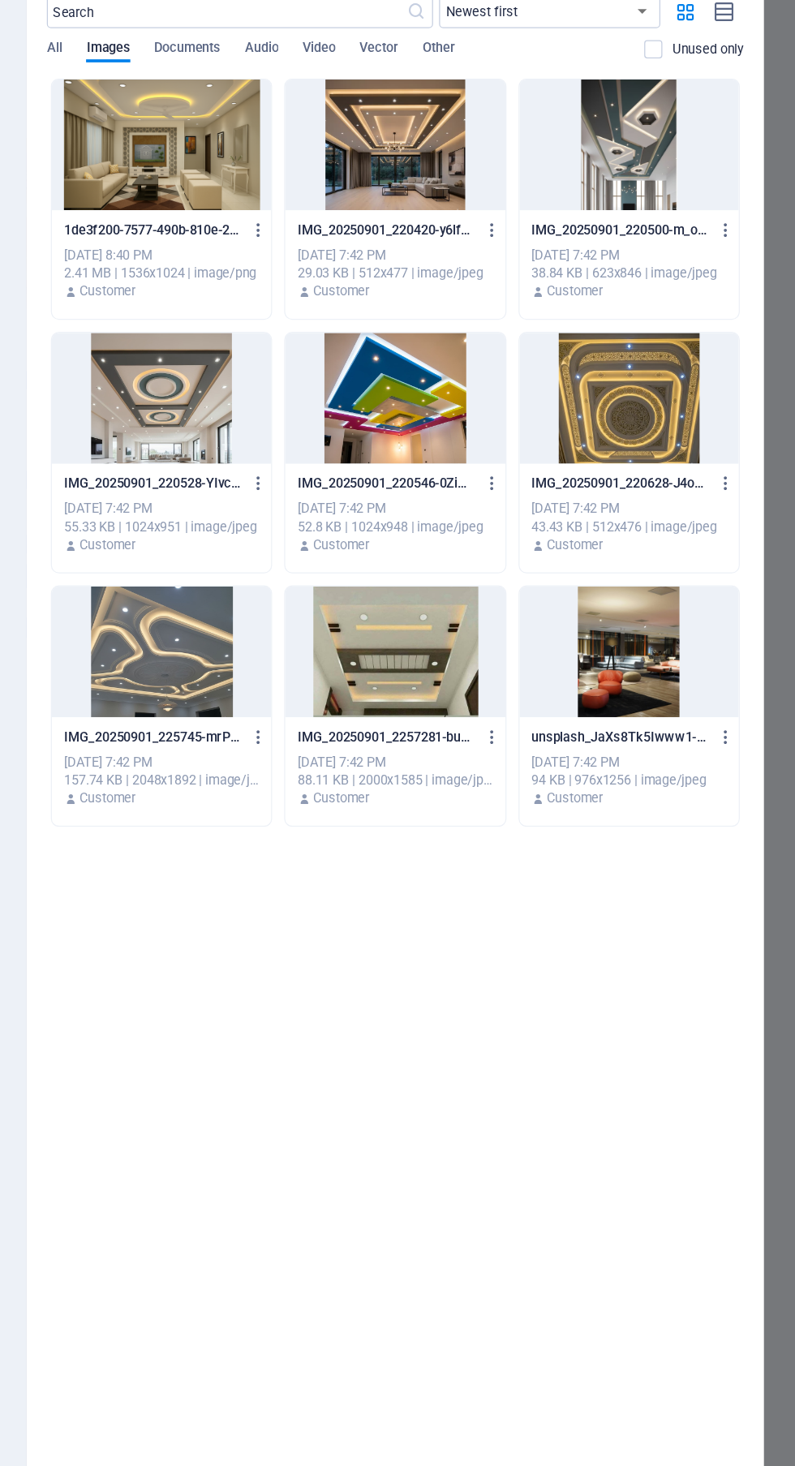
scroll to position [0, 0]
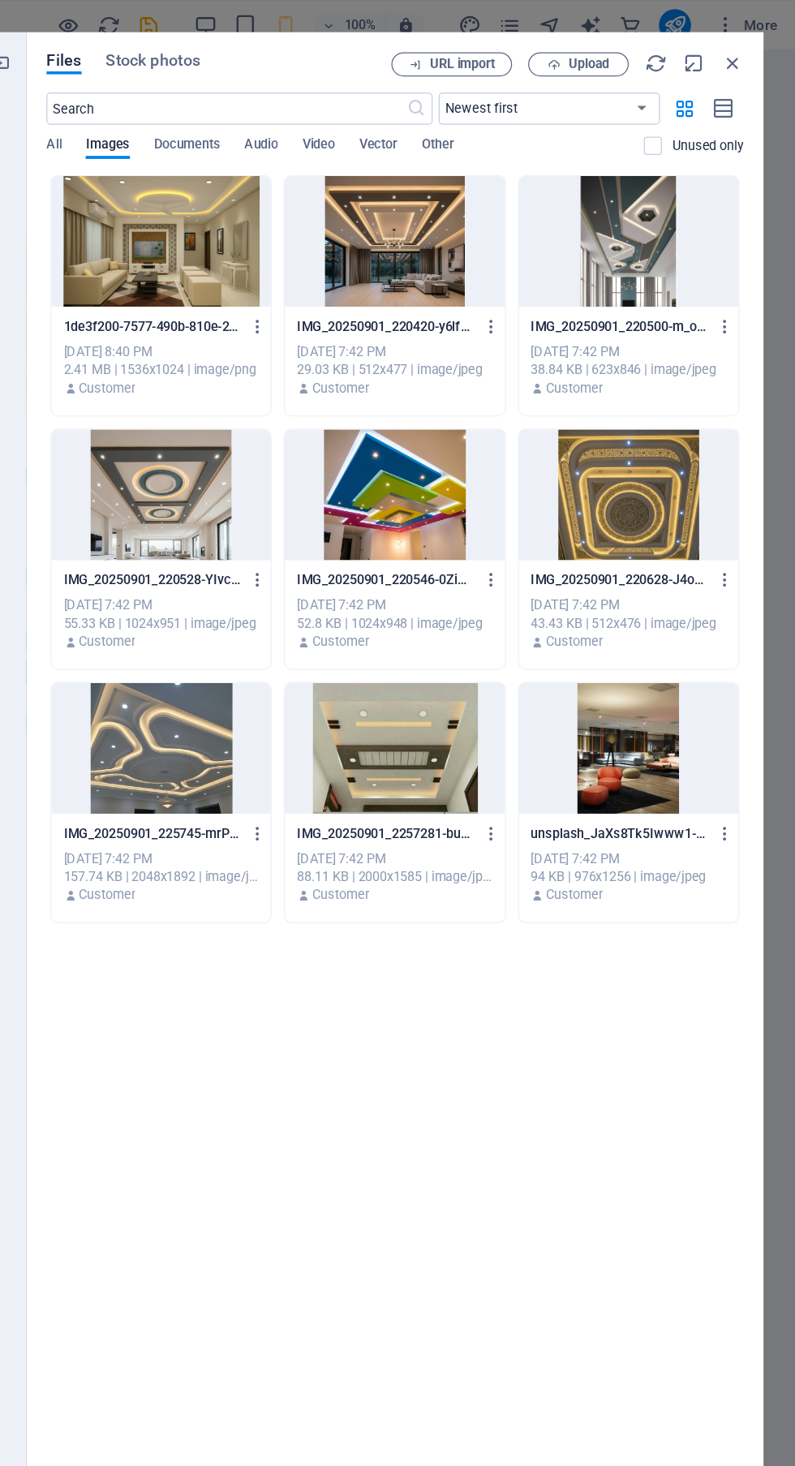
click at [492, 602] on div at bounding box center [471, 603] width 177 height 105
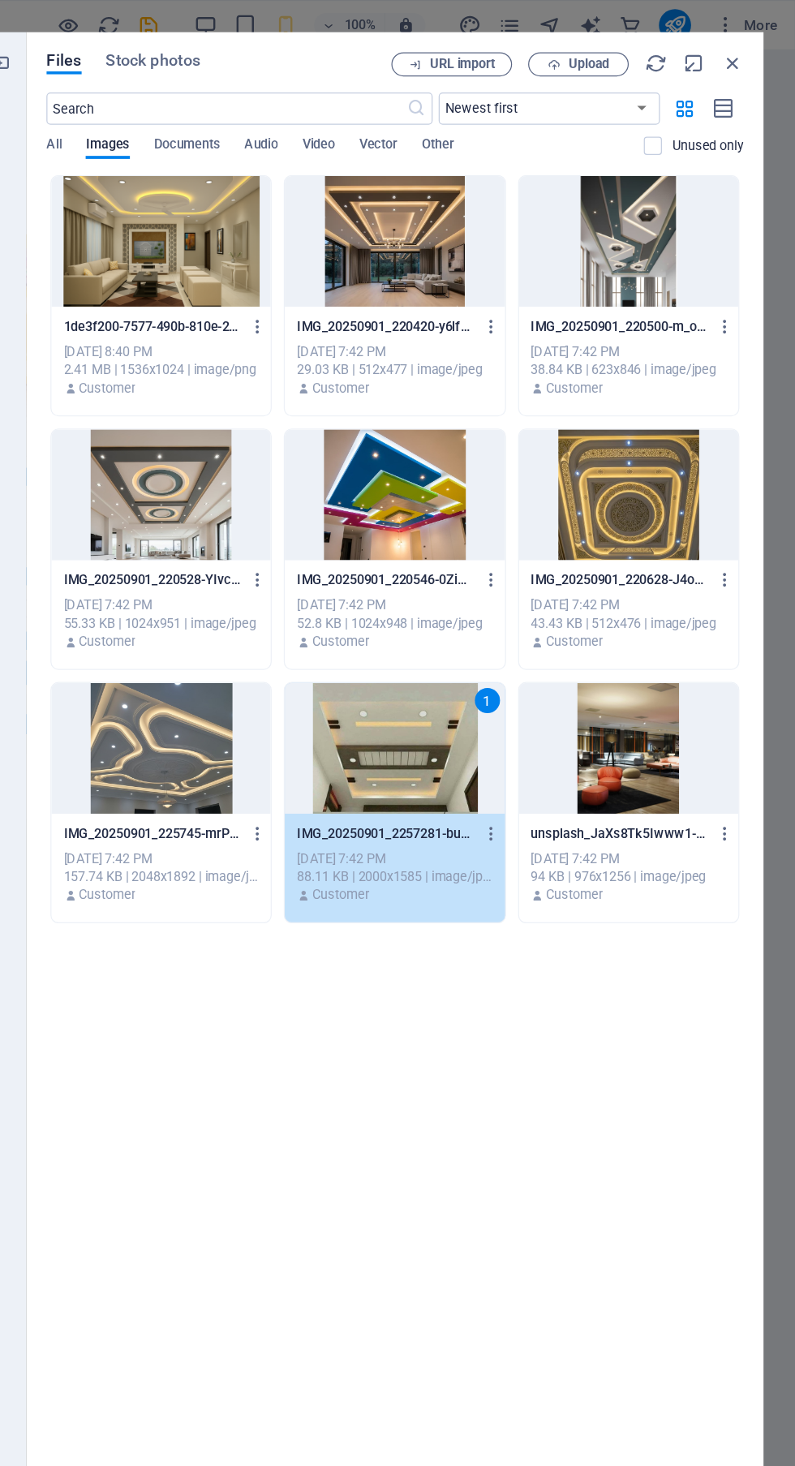
click at [628, 57] on span "Upload" at bounding box center [628, 52] width 33 height 10
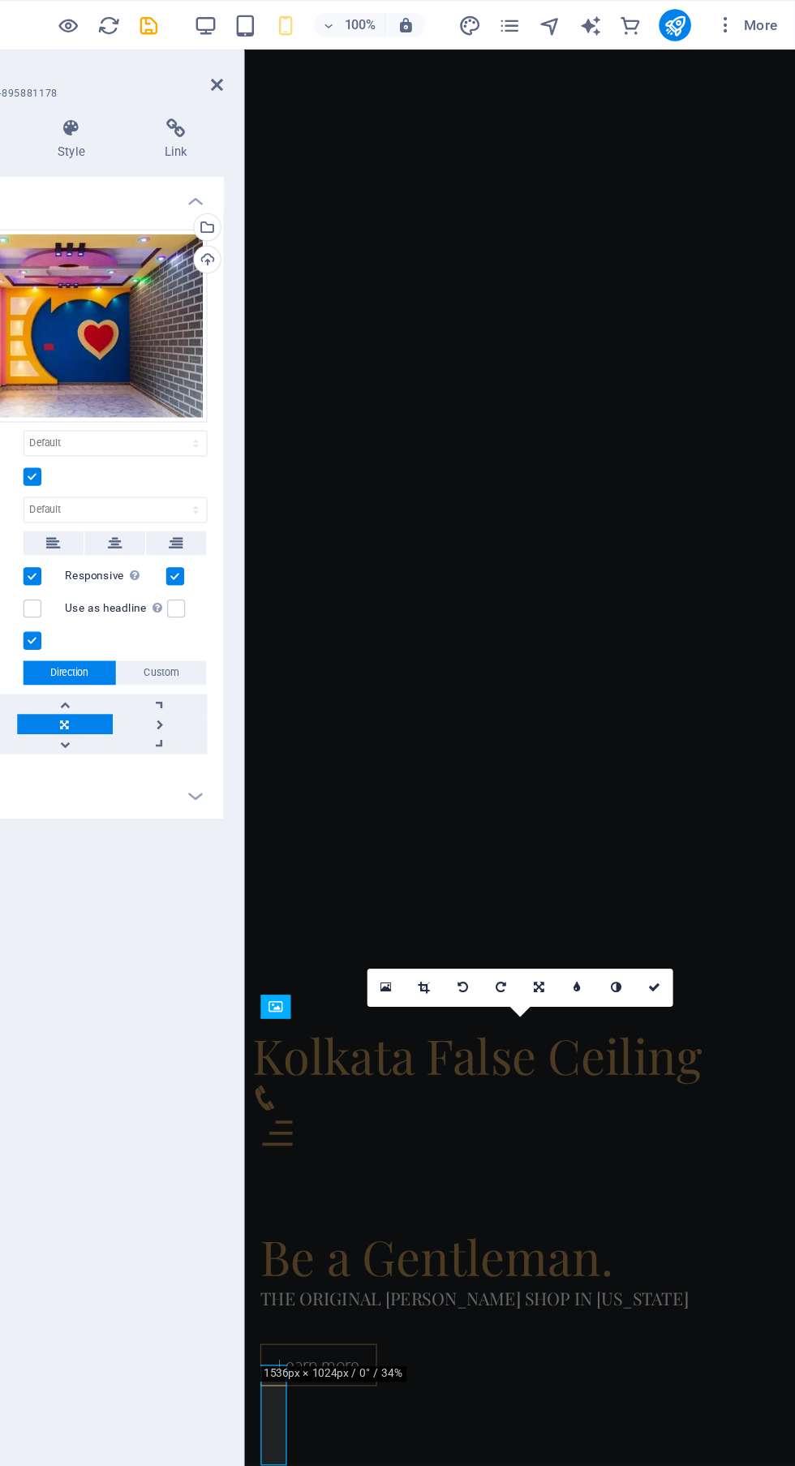
scroll to position [304, 0]
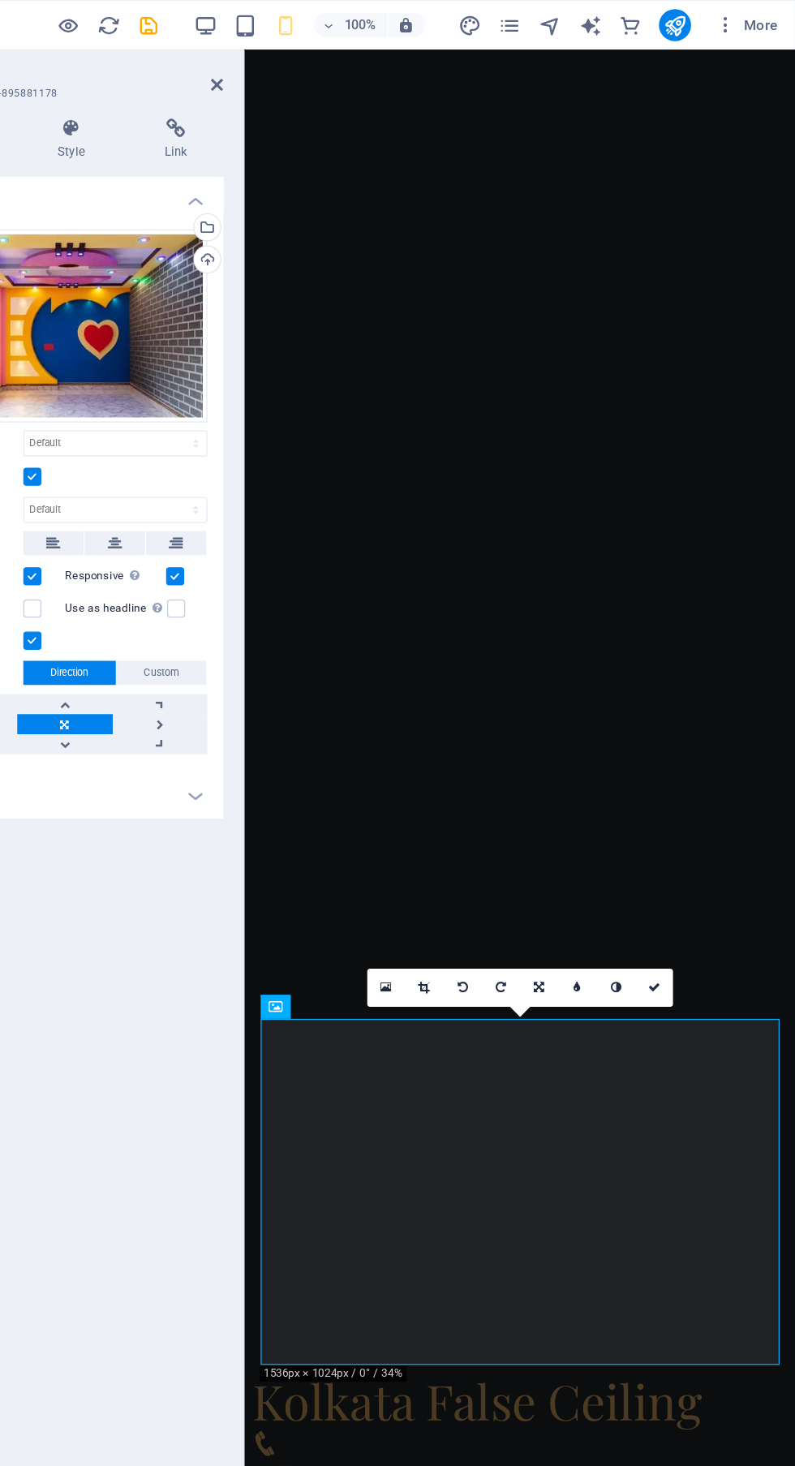
click at [691, 793] on link at bounding box center [680, 796] width 31 height 31
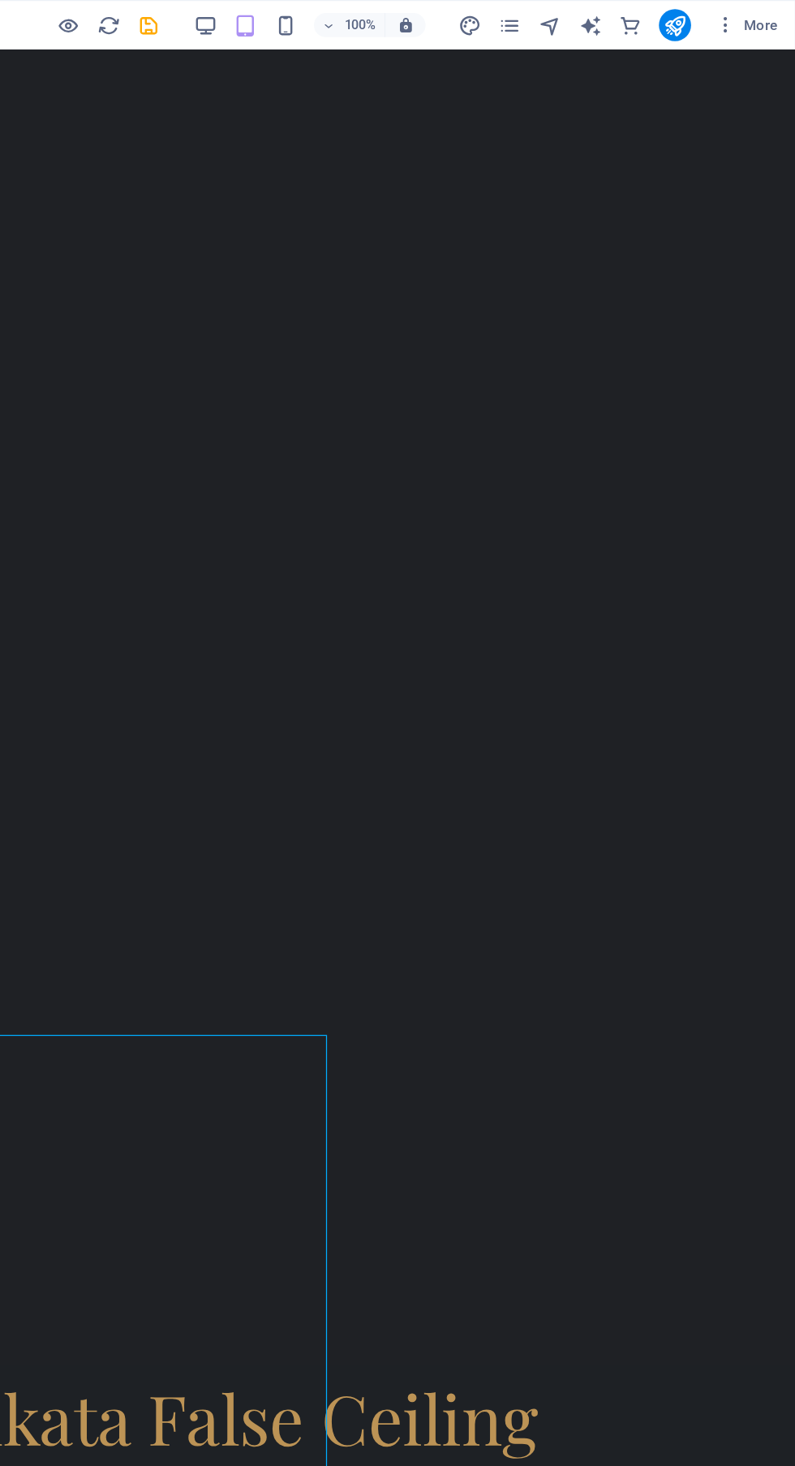
scroll to position [0, 0]
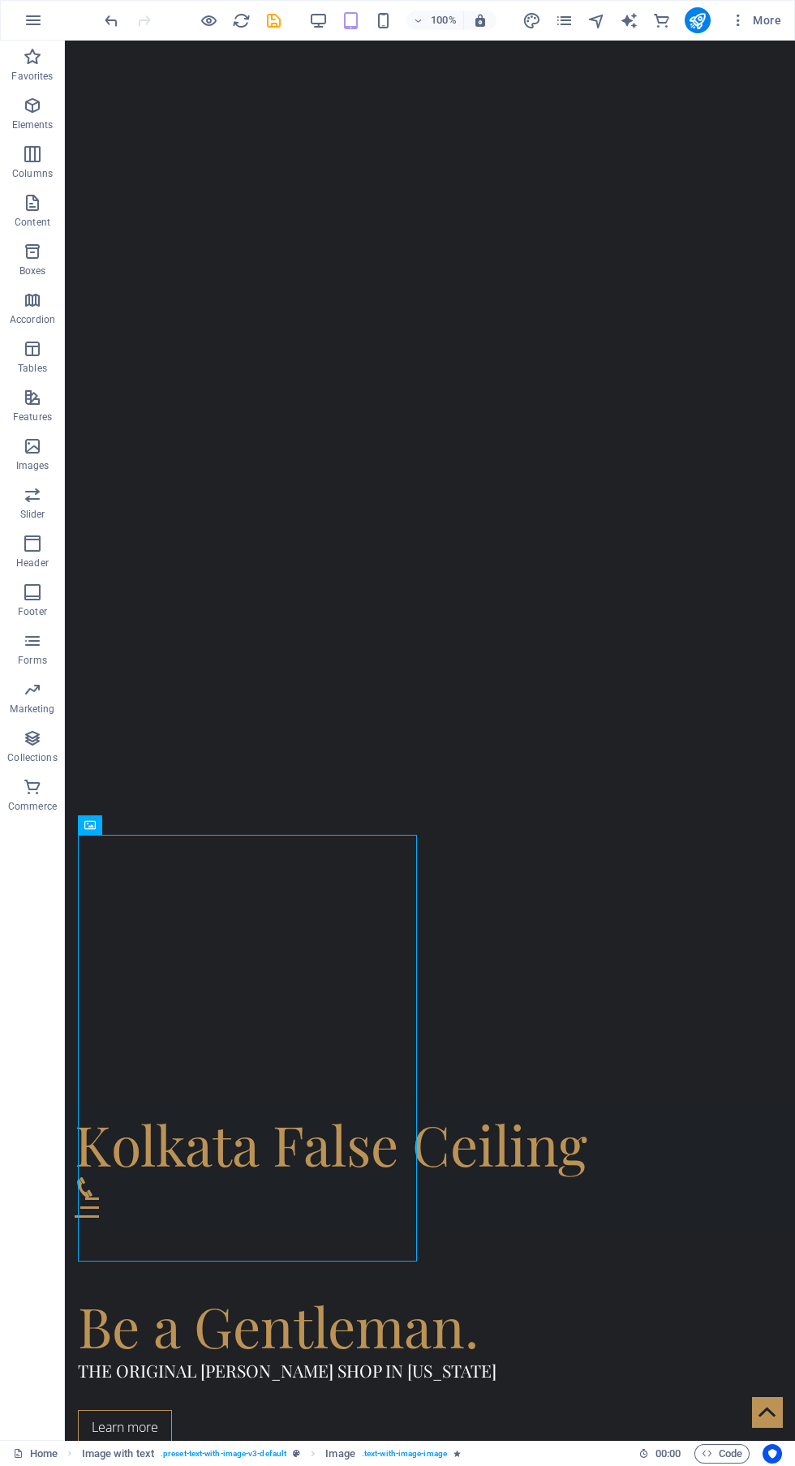
click at [629, 1228] on div "Be a Gentleman. The original [PERSON_NAME] Shop in [US_STATE] Learn more" at bounding box center [430, 1369] width 730 height 282
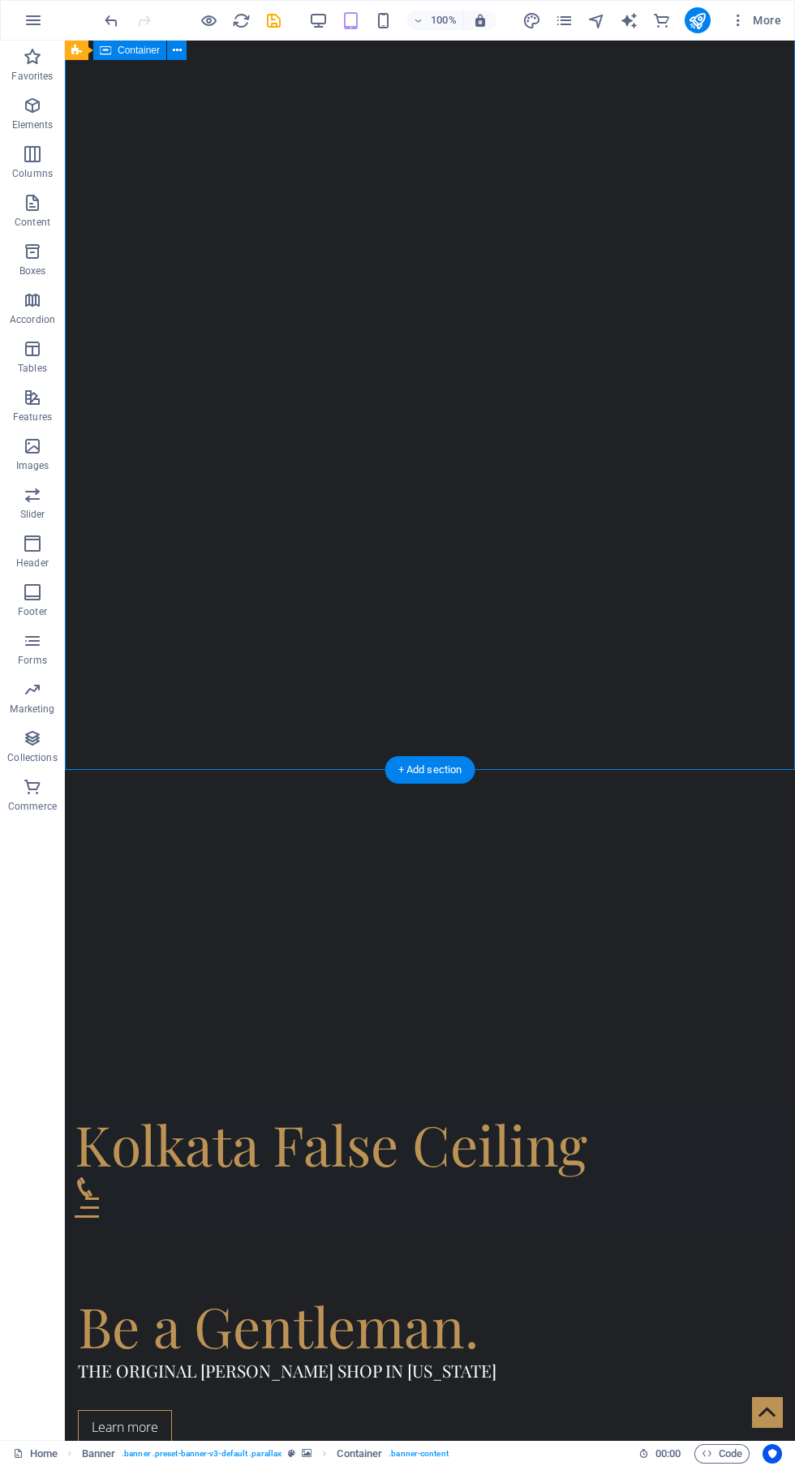
click at [697, 8] on button "publish" at bounding box center [698, 20] width 26 height 26
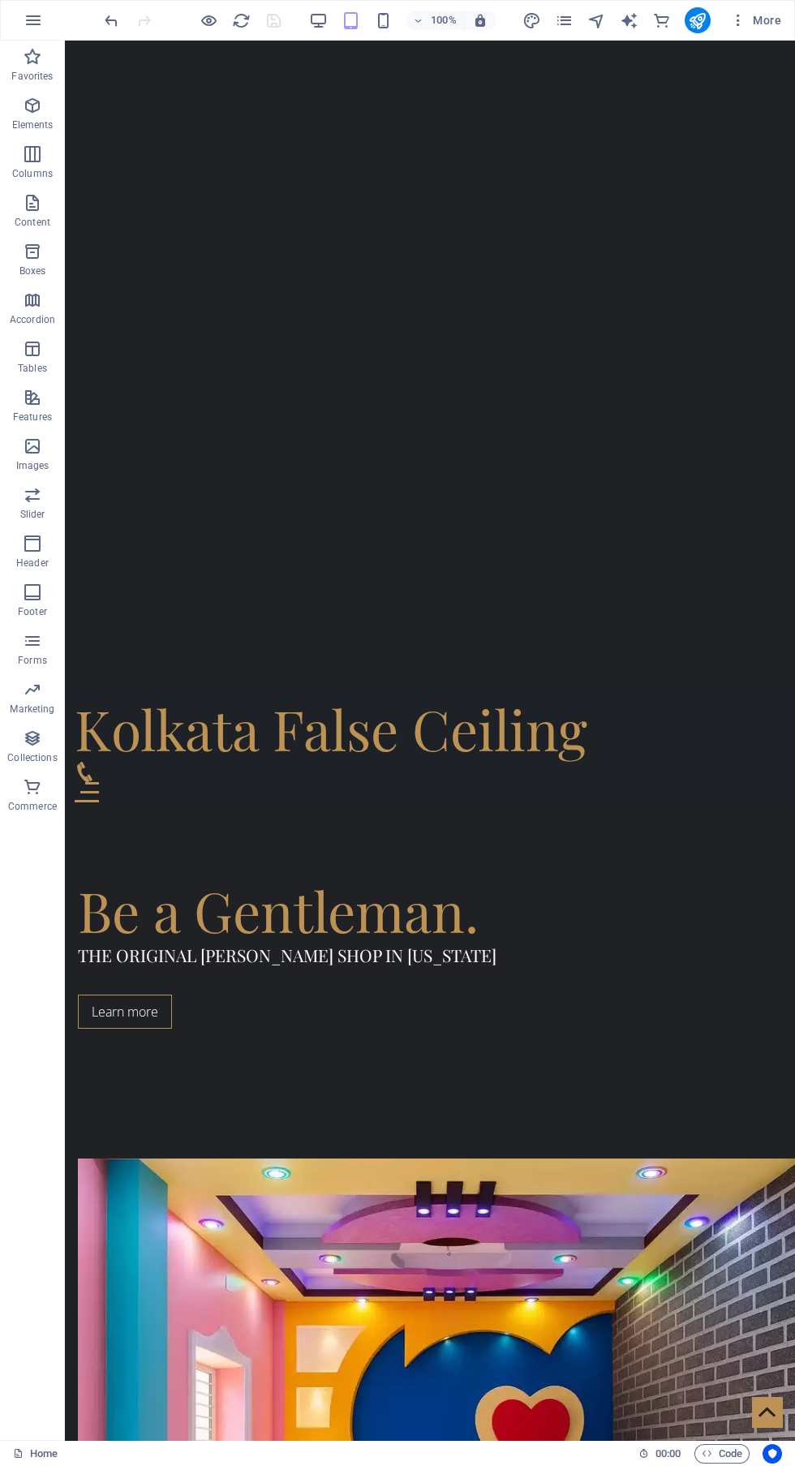
scroll to position [847, 0]
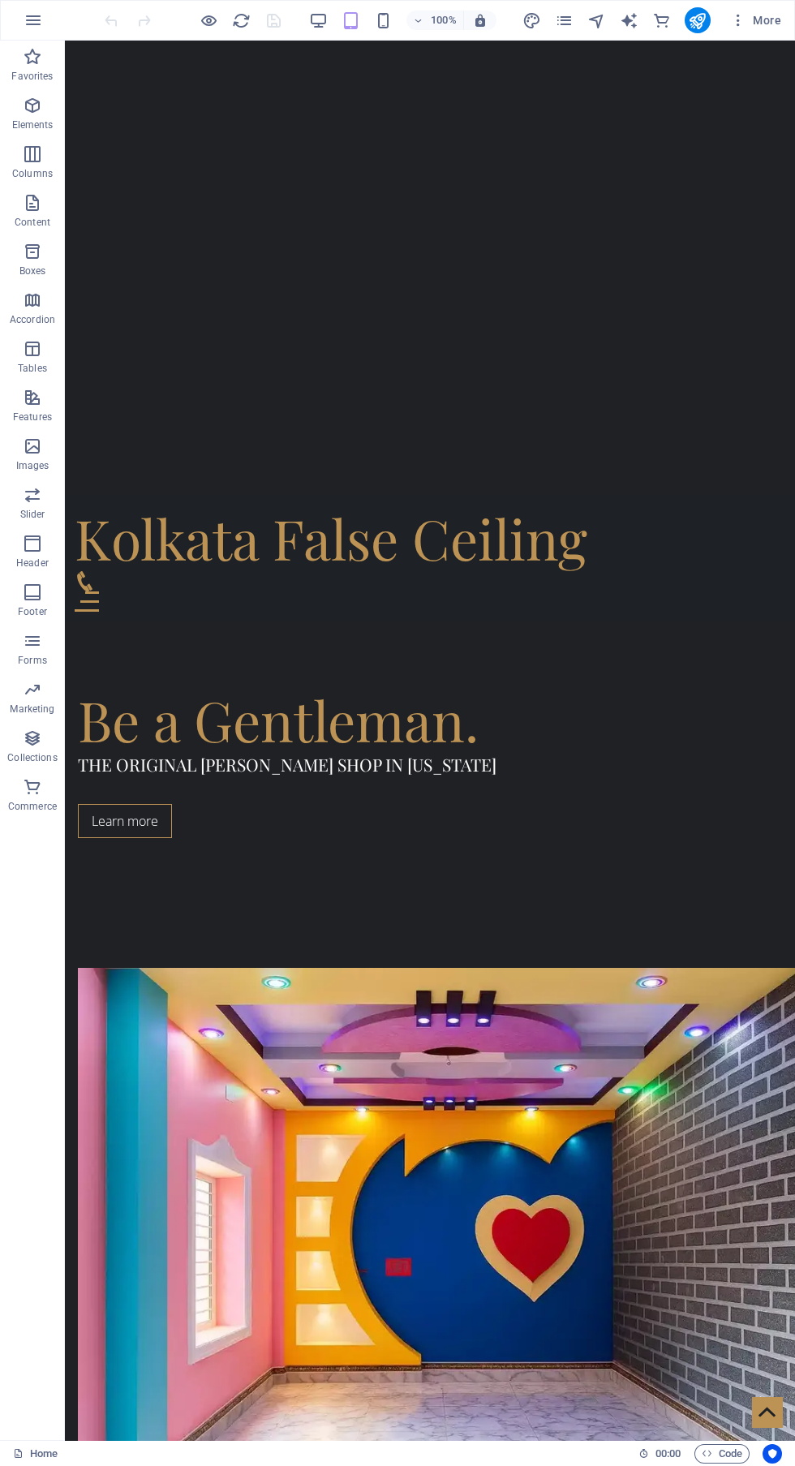
scroll to position [911, 0]
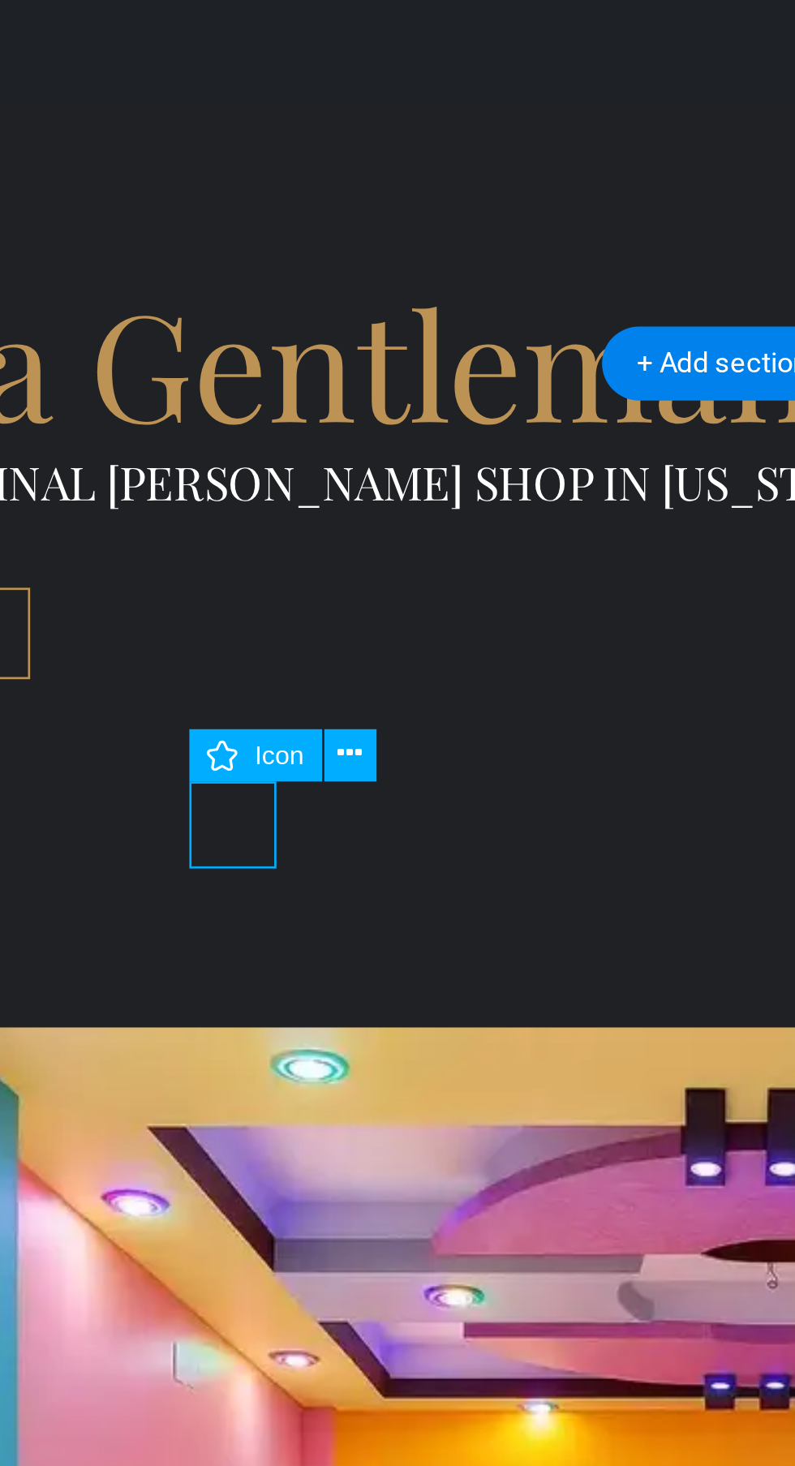
click at [291, 875] on icon at bounding box center [290, 873] width 9 height 17
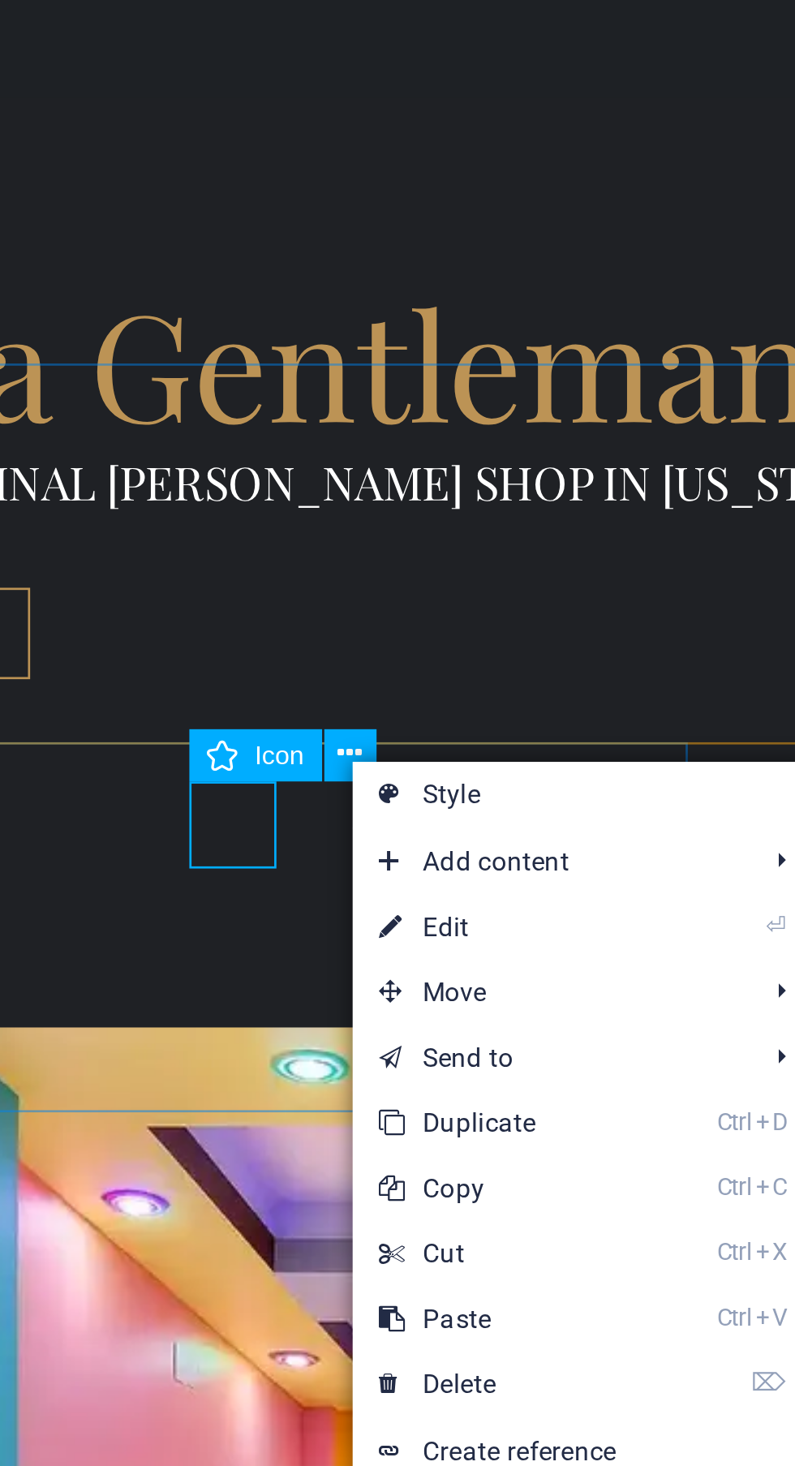
click at [352, 940] on link "⏎ Edit" at bounding box center [346, 938] width 109 height 24
select select "xMidYMid"
select select "px"
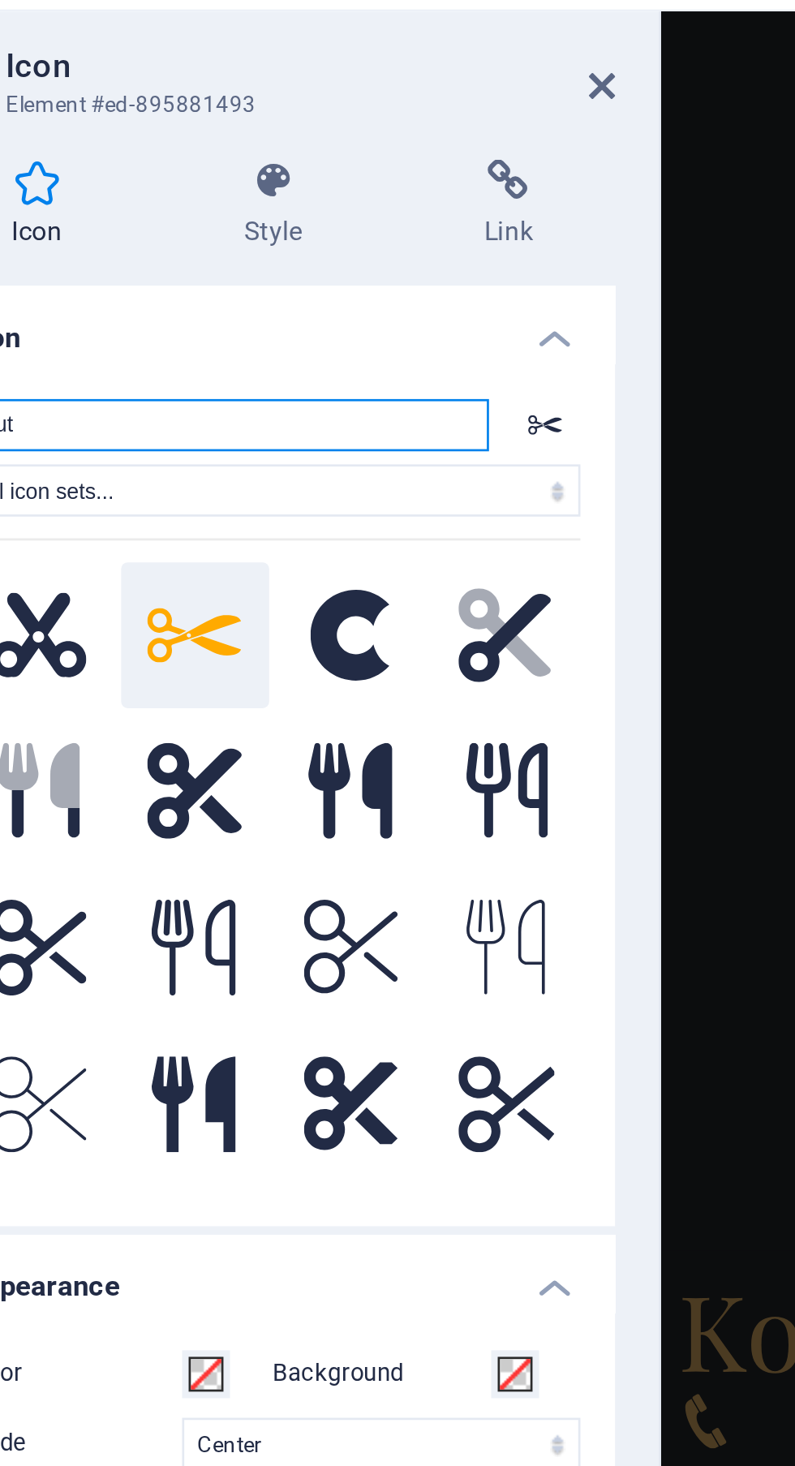
scroll to position [3, 0]
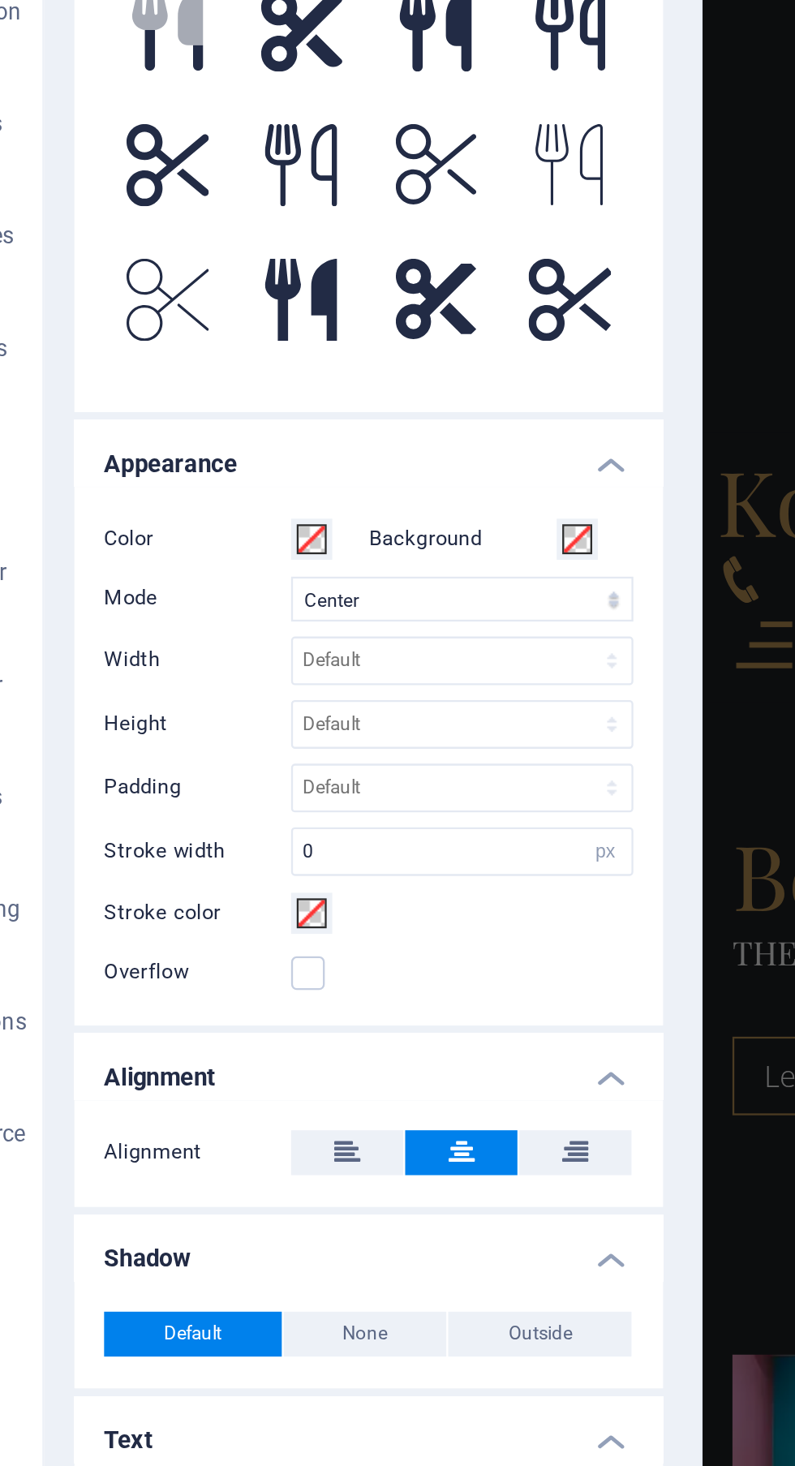
click at [230, 543] on label "Background" at bounding box center [246, 548] width 81 height 19
click at [287, 543] on button "Background" at bounding box center [296, 549] width 18 height 18
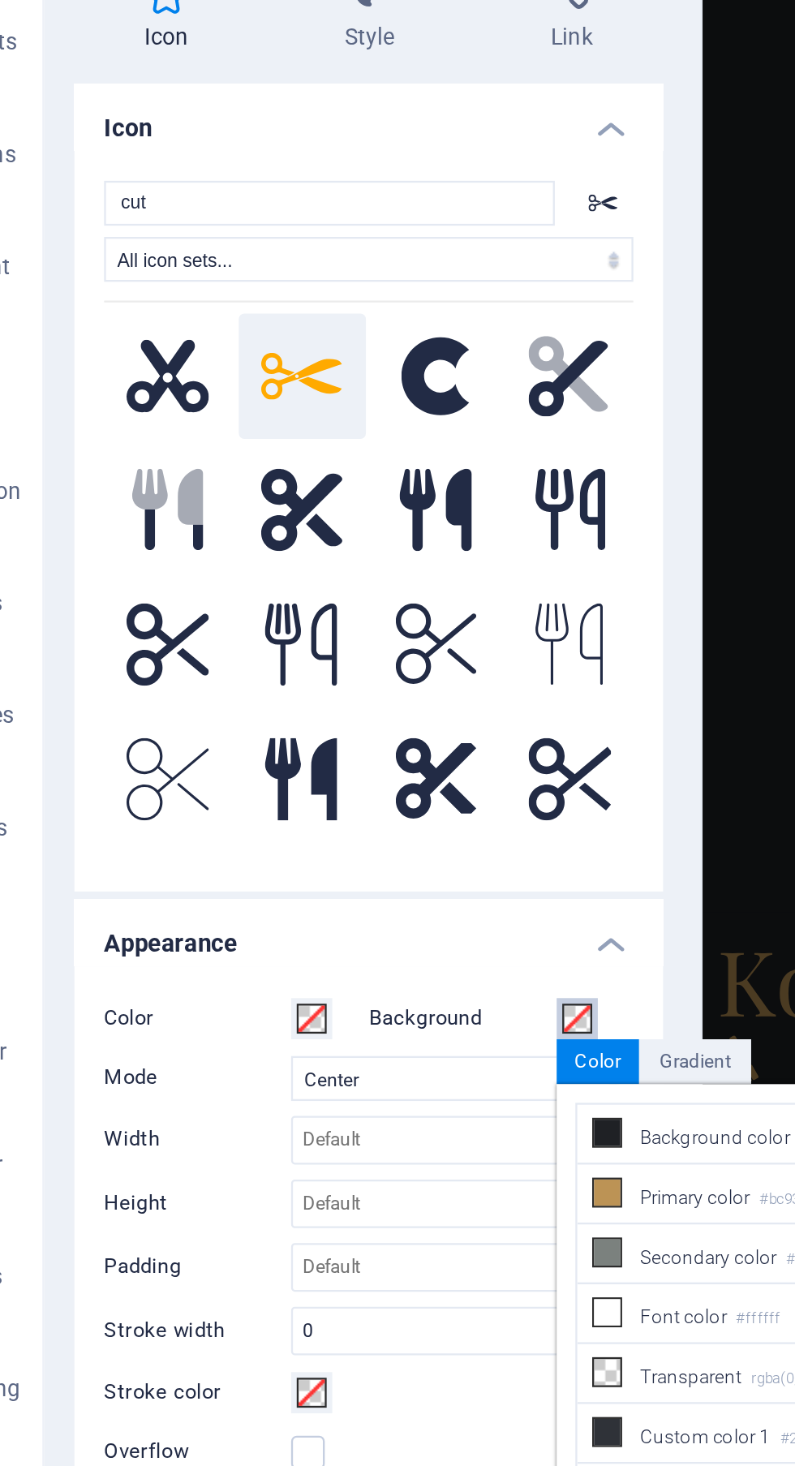
scroll to position [0, 0]
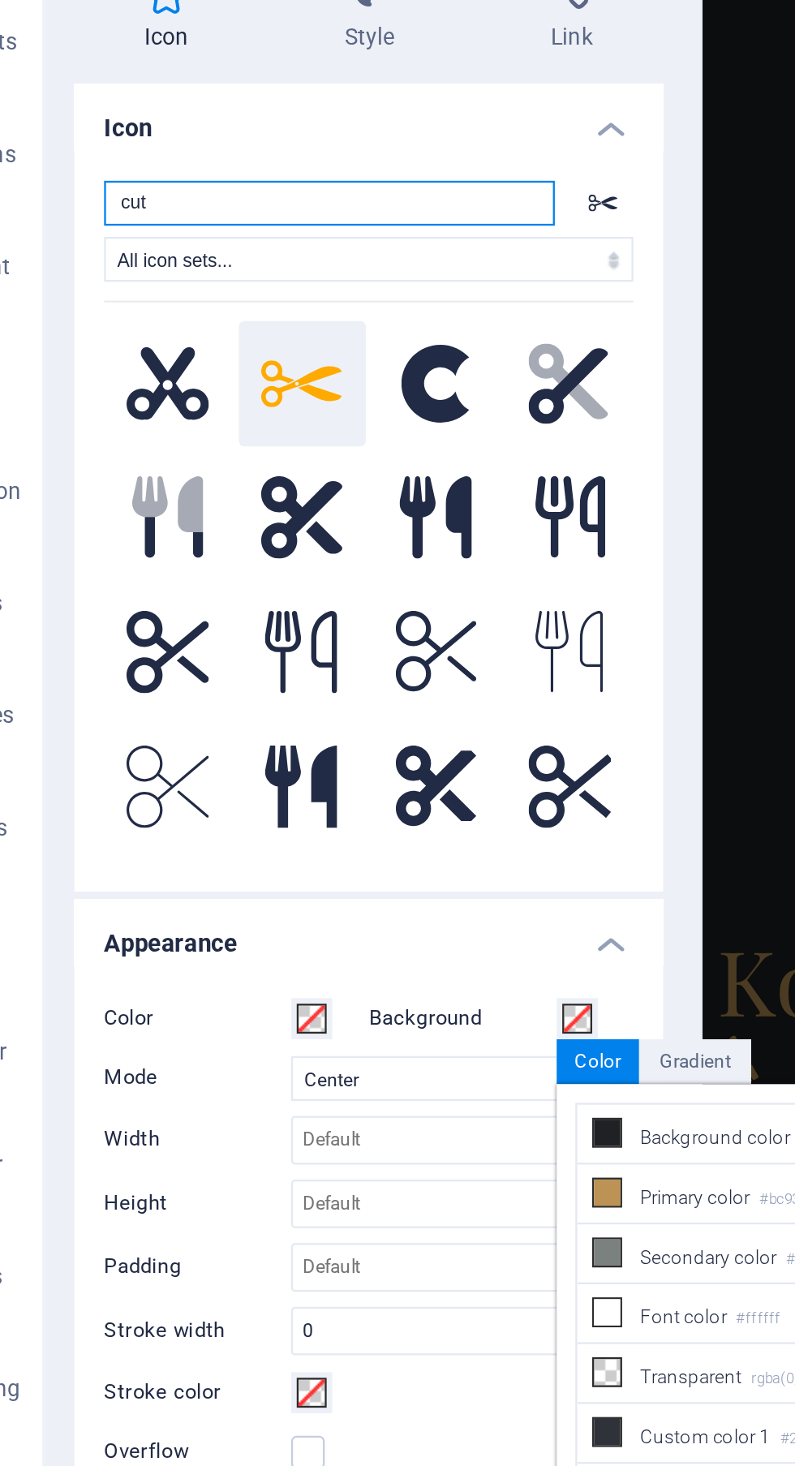
click at [268, 193] on input "cut" at bounding box center [189, 194] width 196 height 19
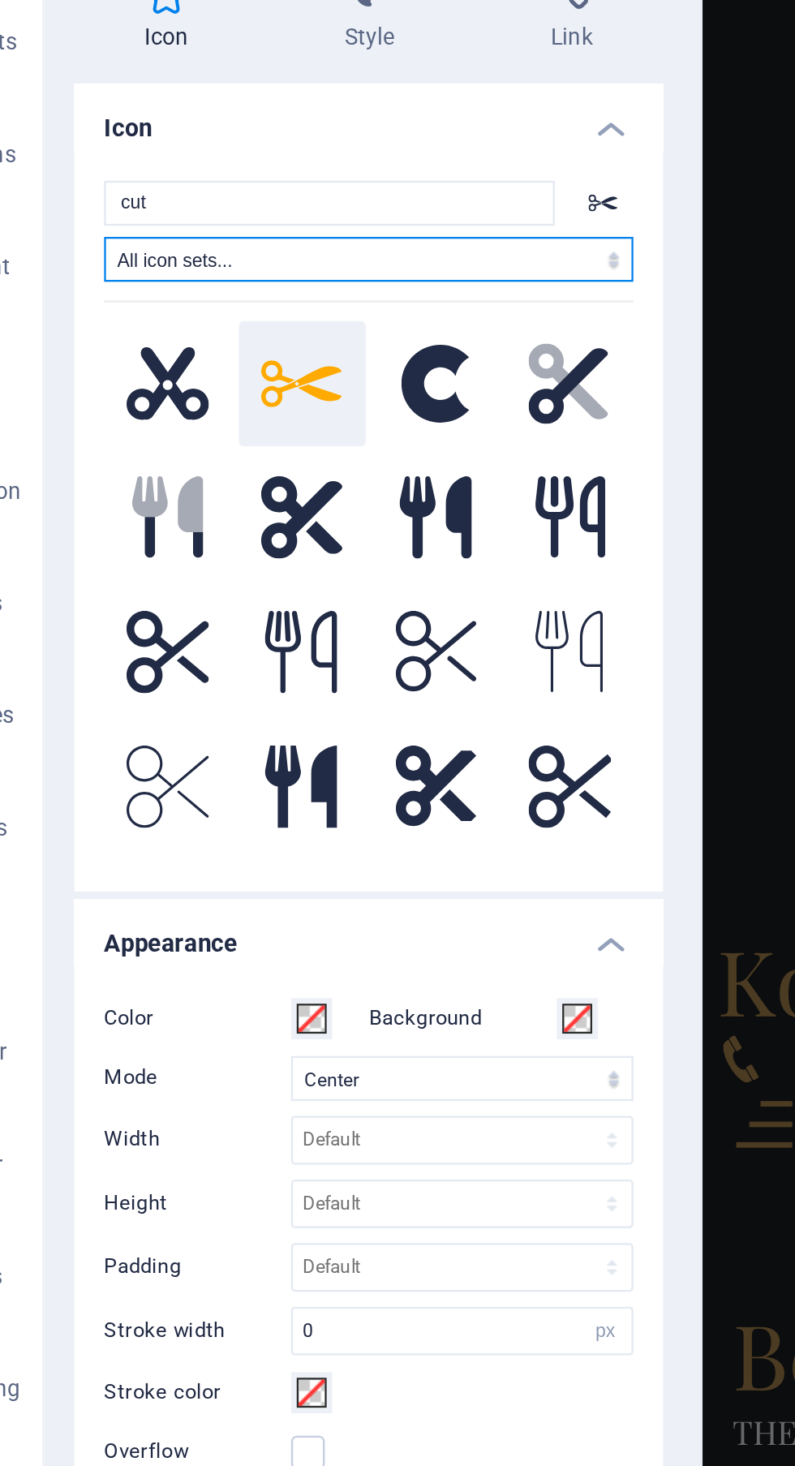
click at [261, 217] on select "All icon sets... IcoFont Ionicons FontAwesome Brands FontAwesome Duotone FontAw…" at bounding box center [206, 218] width 230 height 19
click at [91, 209] on select "All icon sets... IcoFont Ionicons FontAwesome Brands FontAwesome Duotone FontAw…" at bounding box center [206, 218] width 230 height 19
click at [271, 227] on select "All icon sets... IcoFont Ionicons FontAwesome Brands FontAwesome Duotone FontAw…" at bounding box center [206, 218] width 230 height 19
click at [91, 209] on select "All icon sets... IcoFont Ionicons FontAwesome Brands FontAwesome Duotone FontAw…" at bounding box center [206, 218] width 230 height 19
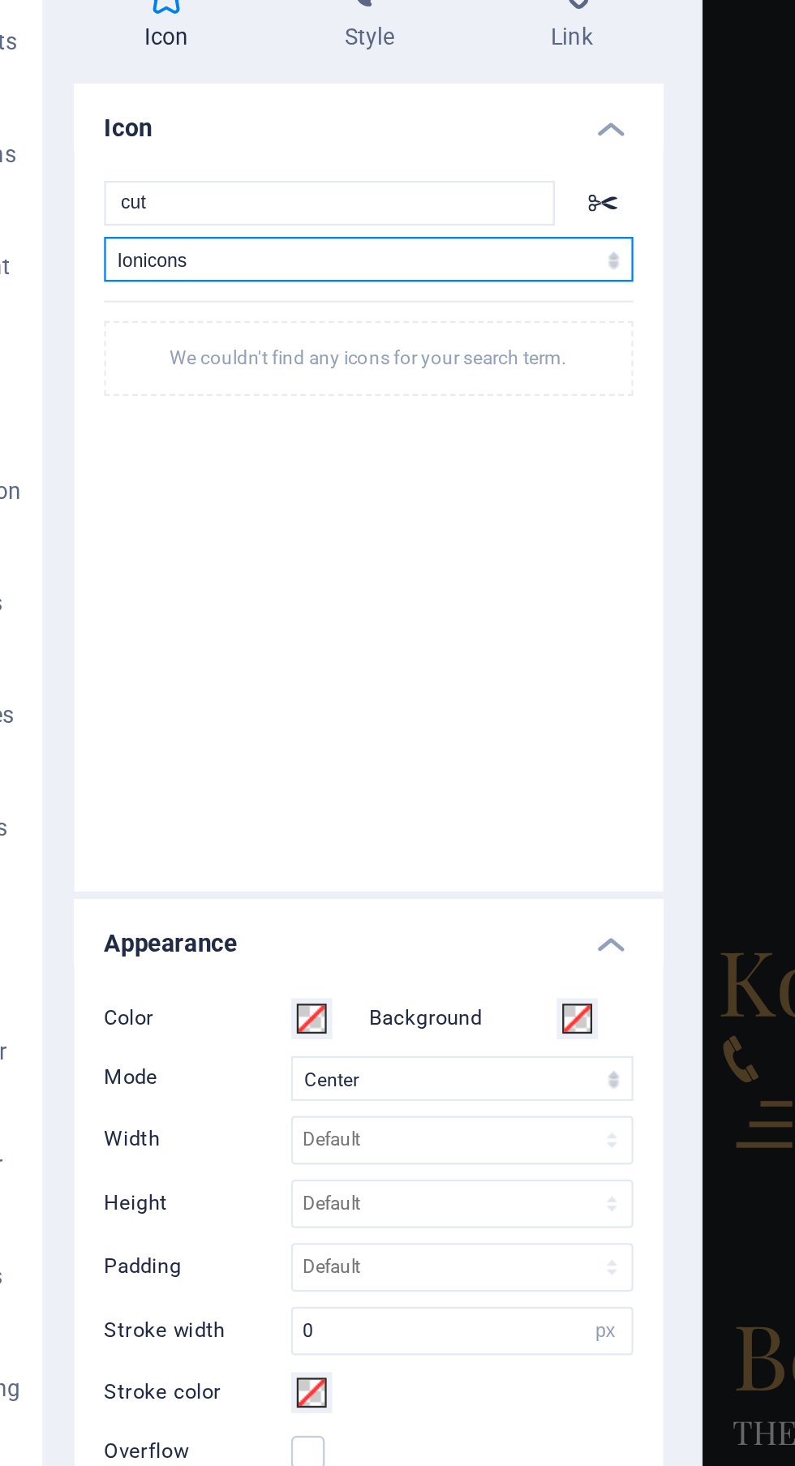
click at [290, 223] on select "All icon sets... IcoFont Ionicons FontAwesome Brands FontAwesome Duotone FontAw…" at bounding box center [206, 218] width 230 height 19
select select "font-awesome-solid"
click at [91, 209] on select "All icon sets... IcoFont Ionicons FontAwesome Brands FontAwesome Duotone FontAw…" at bounding box center [206, 218] width 230 height 19
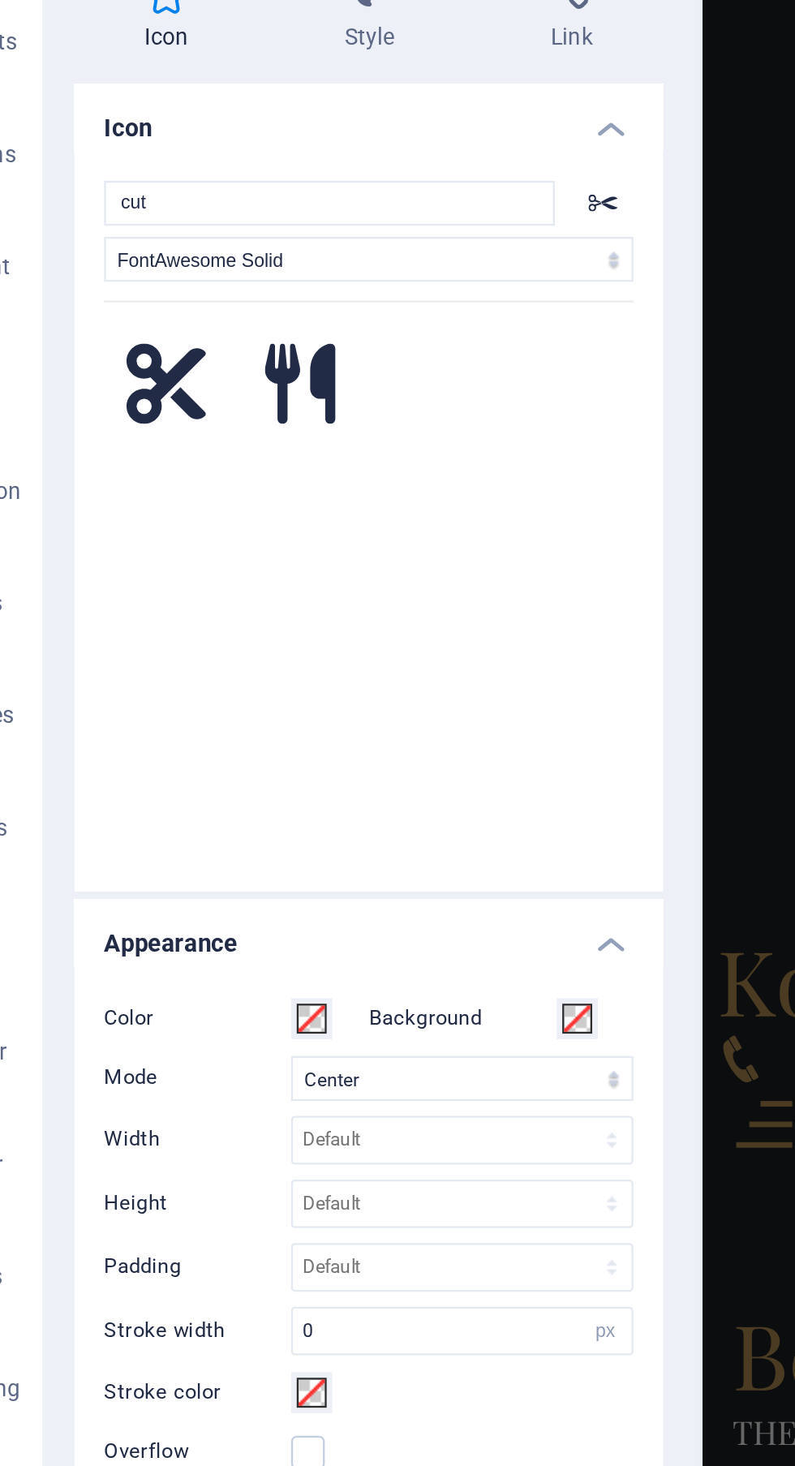
click at [265, 229] on div "cut All icon sets... IcoFont Ionicons FontAwesome Brands FontAwesome Duotone Fo…" at bounding box center [206, 332] width 230 height 295
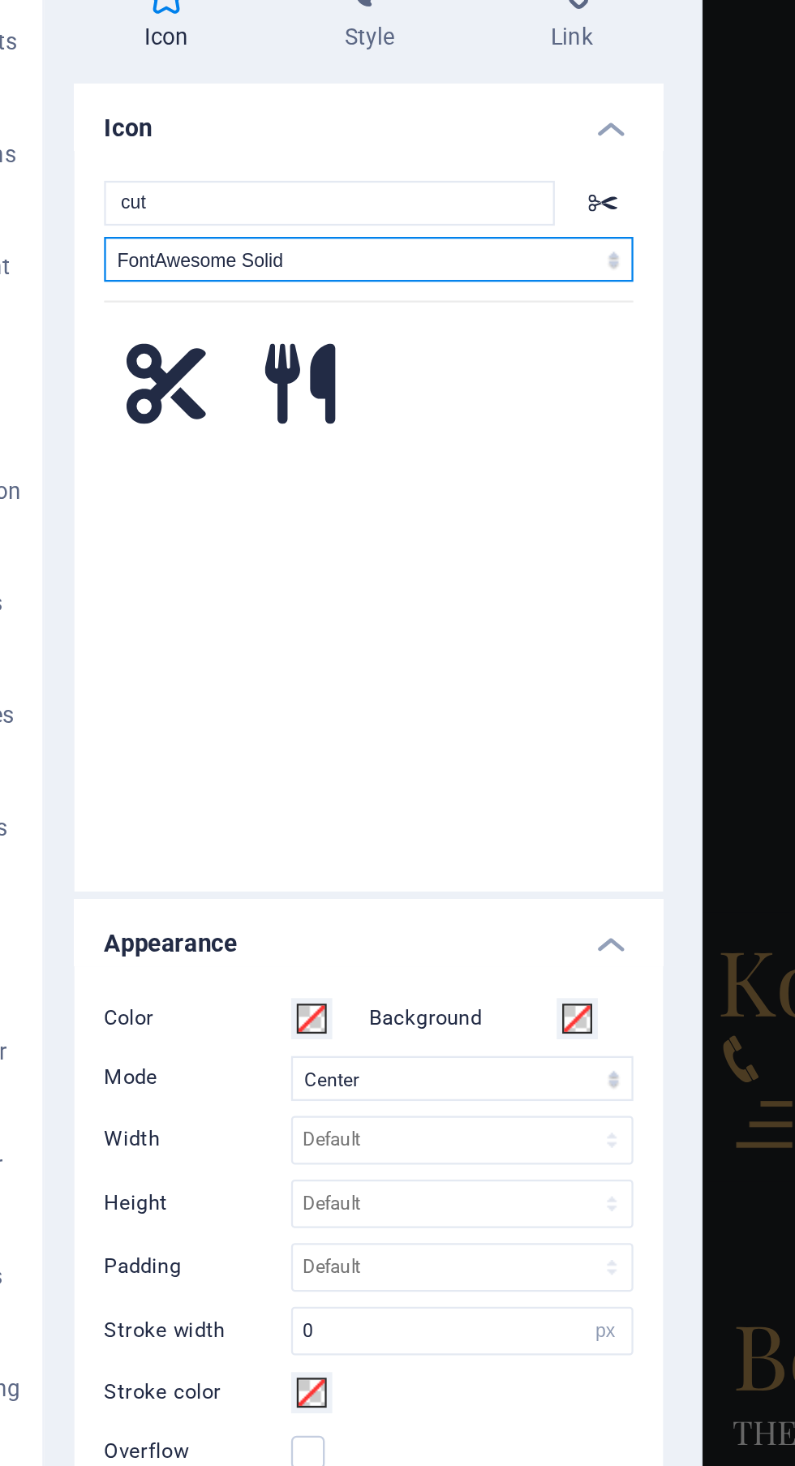
click at [260, 222] on select "All icon sets... IcoFont Ionicons FontAwesome Brands FontAwesome Duotone FontAw…" at bounding box center [206, 218] width 230 height 19
select select
click at [91, 209] on select "All icon sets... IcoFont Ionicons FontAwesome Brands FontAwesome Duotone FontAw…" at bounding box center [206, 218] width 230 height 19
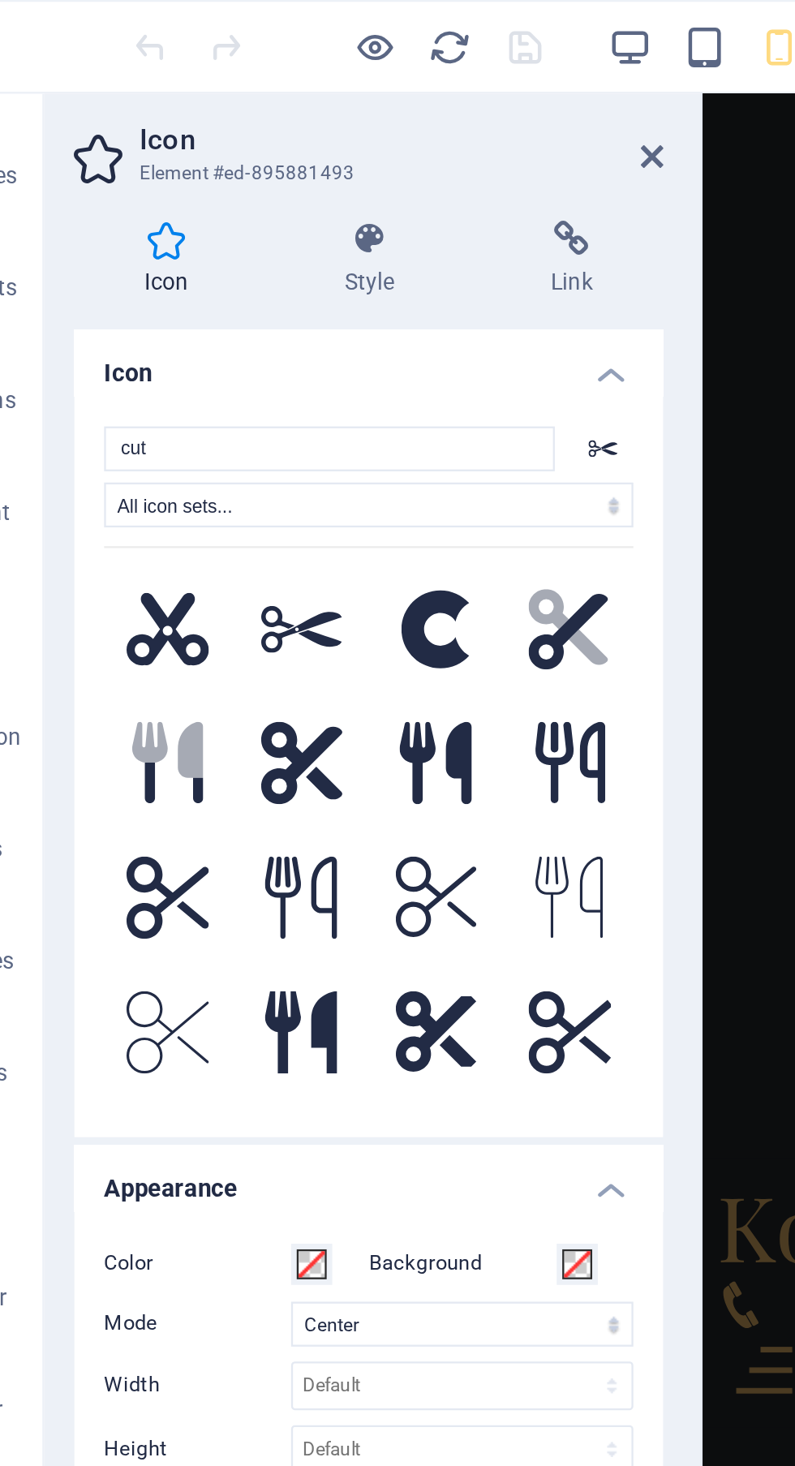
click at [209, 113] on h4 "Style" at bounding box center [209, 113] width 89 height 34
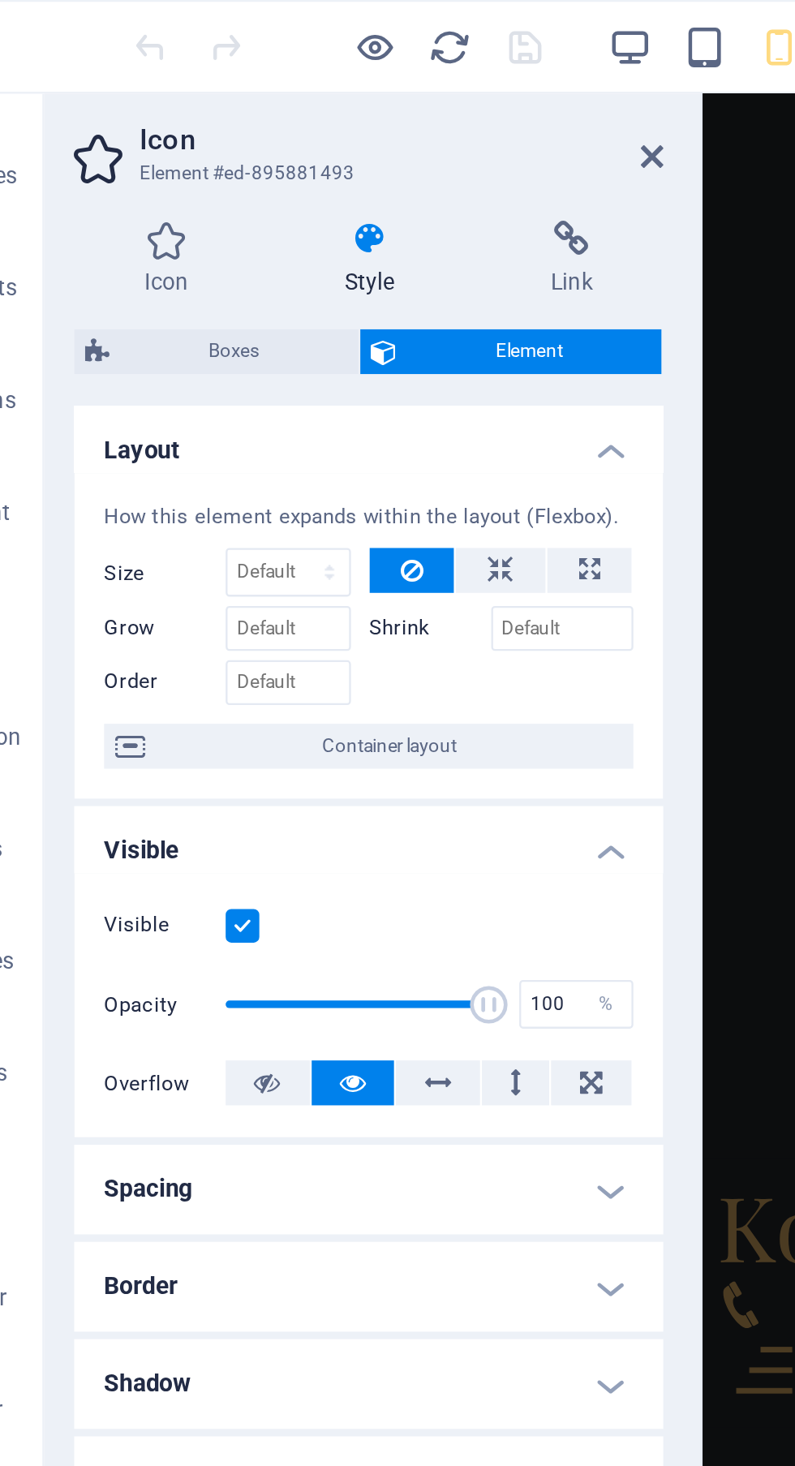
click at [115, 114] on h4 "Icon" at bounding box center [121, 113] width 87 height 34
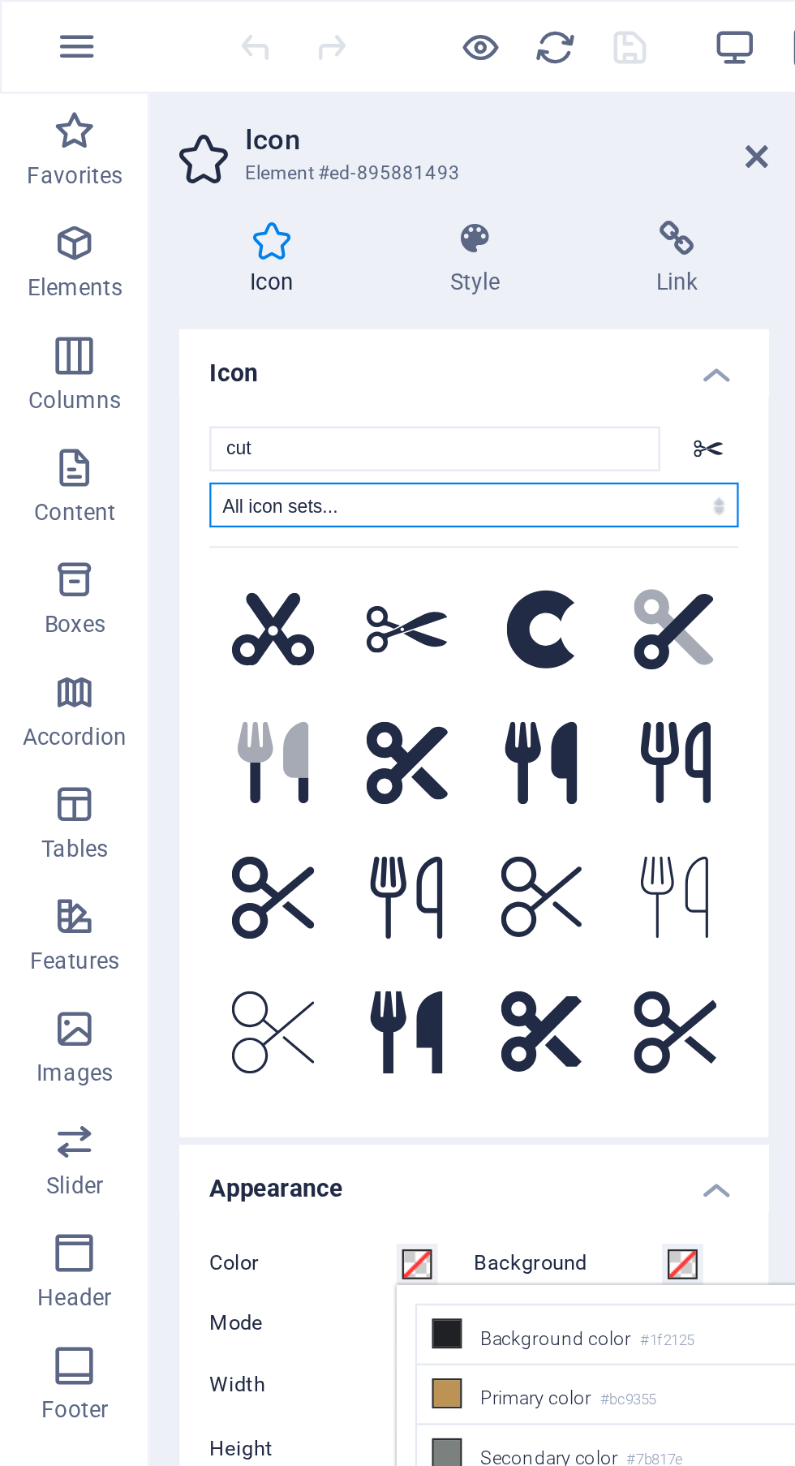
click at [299, 213] on select "All icon sets... IcoFont Ionicons FontAwesome Brands FontAwesome Duotone FontAw…" at bounding box center [206, 218] width 230 height 19
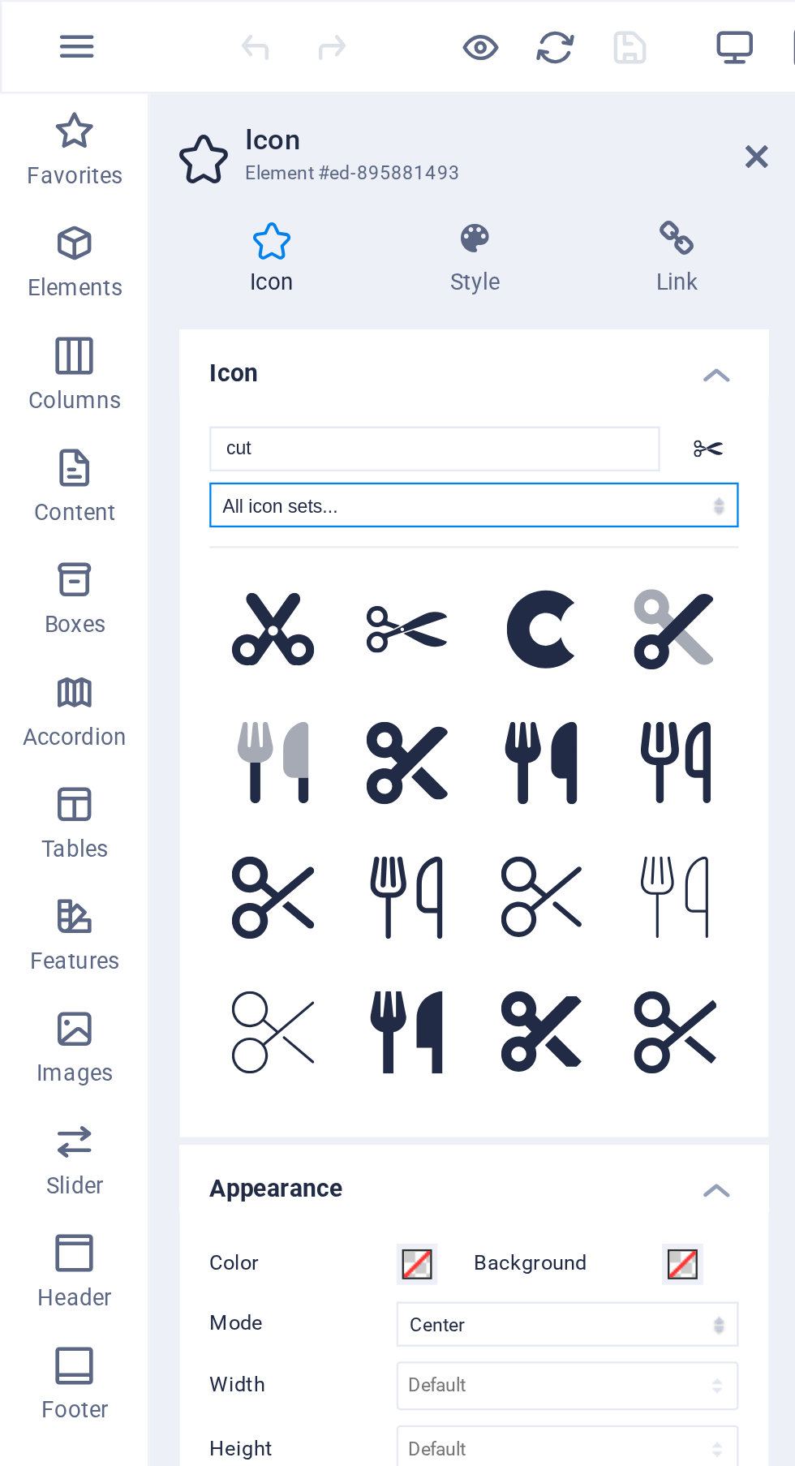
click at [91, 209] on select "All icon sets... IcoFont Ionicons FontAwesome Brands FontAwesome Duotone FontAw…" at bounding box center [206, 218] width 230 height 19
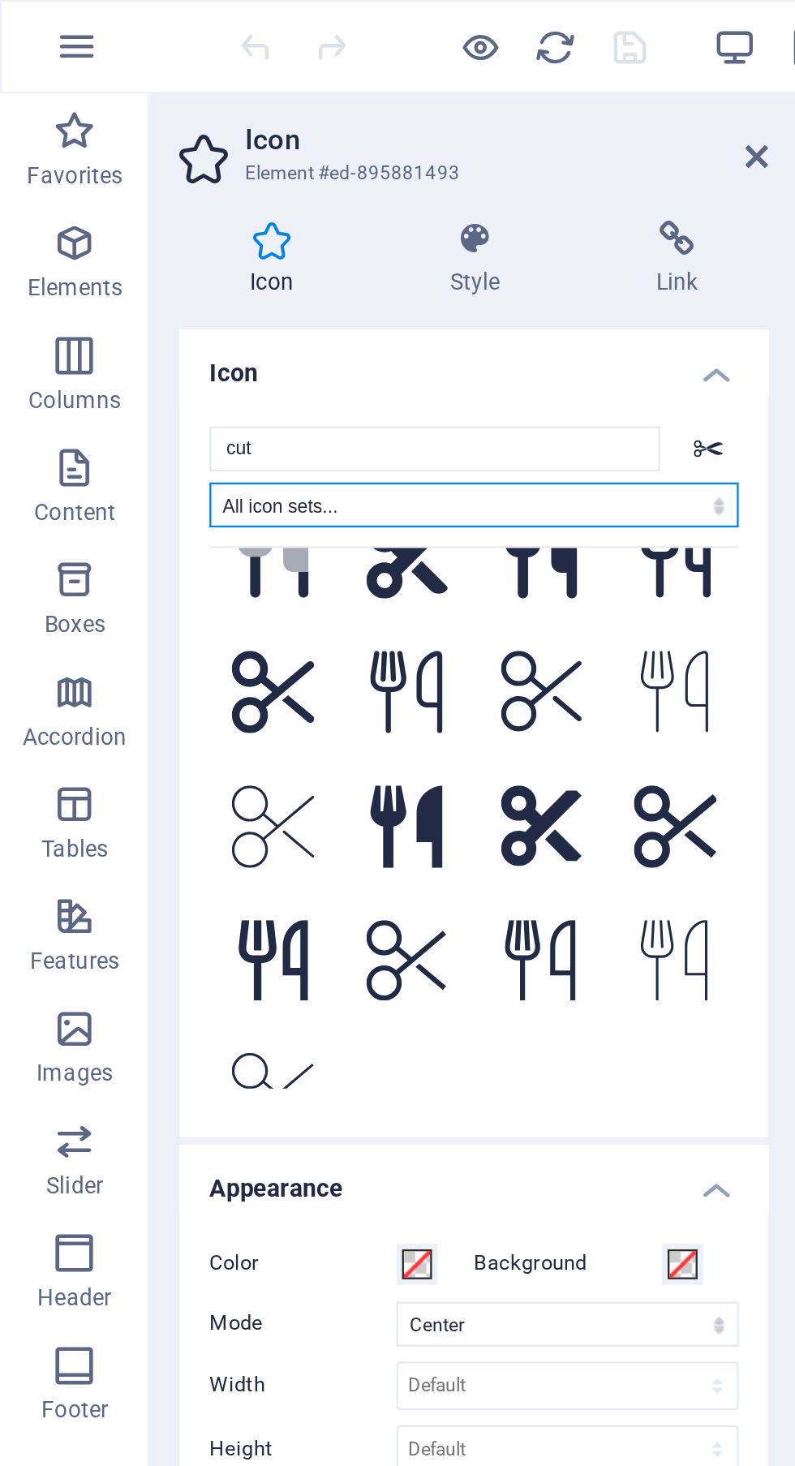
scroll to position [114, 0]
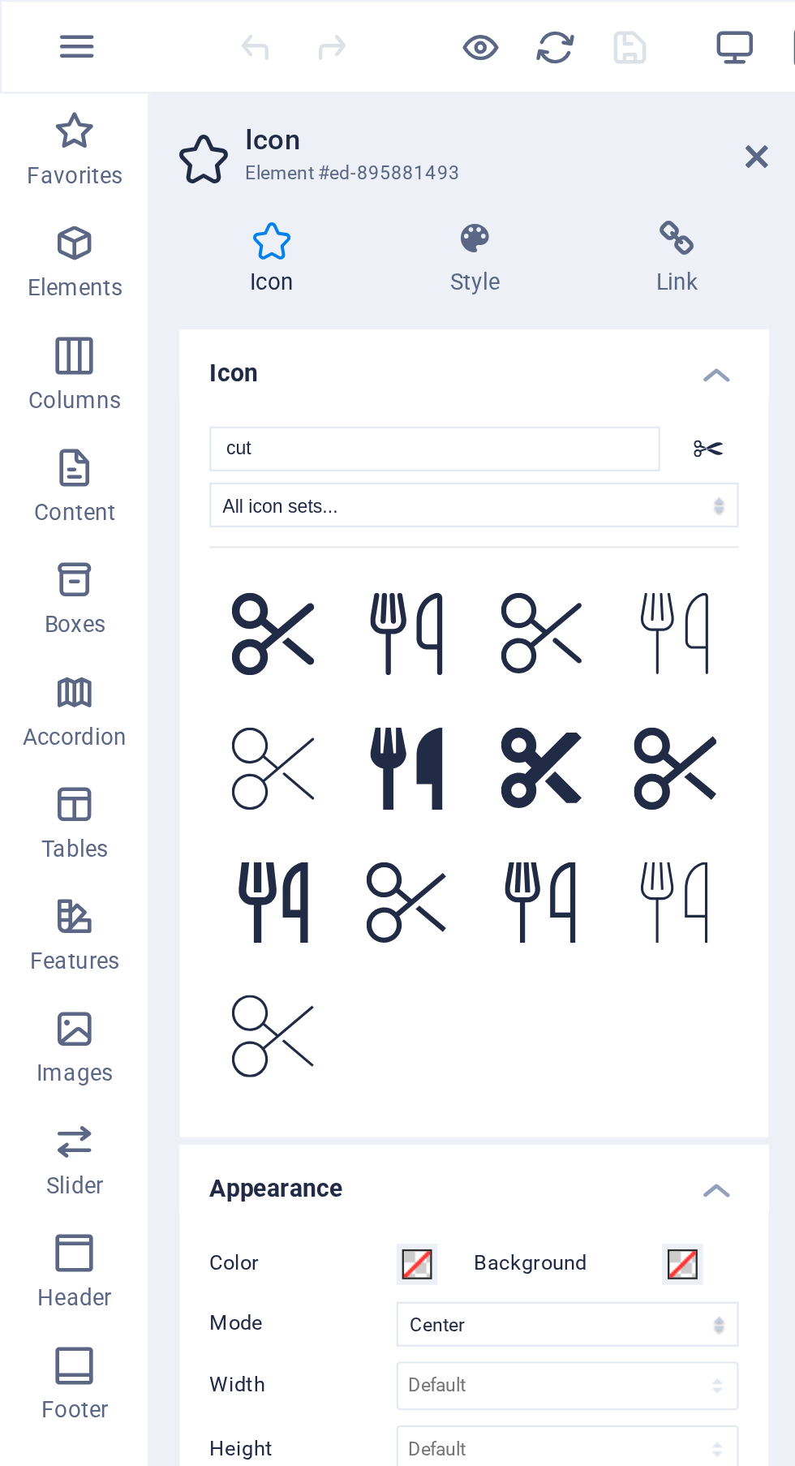
click at [32, 74] on p "Favorites" at bounding box center [31, 76] width 41 height 13
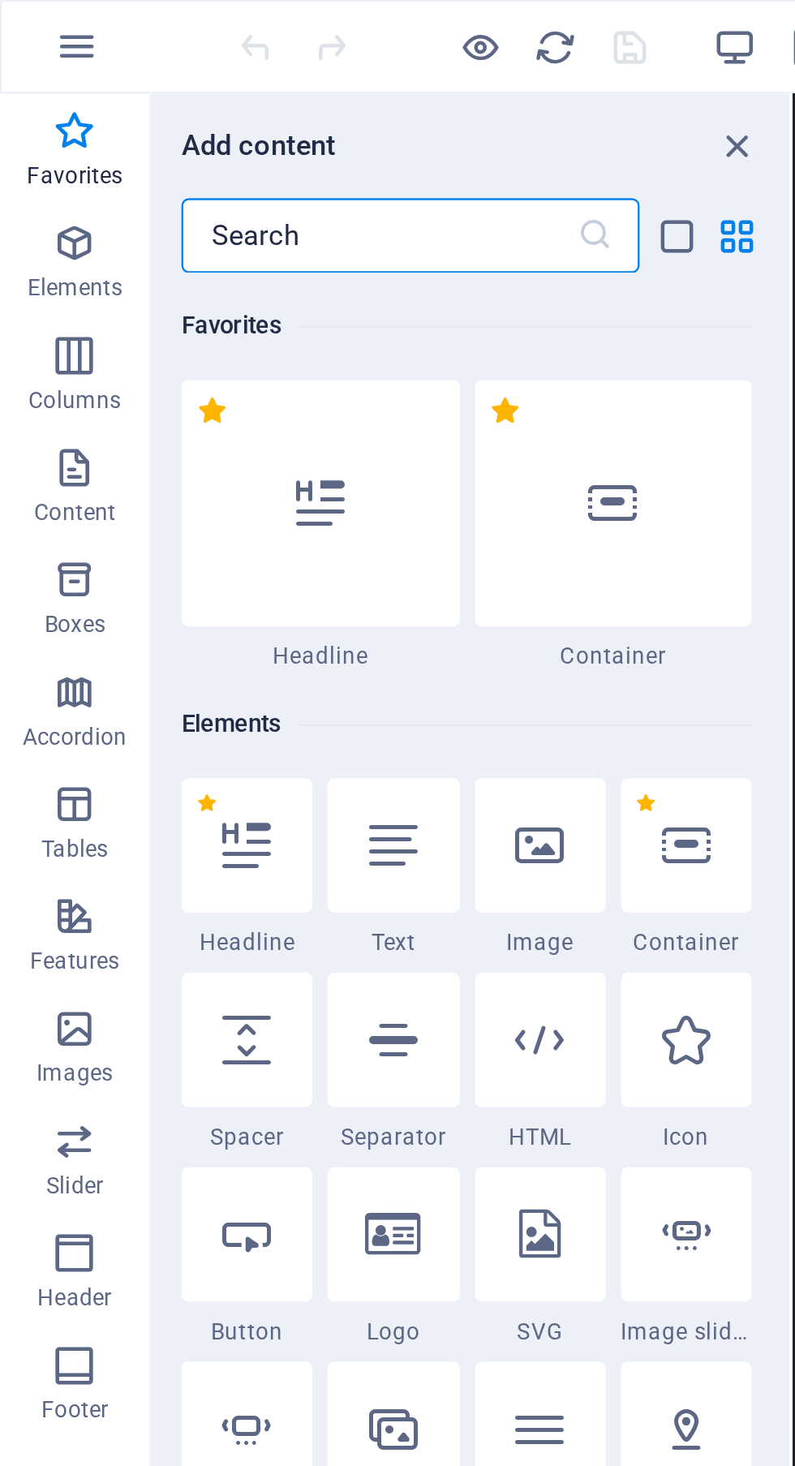
click at [26, 123] on p "Elements" at bounding box center [32, 124] width 41 height 13
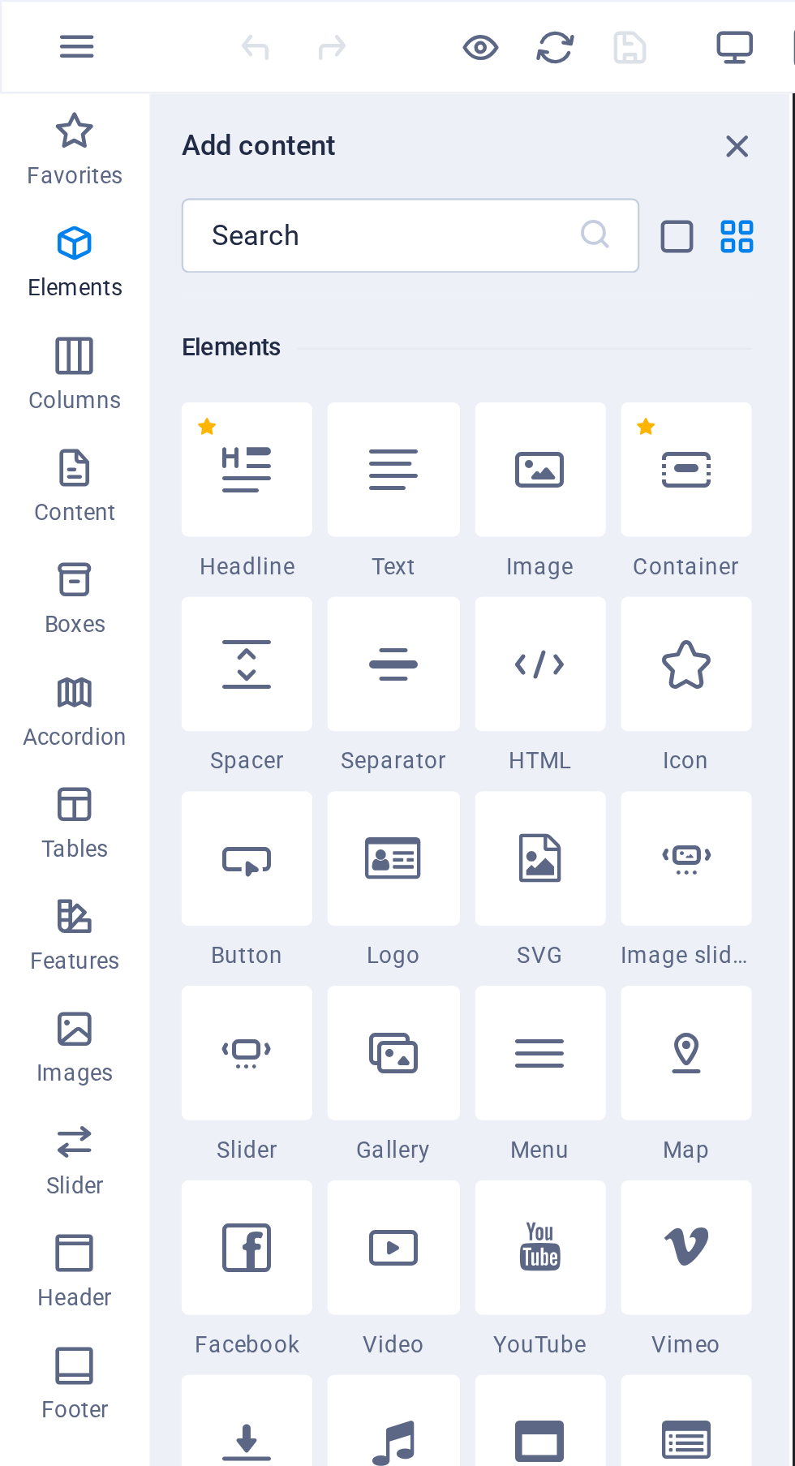
scroll to position [173, 0]
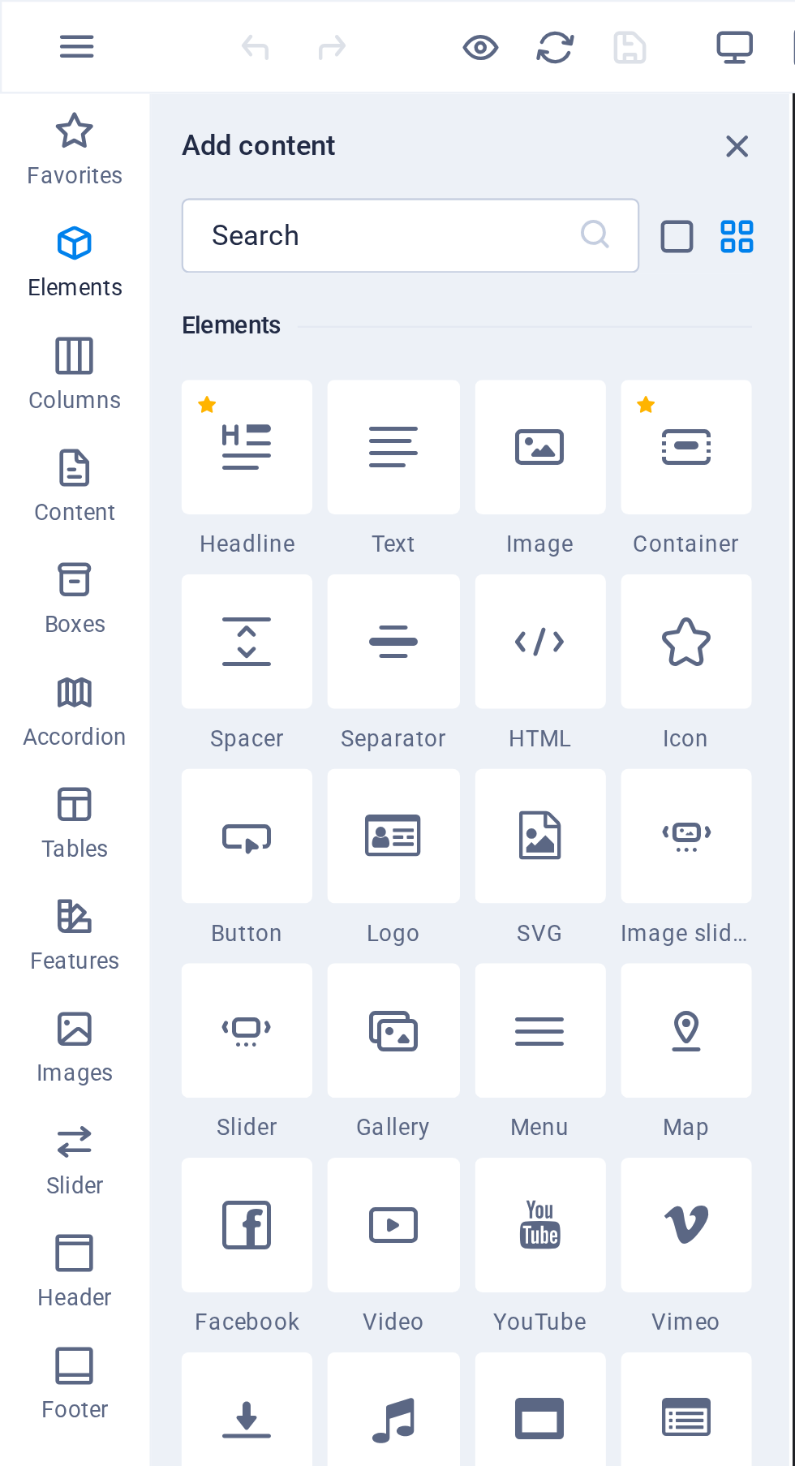
click at [235, 203] on icon at bounding box center [234, 193] width 21 height 21
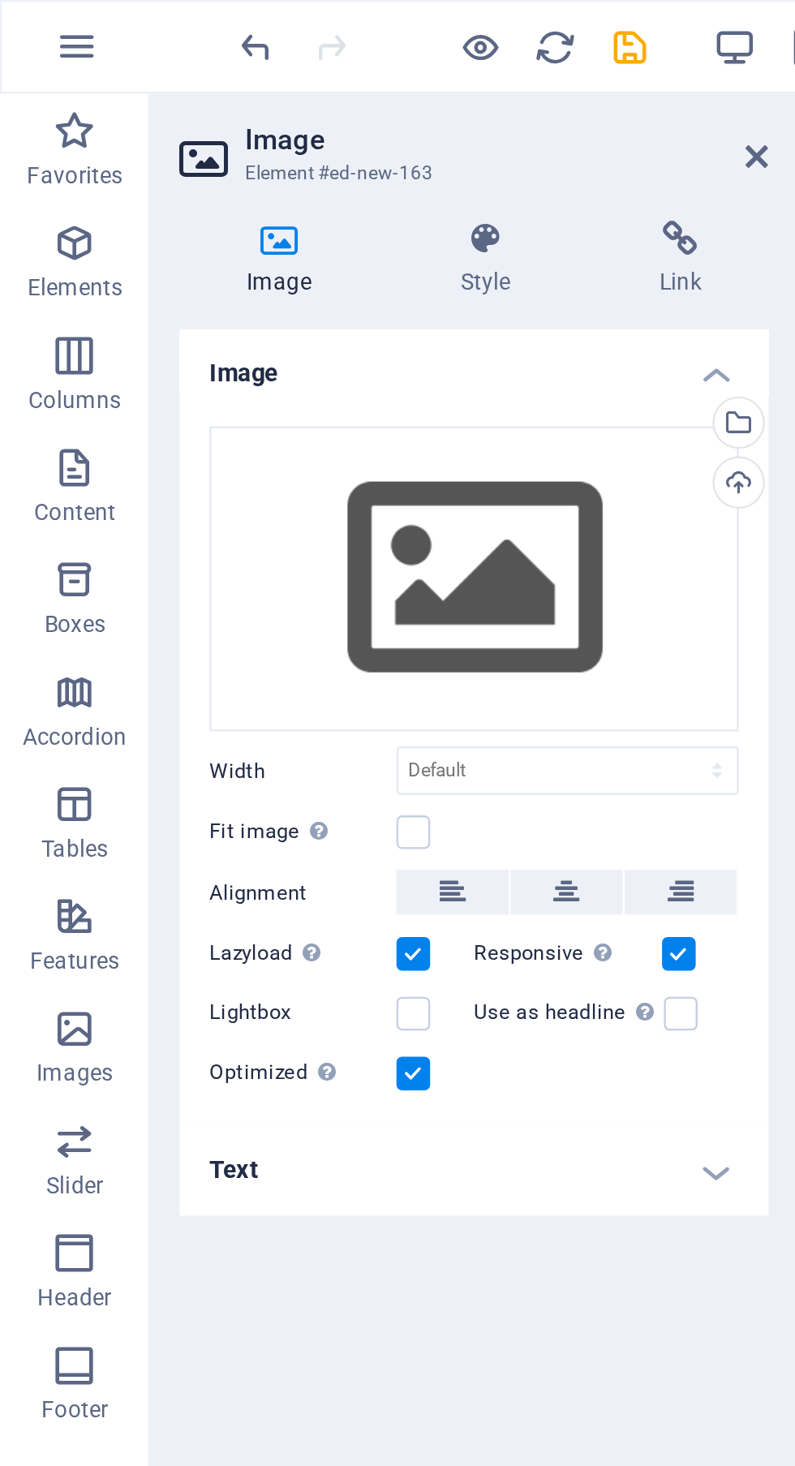
scroll to position [962, 0]
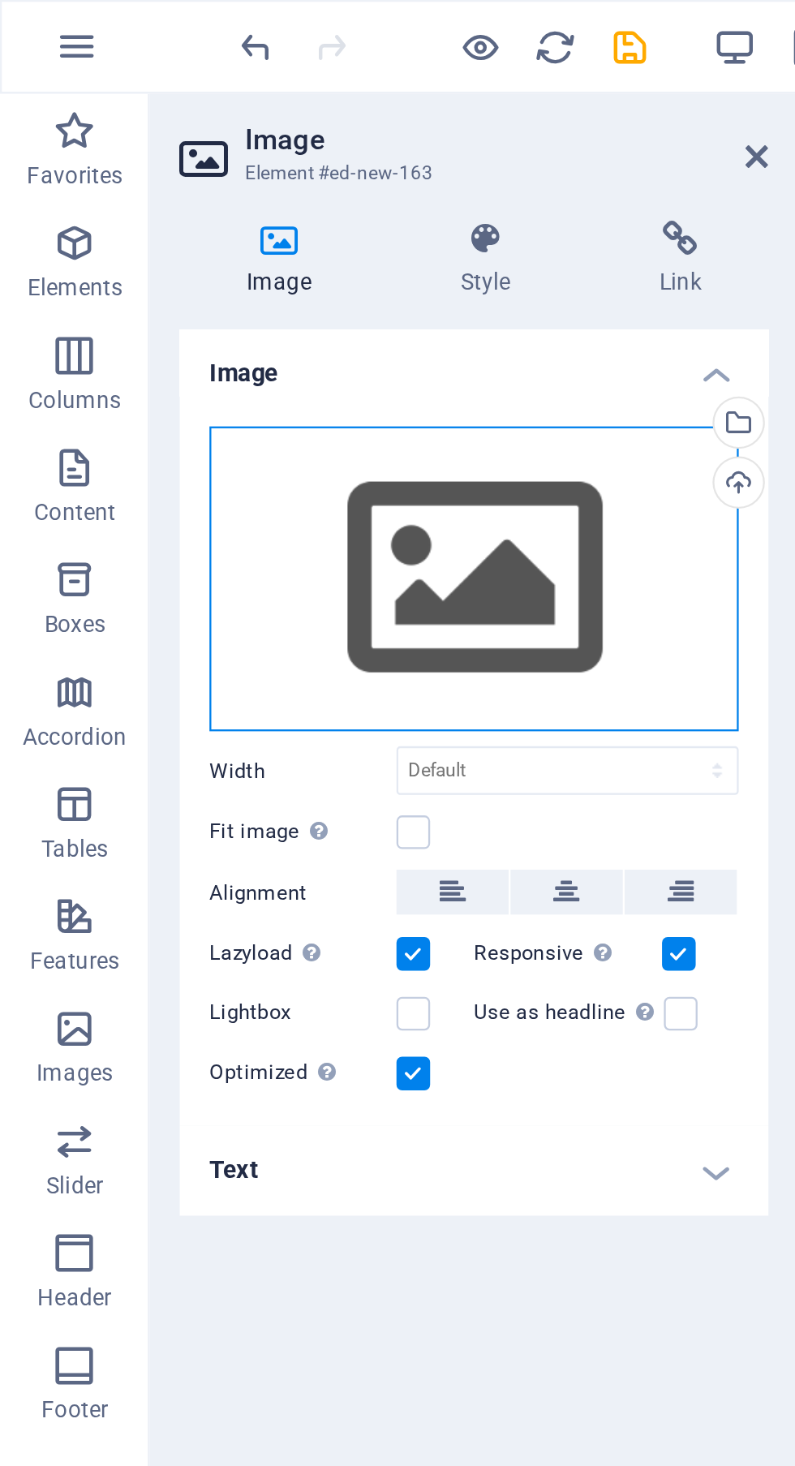
click at [212, 249] on div "Drag files here, click to choose files or select files from Files or our free s…" at bounding box center [206, 251] width 230 height 133
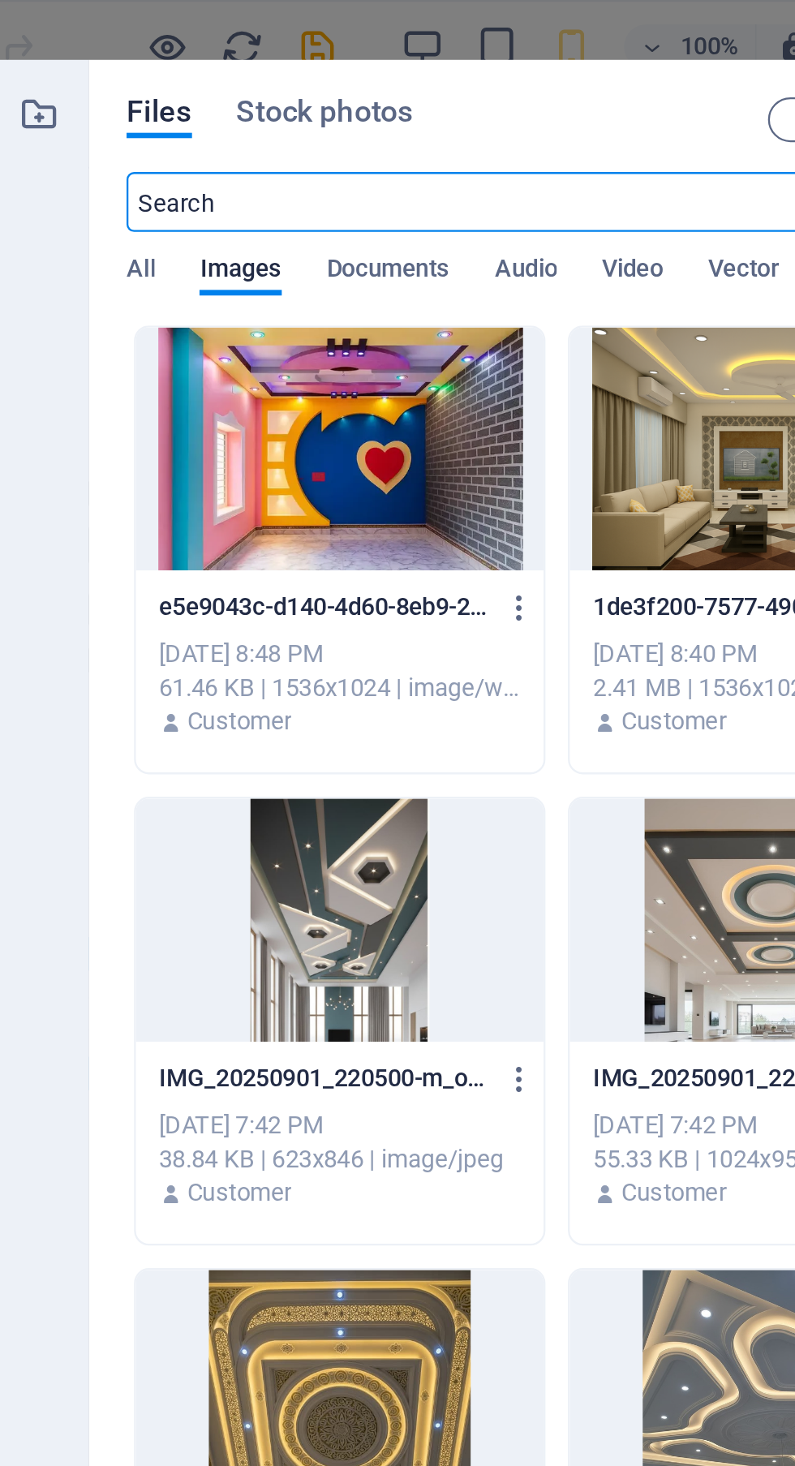
scroll to position [2041, 0]
click at [328, 222] on div at bounding box center [283, 194] width 177 height 105
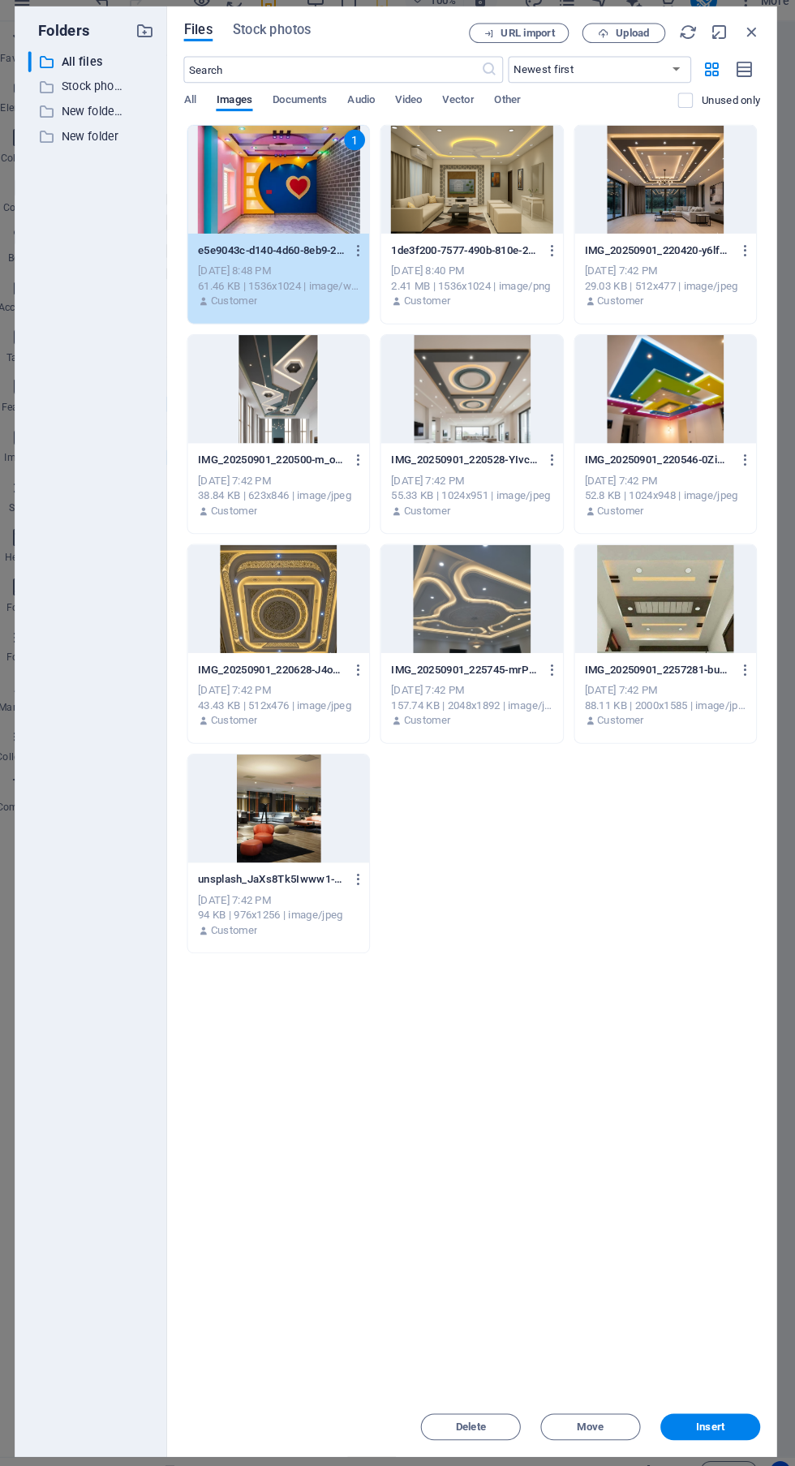
click at [752, 1408] on button "Insert" at bounding box center [704, 1411] width 97 height 26
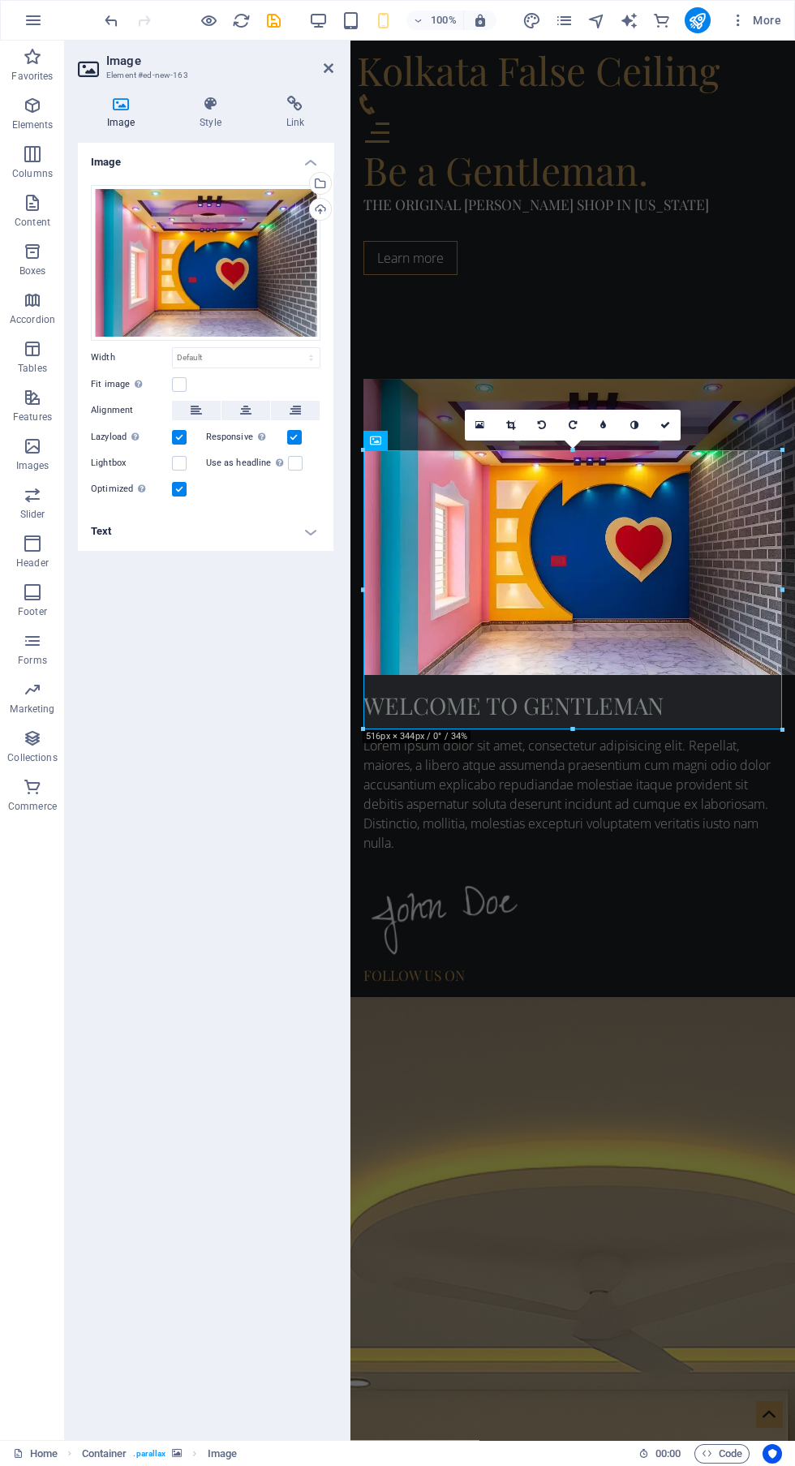
scroll to position [1482, 0]
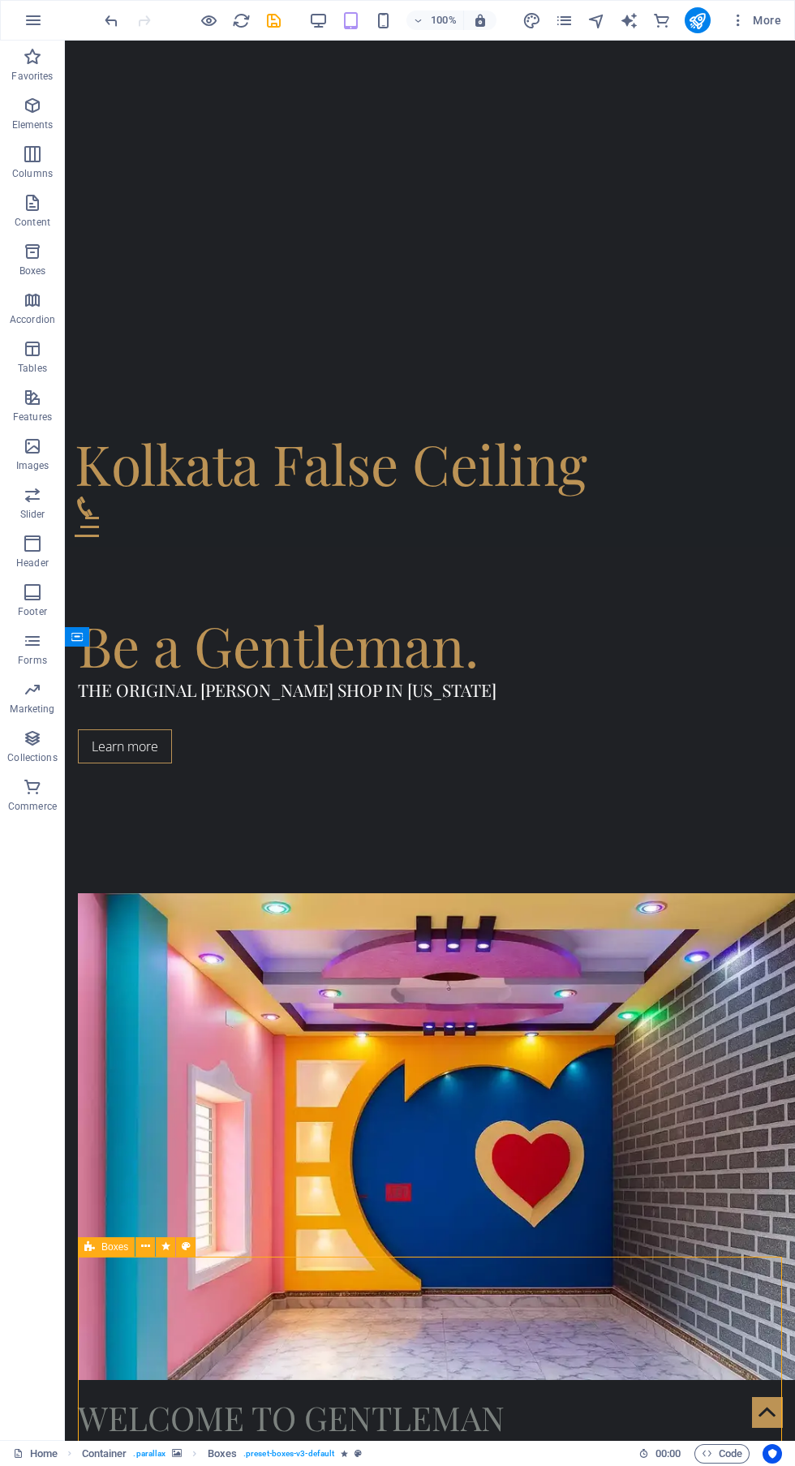
scroll to position [983, 0]
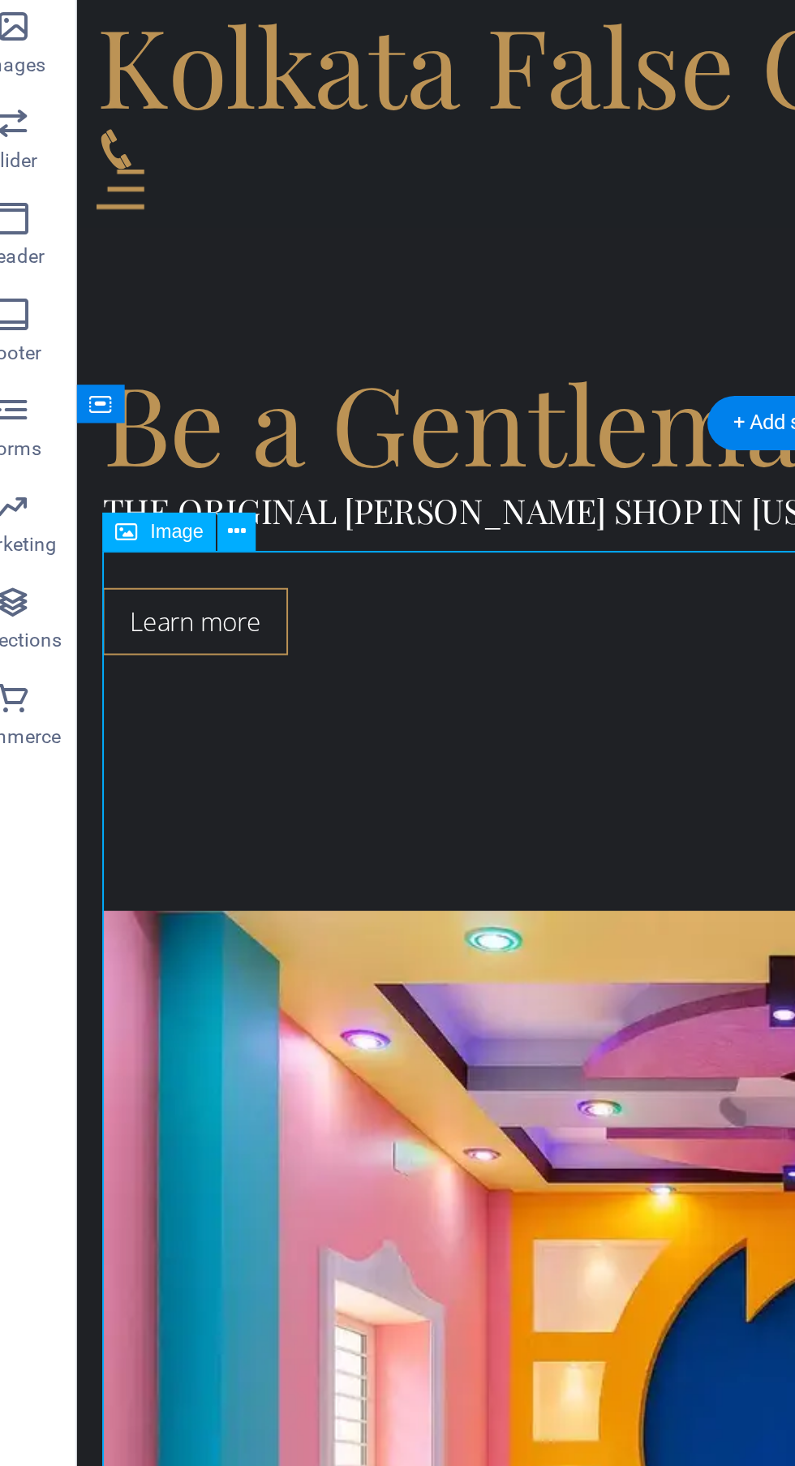
click at [152, 702] on button at bounding box center [145, 702] width 19 height 19
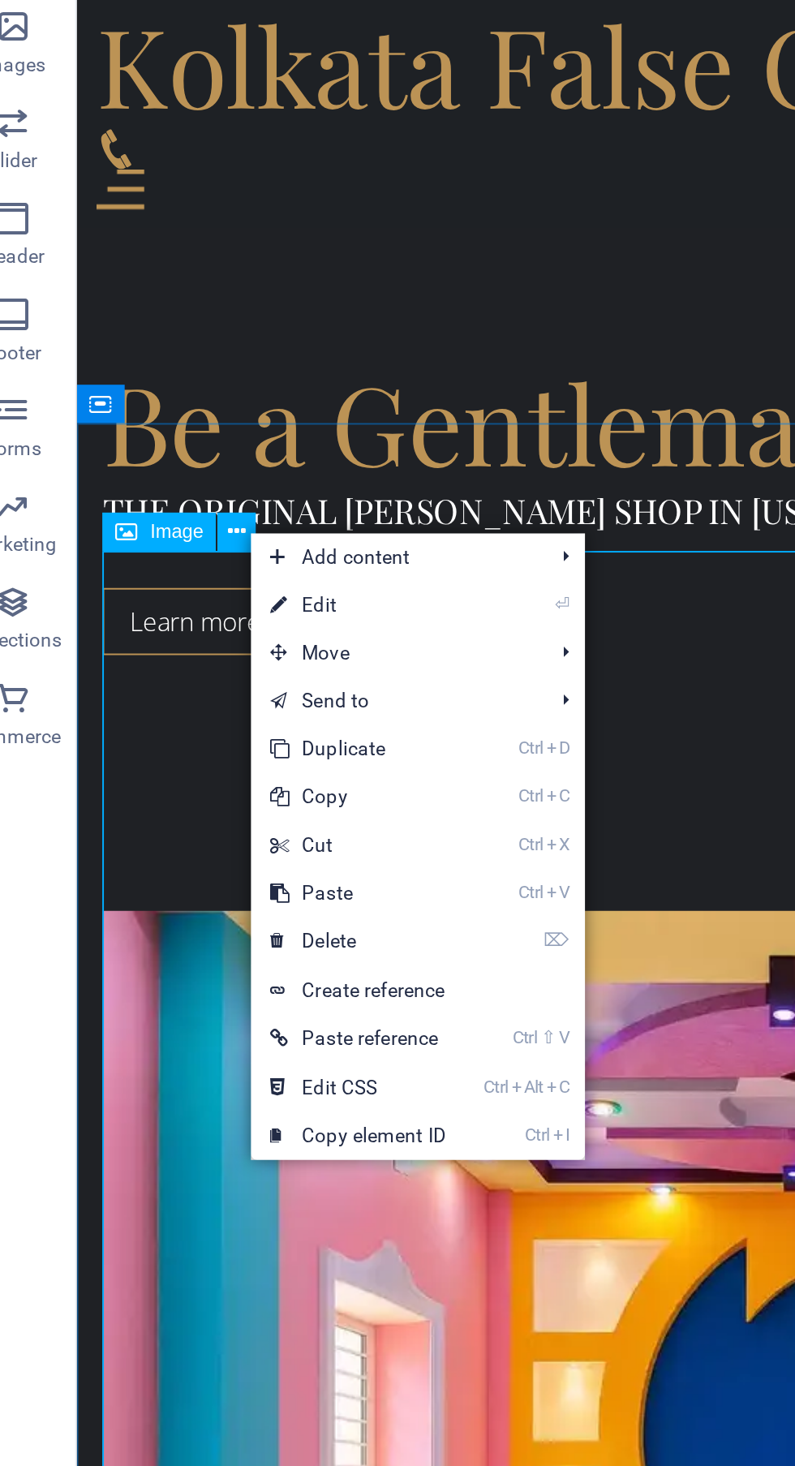
click at [250, 902] on link "⌦ Delete" at bounding box center [207, 910] width 109 height 24
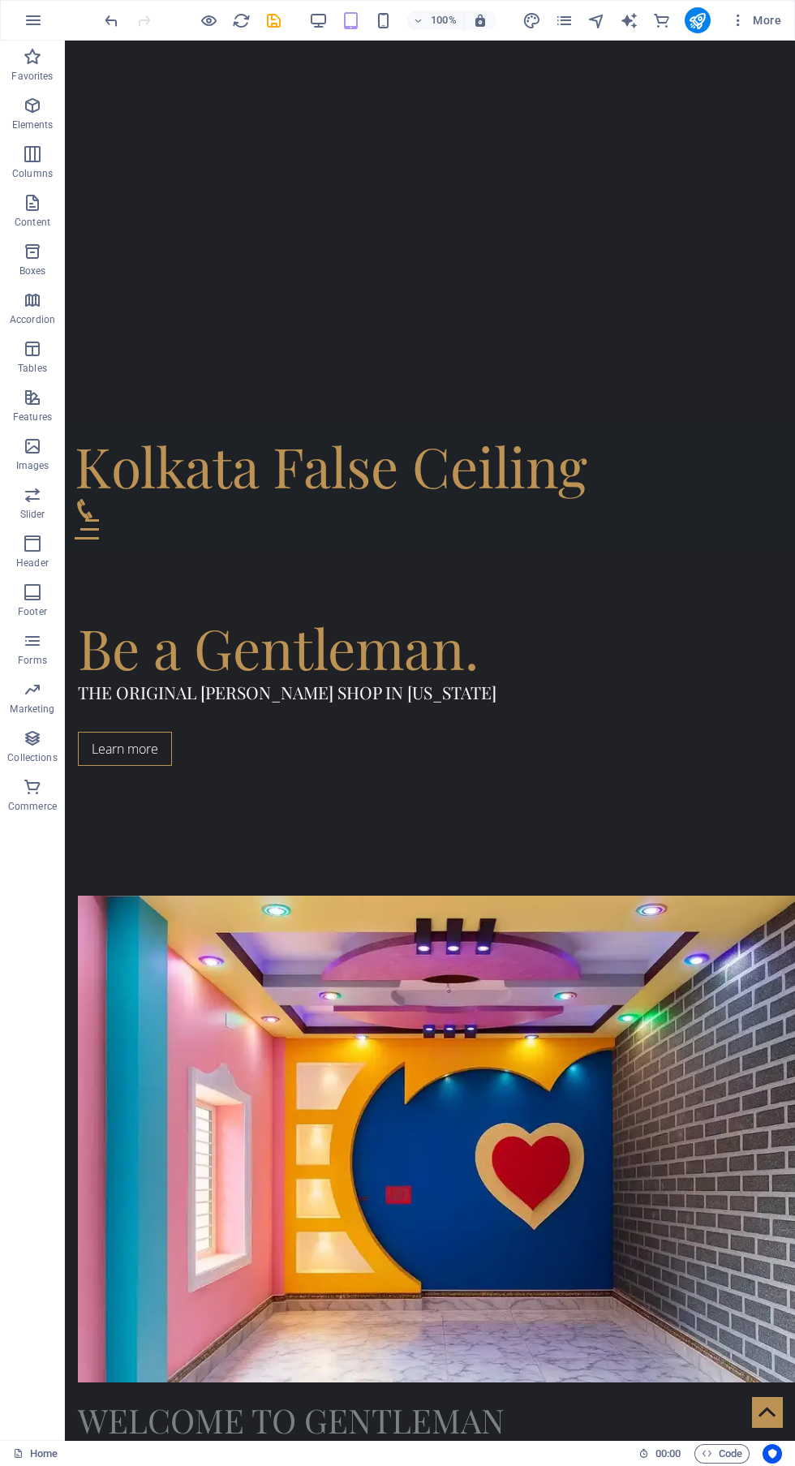
scroll to position [980, 0]
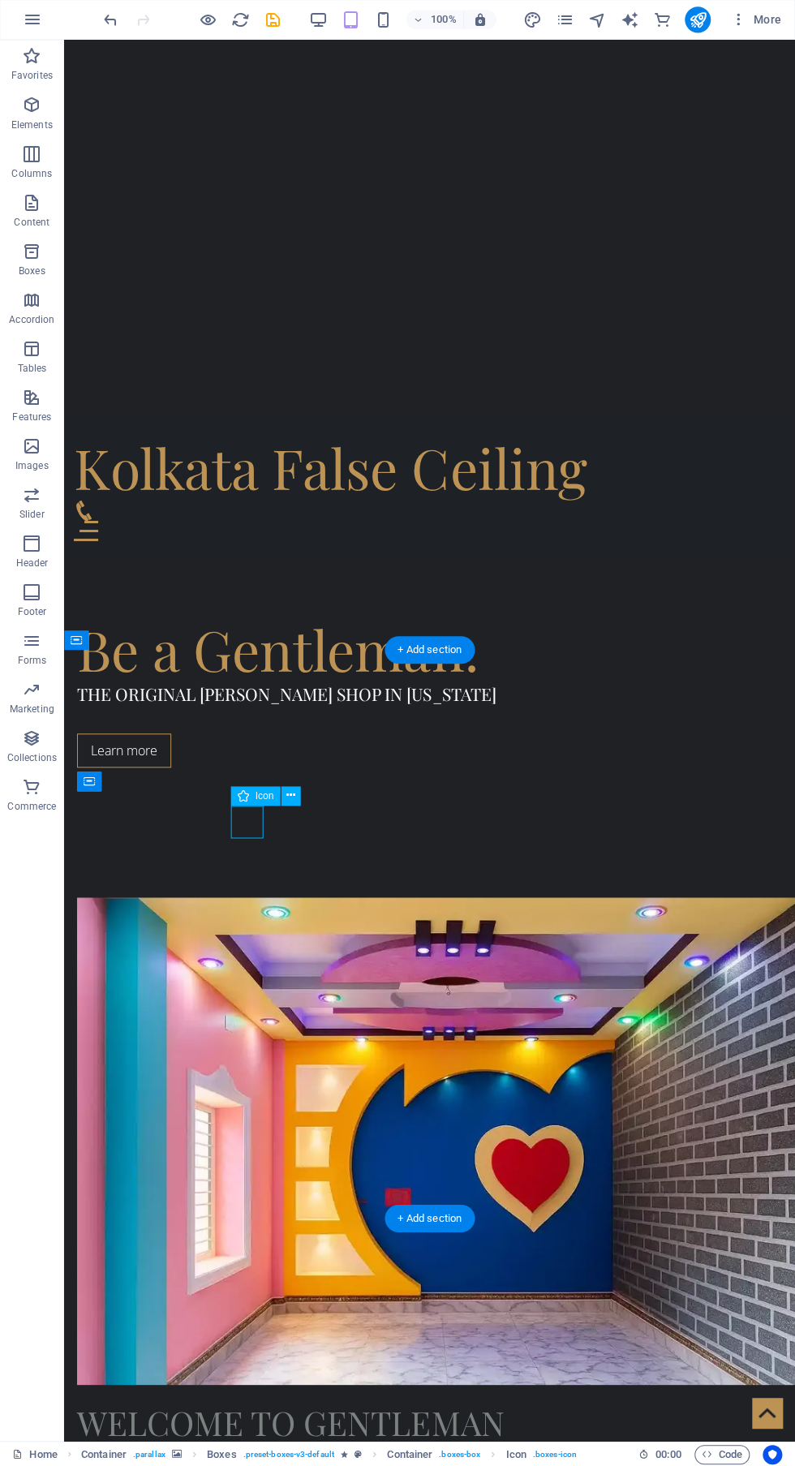
click at [294, 796] on icon at bounding box center [290, 795] width 9 height 17
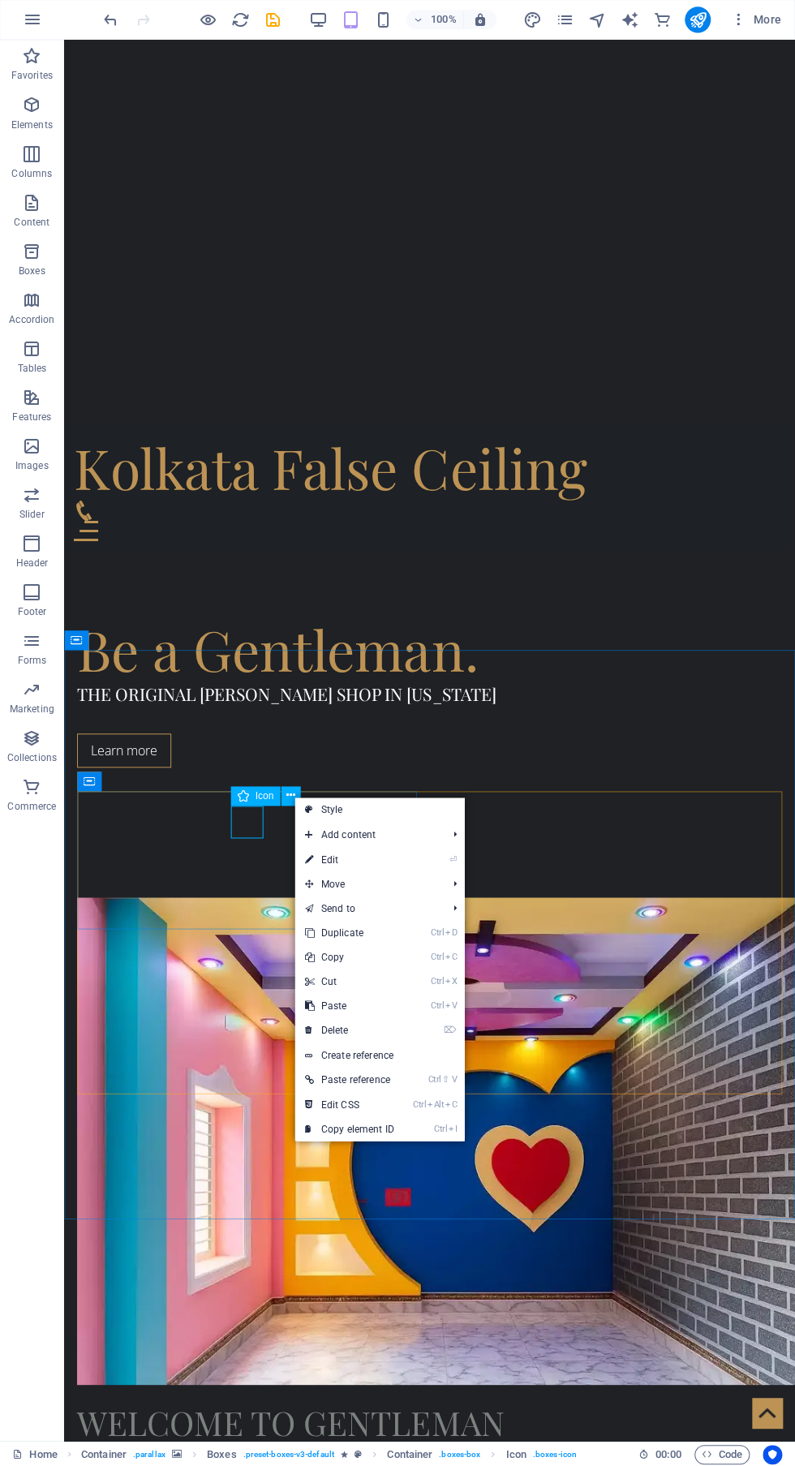
scroll to position [989, 0]
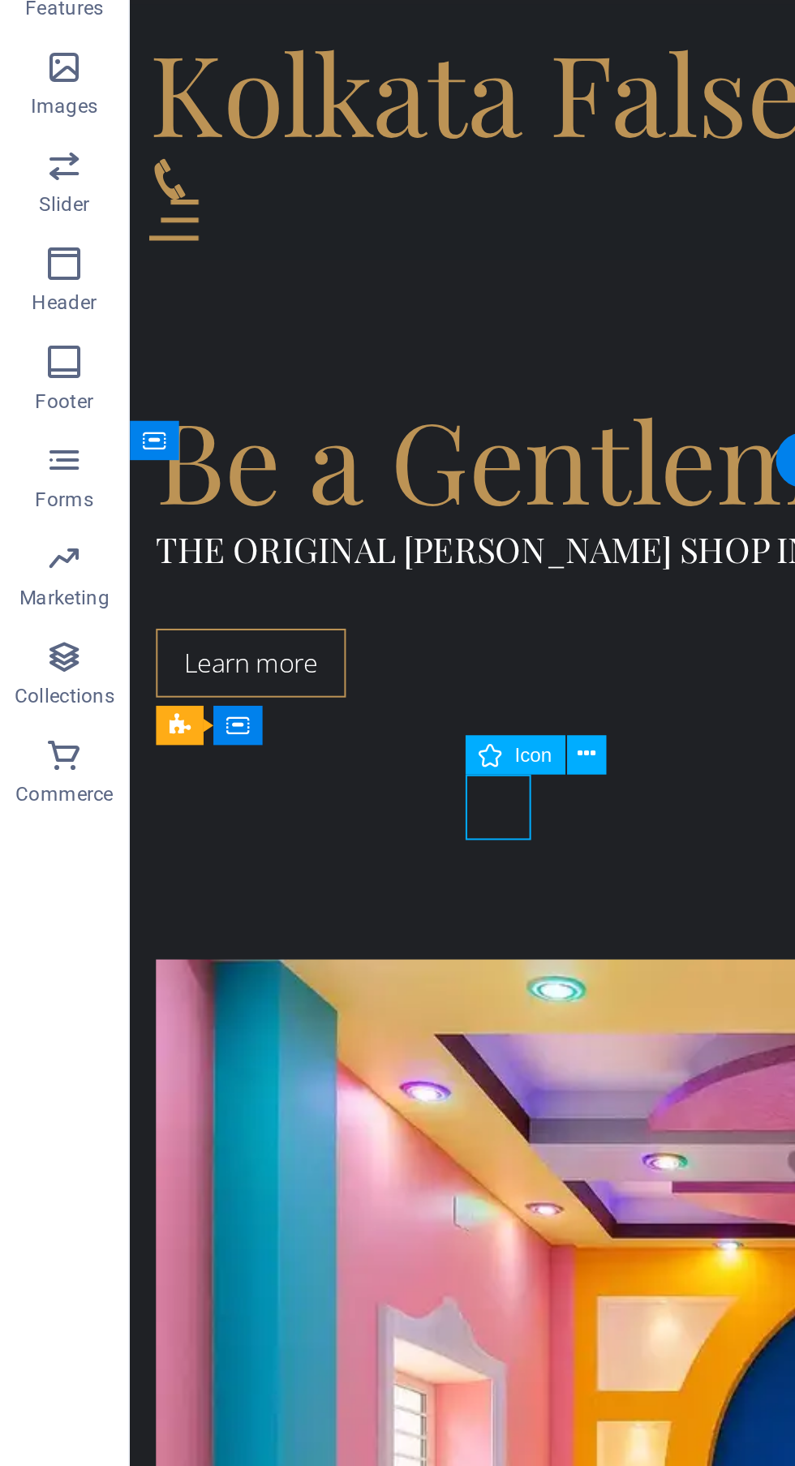
click at [291, 778] on icon at bounding box center [290, 786] width 9 height 17
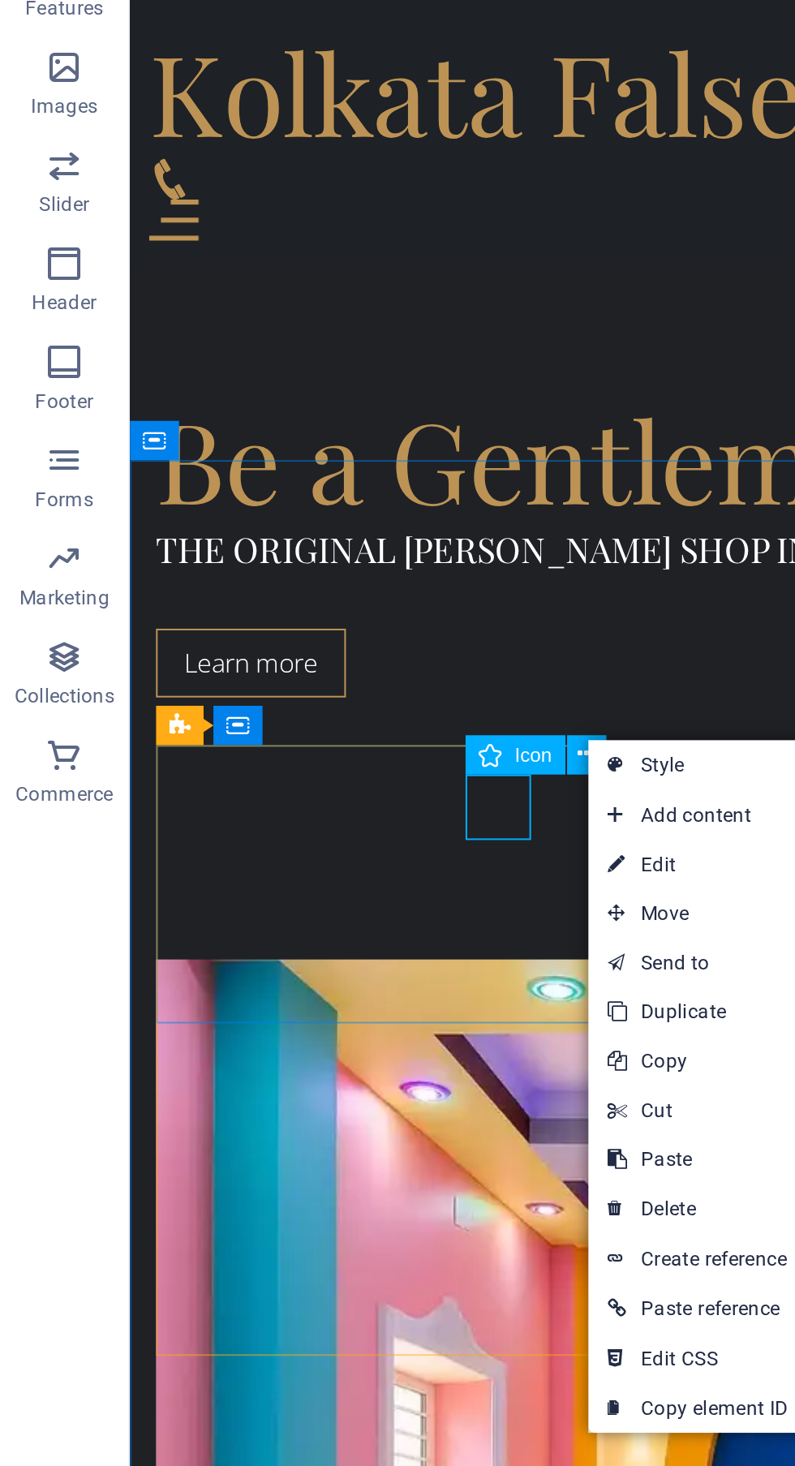
click at [334, 833] on link "⏎ Edit" at bounding box center [346, 841] width 109 height 24
select select "xMidYMid"
select select "px"
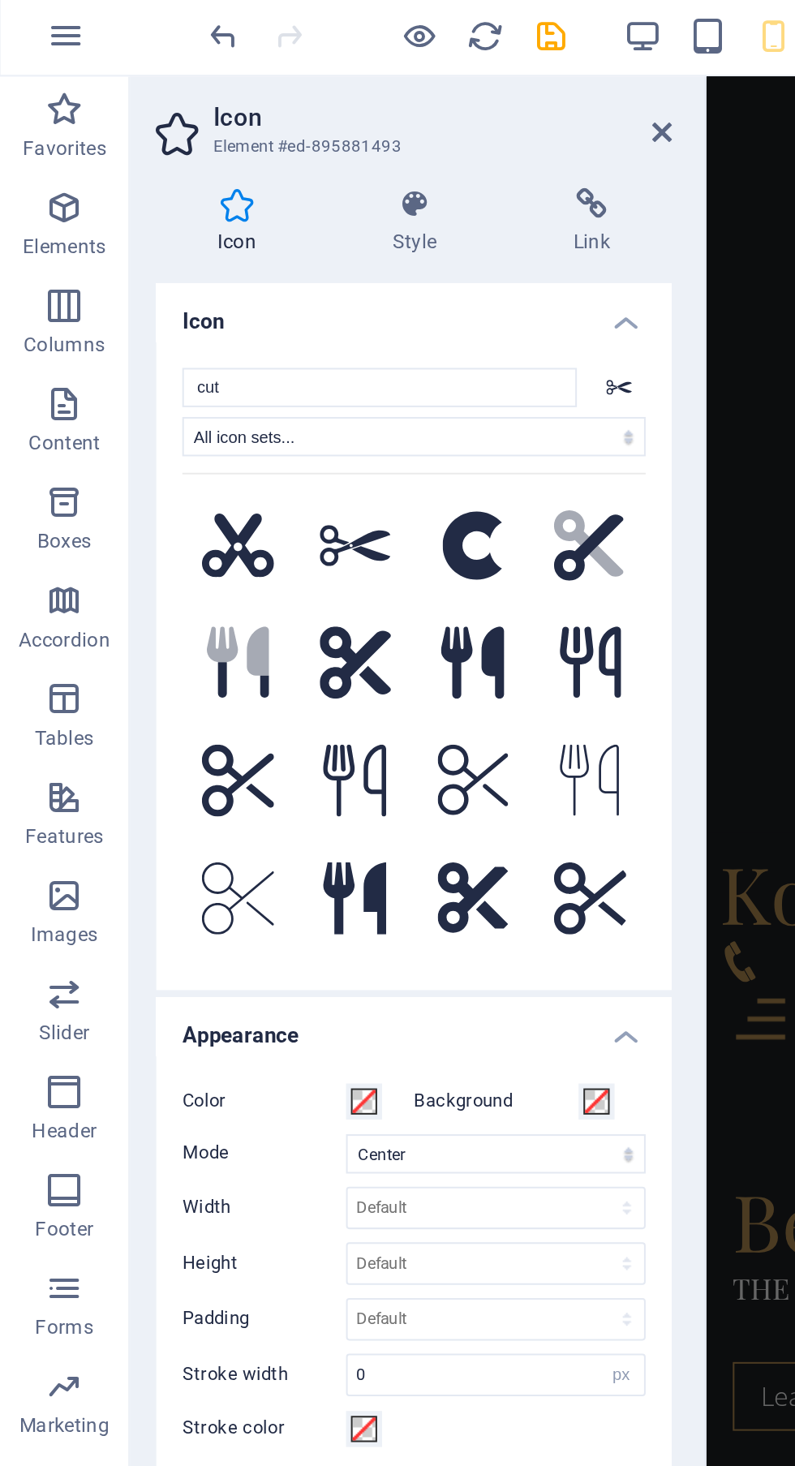
click at [267, 166] on h4 "Icon" at bounding box center [206, 157] width 256 height 29
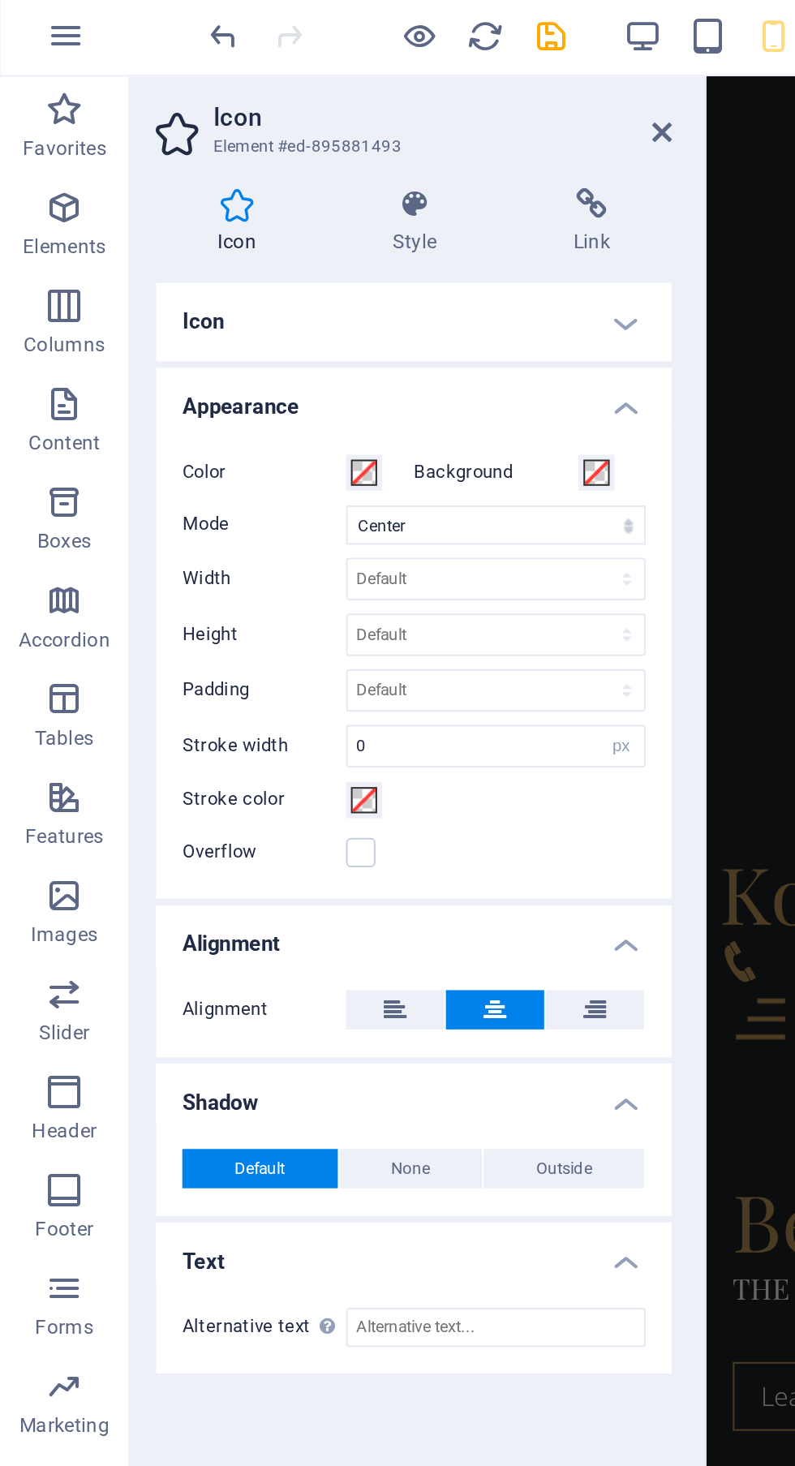
click at [269, 166] on h4 "Icon" at bounding box center [206, 162] width 256 height 39
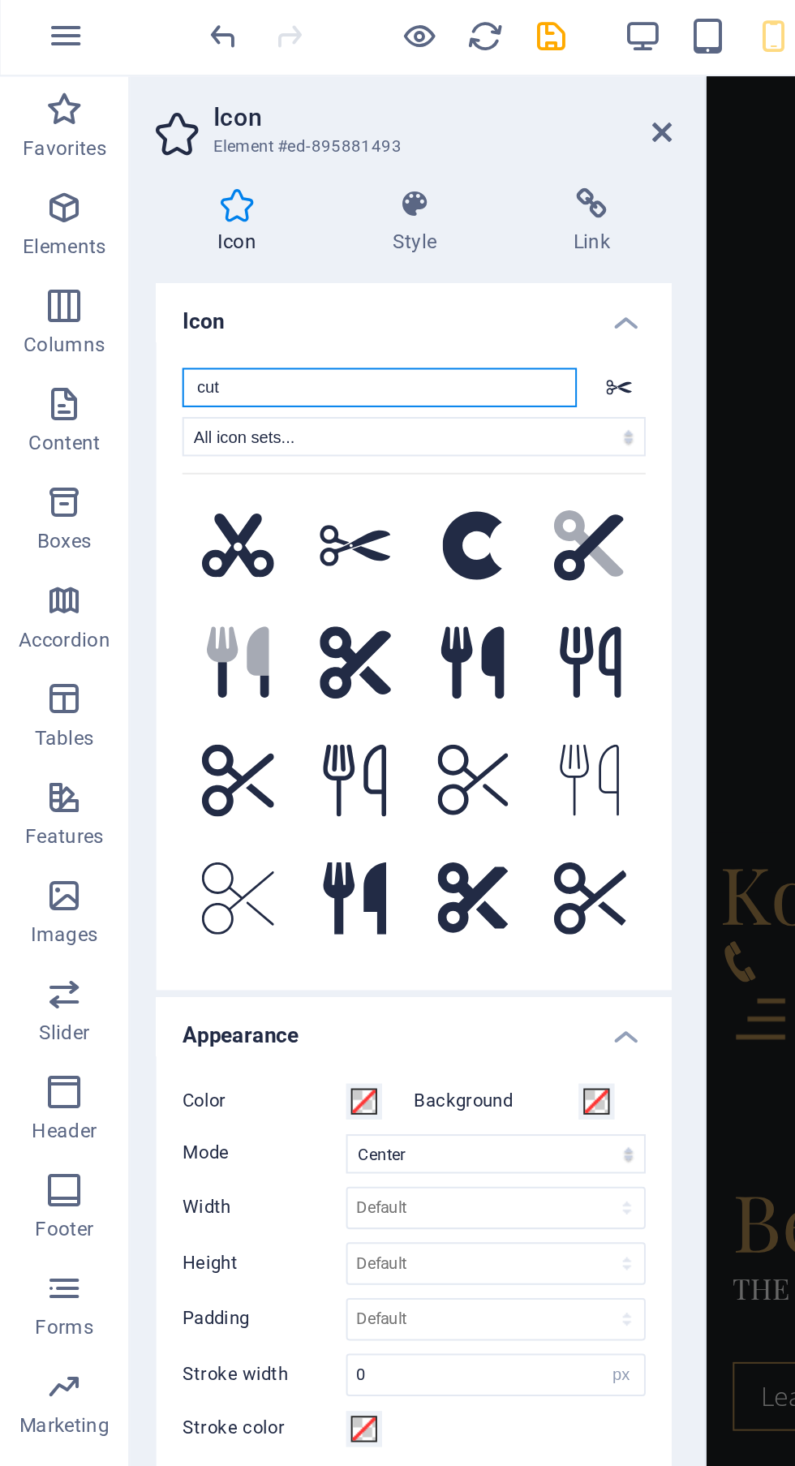
click at [238, 198] on input "cut" at bounding box center [189, 194] width 196 height 19
type input "c"
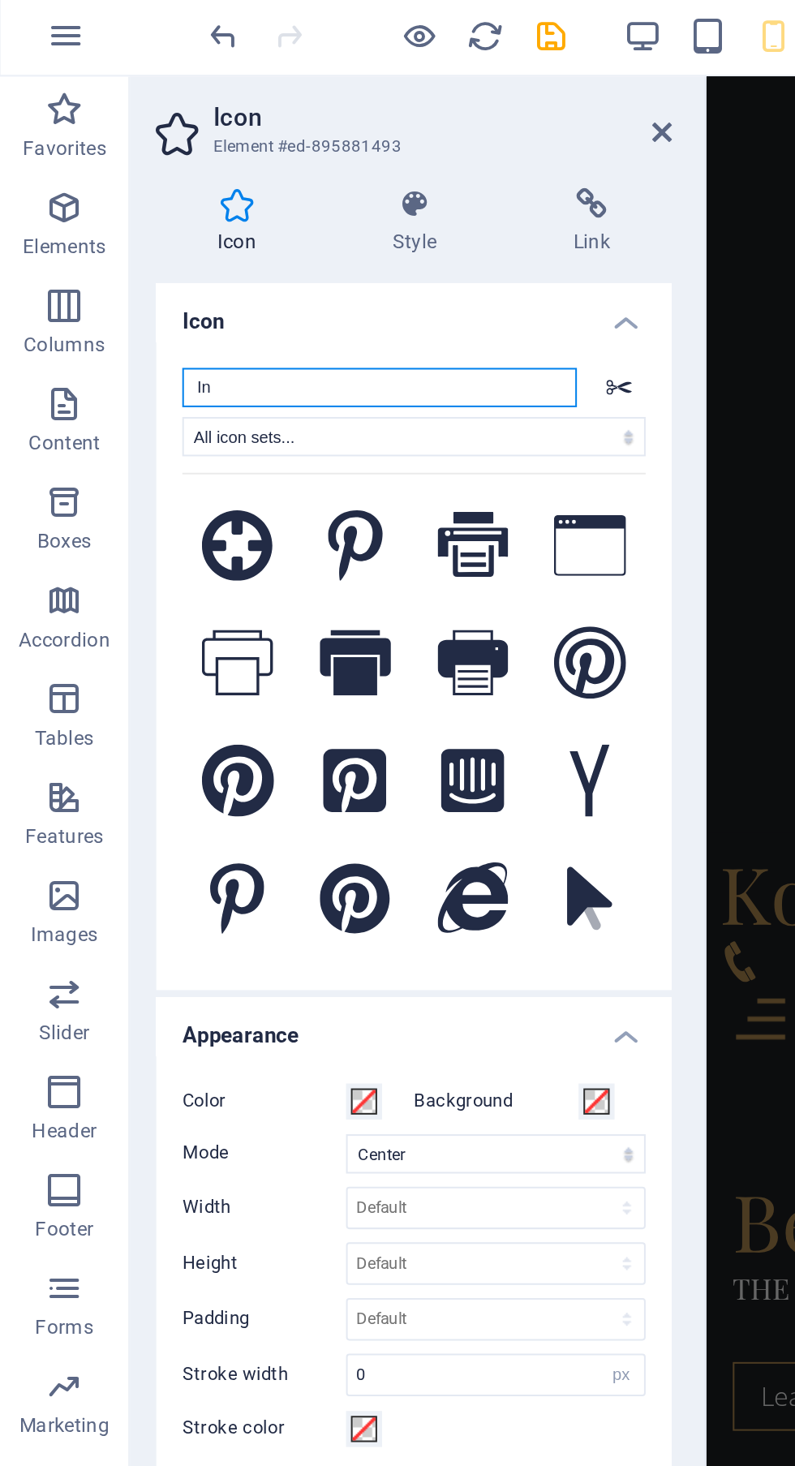
type input "I"
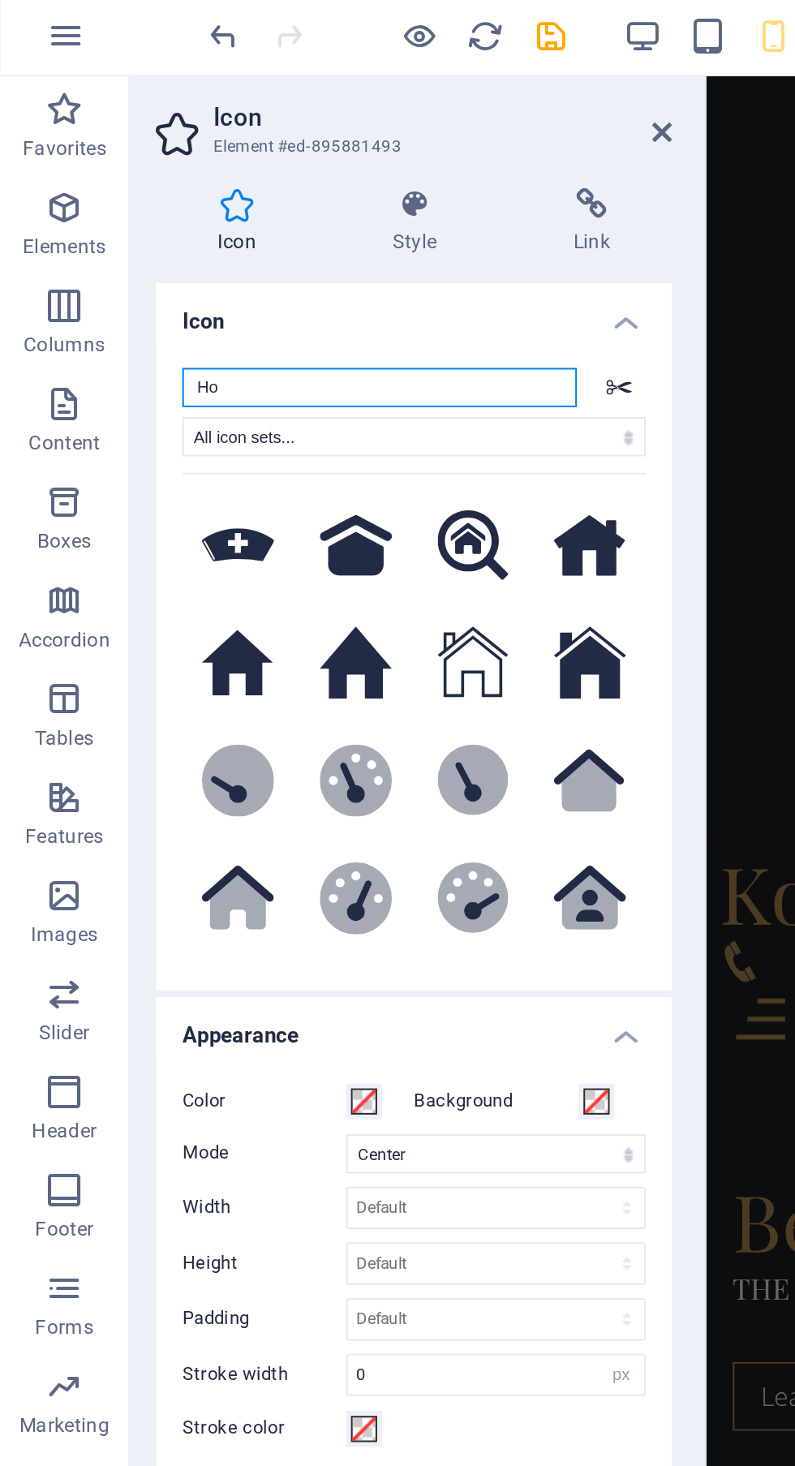
type input "H"
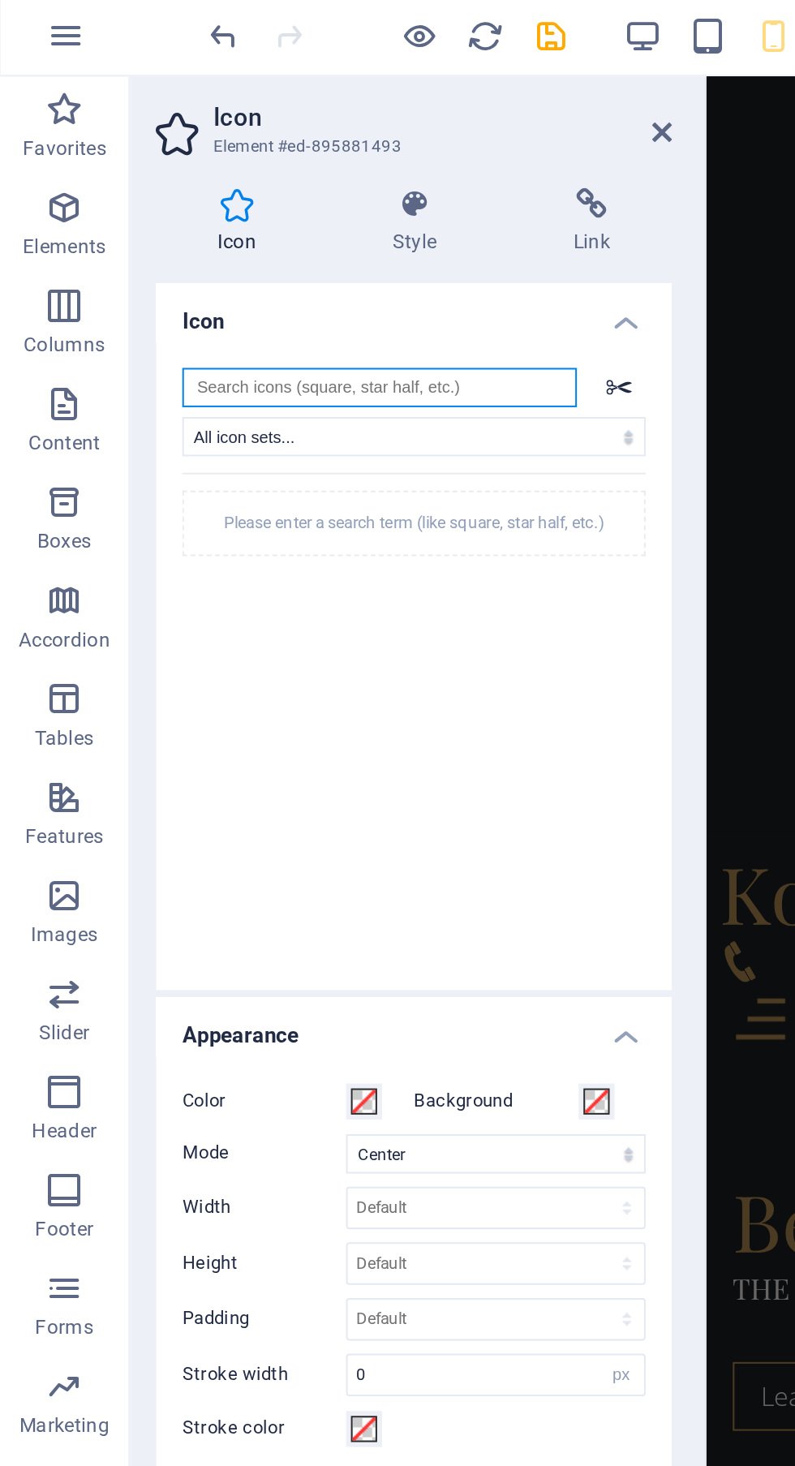
click at [348, 61] on div at bounding box center [348, 741] width 3 height 1400
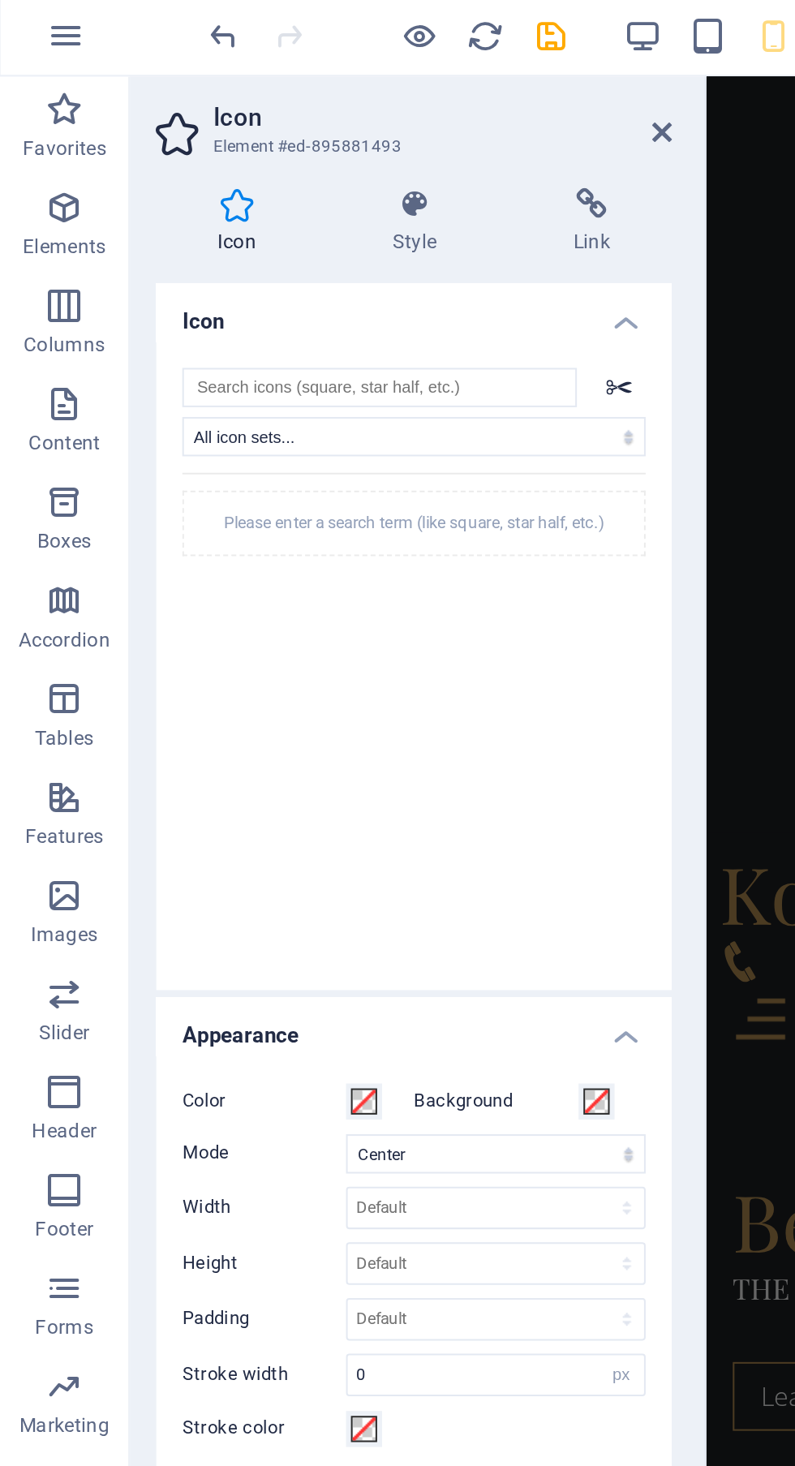
click at [329, 73] on icon at bounding box center [329, 68] width 10 height 13
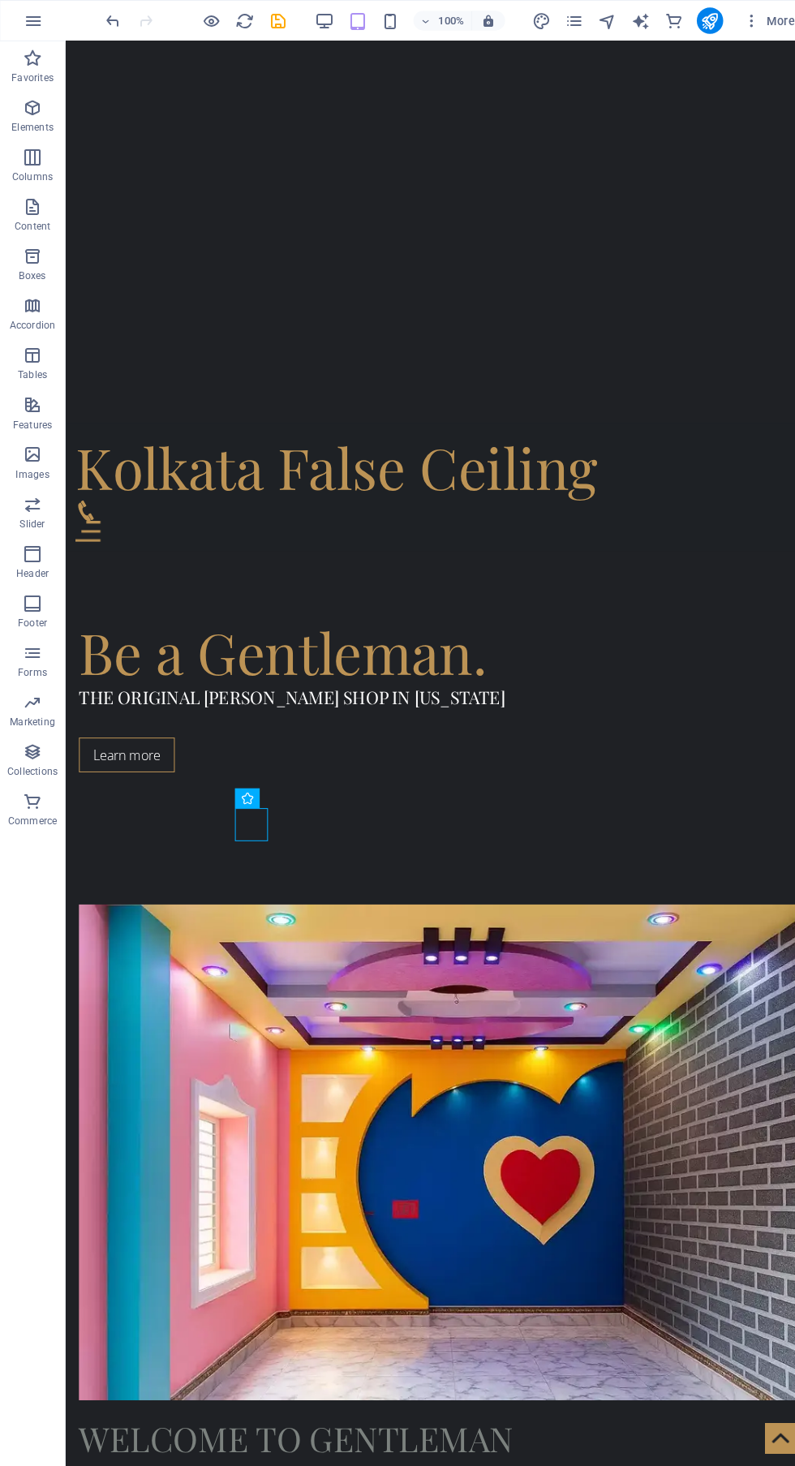
scroll to position [992, 0]
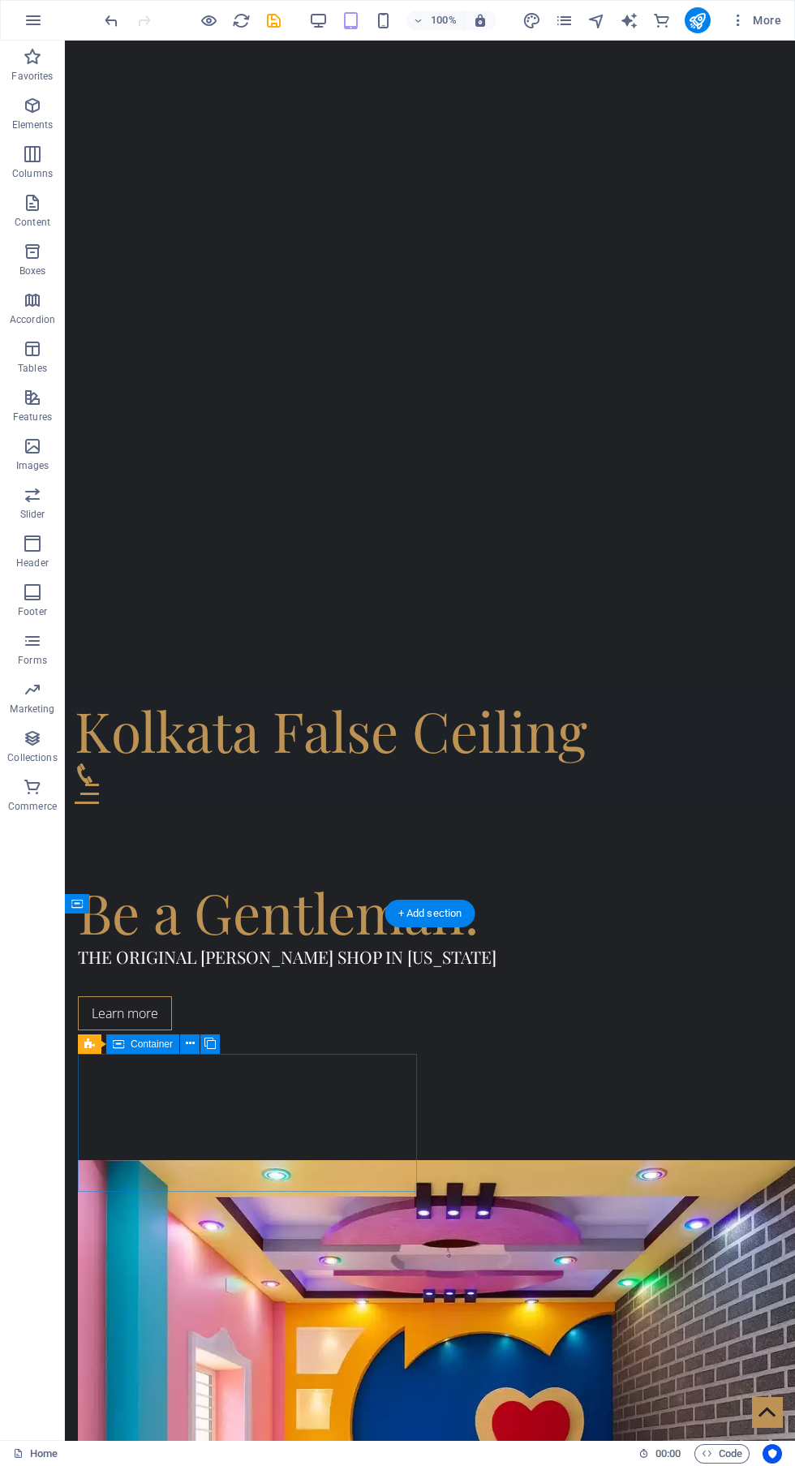
scroll to position [719, 0]
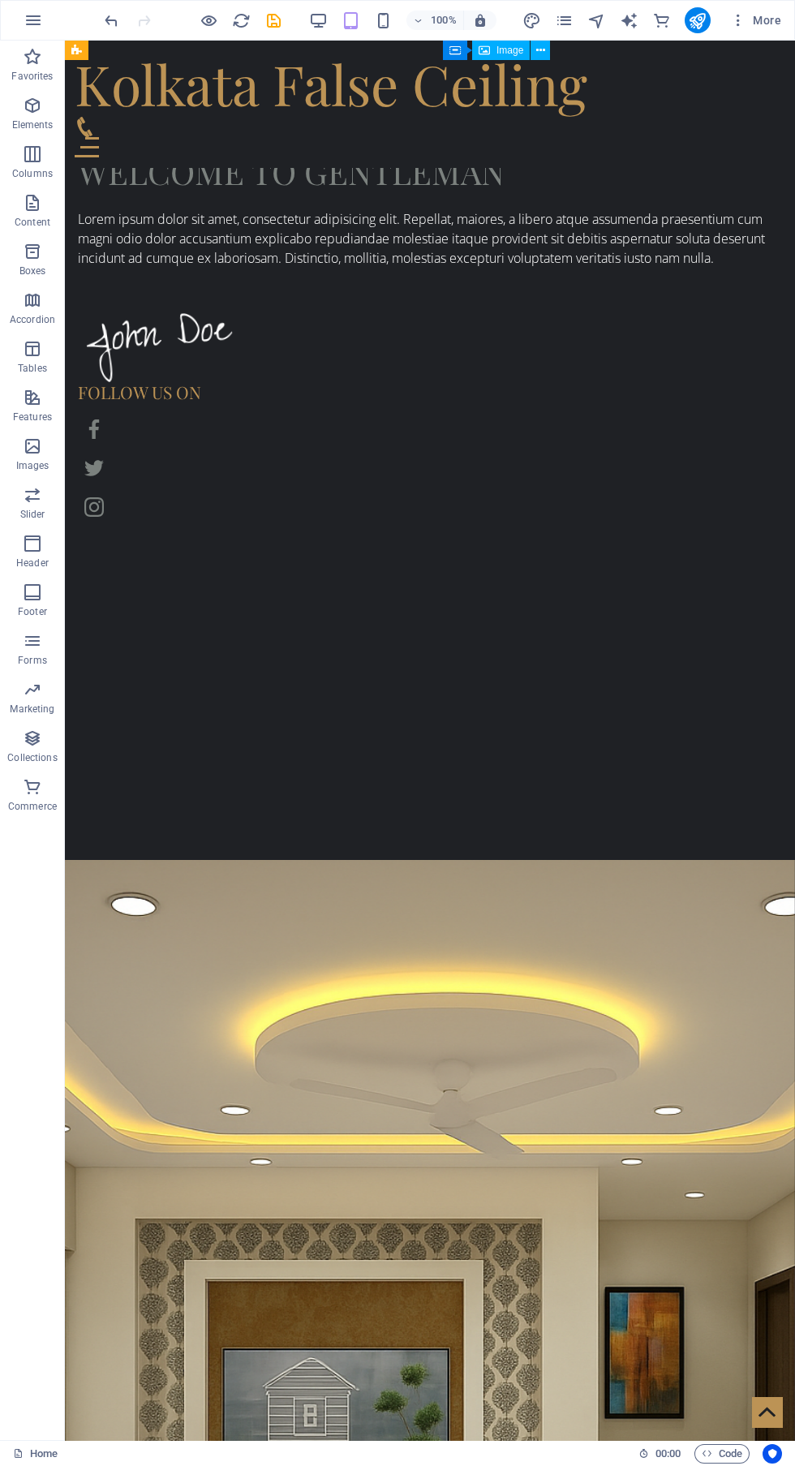
scroll to position [2192, 0]
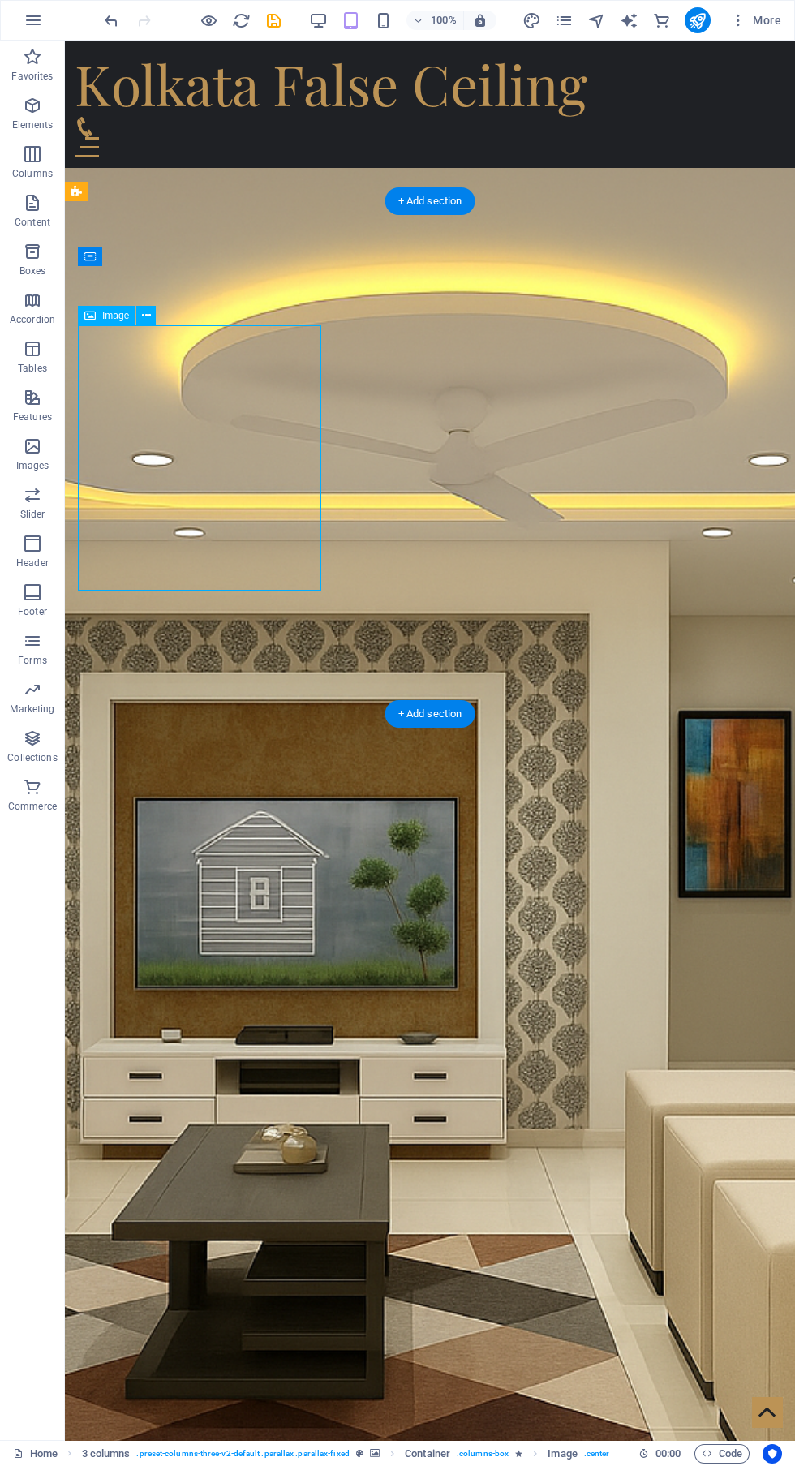
scroll to position [2678, 0]
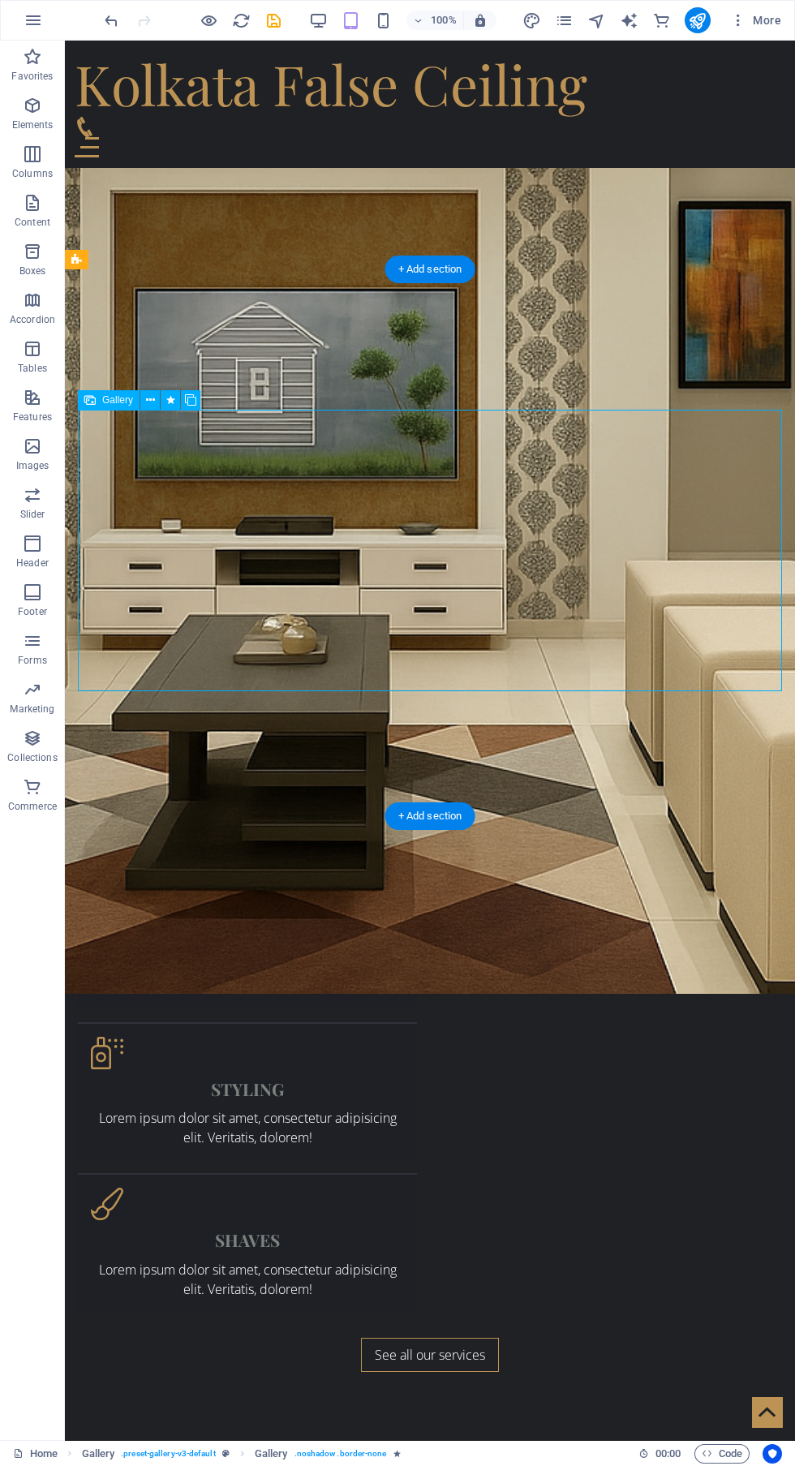
scroll to position [3424, 0]
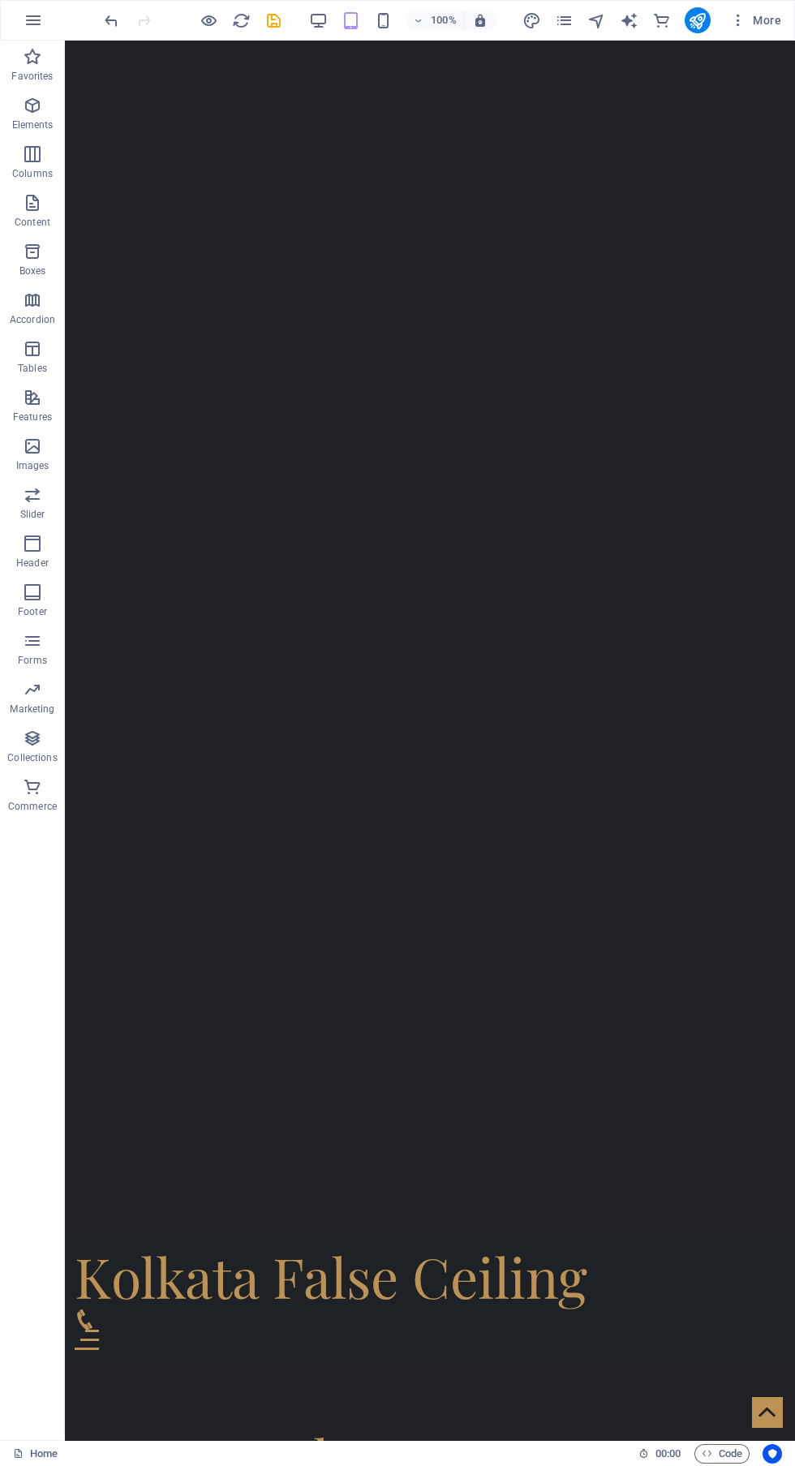
scroll to position [0, 0]
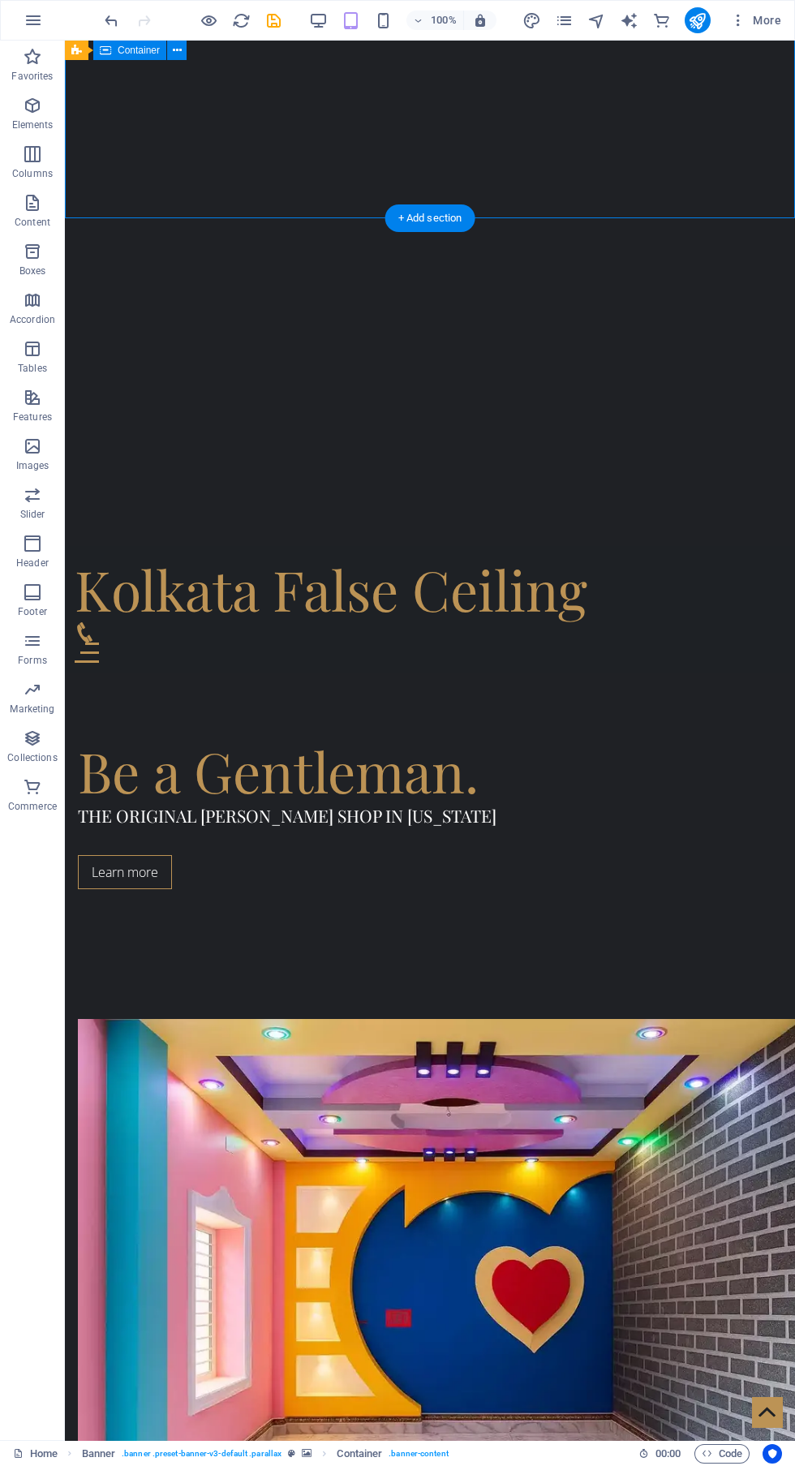
scroll to position [863, 0]
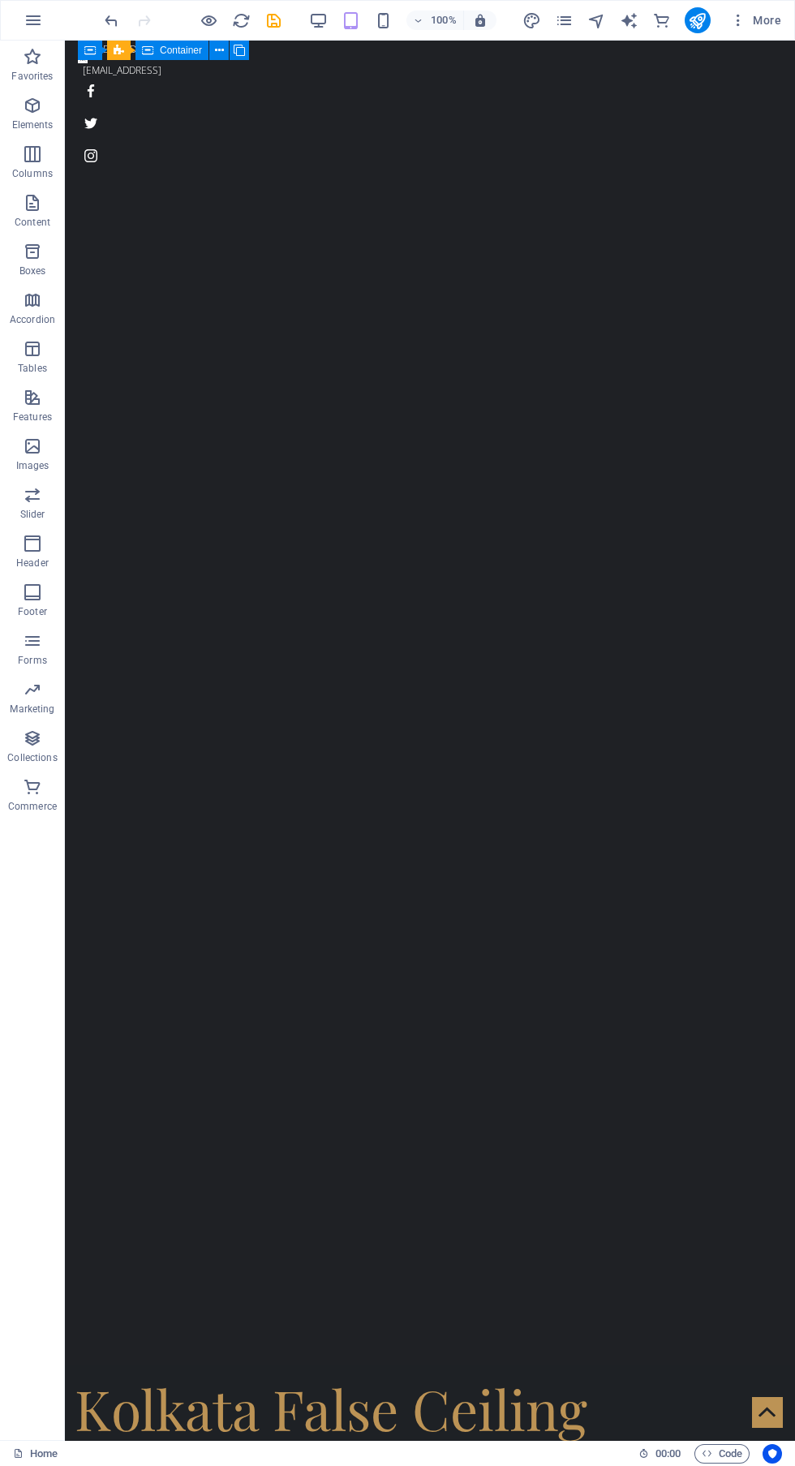
scroll to position [0, 0]
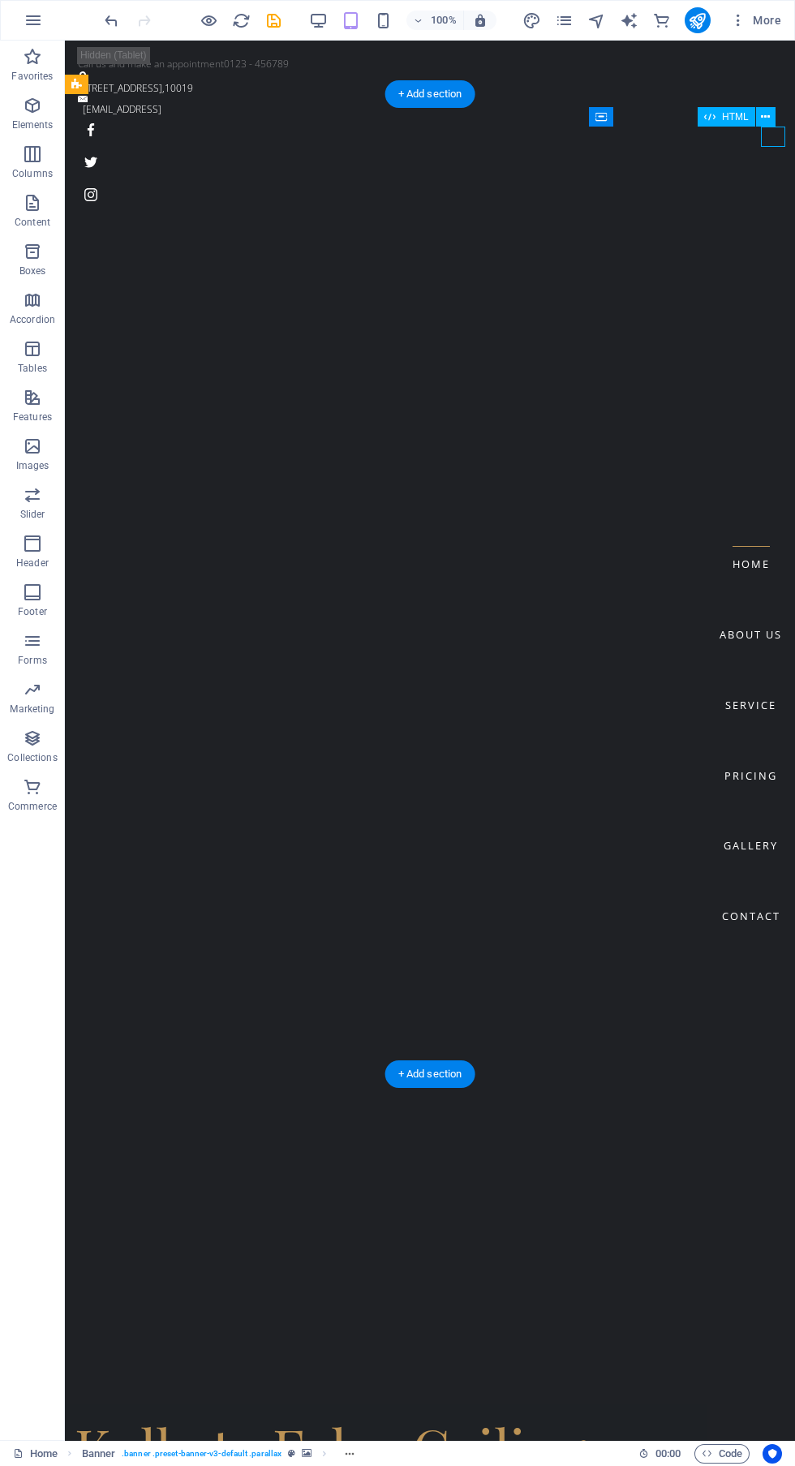
click at [745, 586] on nav "Home About us Service Pricing Gallery Contact" at bounding box center [751, 741] width 88 height 1400
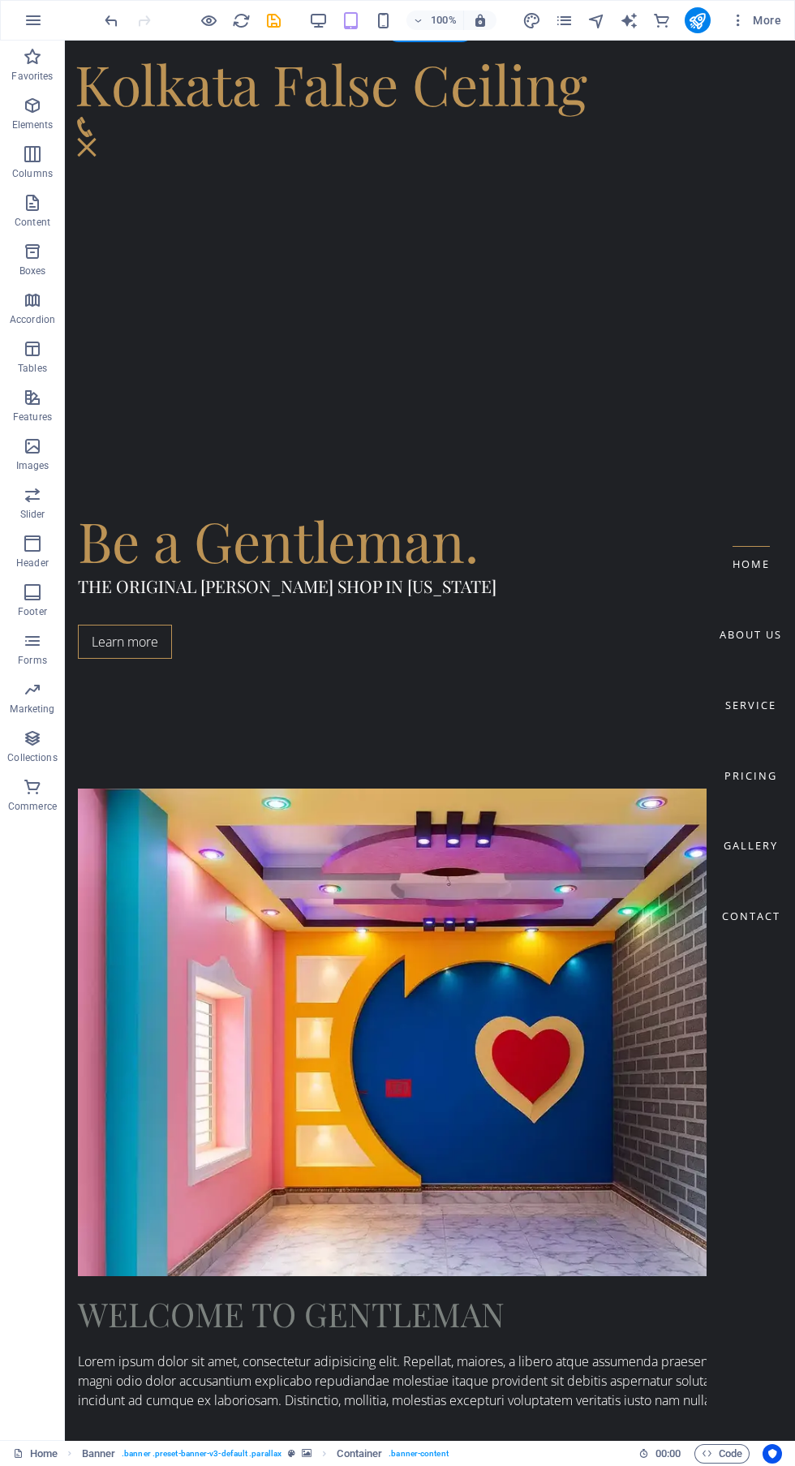
scroll to position [1062, 0]
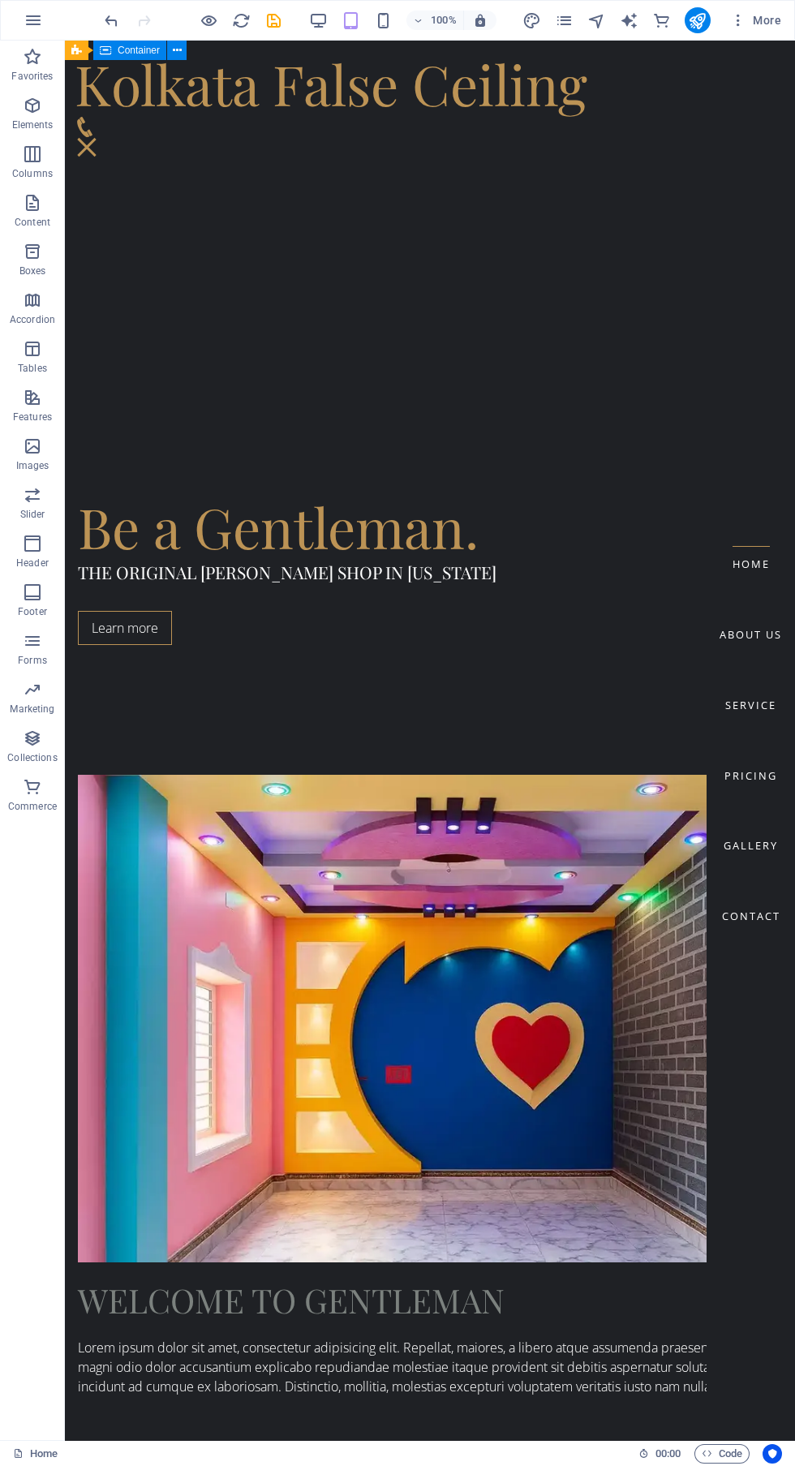
click at [700, 37] on div "100% More" at bounding box center [398, 20] width 794 height 39
click at [709, 21] on button "publish" at bounding box center [698, 20] width 26 height 26
click at [704, 17] on icon "publish" at bounding box center [697, 20] width 19 height 19
